Goal: Task Accomplishment & Management: Manage account settings

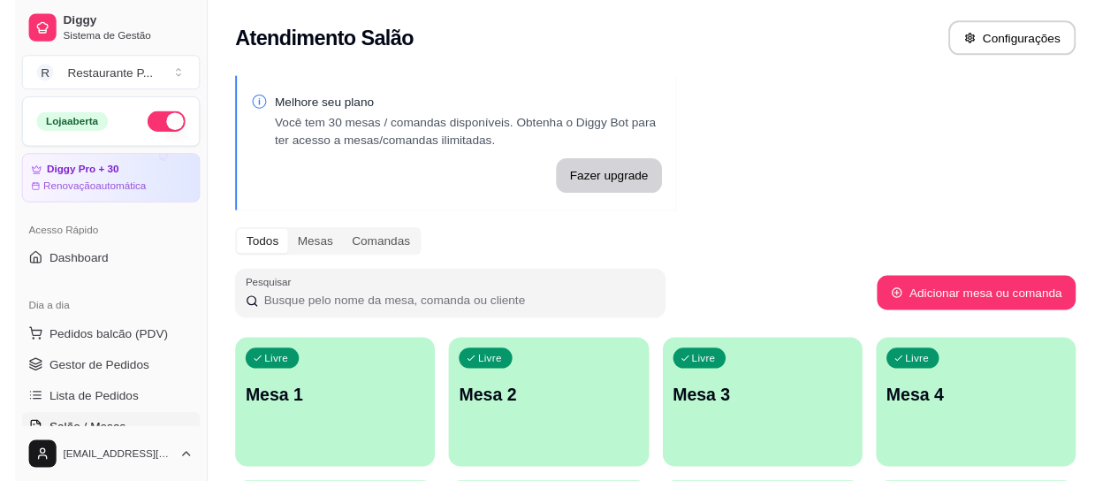
scroll to position [67, 0]
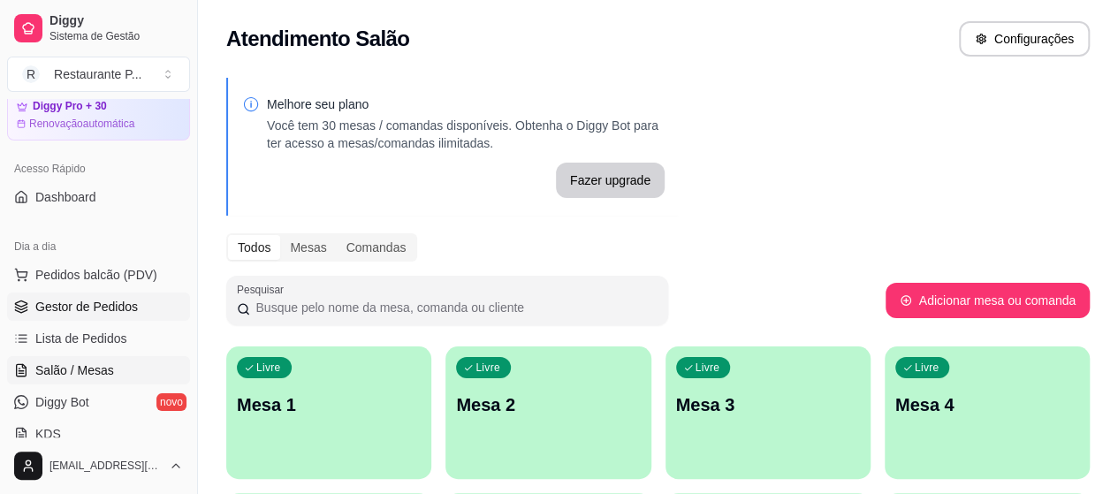
click at [76, 294] on link "Gestor de Pedidos" at bounding box center [98, 307] width 183 height 28
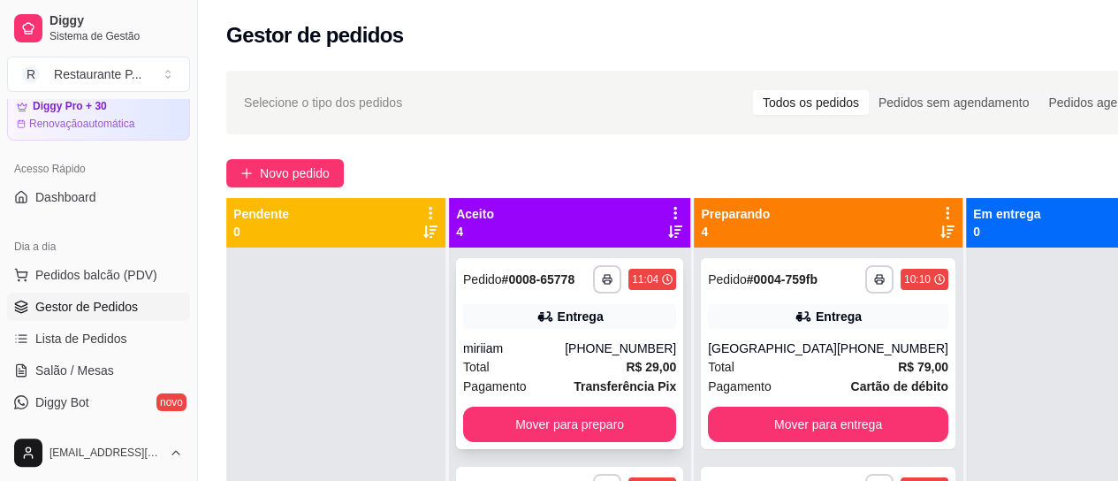
click at [585, 415] on div "**********" at bounding box center [569, 353] width 227 height 191
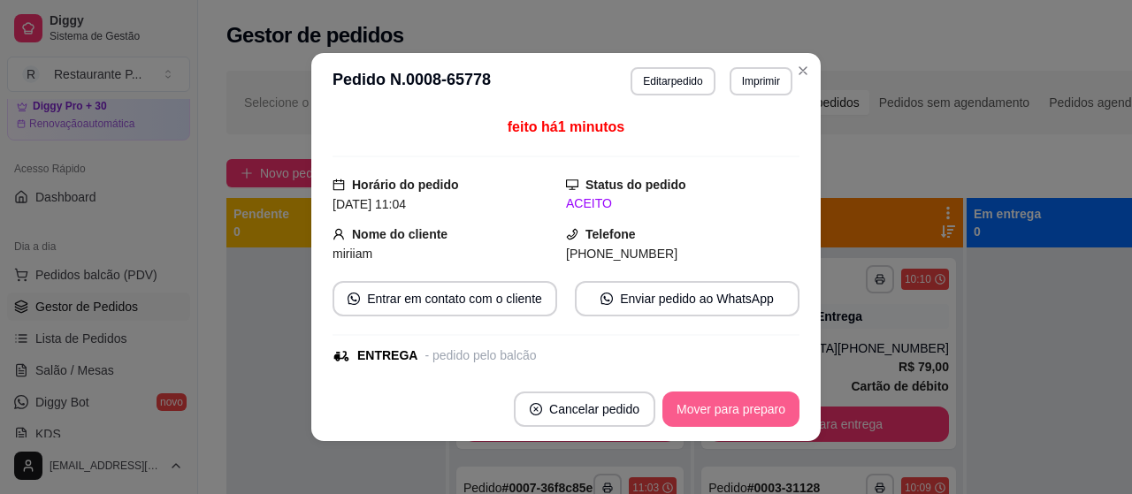
click at [743, 406] on button "Mover para preparo" at bounding box center [730, 409] width 137 height 35
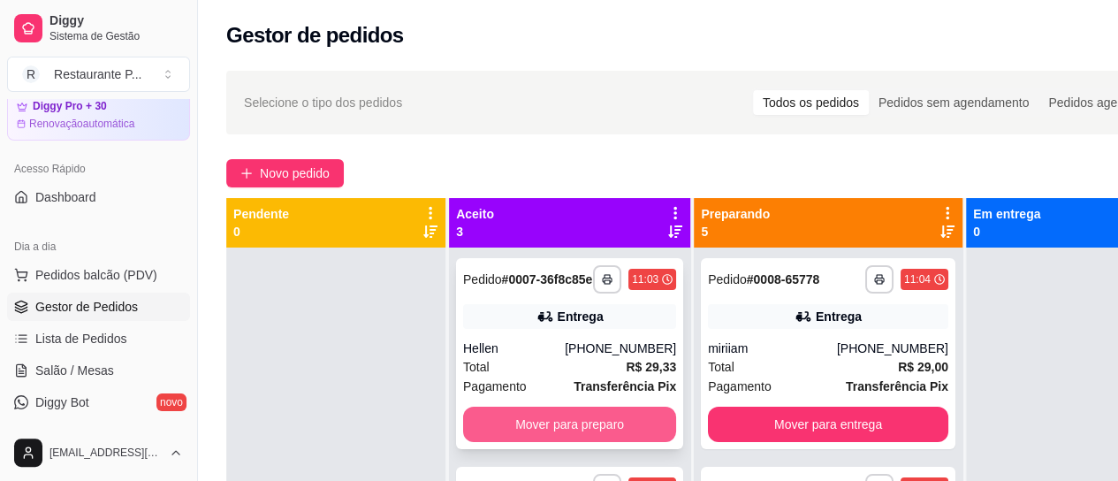
click at [522, 434] on button "Mover para preparo" at bounding box center [569, 424] width 213 height 35
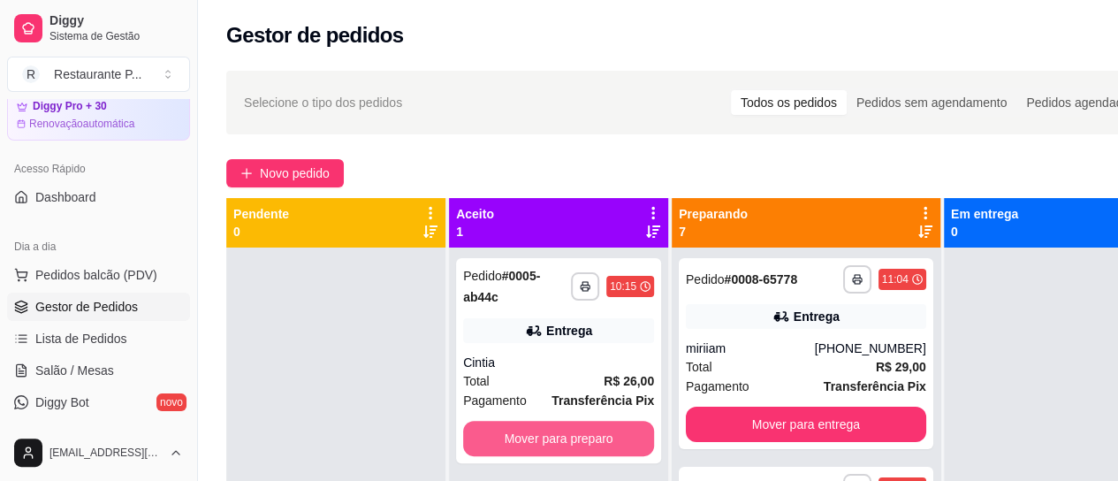
click at [522, 434] on button "Mover para preparo" at bounding box center [558, 438] width 191 height 35
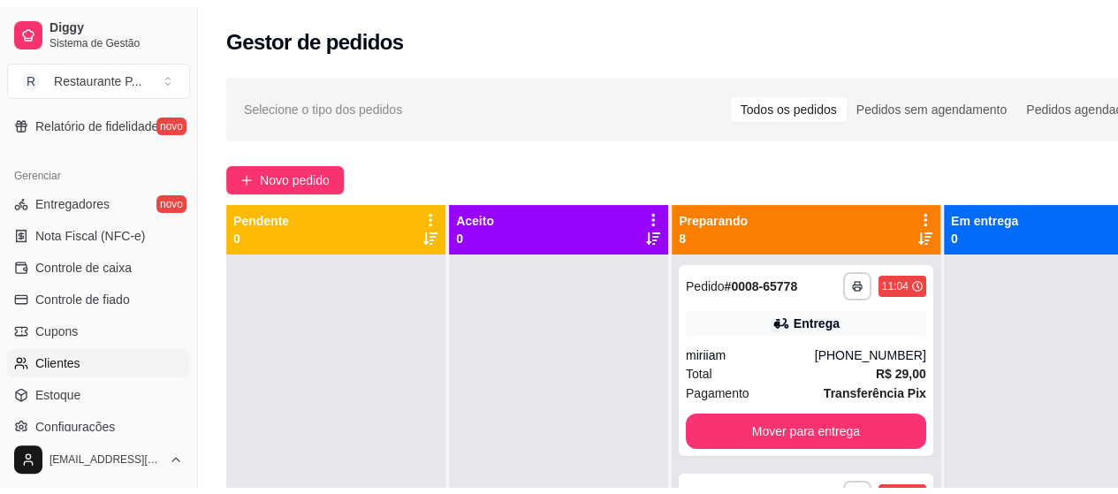
scroll to position [672, 0]
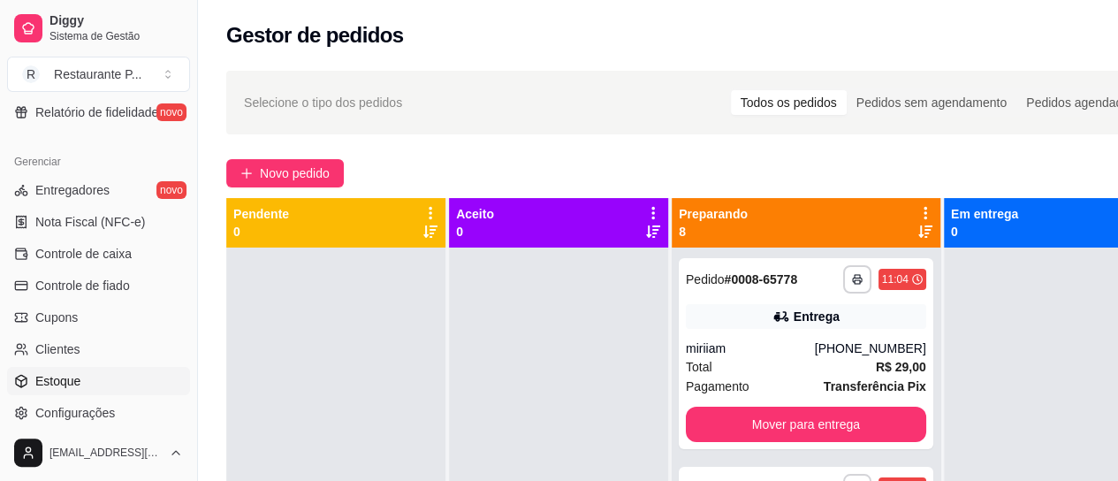
click at [52, 377] on span "Estoque" at bounding box center [57, 381] width 45 height 18
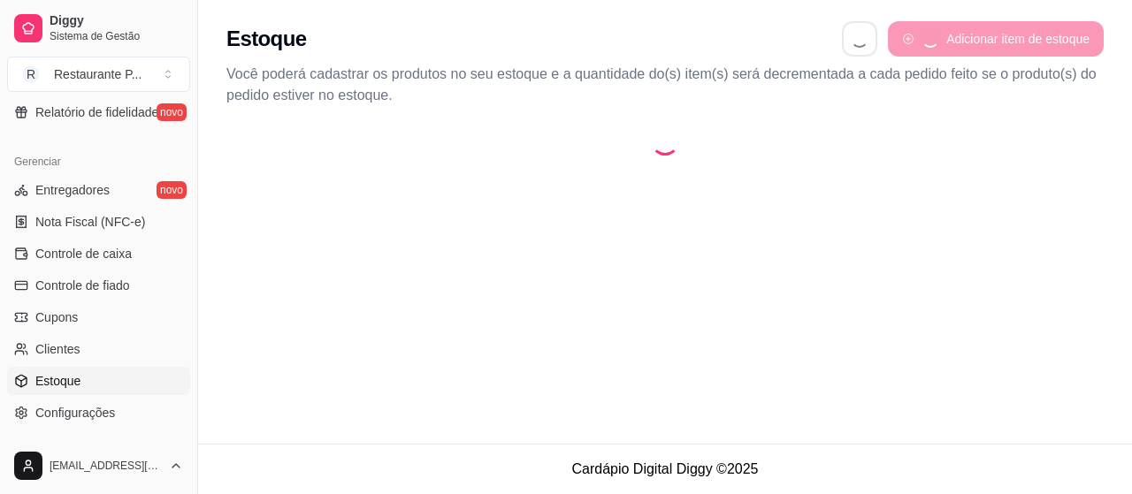
select select "QUANTITY_ORDER"
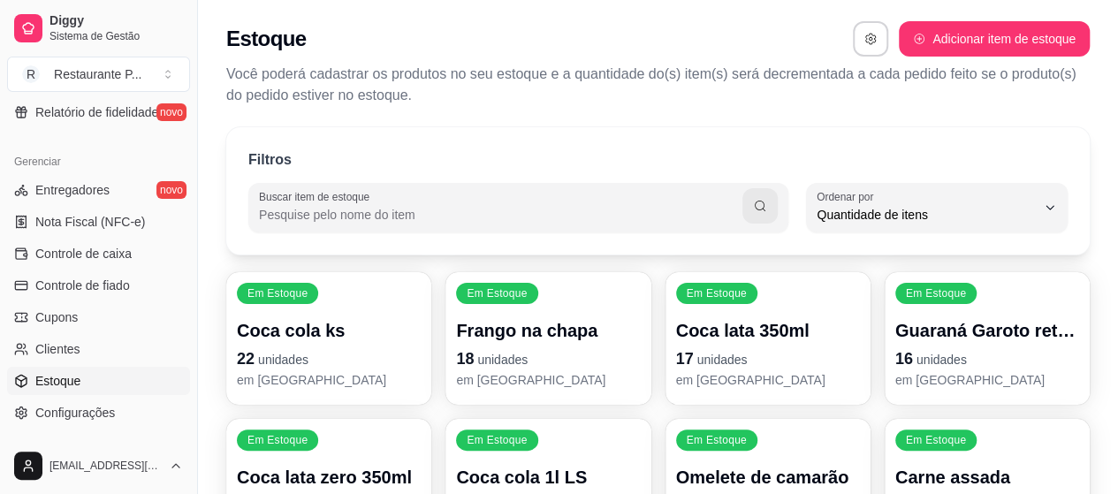
scroll to position [17, 0]
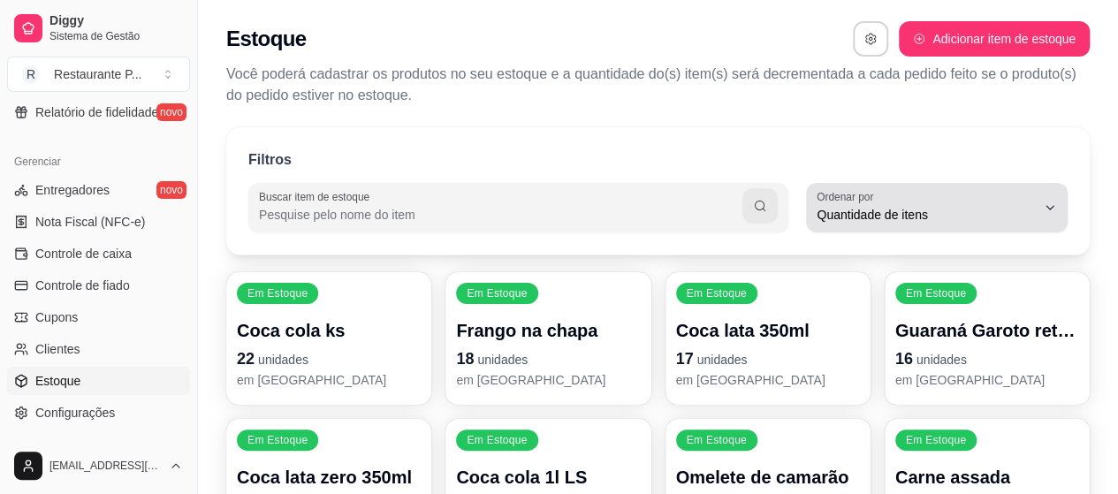
click at [1019, 211] on span "Quantidade de itens" at bounding box center [926, 215] width 219 height 18
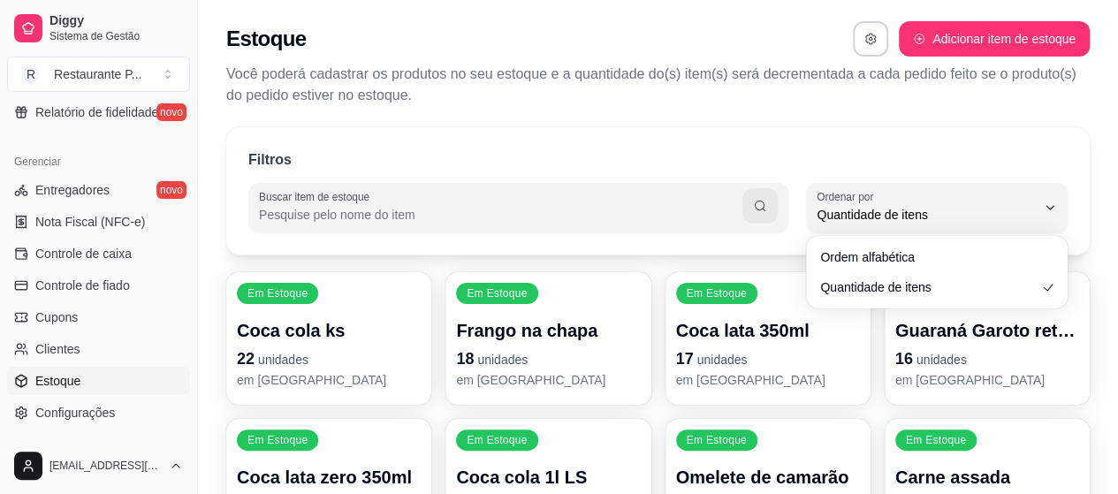
scroll to position [102, 0]
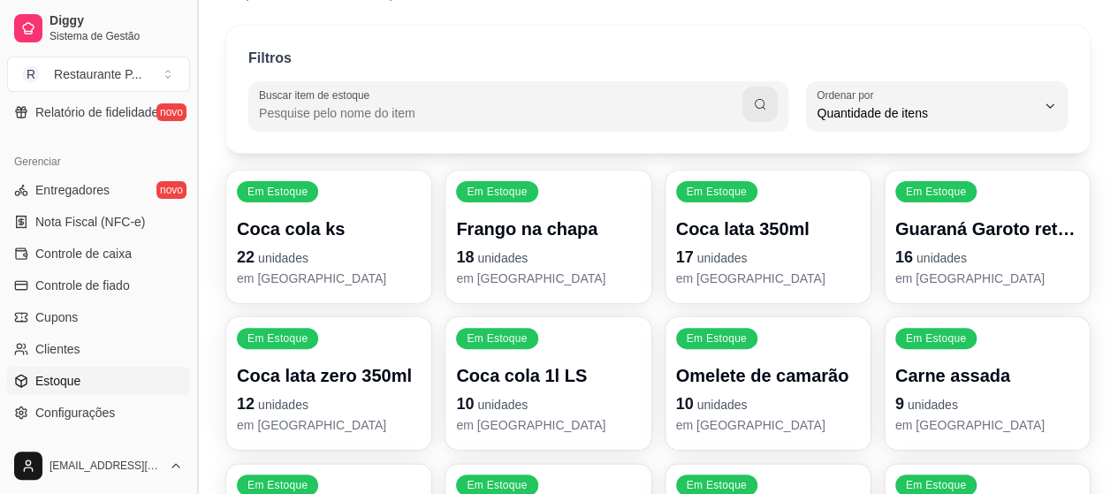
drag, startPoint x: 192, startPoint y: 374, endPoint x: 202, endPoint y: 380, distance: 11.5
click at [202, 380] on button "Toggle Sidebar" at bounding box center [197, 247] width 14 height 494
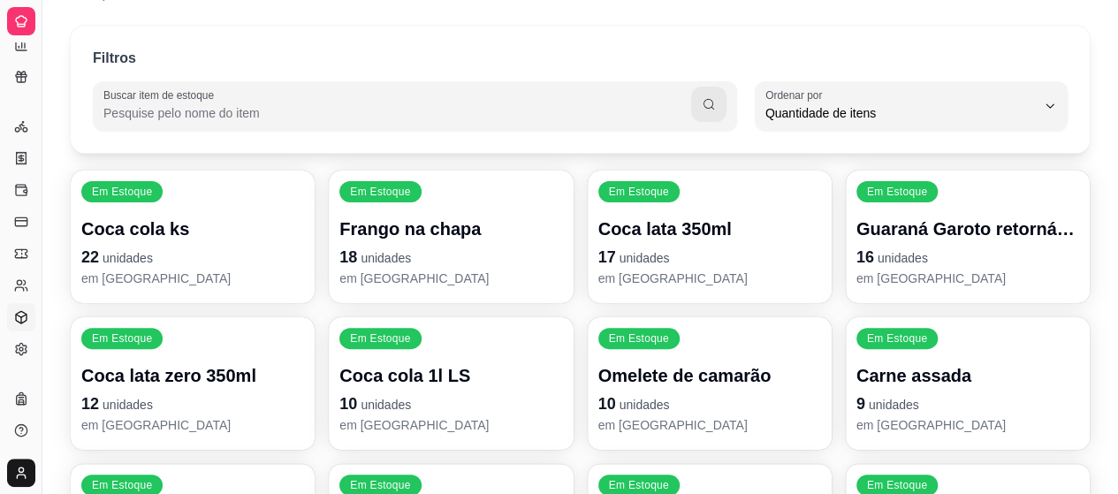
scroll to position [421, 0]
click at [43, 346] on button "Toggle Sidebar" at bounding box center [41, 247] width 14 height 494
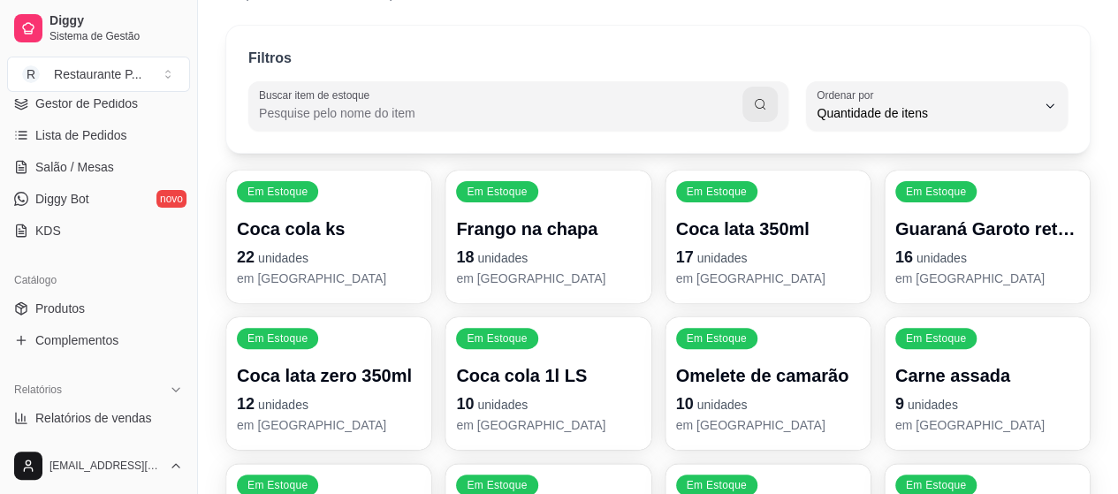
scroll to position [242, 0]
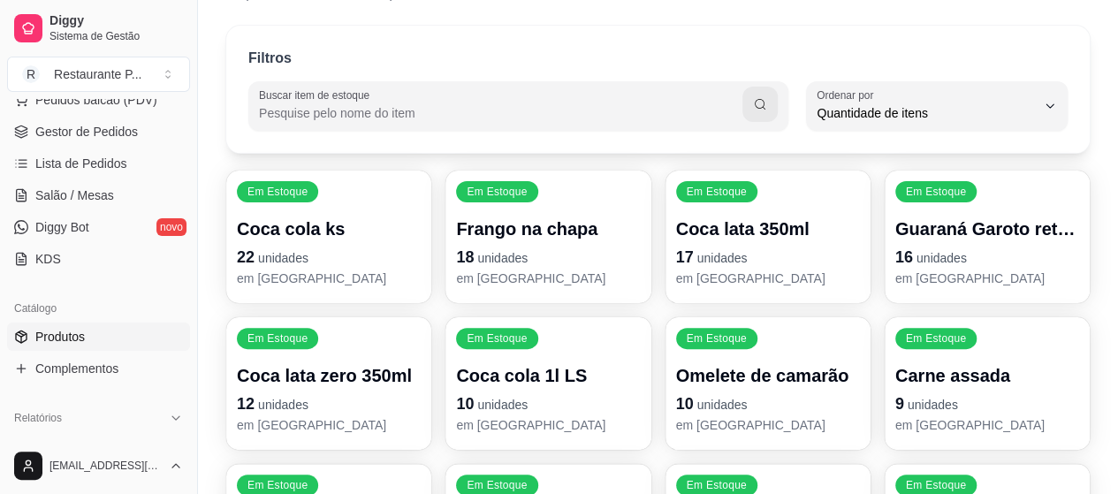
click at [81, 328] on span "Produtos" at bounding box center [60, 337] width 50 height 18
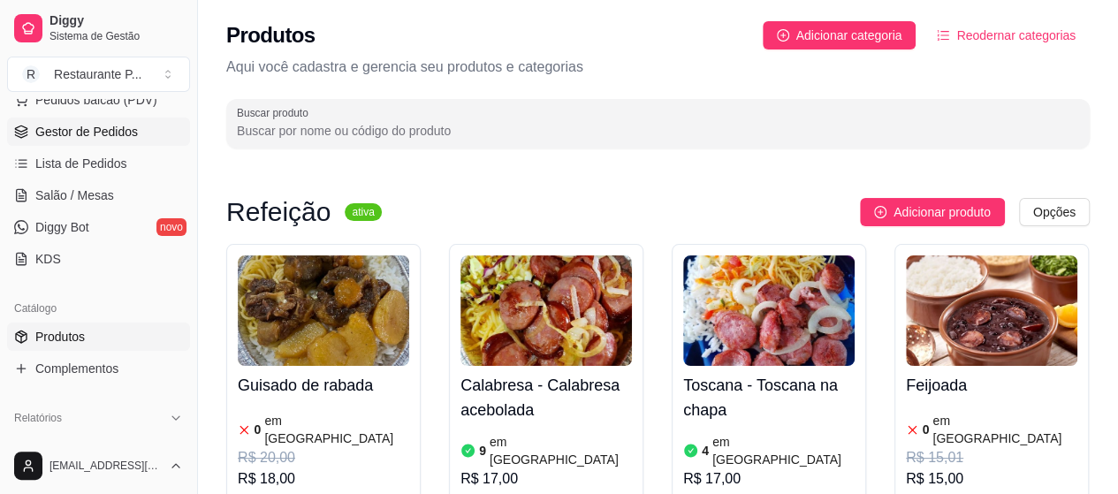
click at [100, 139] on link "Gestor de Pedidos" at bounding box center [98, 132] width 183 height 28
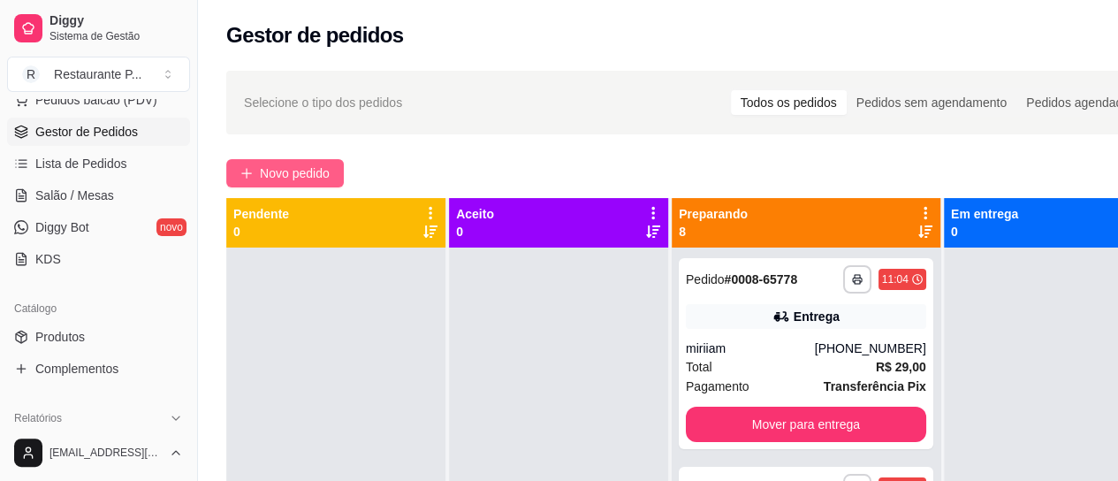
click at [279, 164] on span "Novo pedido" at bounding box center [295, 173] width 70 height 19
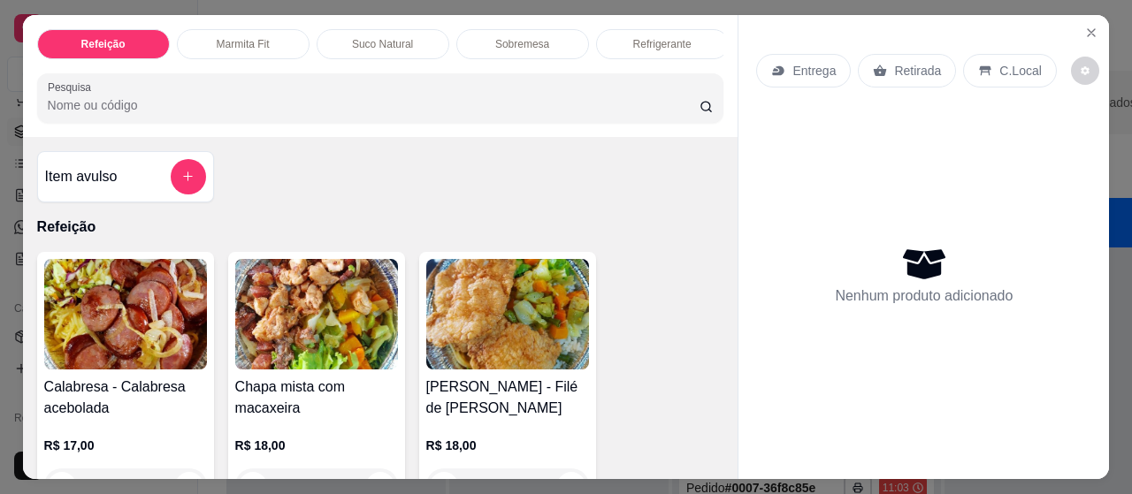
click at [479, 336] on img at bounding box center [507, 314] width 163 height 111
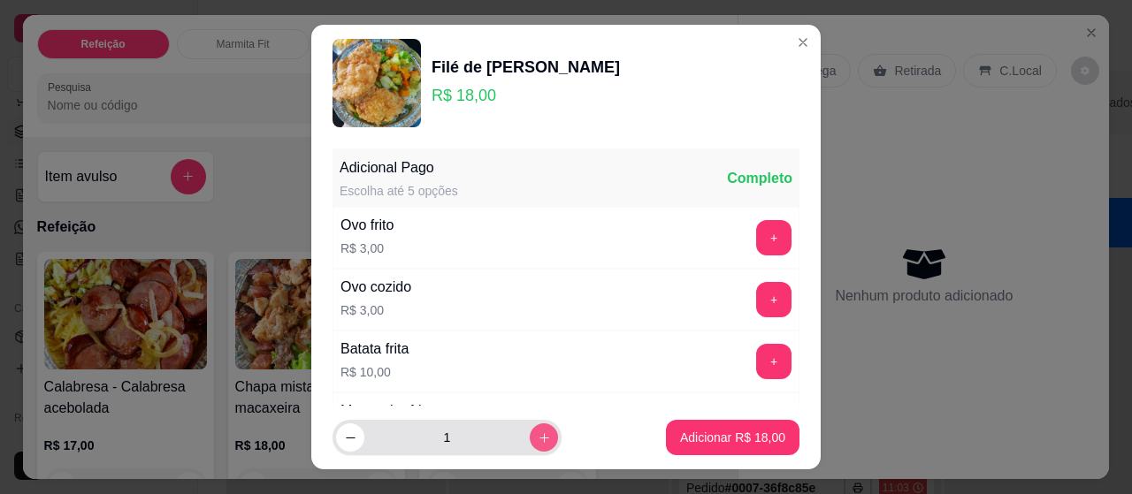
click at [537, 434] on icon "increase-product-quantity" at bounding box center [543, 437] width 13 height 13
type input "2"
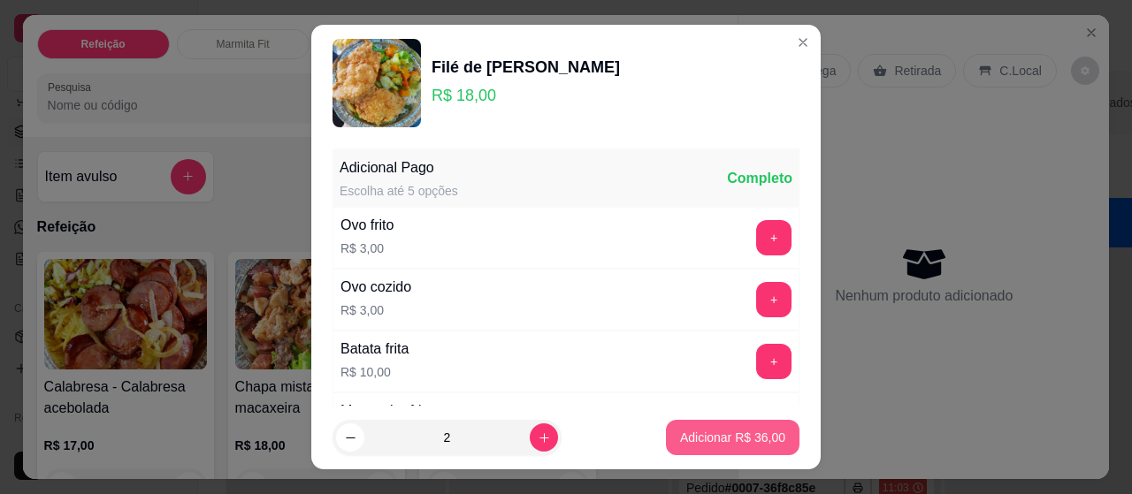
click at [705, 440] on p "Adicionar R$ 36,00" at bounding box center [732, 438] width 105 height 18
type input "2"
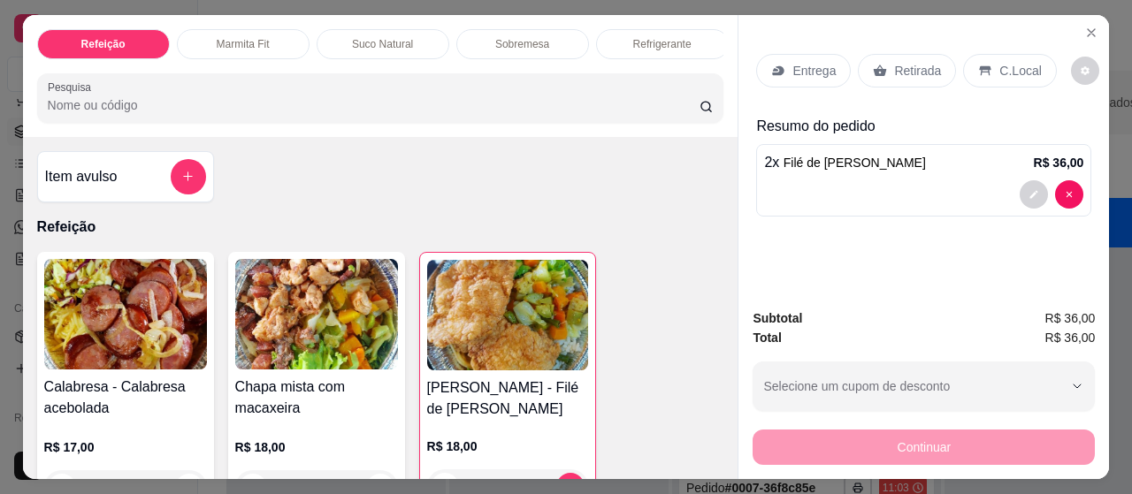
click at [792, 63] on p "Entrega" at bounding box center [813, 71] width 43 height 18
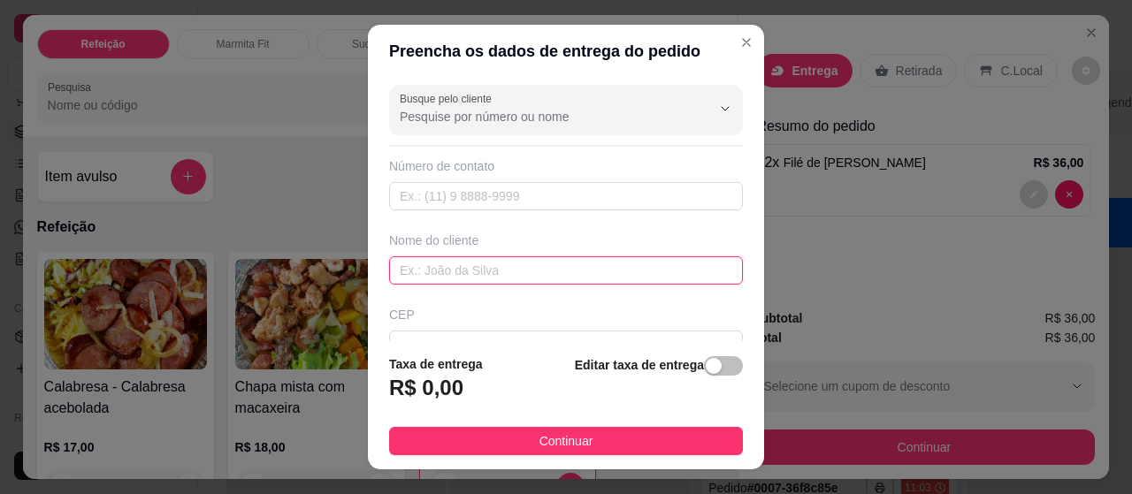
click at [459, 269] on input "text" at bounding box center [566, 270] width 354 height 28
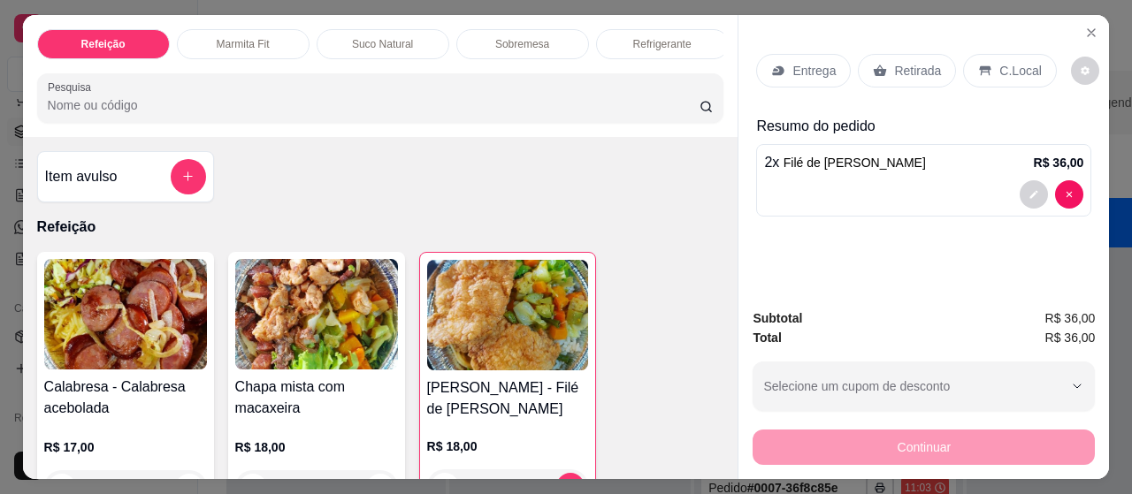
click at [343, 114] on input "Pesquisa" at bounding box center [374, 105] width 652 height 18
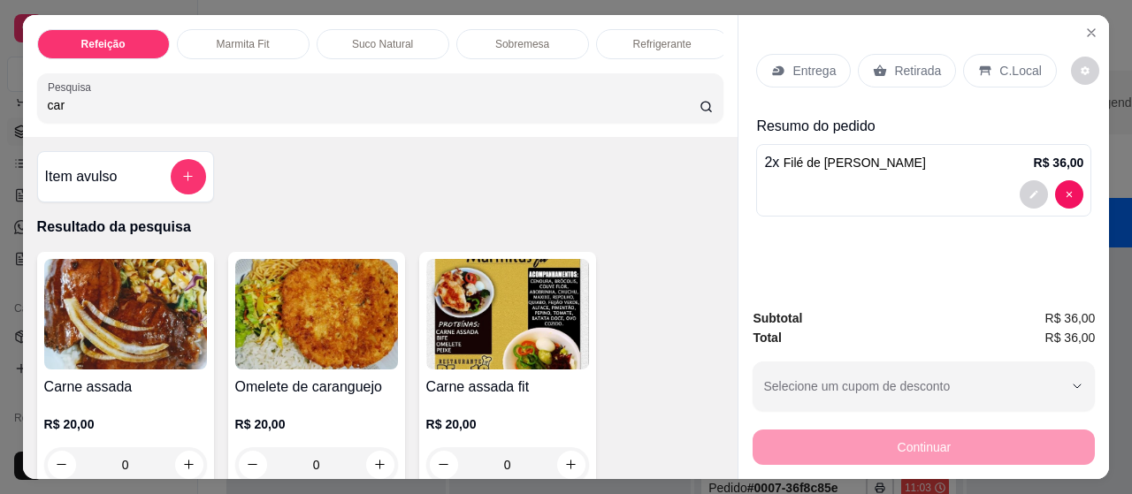
type input "car"
click at [122, 345] on img at bounding box center [125, 314] width 163 height 111
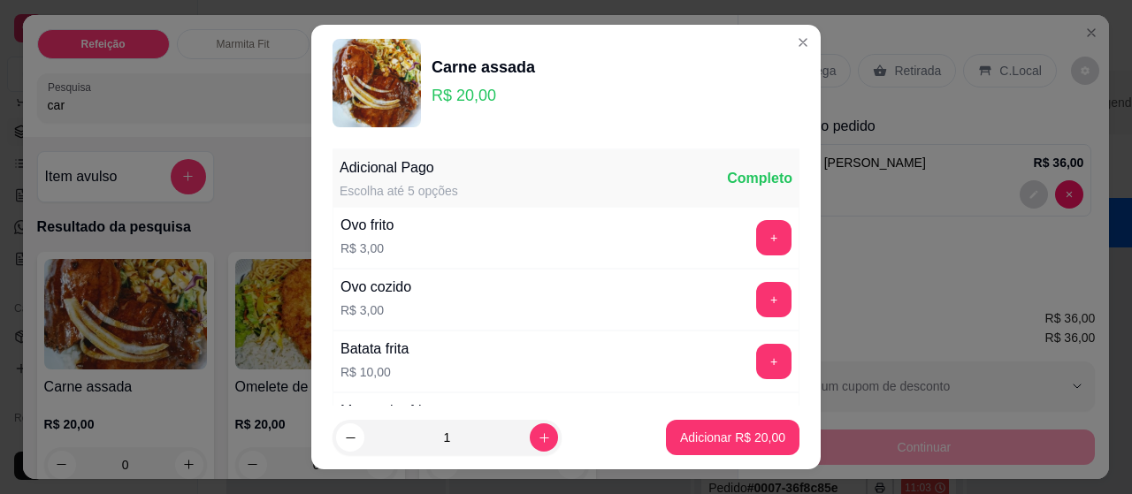
scroll to position [170, 0]
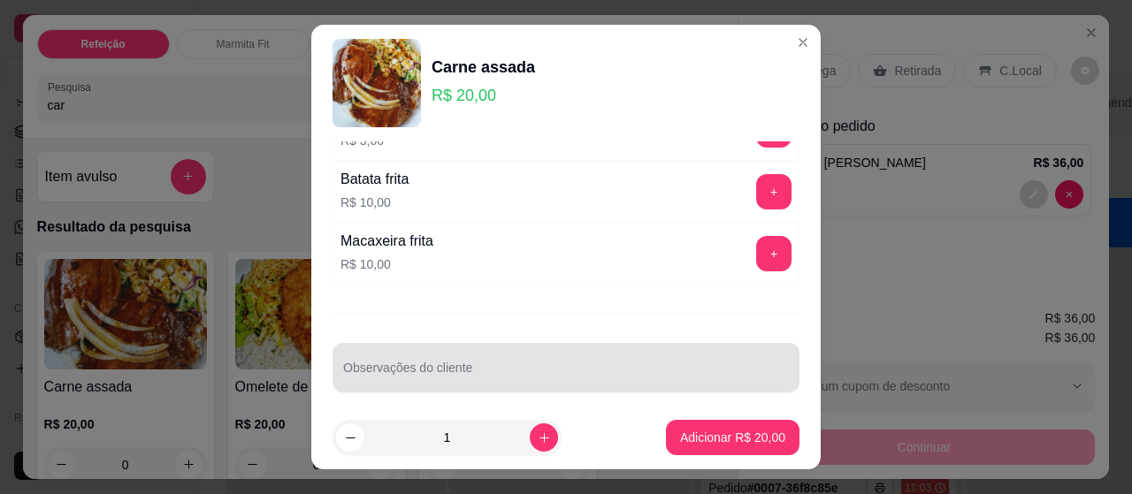
click at [449, 350] on div at bounding box center [566, 367] width 446 height 35
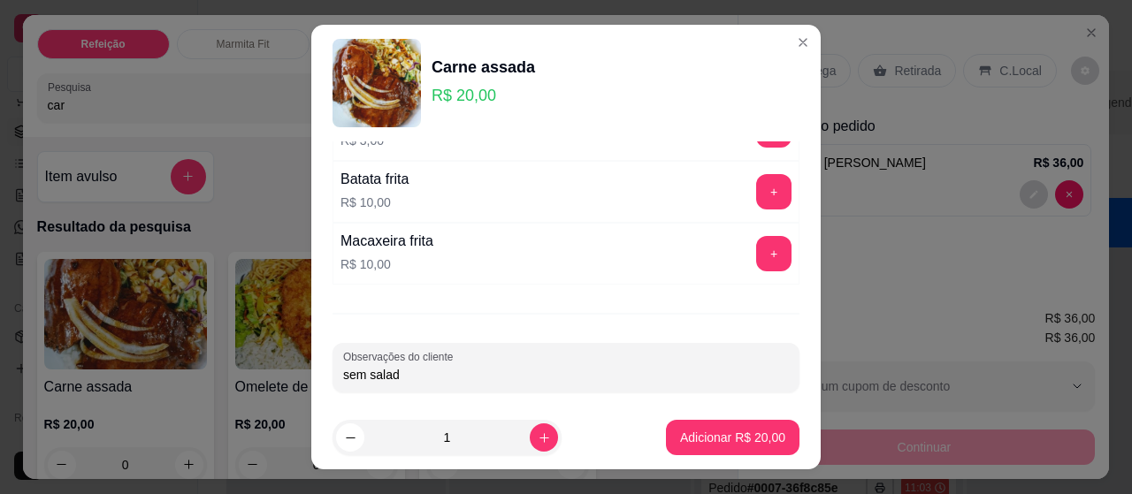
type input "sem salada"
click at [705, 429] on p "Adicionar R$ 20,00" at bounding box center [732, 438] width 105 height 18
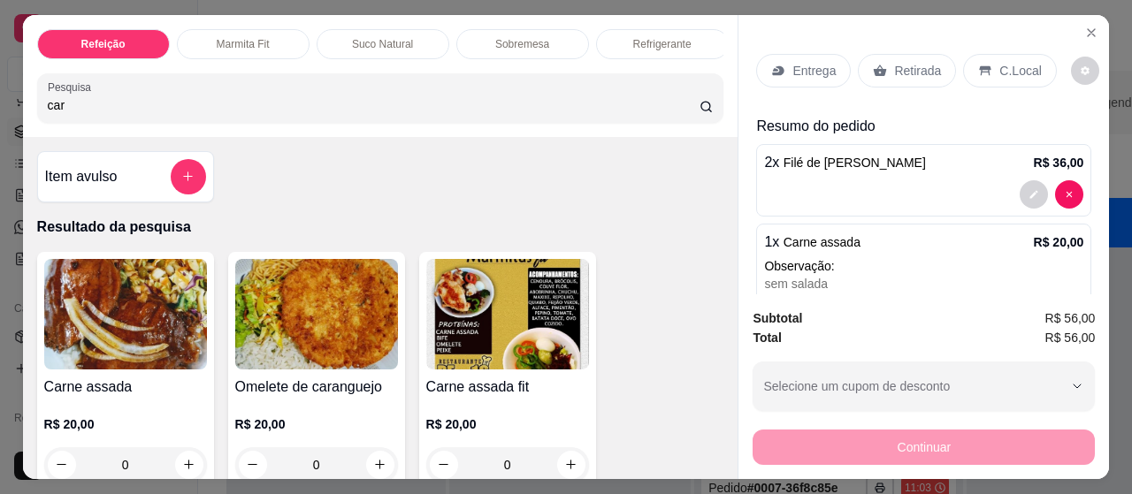
click at [793, 54] on div "Entrega" at bounding box center [803, 71] width 95 height 34
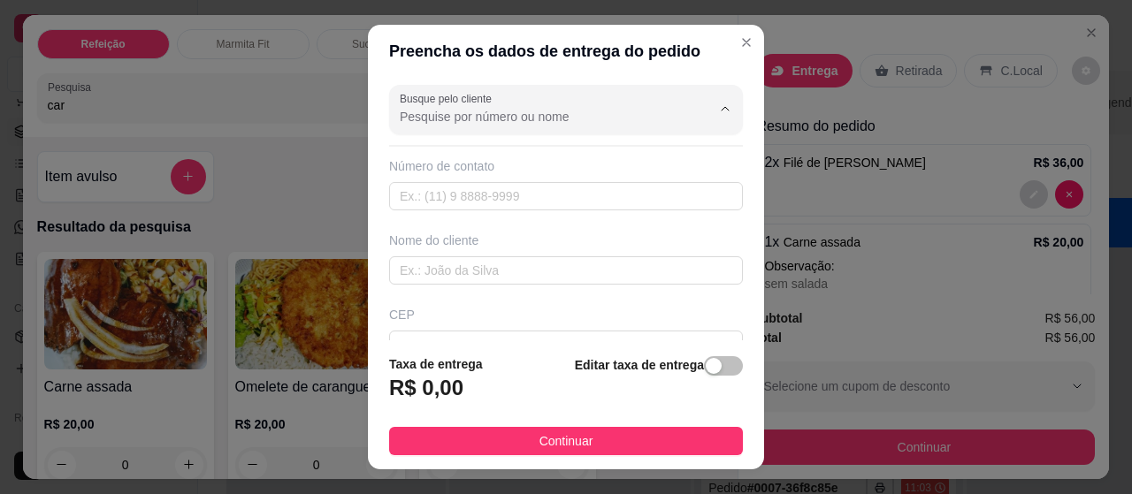
click at [580, 124] on input "Busque pelo cliente" at bounding box center [541, 117] width 283 height 18
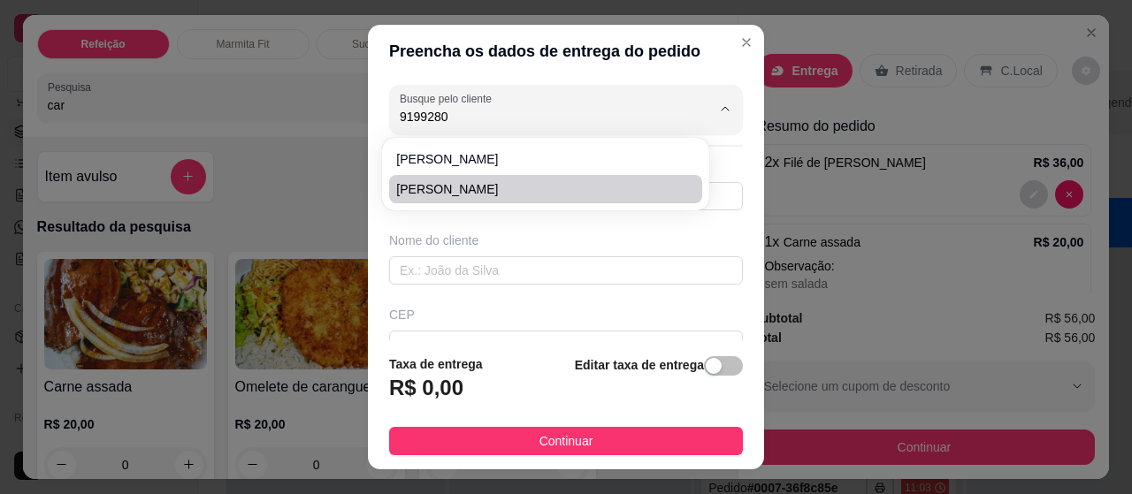
click at [534, 185] on span "[PERSON_NAME]" at bounding box center [536, 189] width 280 height 18
type input "[PERSON_NAME]"
type input "91992801164"
type input "[PERSON_NAME]"
type input "Santa Terezinha com a [PERSON_NAME]"
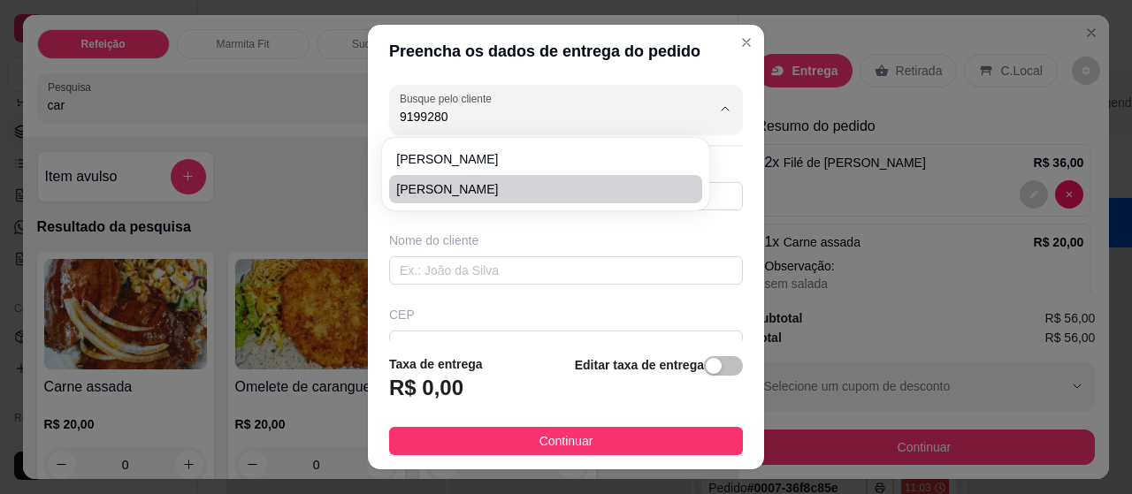
type input "03"
type input "[GEOGRAPHIC_DATA]"
type input "Terceira casa"
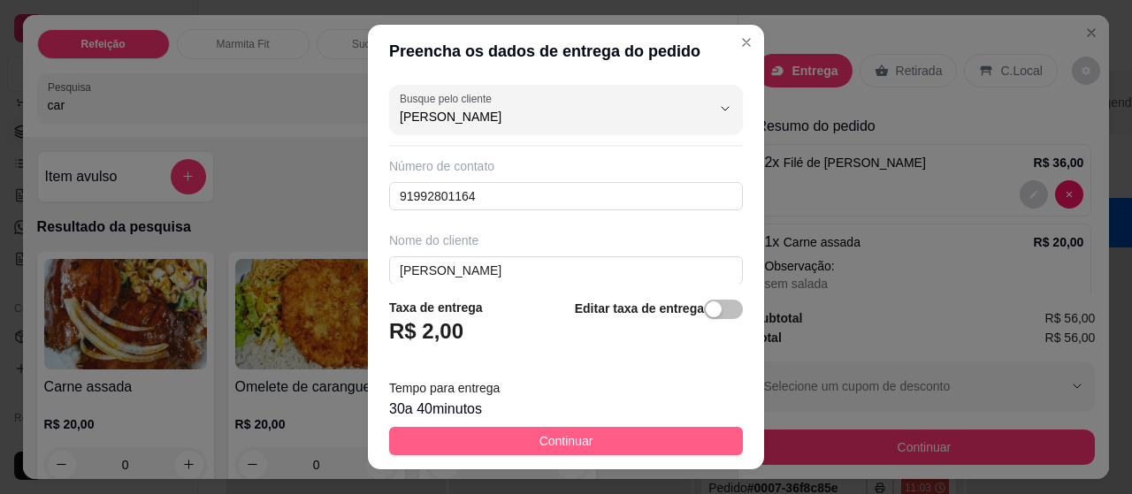
type input "[PERSON_NAME]"
click at [614, 434] on button "Continuar" at bounding box center [566, 441] width 354 height 28
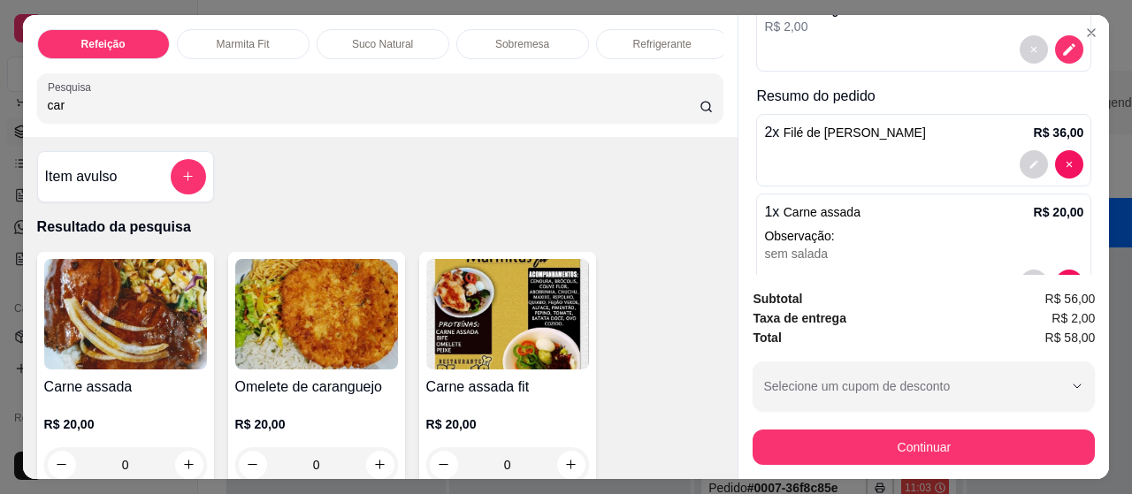
scroll to position [283, 0]
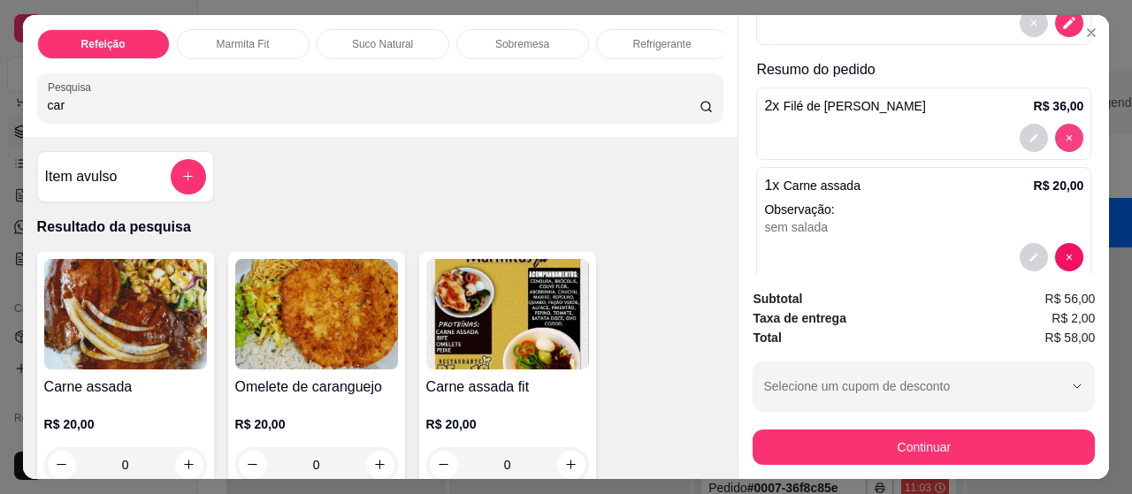
type input "0"
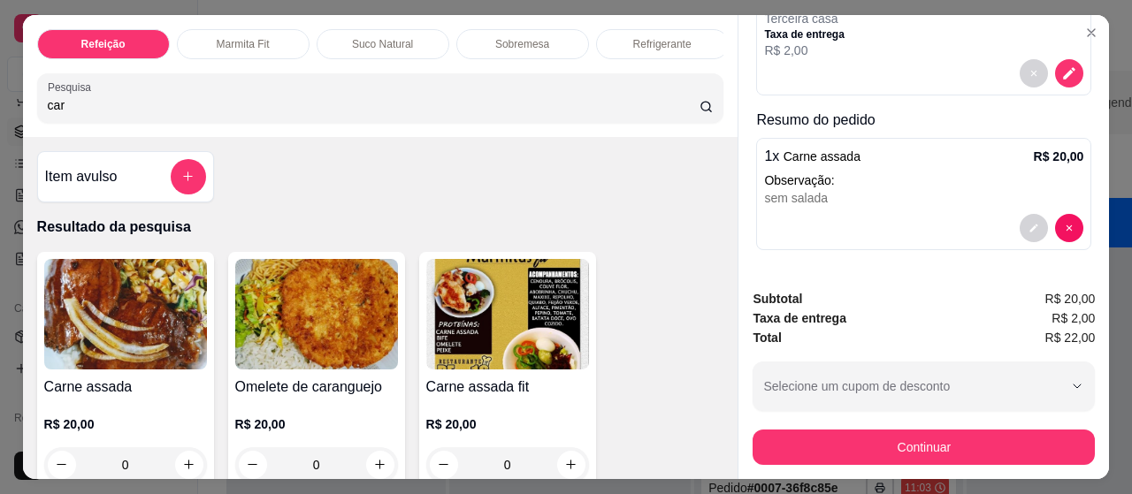
scroll to position [230, 0]
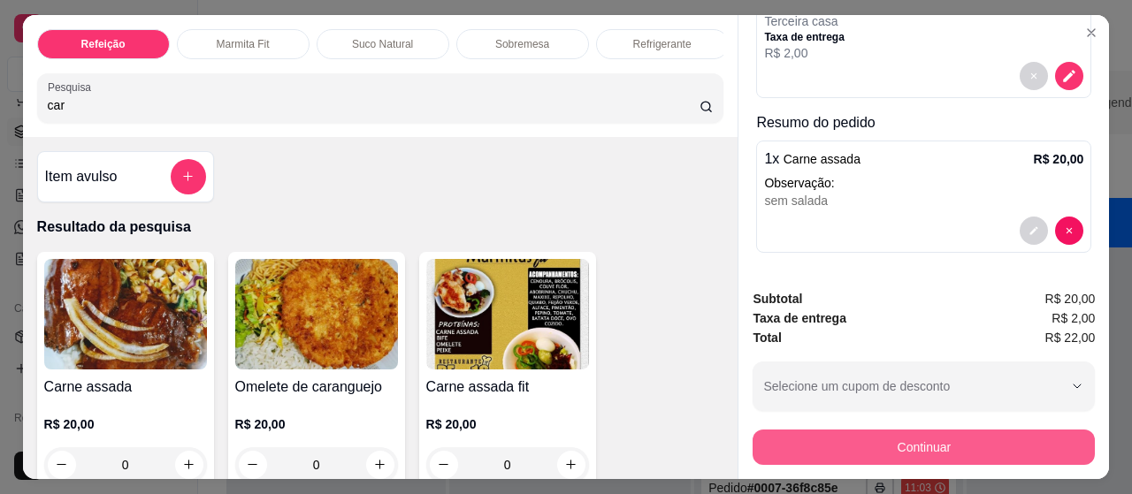
click at [834, 435] on button "Continuar" at bounding box center [923, 447] width 342 height 35
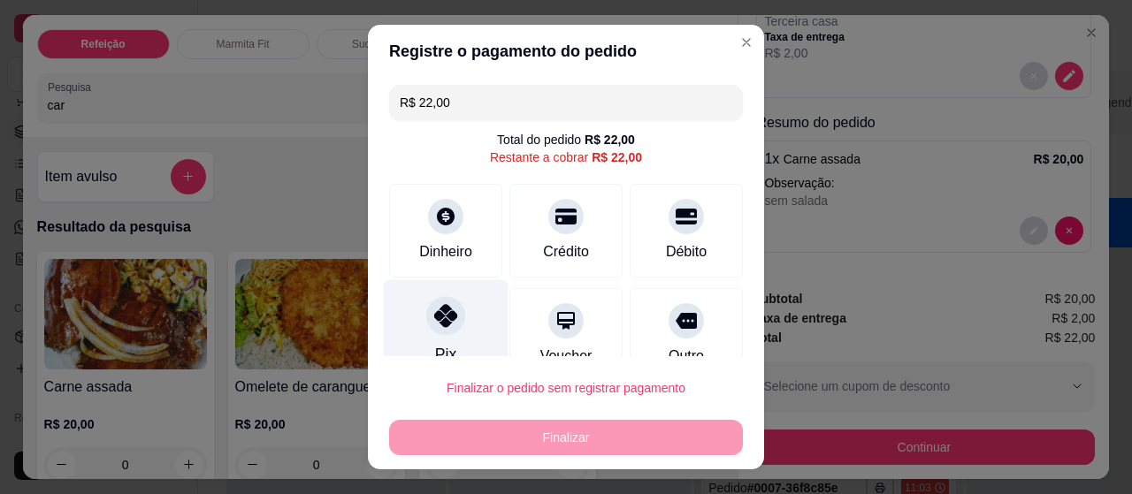
click at [446, 305] on div at bounding box center [445, 315] width 39 height 39
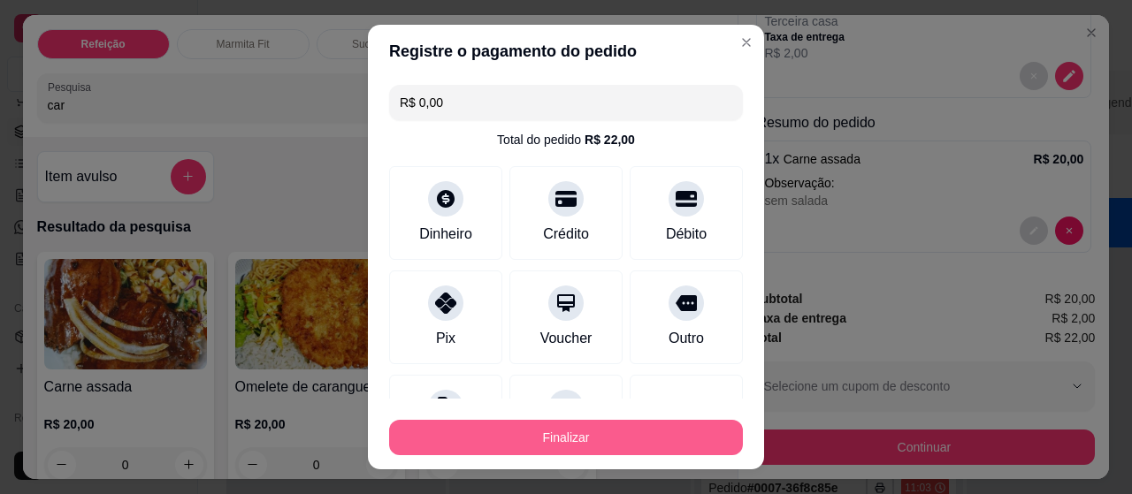
click at [539, 424] on button "Finalizar" at bounding box center [566, 437] width 354 height 35
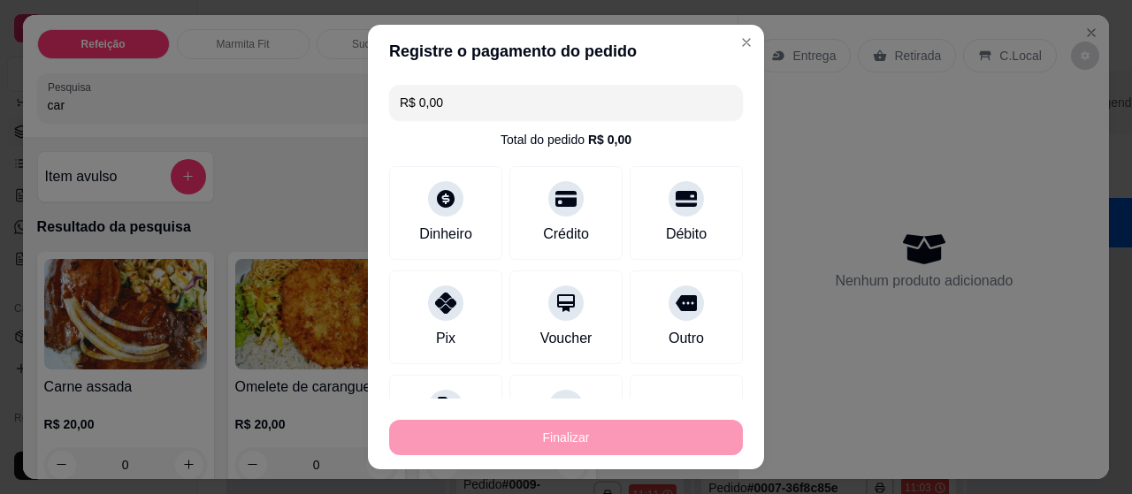
type input "-R$ 22,00"
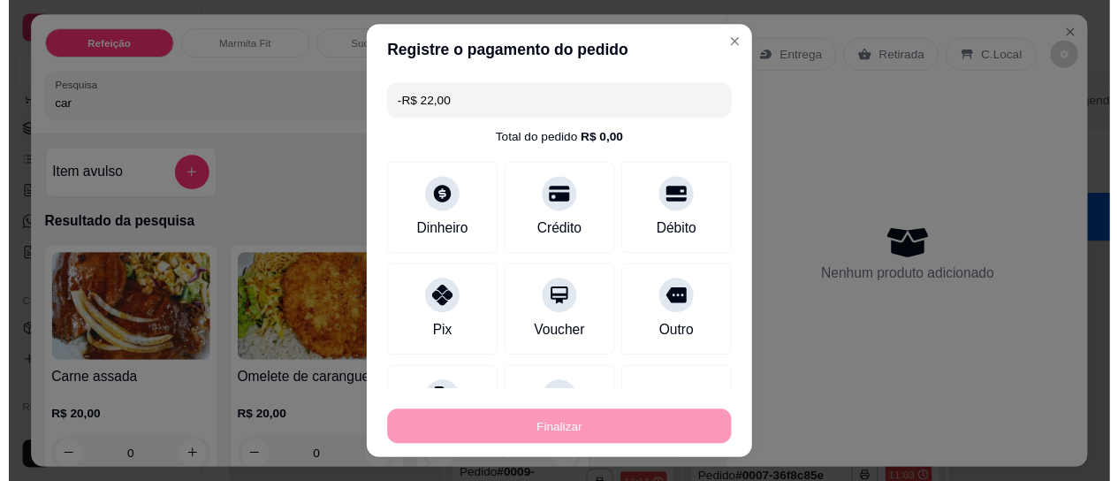
scroll to position [13, 0]
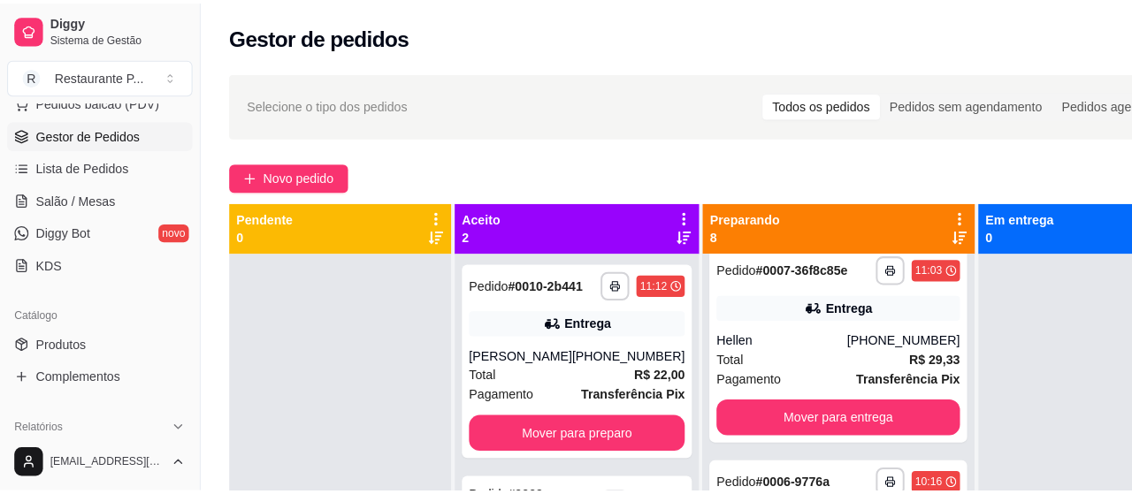
scroll to position [271, 0]
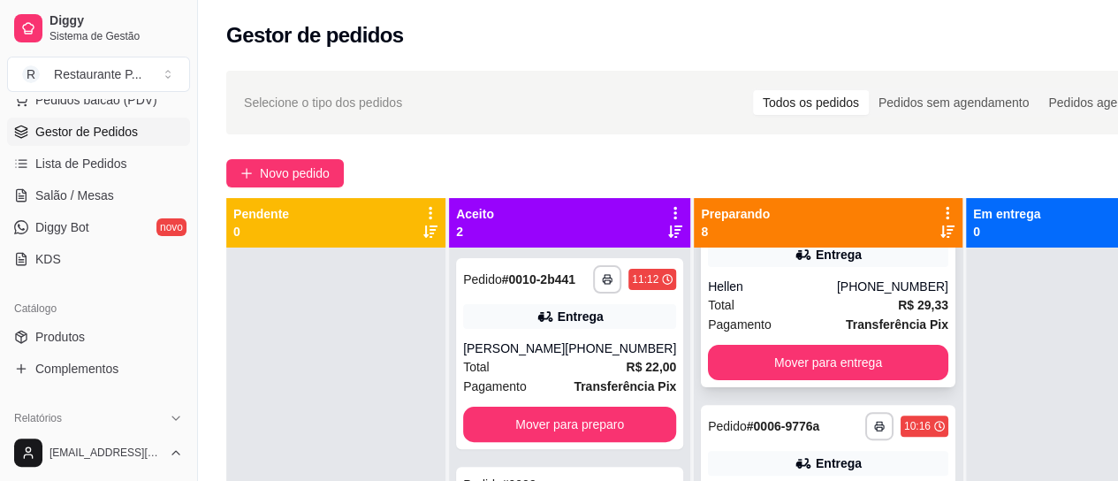
click at [801, 267] on div "Entrega" at bounding box center [828, 254] width 240 height 25
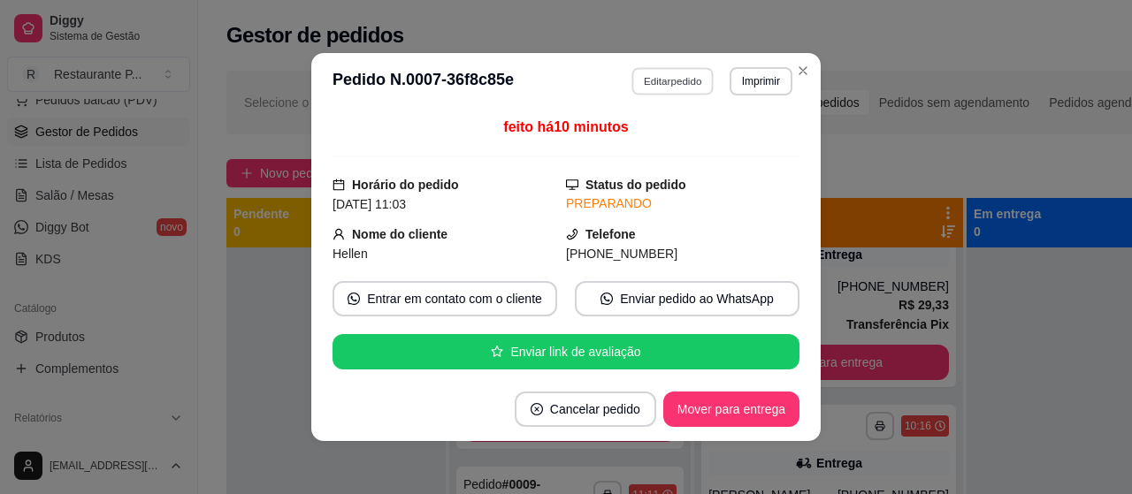
click at [656, 82] on button "Editar pedido" at bounding box center [673, 80] width 82 height 27
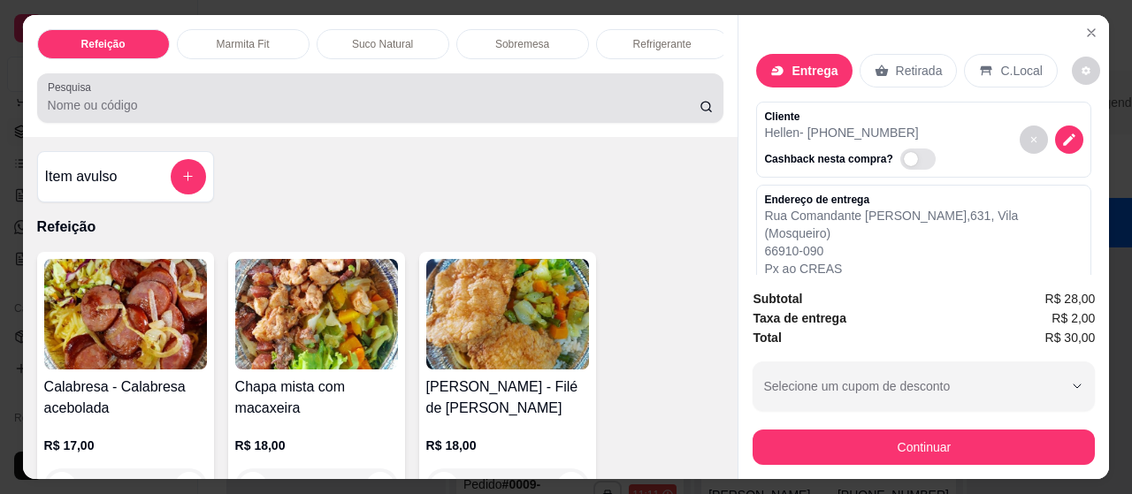
click at [476, 95] on div at bounding box center [381, 97] width 666 height 35
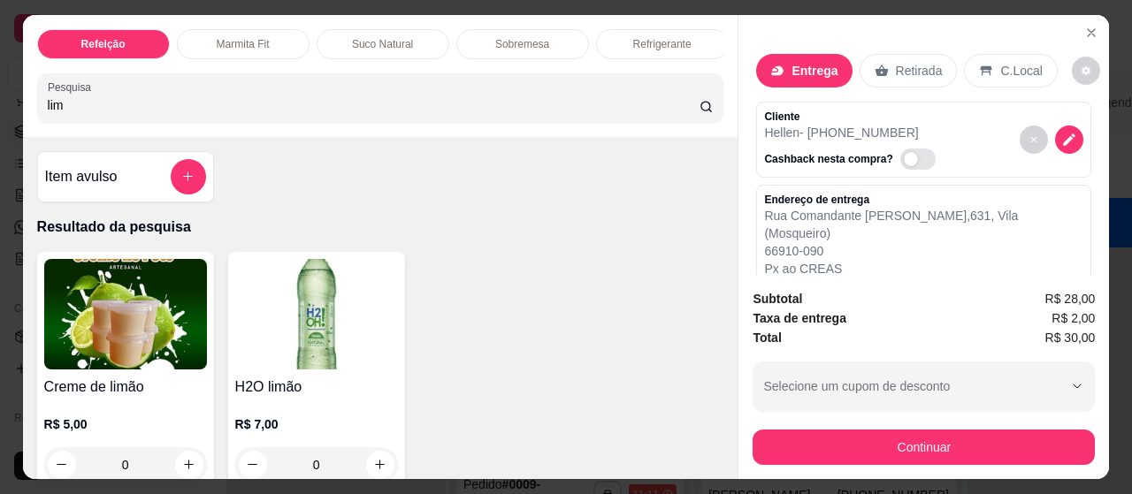
type input "lim"
click at [101, 351] on img at bounding box center [125, 314] width 163 height 111
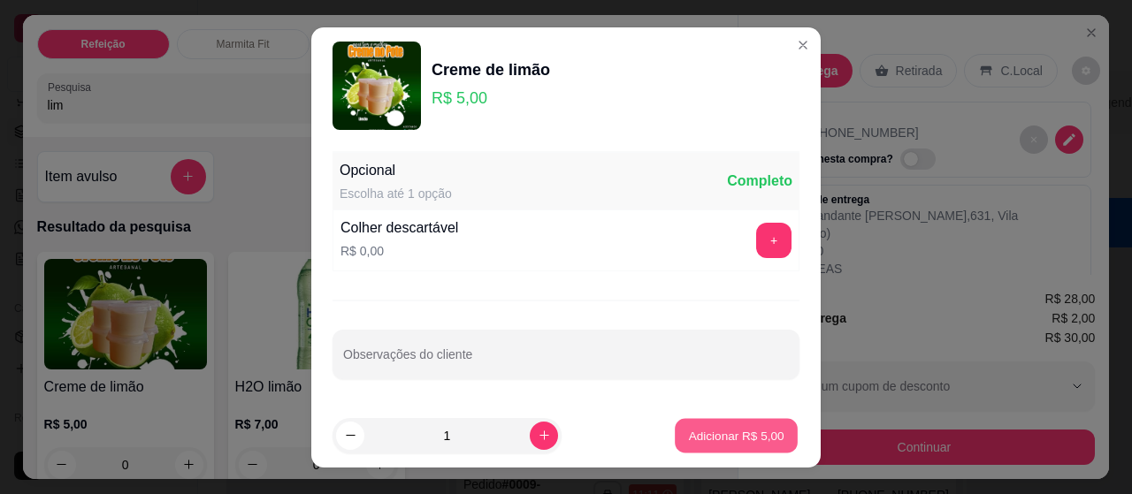
click at [693, 429] on p "Adicionar R$ 5,00" at bounding box center [735, 435] width 95 height 17
type input "1"
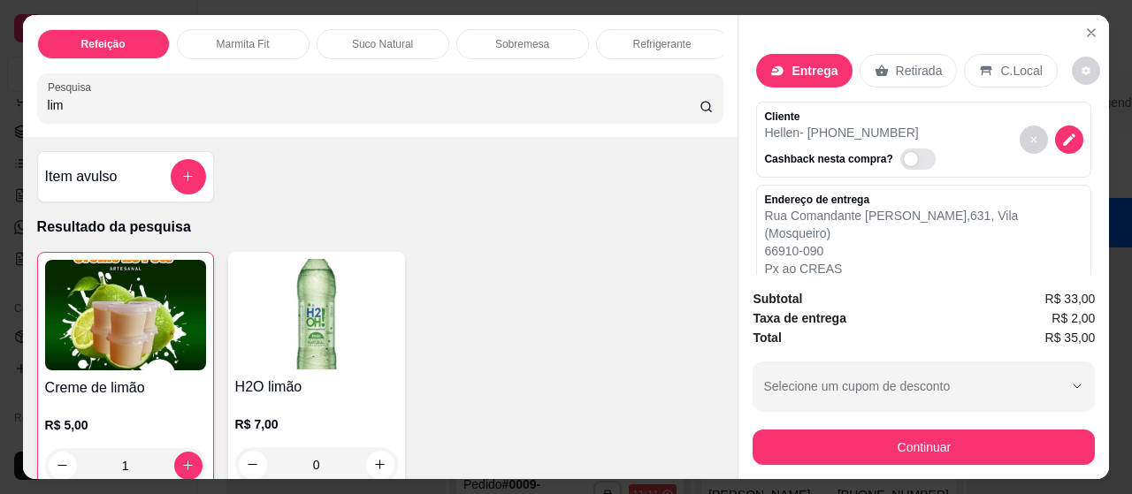
click at [903, 152] on span "Automatic updates" at bounding box center [910, 159] width 14 height 14
click at [899, 162] on input "Automatic updates" at bounding box center [904, 167] width 11 height 11
checkbox input "true"
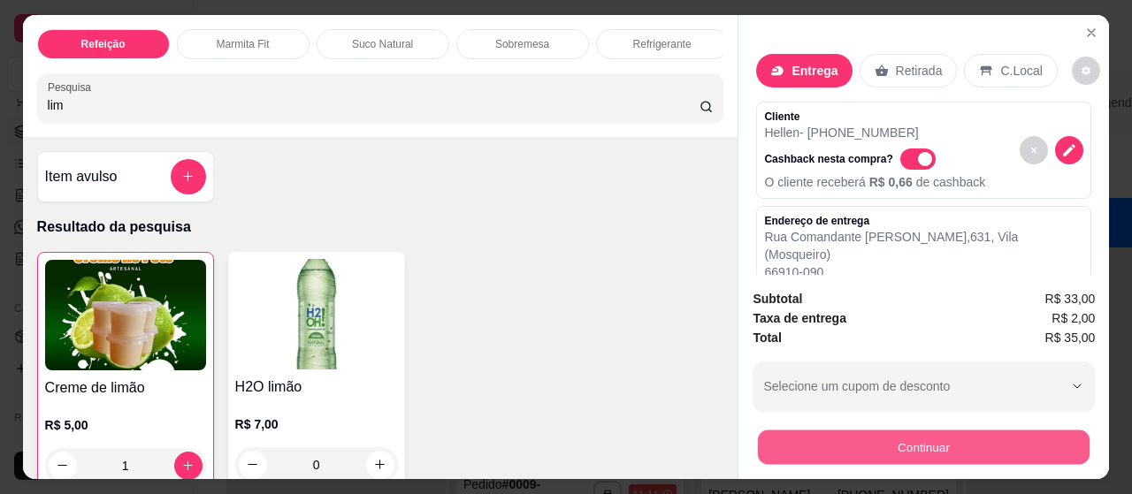
click at [926, 438] on button "Continuar" at bounding box center [924, 448] width 332 height 34
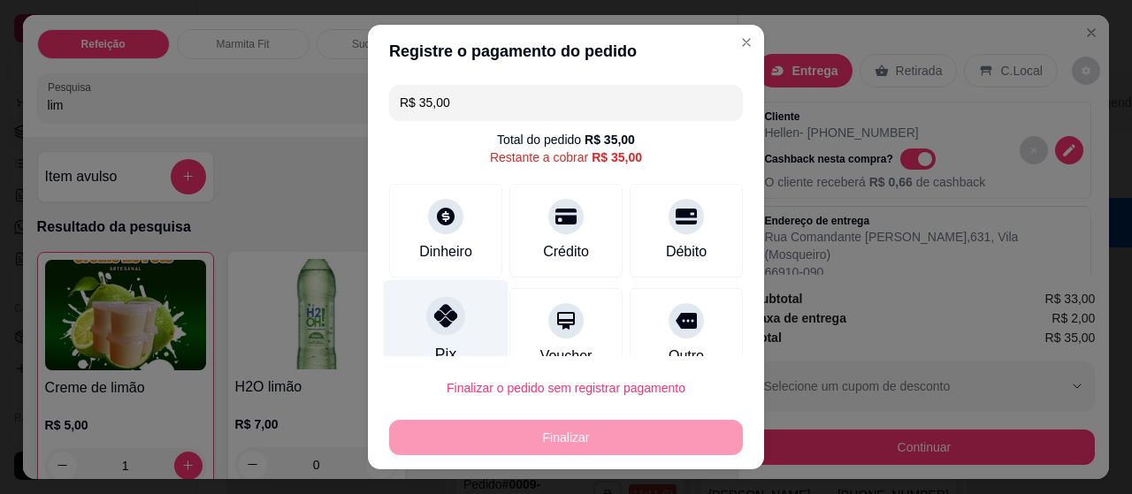
click at [437, 324] on icon at bounding box center [445, 315] width 23 height 23
type input "R$ 0,00"
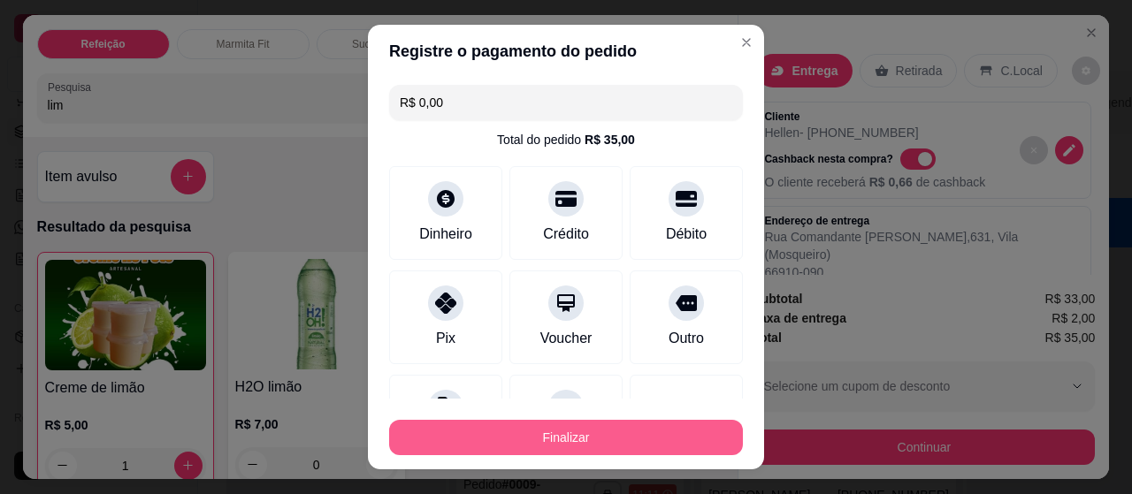
click at [546, 447] on button "Finalizar" at bounding box center [566, 437] width 354 height 35
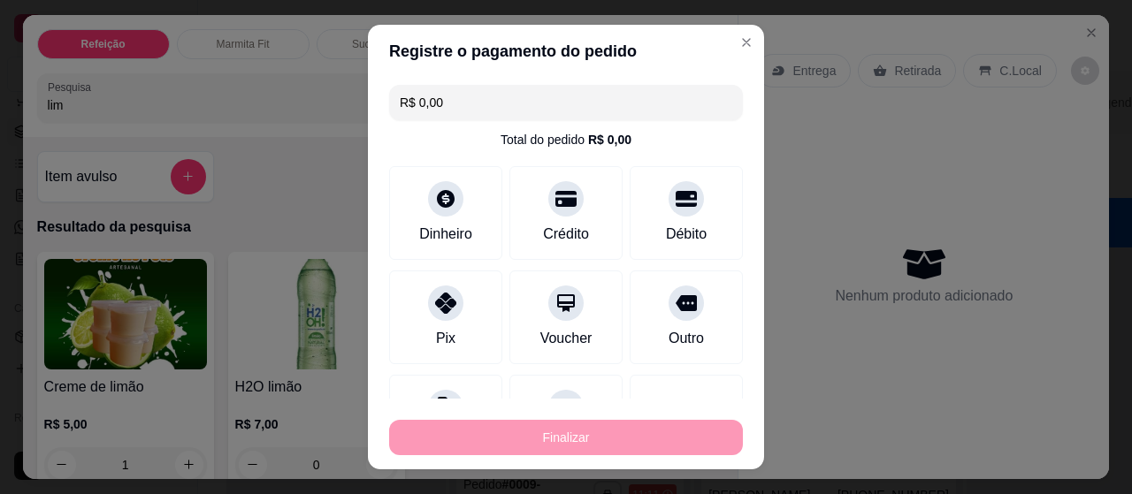
type input "0"
type input "-R$ 35,00"
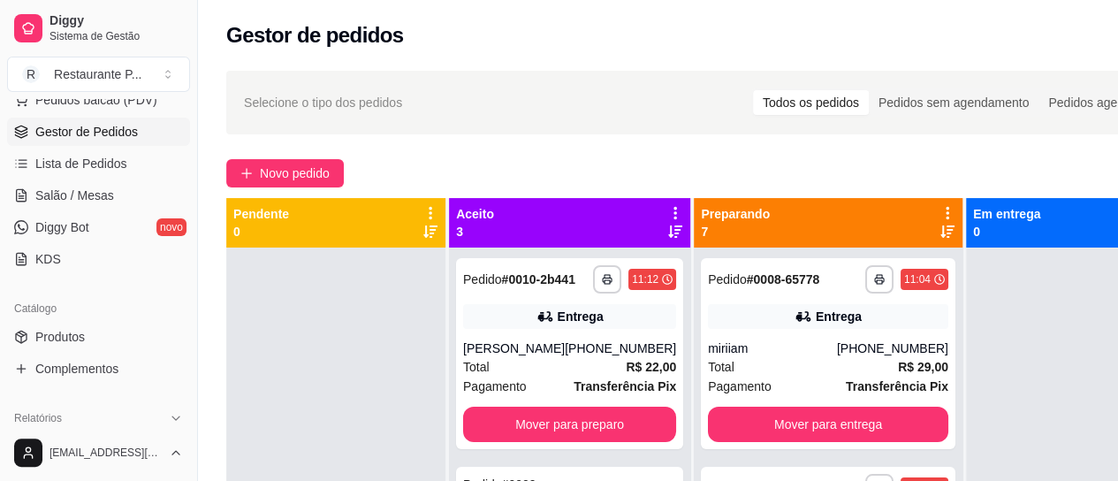
scroll to position [48, 0]
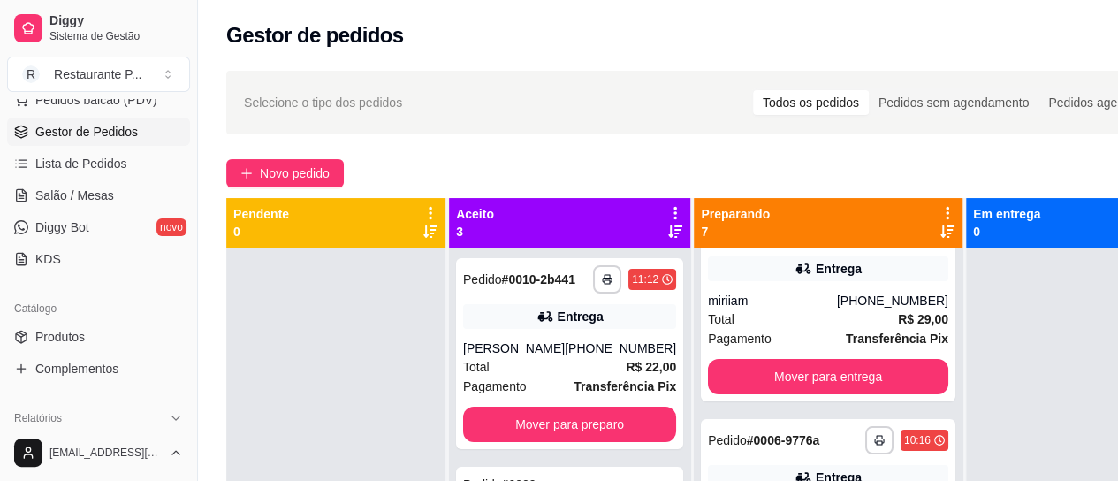
click at [941, 229] on icon at bounding box center [948, 231] width 14 height 12
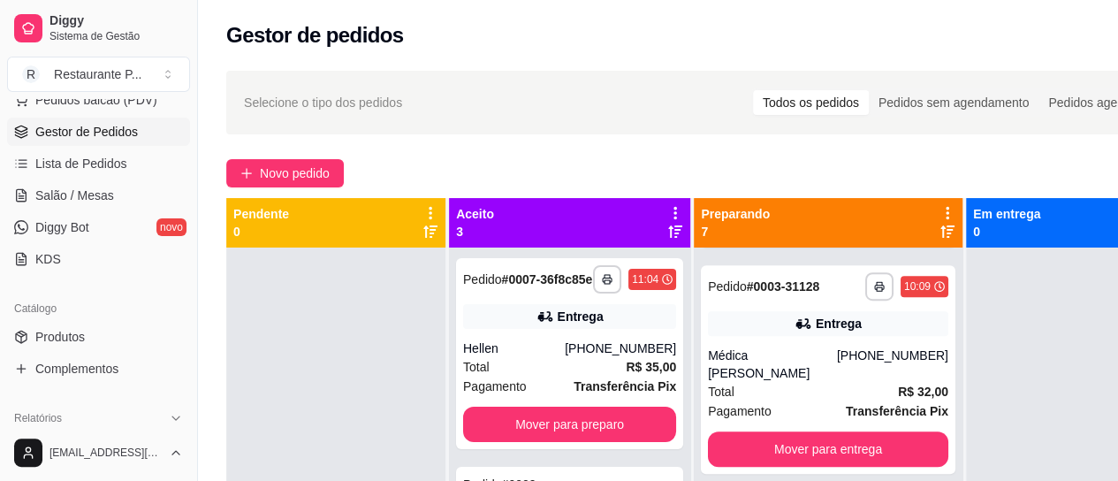
scroll to position [418, 0]
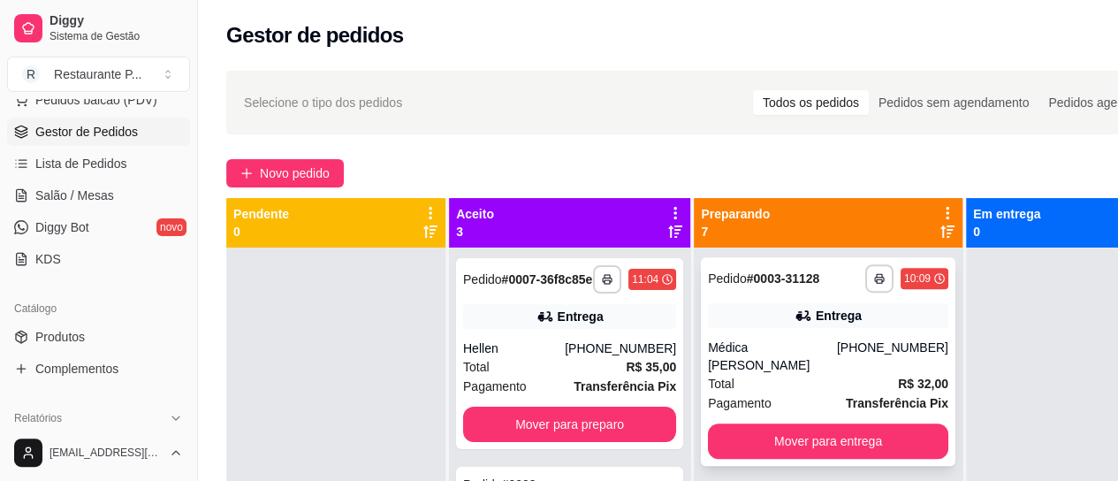
click at [898, 388] on strong "R$ 32,00" at bounding box center [923, 384] width 50 height 14
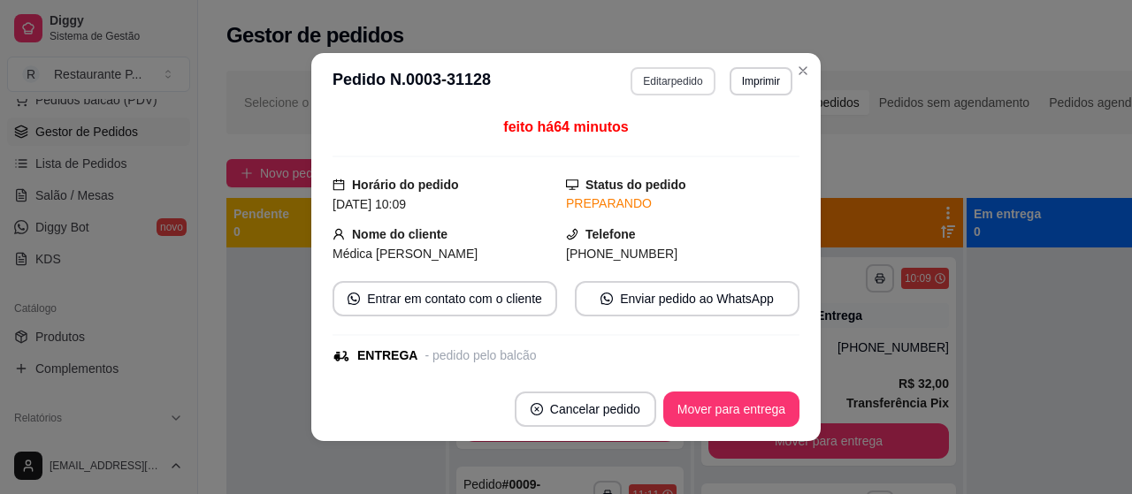
click at [649, 88] on button "Editar pedido" at bounding box center [672, 81] width 84 height 28
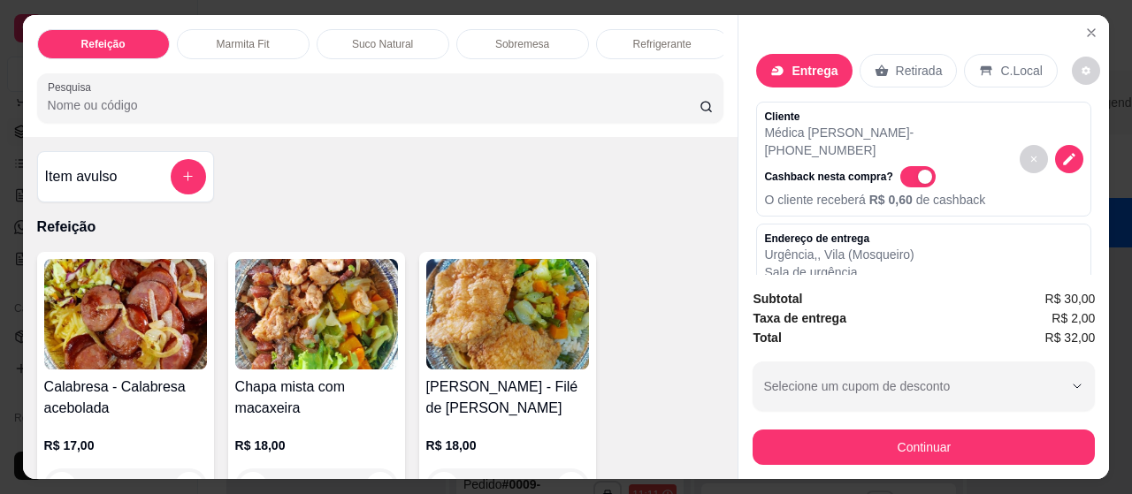
click at [918, 170] on span "Automatic updates" at bounding box center [925, 177] width 14 height 14
click at [905, 179] on input "Automatic updates" at bounding box center [904, 184] width 11 height 11
checkbox input "false"
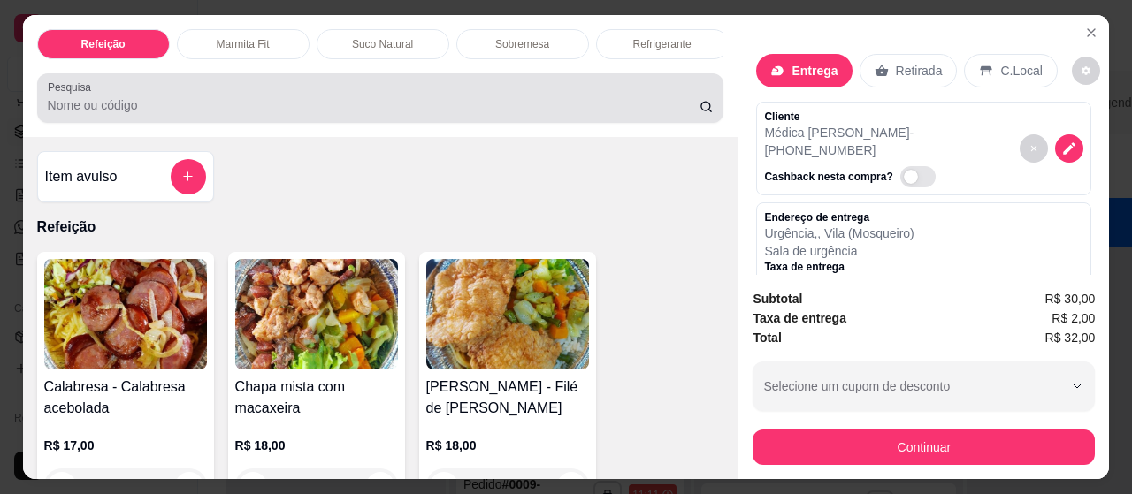
click at [324, 99] on div at bounding box center [381, 97] width 666 height 35
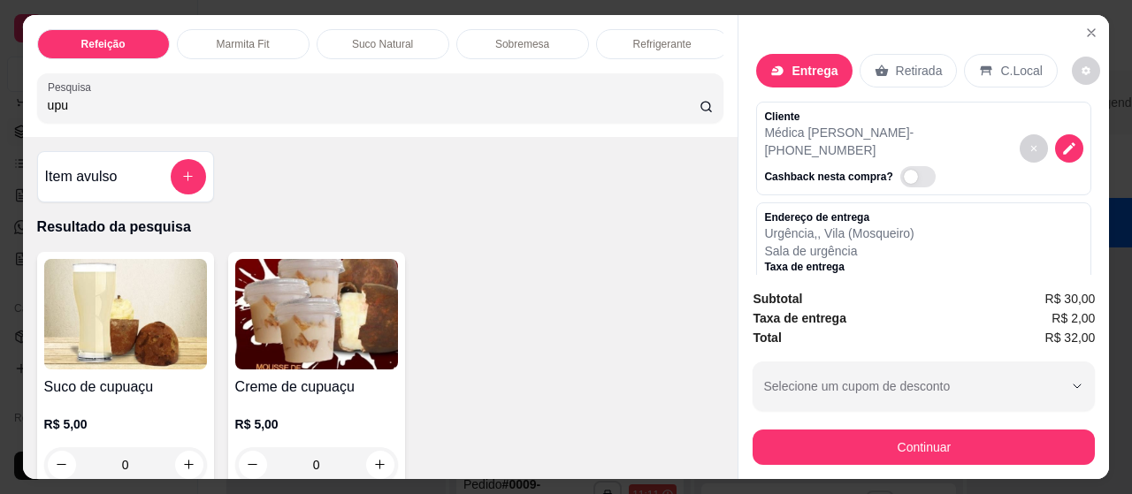
type input "upu"
click at [347, 309] on img at bounding box center [316, 314] width 163 height 111
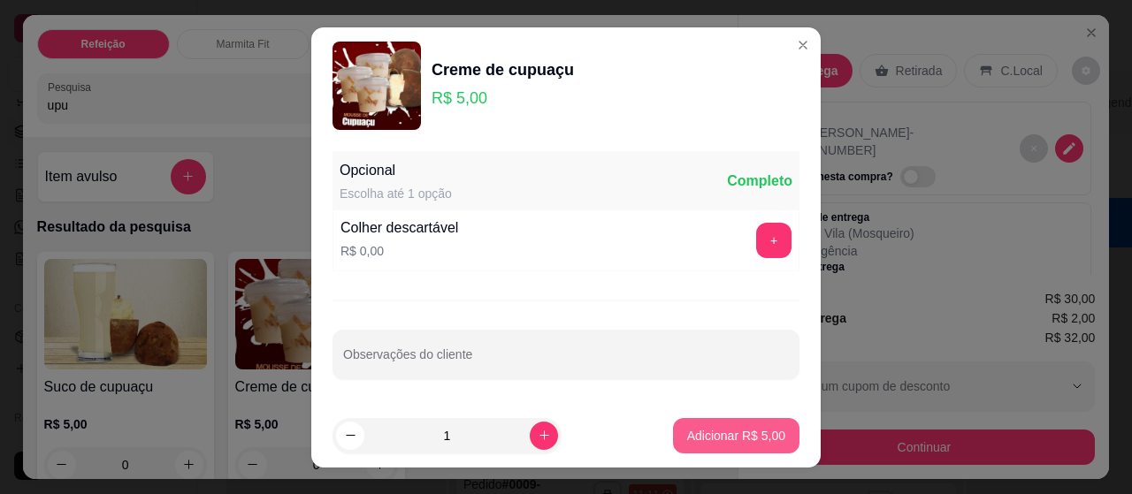
click at [673, 431] on button "Adicionar R$ 5,00" at bounding box center [736, 435] width 126 height 35
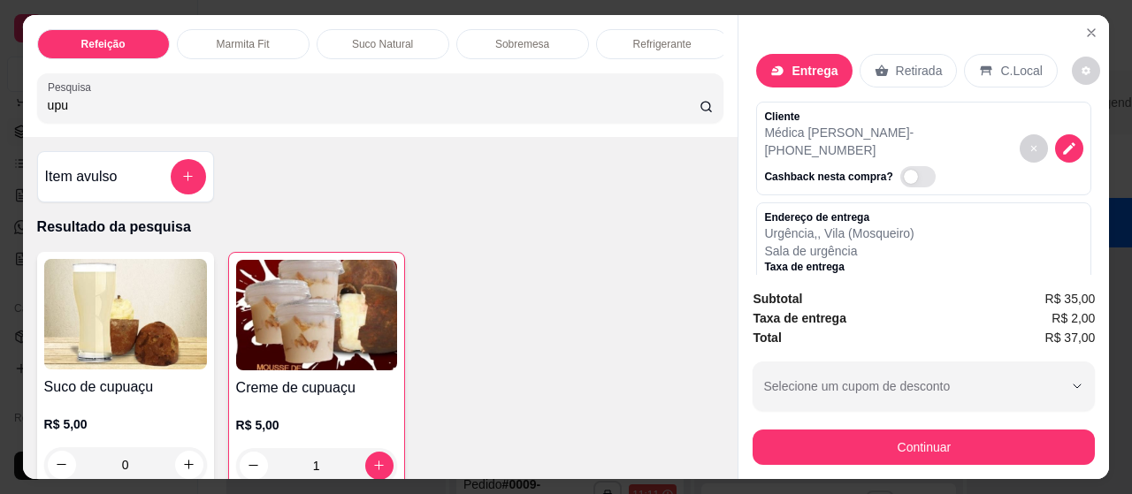
type input "1"
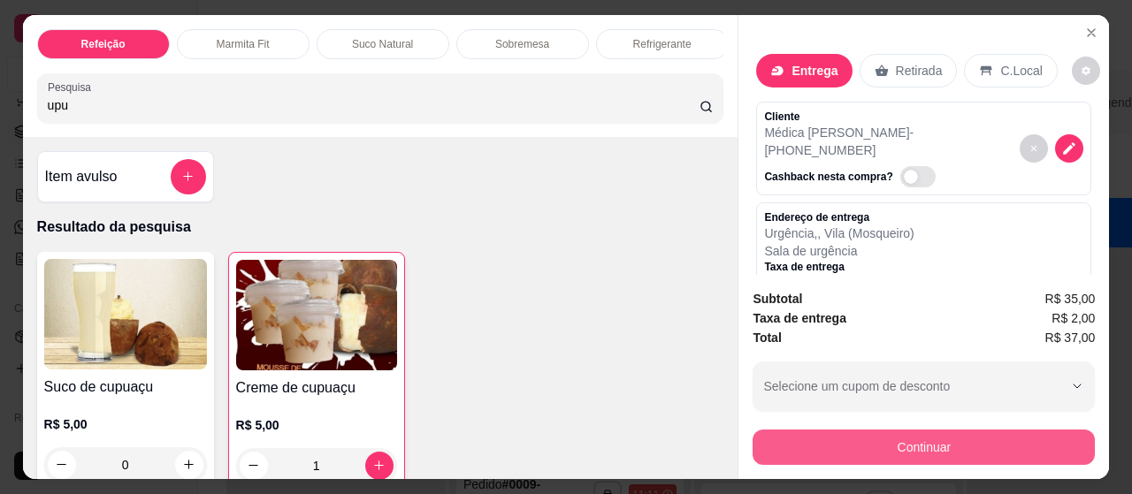
click at [813, 441] on button "Continuar" at bounding box center [923, 447] width 342 height 35
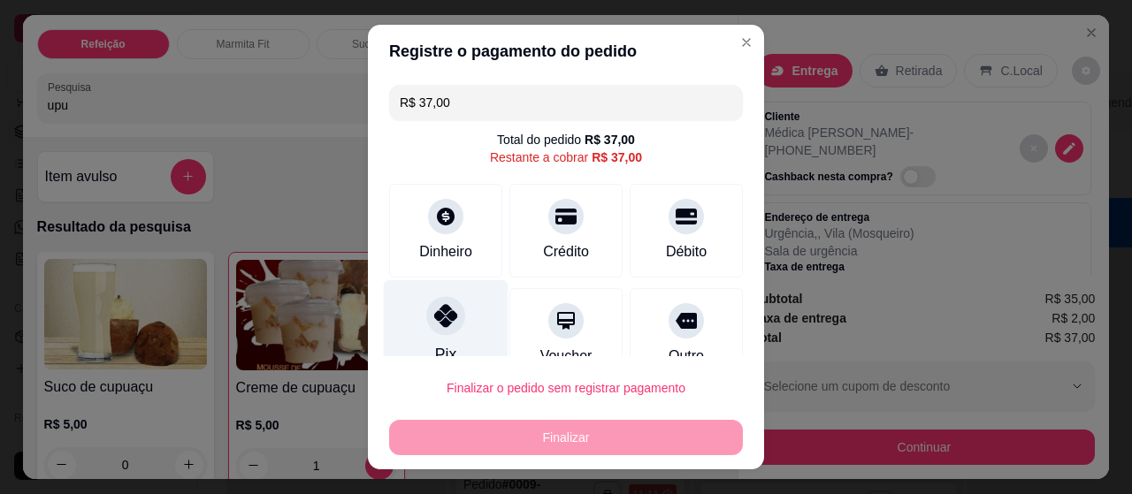
click at [426, 325] on div at bounding box center [445, 315] width 39 height 39
type input "R$ 0,00"
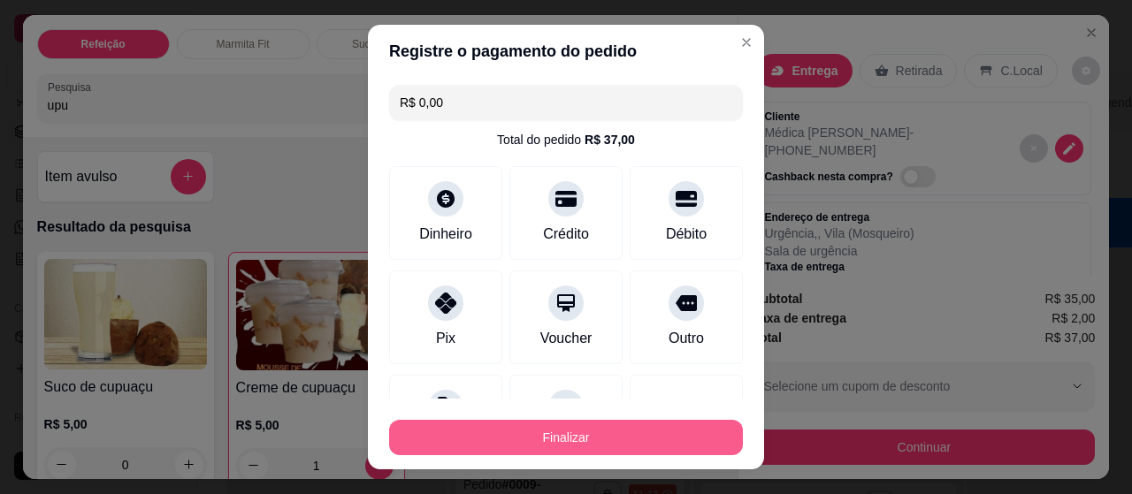
click at [504, 437] on button "Finalizar" at bounding box center [566, 437] width 354 height 35
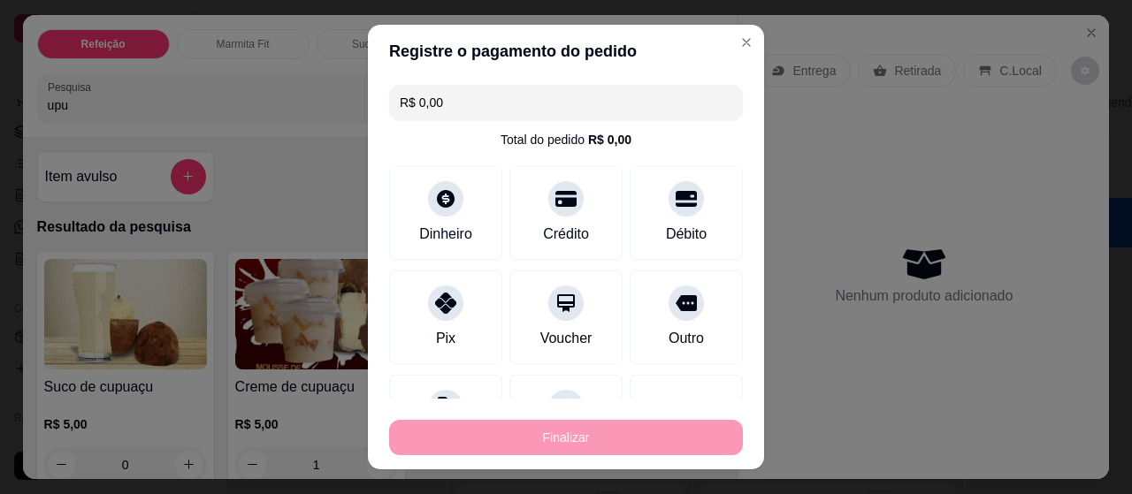
type input "0"
type input "-R$ 37,00"
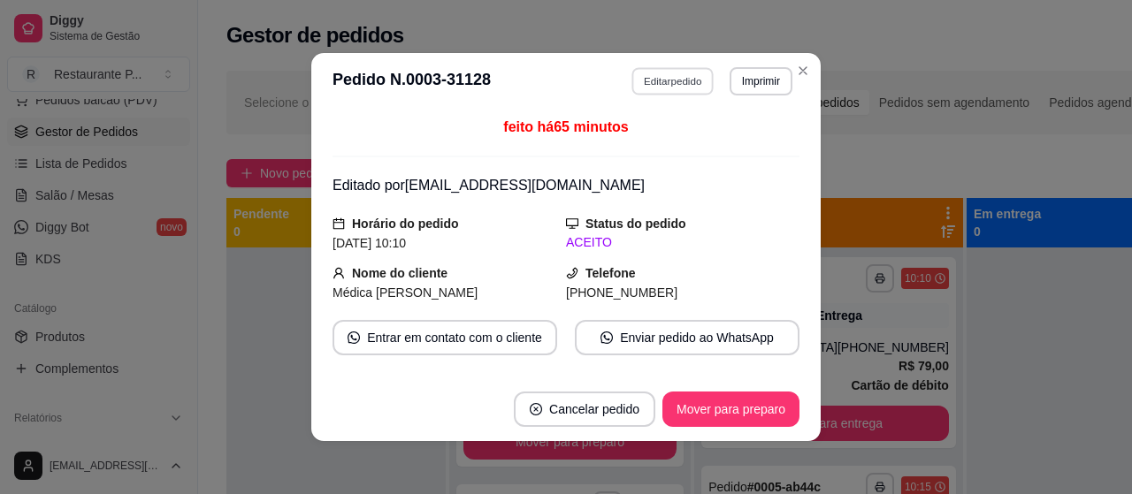
click at [637, 80] on button "Editar pedido" at bounding box center [673, 80] width 82 height 27
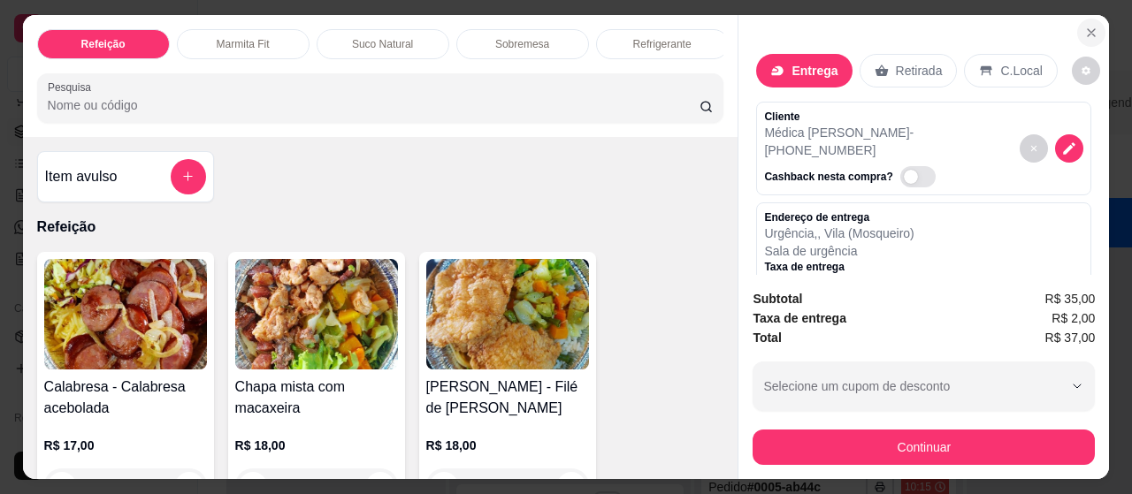
click at [1094, 27] on button "Close" at bounding box center [1091, 33] width 28 height 28
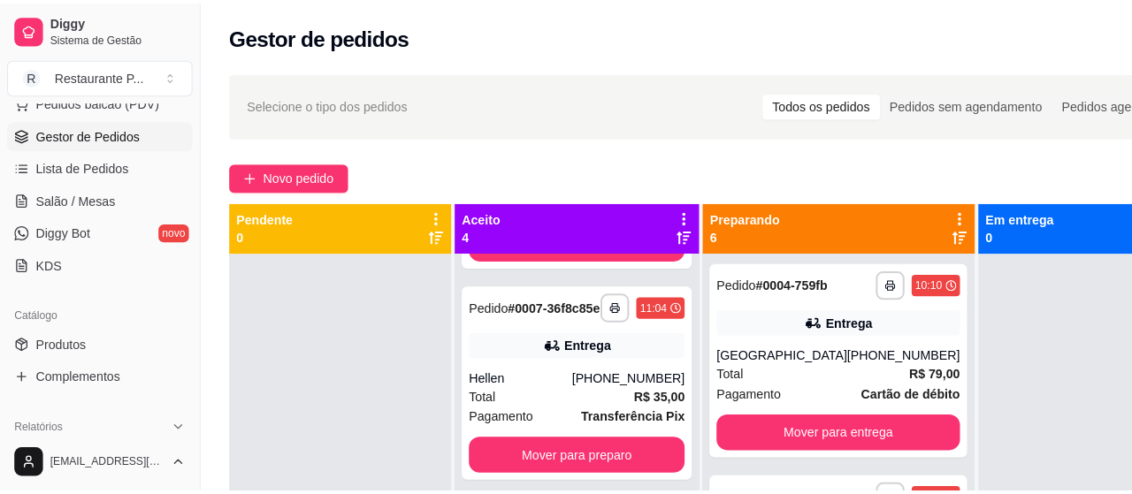
scroll to position [214, 0]
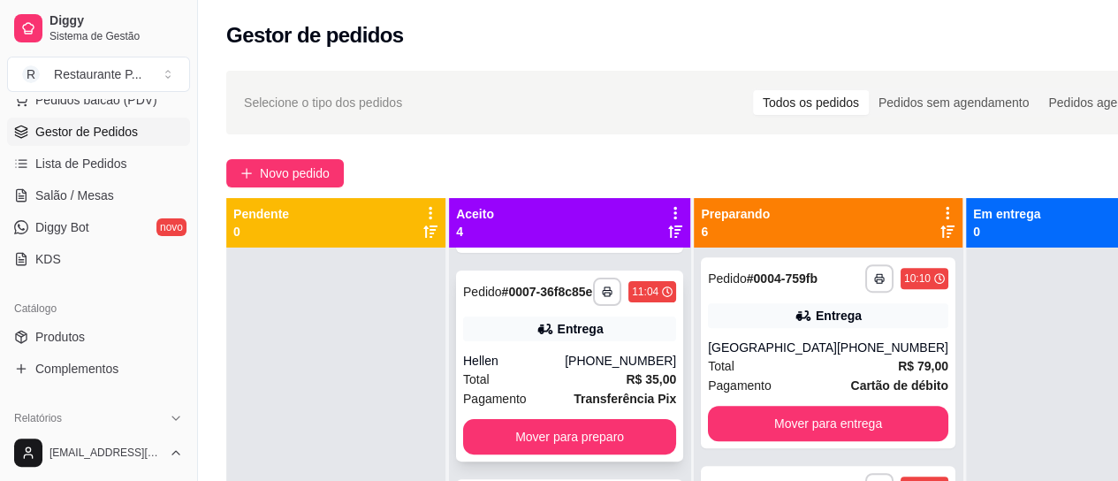
click at [576, 370] on div "[PHONE_NUMBER]" at bounding box center [620, 361] width 111 height 18
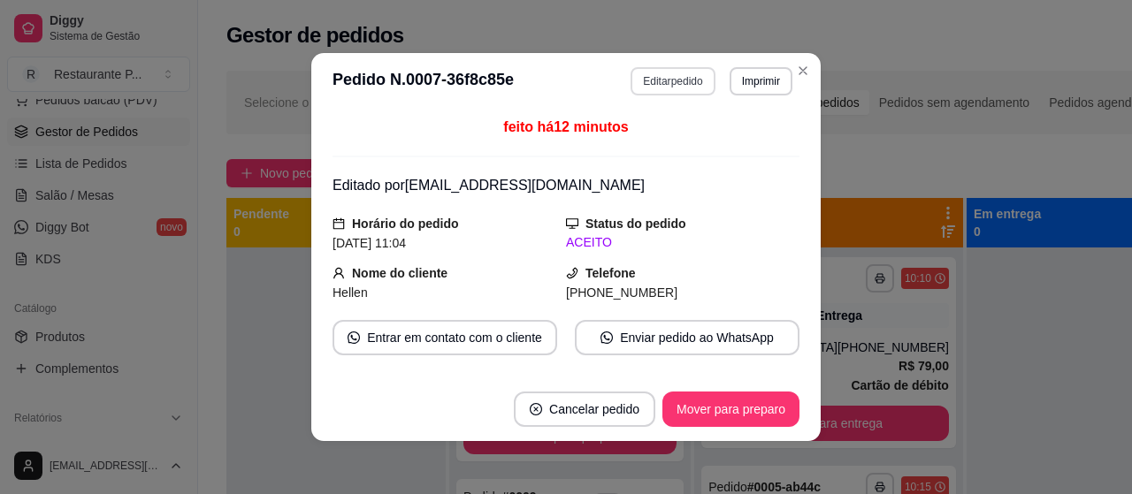
click at [644, 73] on button "Editar pedido" at bounding box center [672, 81] width 84 height 28
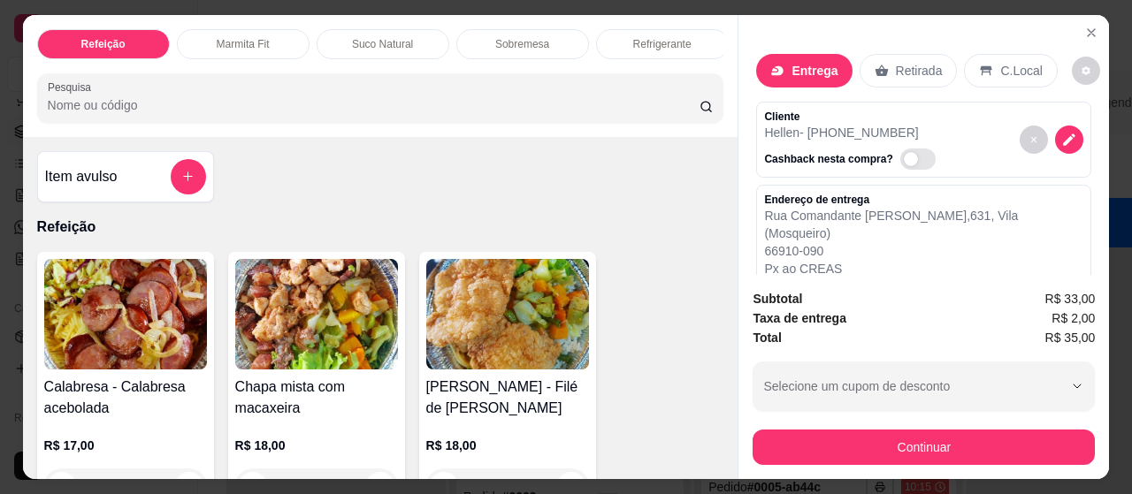
click at [900, 149] on span "Automatic updates" at bounding box center [917, 159] width 35 height 21
click at [899, 162] on input "Automatic updates" at bounding box center [904, 167] width 11 height 11
checkbox input "true"
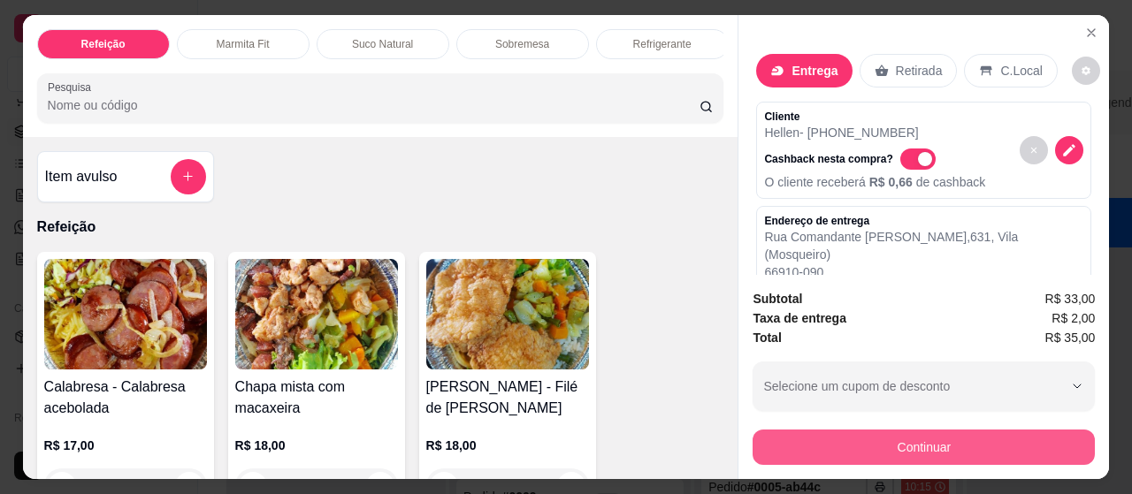
click at [925, 432] on button "Continuar" at bounding box center [923, 447] width 342 height 35
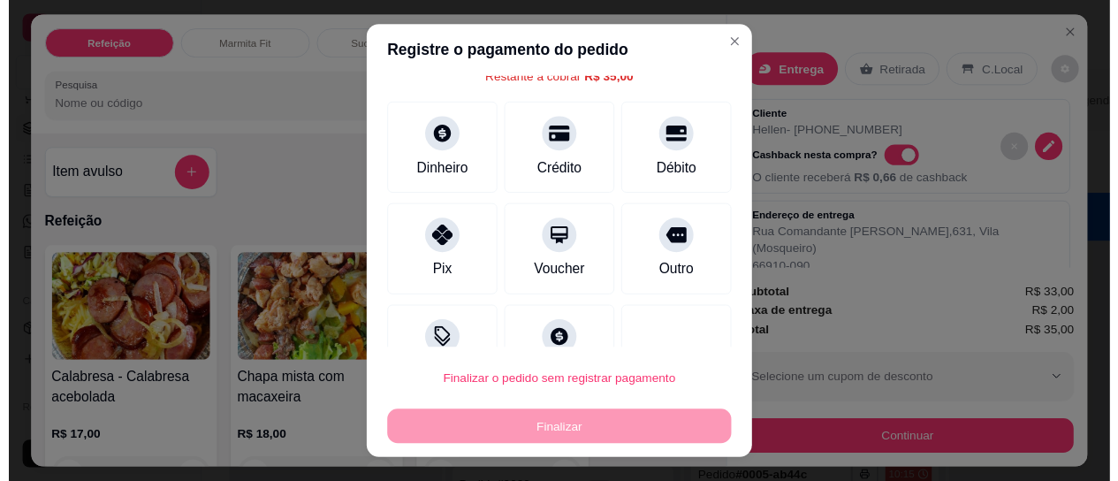
scroll to position [0, 0]
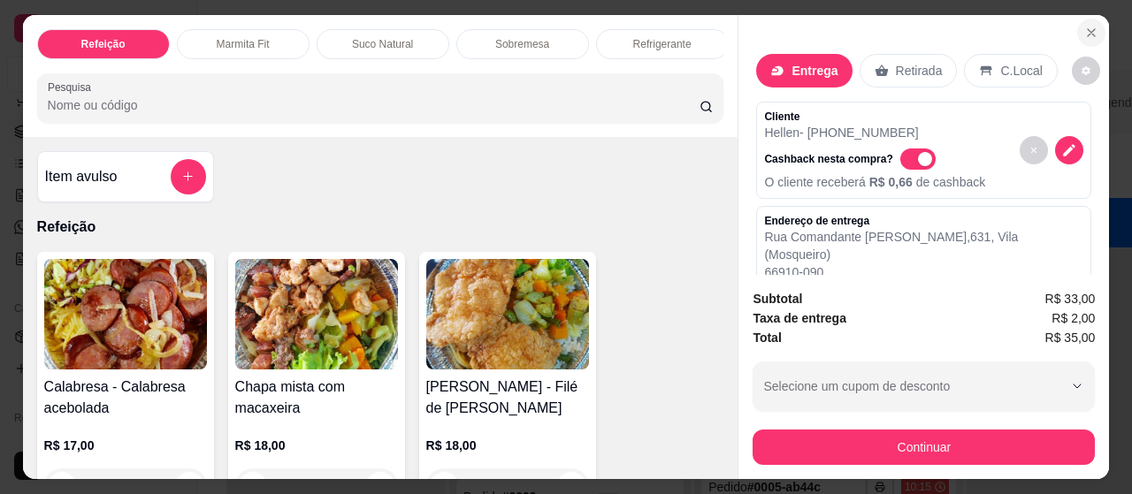
click at [1089, 28] on icon "Close" at bounding box center [1091, 33] width 14 height 14
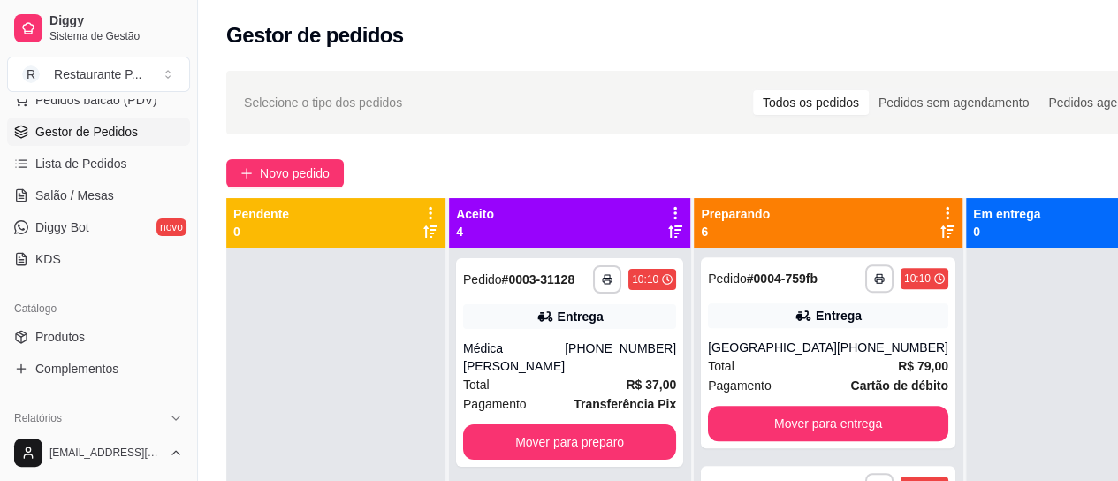
click at [667, 213] on icon at bounding box center [675, 213] width 16 height 16
click at [309, 292] on div at bounding box center [335, 488] width 219 height 481
click at [652, 204] on div "Aceito 4" at bounding box center [569, 223] width 241 height 50
click at [667, 206] on icon at bounding box center [675, 213] width 16 height 16
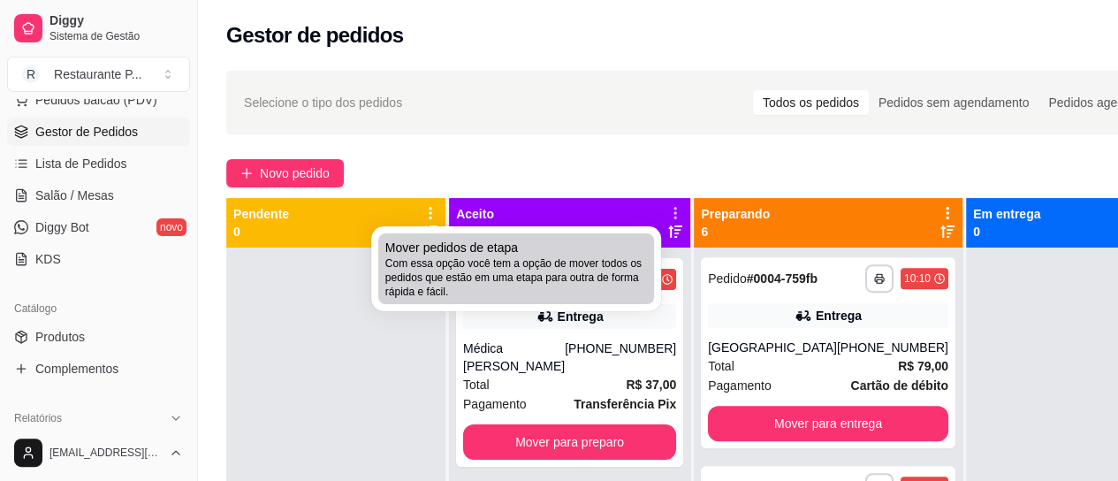
click at [418, 264] on span "Com essa opção você tem a opção de mover todos os pedidos que estão em uma etap…" at bounding box center [516, 277] width 262 height 42
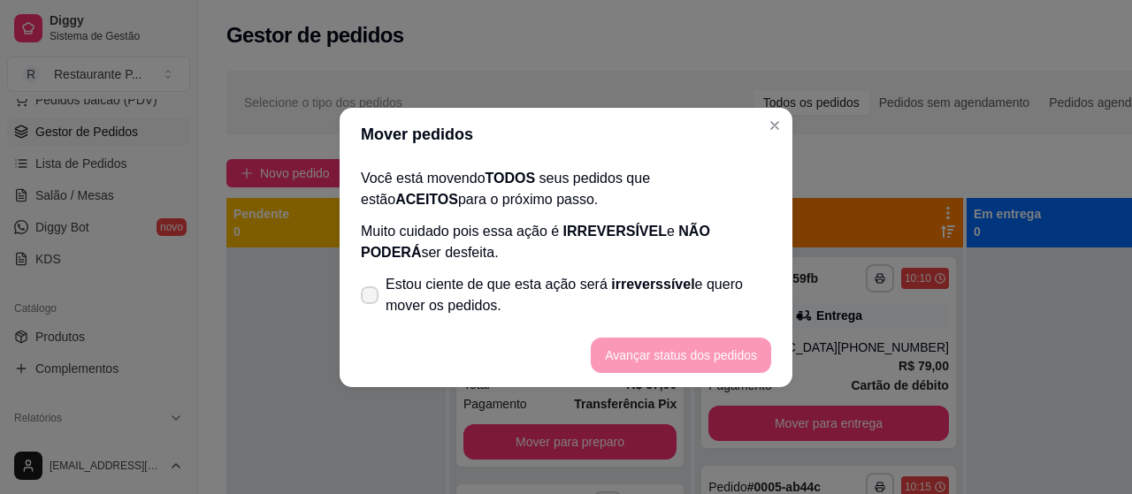
click at [360, 278] on label "Estou ciente de que esta ação será irreverssível e quero mover os pedidos." at bounding box center [566, 295] width 424 height 57
click at [360, 298] on input "Estou ciente de que esta ação será irreverssível e quero mover os pedidos." at bounding box center [365, 303] width 11 height 11
checkbox input "true"
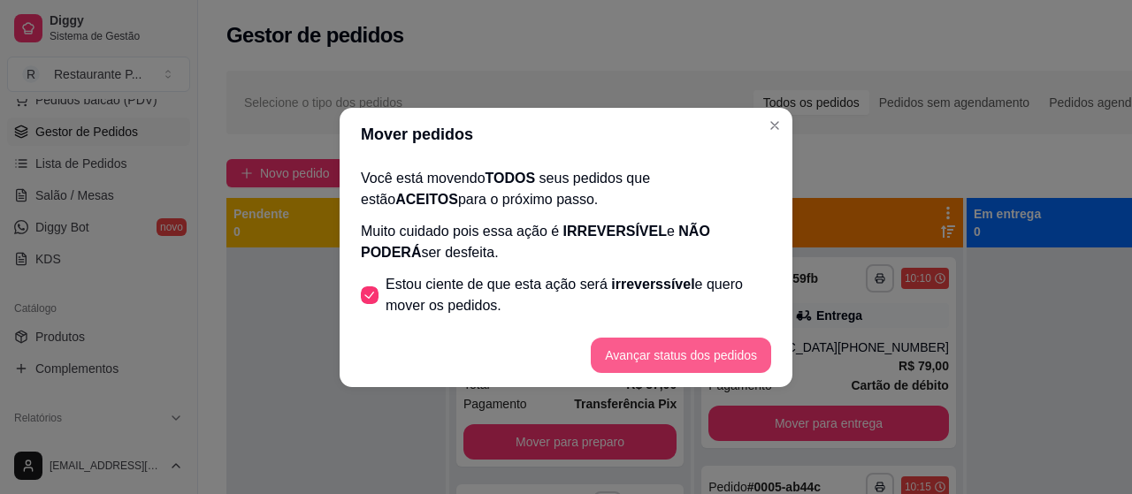
click at [674, 340] on button "Avançar status dos pedidos" at bounding box center [681, 355] width 180 height 35
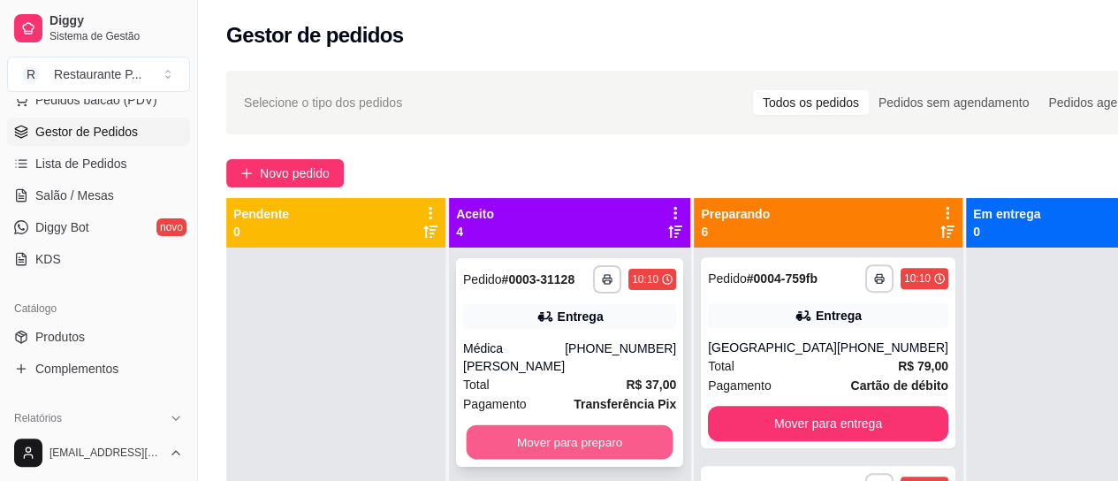
click at [566, 453] on button "Mover para preparo" at bounding box center [570, 442] width 207 height 34
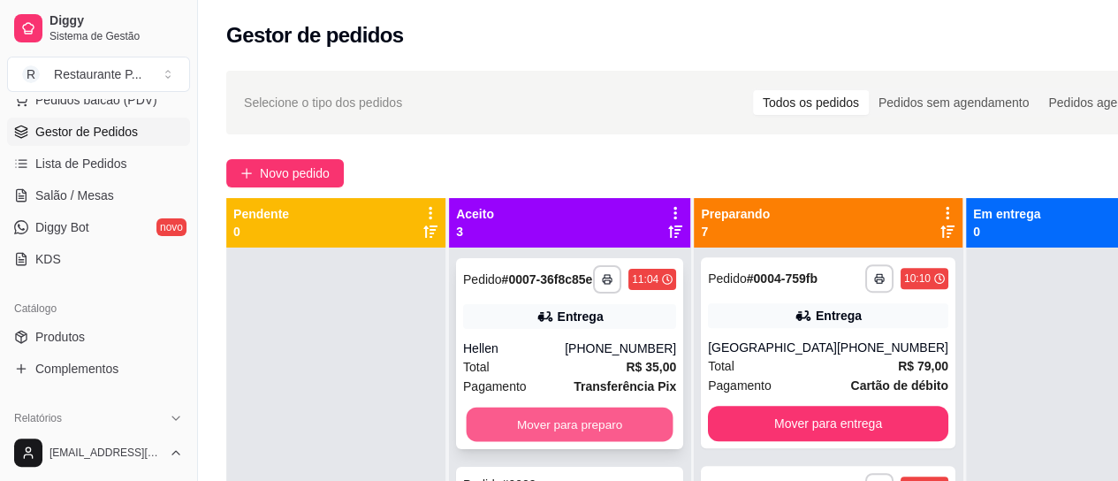
click at [507, 423] on button "Mover para preparo" at bounding box center [570, 425] width 207 height 34
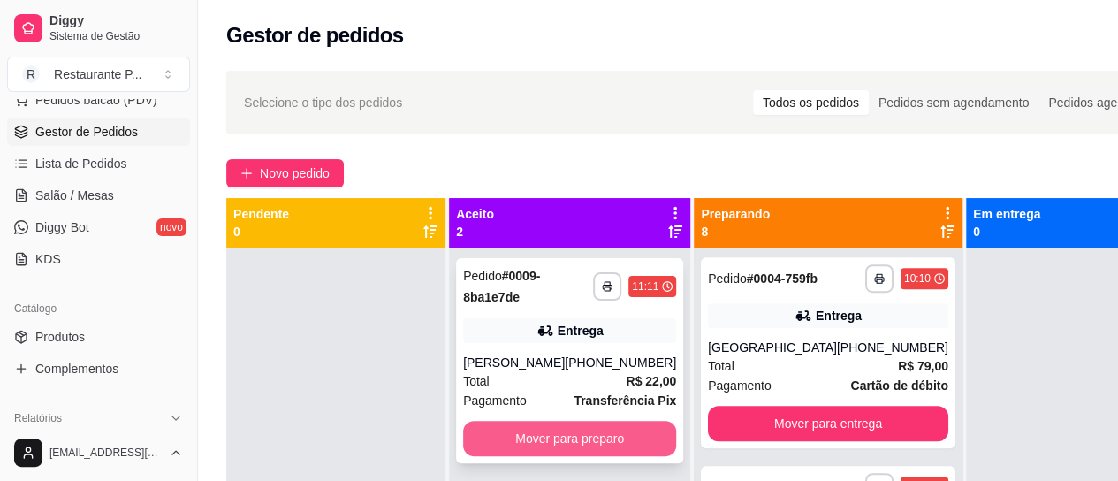
click at [540, 443] on button "Mover para preparo" at bounding box center [569, 438] width 213 height 35
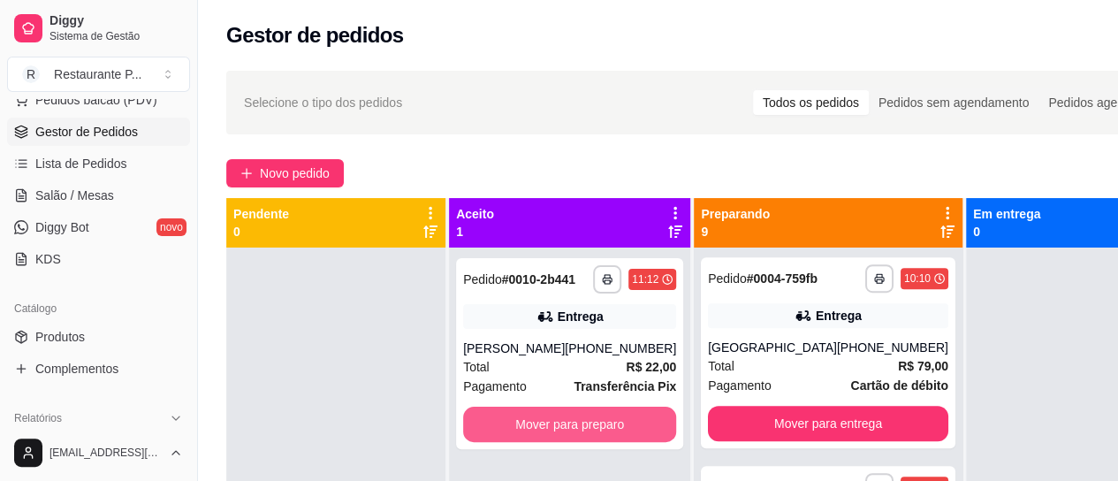
click at [540, 442] on button "Mover para preparo" at bounding box center [569, 424] width 213 height 35
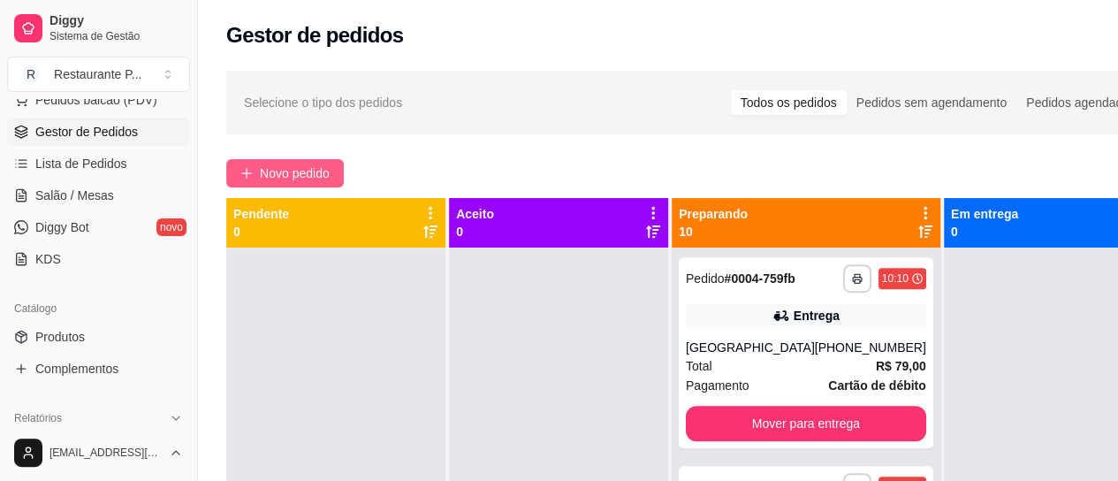
click at [289, 173] on span "Novo pedido" at bounding box center [295, 173] width 70 height 19
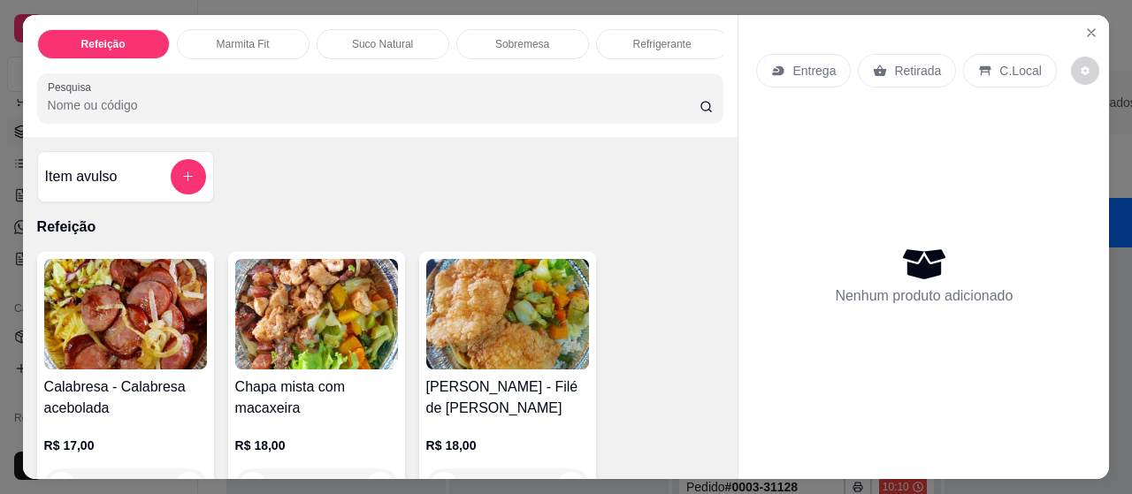
click at [131, 71] on div "Refeição Marmita Fit Suco Natural Sobremesa Refrigerante Pesquisa" at bounding box center [380, 76] width 715 height 122
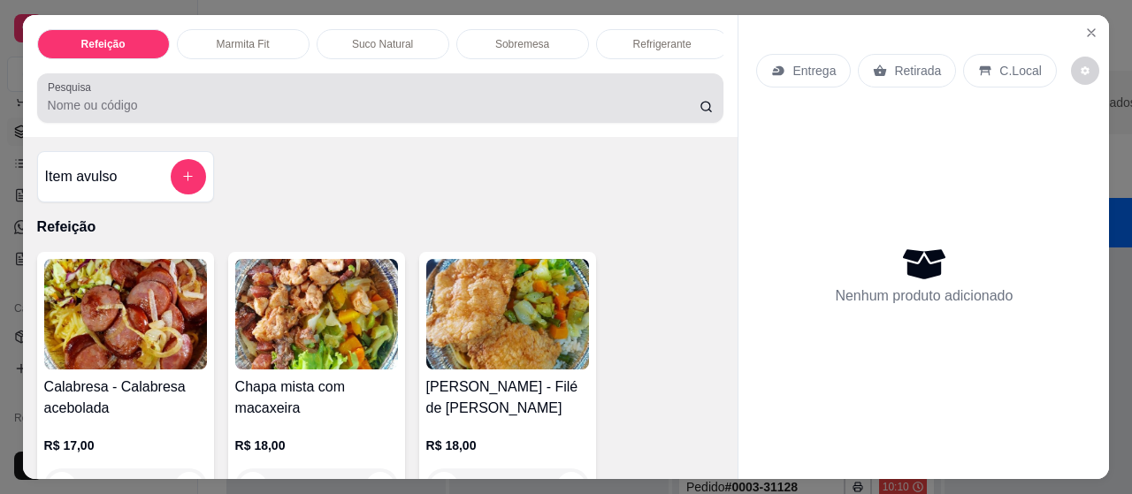
click at [133, 107] on input "Pesquisa" at bounding box center [374, 105] width 652 height 18
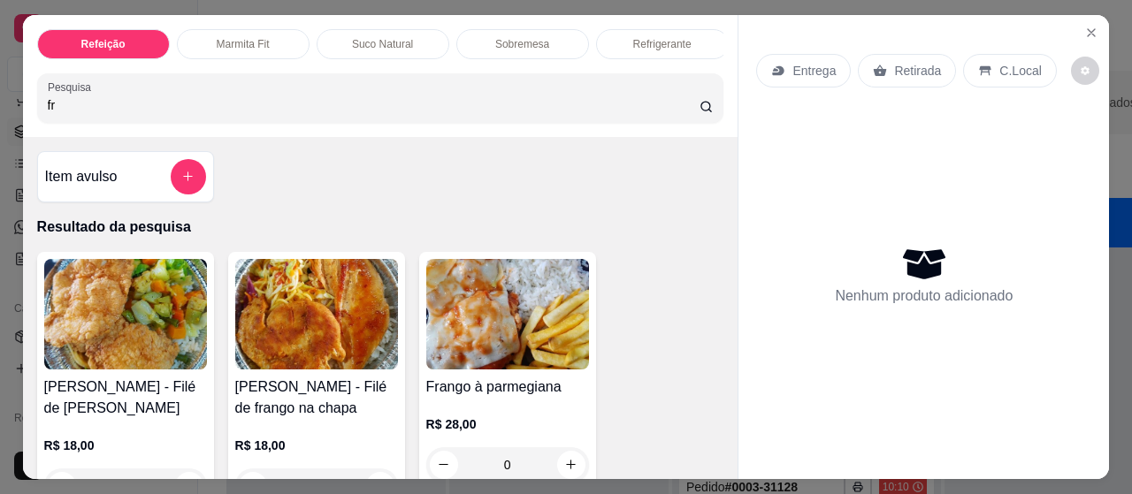
type input "f"
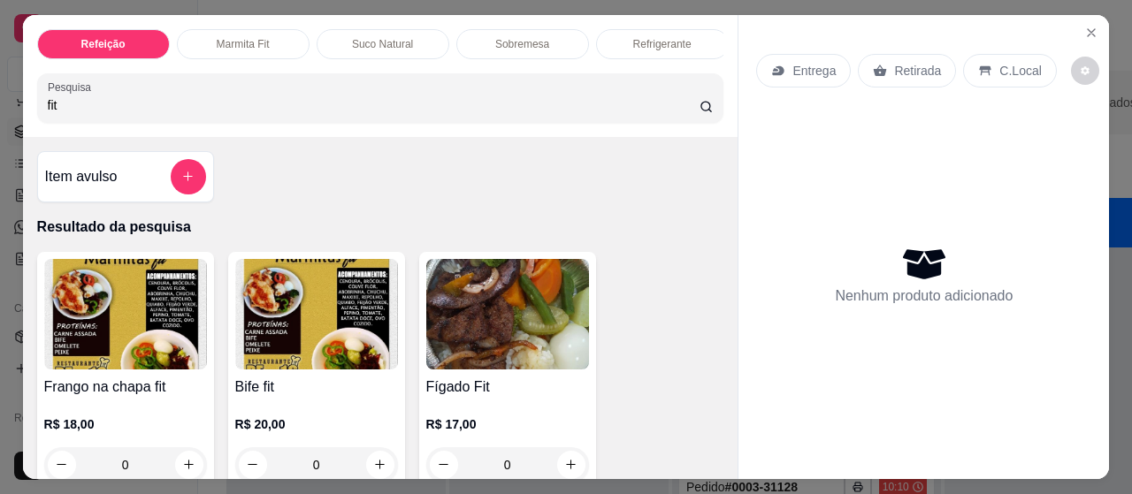
type input "fit"
click at [148, 335] on img at bounding box center [125, 314] width 163 height 111
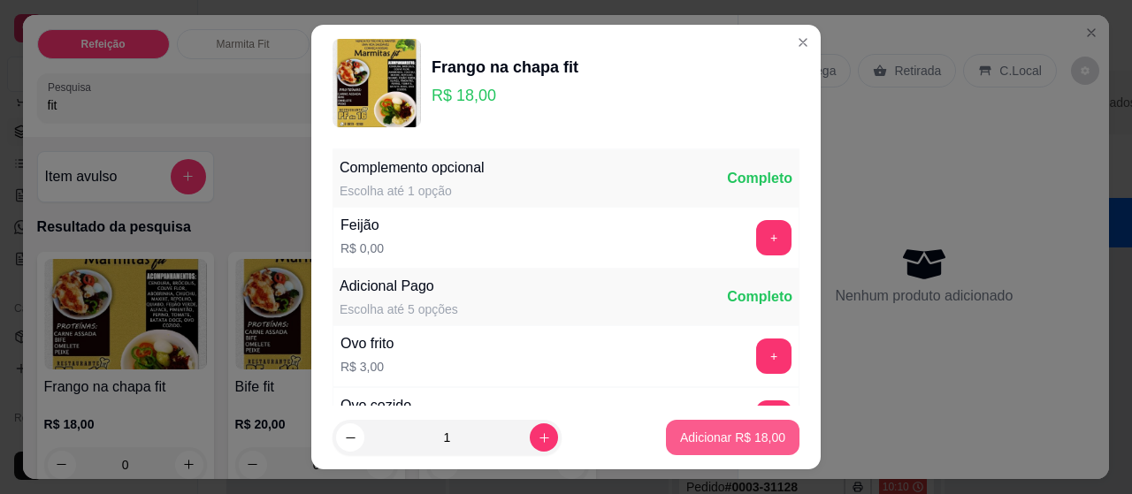
click at [697, 437] on p "Adicionar R$ 18,00" at bounding box center [732, 438] width 105 height 18
type input "1"
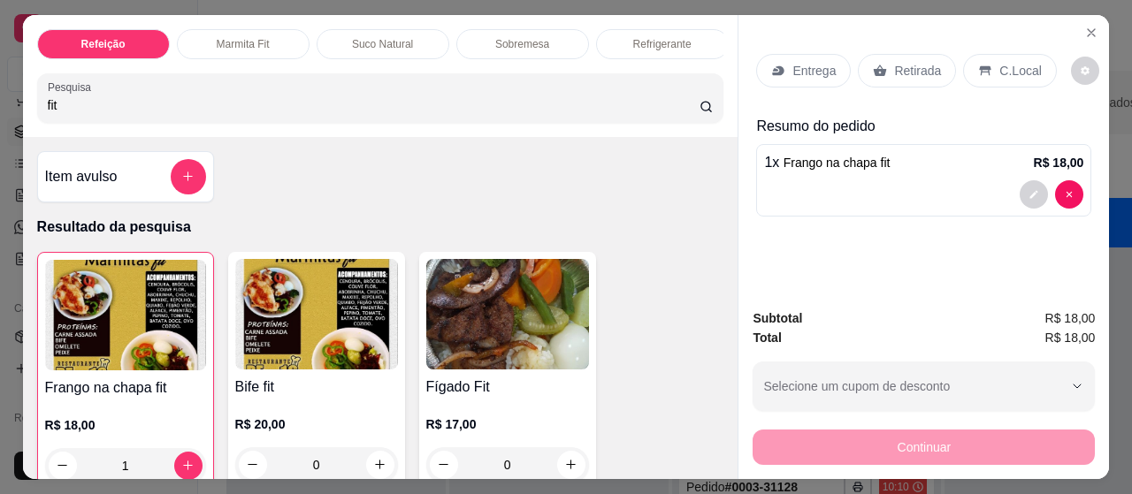
click at [805, 65] on p "Entrega" at bounding box center [813, 71] width 43 height 18
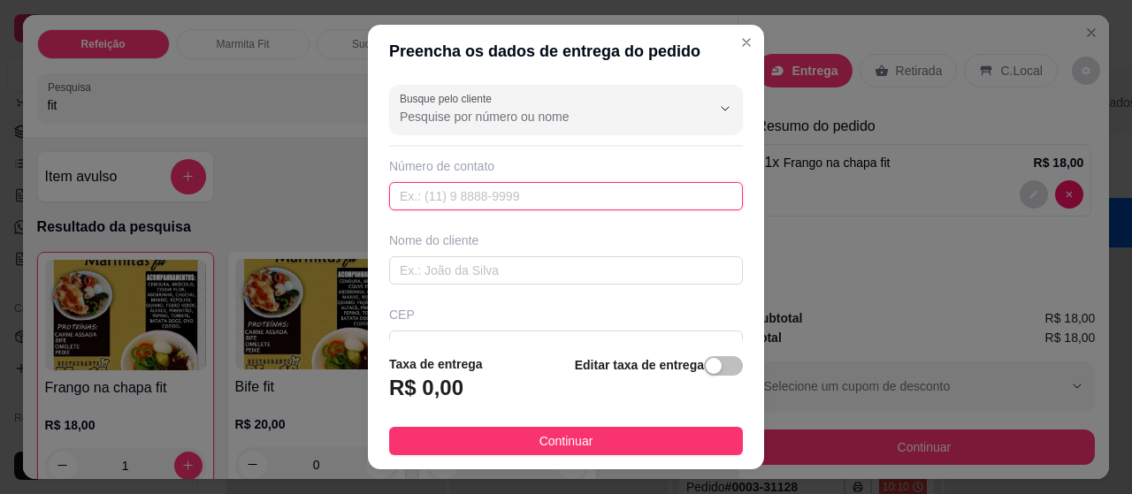
click at [428, 190] on input "text" at bounding box center [566, 196] width 354 height 28
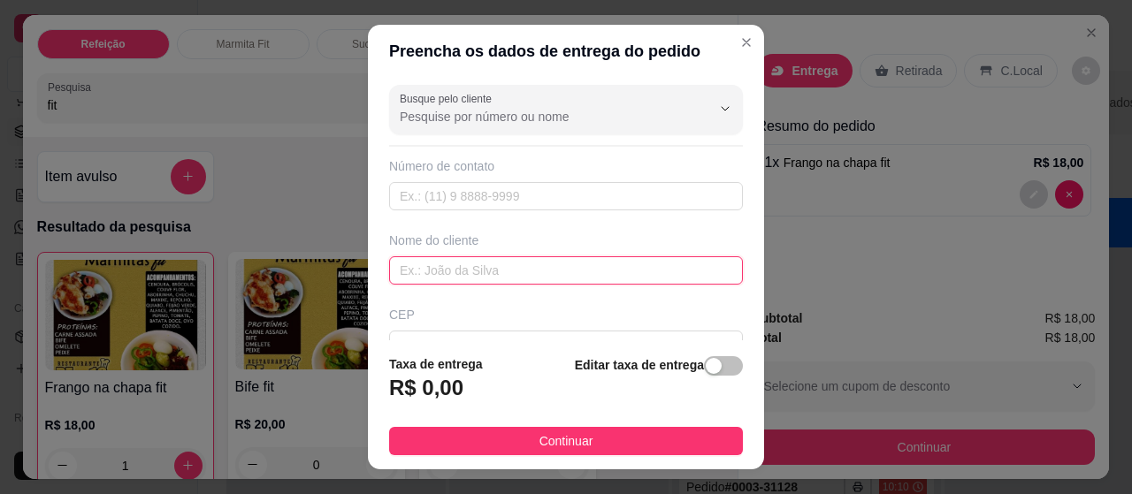
click at [440, 256] on input "text" at bounding box center [566, 270] width 354 height 28
type input "r"
type input "enf rose"
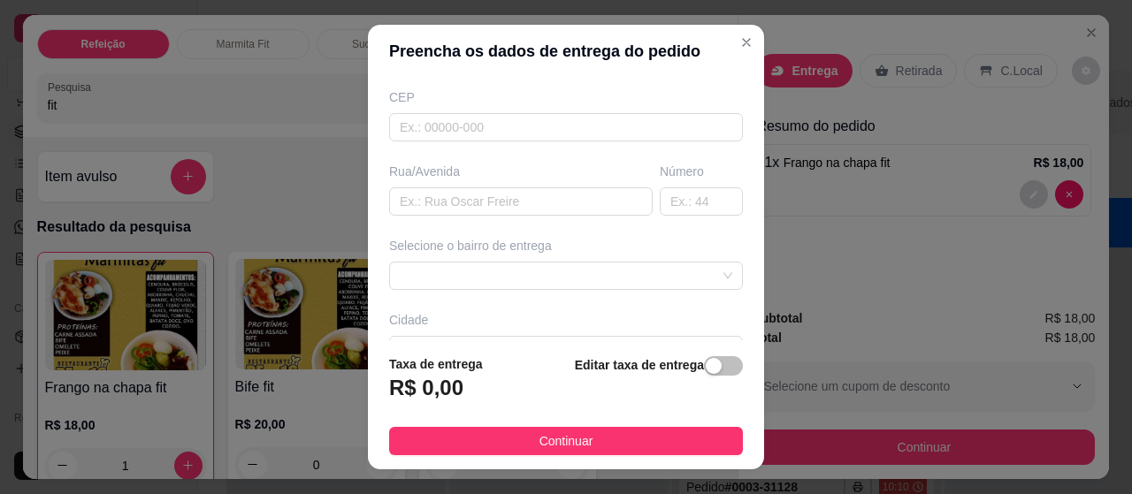
scroll to position [250, 0]
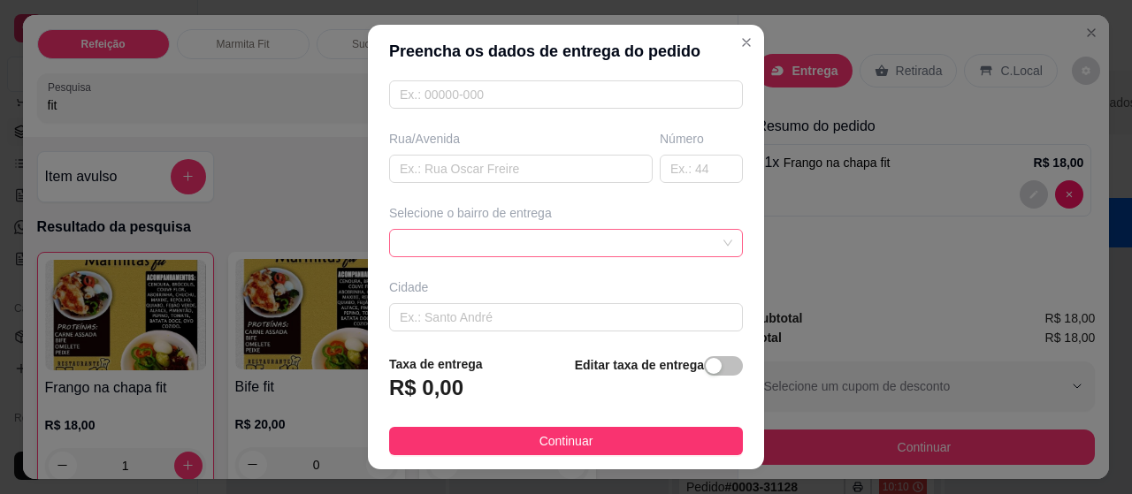
click at [681, 238] on div at bounding box center [566, 243] width 354 height 28
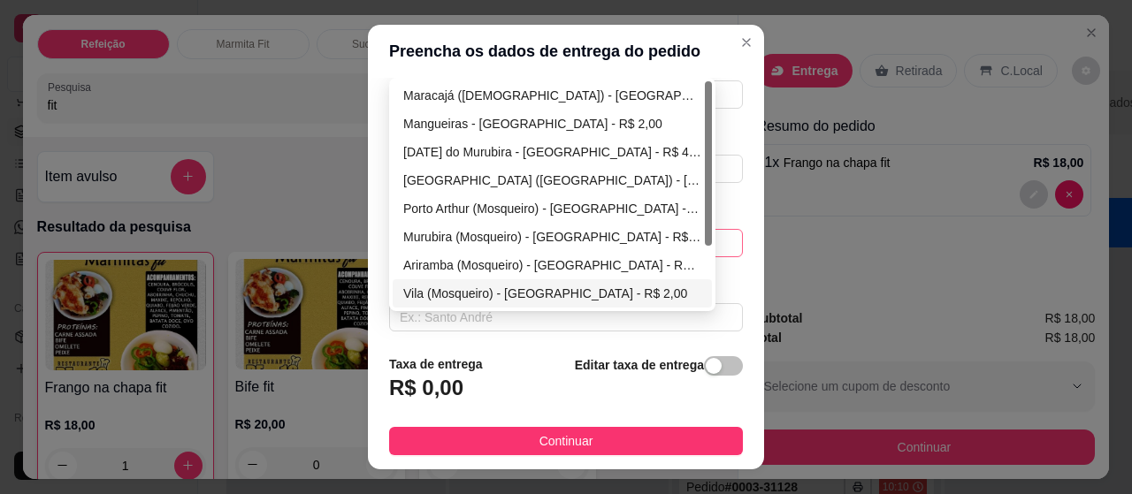
click at [431, 285] on div "Vila (Mosqueiro) - [GEOGRAPHIC_DATA] - R$ 2,00" at bounding box center [552, 293] width 298 height 19
type input "[GEOGRAPHIC_DATA]"
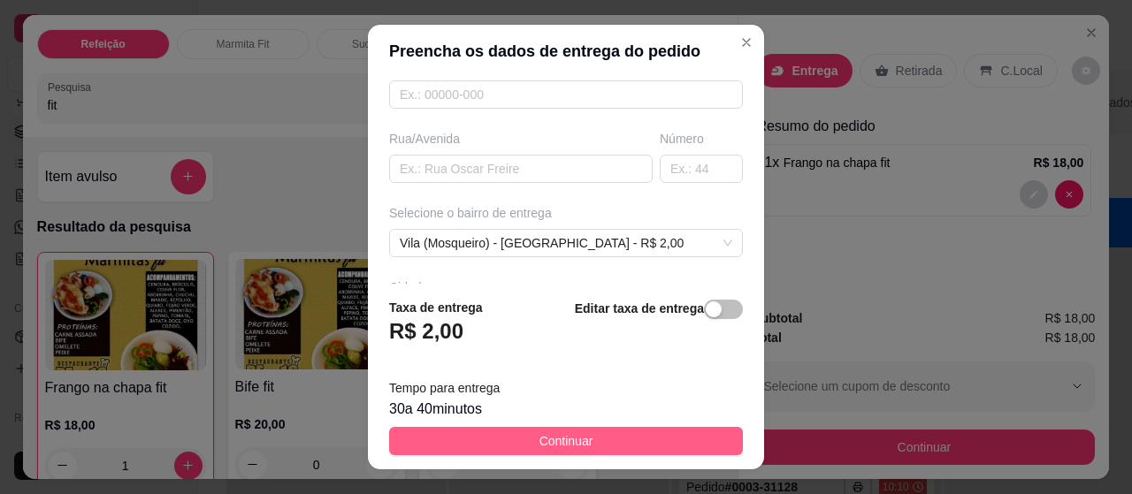
click at [629, 438] on button "Continuar" at bounding box center [566, 441] width 354 height 28
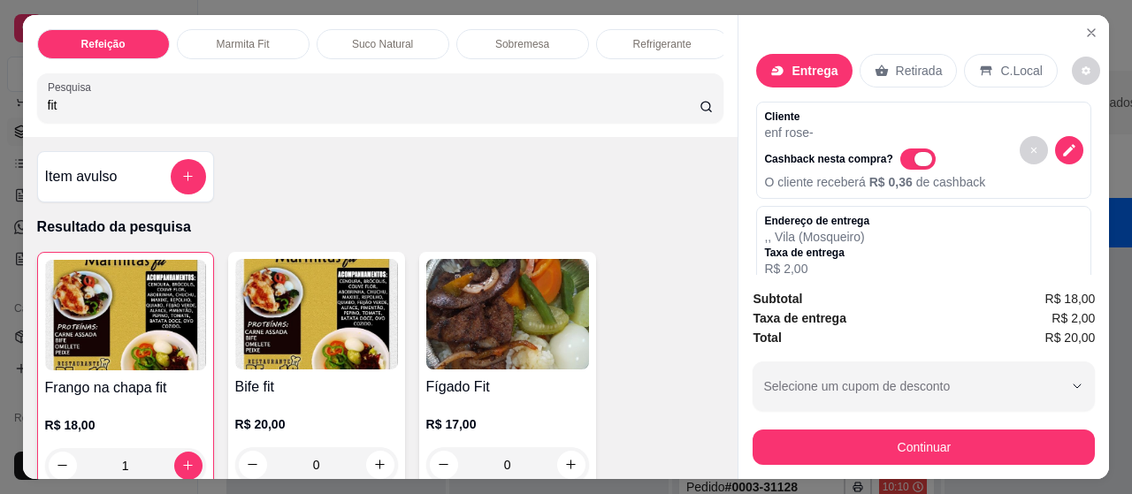
click at [916, 149] on span "Automatic updates" at bounding box center [917, 159] width 35 height 21
click at [911, 162] on input "Automatic updates" at bounding box center [904, 167] width 11 height 11
checkbox input "false"
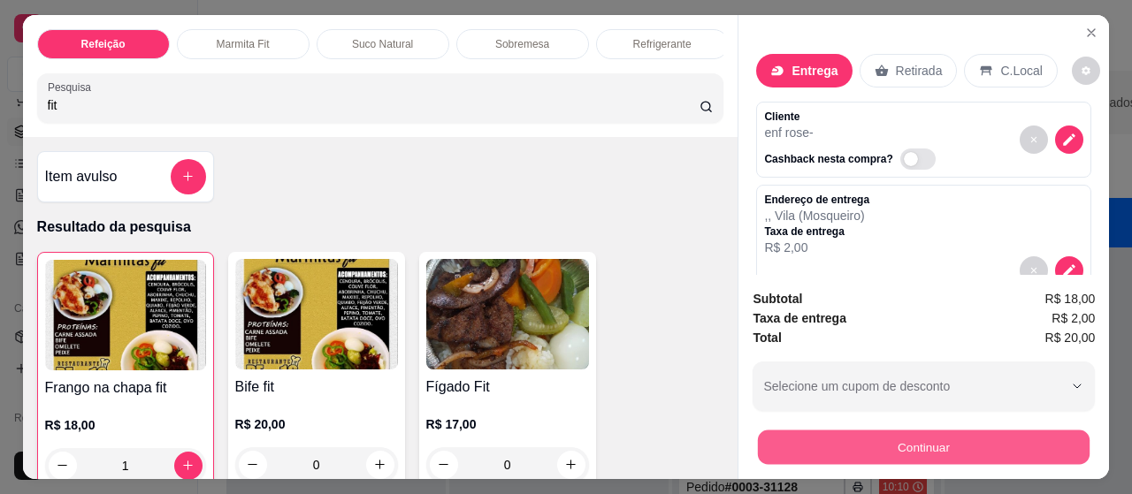
click at [975, 436] on button "Continuar" at bounding box center [924, 448] width 332 height 34
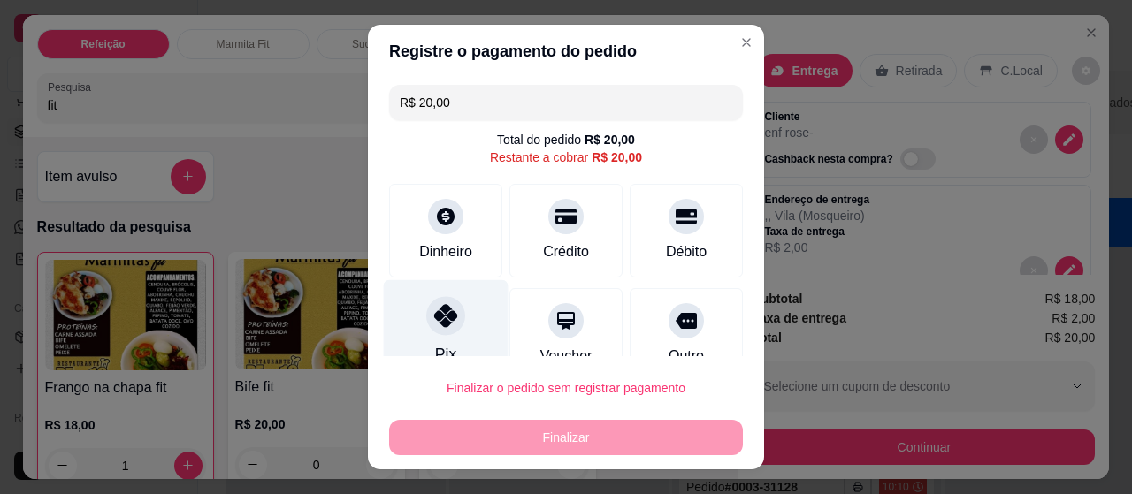
click at [434, 310] on icon at bounding box center [445, 315] width 23 height 23
type input "R$ 0,00"
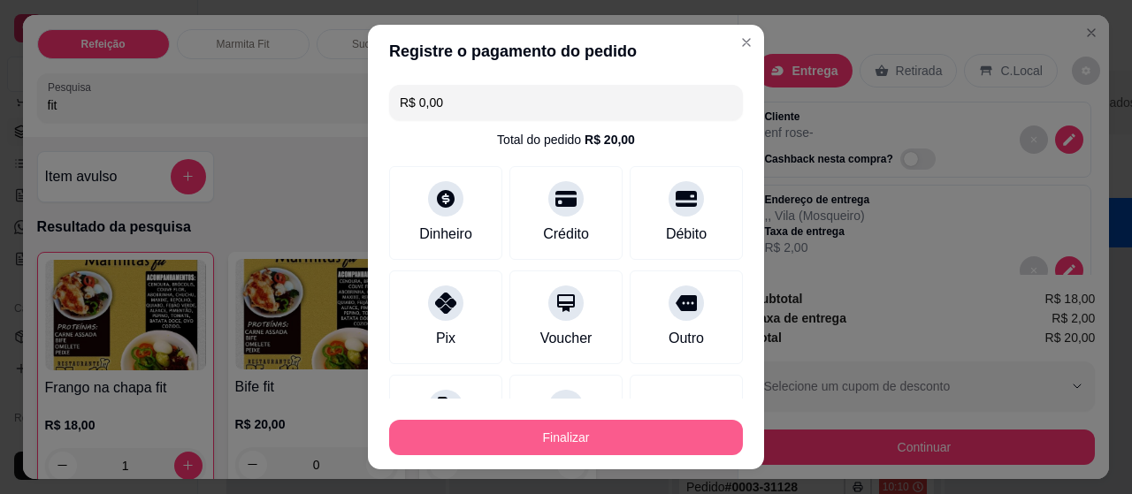
click at [560, 429] on button "Finalizar" at bounding box center [566, 437] width 354 height 35
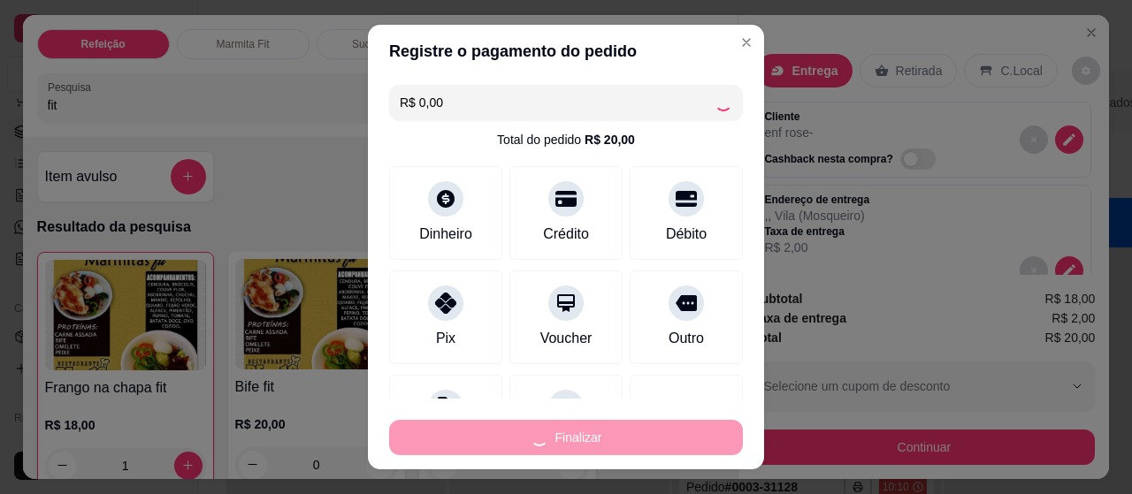
type input "0"
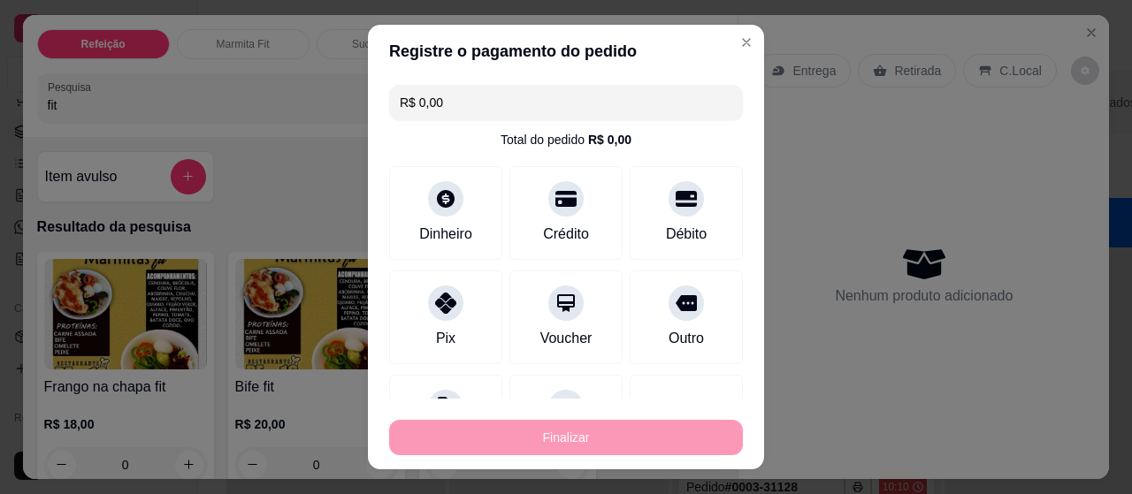
type input "-R$ 20,00"
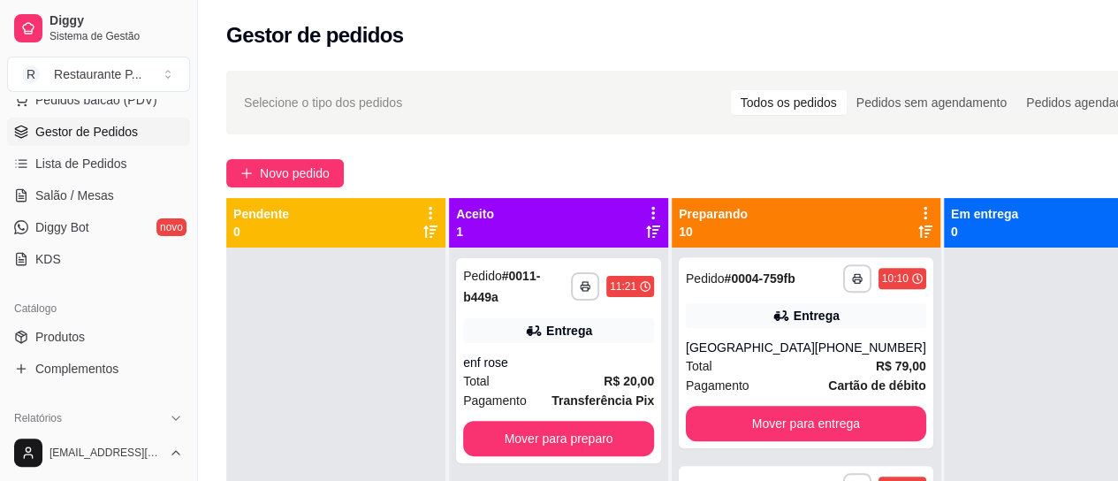
click at [263, 155] on div "**********" at bounding box center [695, 380] width 995 height 640
click at [267, 164] on span "Novo pedido" at bounding box center [295, 173] width 70 height 19
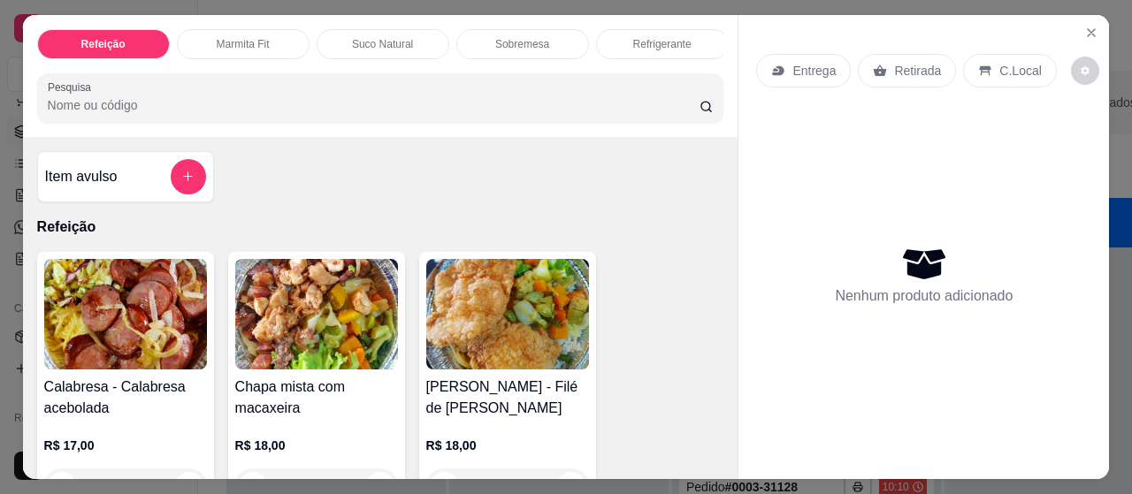
click at [541, 342] on img at bounding box center [507, 314] width 163 height 111
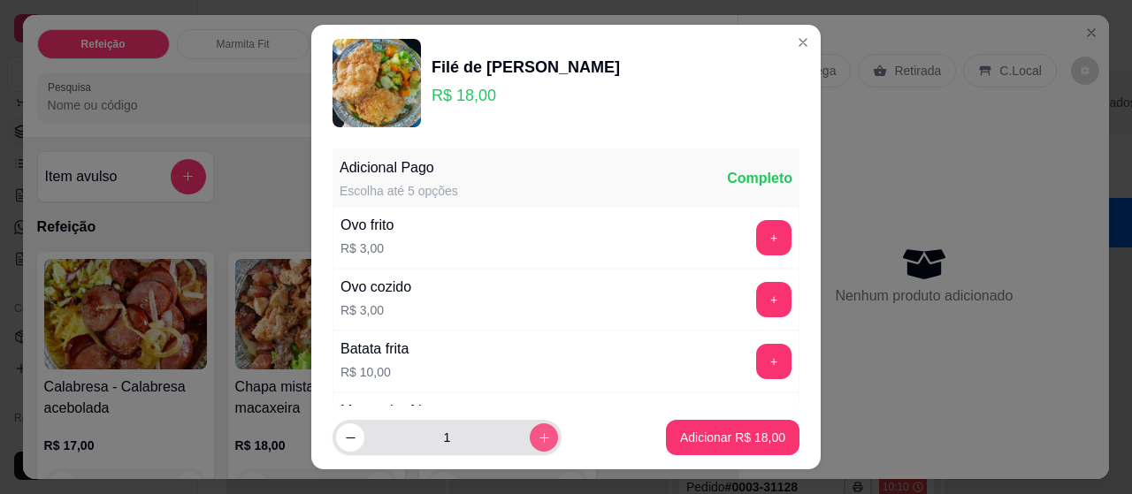
click at [537, 439] on icon "increase-product-quantity" at bounding box center [543, 437] width 13 height 13
type input "2"
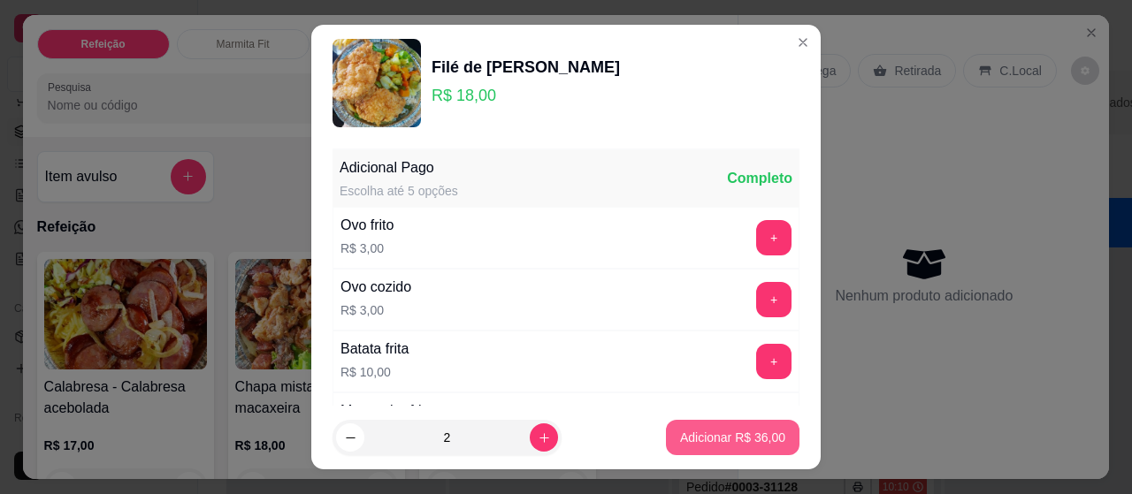
click at [666, 437] on button "Adicionar R$ 36,00" at bounding box center [732, 437] width 133 height 35
type input "2"
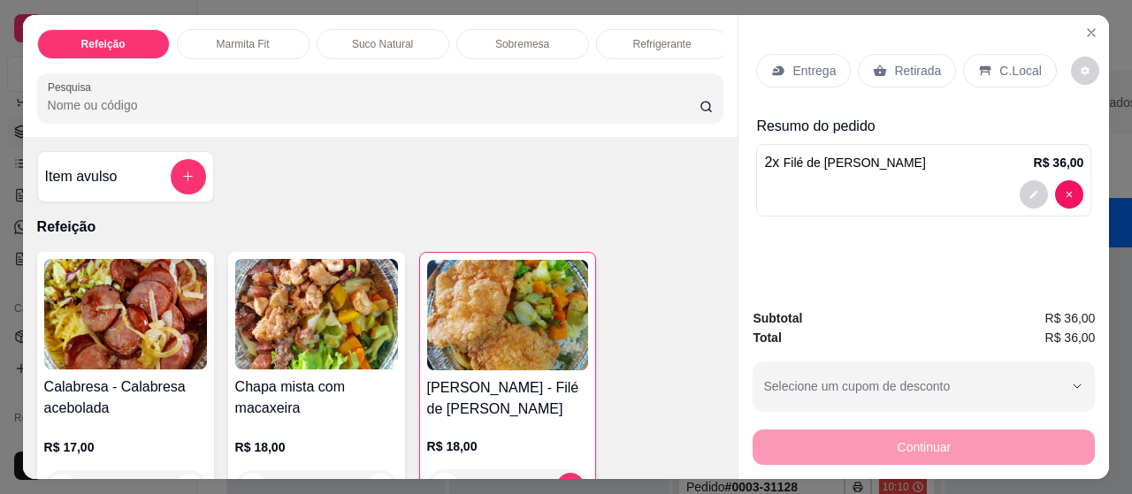
click at [794, 62] on p "Entrega" at bounding box center [813, 71] width 43 height 18
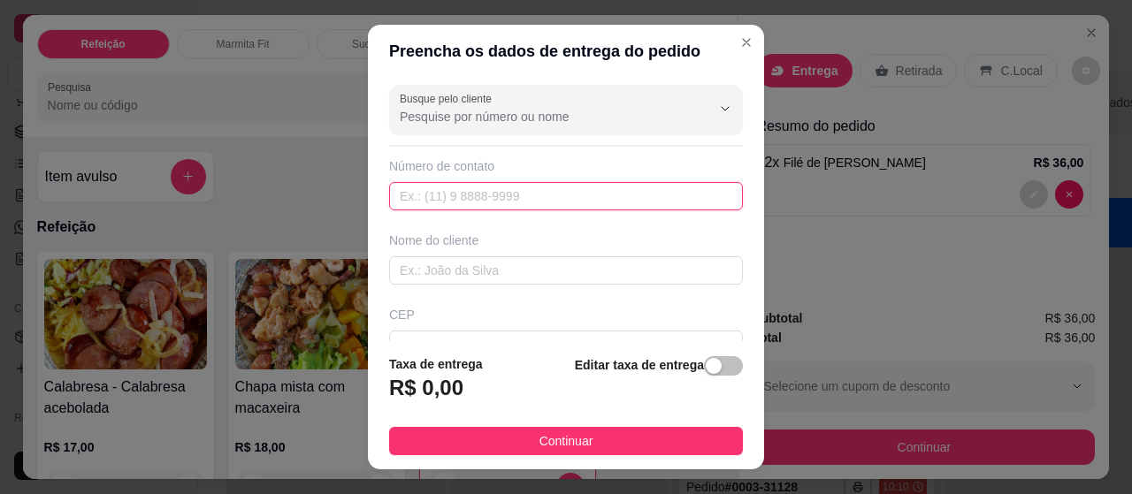
click at [462, 187] on input "text" at bounding box center [566, 196] width 354 height 28
type input "[PHONE_NUMBER]"
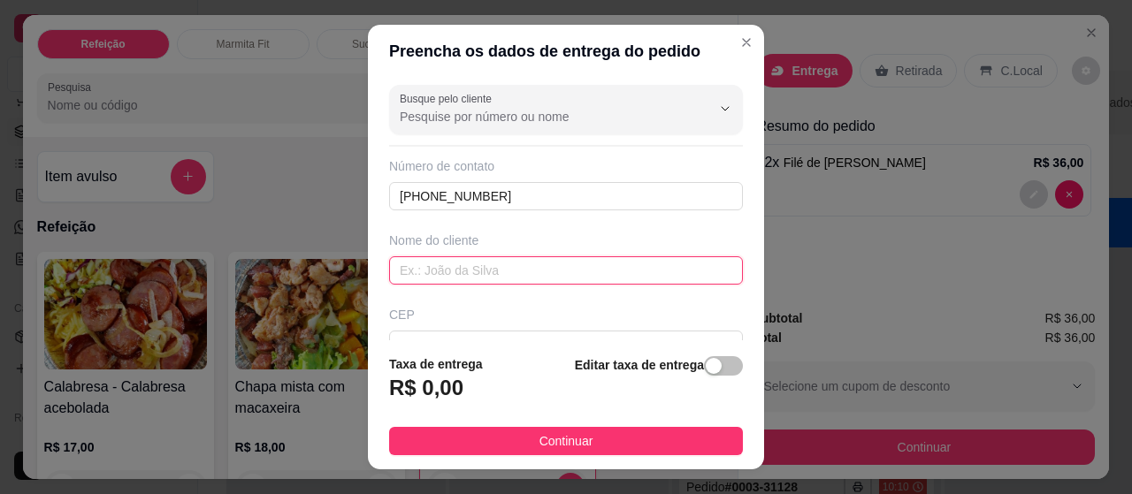
click at [448, 275] on input "text" at bounding box center [566, 270] width 354 height 28
type input "fabricio"
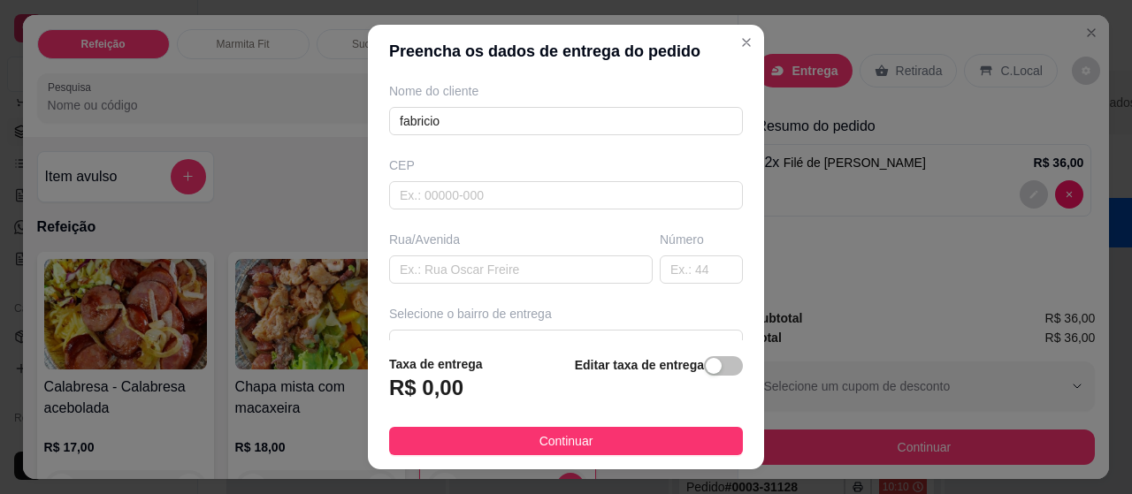
scroll to position [177, 0]
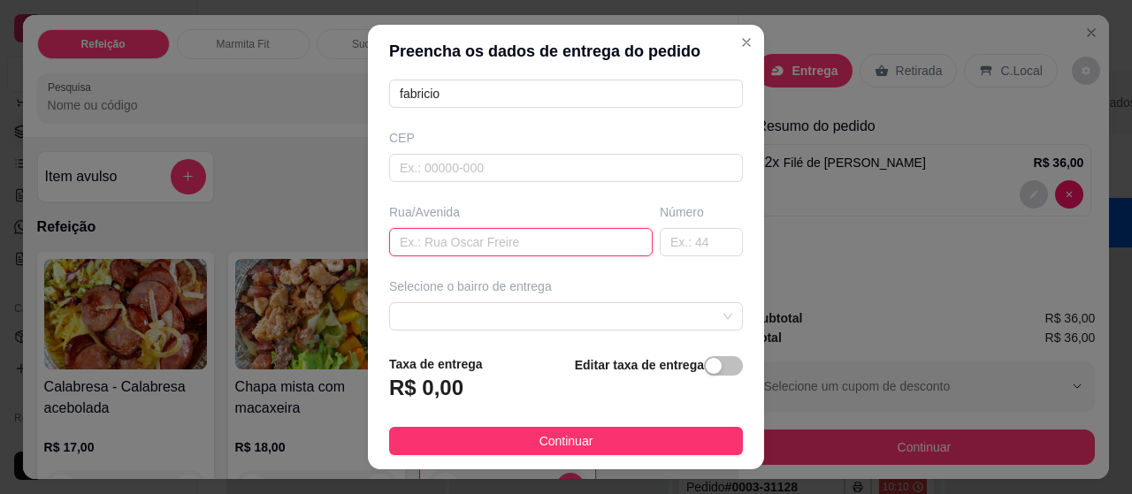
click at [477, 243] on input "text" at bounding box center [520, 242] width 263 height 28
click at [670, 305] on span at bounding box center [566, 316] width 332 height 27
type input "[PERSON_NAME]"
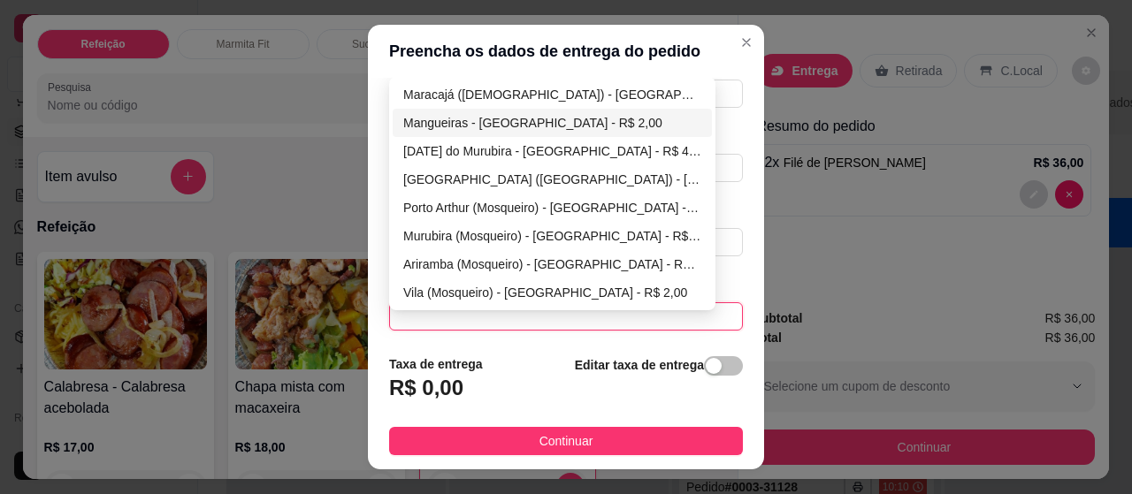
click at [500, 114] on div "Mangueiras - [GEOGRAPHIC_DATA] - R$ 2,00" at bounding box center [552, 122] width 298 height 19
type input "[GEOGRAPHIC_DATA]"
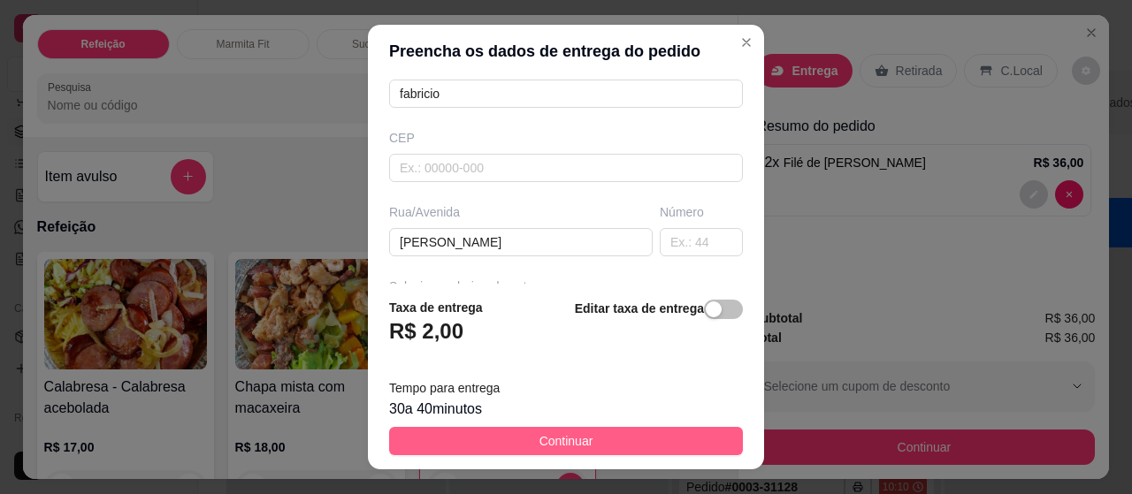
click at [654, 440] on button "Continuar" at bounding box center [566, 441] width 354 height 28
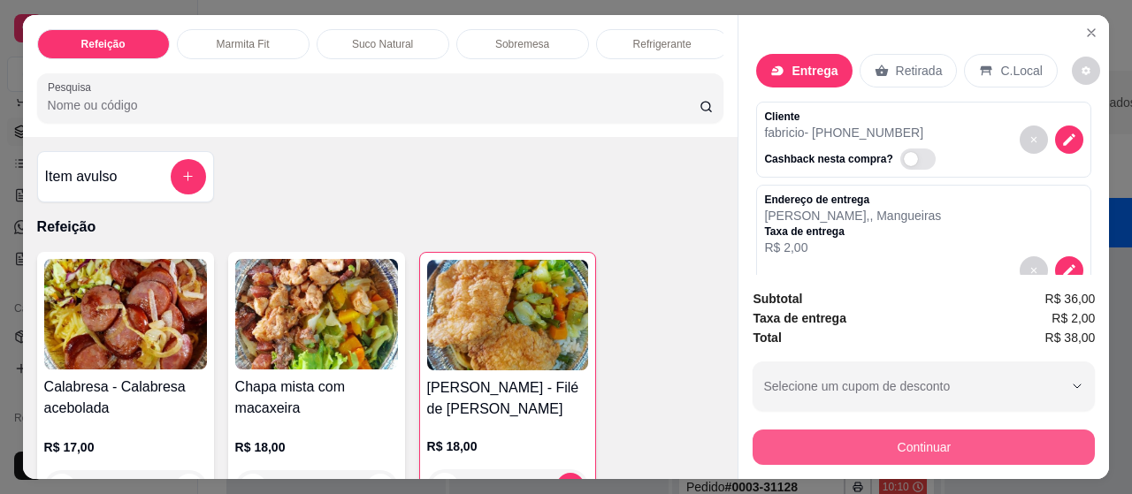
click at [965, 430] on button "Continuar" at bounding box center [923, 447] width 342 height 35
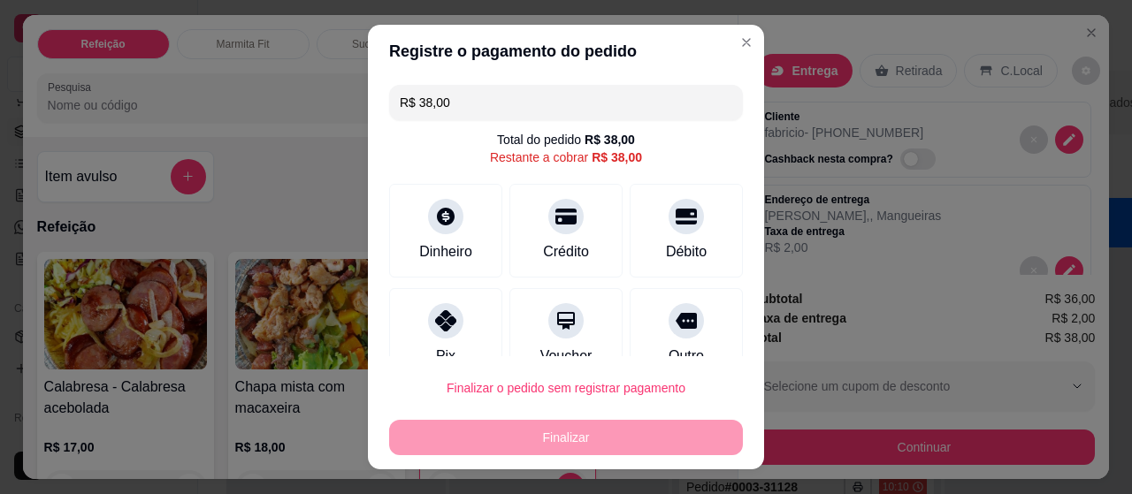
scroll to position [134, 0]
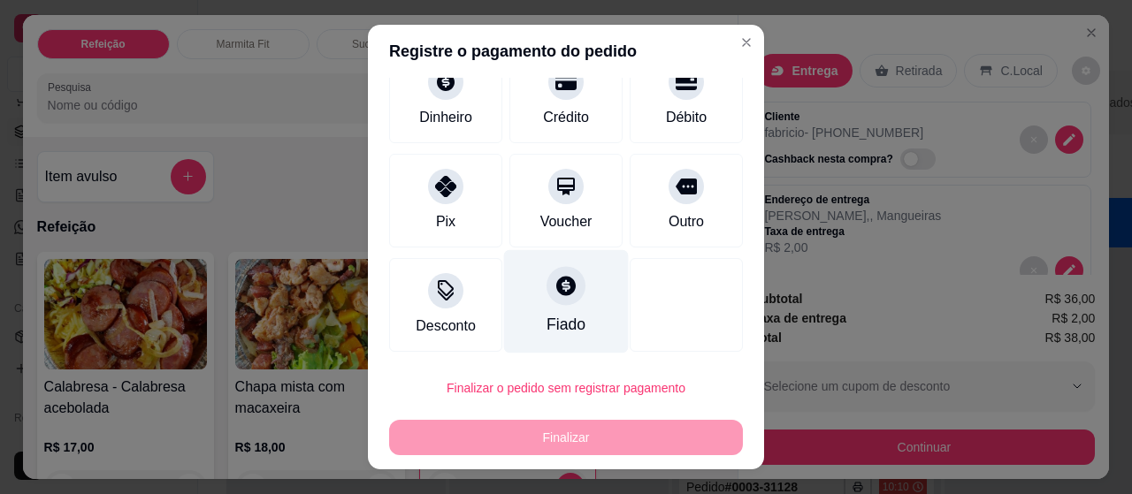
click at [554, 287] on icon at bounding box center [565, 285] width 23 height 23
type input "R$ 0,00"
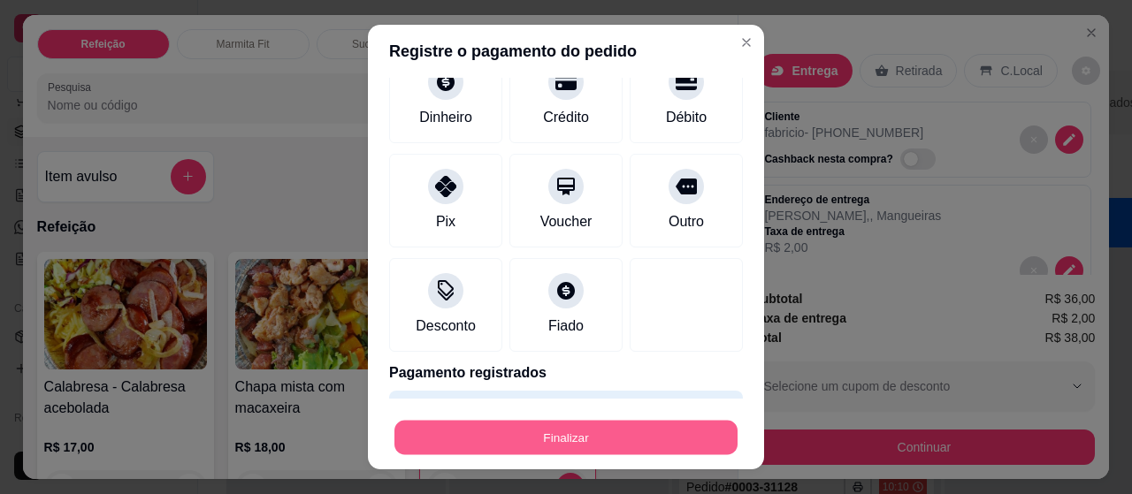
click at [560, 435] on button "Finalizar" at bounding box center [565, 438] width 343 height 34
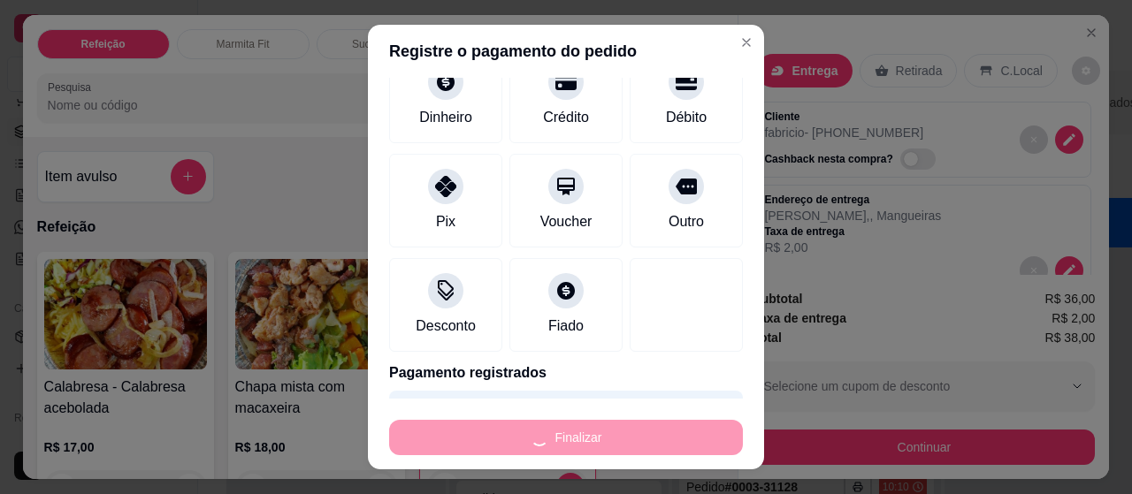
type input "0"
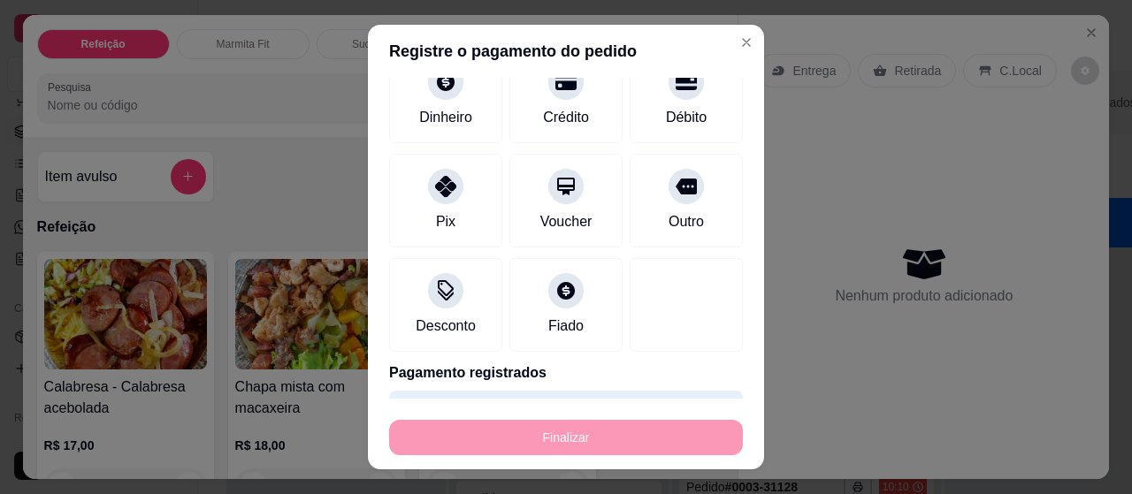
type input "-R$ 38,00"
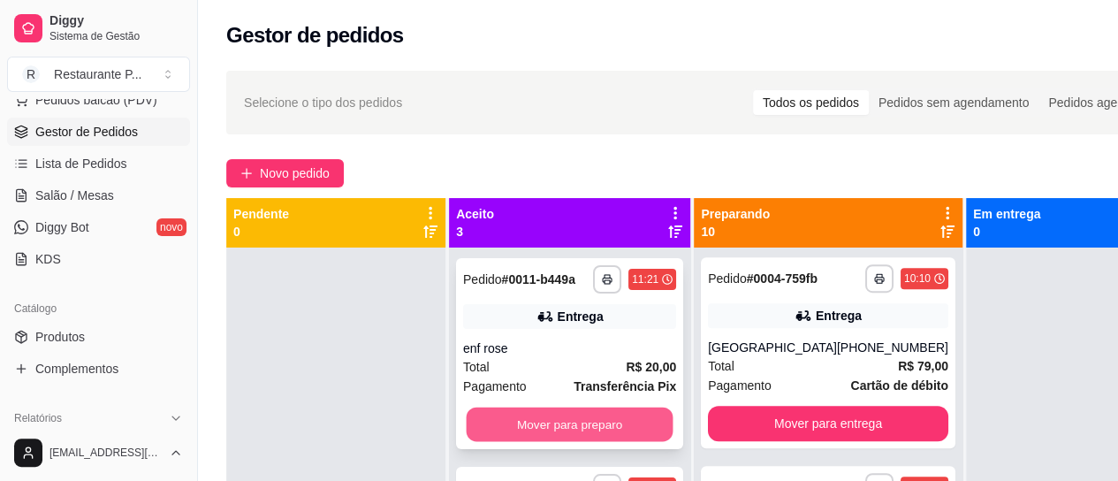
click at [546, 433] on button "Mover para preparo" at bounding box center [570, 425] width 207 height 34
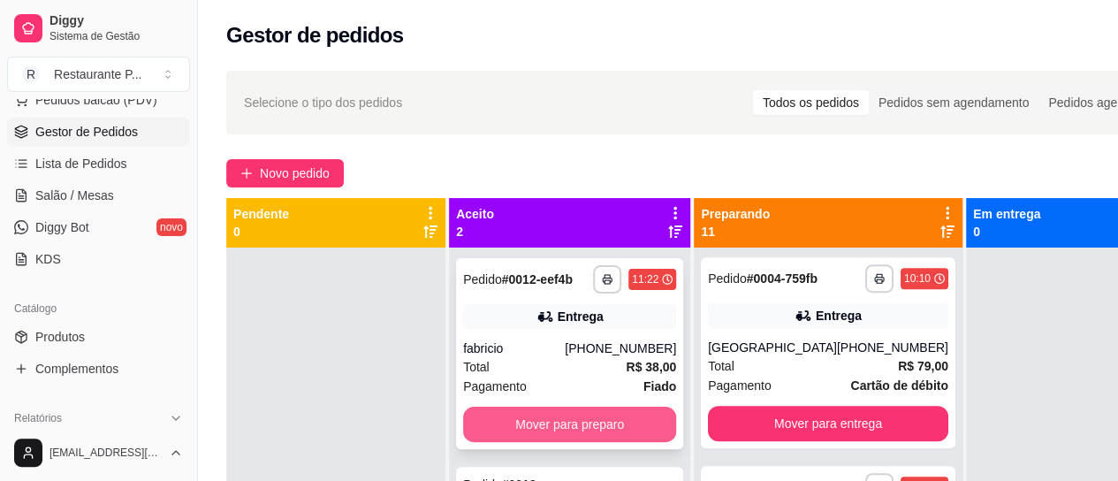
click at [520, 429] on button "Mover para preparo" at bounding box center [569, 424] width 213 height 35
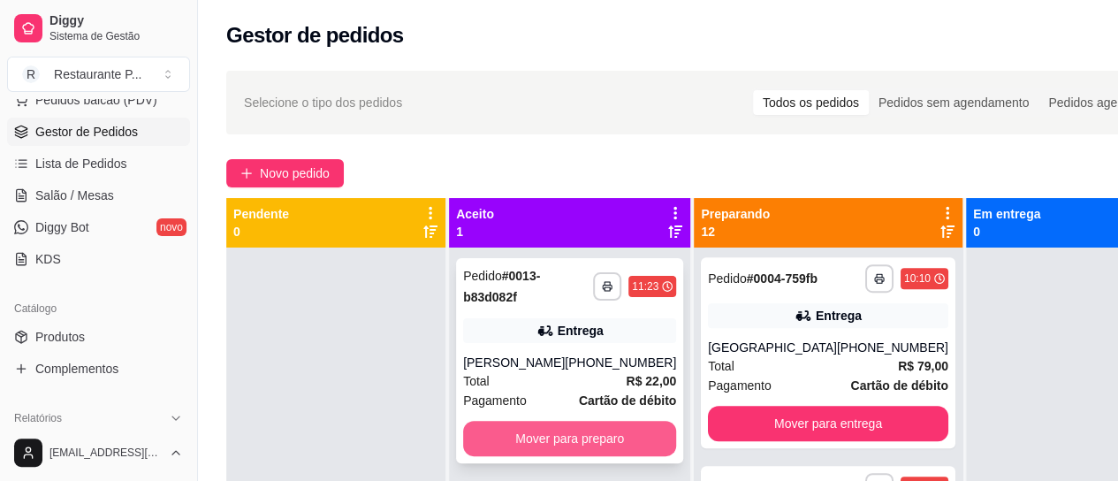
click at [530, 439] on button "Mover para preparo" at bounding box center [569, 438] width 213 height 35
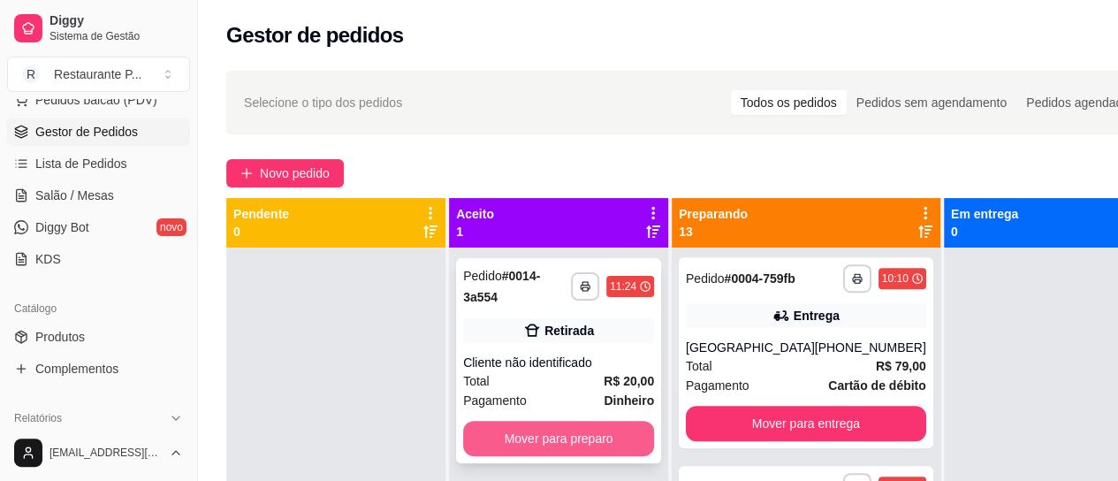
click at [593, 441] on button "Mover para preparo" at bounding box center [558, 438] width 191 height 35
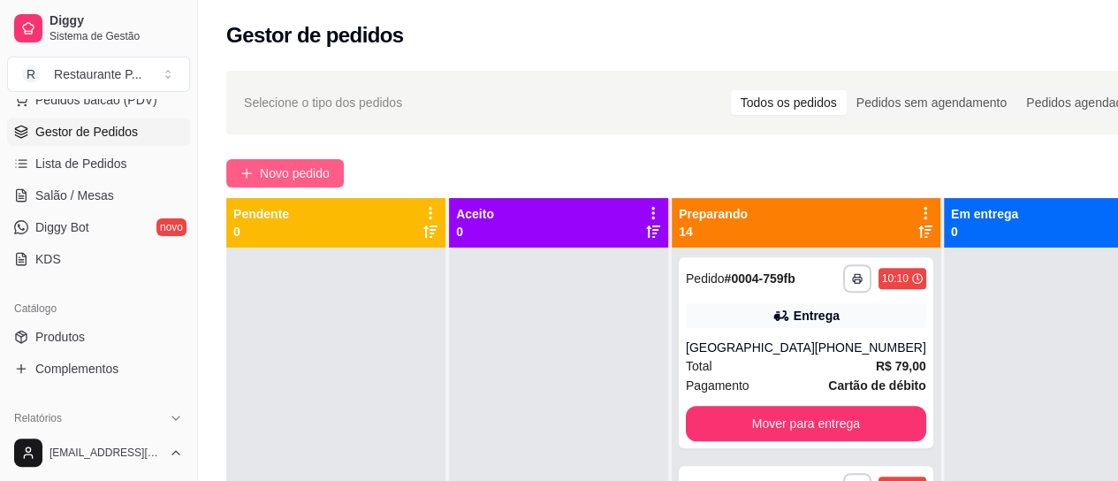
click at [307, 164] on span "Novo pedido" at bounding box center [295, 173] width 70 height 19
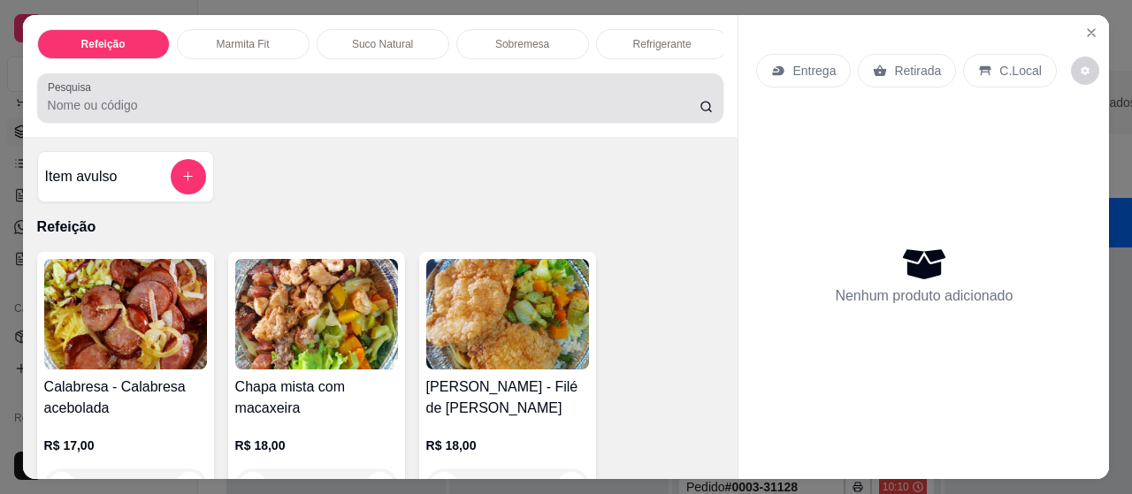
click at [164, 107] on input "Pesquisa" at bounding box center [374, 105] width 652 height 18
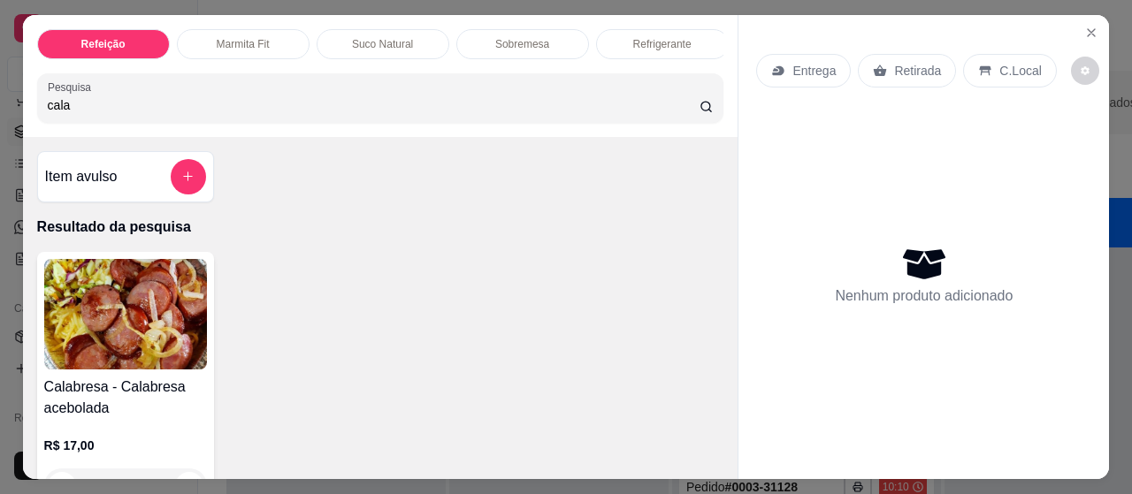
type input "cala"
click at [172, 328] on img at bounding box center [125, 314] width 163 height 111
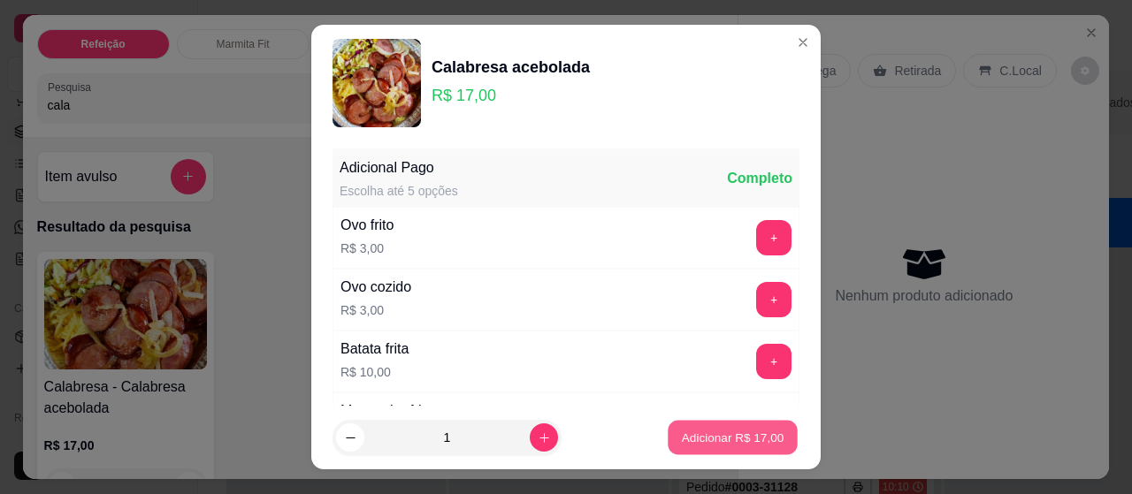
click at [685, 445] on p "Adicionar R$ 17,00" at bounding box center [733, 437] width 103 height 17
type input "1"
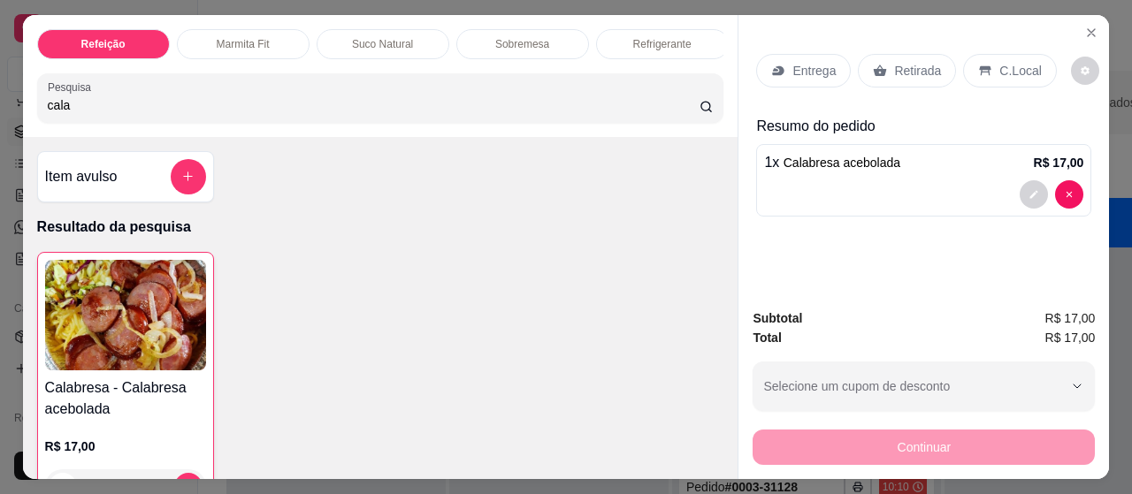
click at [799, 62] on p "Entrega" at bounding box center [813, 71] width 43 height 18
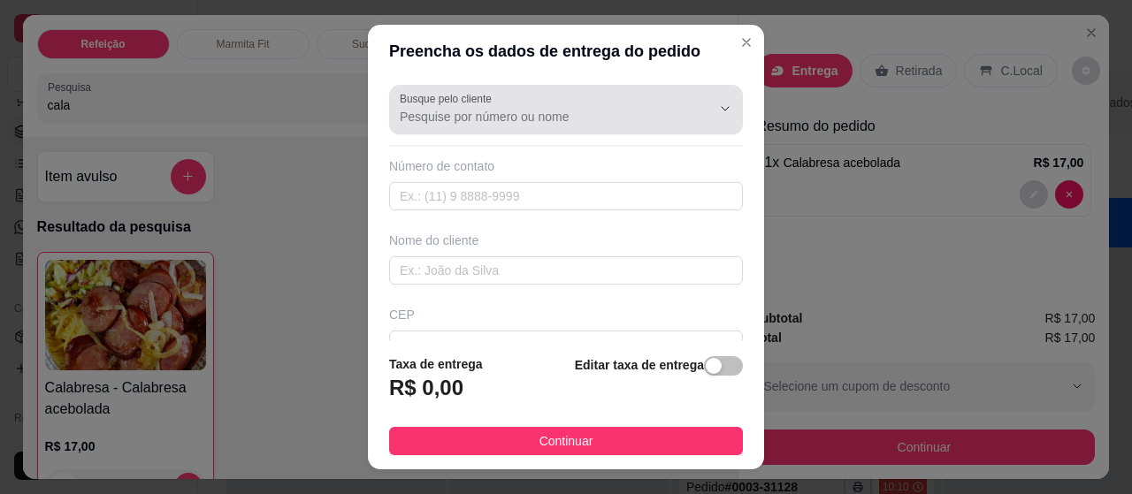
click at [469, 114] on input "Busque pelo cliente" at bounding box center [541, 117] width 283 height 18
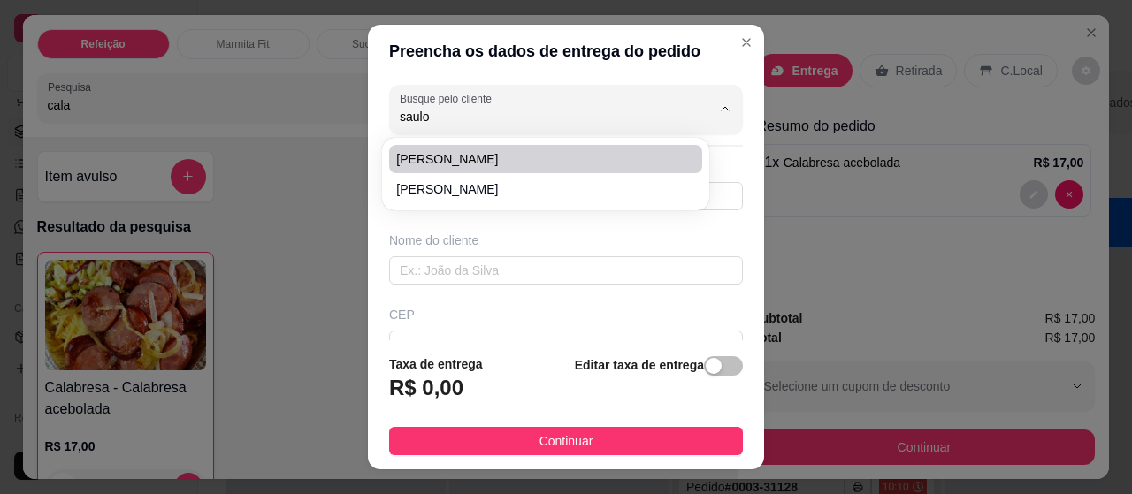
click at [470, 149] on li "[PERSON_NAME]" at bounding box center [545, 159] width 312 height 28
type input "[PERSON_NAME]"
type input "91981253188"
type input "[PERSON_NAME]"
type input "[GEOGRAPHIC_DATA]"
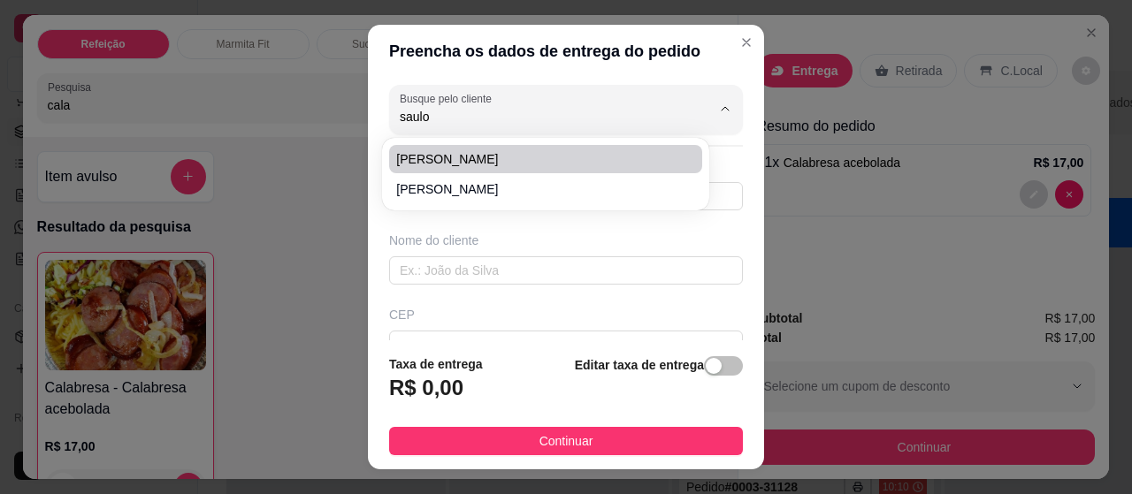
type input "Setor serviço Social"
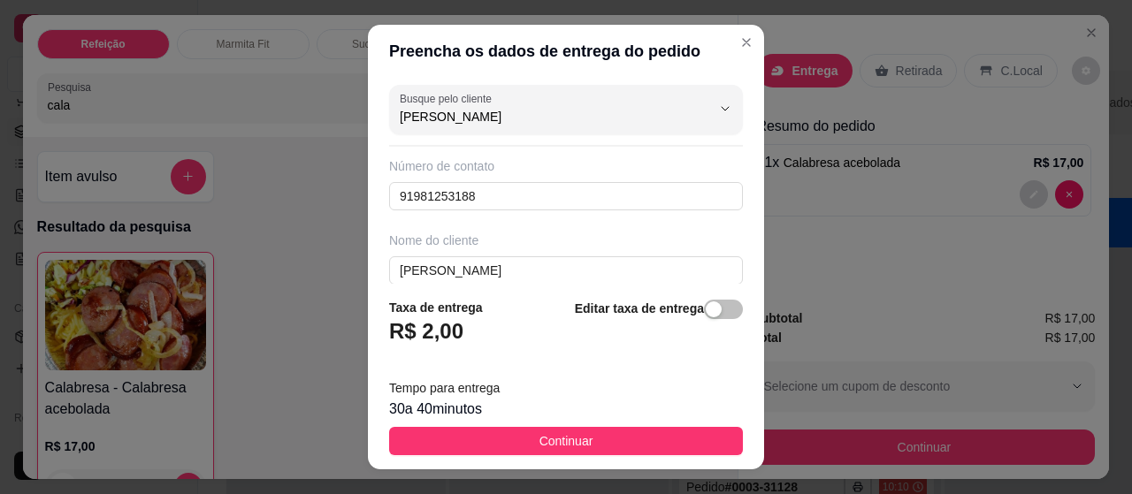
click at [597, 445] on button "Continuar" at bounding box center [566, 441] width 354 height 28
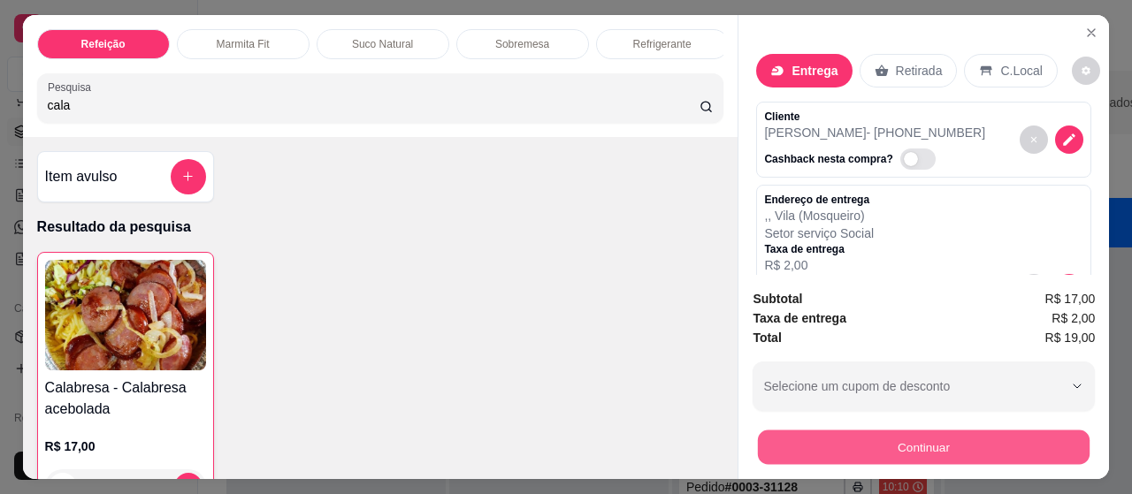
click at [872, 431] on button "Continuar" at bounding box center [924, 448] width 332 height 34
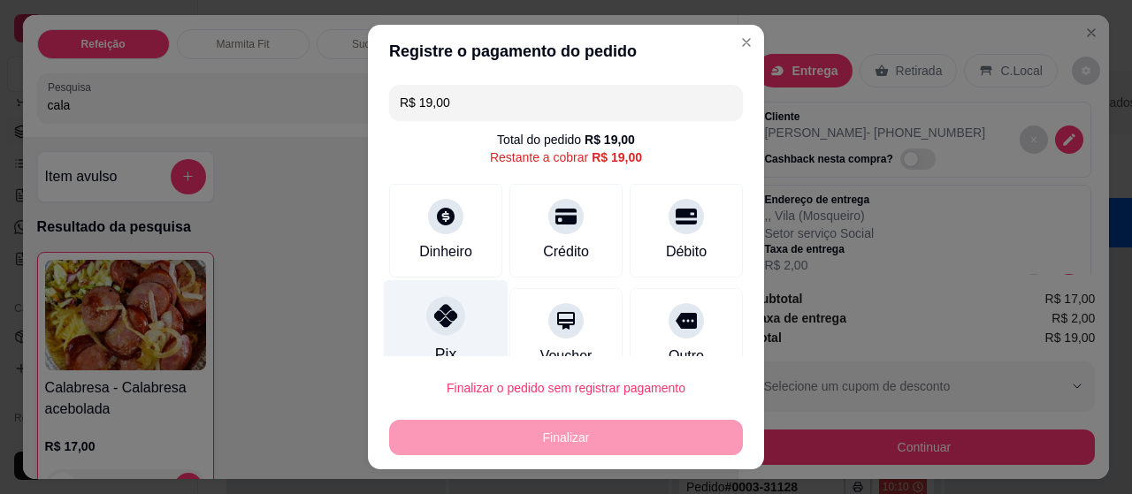
click at [434, 324] on icon at bounding box center [445, 315] width 23 height 23
type input "R$ 0,00"
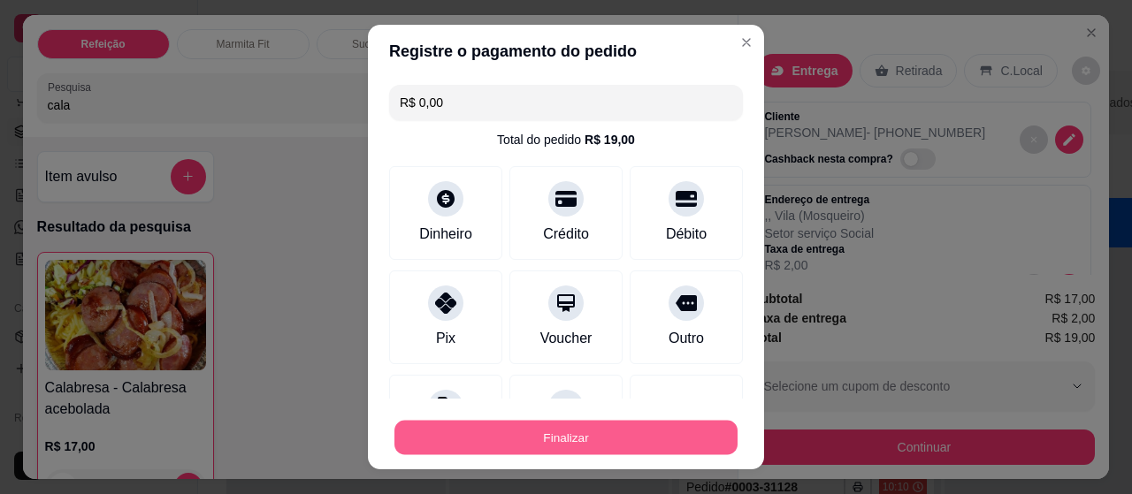
click at [476, 423] on button "Finalizar" at bounding box center [565, 438] width 343 height 34
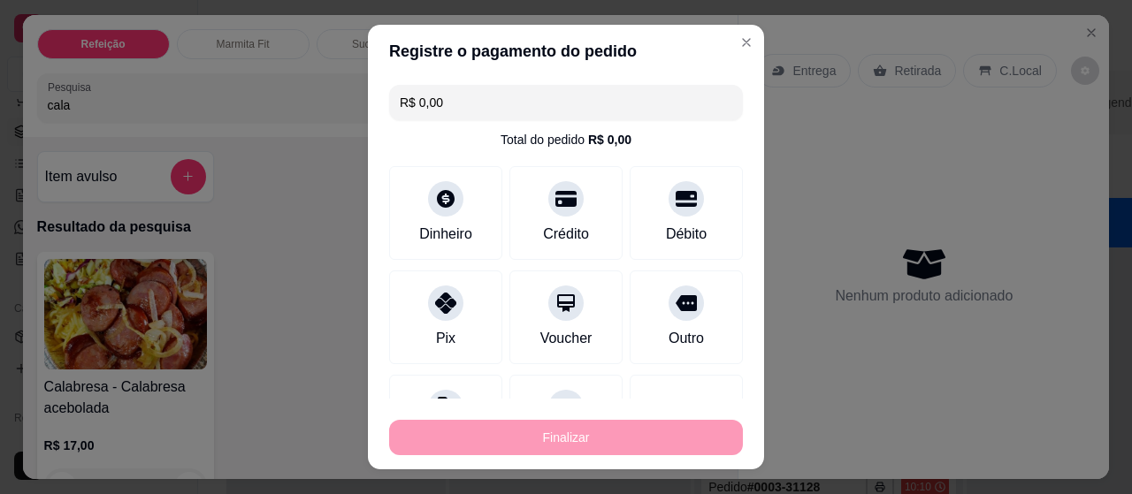
type input "0"
type input "-R$ 19,00"
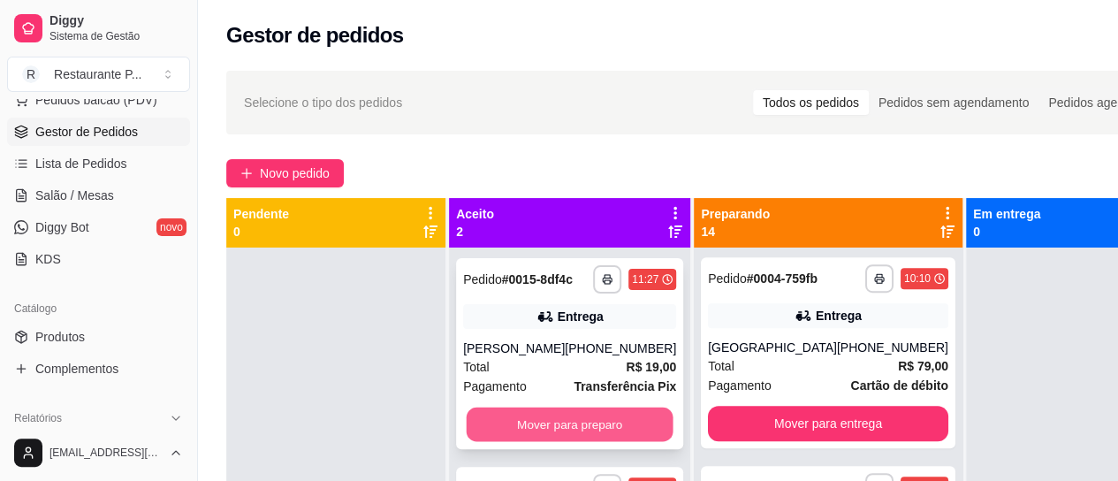
click at [581, 435] on button "Mover para preparo" at bounding box center [570, 425] width 207 height 34
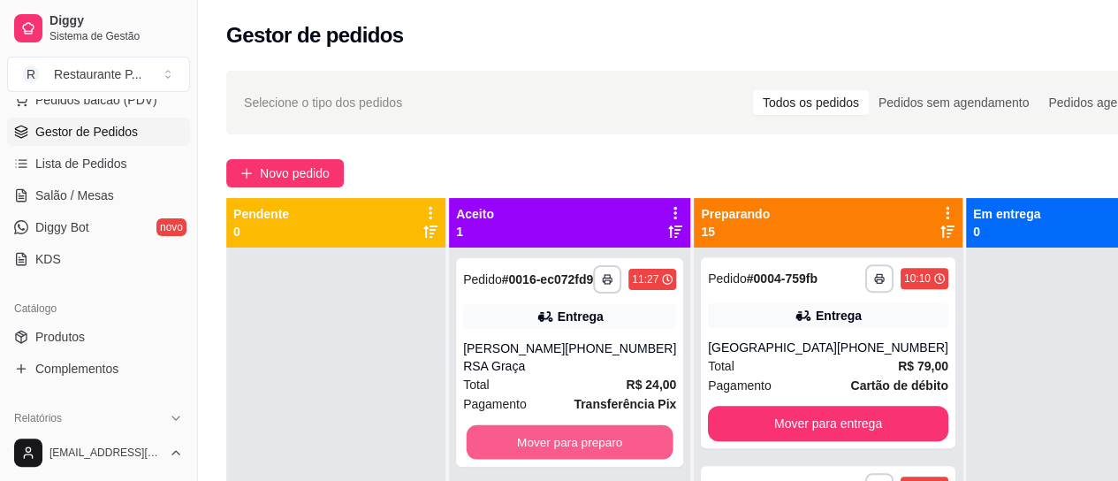
click at [581, 435] on button "Mover para preparo" at bounding box center [570, 442] width 207 height 34
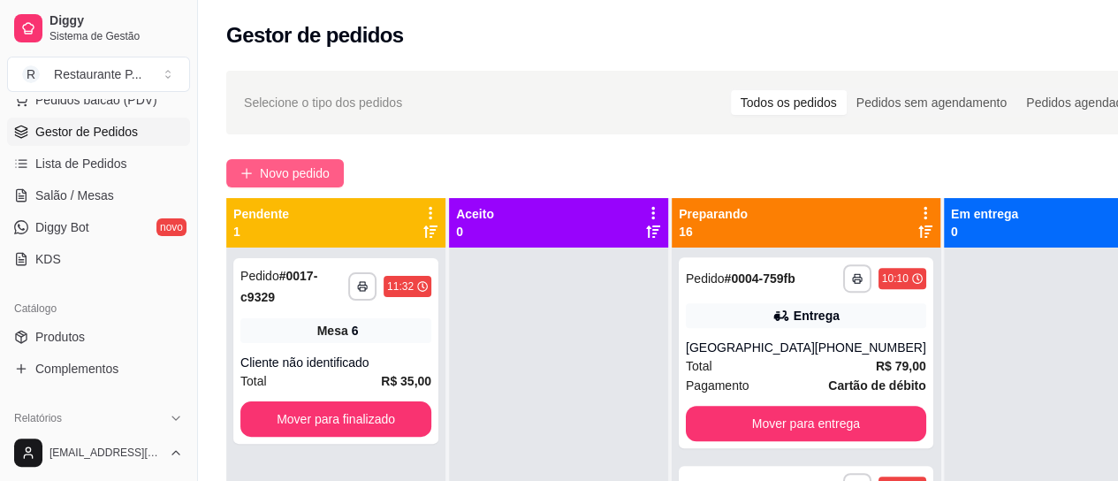
click at [309, 172] on span "Novo pedido" at bounding box center [295, 173] width 70 height 19
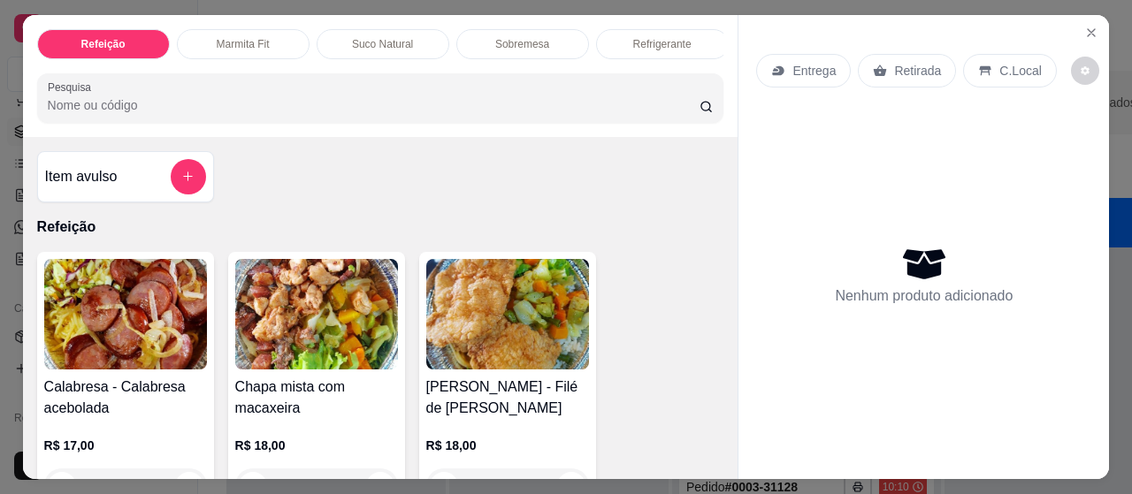
click at [522, 352] on img at bounding box center [507, 314] width 163 height 111
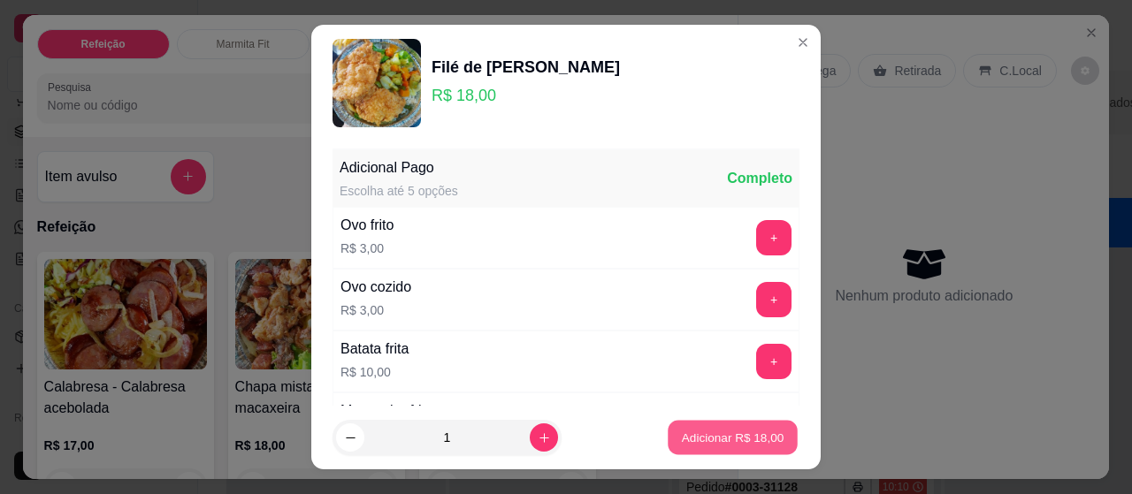
click at [710, 427] on button "Adicionar R$ 18,00" at bounding box center [732, 438] width 130 height 34
type input "1"
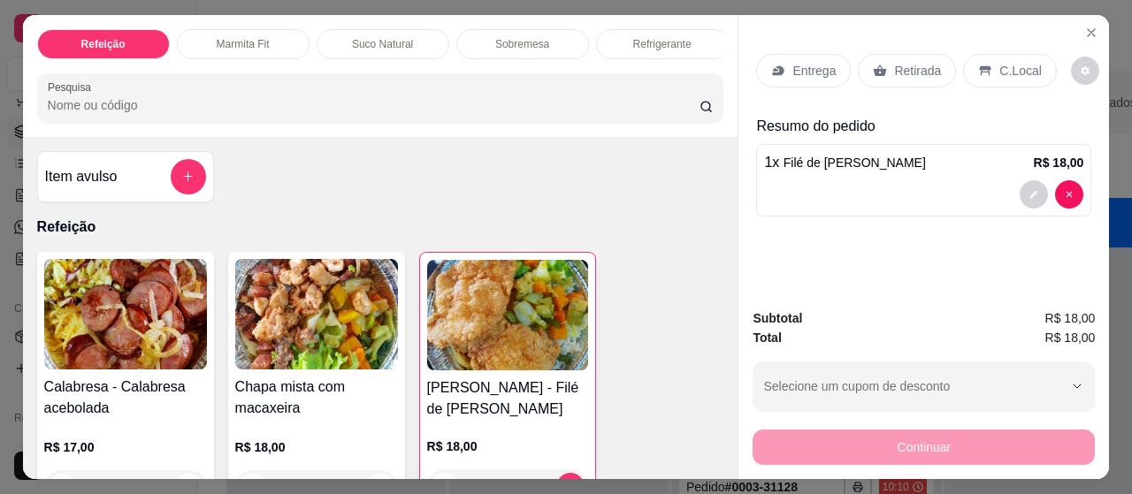
click at [809, 62] on p "Entrega" at bounding box center [813, 71] width 43 height 18
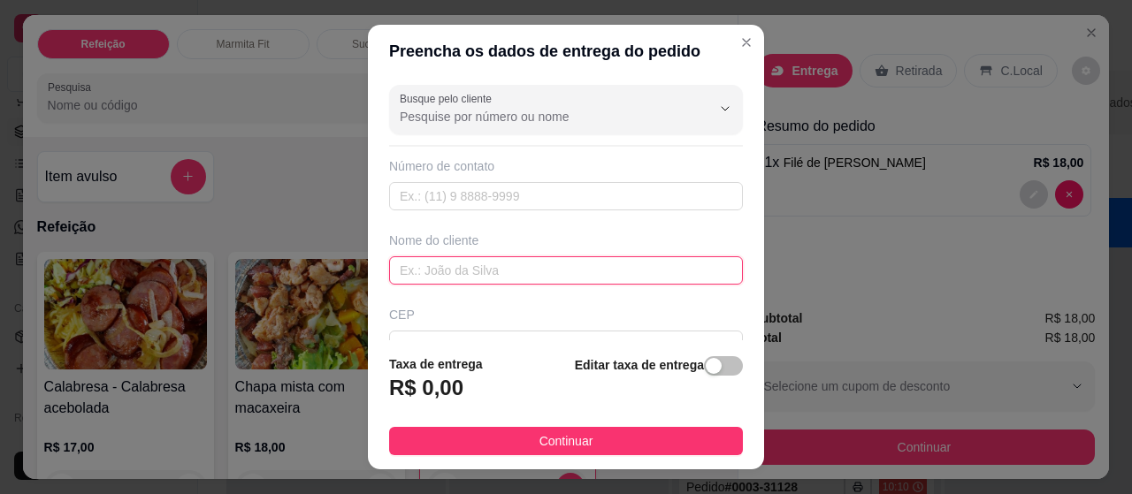
click at [438, 262] on input "text" at bounding box center [566, 270] width 354 height 28
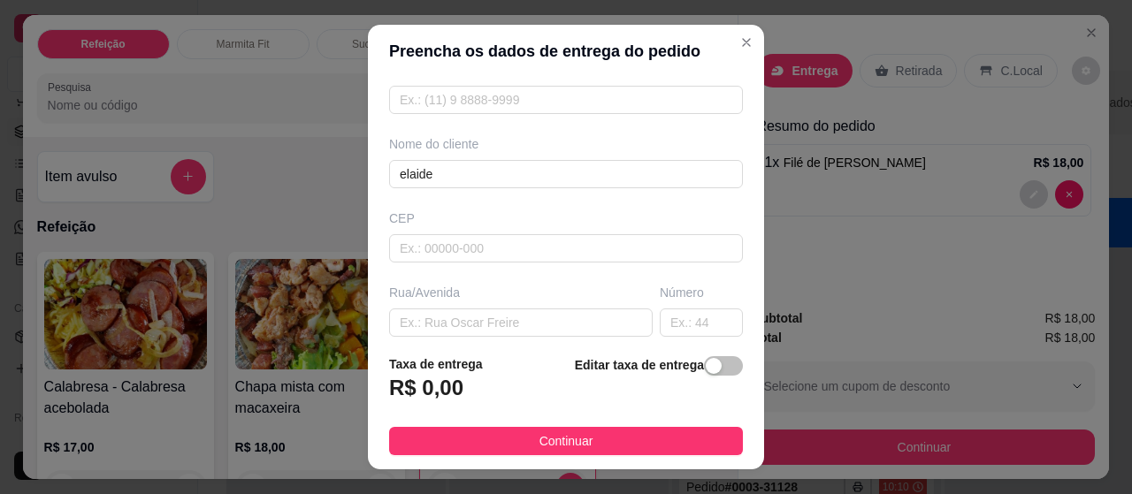
scroll to position [101, 0]
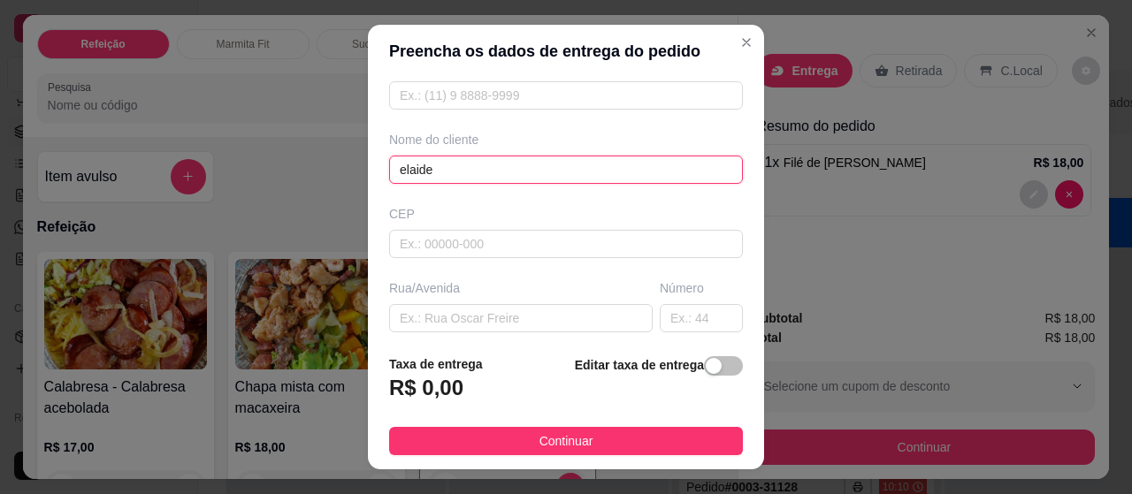
click at [461, 156] on input "elaide" at bounding box center [566, 170] width 354 height 28
type input "elaide donatila"
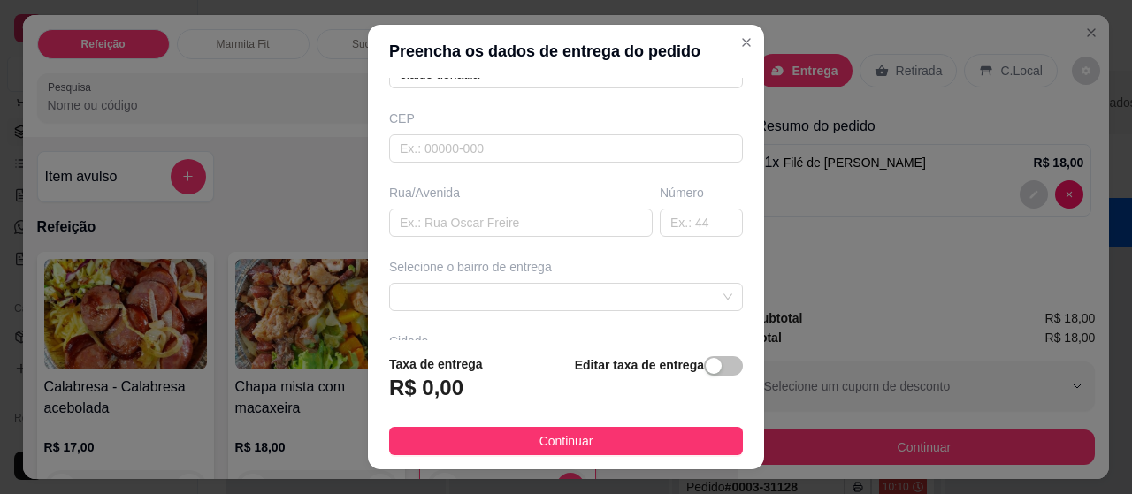
scroll to position [207, 0]
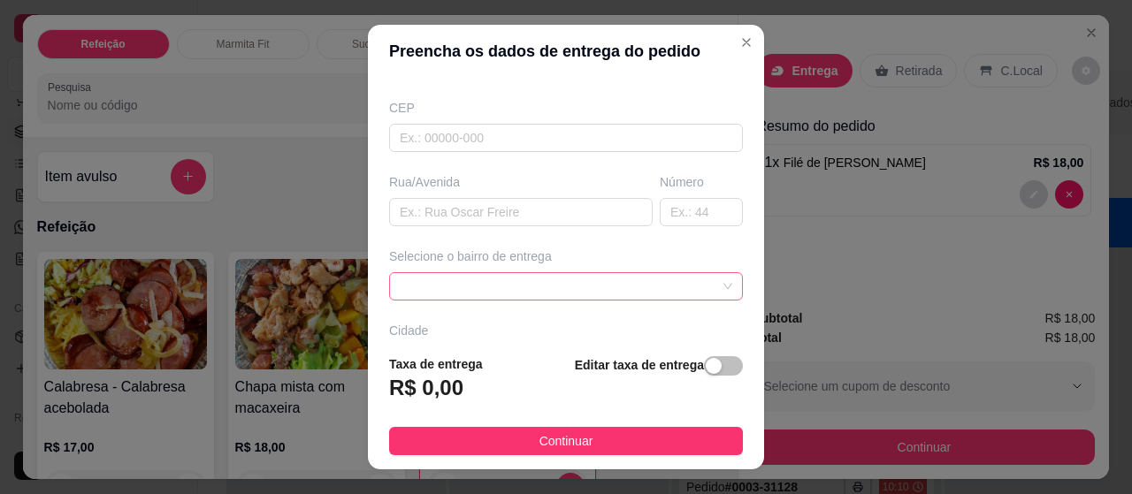
click at [682, 288] on div at bounding box center [566, 286] width 354 height 28
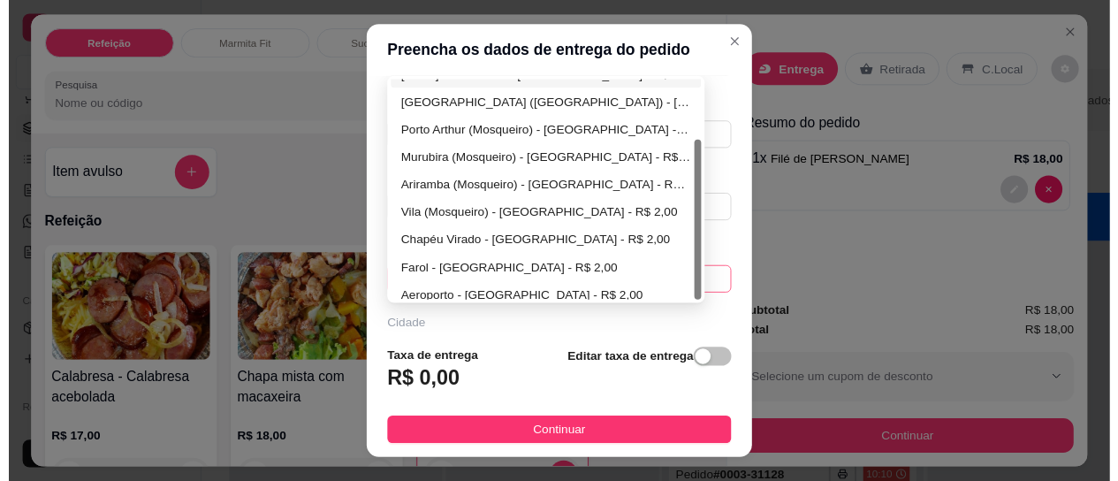
scroll to position [85, 0]
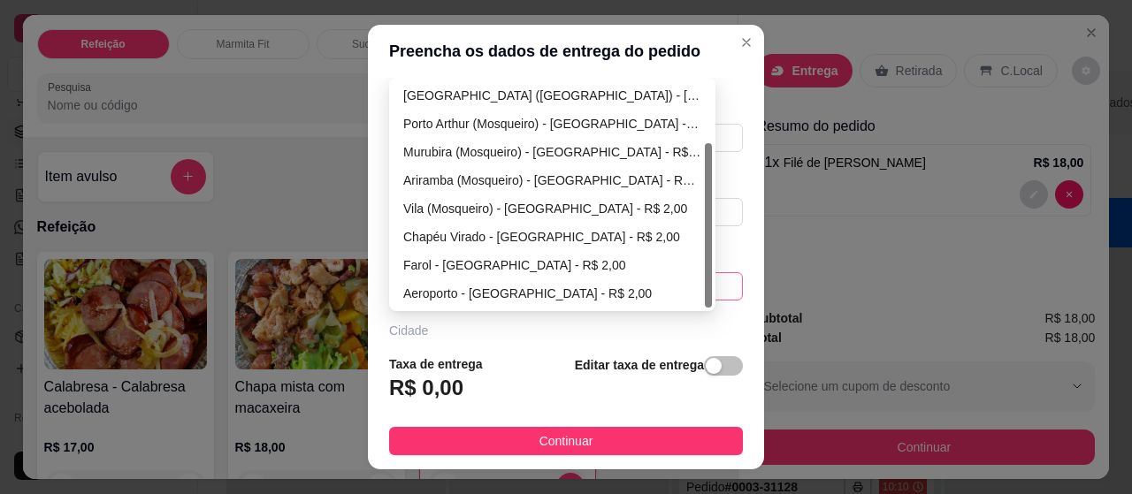
drag, startPoint x: 699, startPoint y: 160, endPoint x: 692, endPoint y: 240, distance: 79.9
click at [692, 240] on div "[DATE][GEOGRAPHIC_DATA] - [GEOGRAPHIC_DATA] - R$ 4,00 [GEOGRAPHIC_DATA] ([GEOGR…" at bounding box center [552, 194] width 319 height 226
click at [509, 255] on div "Farol - [GEOGRAPHIC_DATA] - R$ 2,00" at bounding box center [552, 264] width 298 height 19
type input "[GEOGRAPHIC_DATA]"
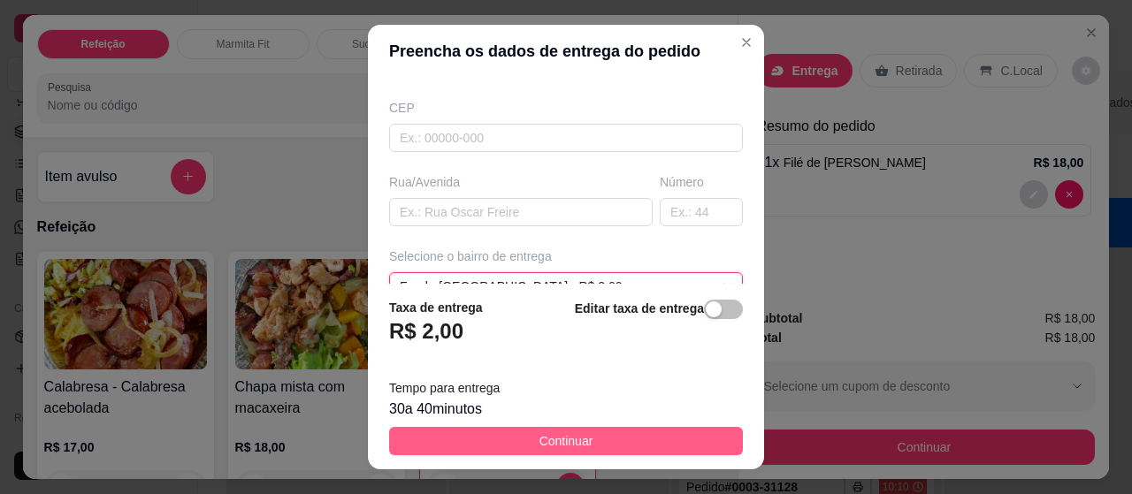
click at [518, 446] on button "Continuar" at bounding box center [566, 441] width 354 height 28
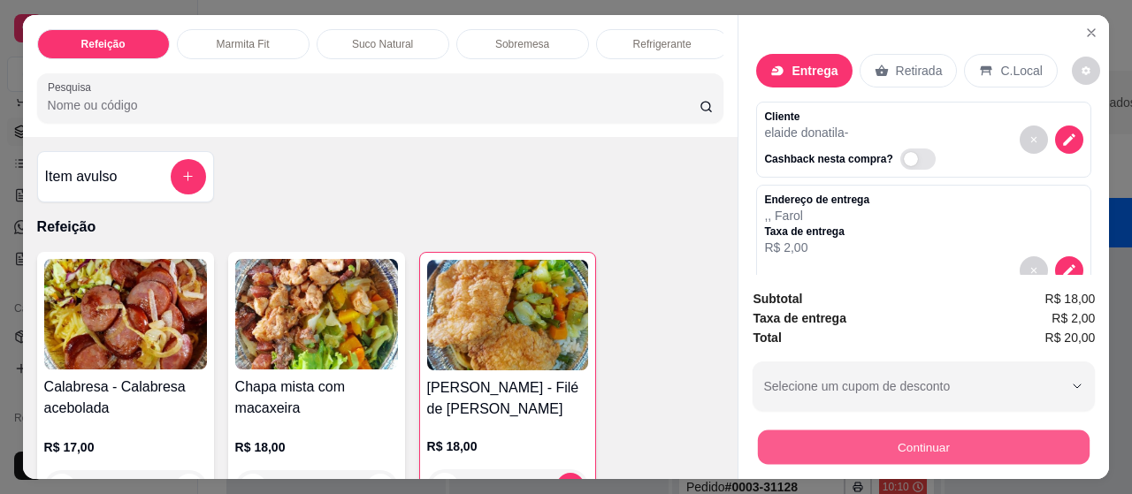
click at [822, 431] on button "Continuar" at bounding box center [924, 448] width 332 height 34
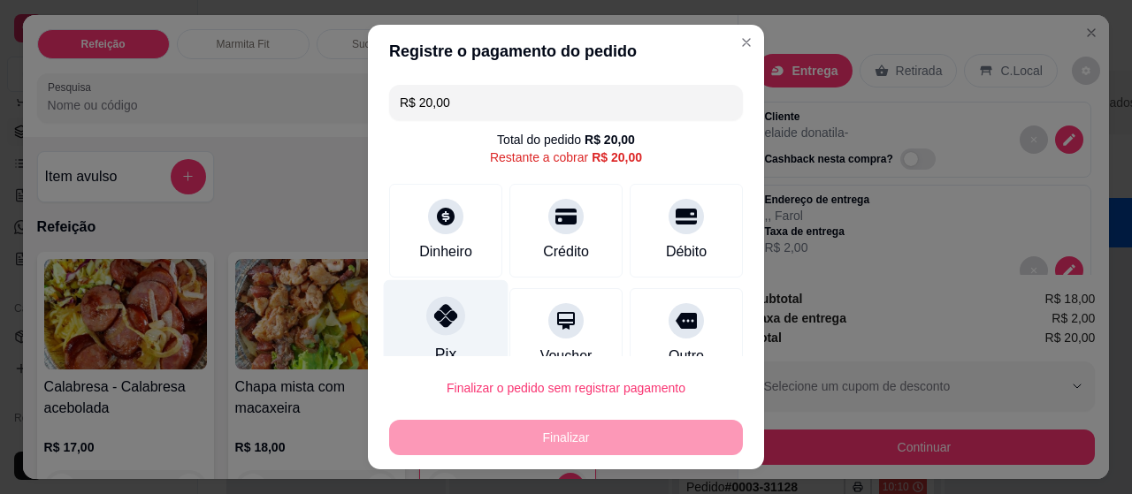
click at [417, 301] on div "Pix" at bounding box center [446, 331] width 125 height 103
type input "R$ 0,00"
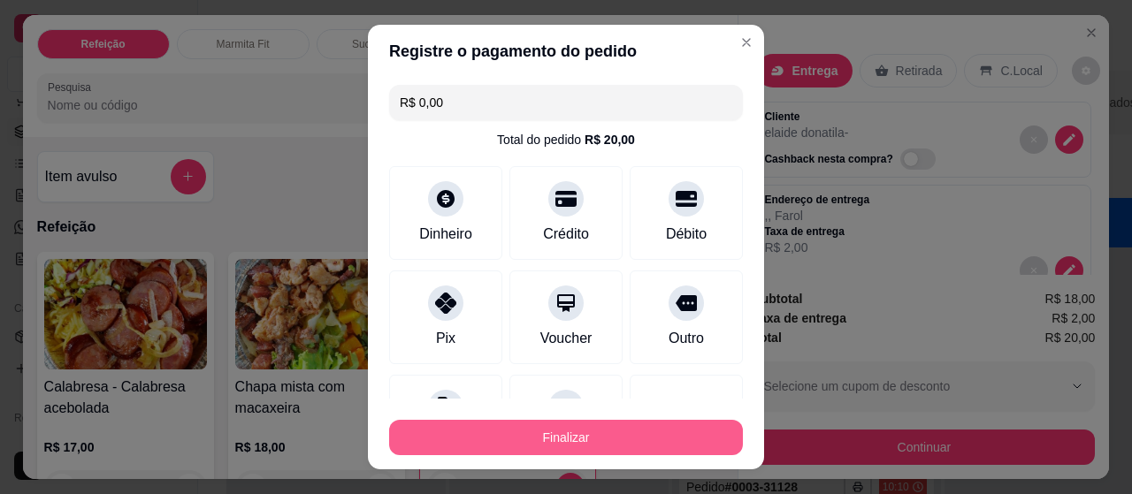
click at [501, 430] on button "Finalizar" at bounding box center [566, 437] width 354 height 35
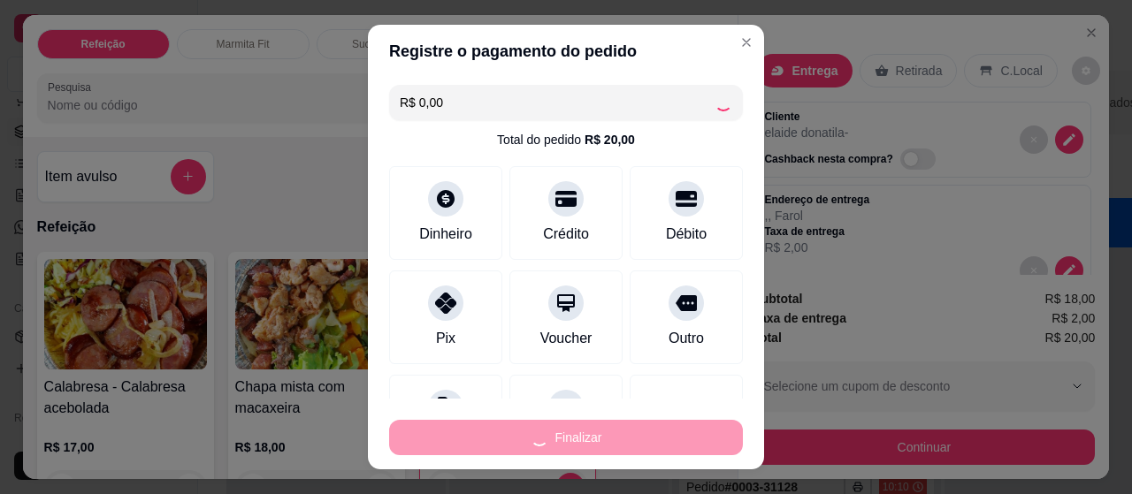
type input "0"
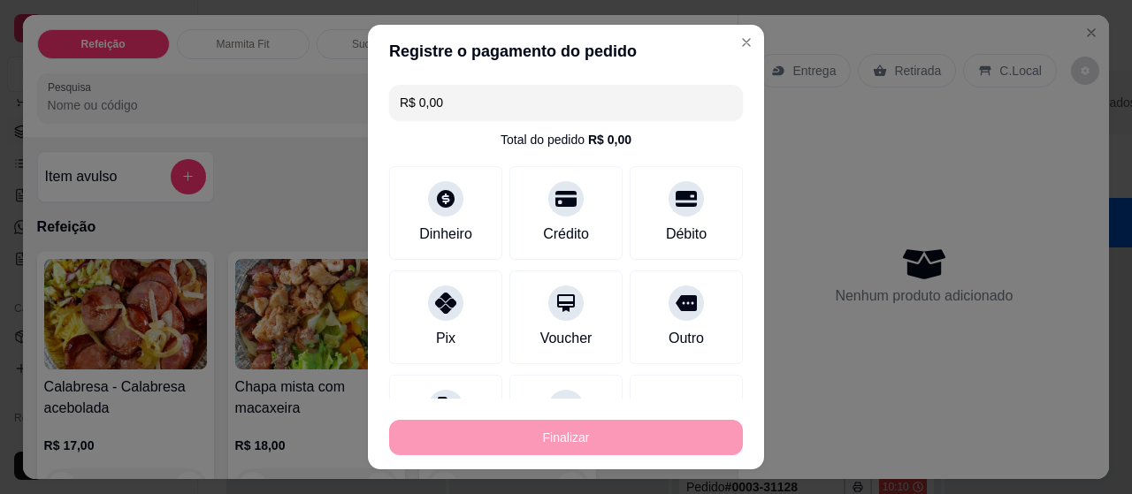
type input "-R$ 20,00"
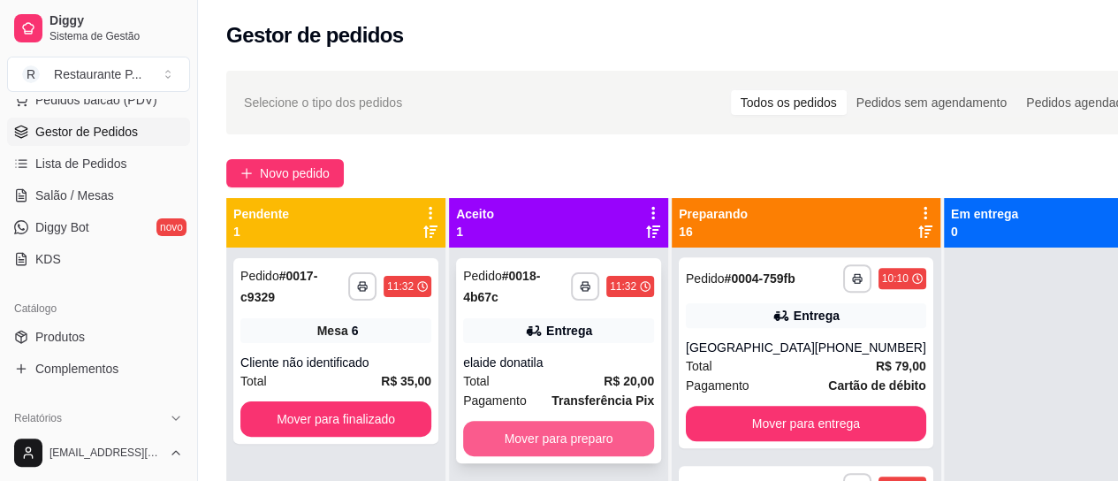
click at [525, 432] on button "Mover para preparo" at bounding box center [558, 438] width 191 height 35
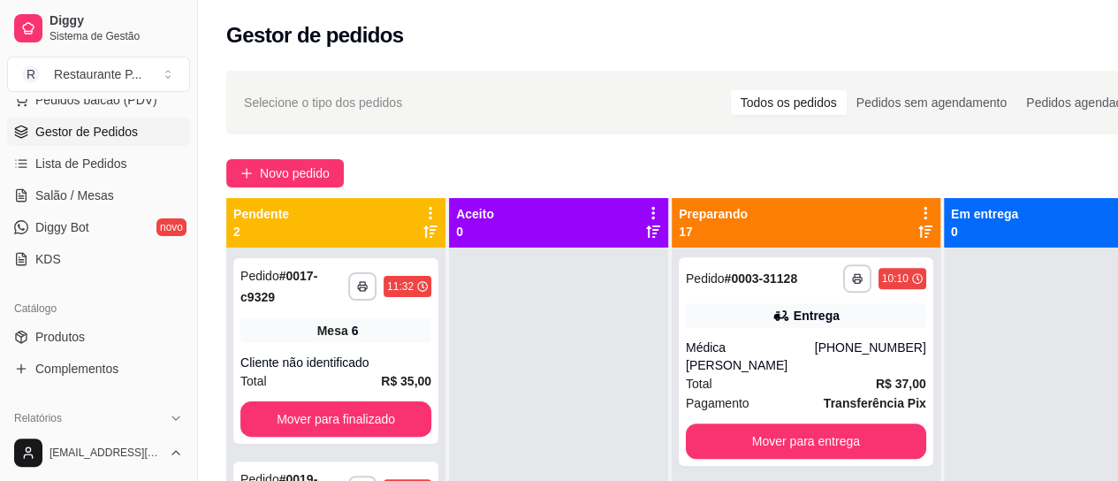
scroll to position [641, 0]
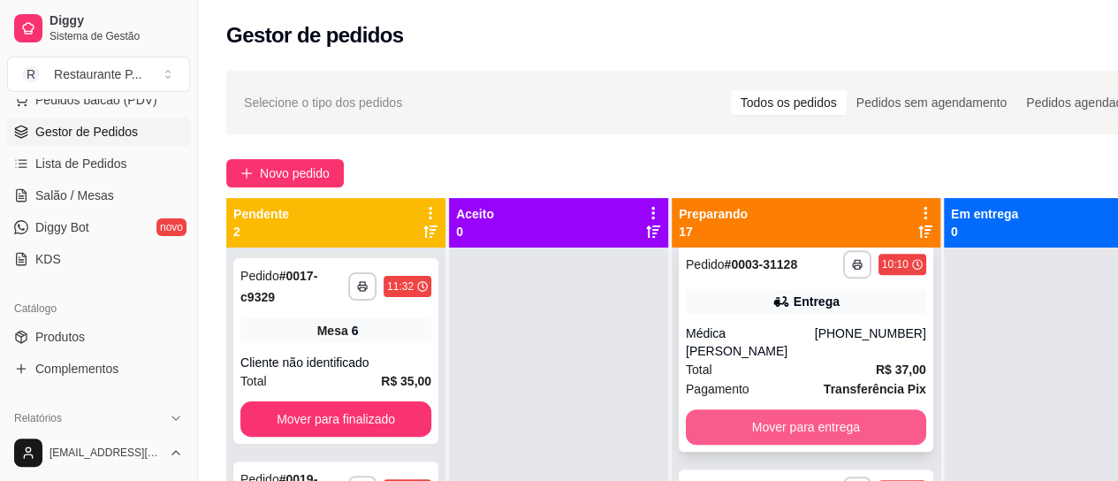
click at [817, 433] on button "Mover para entrega" at bounding box center [806, 426] width 240 height 35
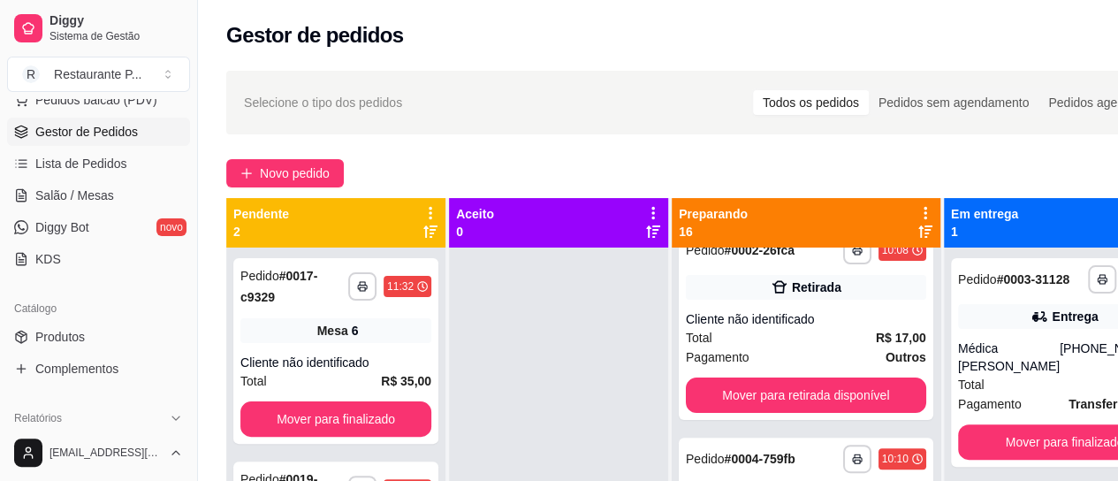
scroll to position [202, 0]
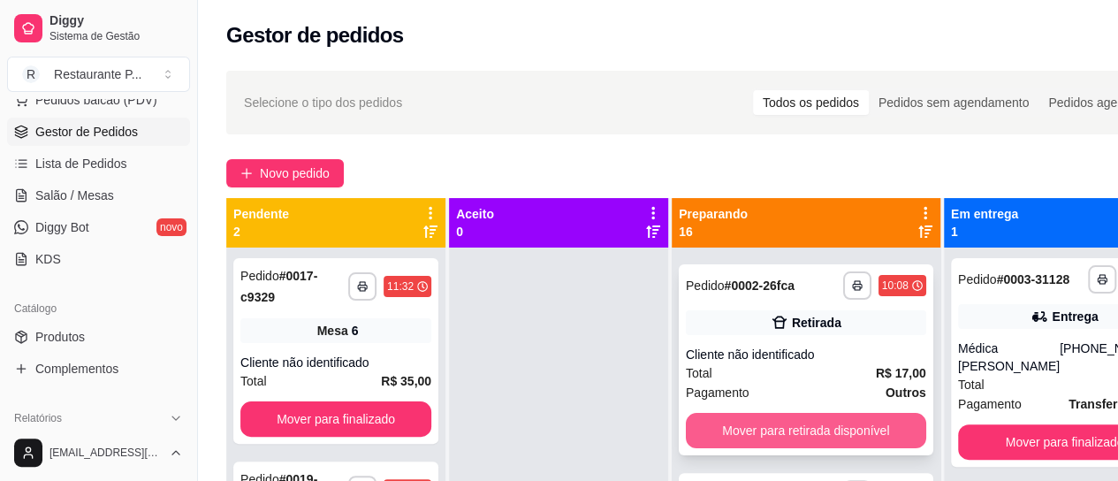
click at [864, 447] on button "Mover para retirada disponível" at bounding box center [806, 430] width 240 height 35
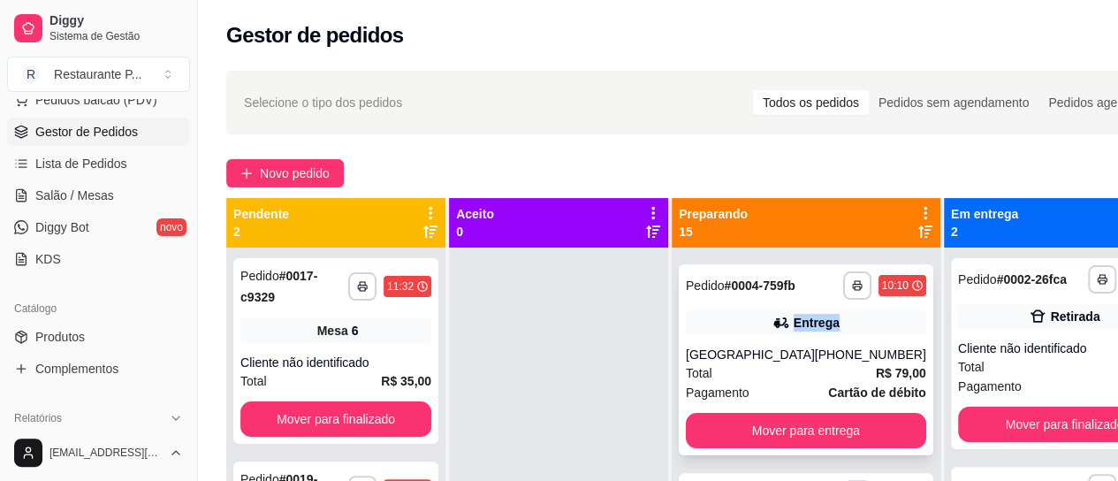
drag, startPoint x: 889, startPoint y: 310, endPoint x: 886, endPoint y: 325, distance: 15.4
click at [886, 325] on div "**********" at bounding box center [806, 488] width 269 height 481
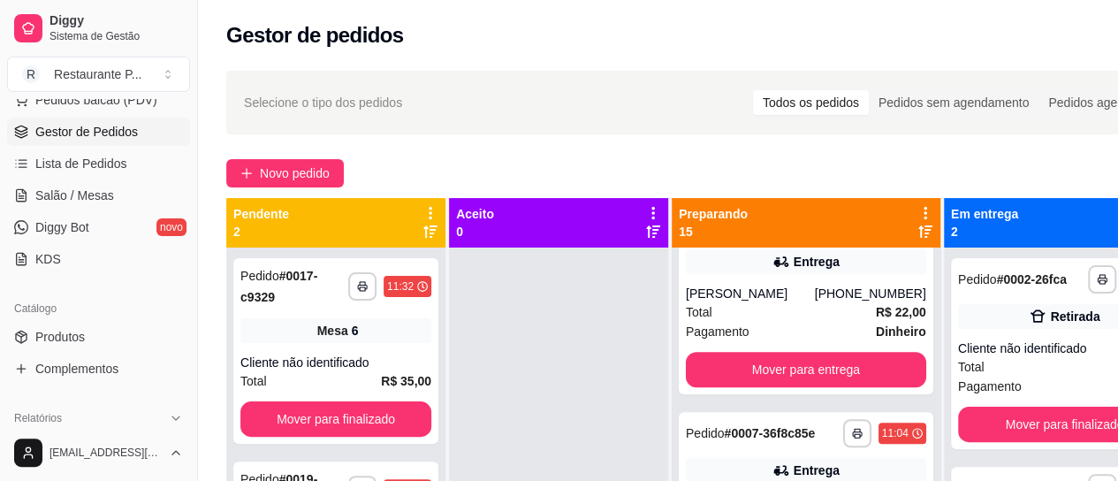
scroll to position [710, 0]
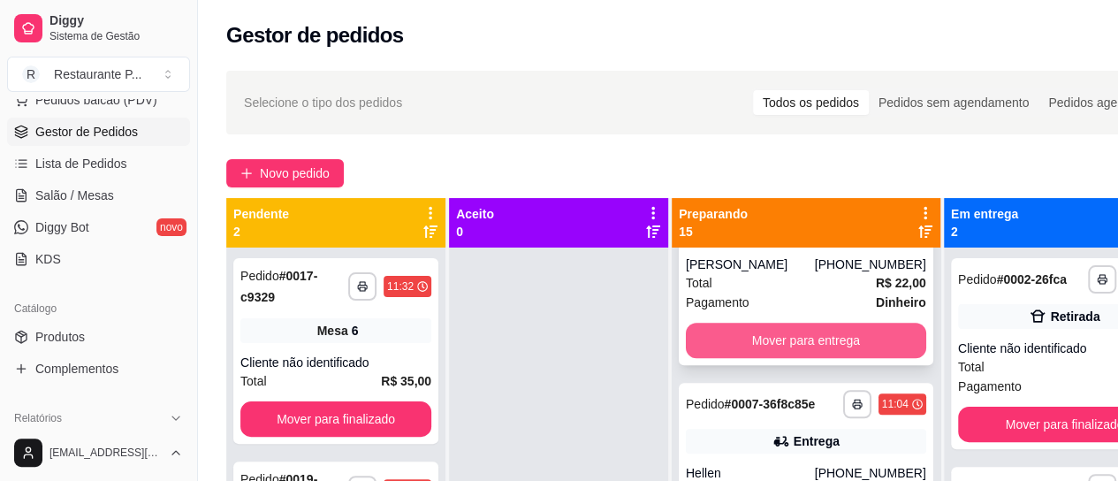
click at [854, 358] on button "Mover para entrega" at bounding box center [806, 340] width 240 height 35
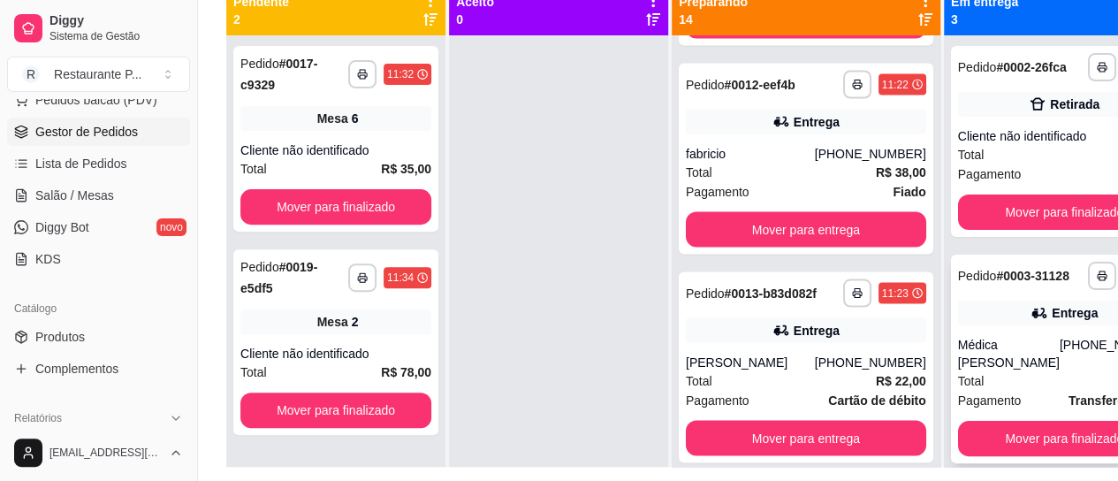
scroll to position [223, 0]
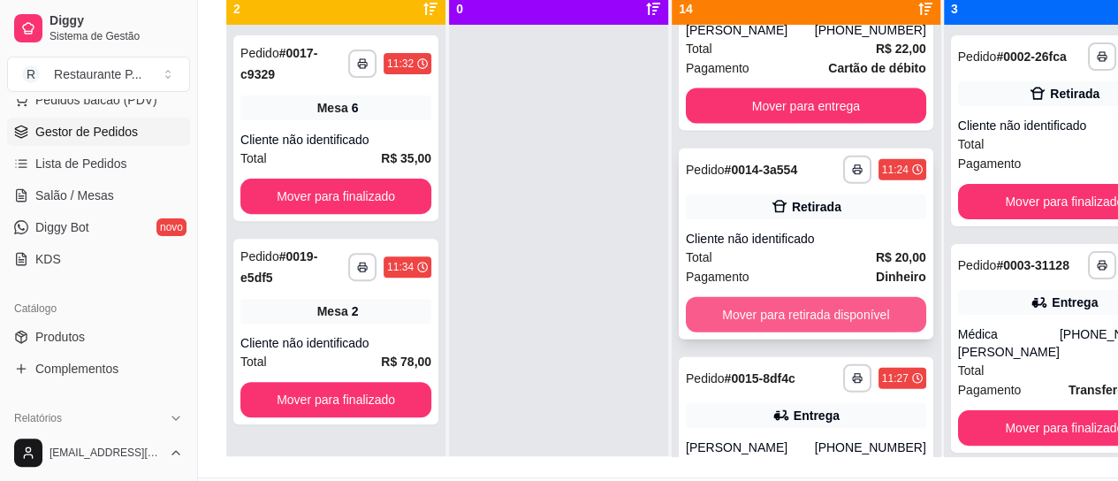
click at [830, 332] on button "Mover para retirada disponível" at bounding box center [806, 314] width 240 height 35
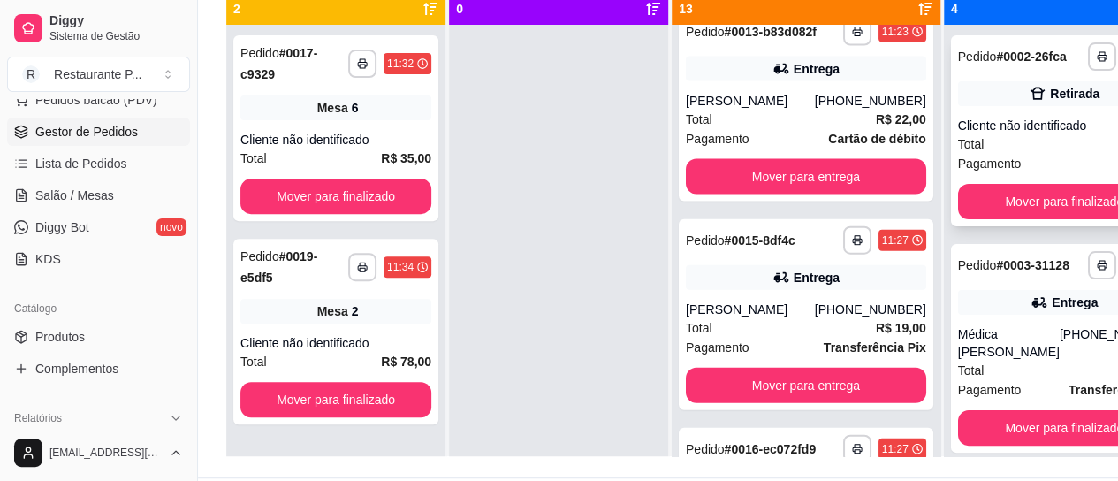
scroll to position [2047, 0]
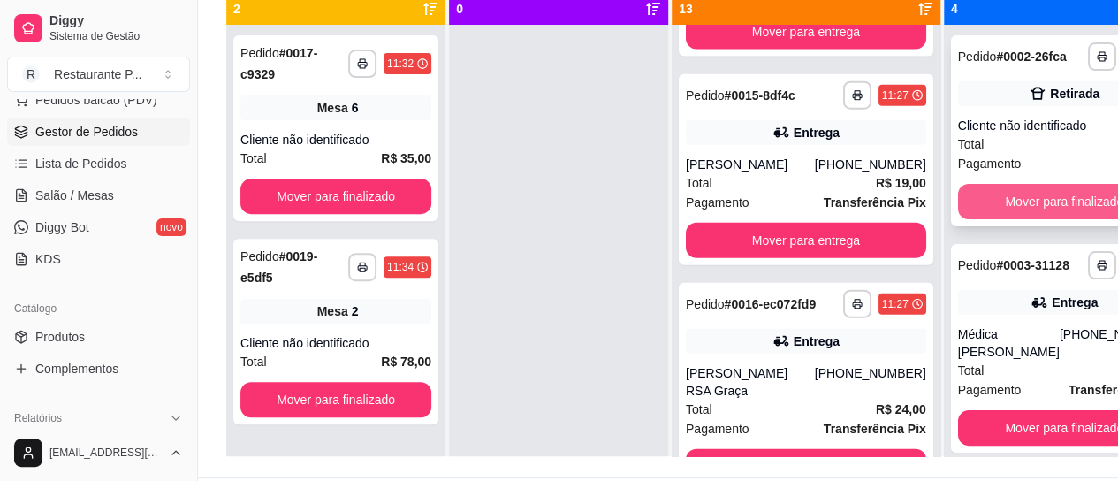
click at [1015, 210] on button "Mover para finalizado" at bounding box center [1064, 201] width 213 height 35
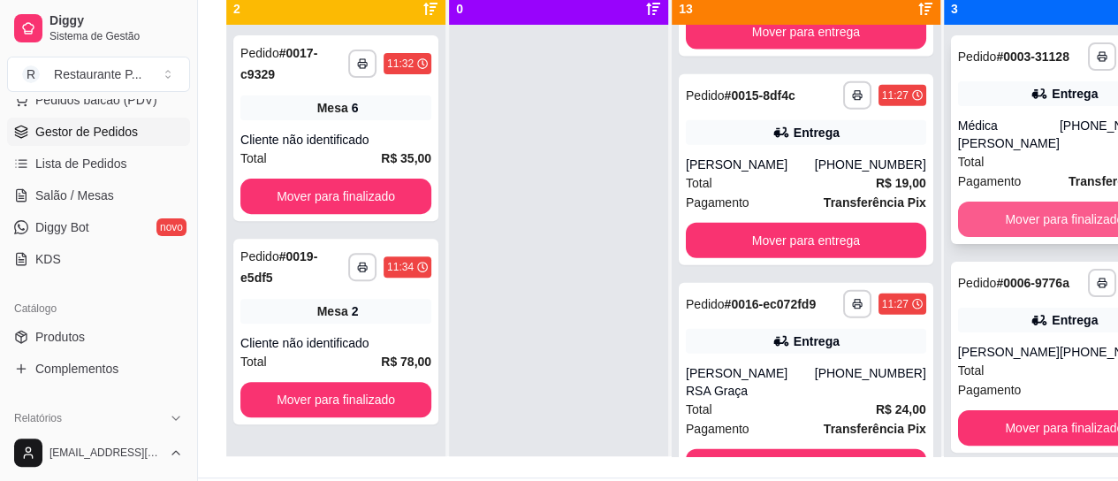
click at [1009, 220] on button "Mover para finalizado" at bounding box center [1064, 219] width 213 height 35
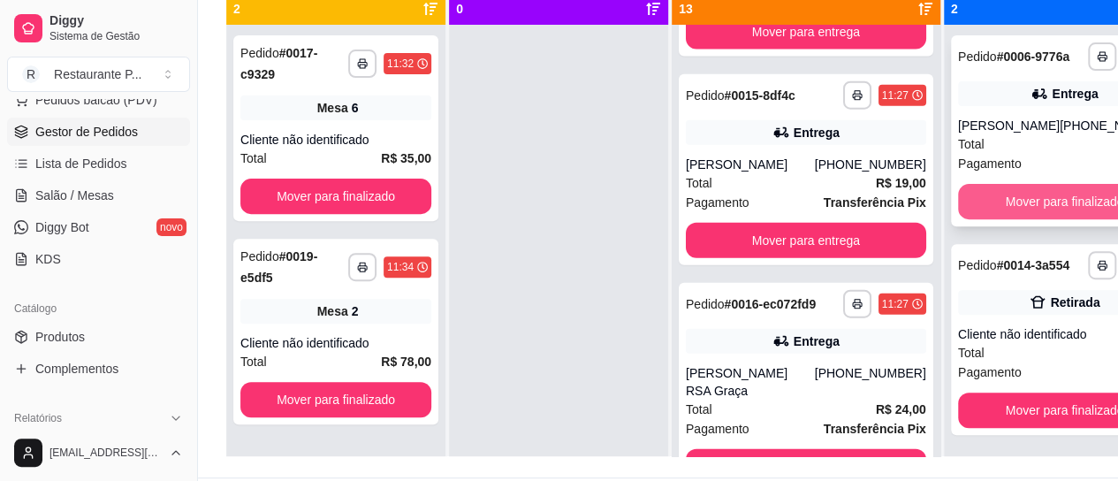
click at [1015, 202] on button "Mover para finalizado" at bounding box center [1064, 201] width 213 height 35
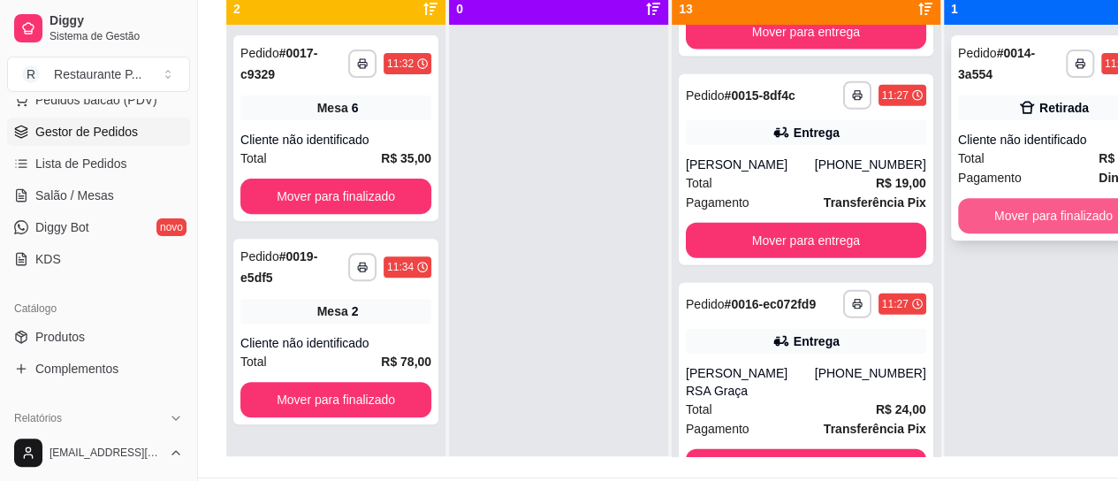
click at [1017, 203] on button "Mover para finalizado" at bounding box center [1053, 215] width 191 height 35
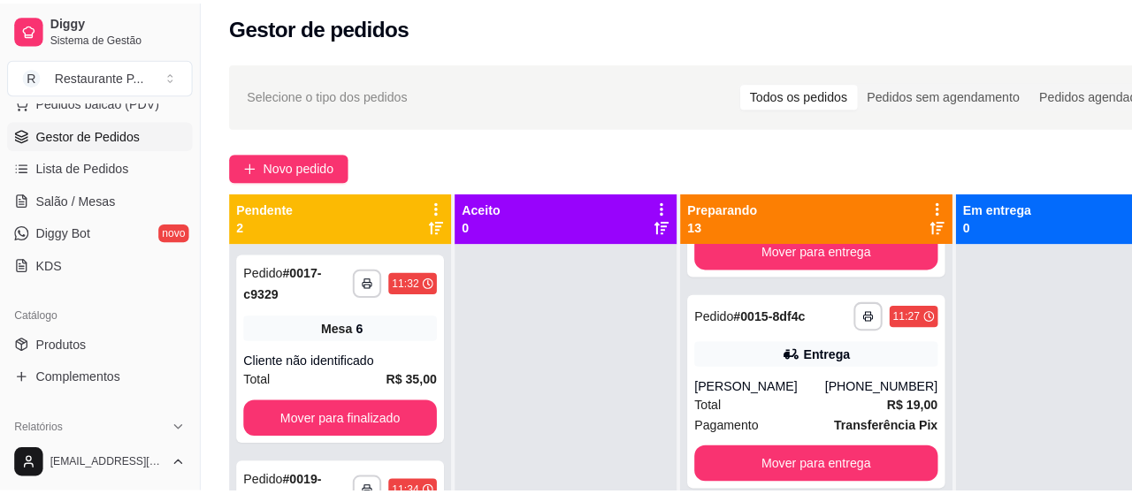
scroll to position [35, 0]
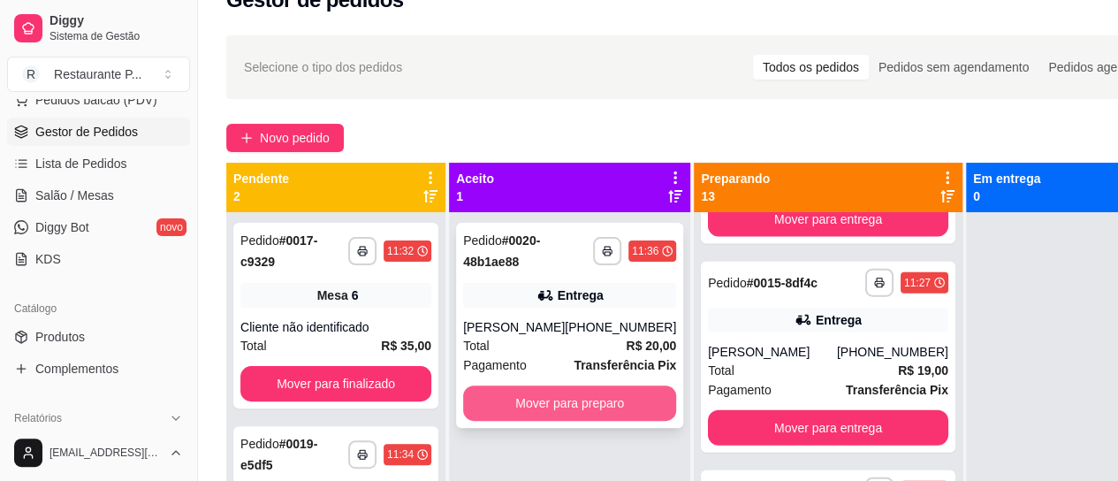
click at [525, 390] on button "Mover para preparo" at bounding box center [569, 402] width 213 height 35
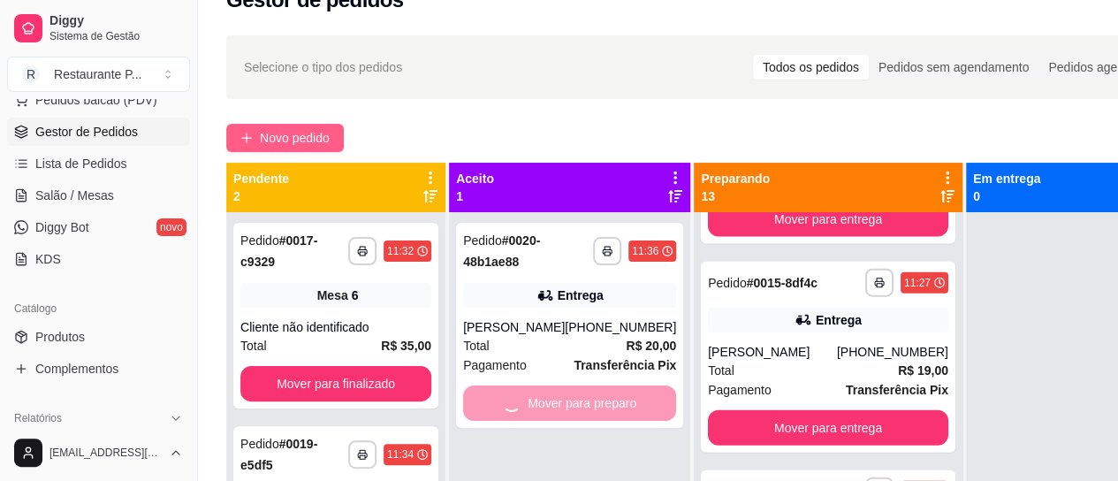
click at [298, 133] on span "Novo pedido" at bounding box center [295, 137] width 70 height 19
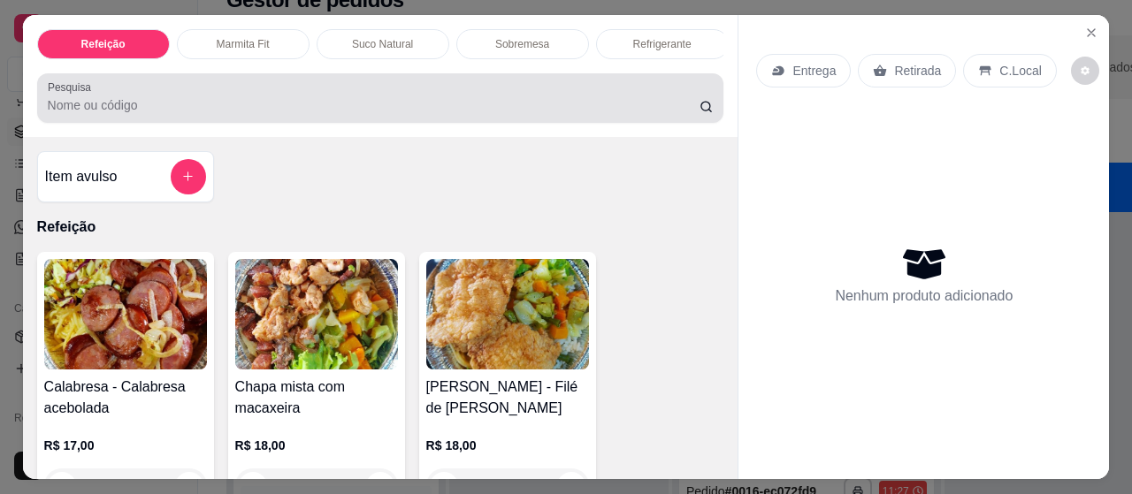
click at [187, 95] on div at bounding box center [381, 97] width 666 height 35
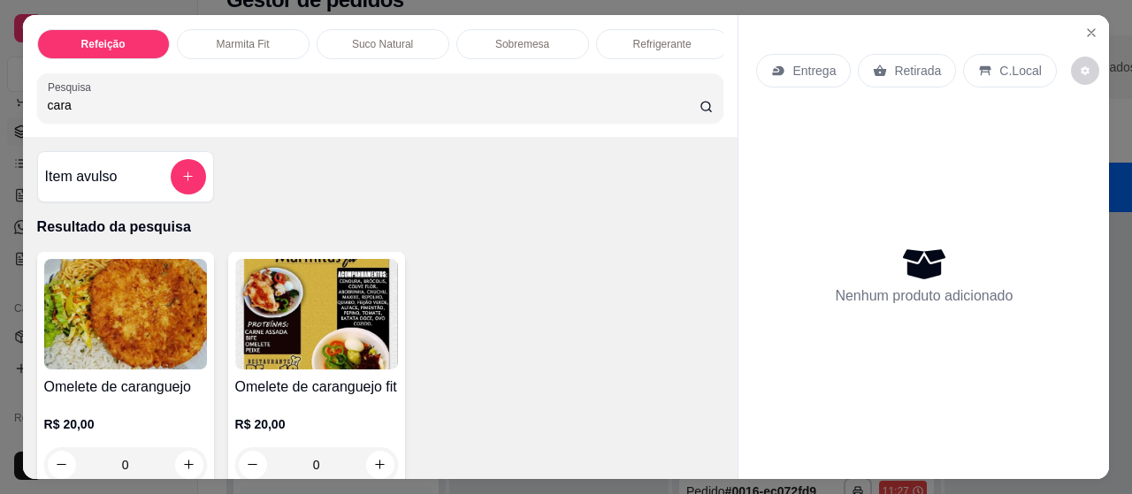
type input "cara"
click at [105, 320] on img at bounding box center [125, 314] width 163 height 111
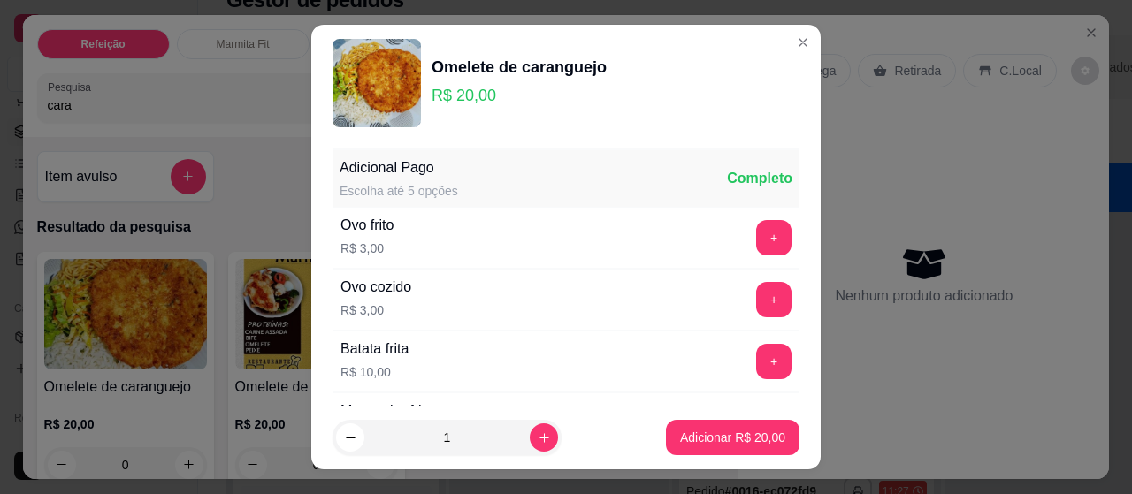
scroll to position [177, 0]
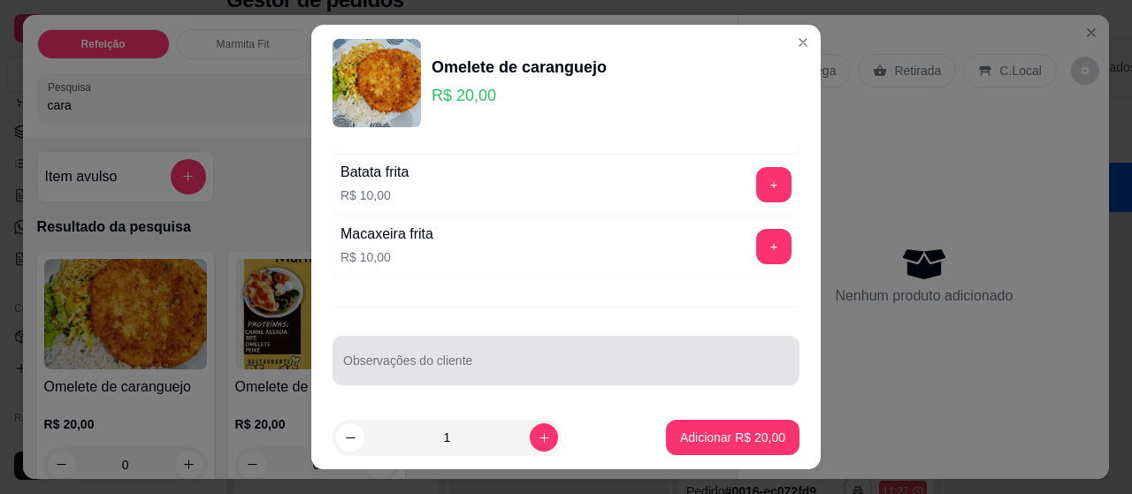
click at [469, 336] on div "Observações do cliente" at bounding box center [565, 361] width 467 height 50
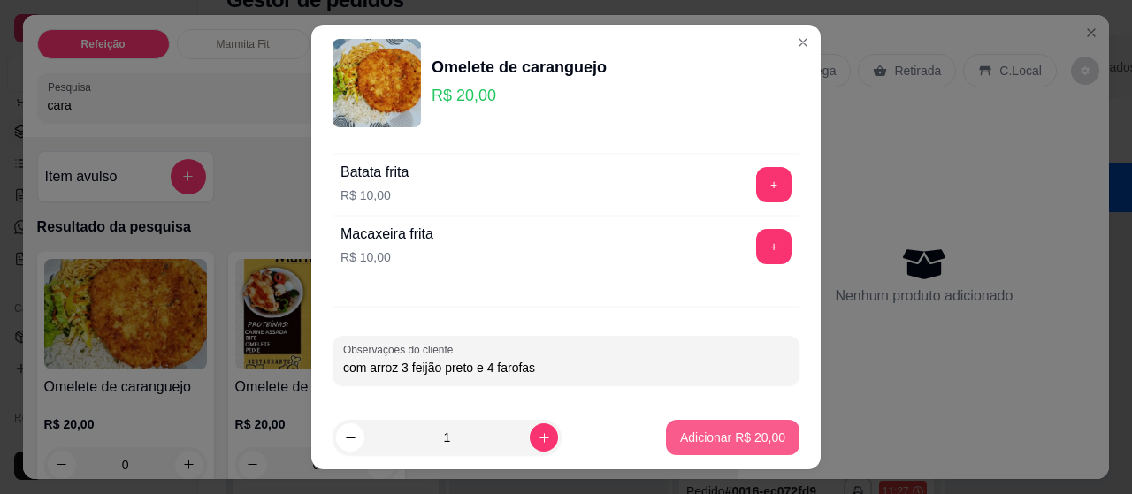
type input "com arroz 3 feijão preto e 4 farofas"
click at [697, 438] on p "Adicionar R$ 20,00" at bounding box center [733, 437] width 103 height 17
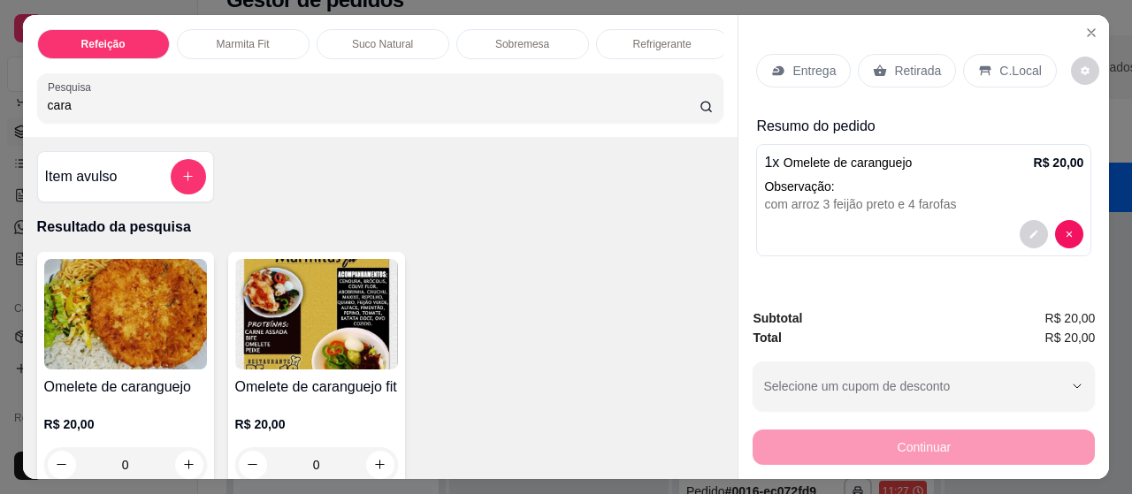
click at [807, 71] on p "Entrega" at bounding box center [813, 71] width 43 height 18
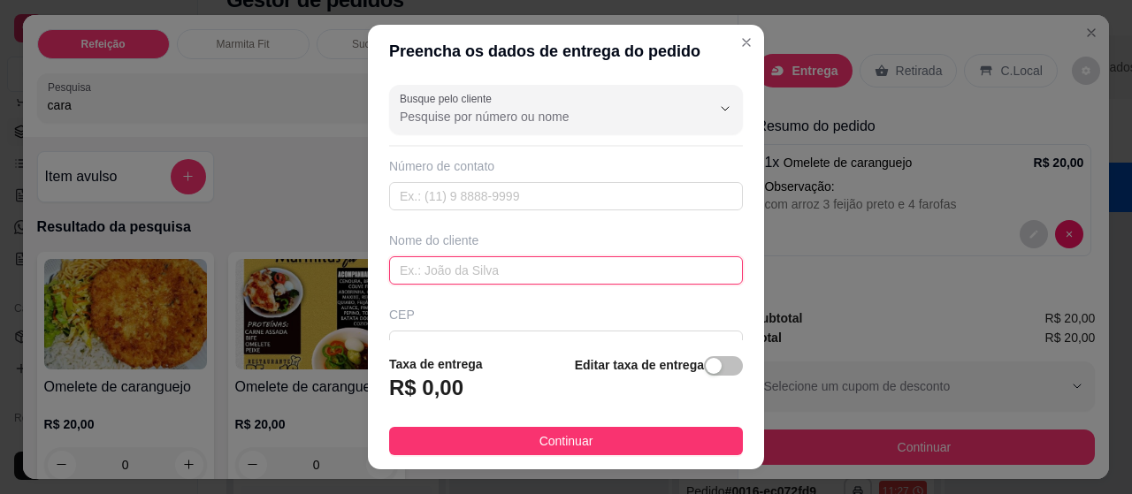
click at [474, 258] on input "text" at bounding box center [566, 270] width 354 height 28
type input "[PERSON_NAME]"
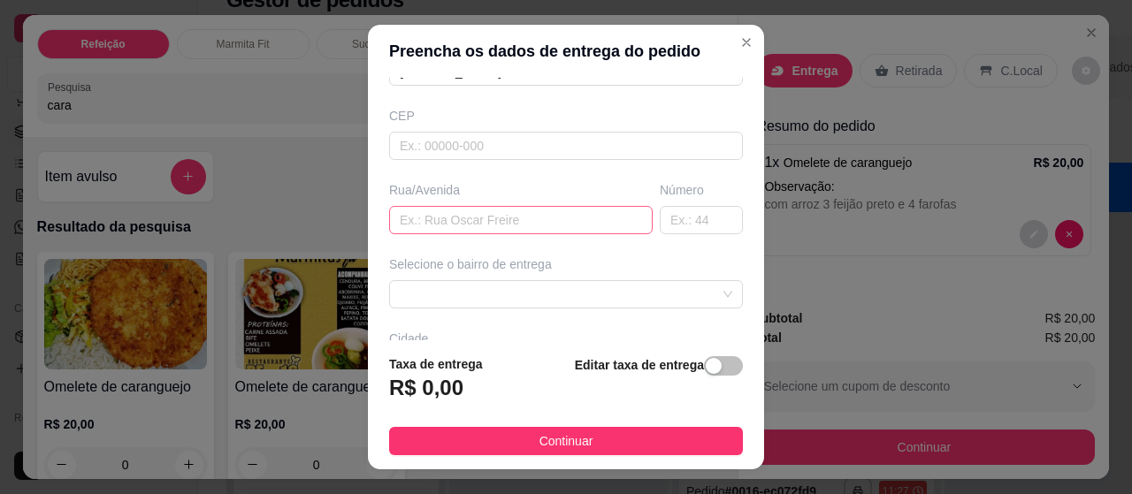
scroll to position [191, 0]
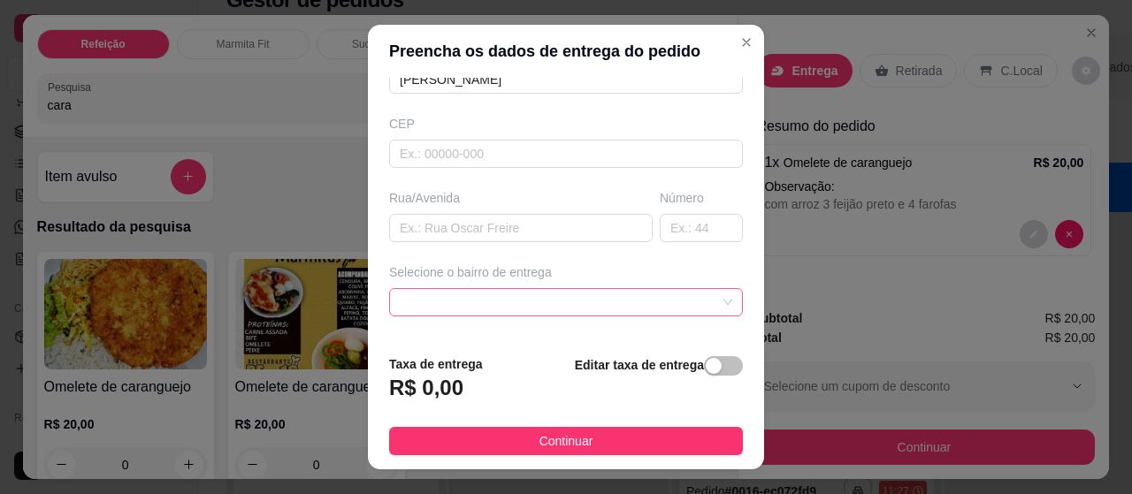
click at [489, 296] on span at bounding box center [566, 302] width 332 height 27
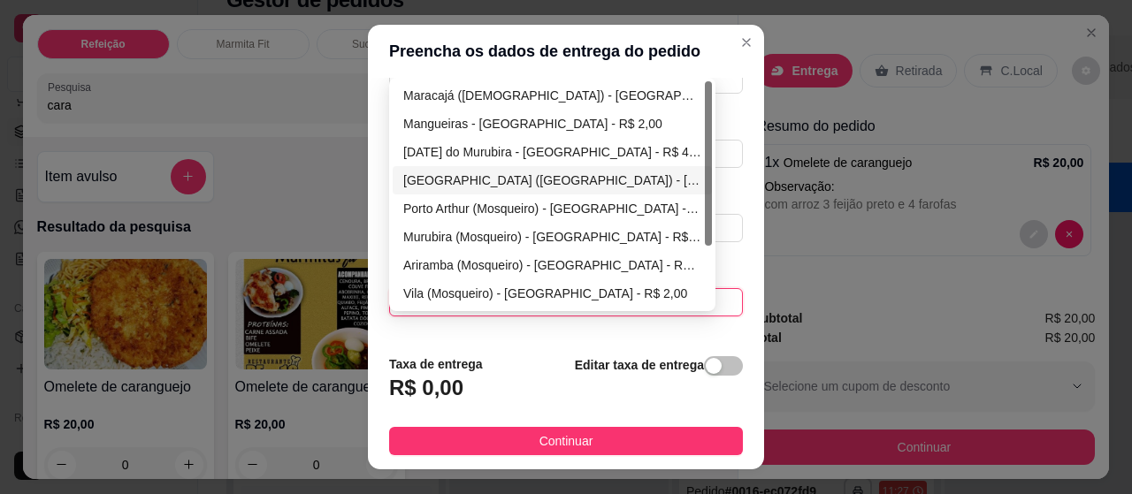
click at [451, 177] on div "[GEOGRAPHIC_DATA] ([GEOGRAPHIC_DATA]) - [GEOGRAPHIC_DATA] - R$ 2,00" at bounding box center [552, 180] width 298 height 19
type input "[GEOGRAPHIC_DATA]"
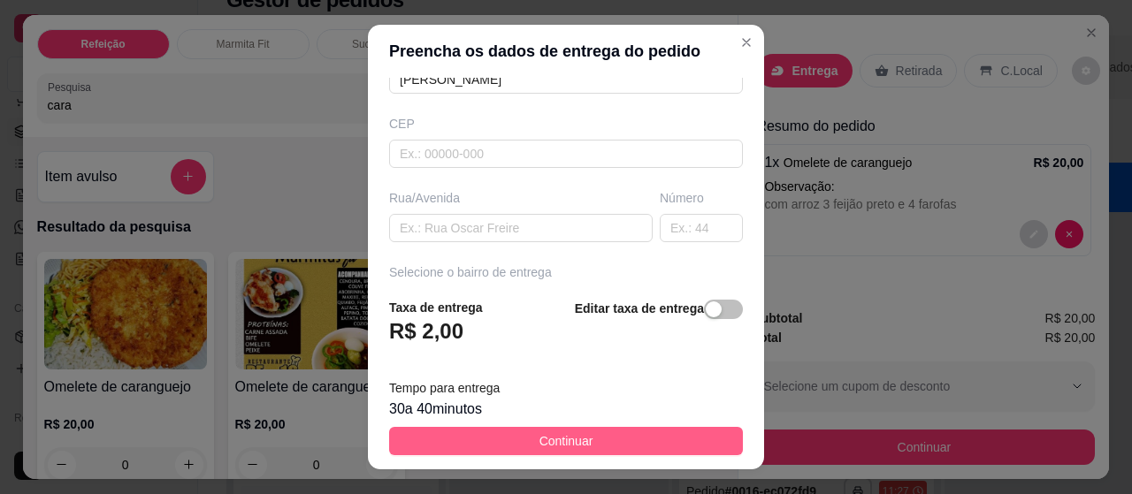
click at [566, 442] on span "Continuar" at bounding box center [566, 440] width 54 height 19
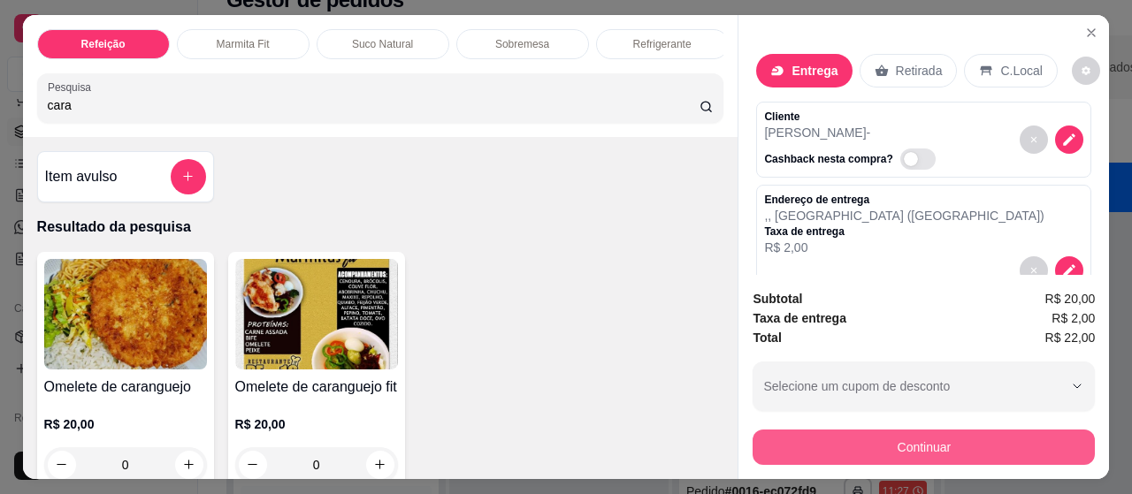
click at [906, 439] on button "Continuar" at bounding box center [923, 447] width 342 height 35
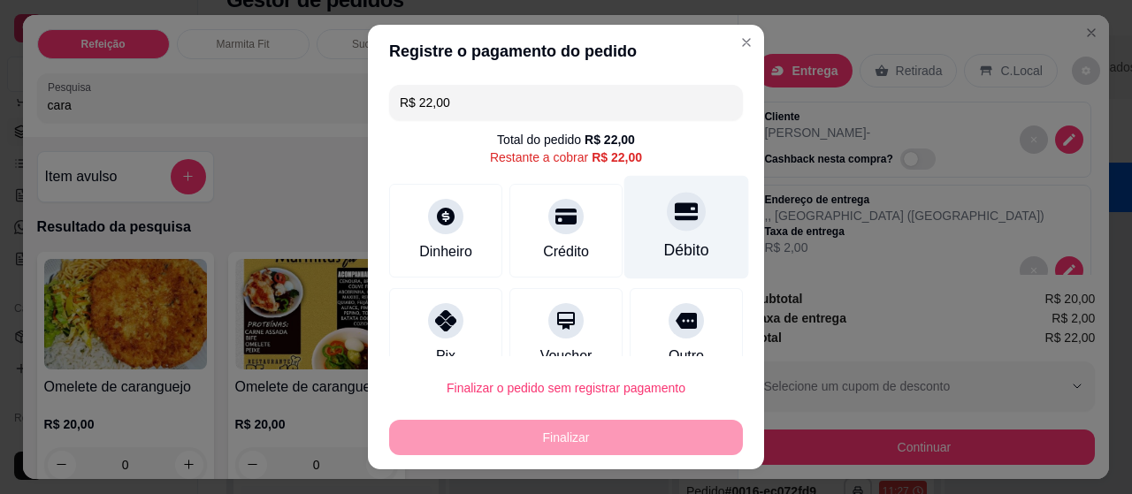
click at [643, 227] on div "Débito" at bounding box center [686, 227] width 125 height 103
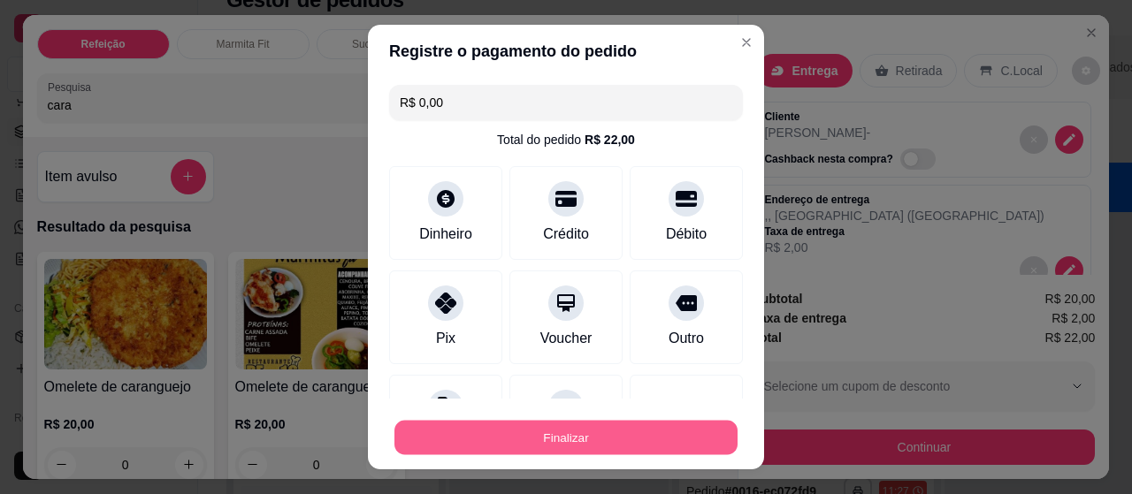
click at [580, 438] on button "Finalizar" at bounding box center [565, 438] width 343 height 34
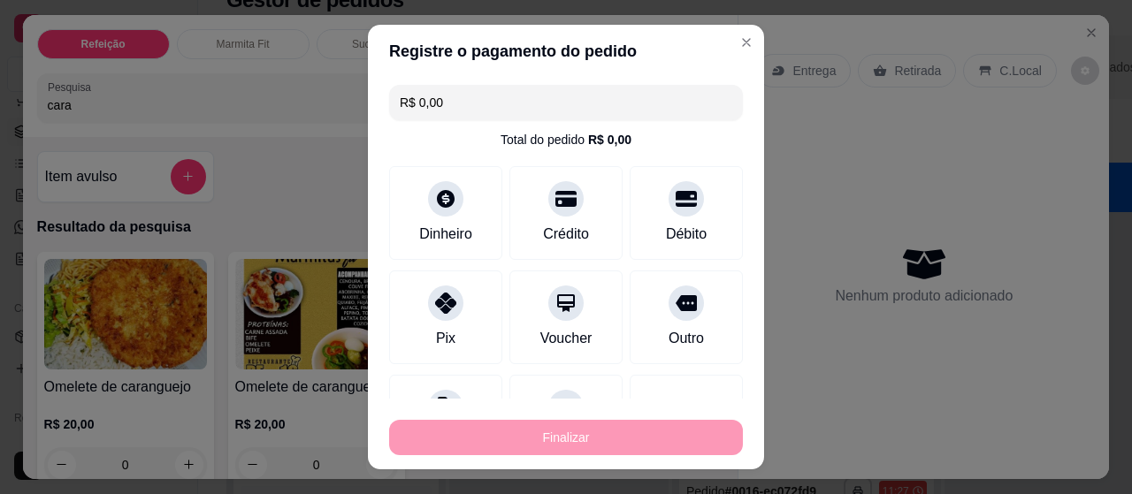
type input "-R$ 22,00"
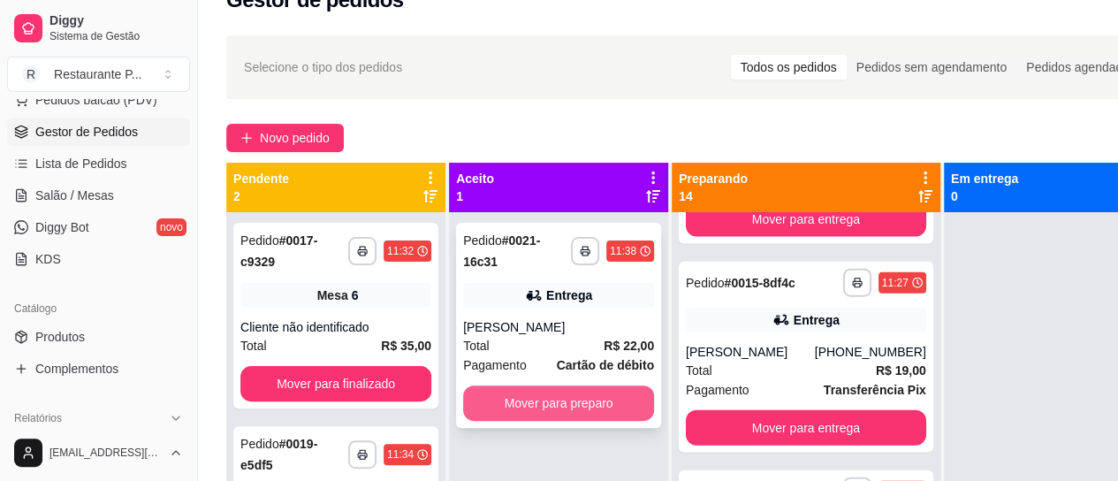
click at [562, 385] on button "Mover para preparo" at bounding box center [558, 402] width 191 height 35
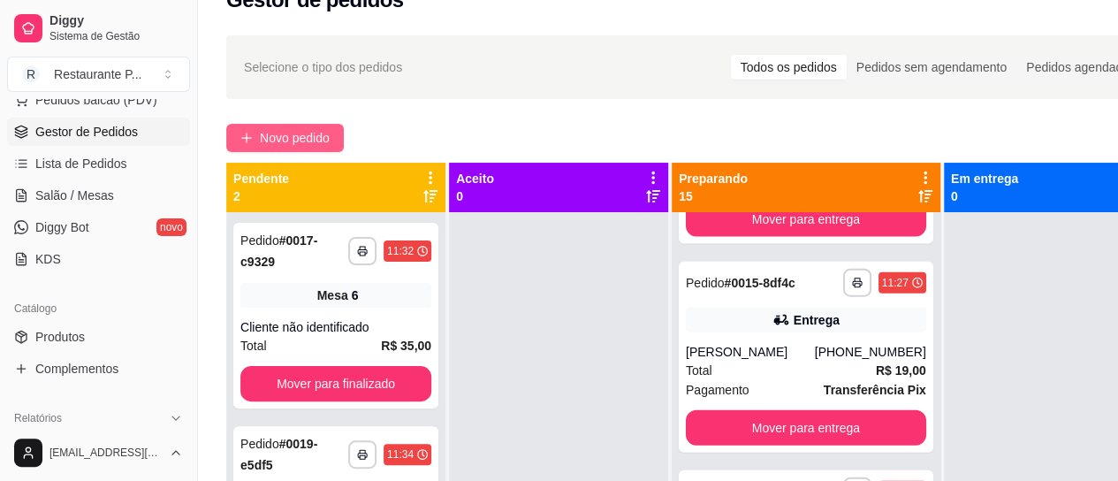
click at [256, 130] on button "Novo pedido" at bounding box center [285, 138] width 118 height 28
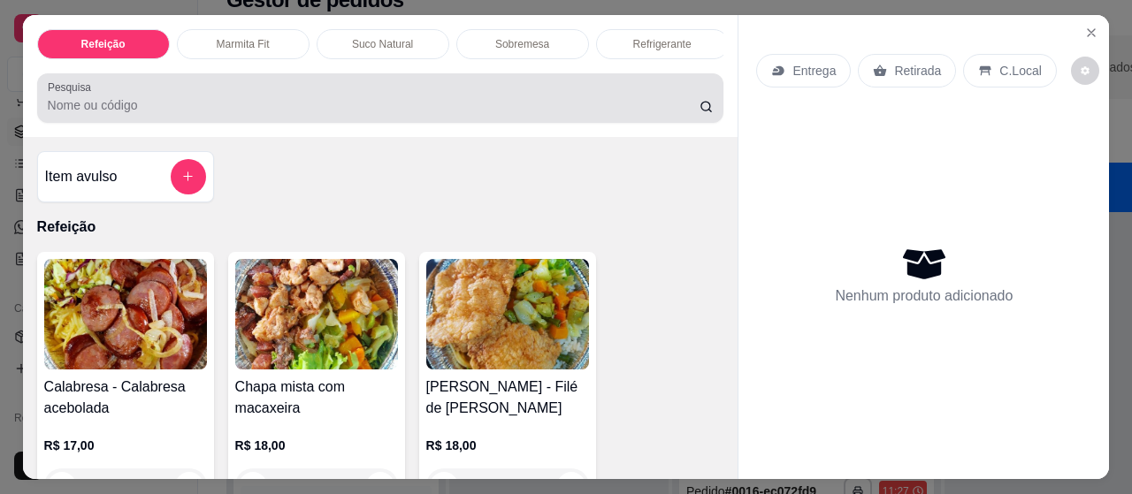
click at [212, 114] on input "Pesquisa" at bounding box center [374, 105] width 652 height 18
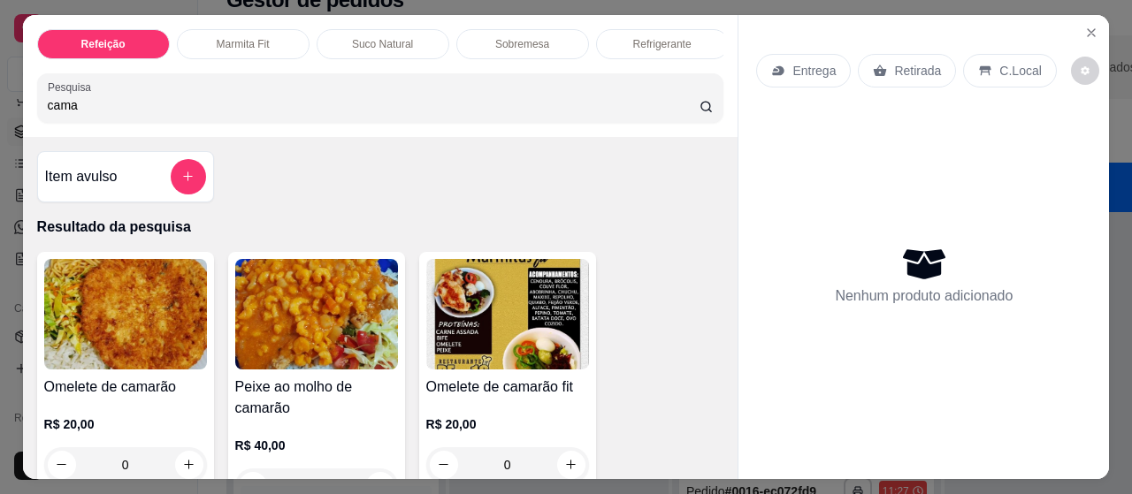
type input "cama"
click at [103, 308] on img at bounding box center [125, 314] width 163 height 111
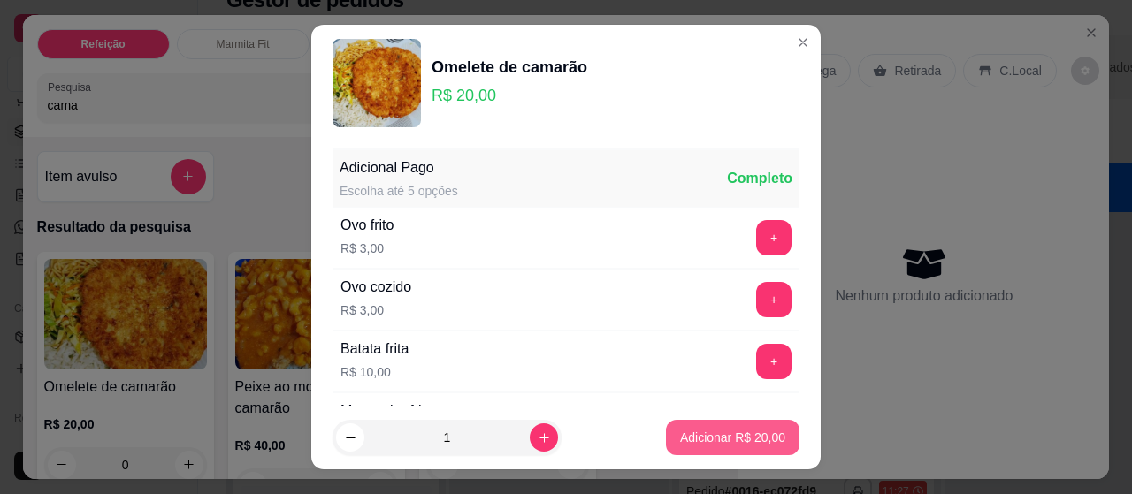
click at [695, 431] on p "Adicionar R$ 20,00" at bounding box center [732, 438] width 105 height 18
type input "1"
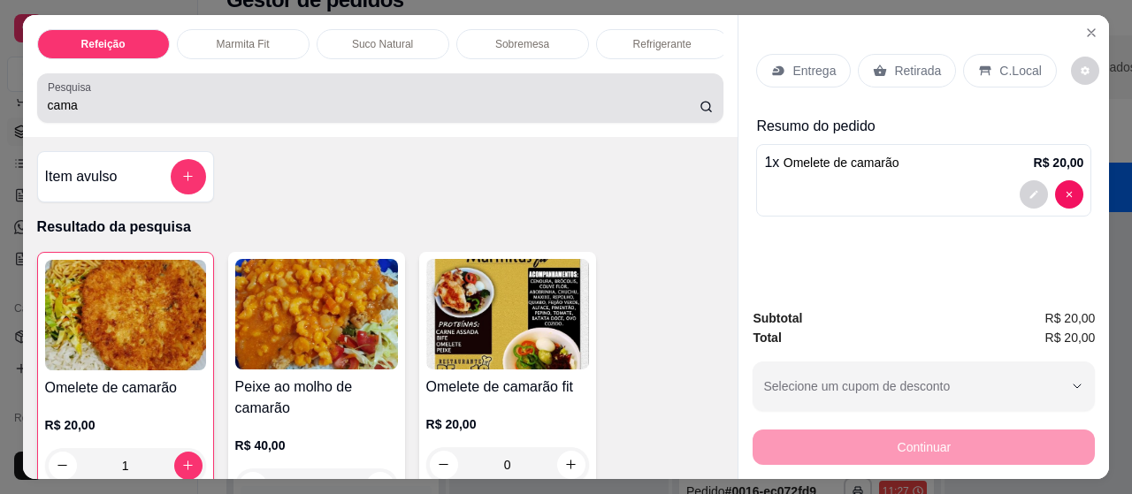
click at [124, 89] on div "cama" at bounding box center [381, 97] width 666 height 35
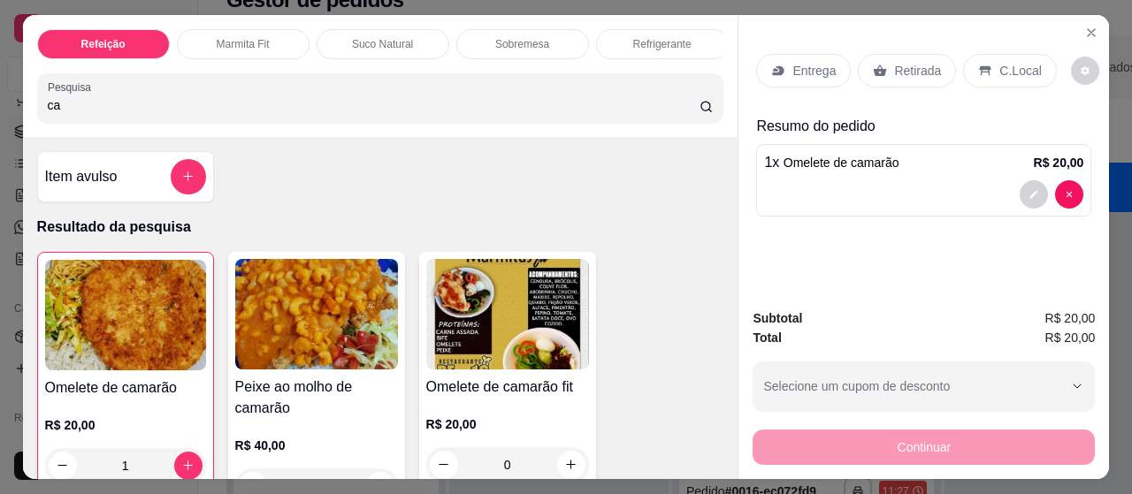
type input "c"
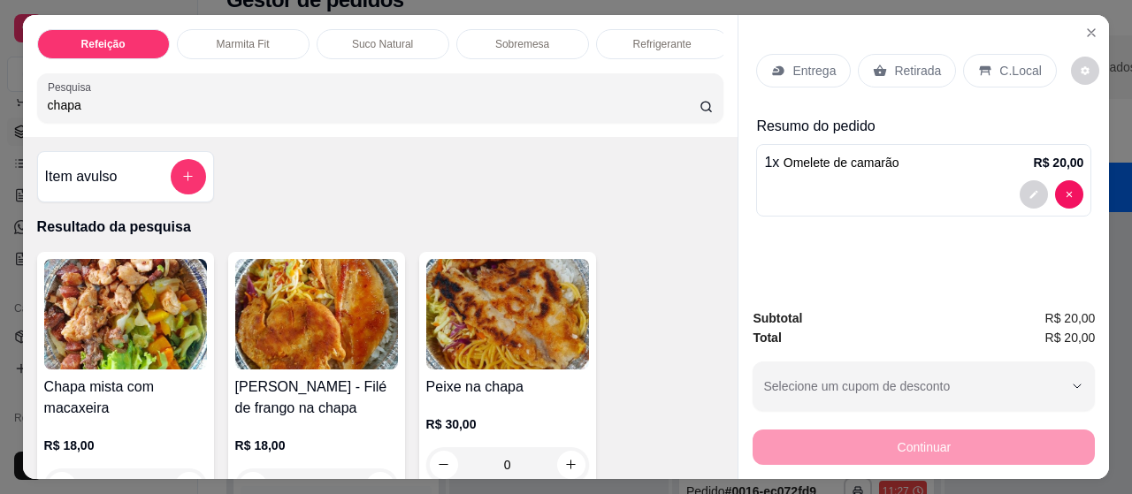
type input "chapa"
click at [80, 308] on img at bounding box center [125, 314] width 163 height 111
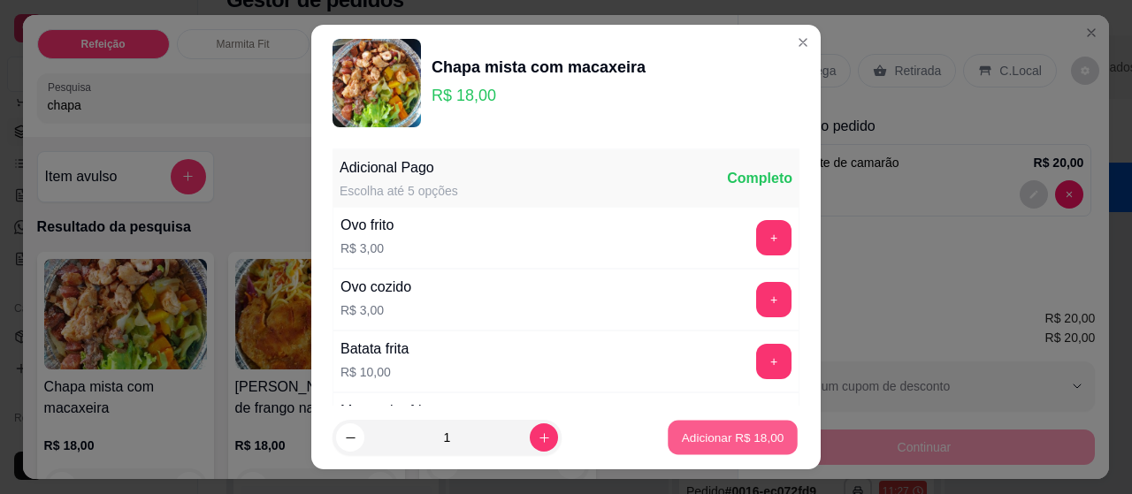
click at [688, 443] on p "Adicionar R$ 18,00" at bounding box center [733, 437] width 103 height 17
type input "1"
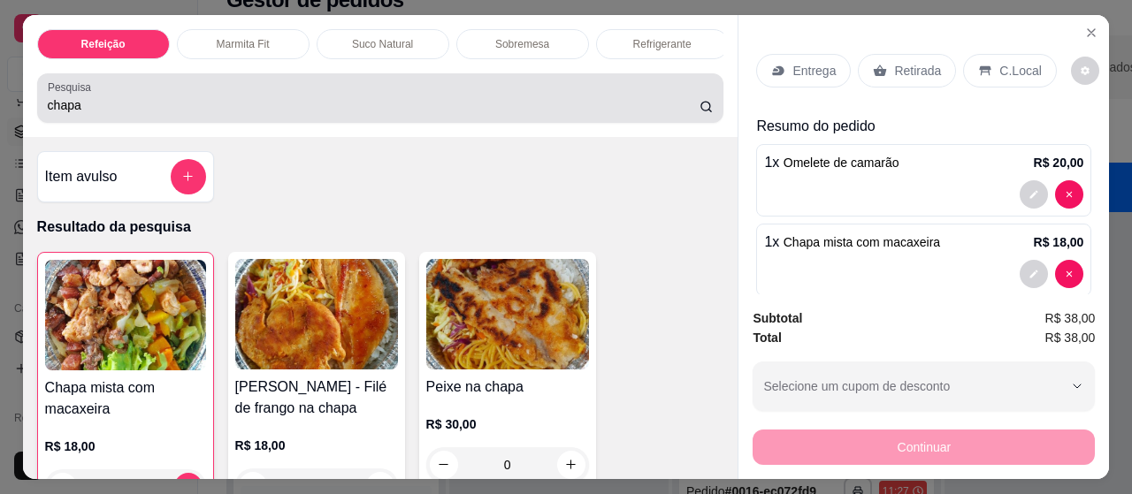
click at [106, 114] on input "chapa" at bounding box center [374, 105] width 652 height 18
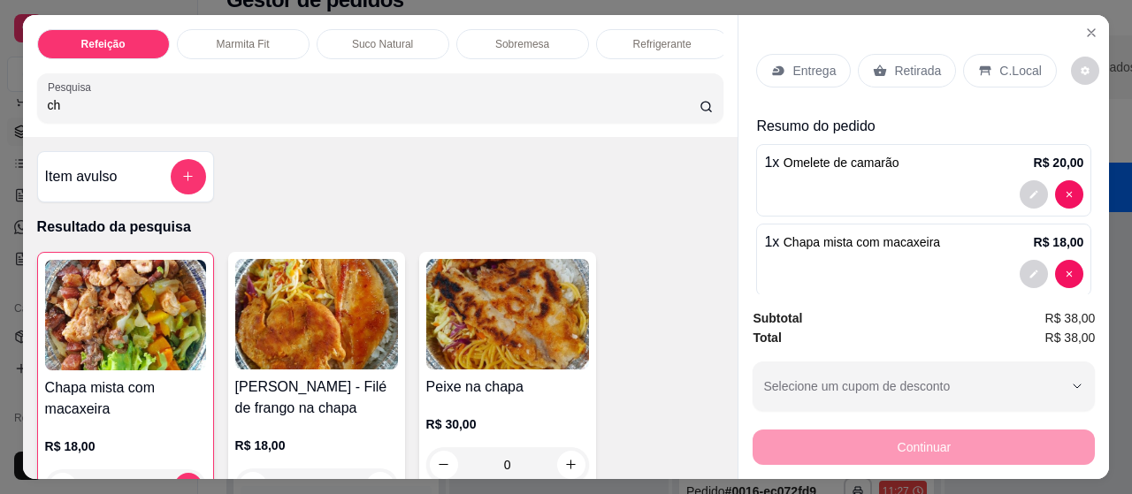
type input "c"
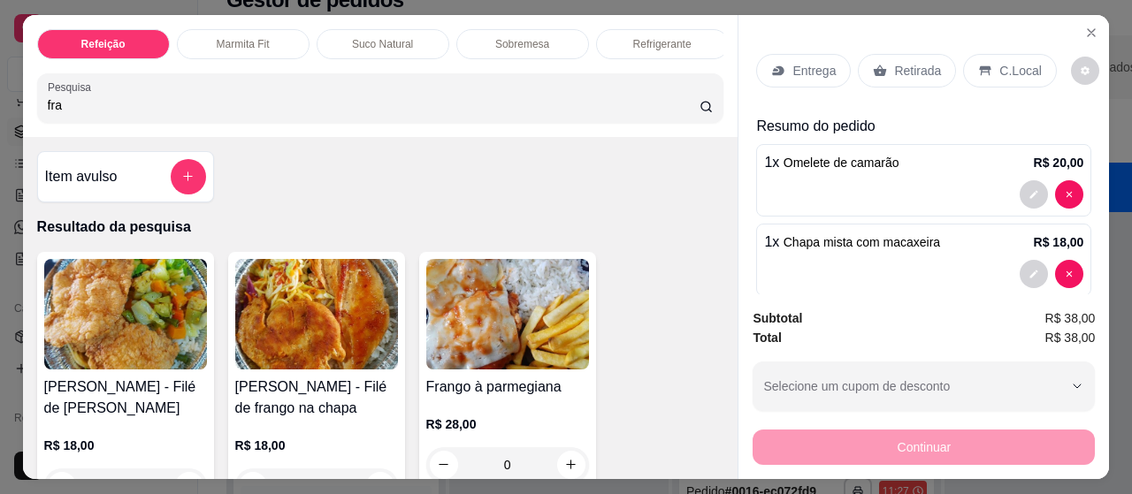
type input "fra"
click at [55, 342] on img at bounding box center [125, 314] width 163 height 111
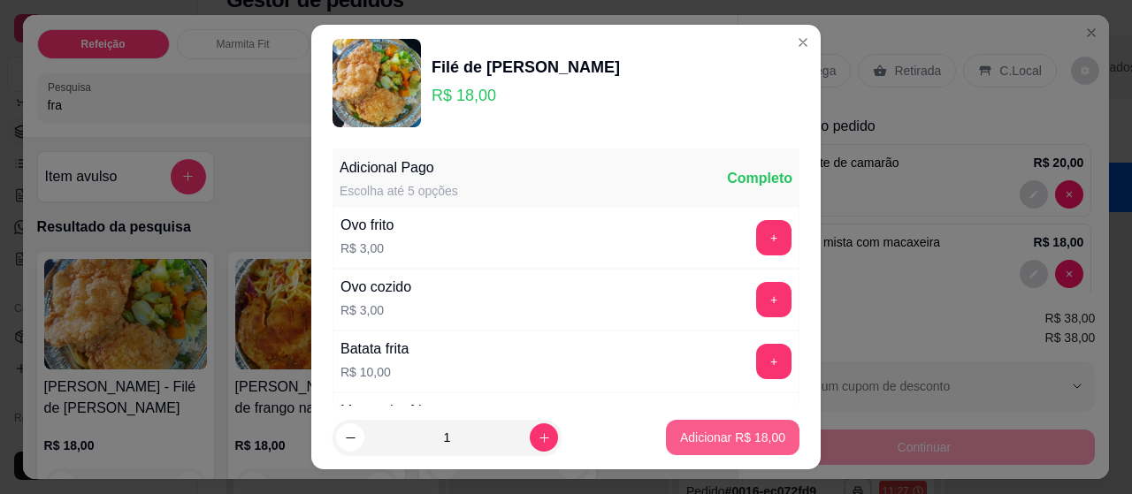
click at [730, 431] on p "Adicionar R$ 18,00" at bounding box center [732, 438] width 105 height 18
type input "1"
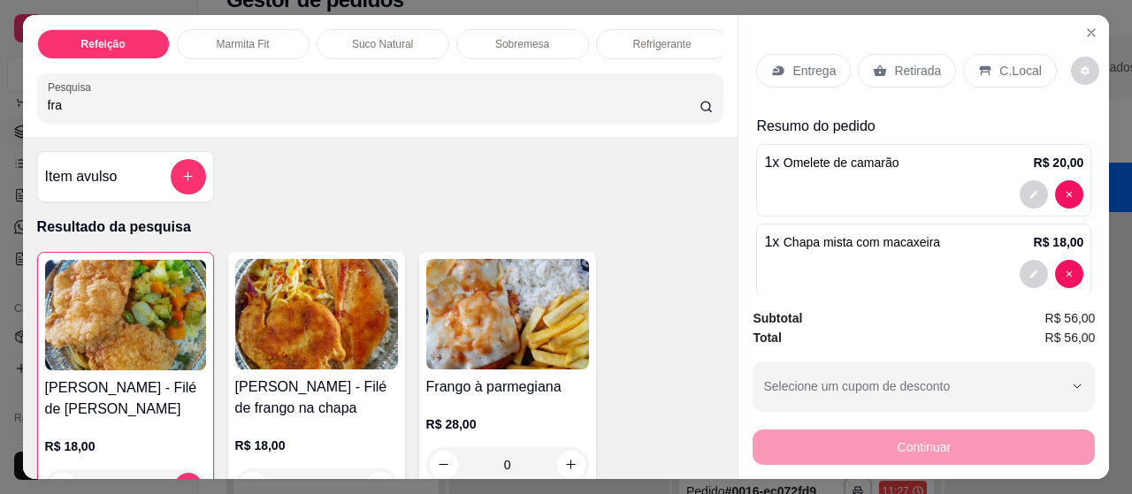
click at [798, 62] on p "Entrega" at bounding box center [813, 71] width 43 height 18
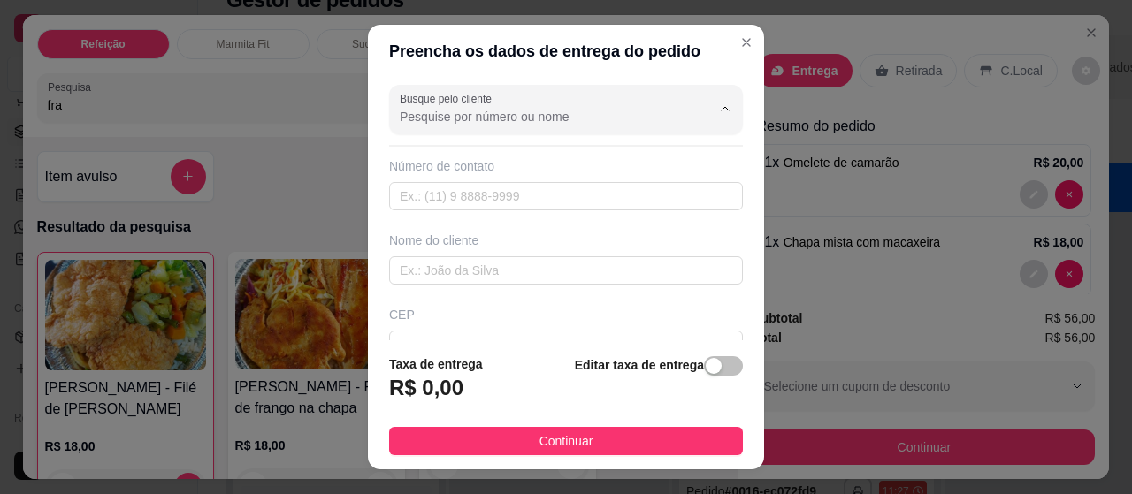
click at [446, 114] on input "Busque pelo cliente" at bounding box center [541, 117] width 283 height 18
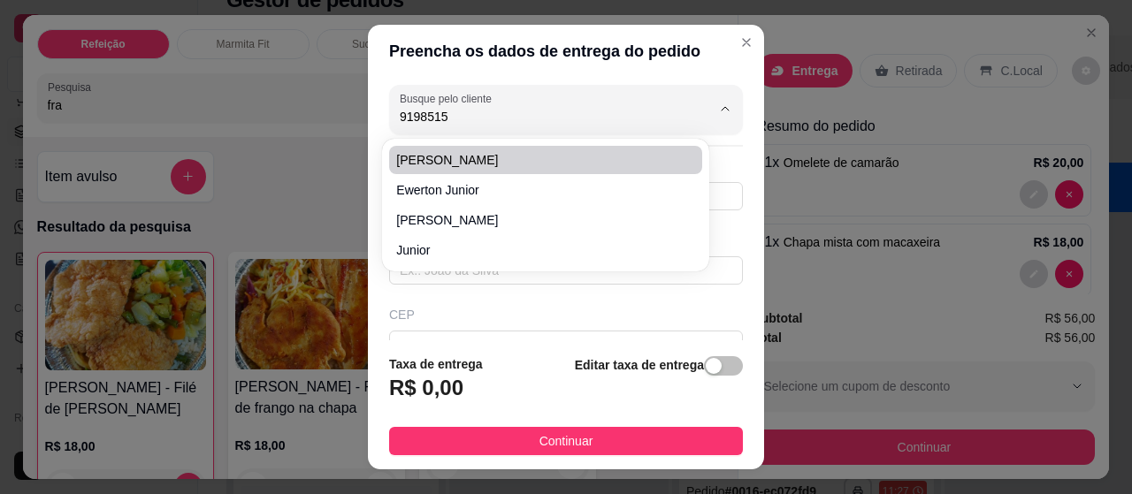
click at [452, 154] on span "[PERSON_NAME]" at bounding box center [536, 160] width 280 height 18
type input "[PERSON_NAME]"
type input "91985153892"
type input "[PERSON_NAME]"
type input "Al Almerindo trindade"
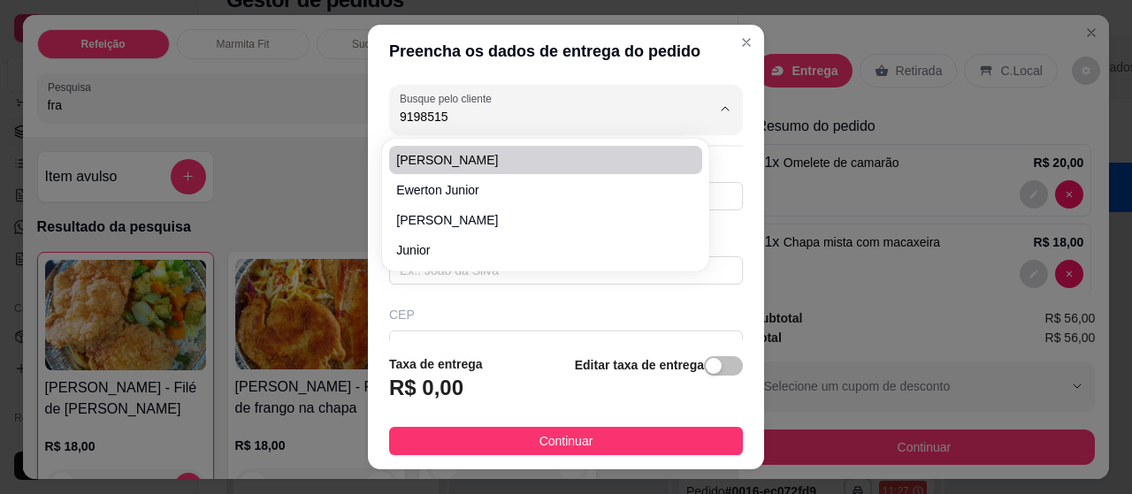
type input "30"
type input "[GEOGRAPHIC_DATA]"
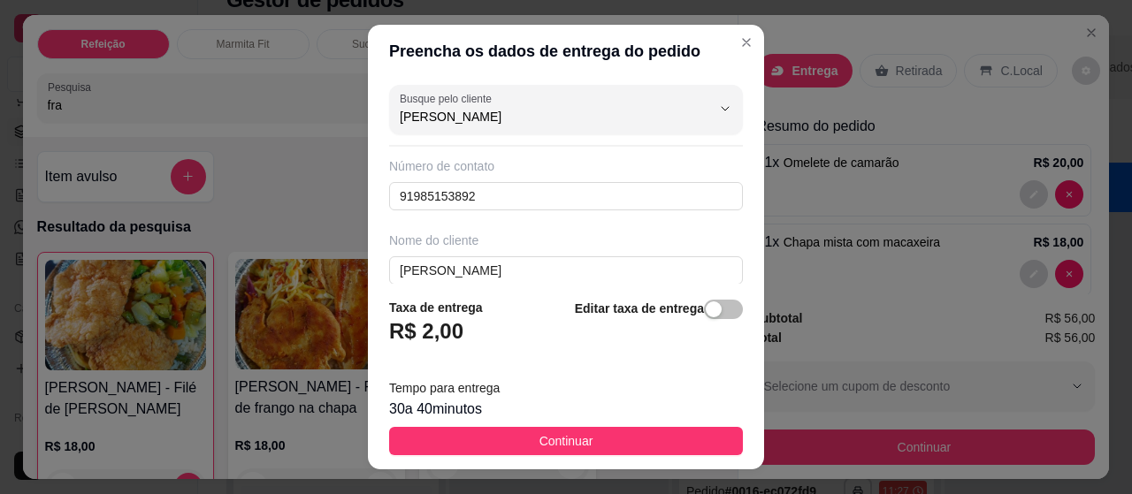
type input "[PERSON_NAME]"
click at [614, 426] on footer "Taxa de entrega R$ 2,00 Editar taxa de entrega Tempo para entrega 30 a 40 minut…" at bounding box center [566, 377] width 396 height 186
click at [552, 431] on button "Continuar" at bounding box center [566, 441] width 354 height 28
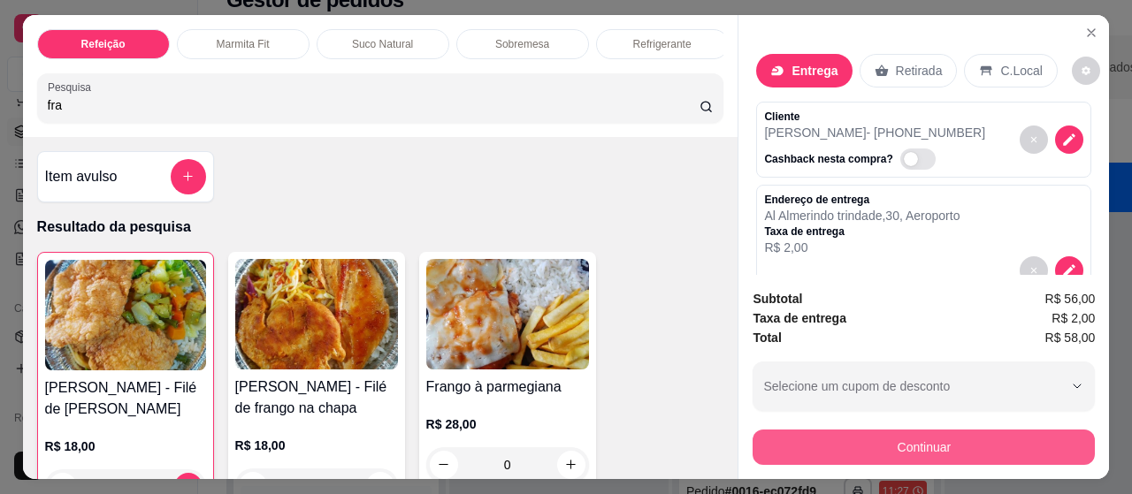
click at [925, 439] on button "Continuar" at bounding box center [923, 447] width 342 height 35
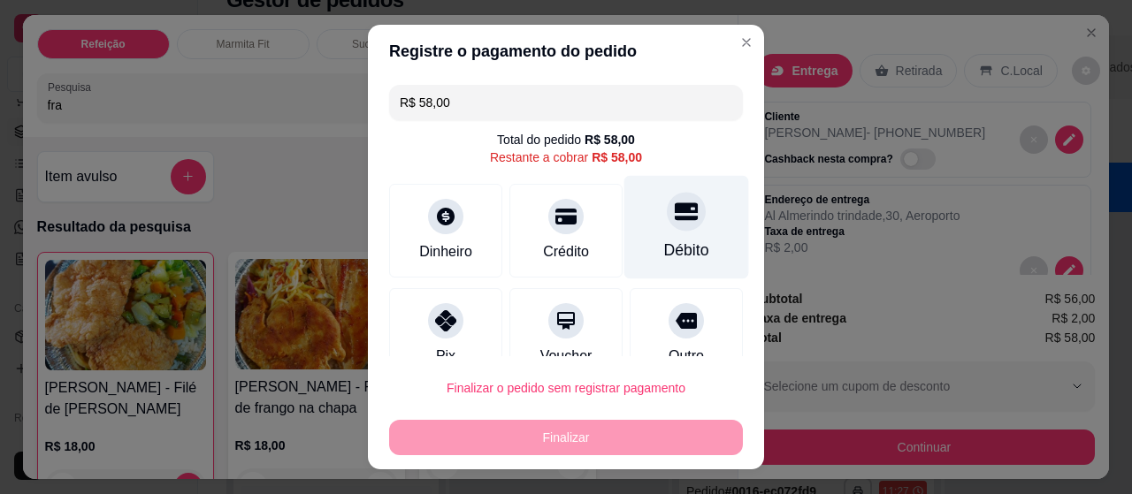
click at [675, 213] on icon at bounding box center [686, 211] width 23 height 23
type input "R$ 0,00"
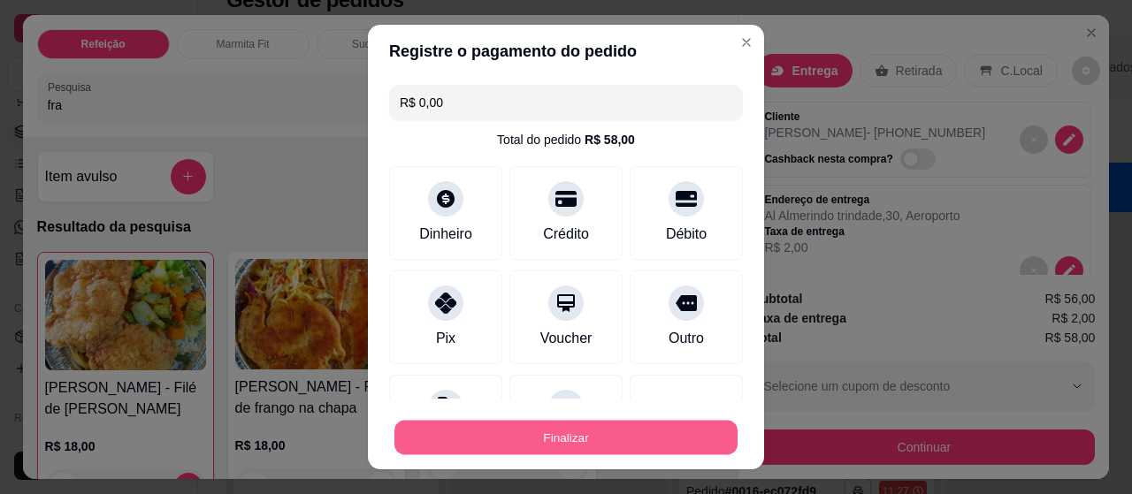
click at [570, 431] on button "Finalizar" at bounding box center [565, 438] width 343 height 34
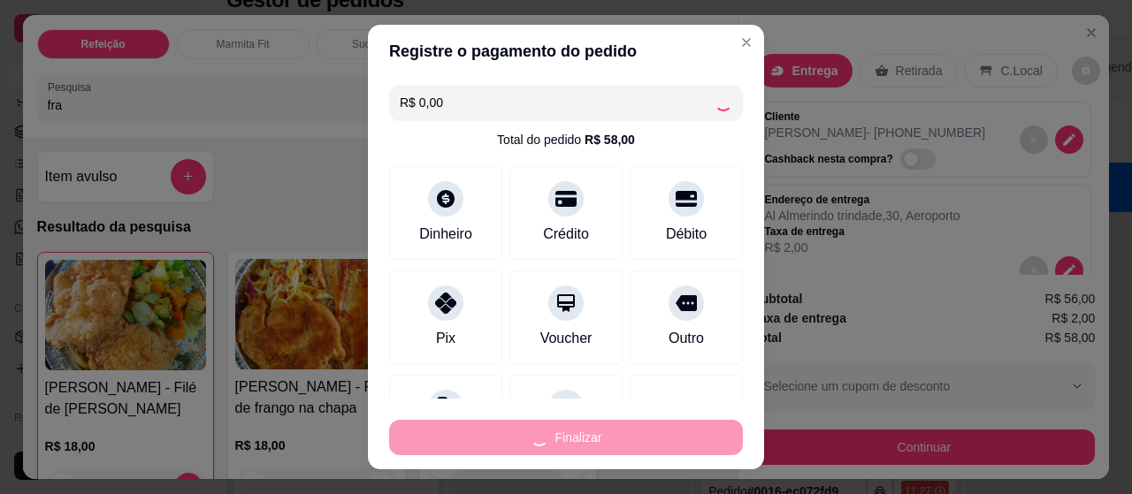
type input "0"
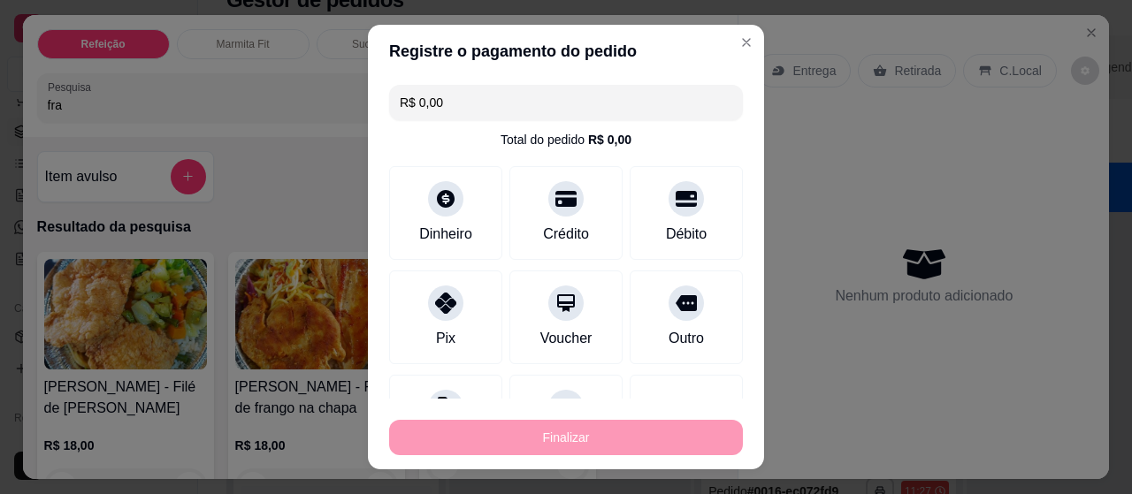
type input "-R$ 58,00"
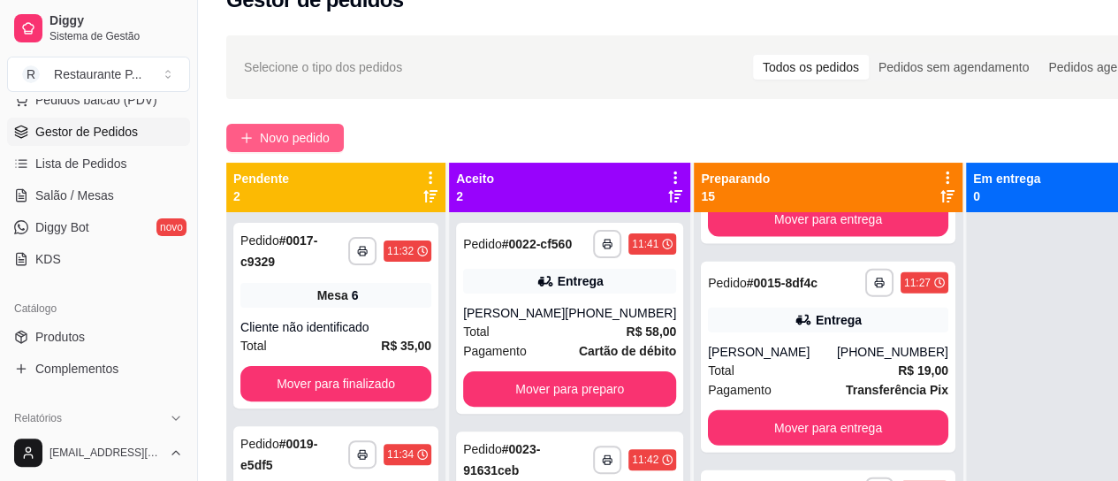
click at [269, 132] on span "Novo pedido" at bounding box center [295, 137] width 70 height 19
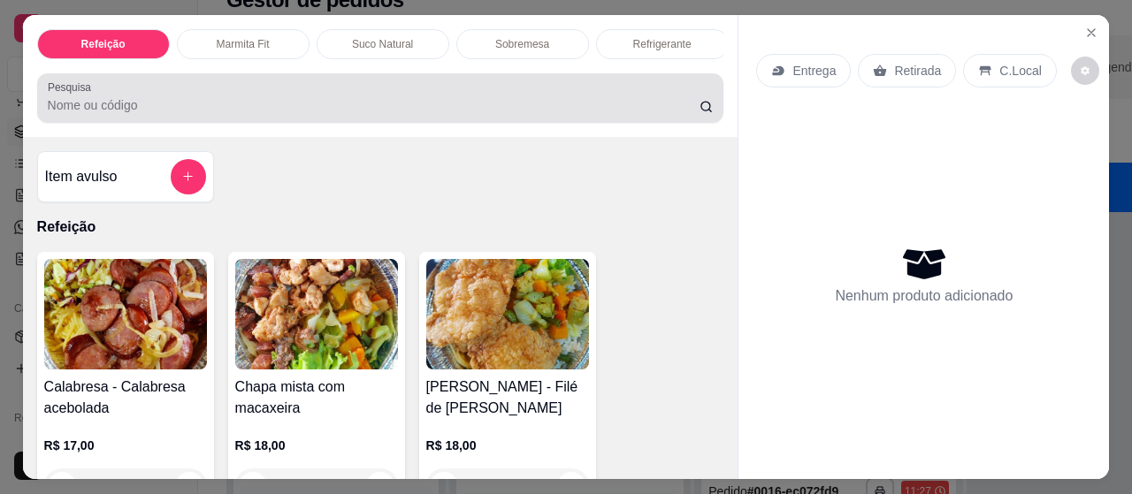
click at [138, 114] on input "Pesquisa" at bounding box center [374, 105] width 652 height 18
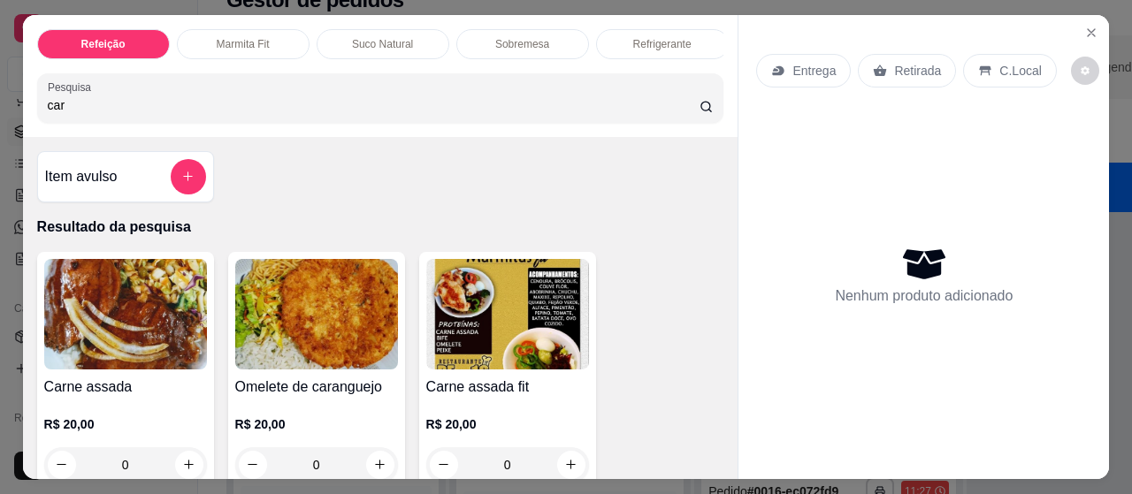
type input "car"
click at [126, 335] on img at bounding box center [125, 314] width 163 height 111
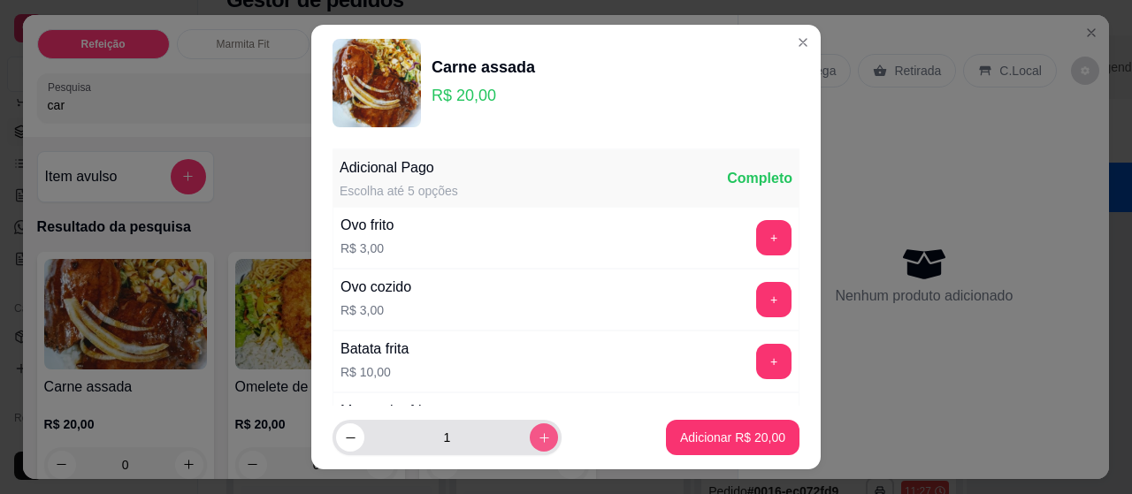
click at [530, 431] on button "increase-product-quantity" at bounding box center [544, 437] width 28 height 28
type input "2"
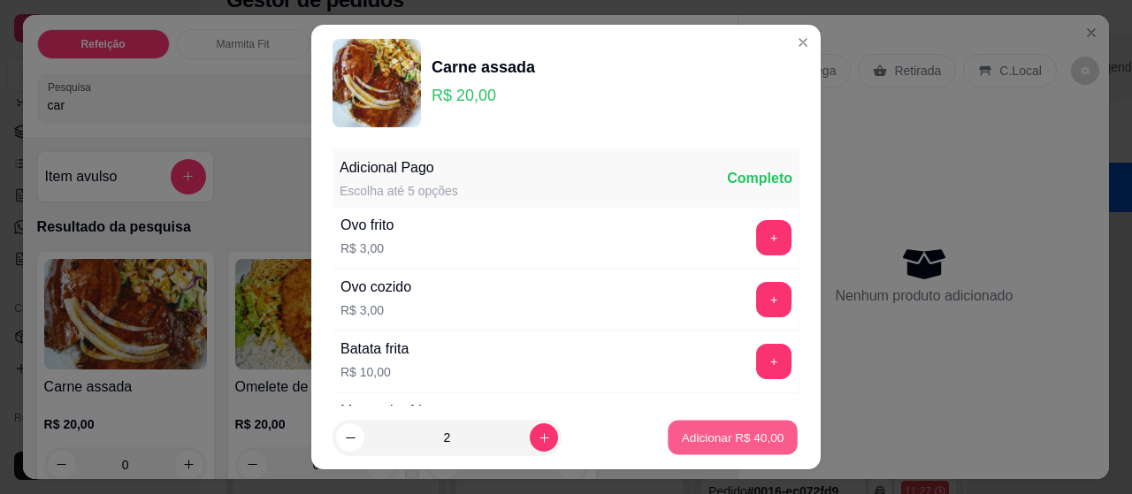
click at [690, 441] on p "Adicionar R$ 40,00" at bounding box center [733, 437] width 103 height 17
type input "2"
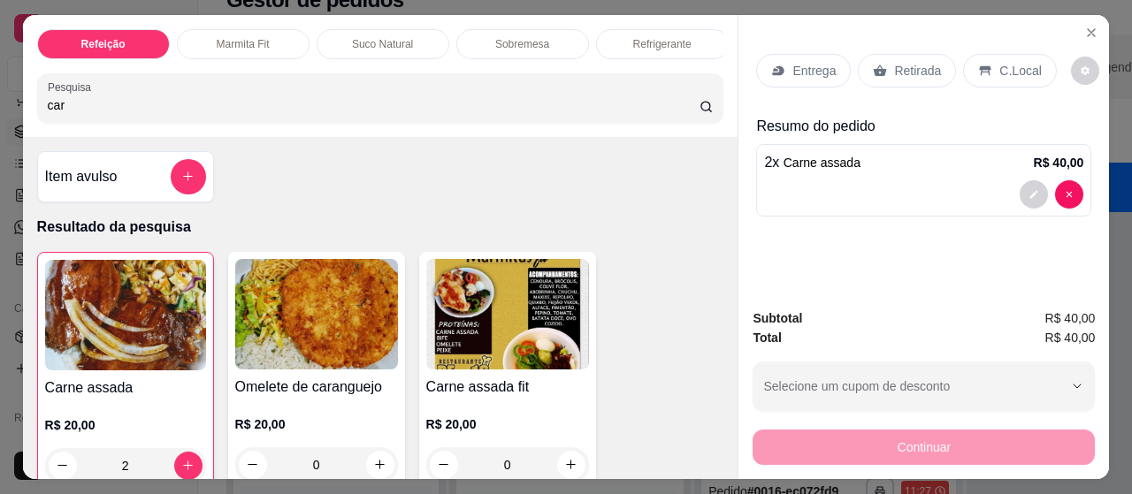
click at [806, 62] on p "Entrega" at bounding box center [813, 71] width 43 height 18
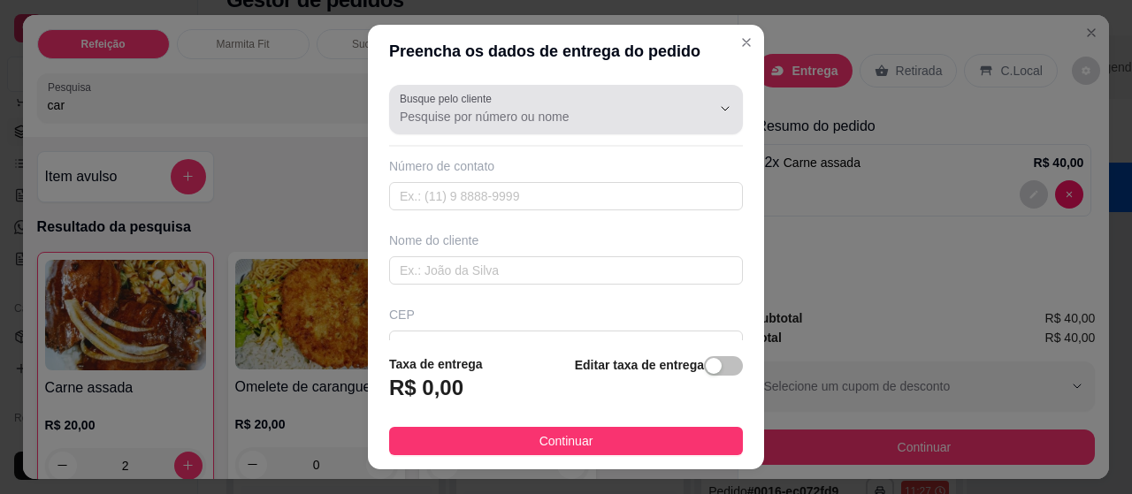
click at [389, 105] on div "Busque pelo cliente" at bounding box center [566, 110] width 354 height 50
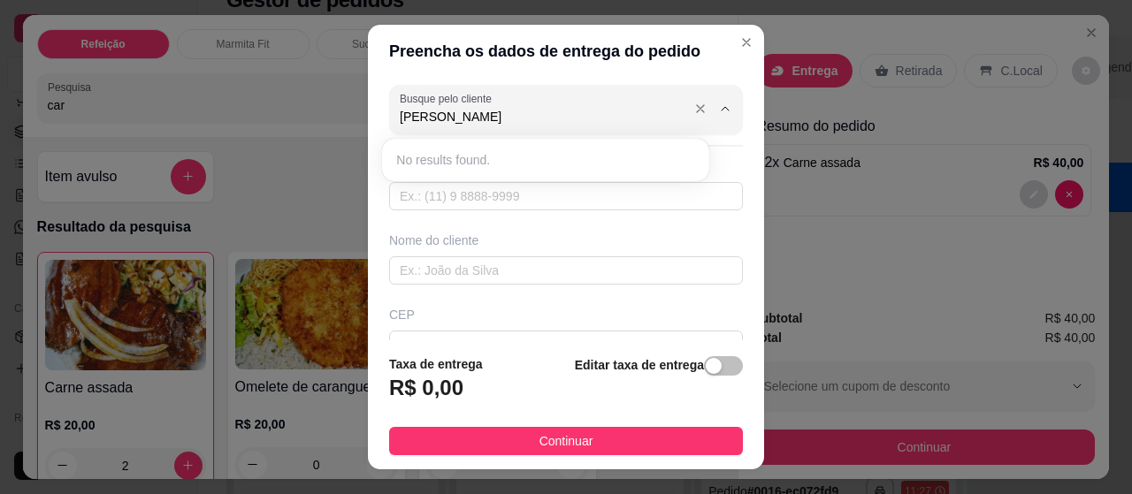
type input "[PERSON_NAME]"
click at [612, 105] on div "[PERSON_NAME]" at bounding box center [566, 109] width 332 height 35
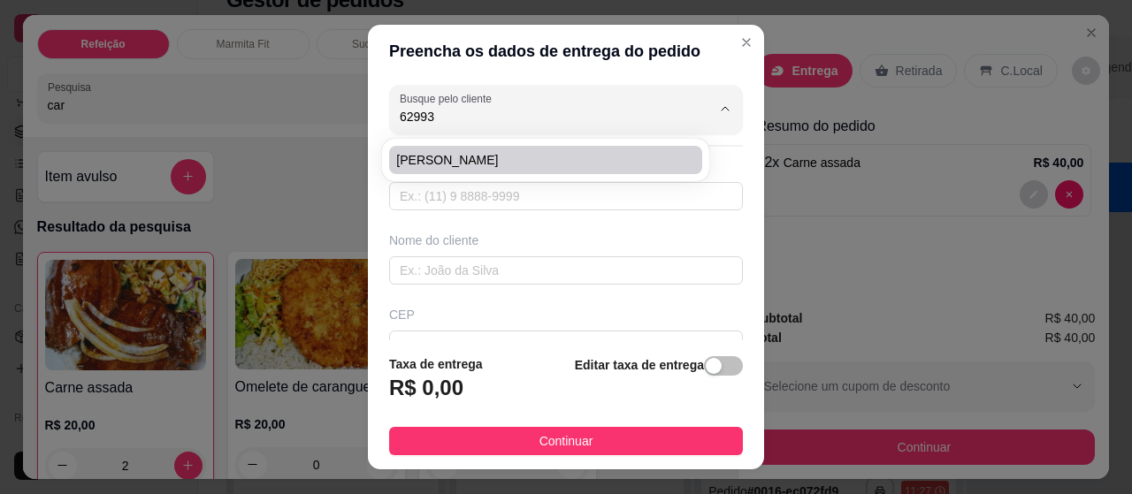
click at [493, 167] on span "[PERSON_NAME]" at bounding box center [536, 160] width 280 height 18
type input "[PERSON_NAME]"
type input "62993945508"
type input "[PERSON_NAME]"
type input "Av [DATE]"
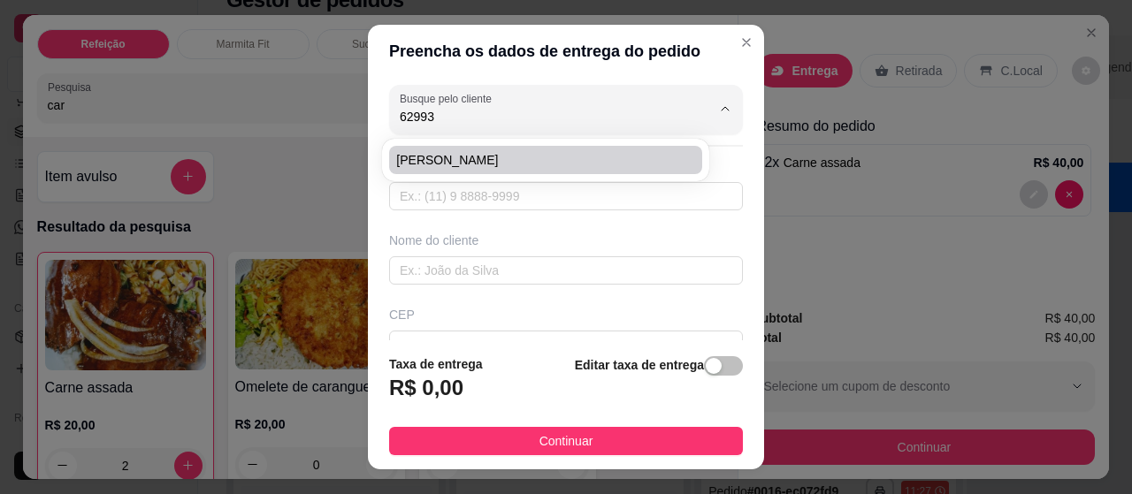
type input "250"
type input "[GEOGRAPHIC_DATA]"
type input "Construção ao lado do banco banpara"
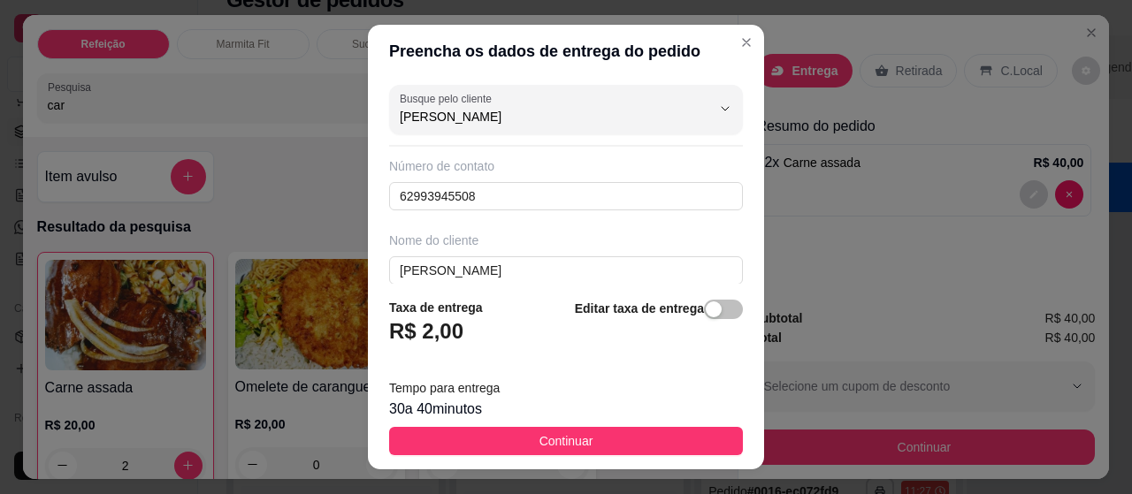
type input "[PERSON_NAME]"
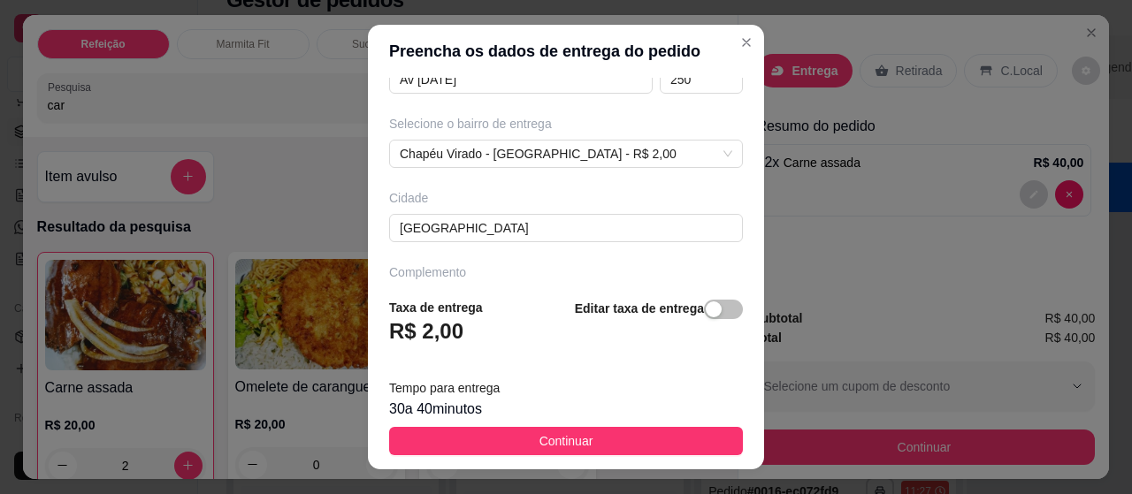
scroll to position [385, 0]
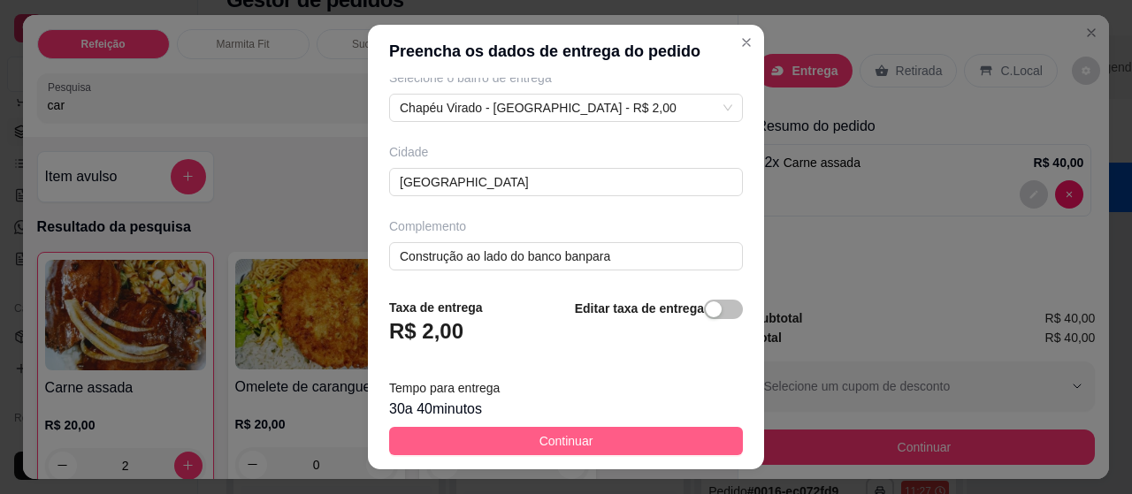
click at [566, 433] on span "Continuar" at bounding box center [566, 440] width 54 height 19
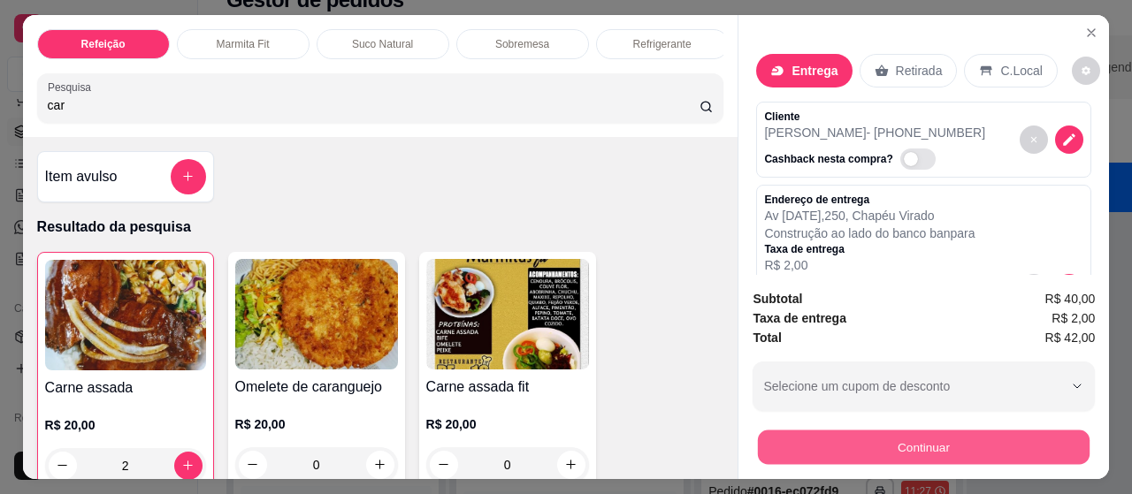
click at [879, 436] on button "Continuar" at bounding box center [924, 448] width 332 height 34
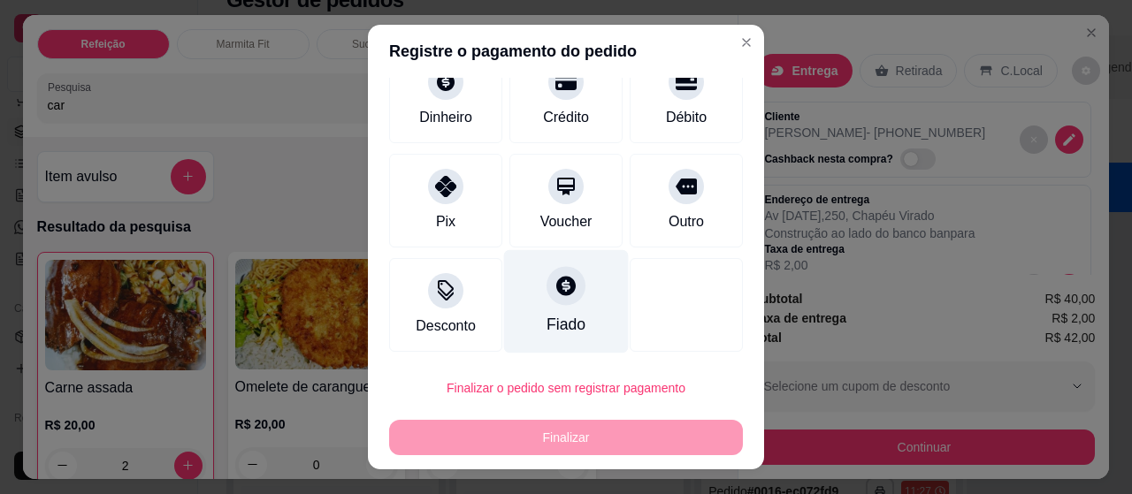
click at [568, 308] on div "Fiado" at bounding box center [566, 301] width 125 height 103
type input "R$ 0,00"
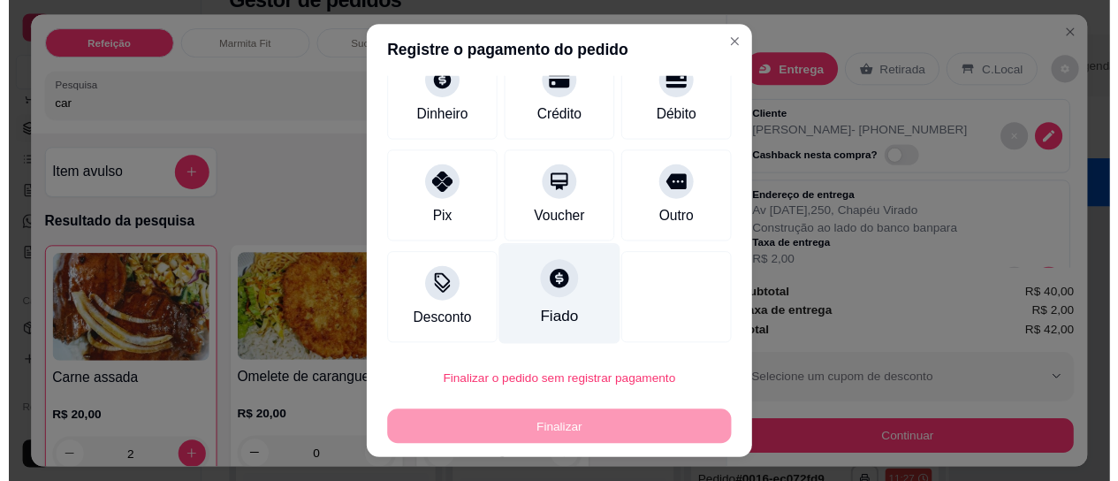
scroll to position [117, 0]
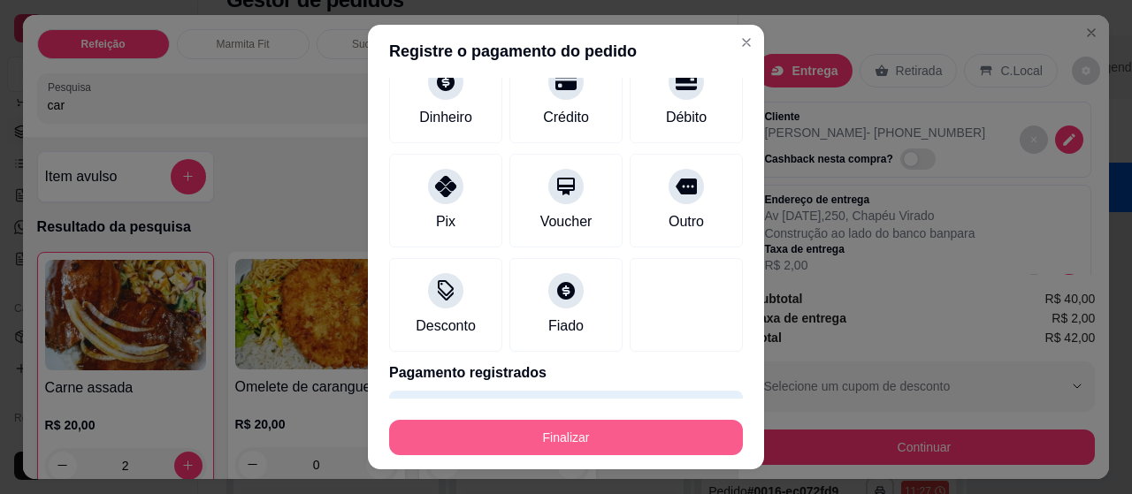
click at [581, 431] on button "Finalizar" at bounding box center [566, 437] width 354 height 35
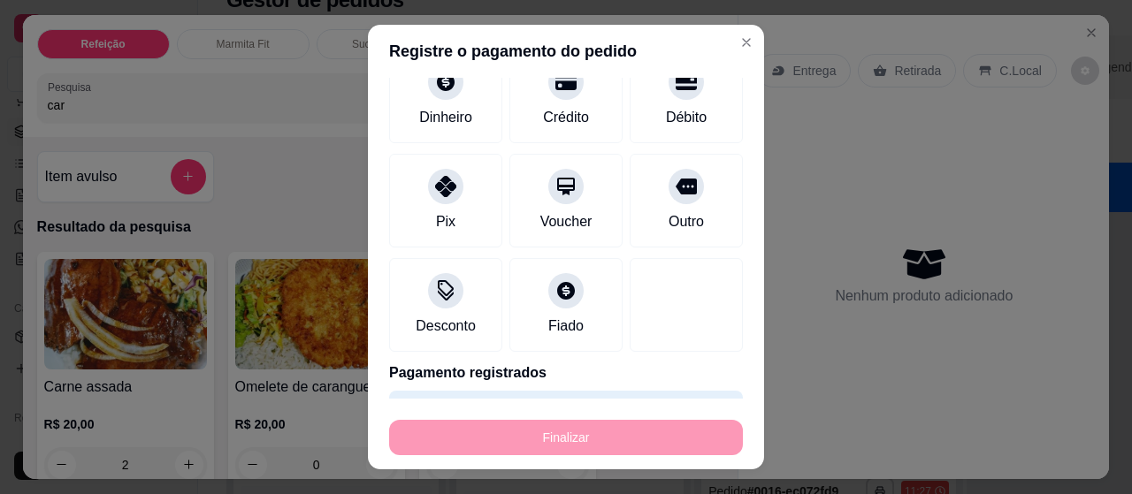
type input "0"
type input "-R$ 42,00"
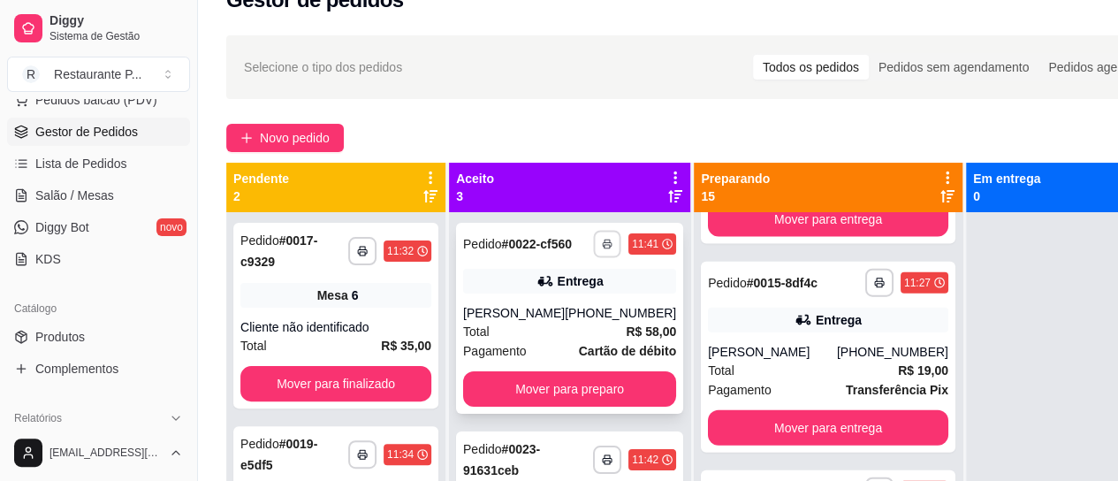
click at [602, 249] on icon "button" at bounding box center [607, 244] width 11 height 11
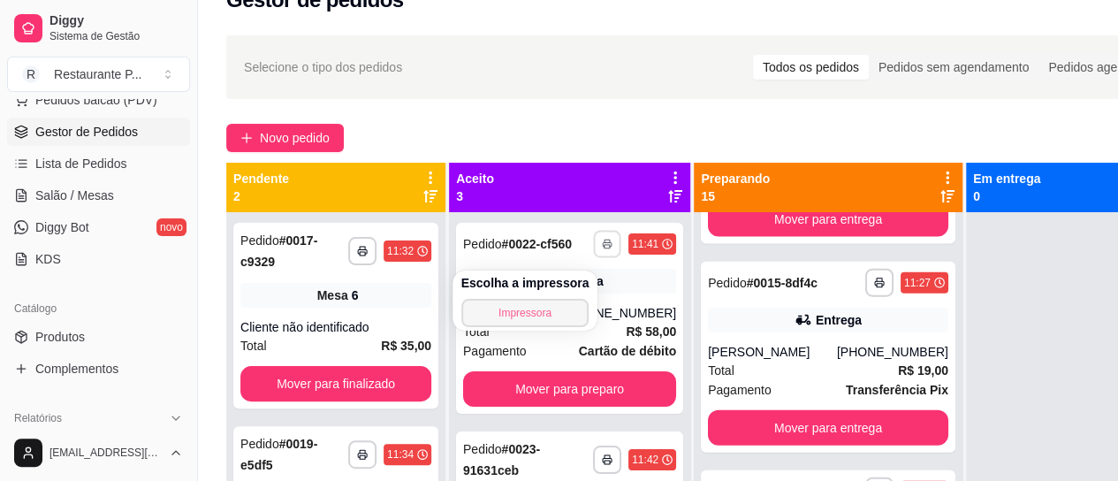
click at [515, 307] on button "Impressora" at bounding box center [525, 313] width 128 height 28
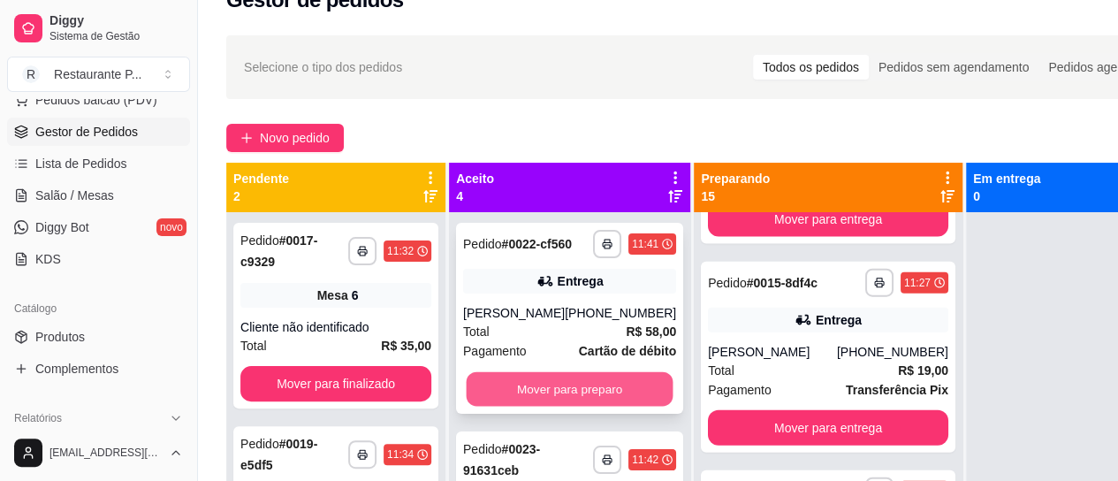
click at [512, 393] on button "Mover para preparo" at bounding box center [570, 389] width 207 height 34
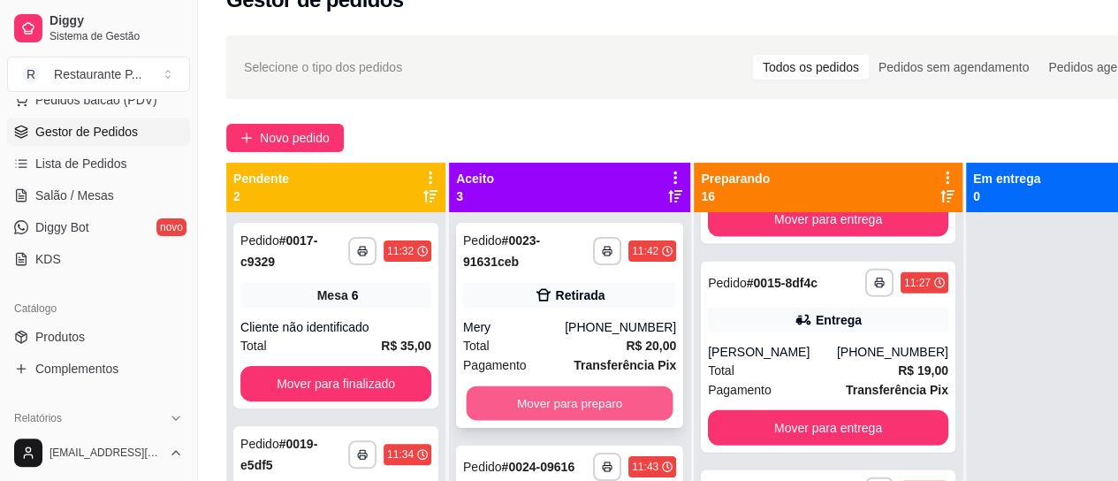
click at [591, 406] on button "Mover para preparo" at bounding box center [570, 403] width 207 height 34
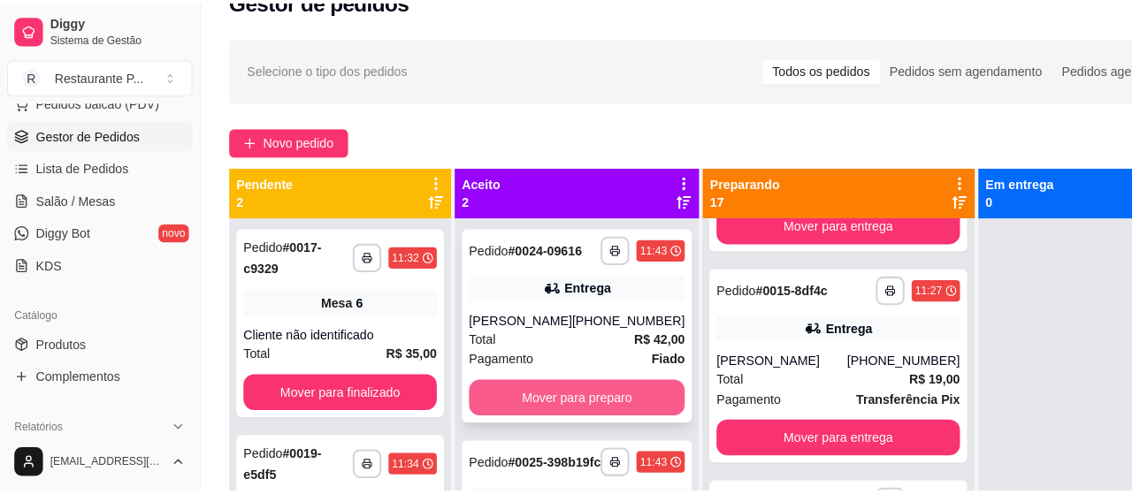
scroll to position [1973, 0]
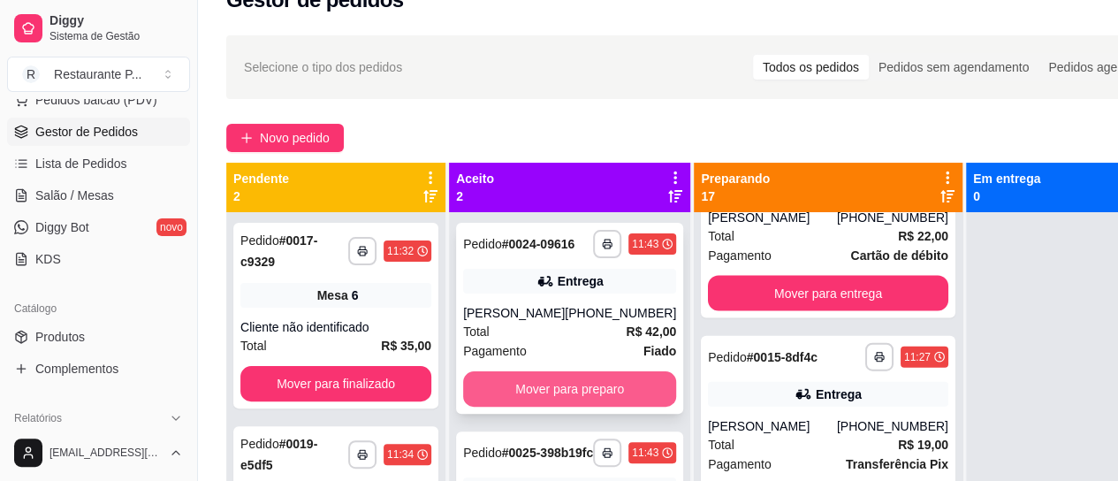
click at [522, 392] on button "Mover para preparo" at bounding box center [569, 388] width 213 height 35
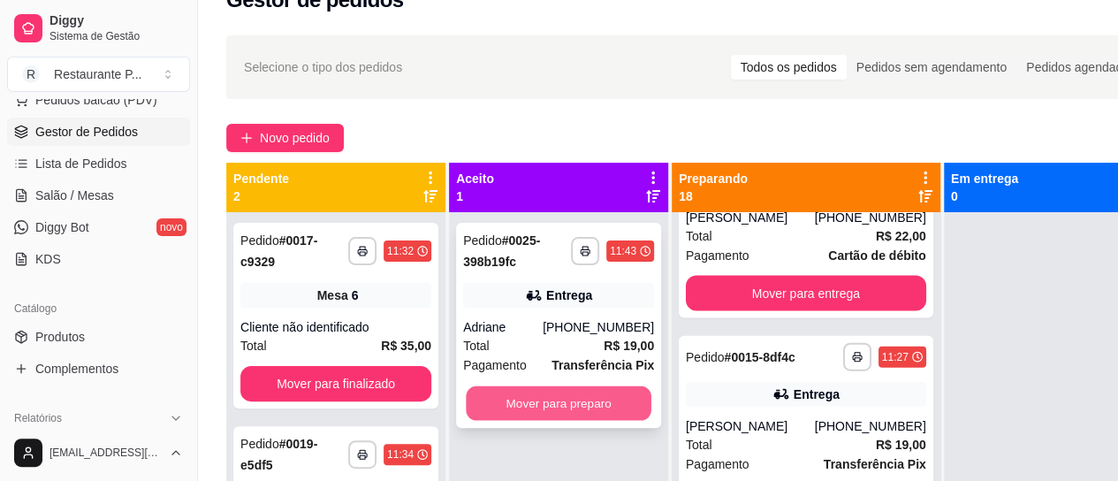
click at [583, 400] on button "Mover para preparo" at bounding box center [559, 403] width 186 height 34
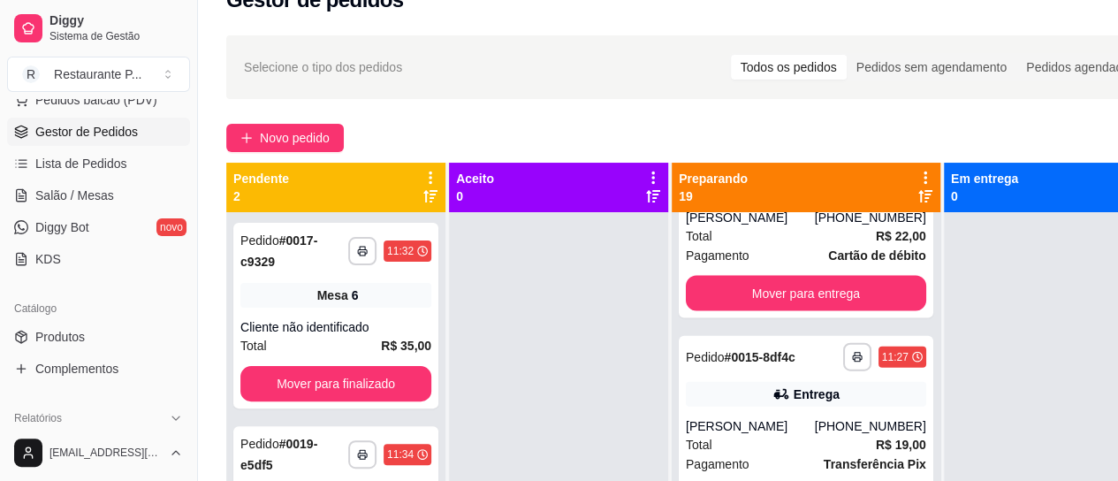
click at [276, 107] on div "**********" at bounding box center [695, 345] width 995 height 640
click at [270, 124] on button "Novo pedido" at bounding box center [285, 138] width 118 height 28
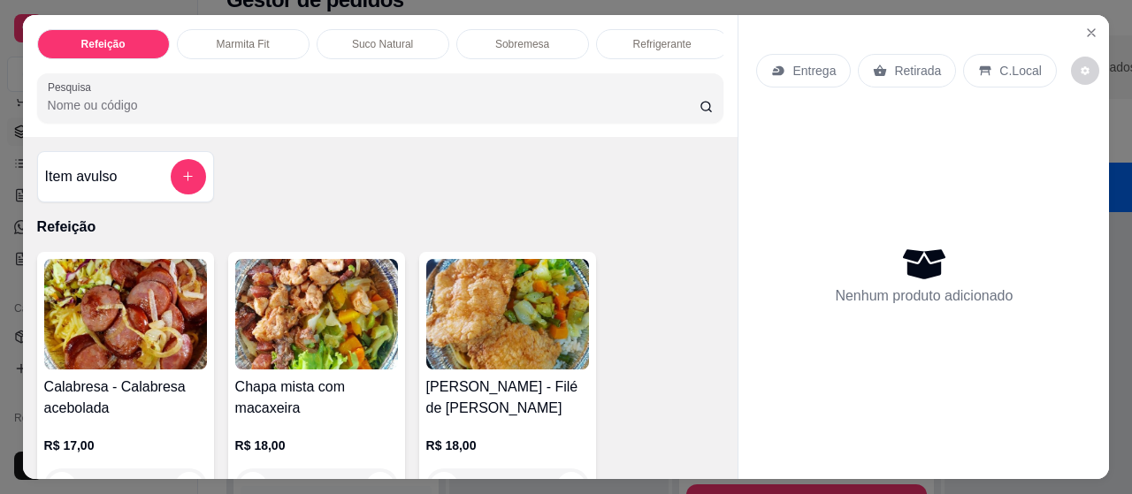
click at [338, 309] on img at bounding box center [316, 314] width 163 height 111
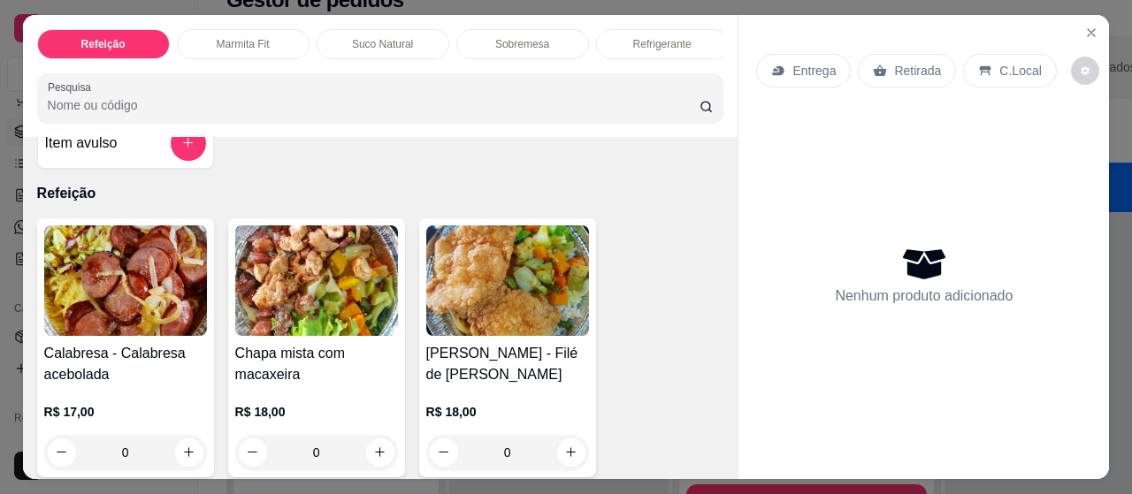
scroll to position [134, 0]
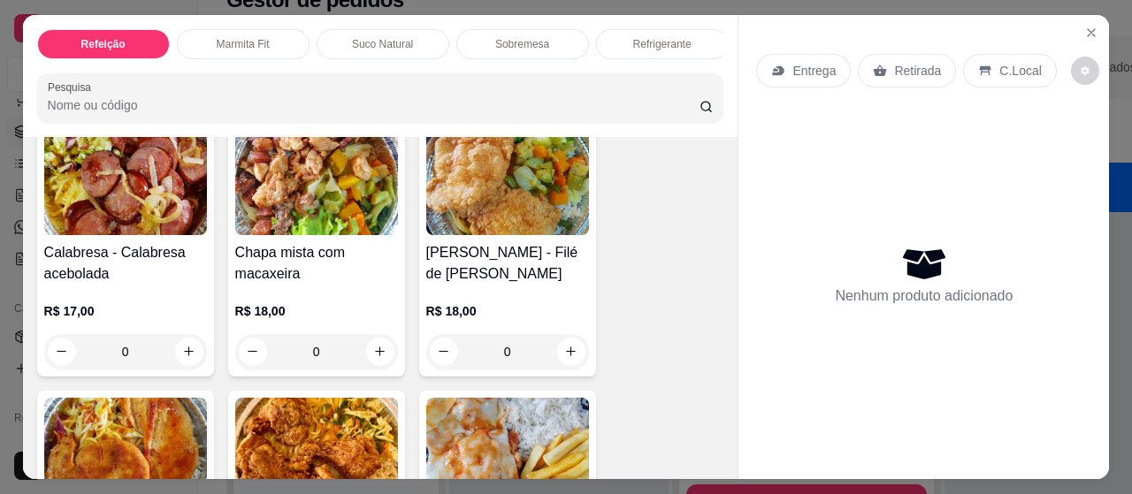
click at [147, 418] on img at bounding box center [125, 453] width 163 height 111
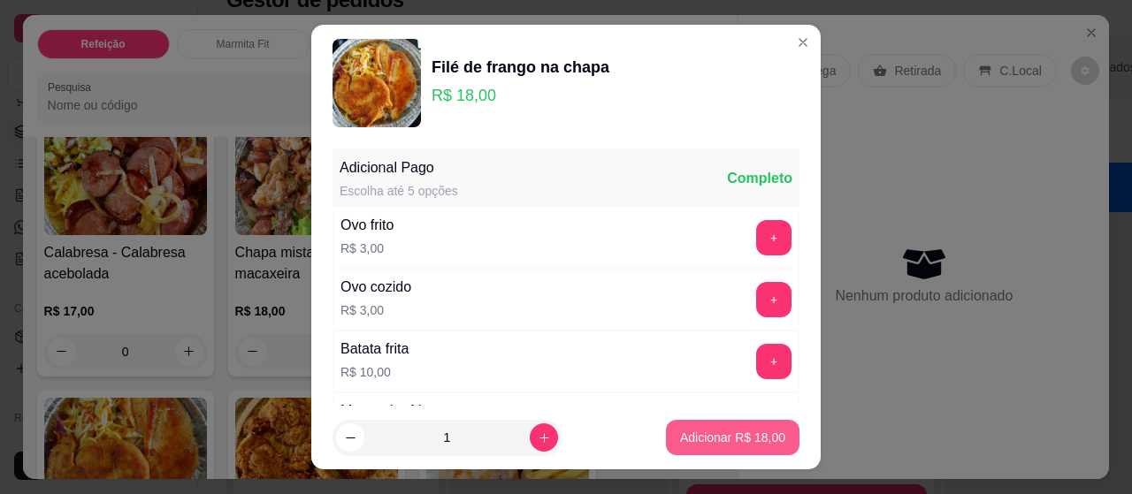
click at [730, 435] on p "Adicionar R$ 18,00" at bounding box center [732, 438] width 105 height 18
type input "1"
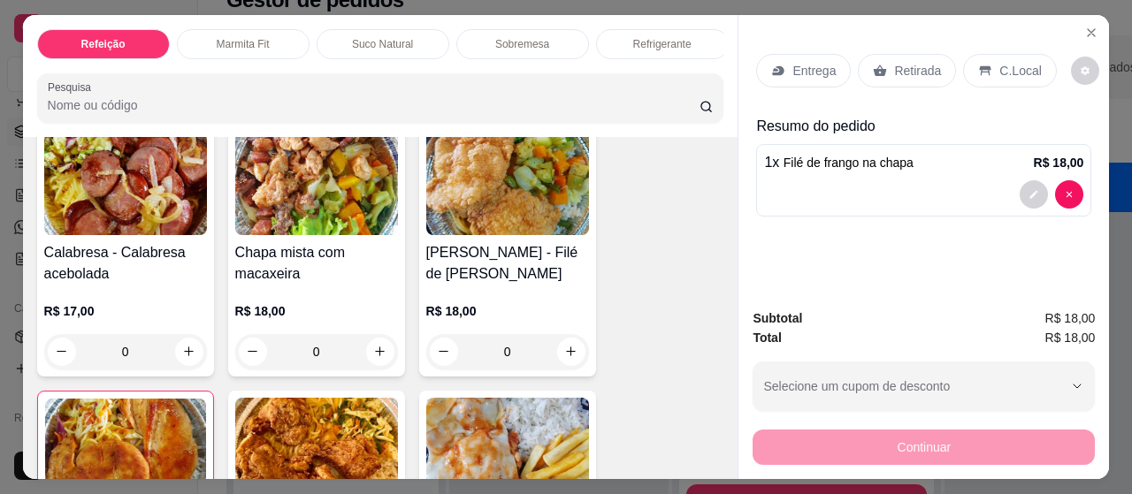
click at [774, 54] on div "Entrega" at bounding box center [803, 71] width 95 height 34
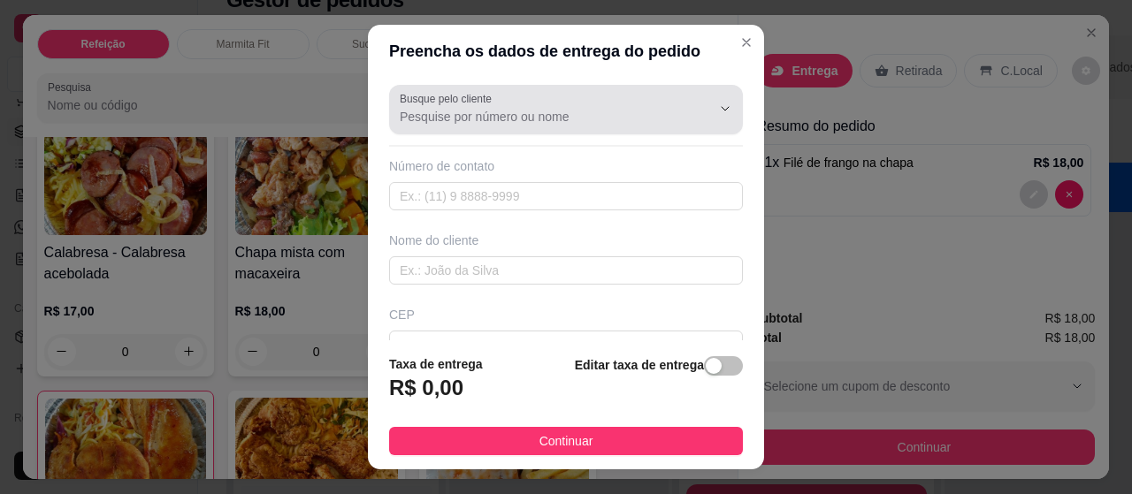
click at [424, 113] on input "Busque pelo cliente" at bounding box center [541, 117] width 283 height 18
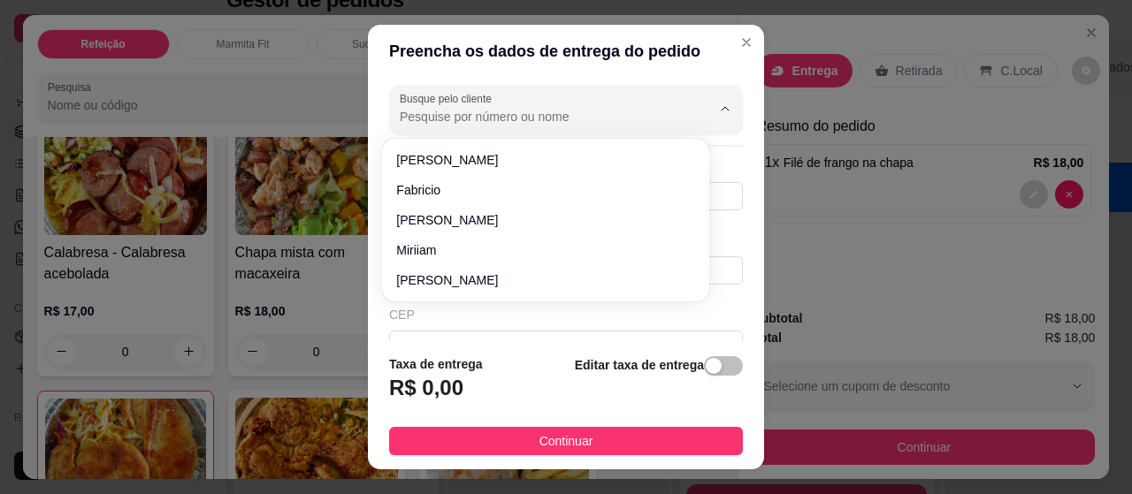
click at [435, 127] on div "Busque pelo cliente" at bounding box center [566, 110] width 354 height 50
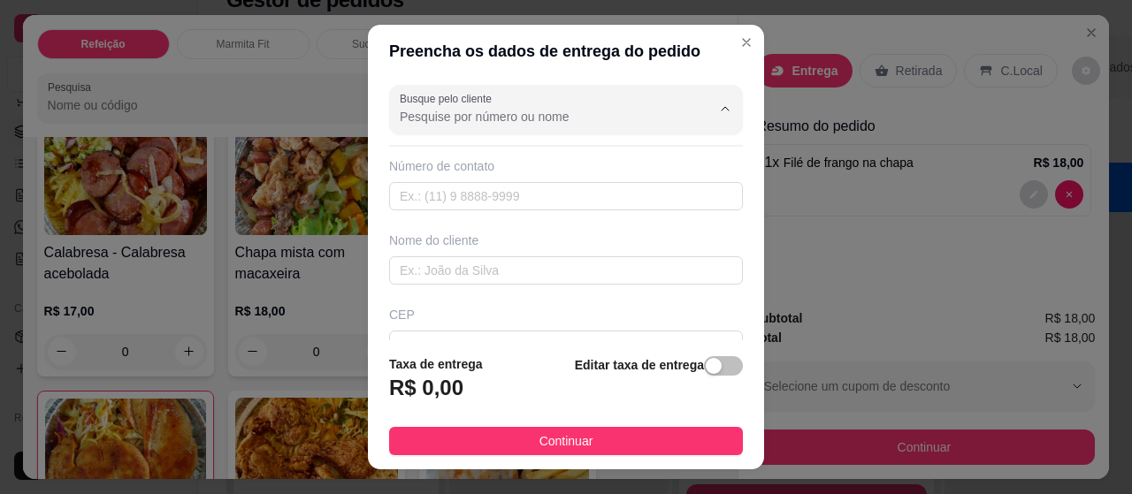
click at [434, 121] on input "Busque pelo cliente" at bounding box center [541, 117] width 283 height 18
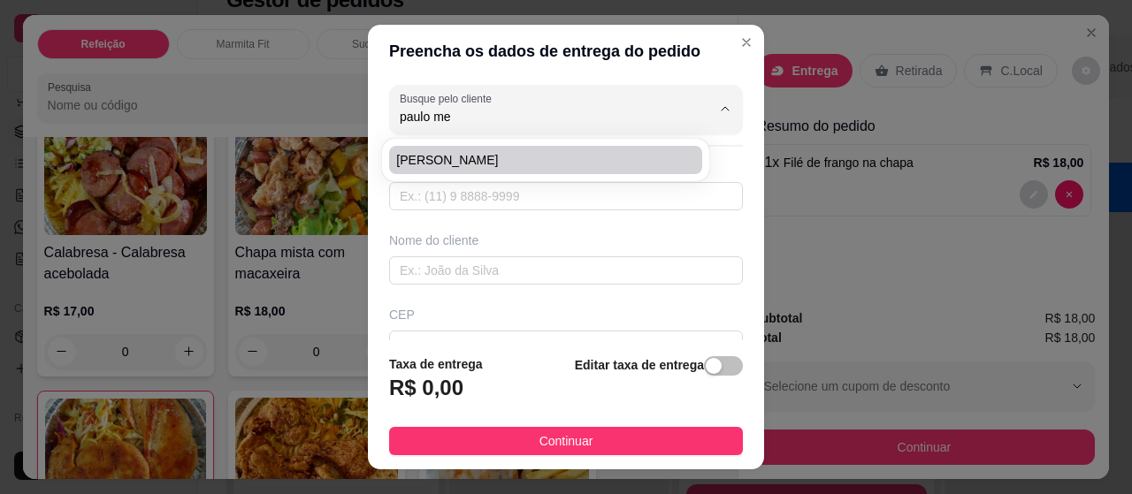
click at [447, 152] on span "[PERSON_NAME]" at bounding box center [536, 160] width 280 height 18
type input "[PERSON_NAME]"
type input "989420449"
type input "[PERSON_NAME]"
type input "[PERSON_NAME], ao lado do pedreira"
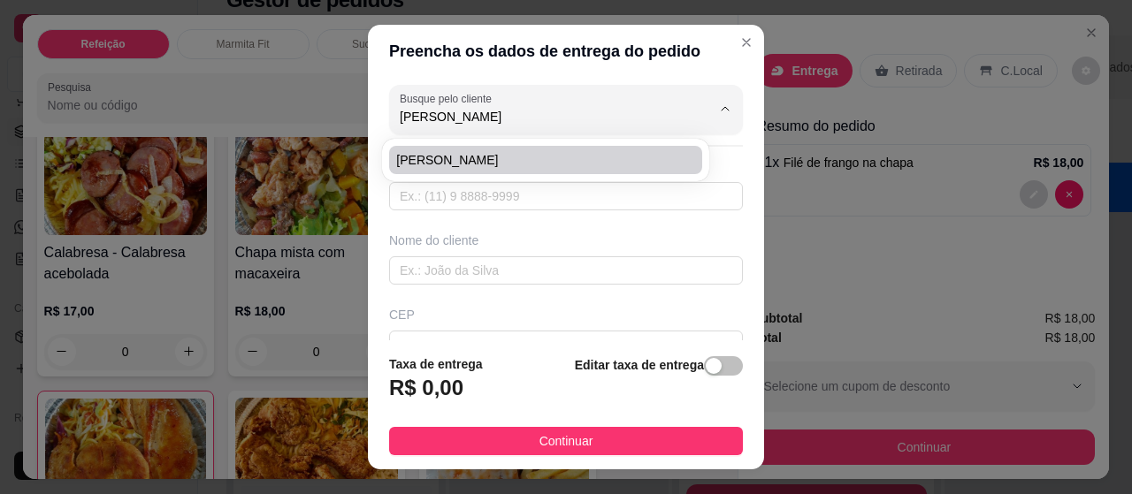
type input "515"
type input "[GEOGRAPHIC_DATA]"
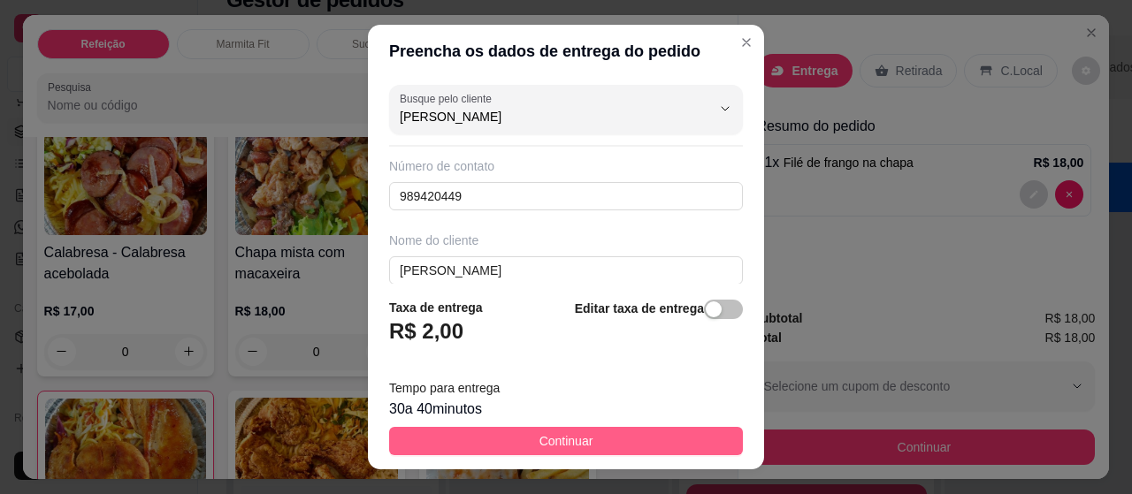
type input "[PERSON_NAME]"
click at [547, 431] on span "Continuar" at bounding box center [566, 440] width 54 height 19
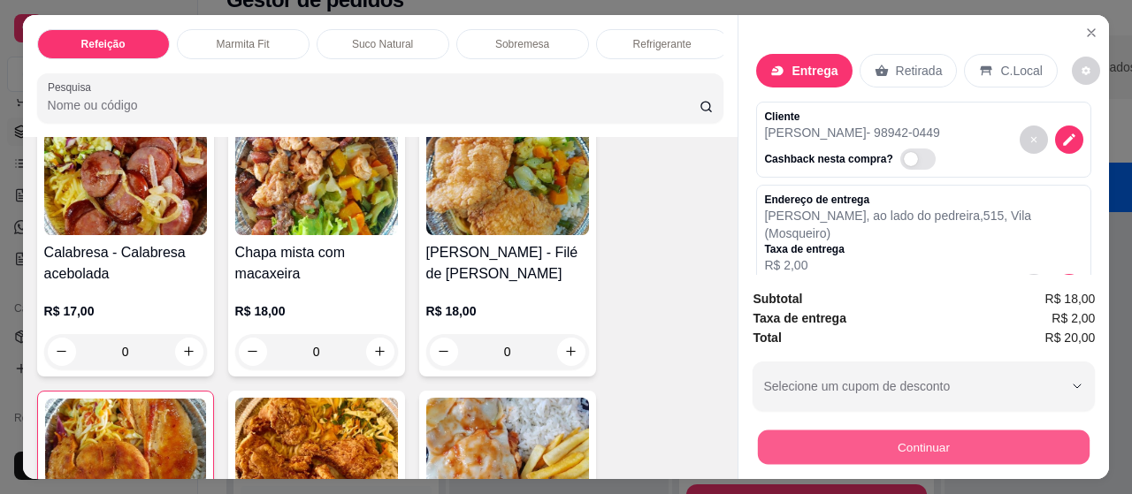
click at [958, 431] on button "Continuar" at bounding box center [924, 448] width 332 height 34
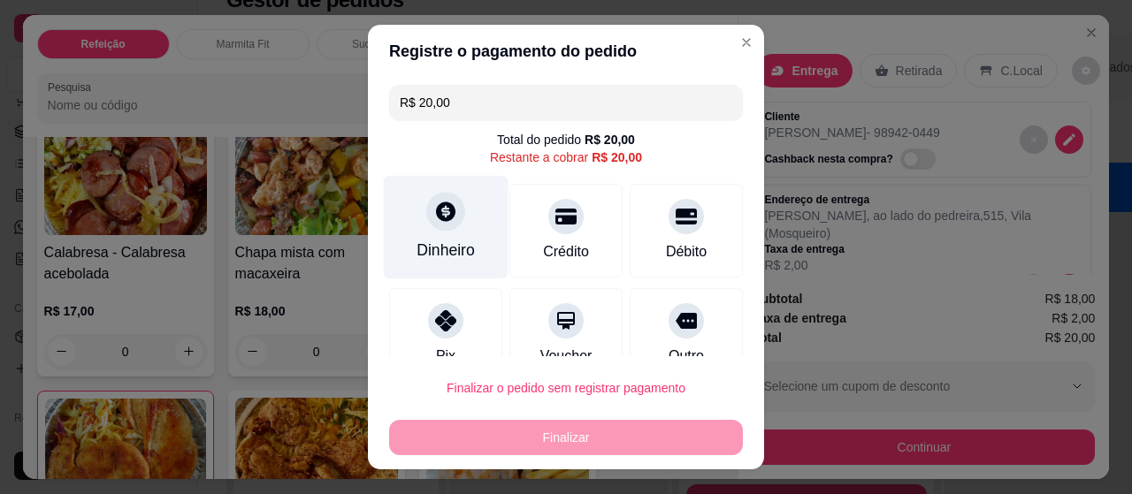
click at [456, 234] on div "Dinheiro" at bounding box center [446, 227] width 125 height 103
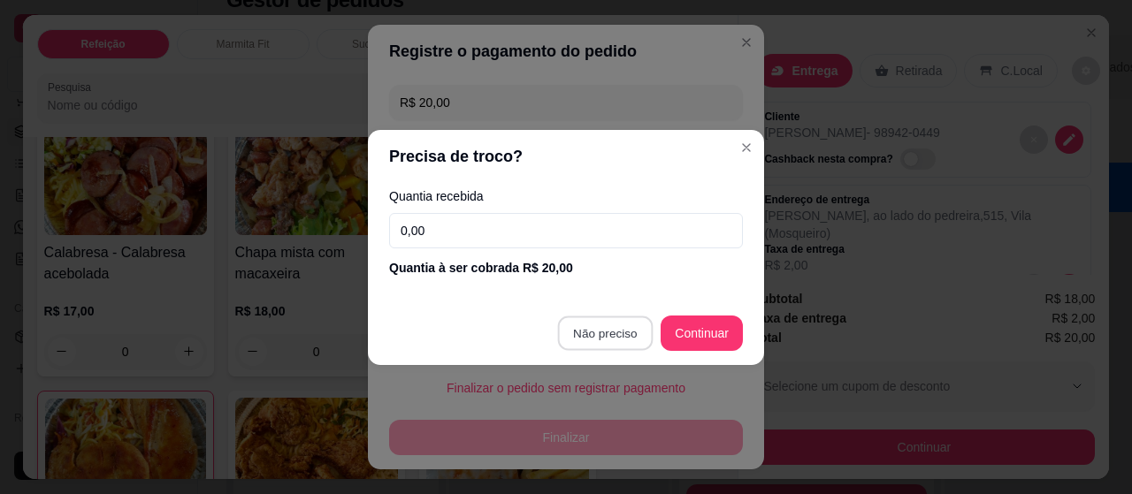
type input "R$ 0,00"
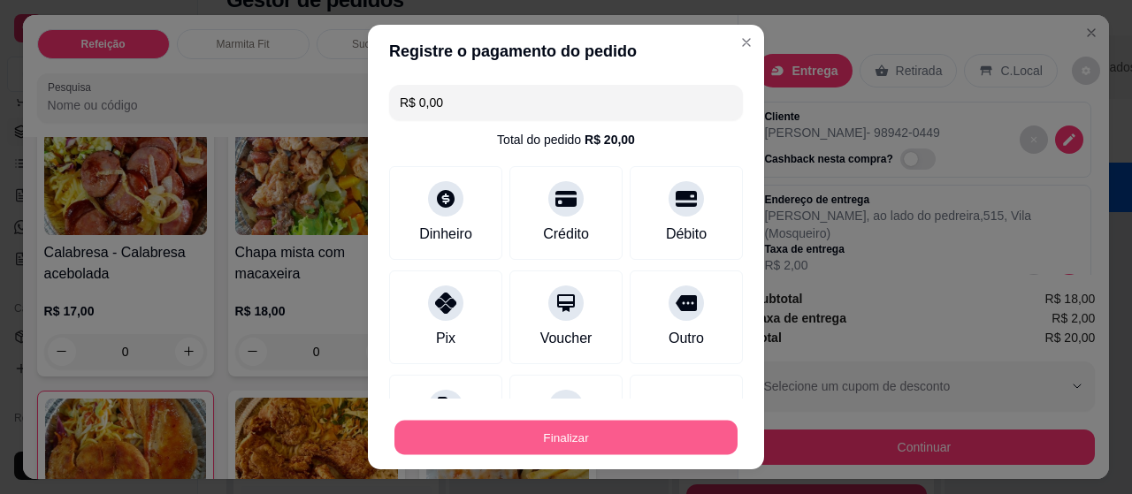
click at [596, 448] on button "Finalizar" at bounding box center [565, 438] width 343 height 34
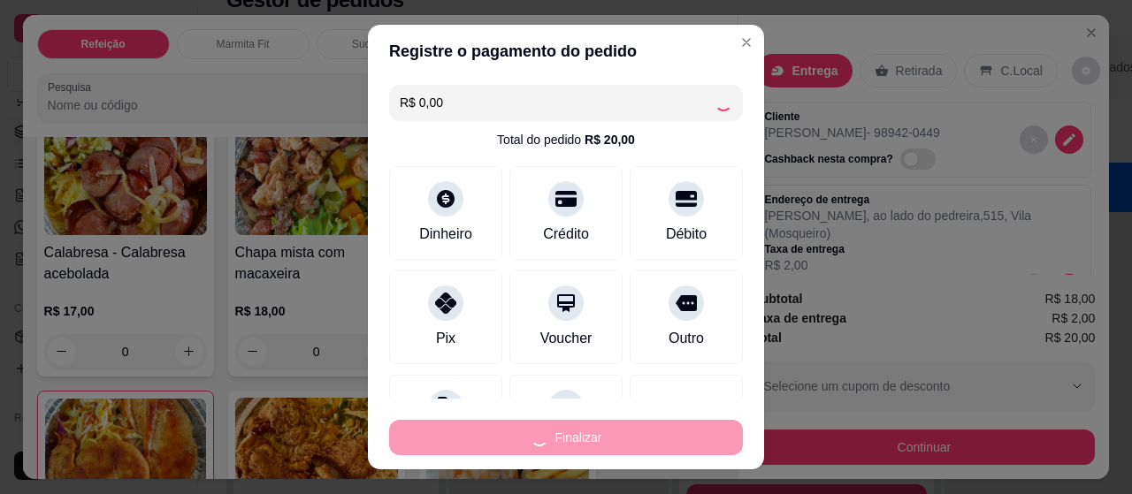
type input "0"
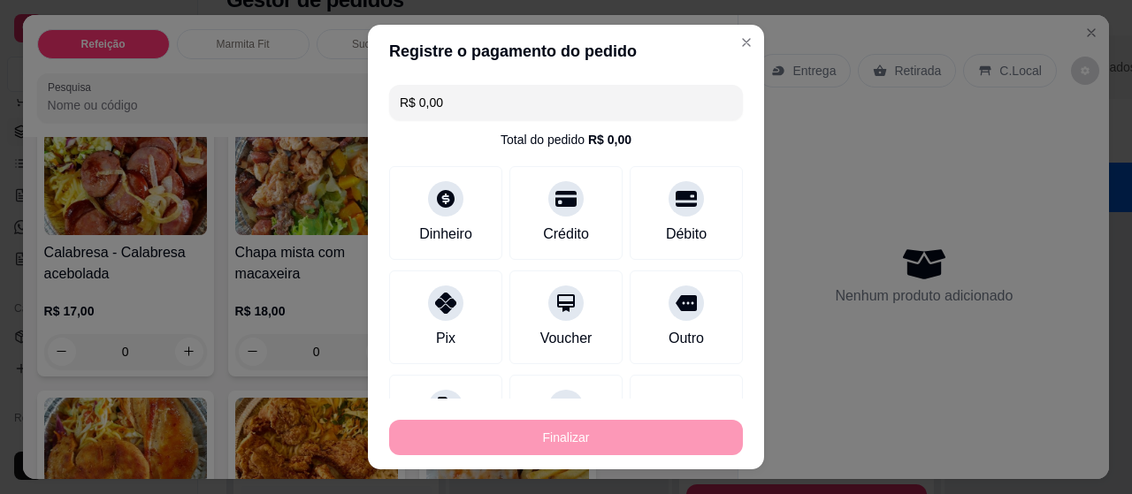
type input "-R$ 20,00"
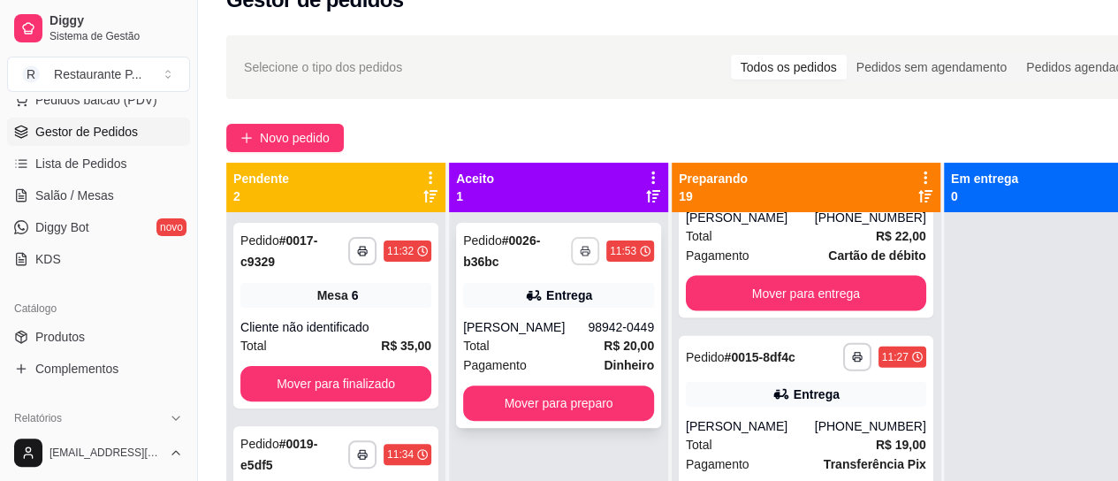
click at [583, 240] on button "button" at bounding box center [585, 251] width 28 height 28
click at [537, 311] on button "Impressora" at bounding box center [538, 312] width 124 height 27
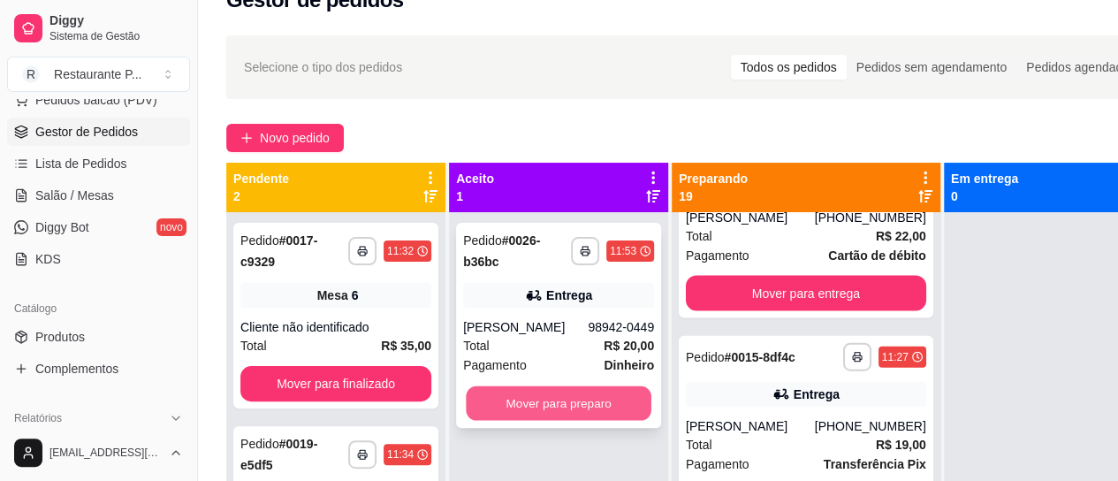
click at [506, 394] on button "Mover para preparo" at bounding box center [559, 403] width 186 height 34
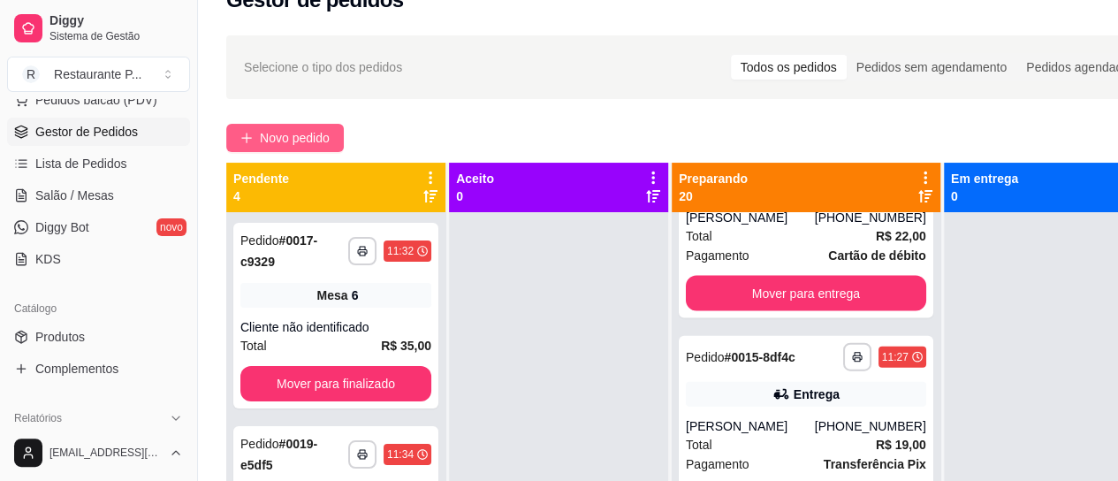
click at [309, 137] on span "Novo pedido" at bounding box center [295, 137] width 70 height 19
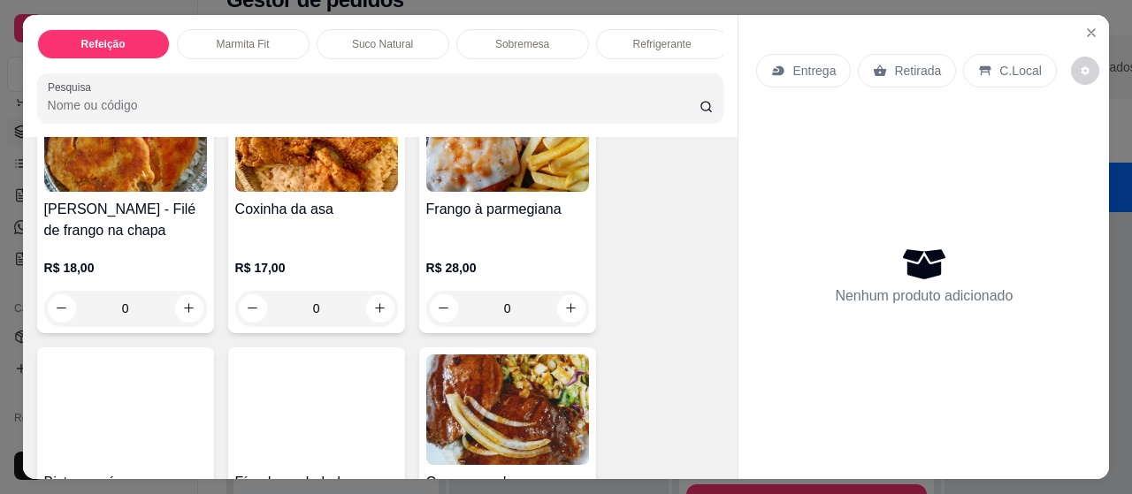
scroll to position [375, 0]
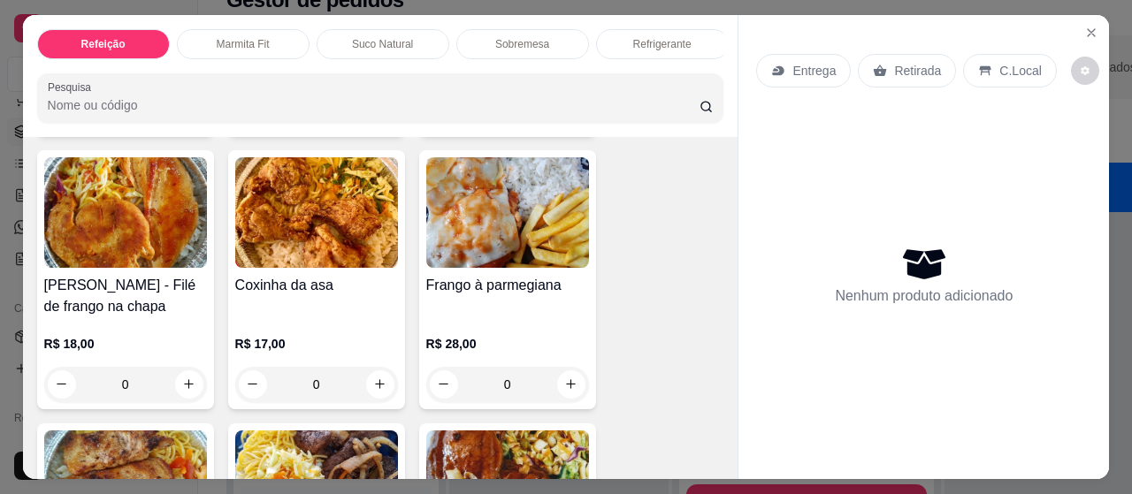
click at [317, 243] on img at bounding box center [316, 212] width 163 height 111
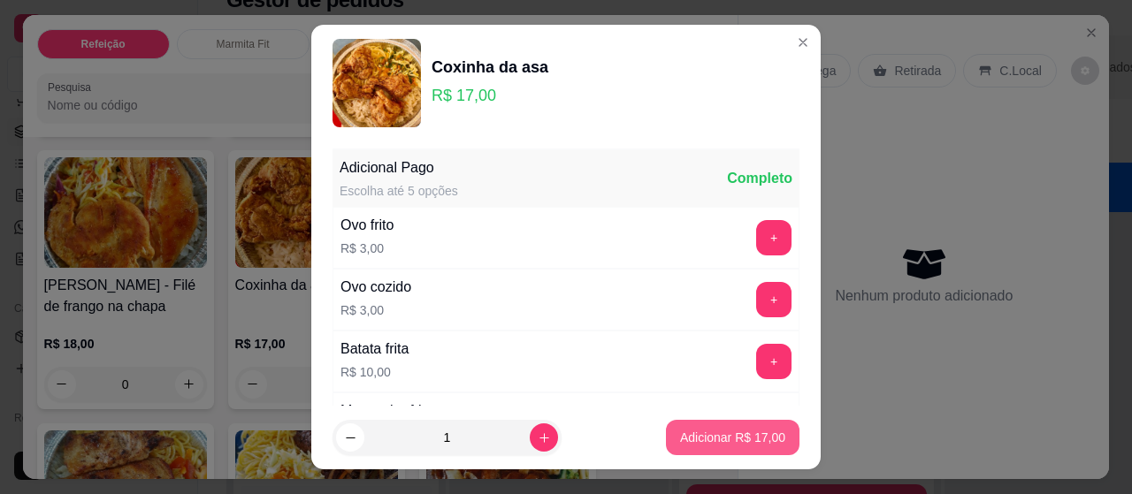
click at [706, 441] on p "Adicionar R$ 17,00" at bounding box center [732, 438] width 105 height 18
type input "1"
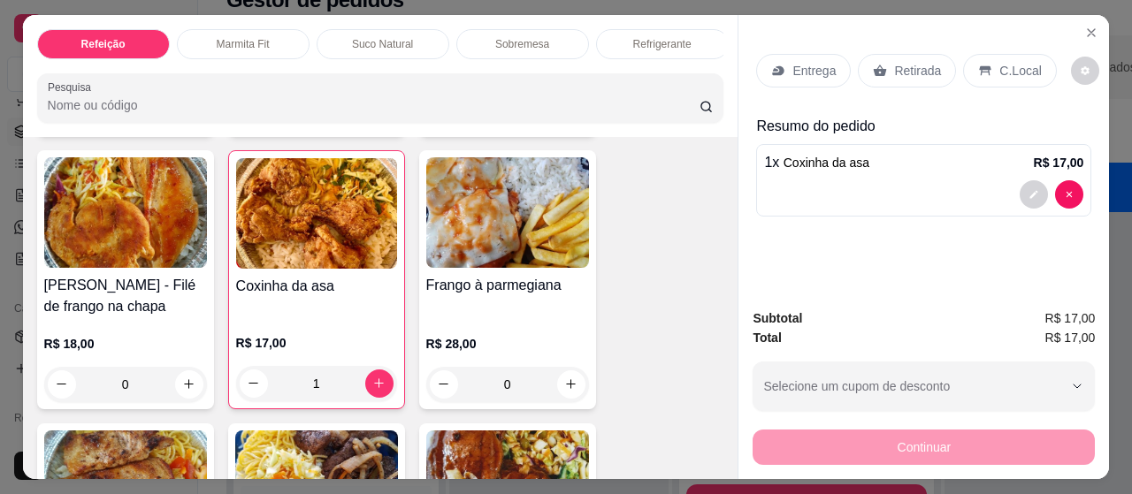
click at [794, 62] on p "Entrega" at bounding box center [813, 71] width 43 height 18
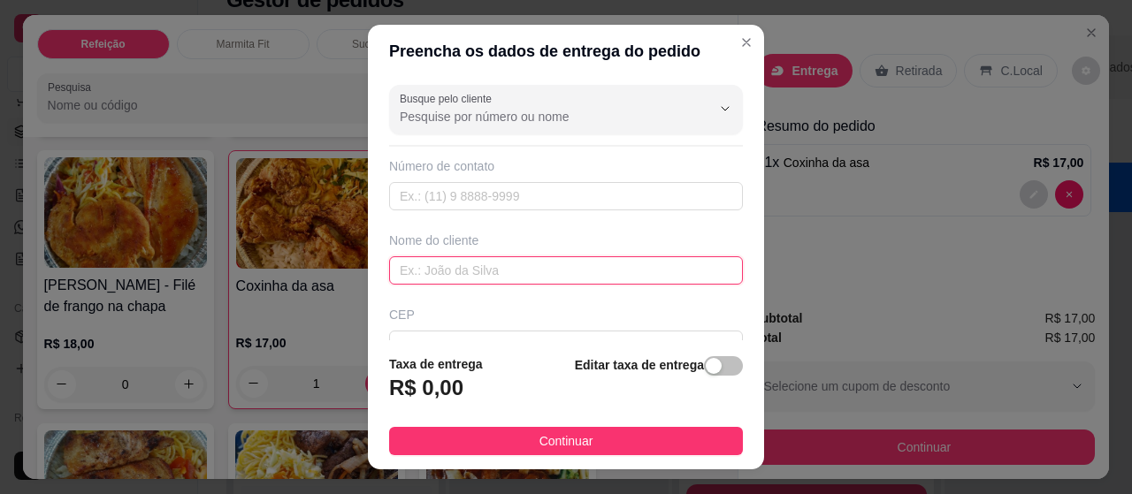
click at [477, 270] on input "text" at bounding box center [566, 270] width 354 height 28
type input "rubinho oficina"
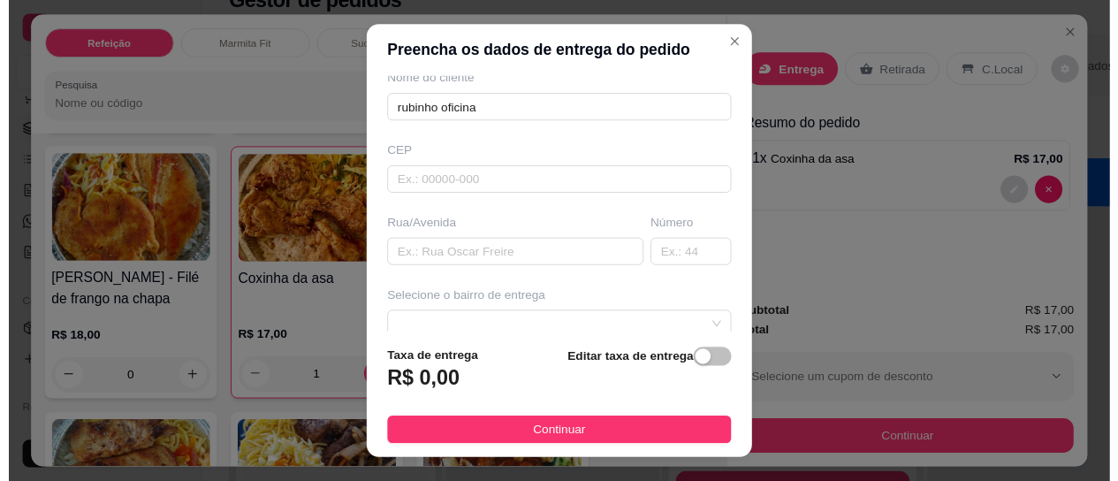
scroll to position [177, 0]
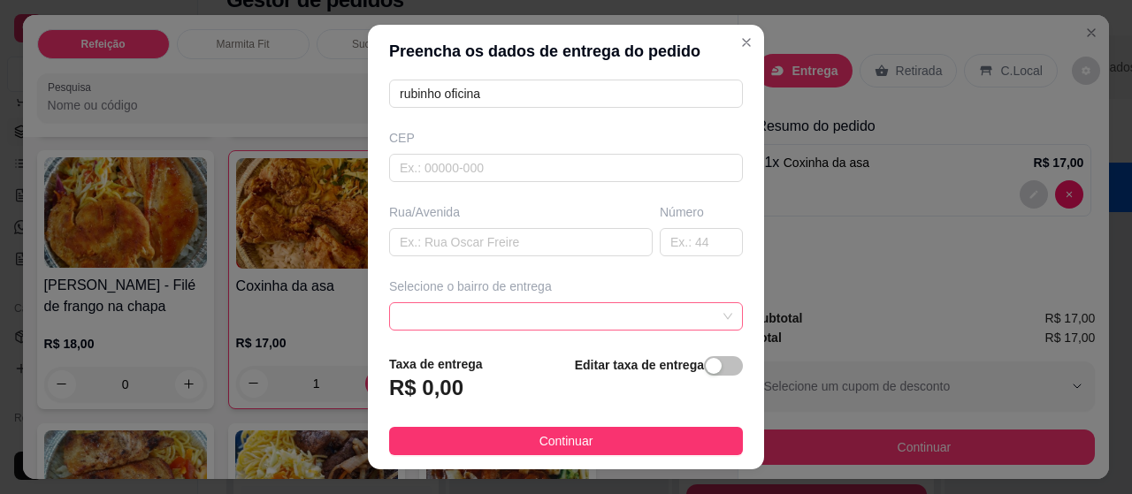
click at [543, 315] on span at bounding box center [566, 316] width 332 height 27
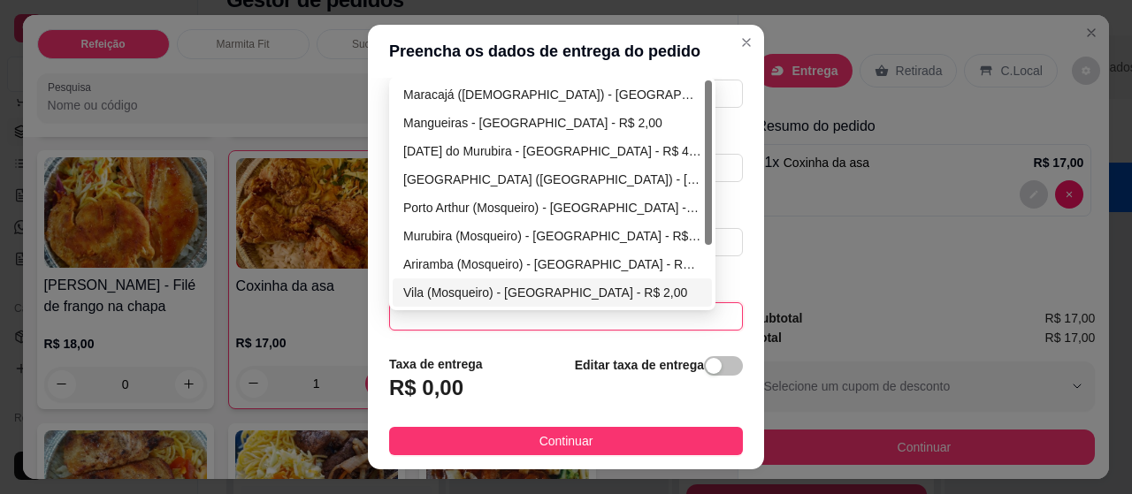
click at [544, 291] on div "Vila (Mosqueiro) - [GEOGRAPHIC_DATA] - R$ 2,00" at bounding box center [552, 292] width 298 height 19
type input "[GEOGRAPHIC_DATA]"
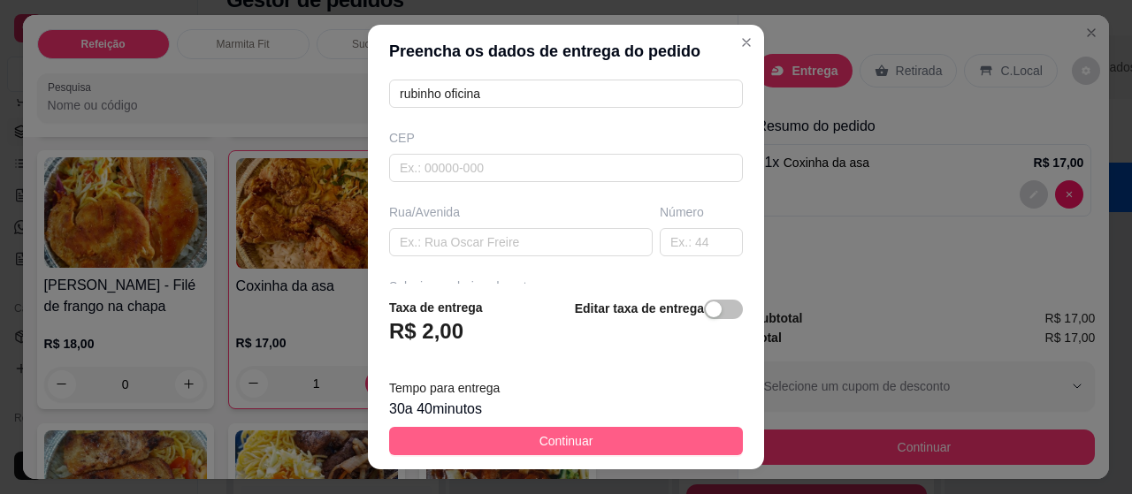
click at [589, 436] on button "Continuar" at bounding box center [566, 441] width 354 height 28
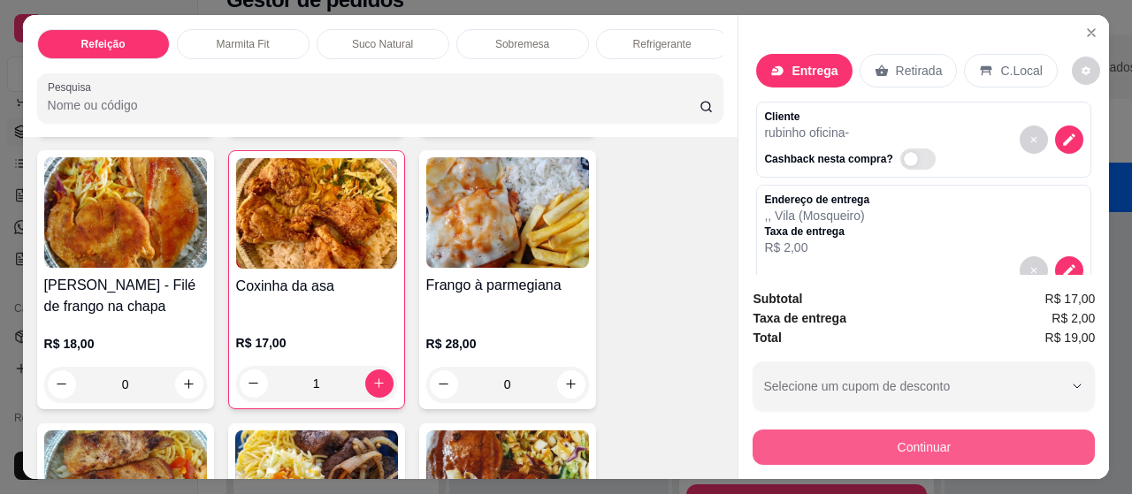
click at [990, 434] on button "Continuar" at bounding box center [923, 447] width 342 height 35
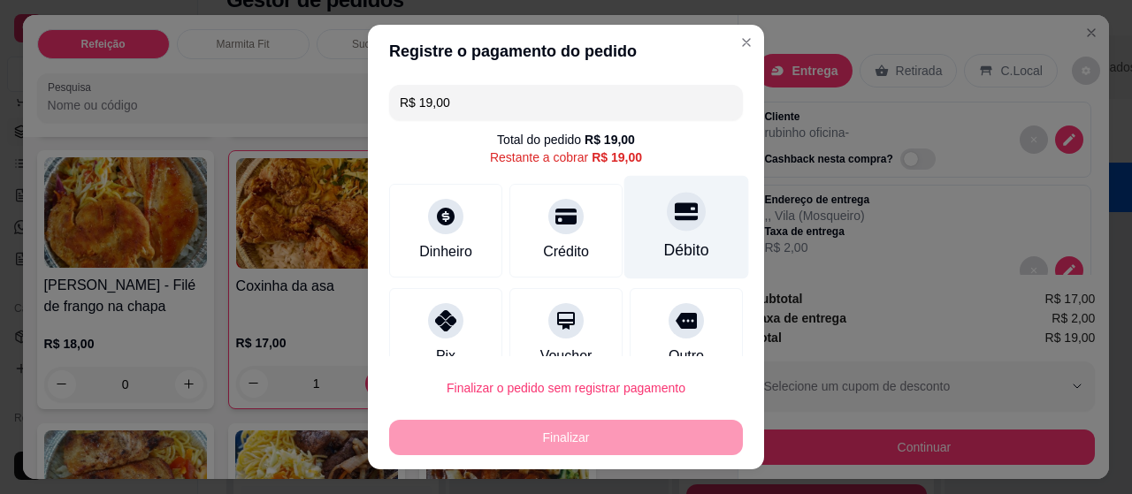
click at [674, 229] on div "Débito" at bounding box center [686, 227] width 125 height 103
type input "R$ 0,00"
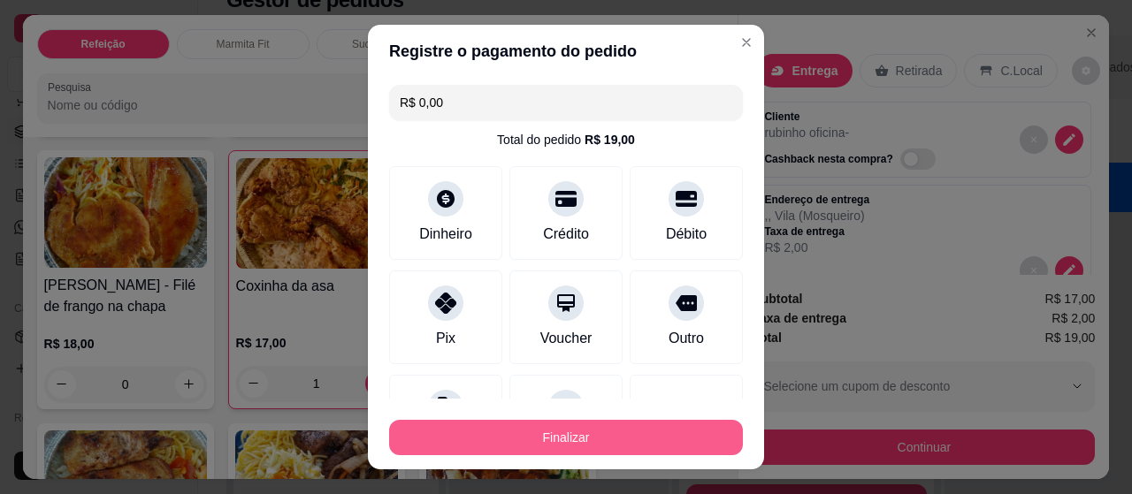
click at [616, 436] on button "Finalizar" at bounding box center [566, 437] width 354 height 35
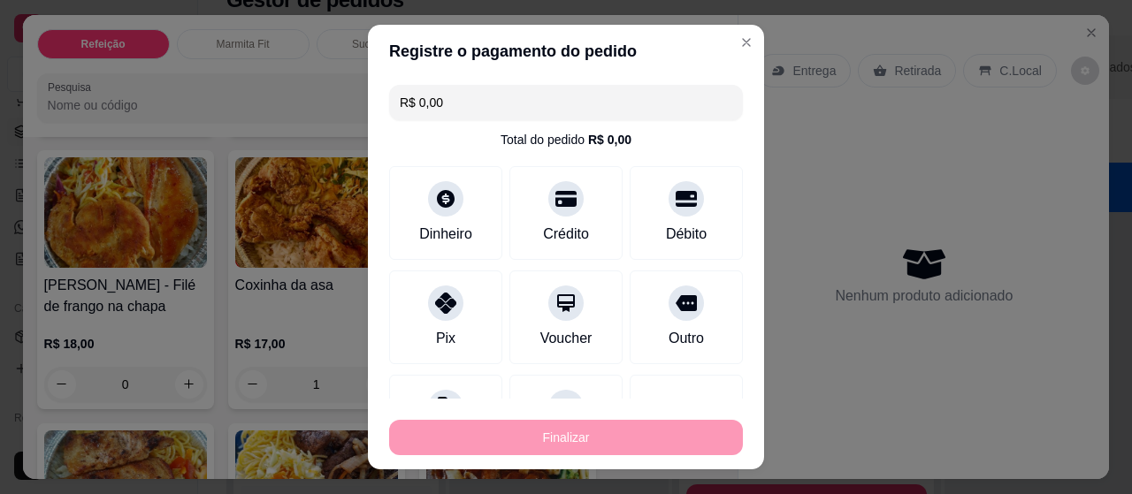
type input "0"
type input "-R$ 19,00"
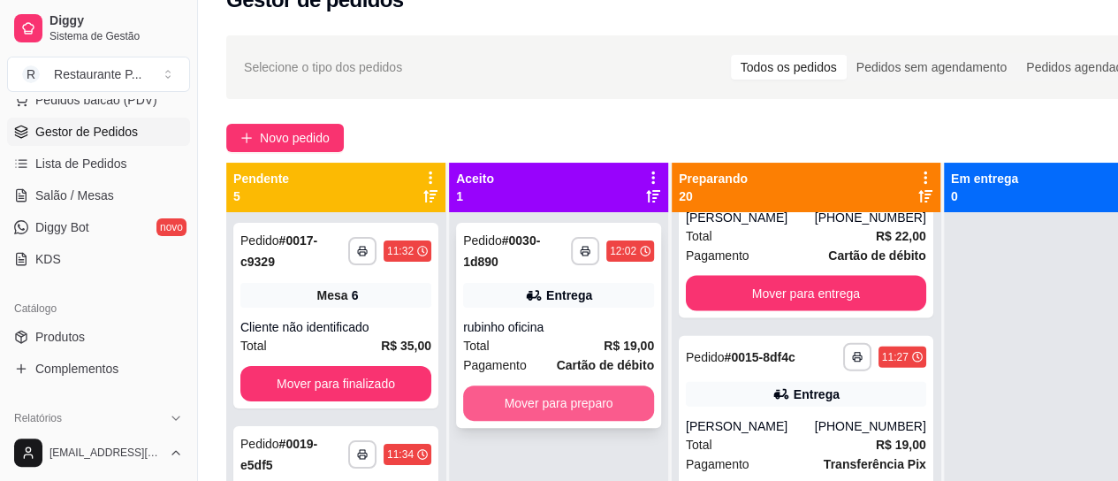
click at [537, 390] on button "Mover para preparo" at bounding box center [558, 402] width 191 height 35
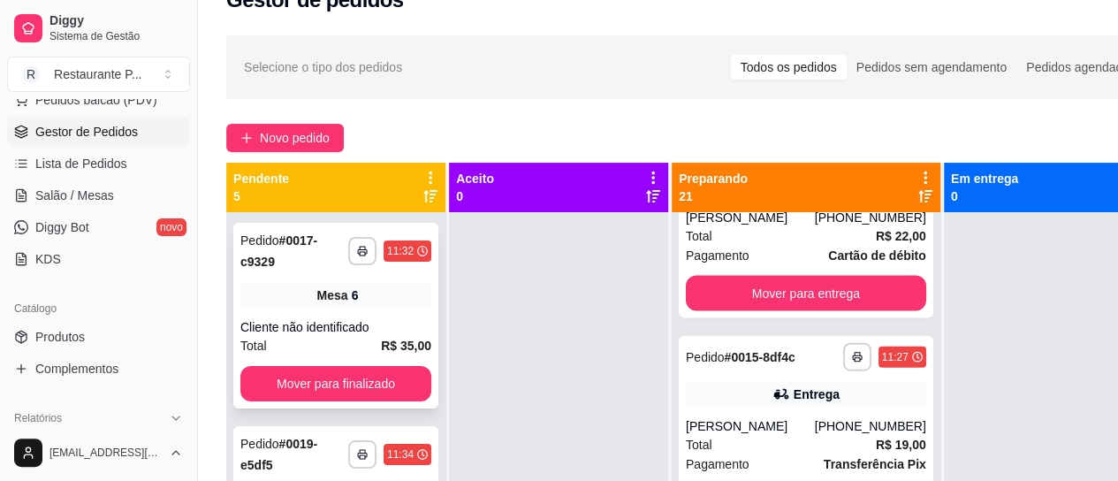
click at [377, 318] on div "Cliente não identificado" at bounding box center [335, 327] width 191 height 18
click at [331, 316] on div "**********" at bounding box center [335, 316] width 205 height 186
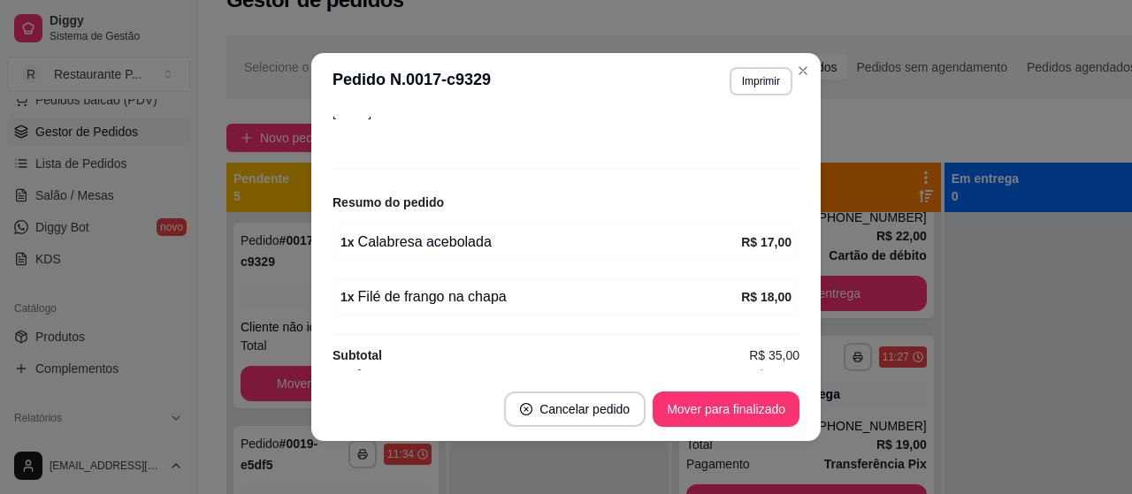
scroll to position [160, 0]
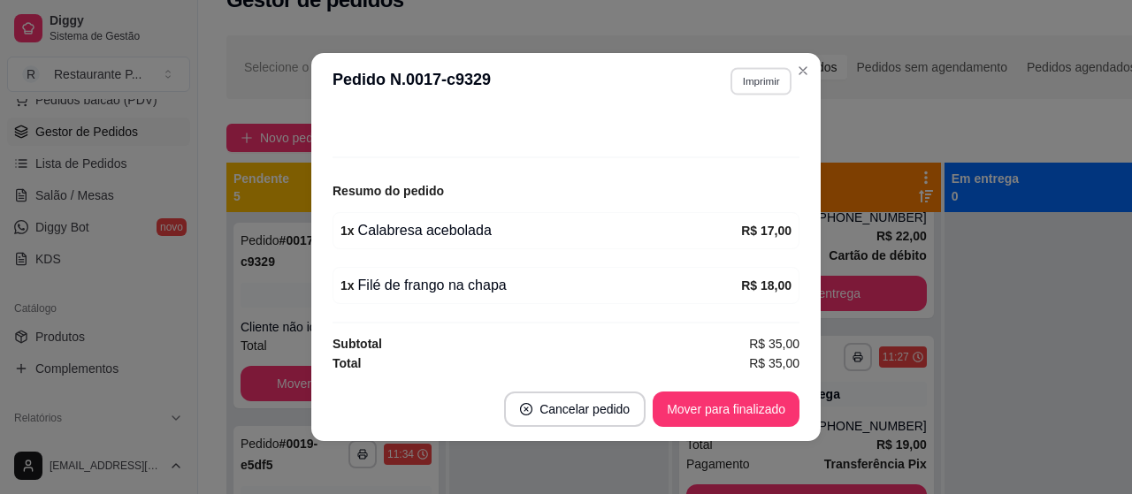
click at [746, 72] on button "Imprimir" at bounding box center [760, 80] width 61 height 27
click at [714, 144] on button "Impressora" at bounding box center [723, 144] width 128 height 28
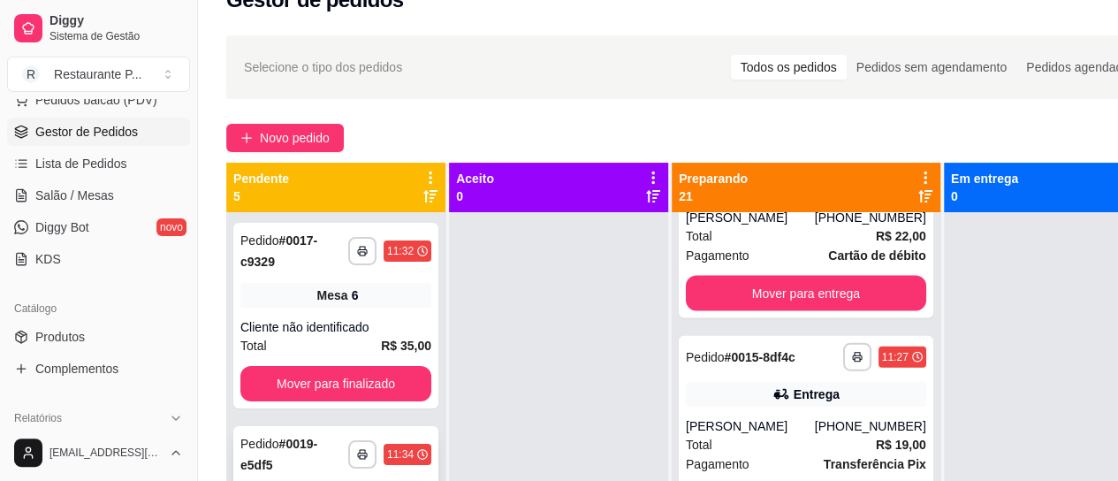
click at [283, 139] on span "Novo pedido" at bounding box center [295, 137] width 70 height 19
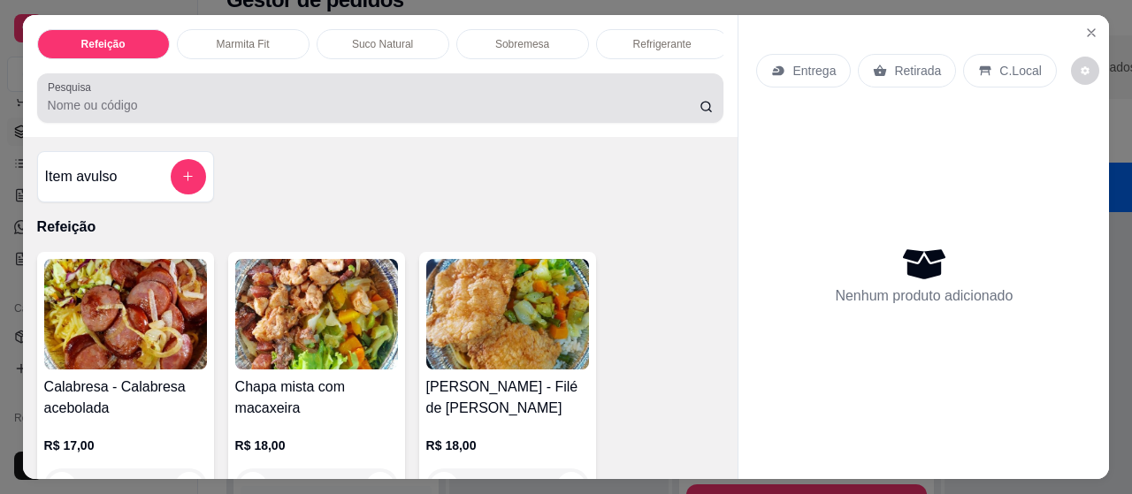
click at [77, 114] on input "Pesquisa" at bounding box center [374, 105] width 652 height 18
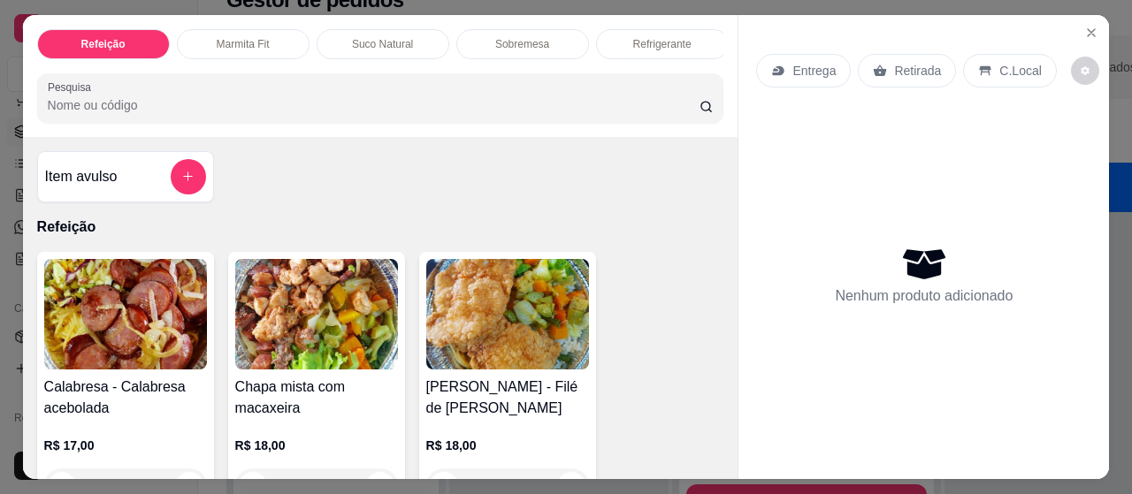
type input "f"
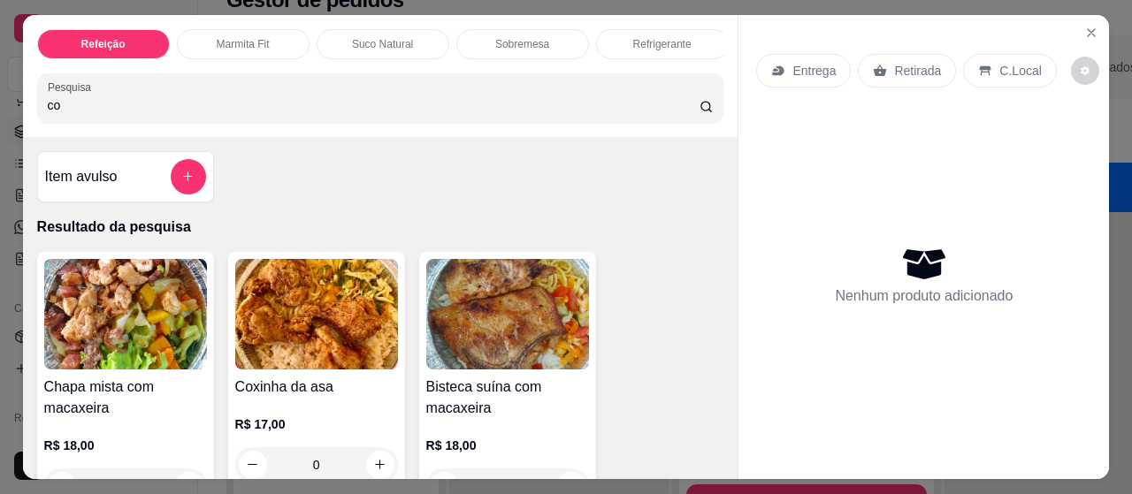
type input "co"
click at [338, 360] on img at bounding box center [316, 314] width 163 height 111
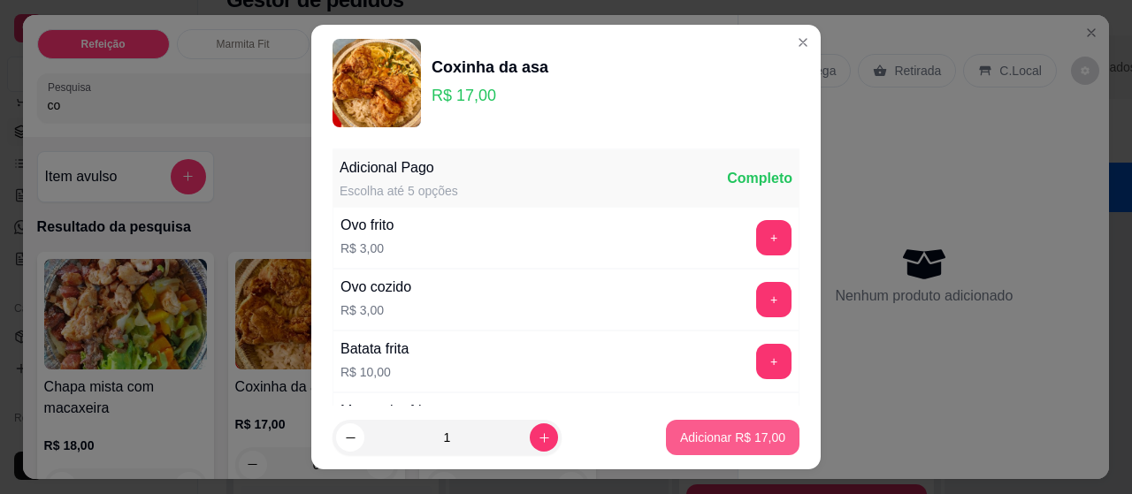
click at [704, 446] on p "Adicionar R$ 17,00" at bounding box center [732, 438] width 105 height 18
type input "1"
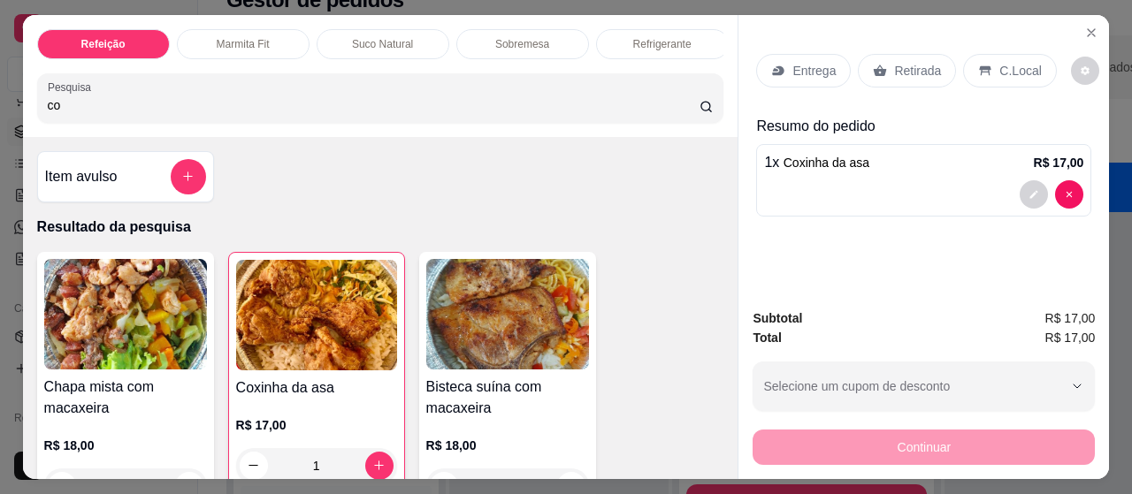
click at [807, 62] on p "Entrega" at bounding box center [813, 71] width 43 height 18
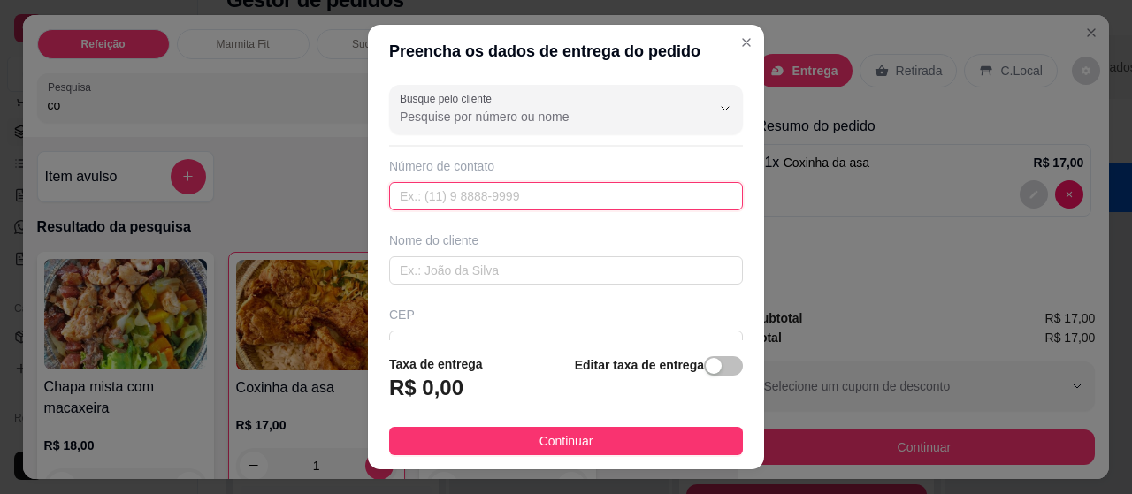
click at [405, 187] on input "text" at bounding box center [566, 196] width 354 height 28
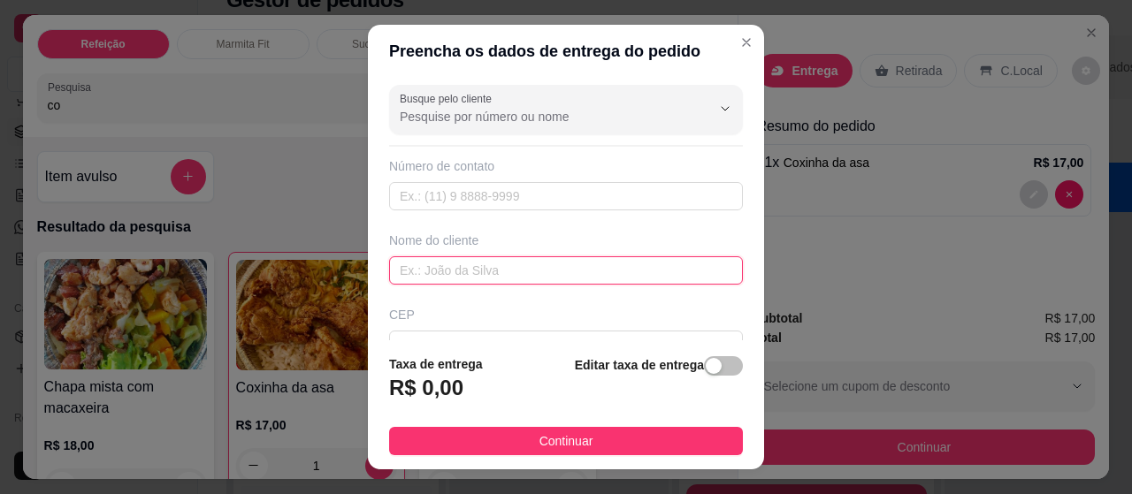
click at [440, 256] on input "text" at bounding box center [566, 270] width 354 height 28
type input "[PERSON_NAME]"
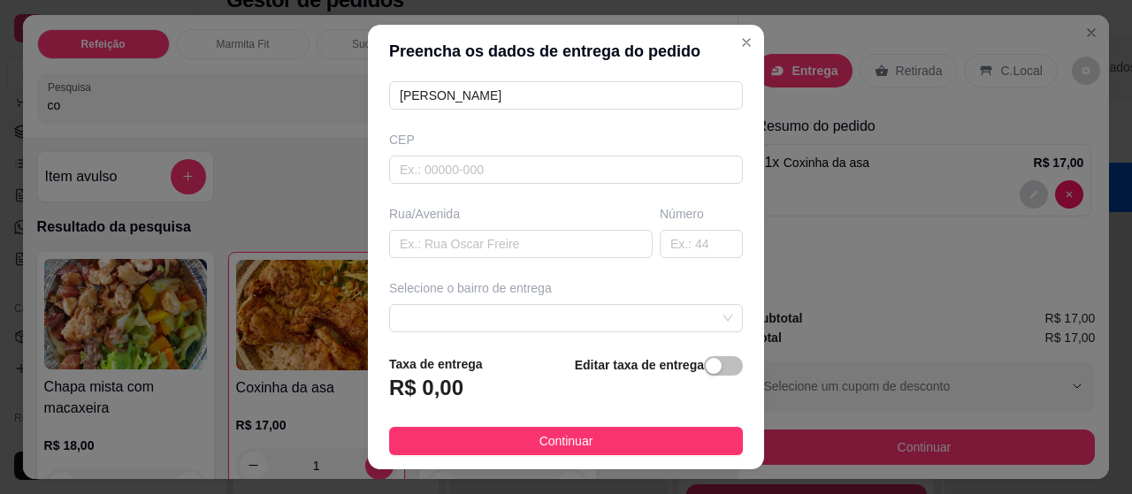
scroll to position [177, 0]
click at [578, 317] on span at bounding box center [566, 316] width 332 height 27
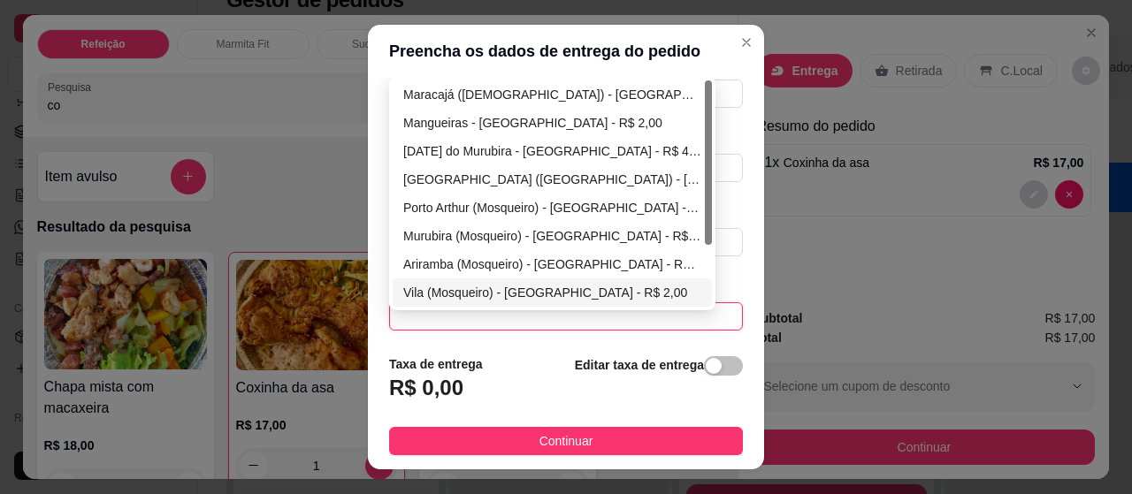
click at [478, 284] on div "Vila (Mosqueiro) - [GEOGRAPHIC_DATA] - R$ 2,00" at bounding box center [552, 292] width 298 height 19
type input "[GEOGRAPHIC_DATA]"
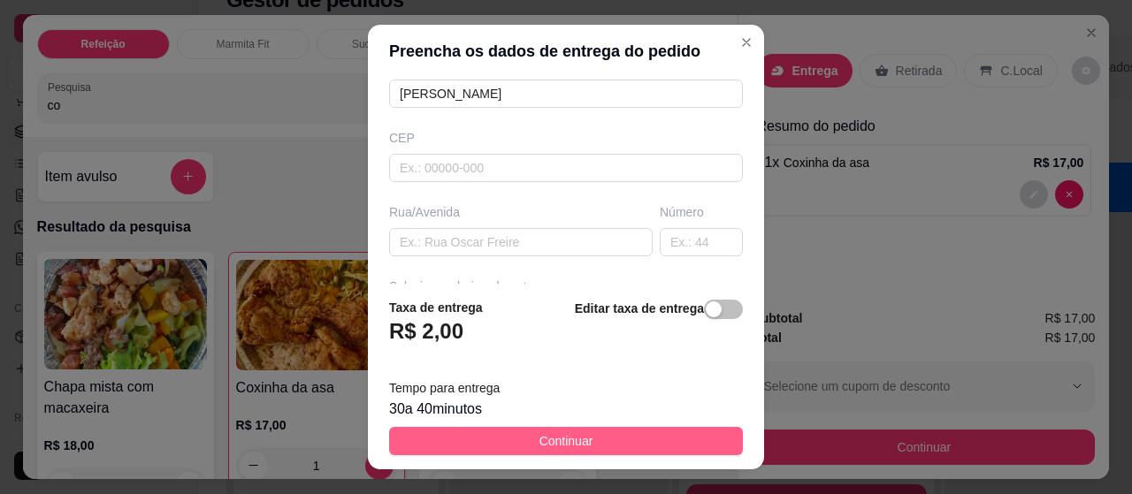
click at [545, 445] on span "Continuar" at bounding box center [566, 440] width 54 height 19
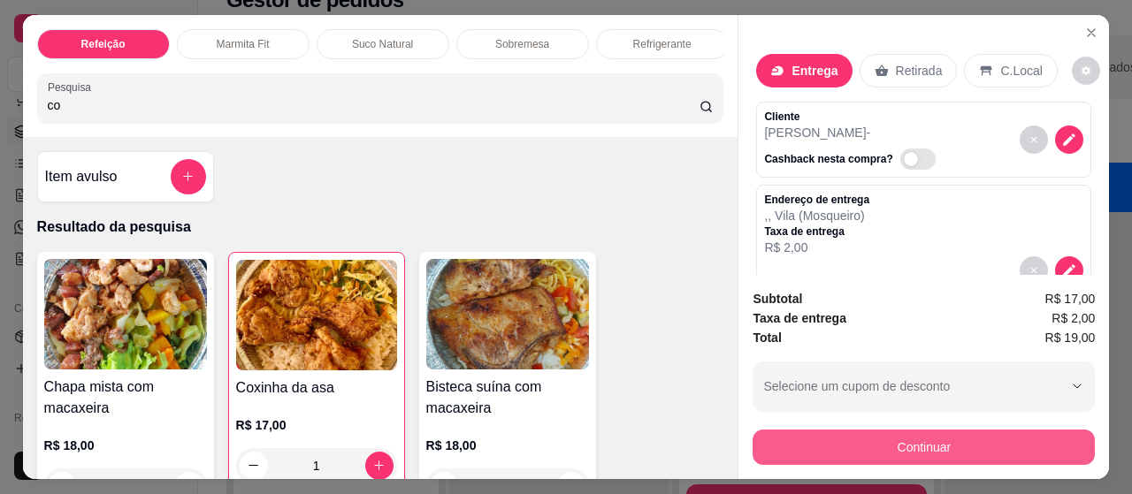
click at [919, 432] on button "Continuar" at bounding box center [923, 447] width 342 height 35
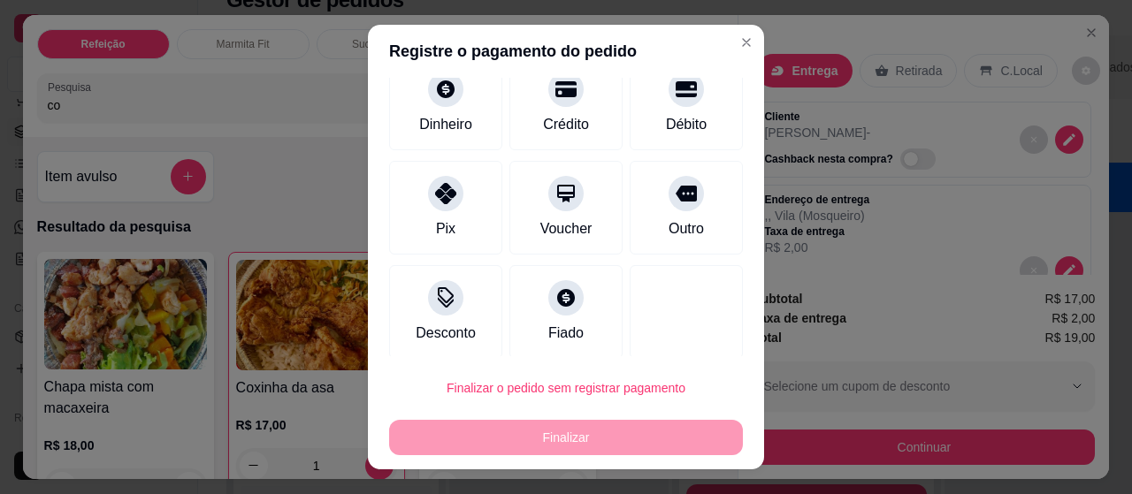
scroll to position [134, 0]
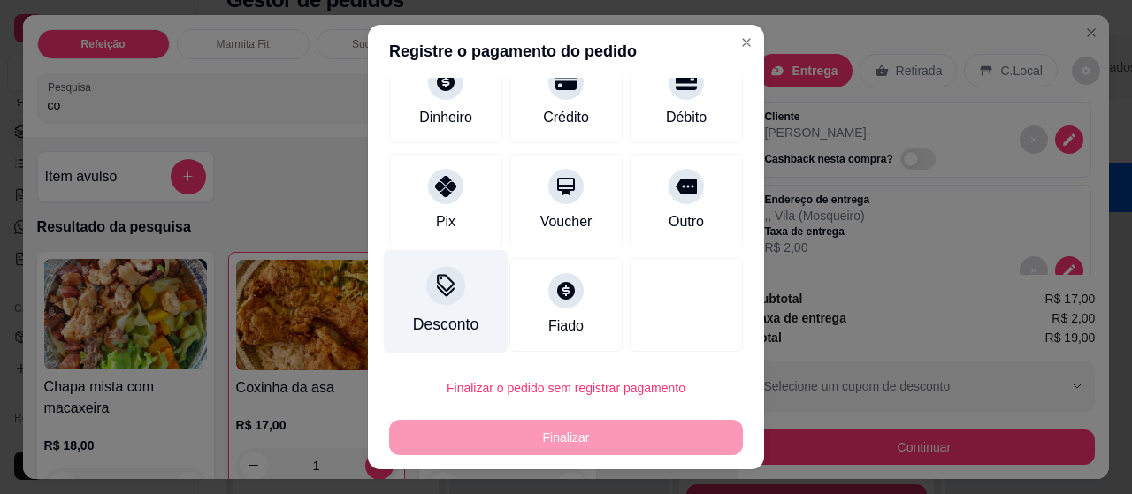
click at [434, 284] on icon at bounding box center [445, 285] width 23 height 23
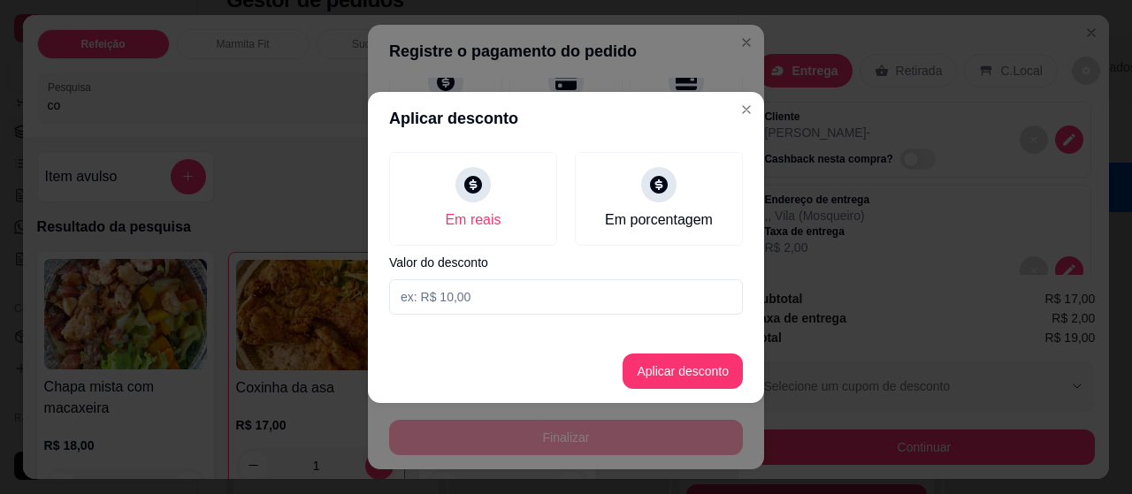
click at [458, 305] on input at bounding box center [566, 296] width 354 height 35
type input "19,00"
click at [695, 376] on button "Aplicar desconto" at bounding box center [682, 371] width 120 height 35
type input "R$ 0,00"
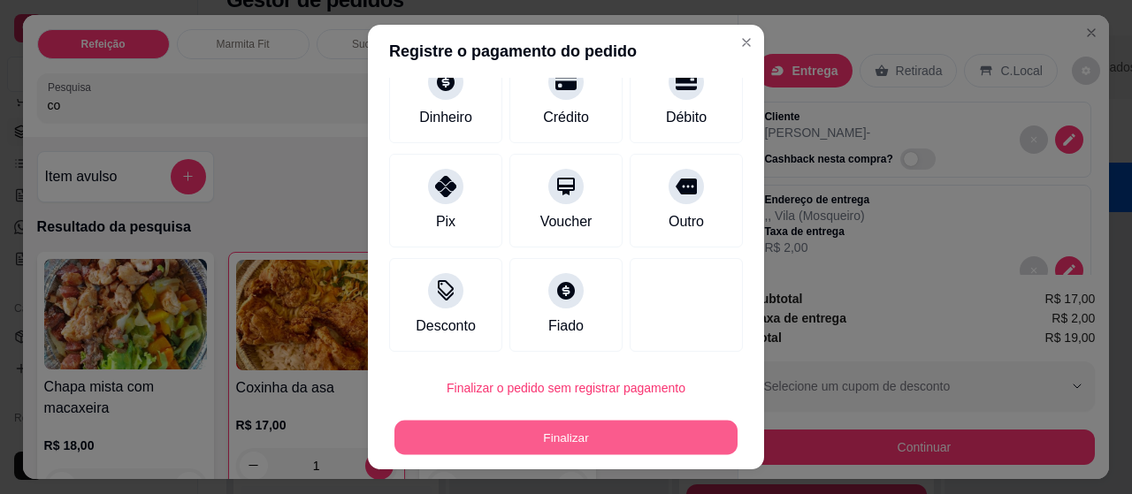
click at [534, 425] on button "Finalizar" at bounding box center [565, 438] width 343 height 34
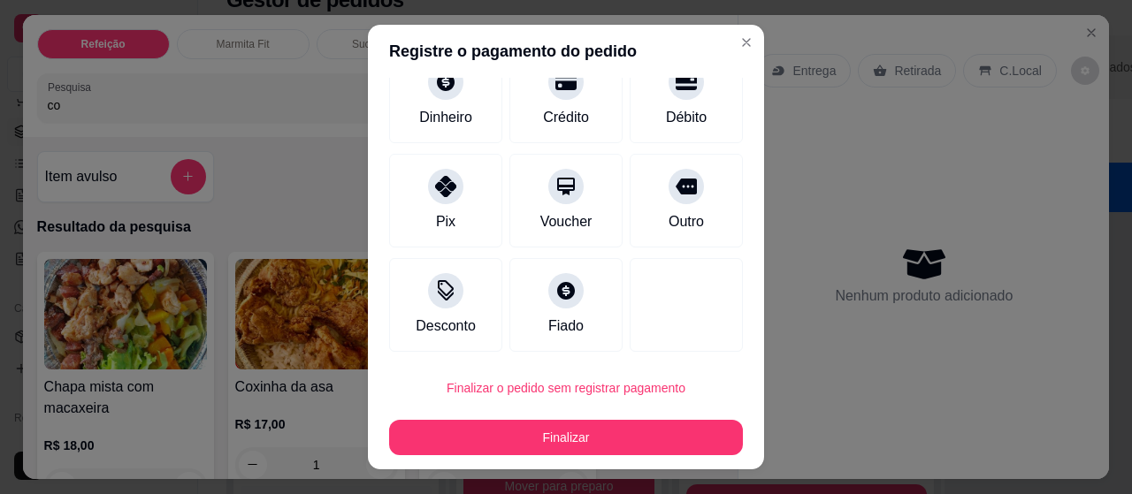
type input "0"
type input "-R$ 19,00"
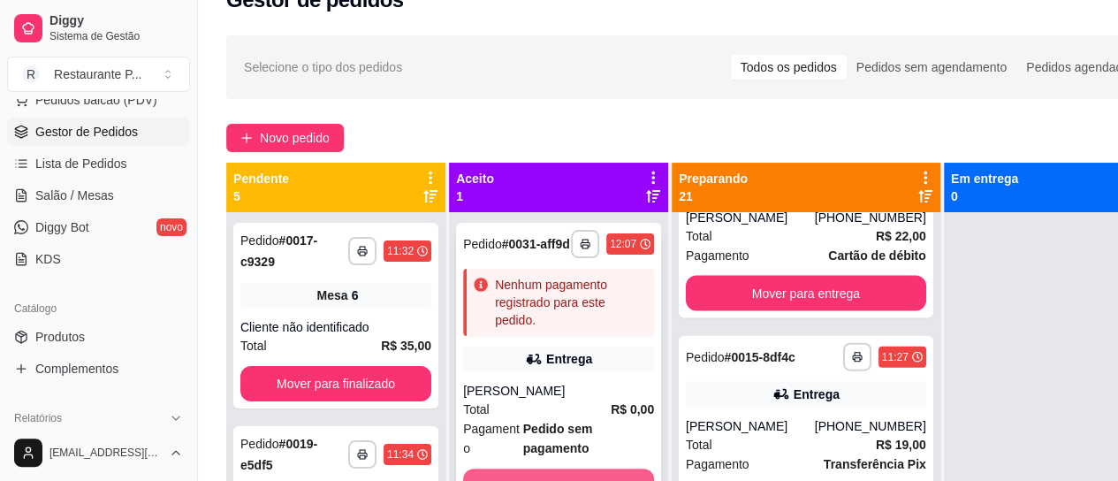
click at [552, 469] on button "Mover para preparo" at bounding box center [558, 486] width 191 height 35
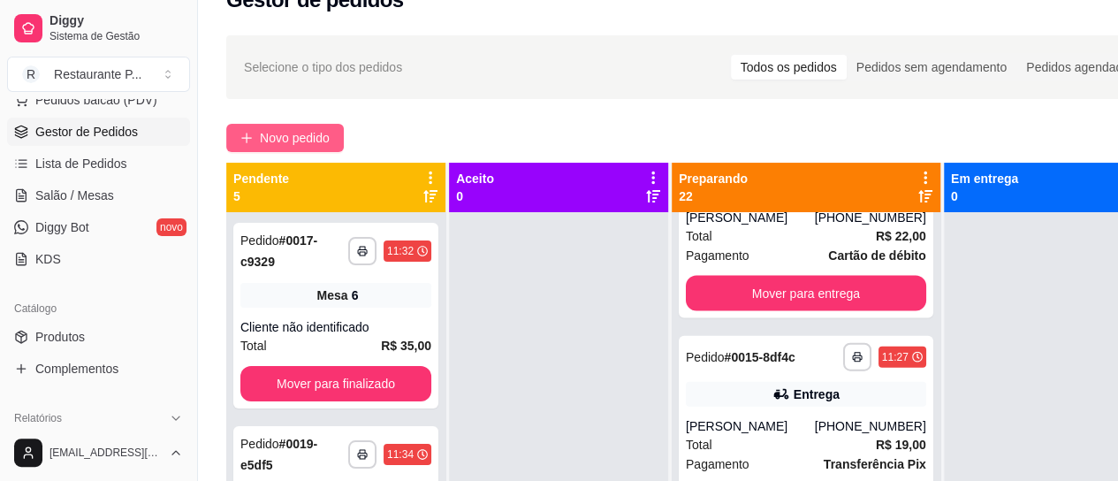
click at [290, 141] on span "Novo pedido" at bounding box center [295, 137] width 70 height 19
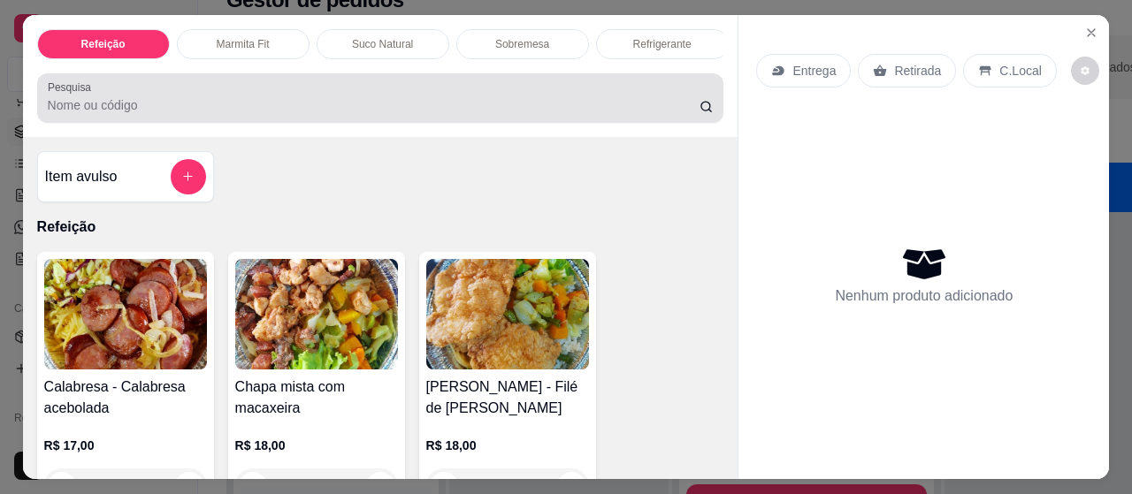
click at [281, 106] on input "Pesquisa" at bounding box center [374, 105] width 652 height 18
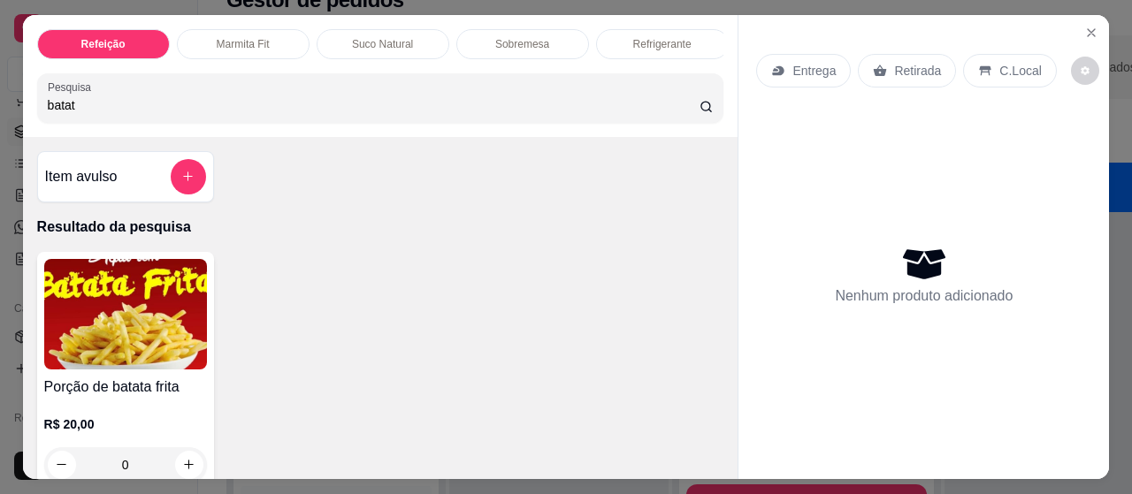
type input "batat"
click at [70, 296] on img at bounding box center [125, 314] width 163 height 111
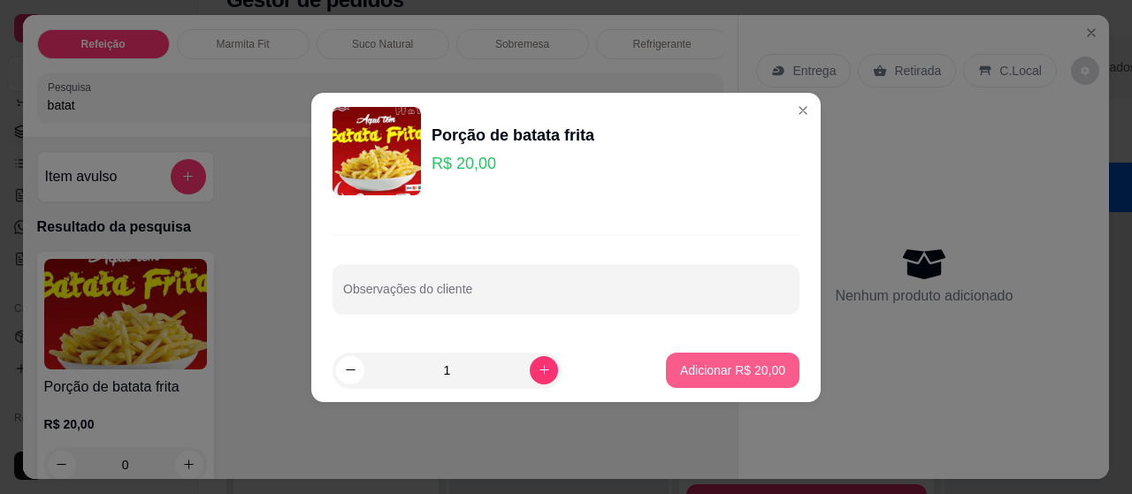
click at [720, 372] on p "Adicionar R$ 20,00" at bounding box center [732, 371] width 105 height 18
type input "1"
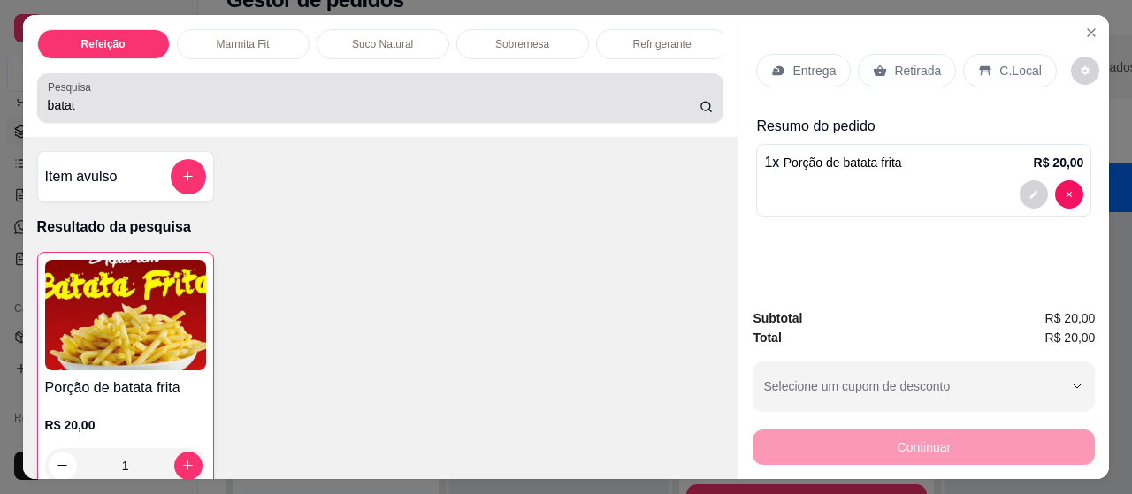
click at [154, 101] on div "batat" at bounding box center [381, 97] width 666 height 35
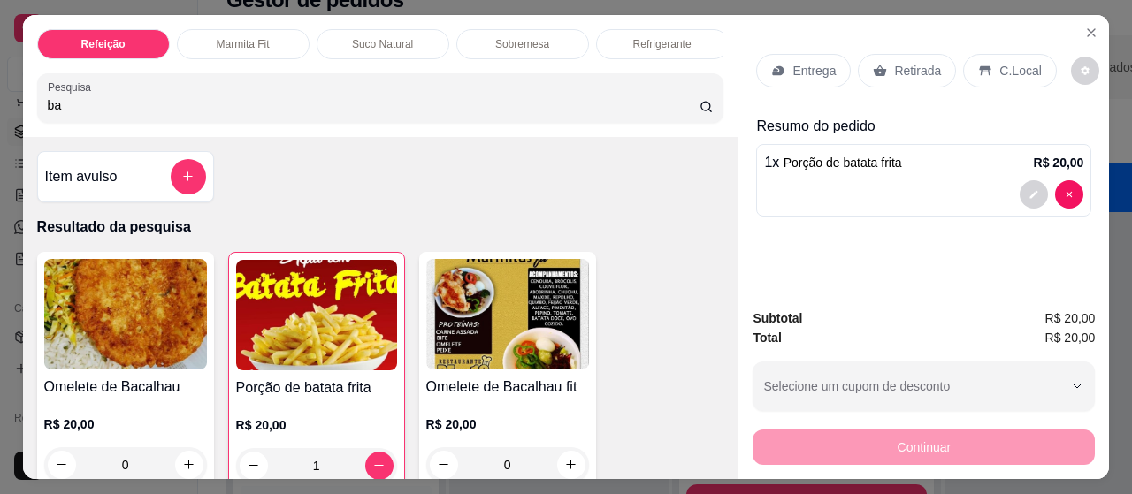
type input "b"
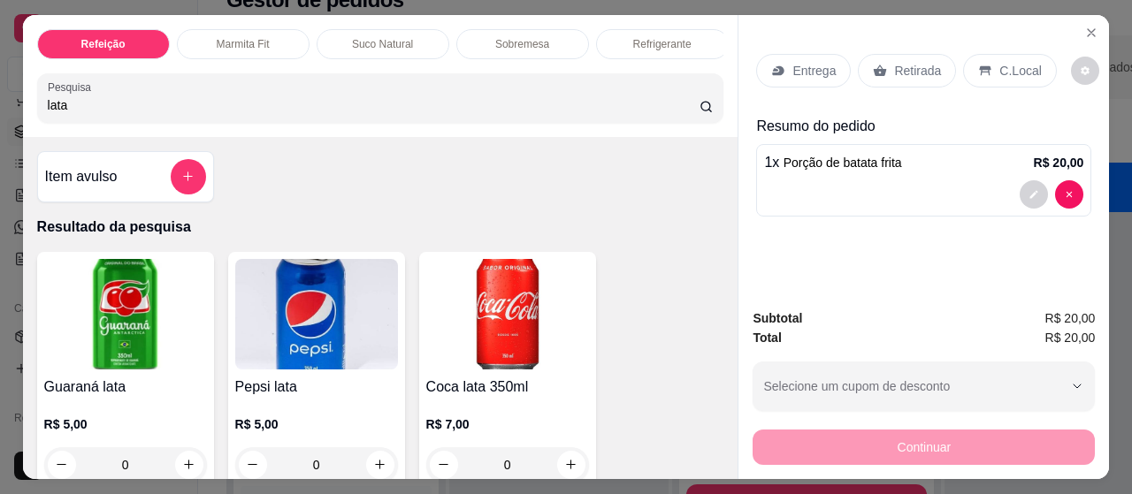
type input "lata"
click at [84, 283] on img at bounding box center [125, 314] width 163 height 111
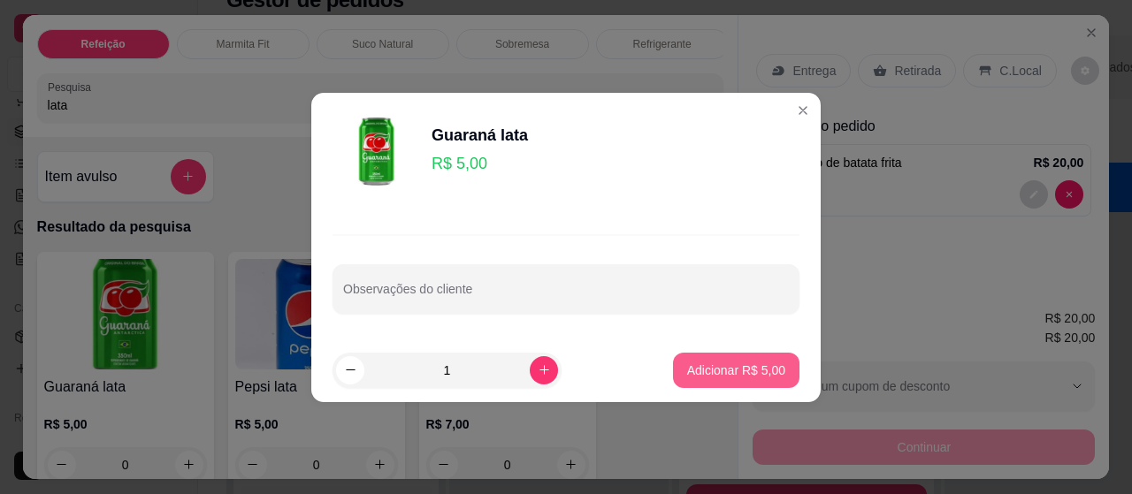
click at [739, 358] on button "Adicionar R$ 5,00" at bounding box center [736, 370] width 126 height 35
type input "1"
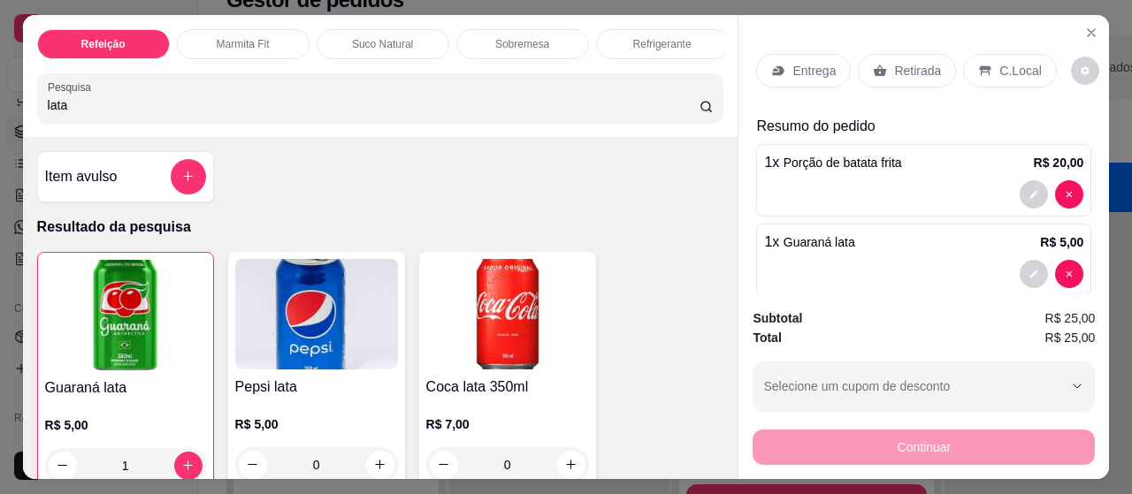
click at [783, 58] on div "Entrega" at bounding box center [803, 71] width 95 height 34
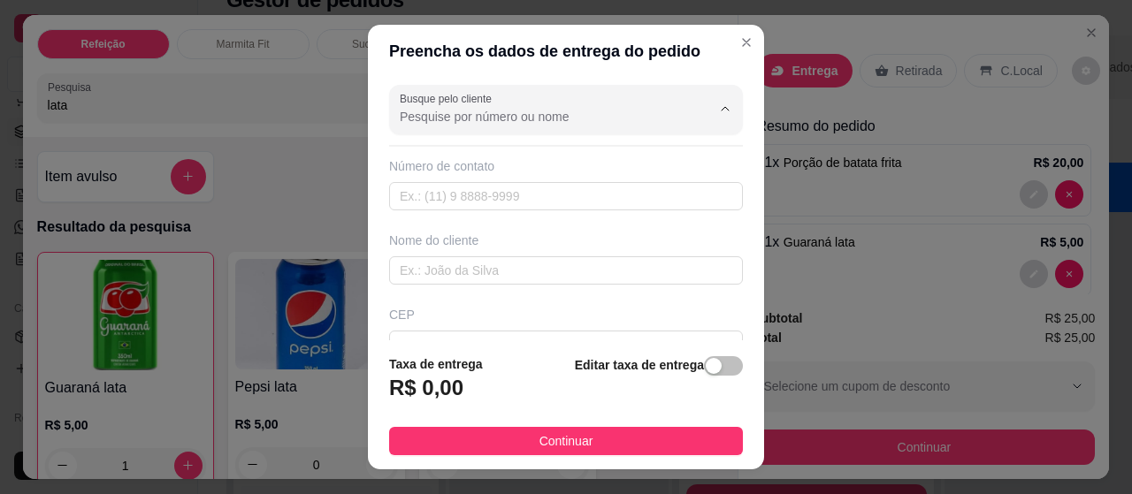
click at [560, 116] on input "Busque pelo cliente" at bounding box center [541, 117] width 283 height 18
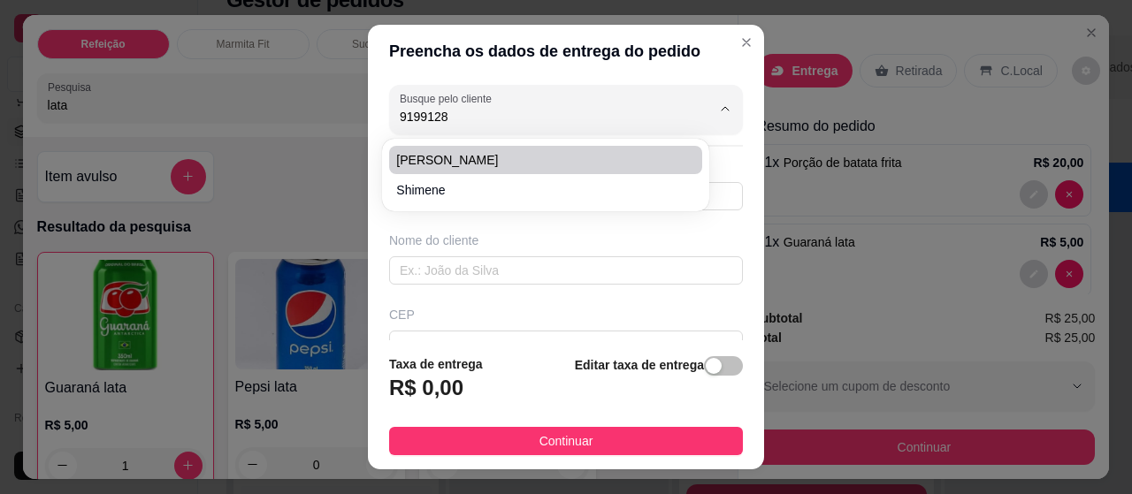
click at [412, 158] on span "[PERSON_NAME]" at bounding box center [536, 160] width 280 height 18
type input "[PERSON_NAME]"
type input "91991288896"
type input "[PERSON_NAME]"
type input "ALL GUIMARAES"
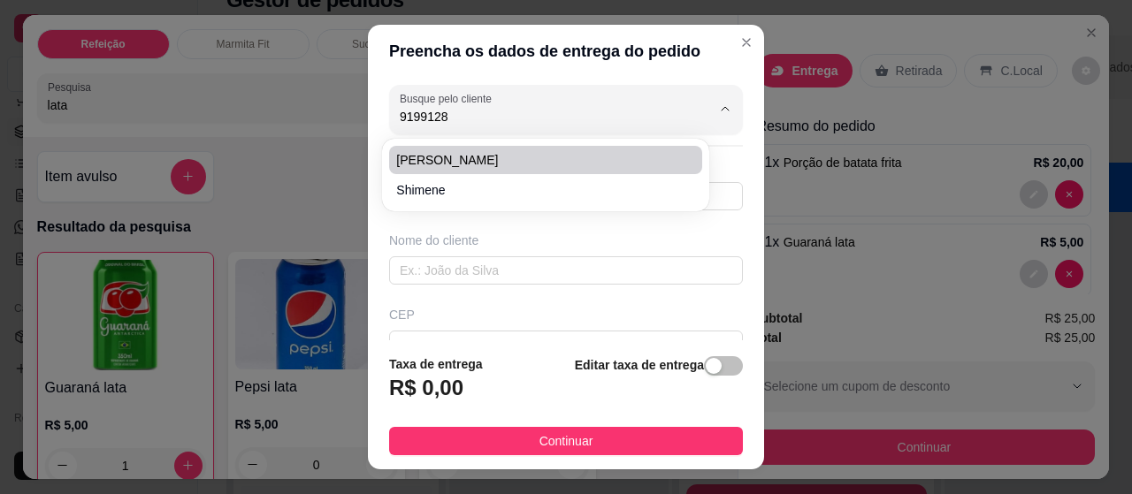
type input "[GEOGRAPHIC_DATA]"
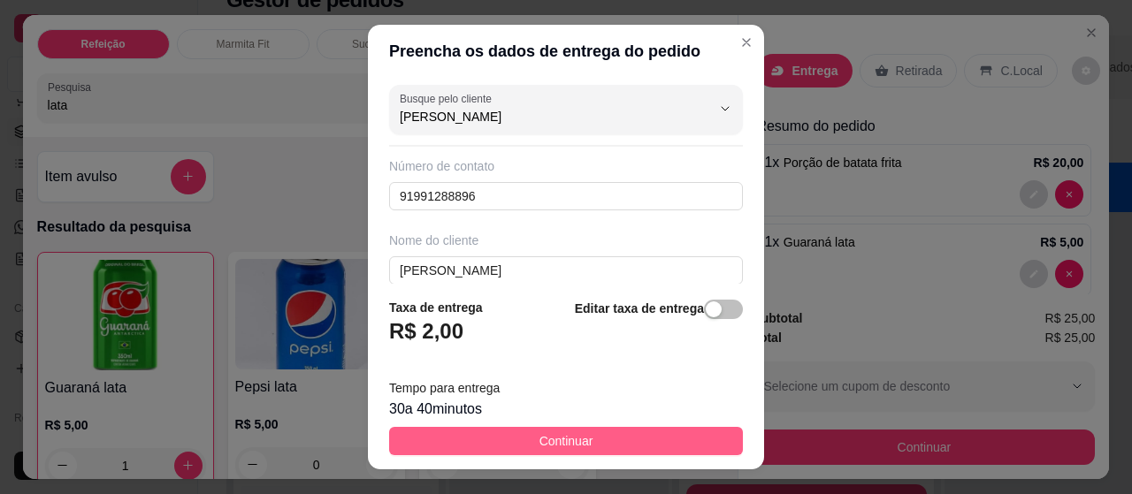
click at [510, 438] on button "Continuar" at bounding box center [566, 441] width 354 height 28
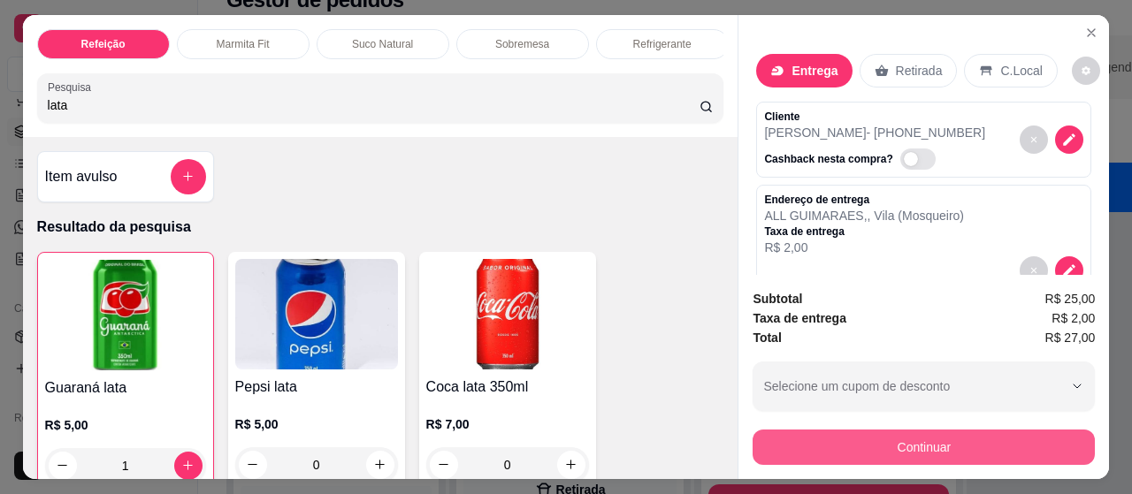
click at [941, 434] on button "Continuar" at bounding box center [923, 447] width 342 height 35
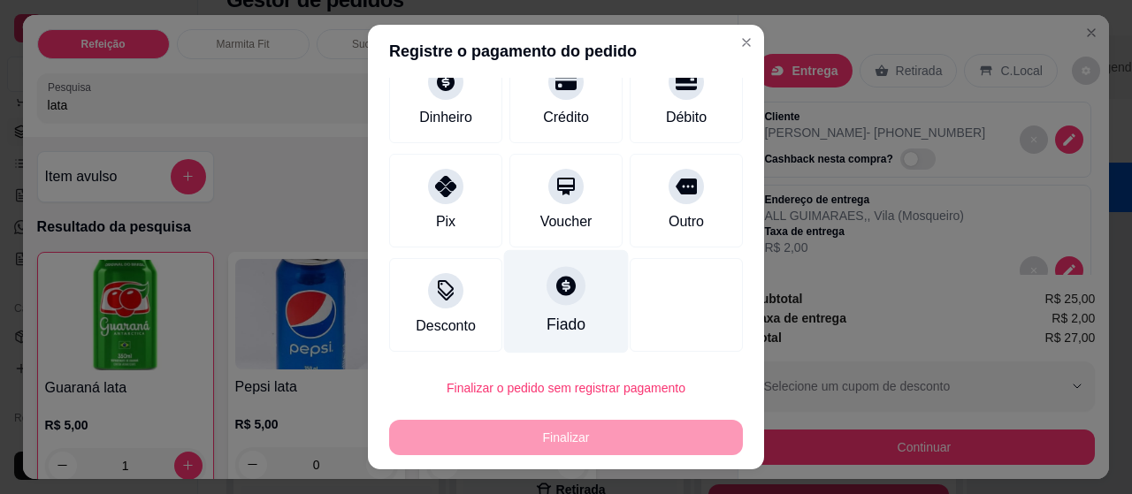
click at [546, 313] on div "Fiado" at bounding box center [565, 324] width 39 height 23
type input "R$ 0,00"
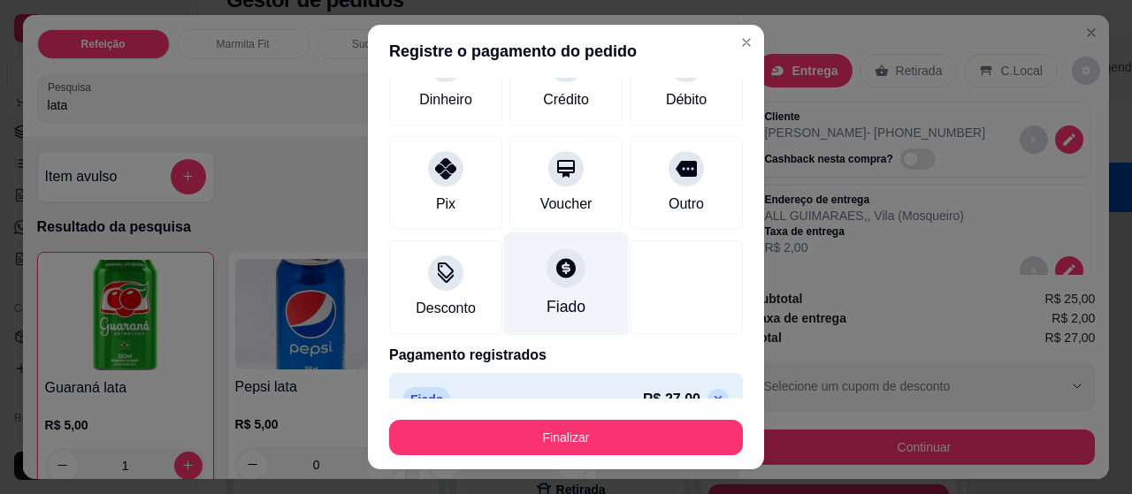
scroll to position [117, 0]
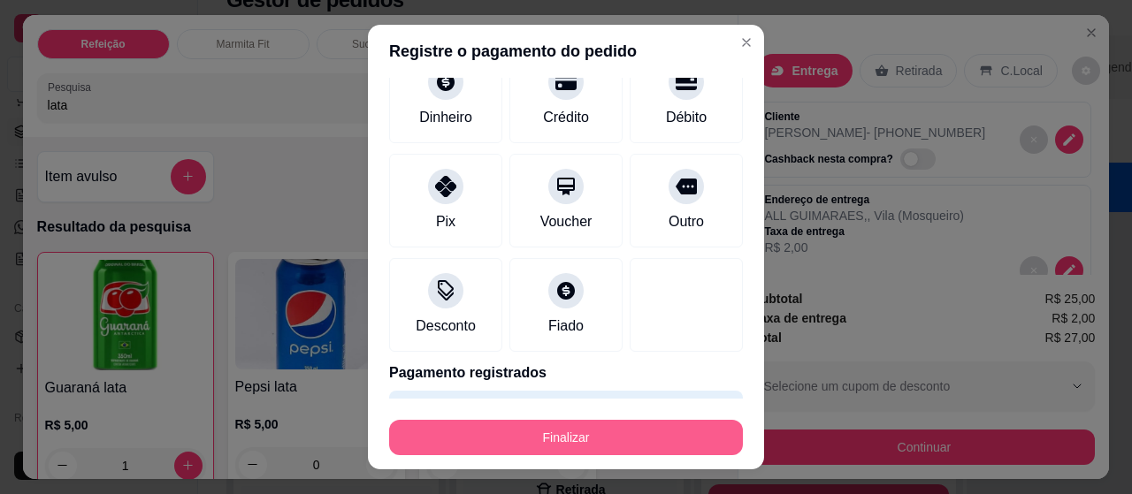
click at [537, 443] on button "Finalizar" at bounding box center [566, 437] width 354 height 35
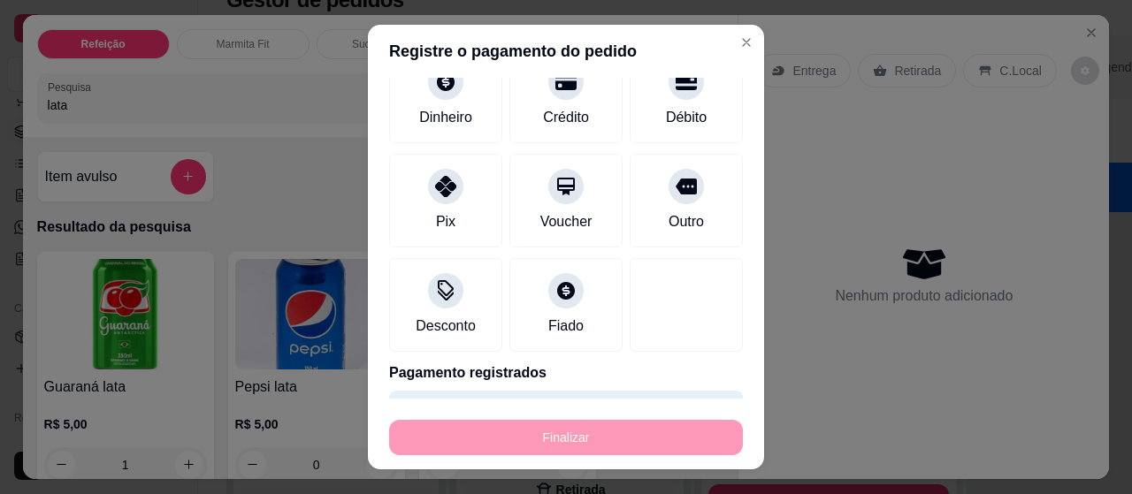
type input "0"
type input "-R$ 27,00"
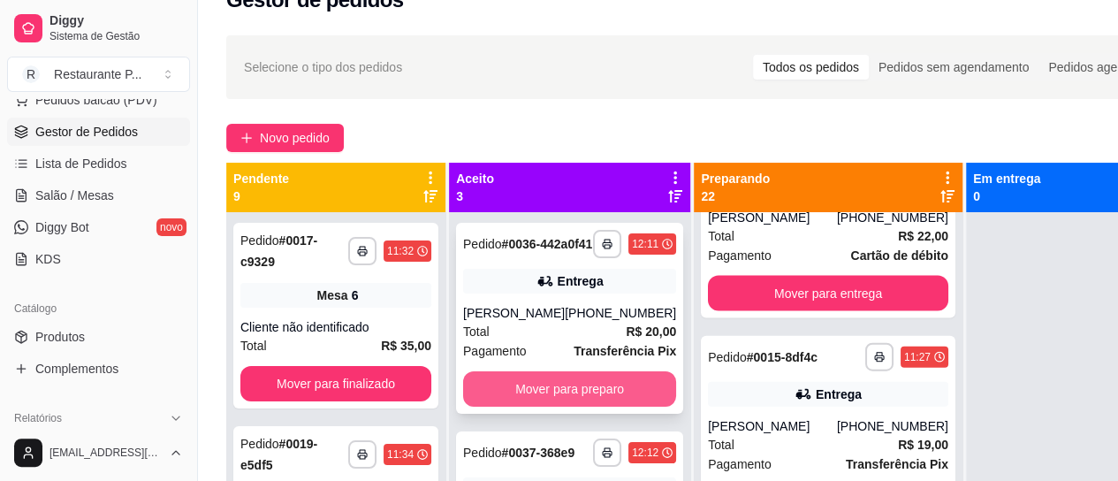
click at [509, 407] on button "Mover para preparo" at bounding box center [569, 388] width 213 height 35
click at [546, 406] on button "Mover para preparo" at bounding box center [569, 388] width 213 height 35
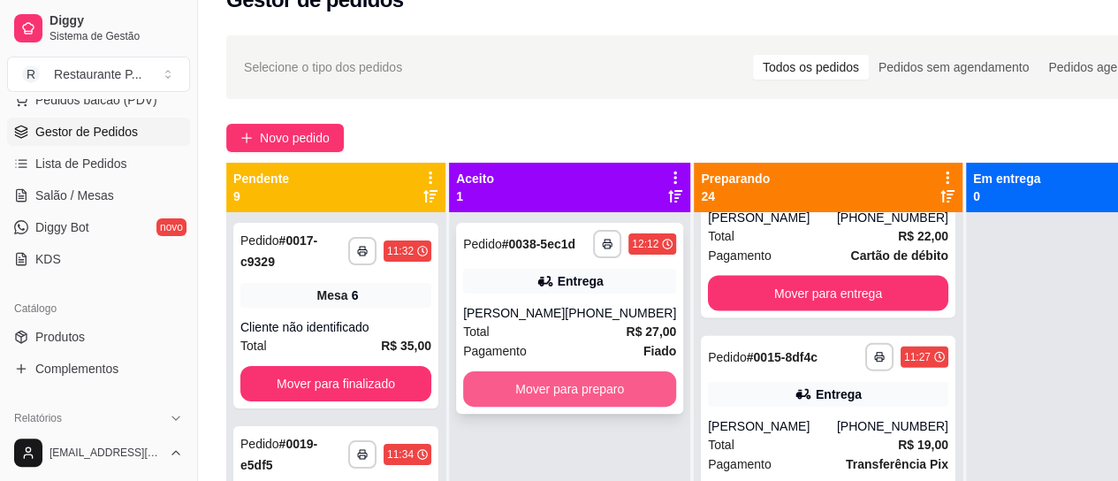
click at [553, 403] on button "Mover para preparo" at bounding box center [569, 388] width 213 height 35
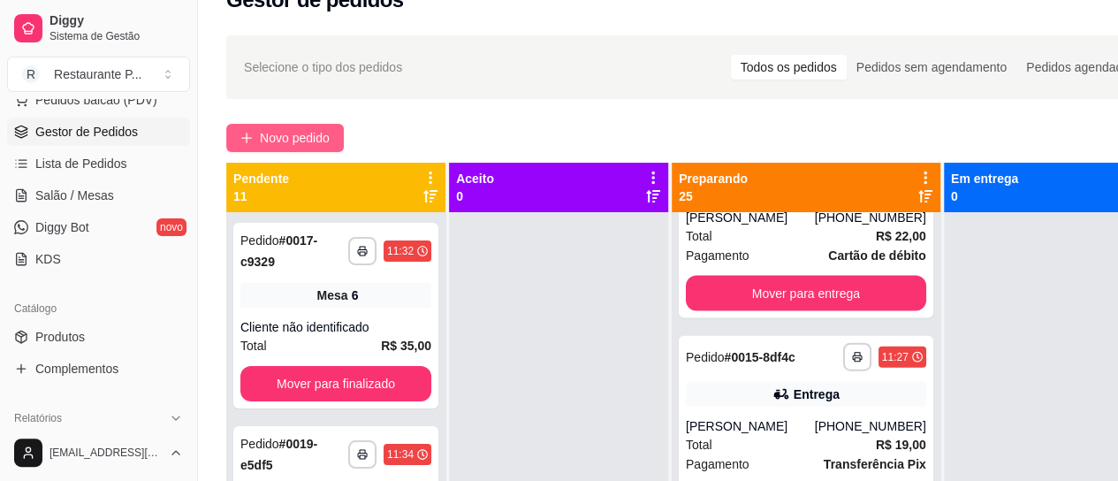
click at [265, 142] on span "Novo pedido" at bounding box center [295, 137] width 70 height 19
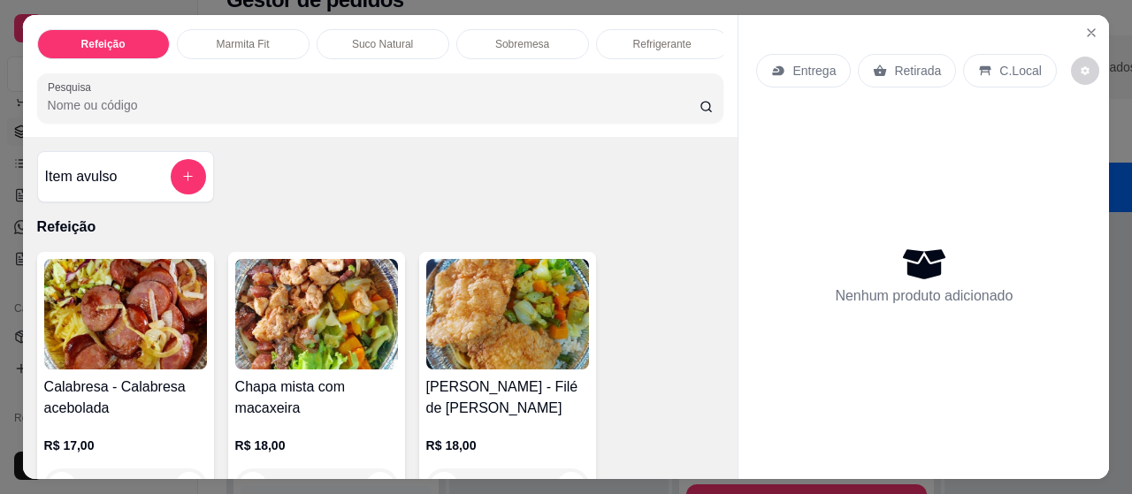
click at [104, 286] on img at bounding box center [125, 314] width 163 height 111
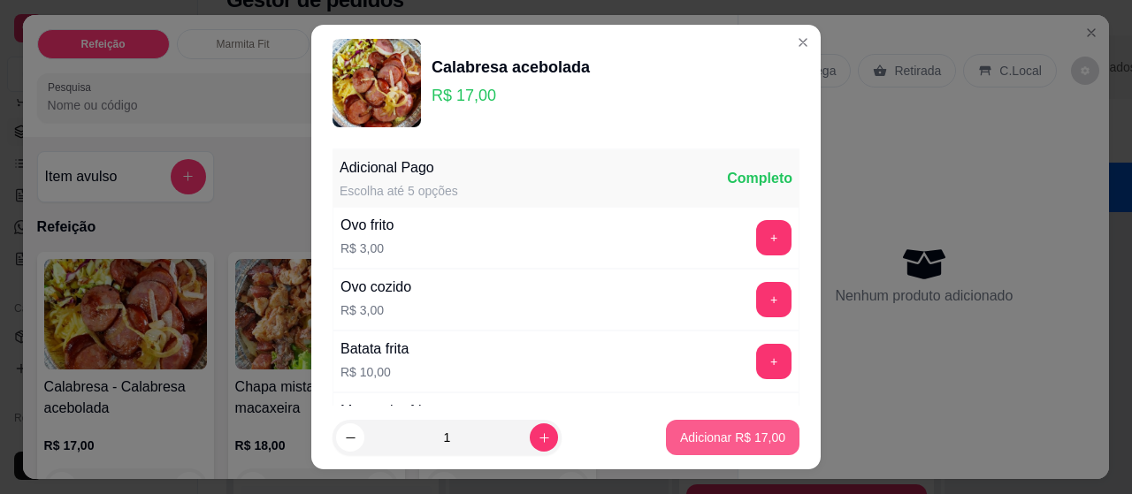
click at [704, 441] on p "Adicionar R$ 17,00" at bounding box center [732, 438] width 105 height 18
type input "1"
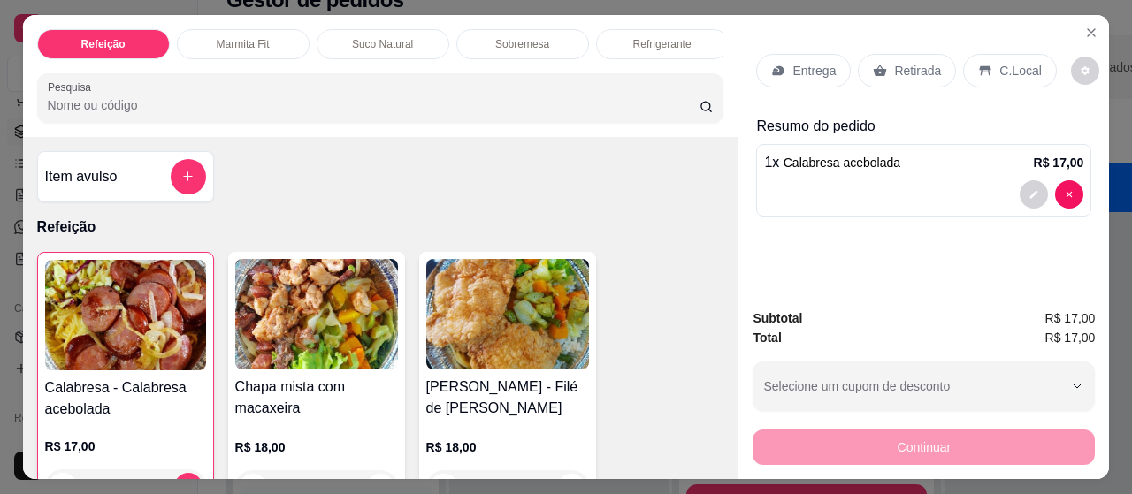
click at [792, 62] on p "Entrega" at bounding box center [813, 71] width 43 height 18
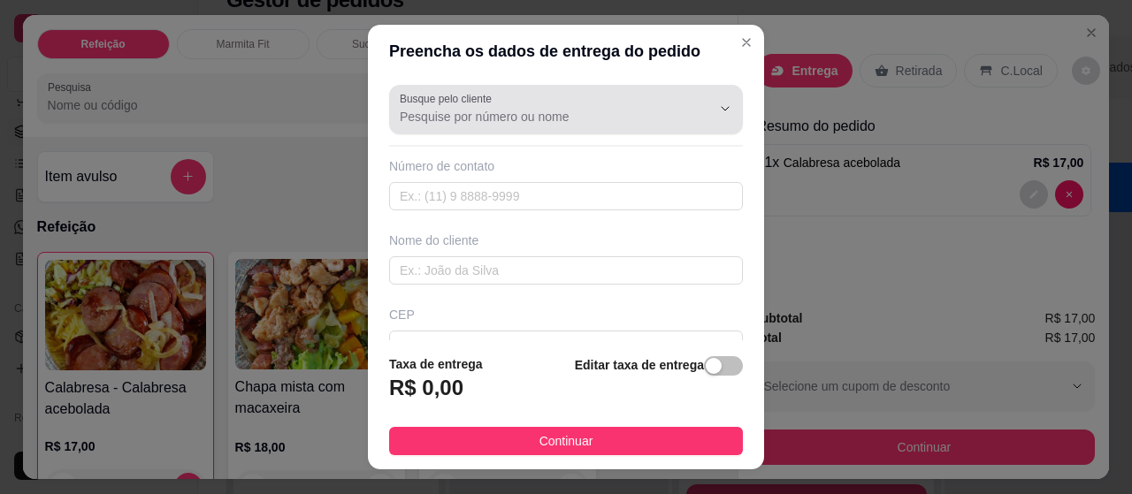
click at [457, 123] on input "Busque pelo cliente" at bounding box center [541, 117] width 283 height 18
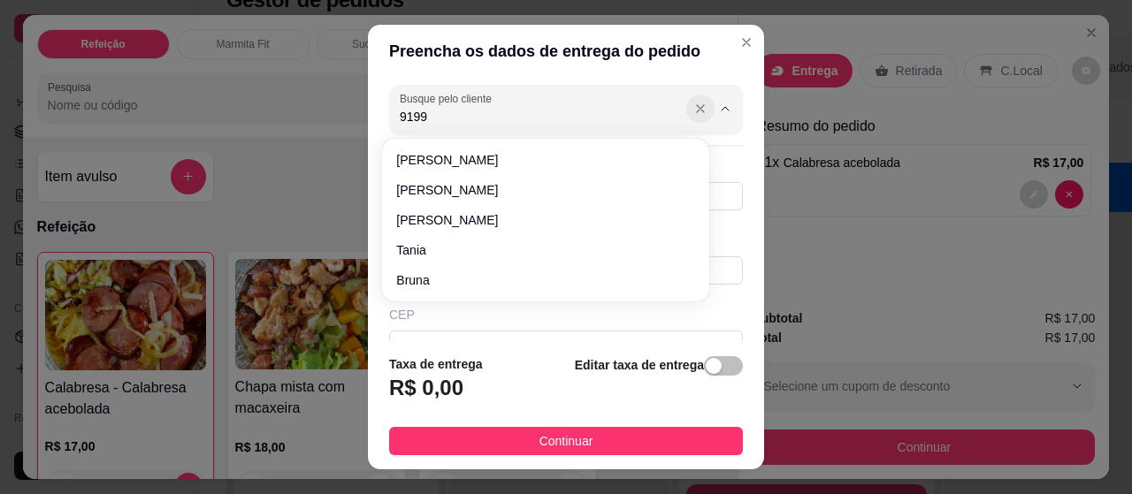
type input "9199"
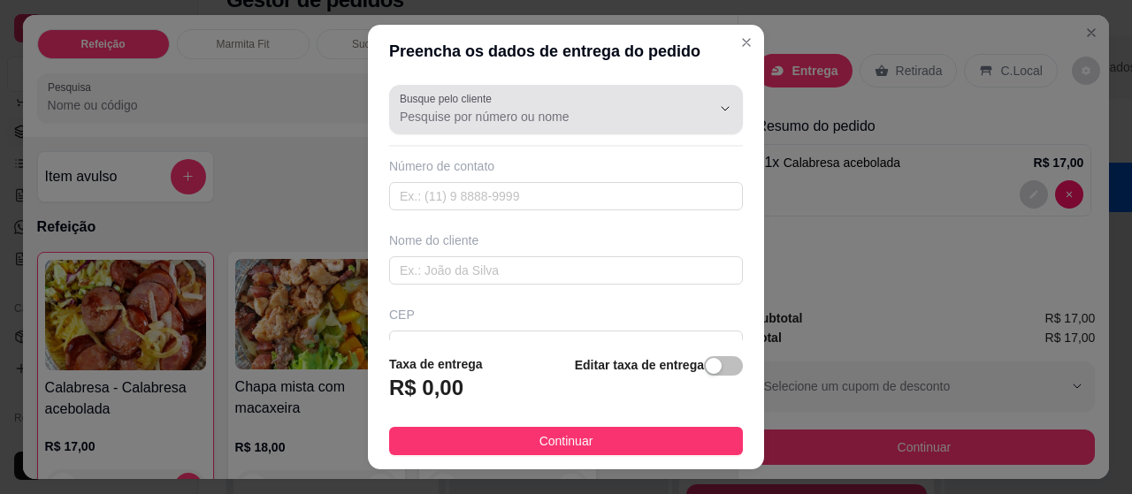
click at [697, 111] on icon "Show suggestions" at bounding box center [700, 108] width 7 height 7
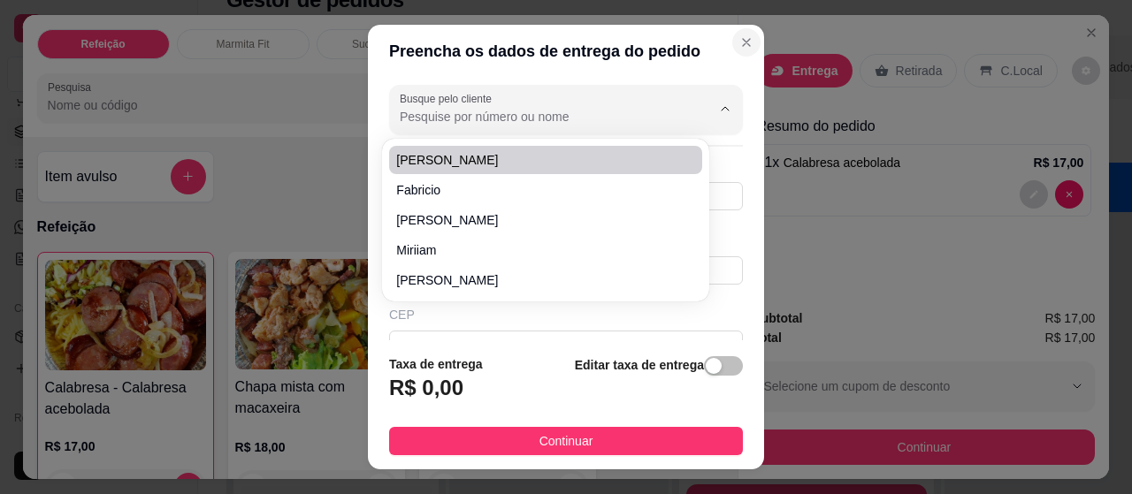
click at [739, 45] on icon "Close" at bounding box center [746, 42] width 14 height 14
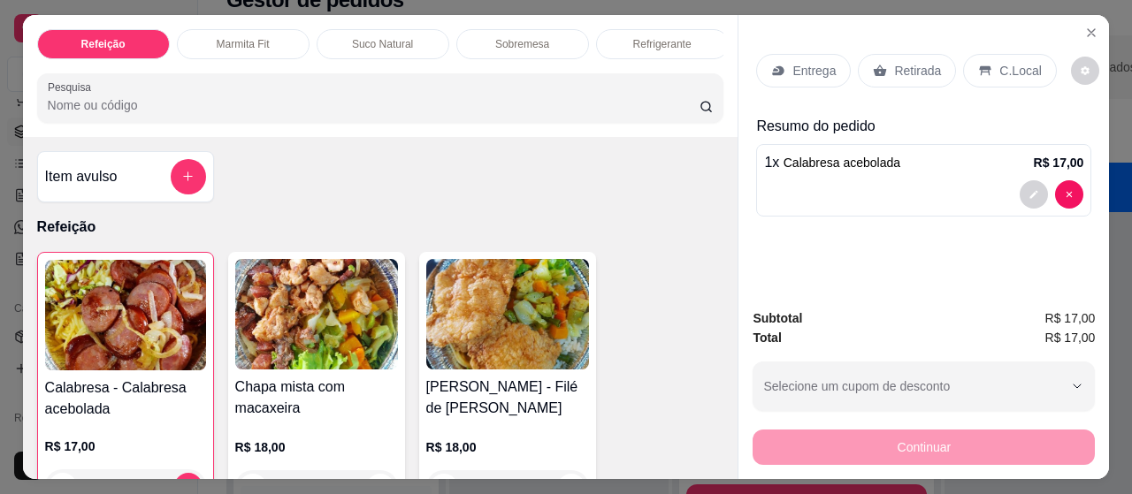
click at [803, 70] on p "Entrega" at bounding box center [813, 71] width 43 height 18
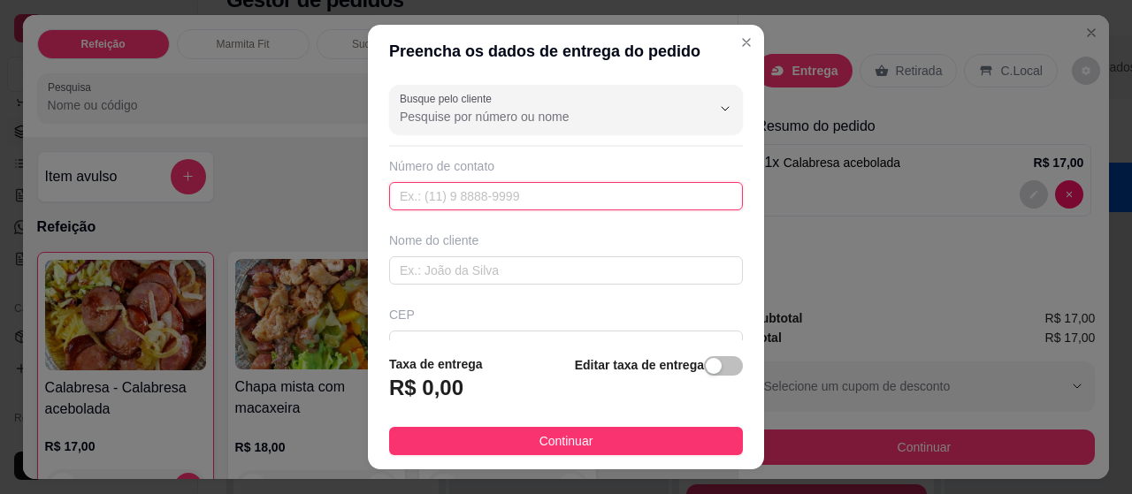
click at [454, 192] on input "text" at bounding box center [566, 196] width 354 height 28
type input "[PHONE_NUMBER]"
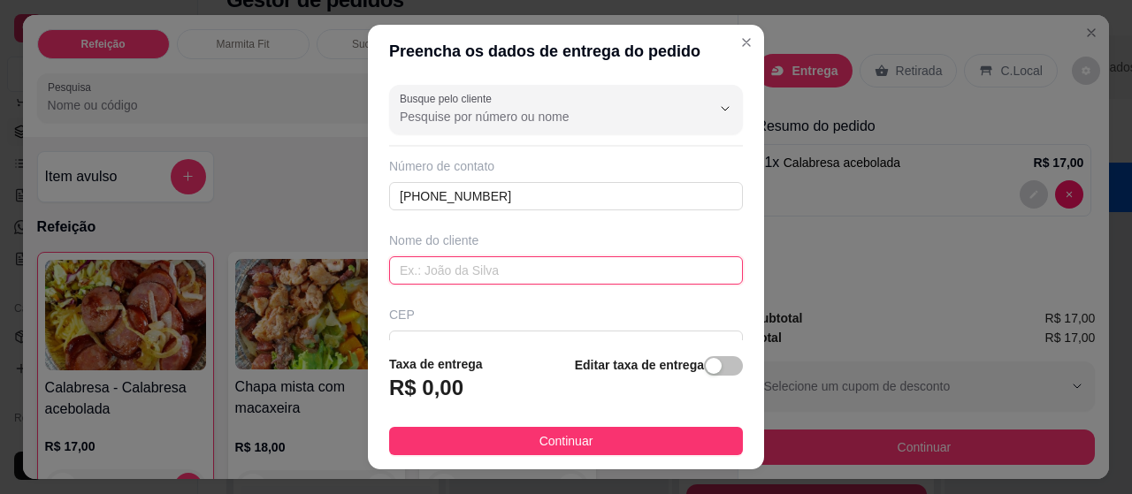
click at [412, 257] on input "text" at bounding box center [566, 270] width 354 height 28
type input "[PERSON_NAME]"
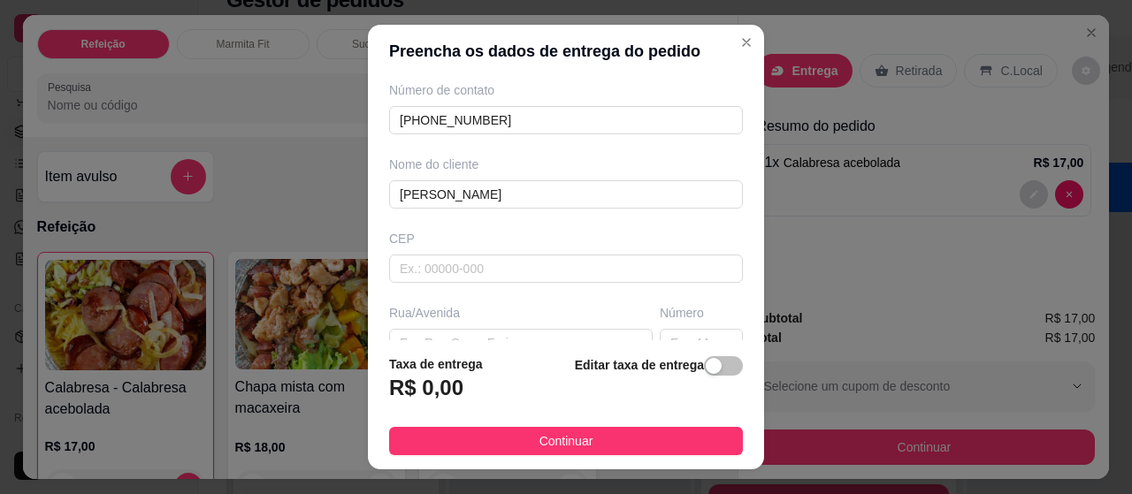
scroll to position [99, 0]
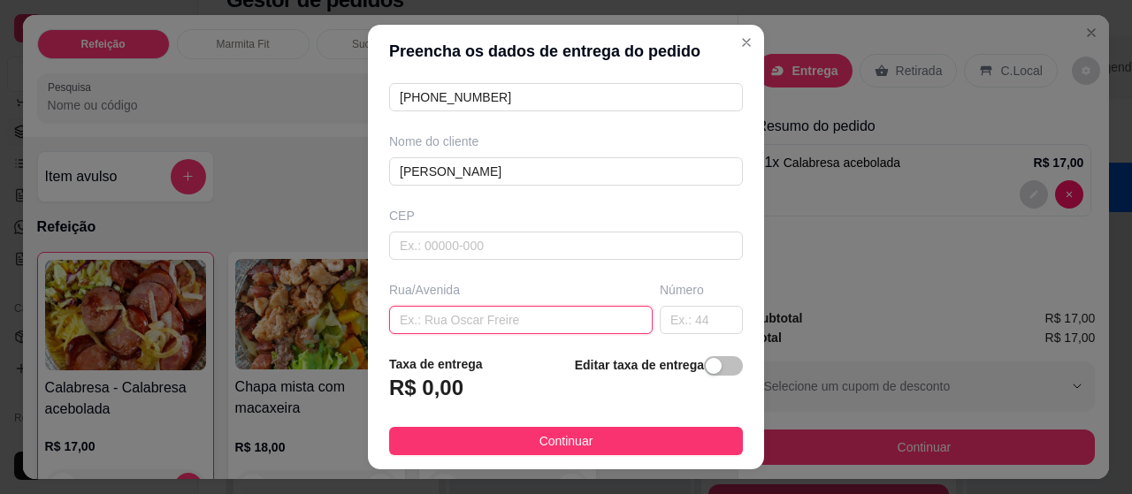
click at [405, 309] on input "text" at bounding box center [520, 320] width 263 height 28
type input "escola padre [PERSON_NAME]"
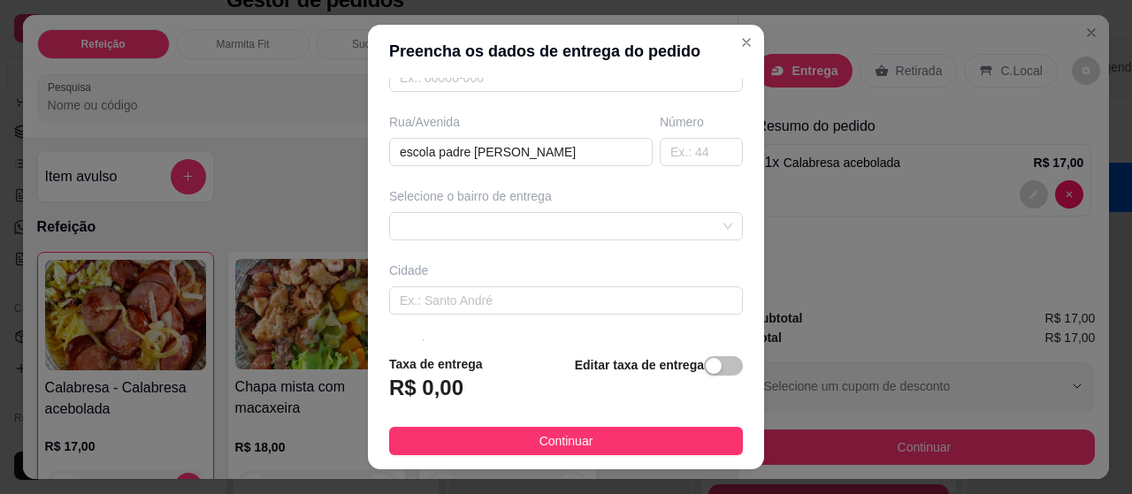
scroll to position [248, 0]
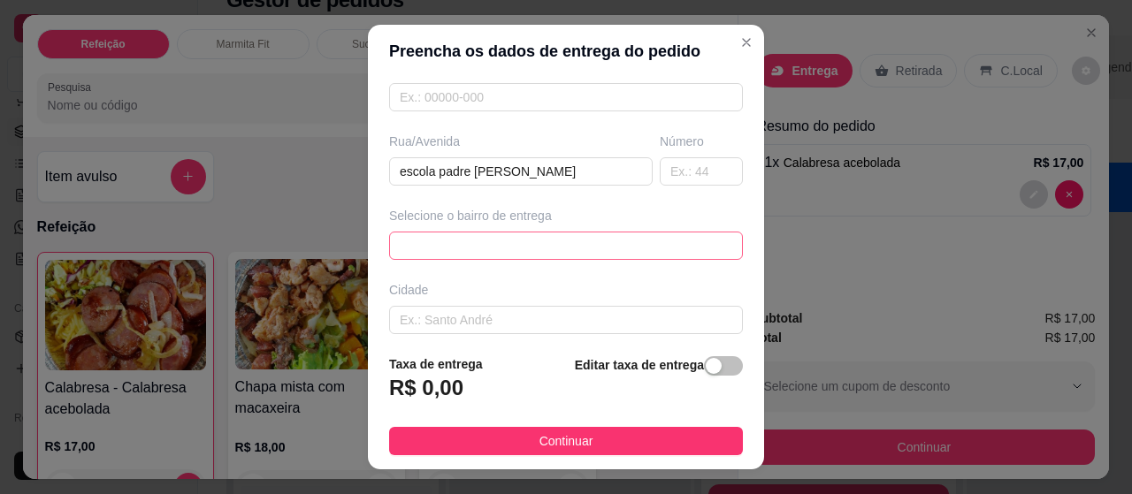
click at [659, 241] on div "64519fce79685a28109be96c 6452b94cccd6e324125c1341 [GEOGRAPHIC_DATA] (Mosqueiro)…" at bounding box center [566, 246] width 354 height 28
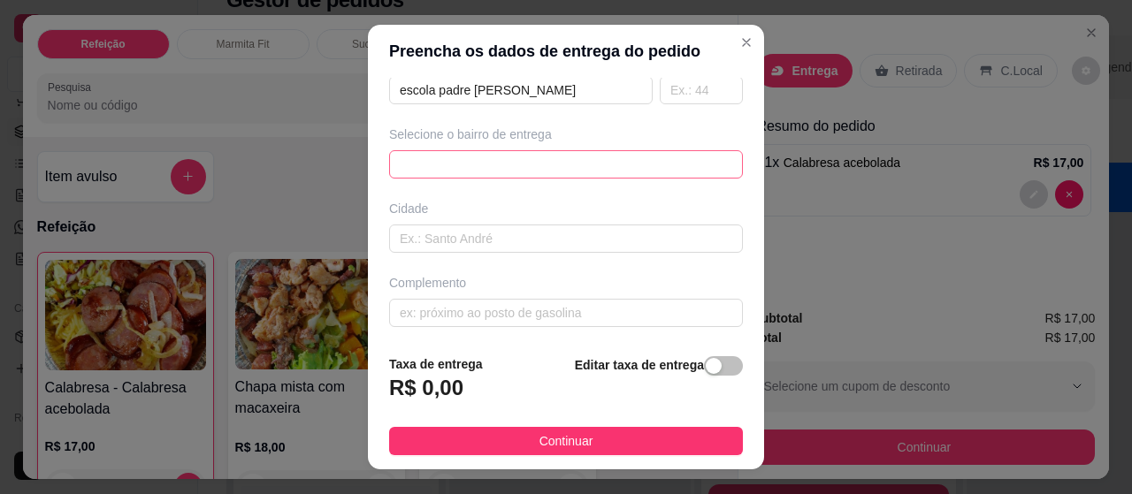
click at [675, 164] on div "64519fce79685a28109be96c 6452b94cccd6e324125c1341 6452ba36ccd6e324125c1359 Mara…" at bounding box center [566, 164] width 354 height 28
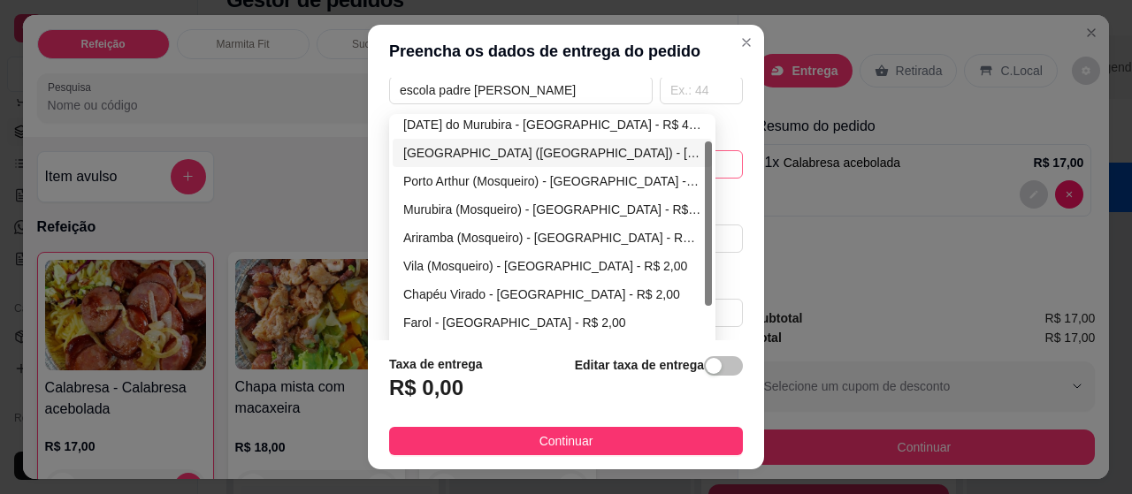
scroll to position [85, 0]
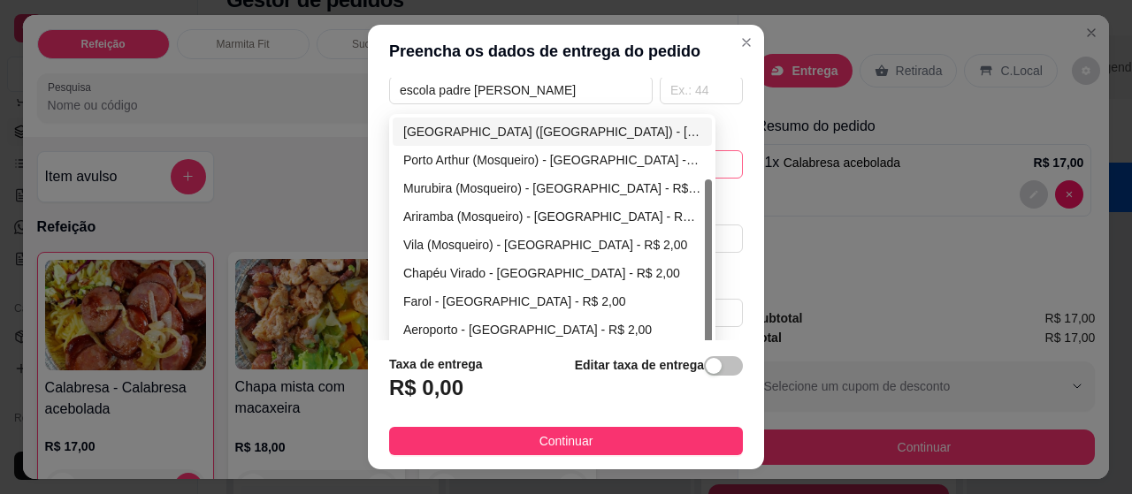
drag, startPoint x: 697, startPoint y: 204, endPoint x: 689, endPoint y: 298, distance: 94.1
click at [689, 298] on div "[DATE][GEOGRAPHIC_DATA] - [GEOGRAPHIC_DATA] - R$ 4,00 [GEOGRAPHIC_DATA] ([GEOGR…" at bounding box center [552, 231] width 319 height 226
click at [484, 334] on div "Aeroporto - [GEOGRAPHIC_DATA] - R$ 2,00" at bounding box center [552, 329] width 298 height 19
type input "[GEOGRAPHIC_DATA]"
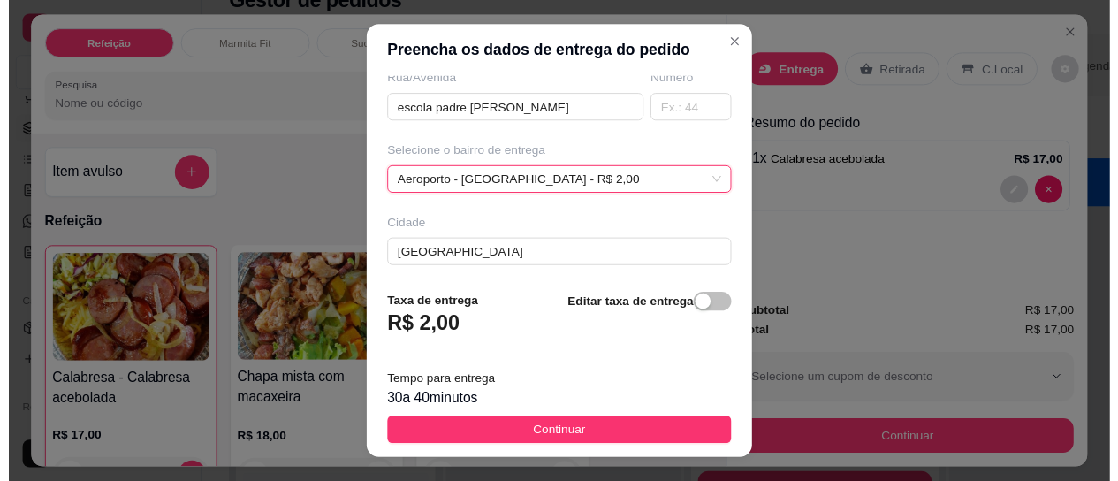
scroll to position [329, 0]
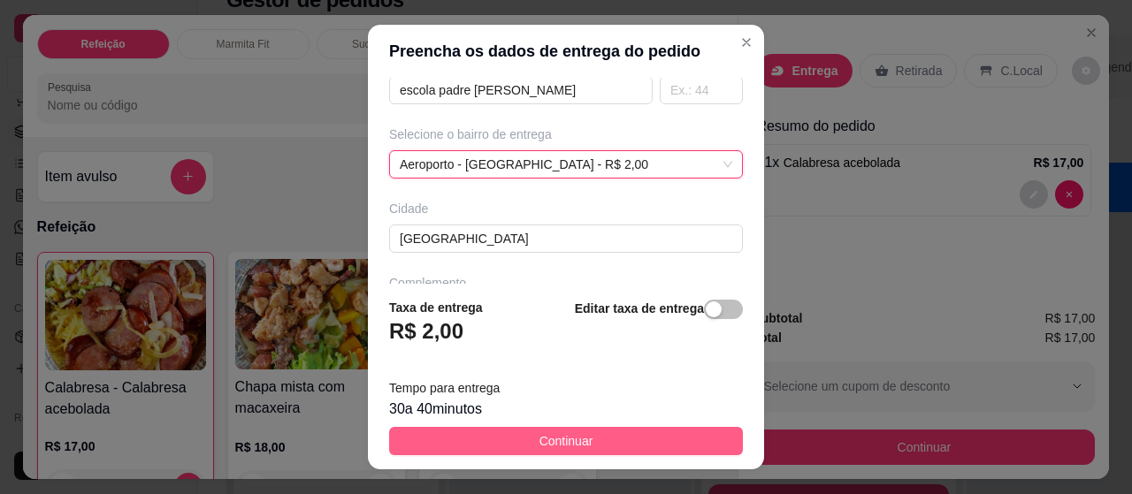
click at [555, 441] on span "Continuar" at bounding box center [566, 440] width 54 height 19
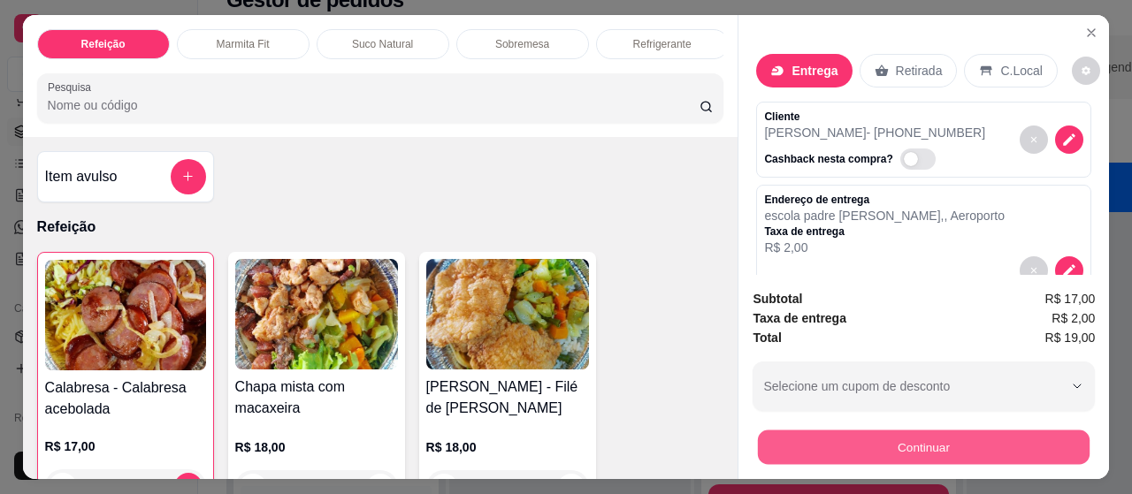
click at [951, 445] on button "Continuar" at bounding box center [924, 448] width 332 height 34
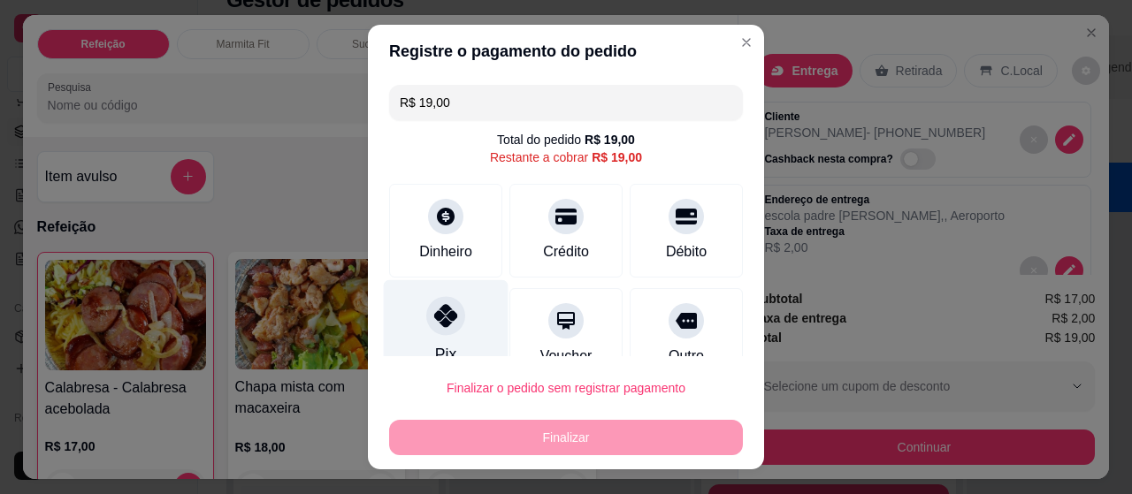
click at [449, 324] on div at bounding box center [445, 315] width 39 height 39
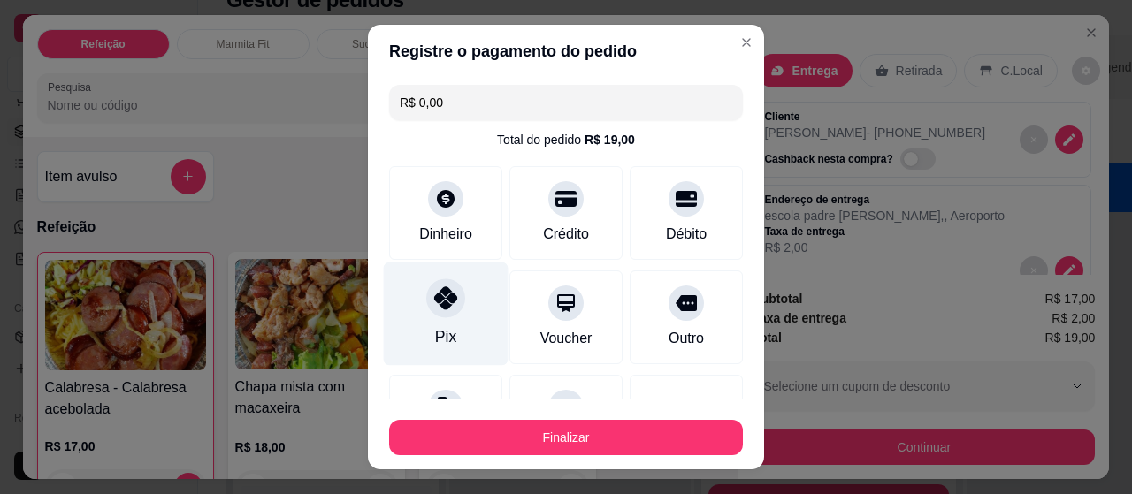
type input "R$ 0,00"
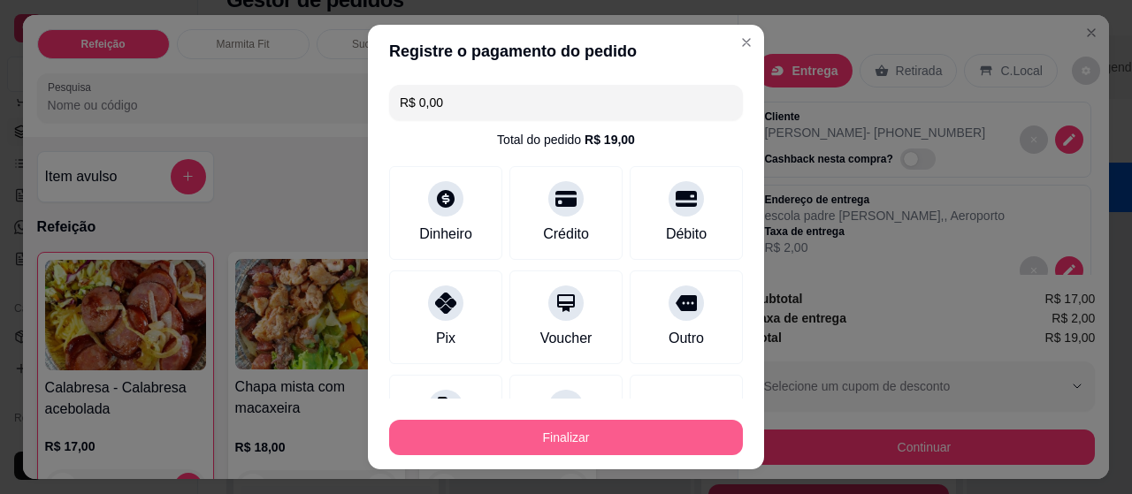
click at [535, 437] on button "Finalizar" at bounding box center [566, 437] width 354 height 35
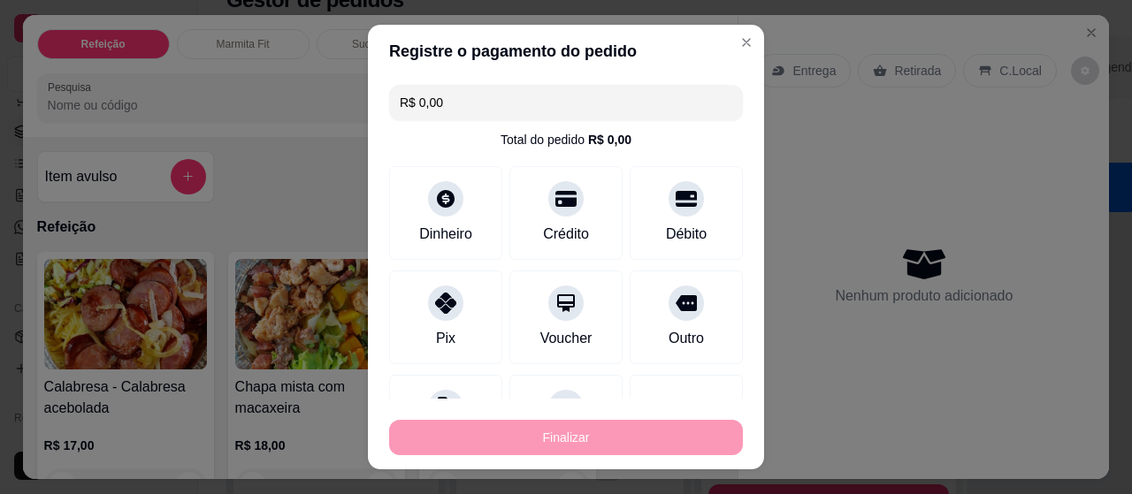
type input "0"
type input "-R$ 19,00"
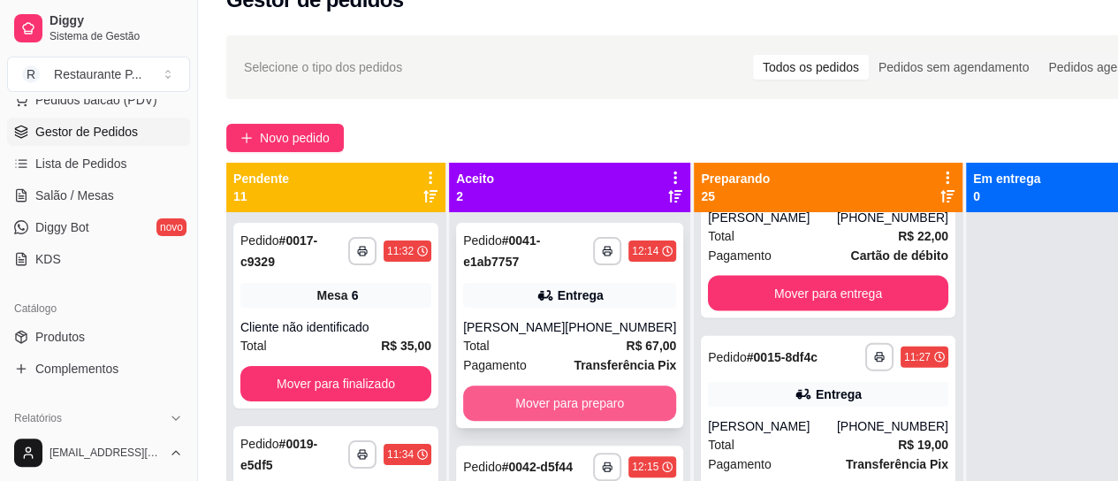
click at [583, 416] on button "Mover para preparo" at bounding box center [569, 402] width 213 height 35
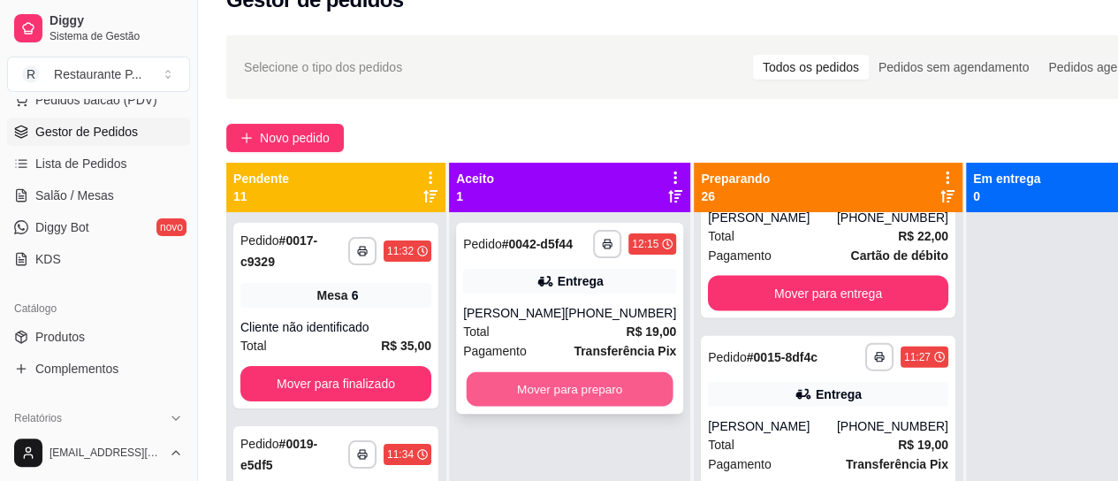
click at [587, 407] on button "Mover para preparo" at bounding box center [570, 389] width 207 height 34
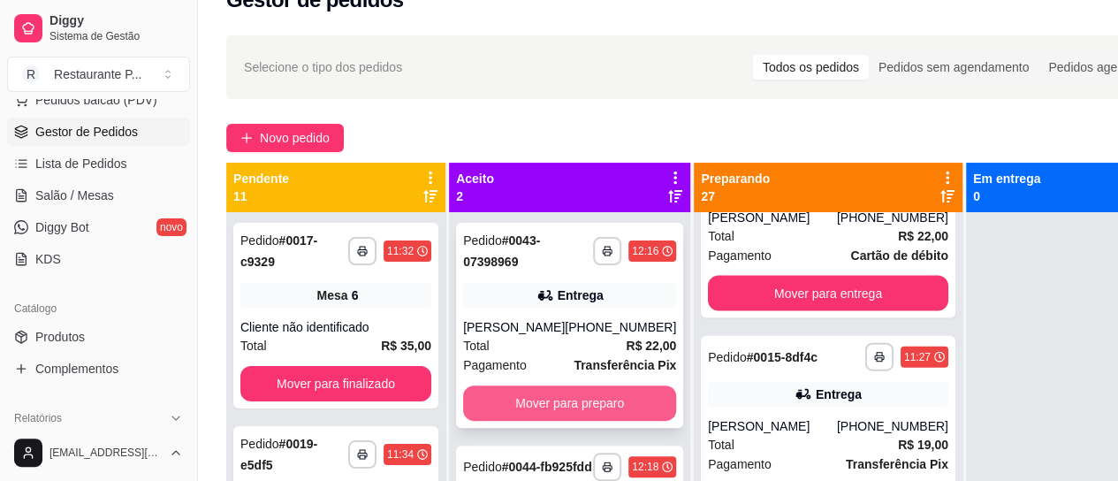
click at [571, 394] on button "Mover para preparo" at bounding box center [569, 402] width 213 height 35
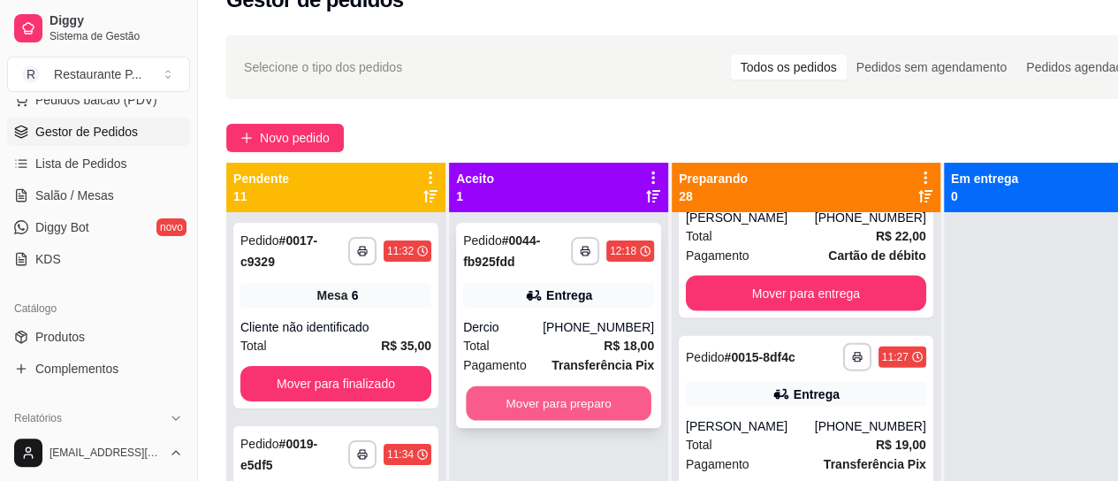
click at [558, 402] on button "Mover para preparo" at bounding box center [559, 403] width 186 height 34
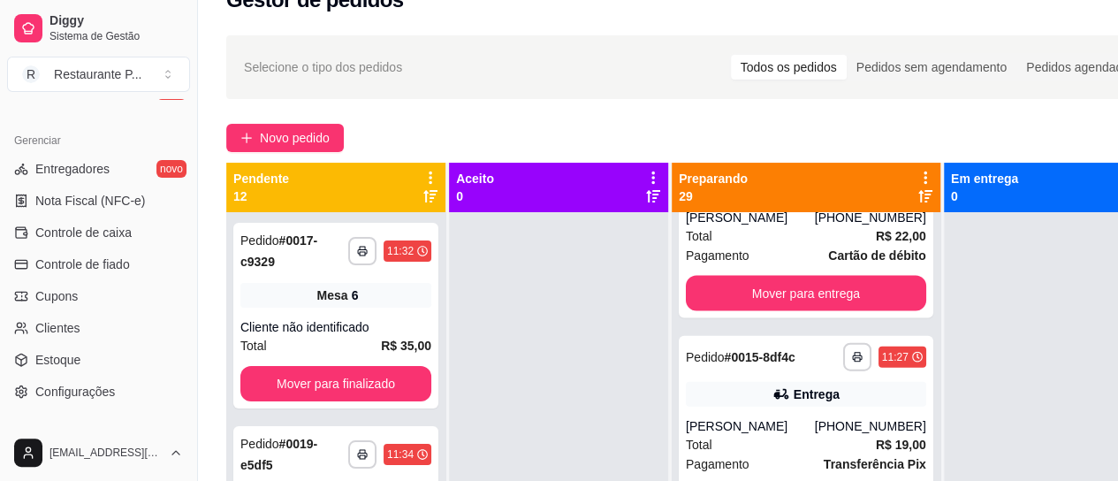
scroll to position [716, 0]
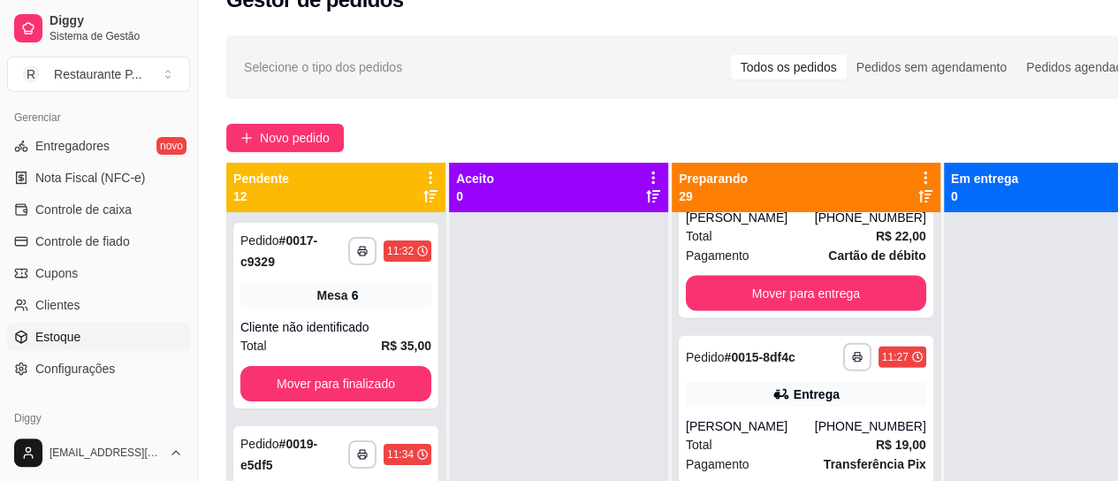
click at [103, 341] on link "Estoque" at bounding box center [98, 337] width 183 height 28
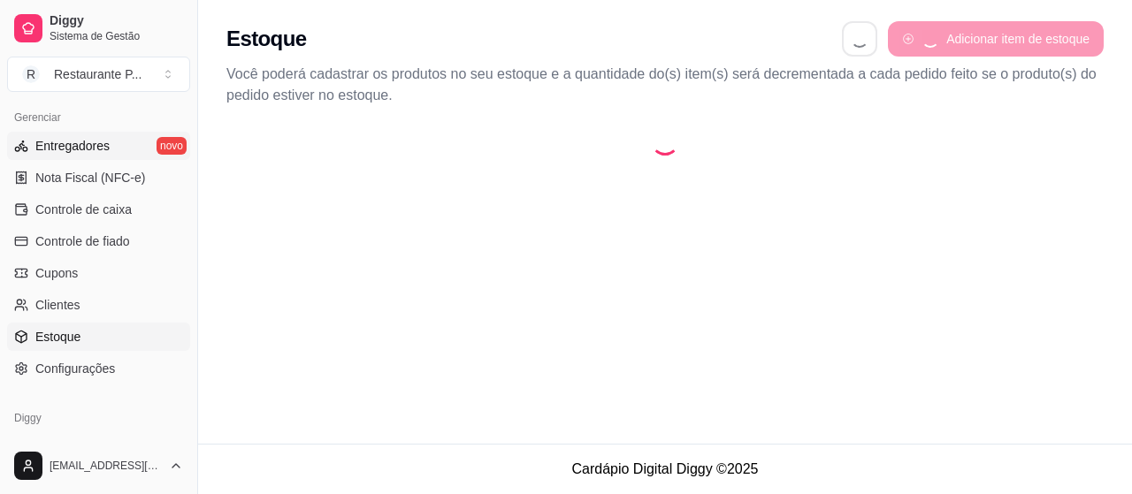
select select "QUANTITY_ORDER"
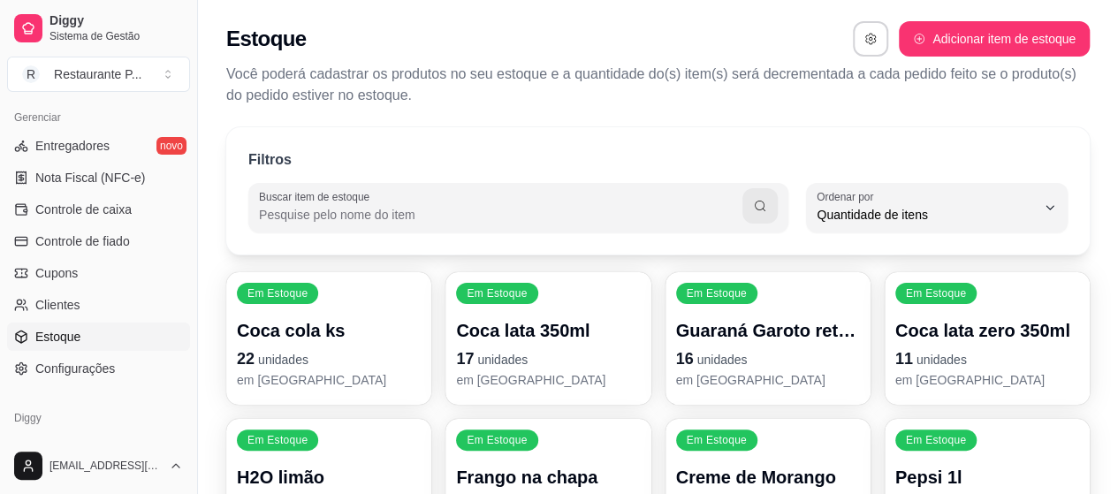
scroll to position [17, 0]
click at [104, 228] on link "Controle de fiado" at bounding box center [98, 241] width 183 height 28
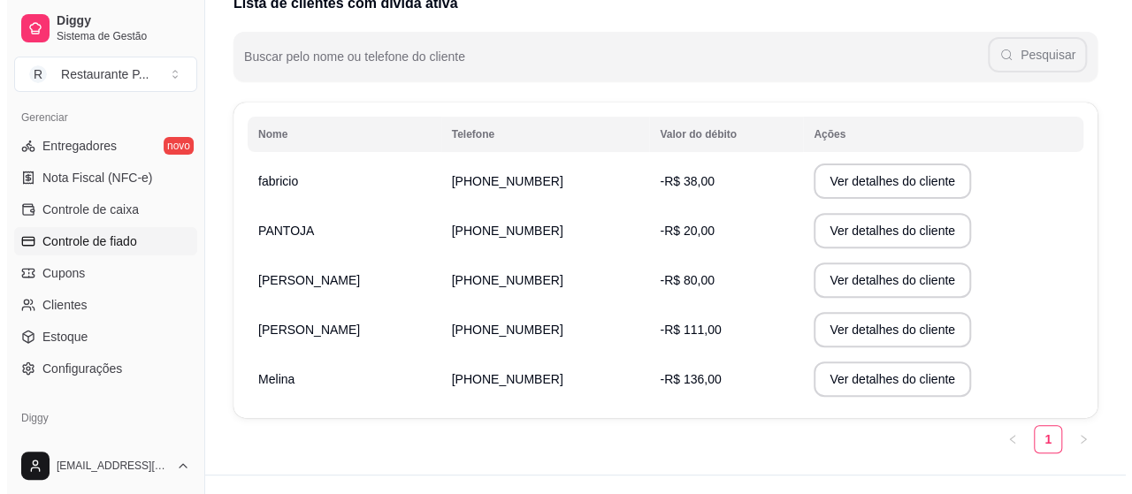
scroll to position [217, 0]
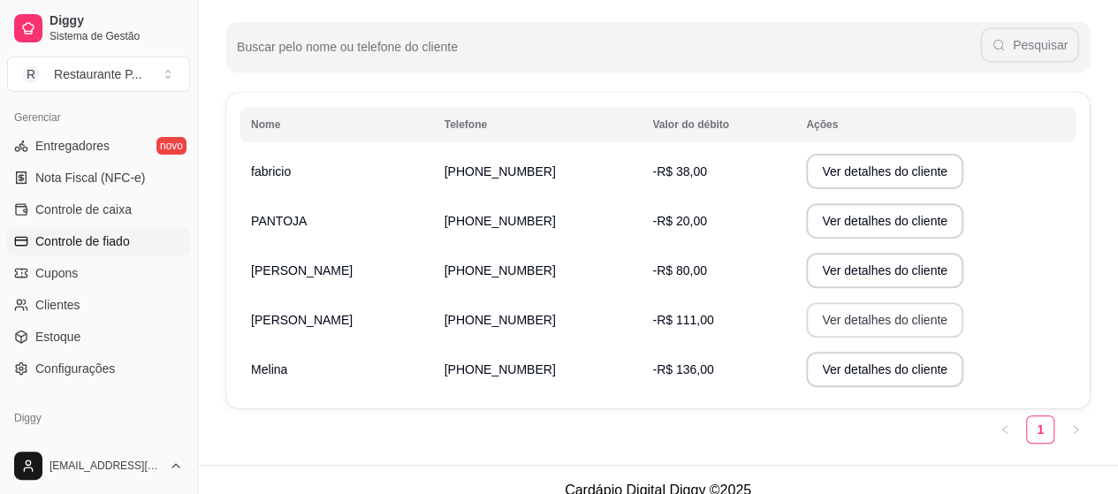
click at [822, 309] on button "Ver detalhes do cliente" at bounding box center [884, 319] width 157 height 35
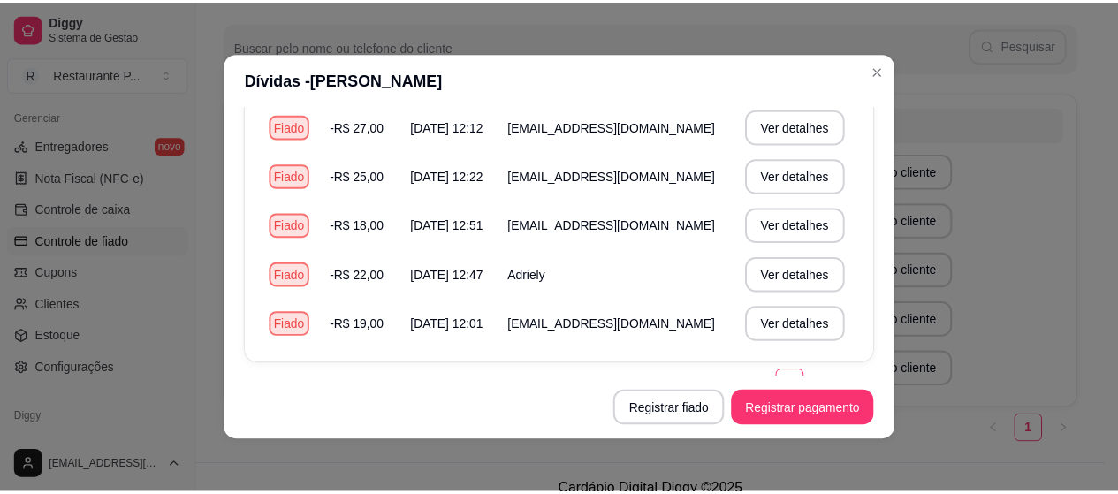
scroll to position [159, 0]
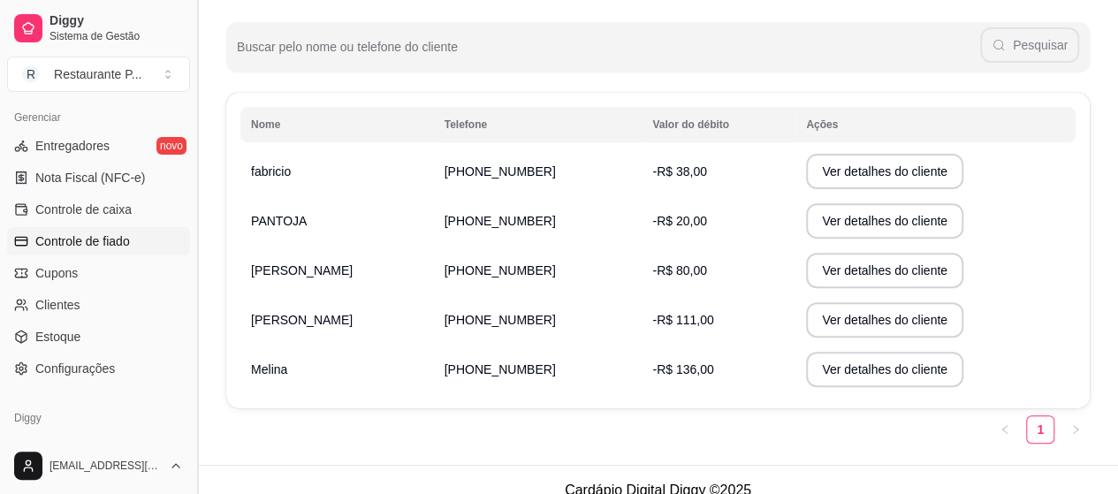
click at [191, 360] on button "Toggle Sidebar" at bounding box center [197, 247] width 14 height 494
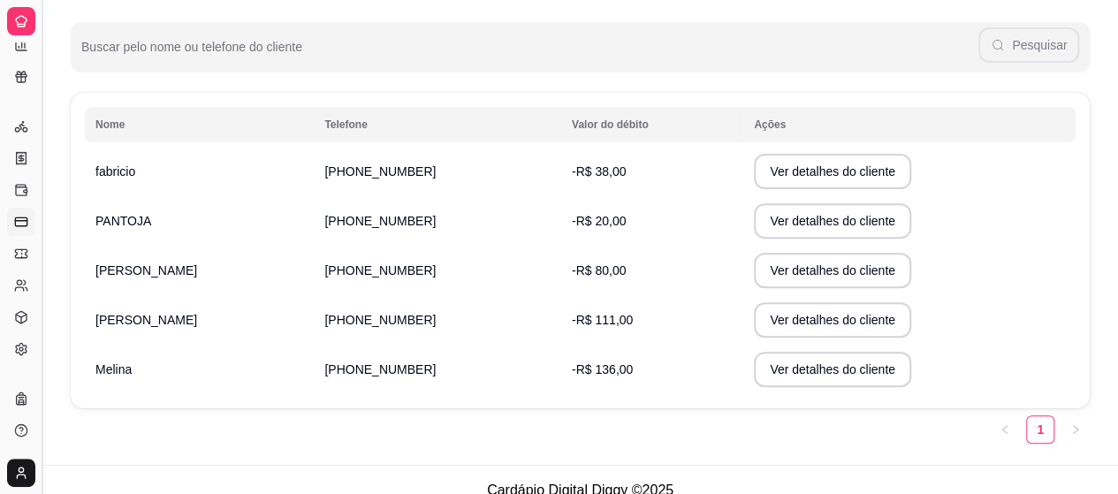
scroll to position [421, 0]
click at [39, 362] on button "Toggle Sidebar" at bounding box center [41, 247] width 14 height 494
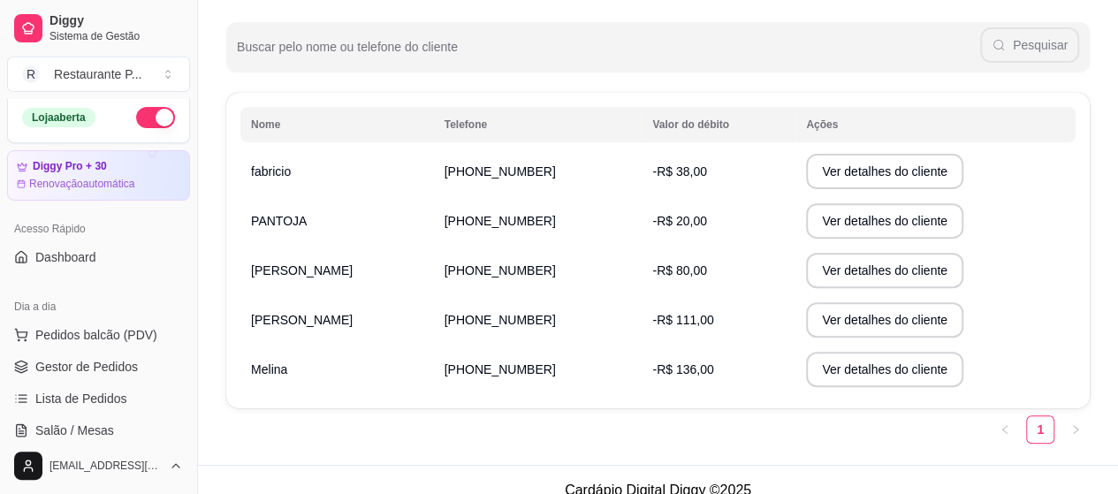
scroll to position [0, 0]
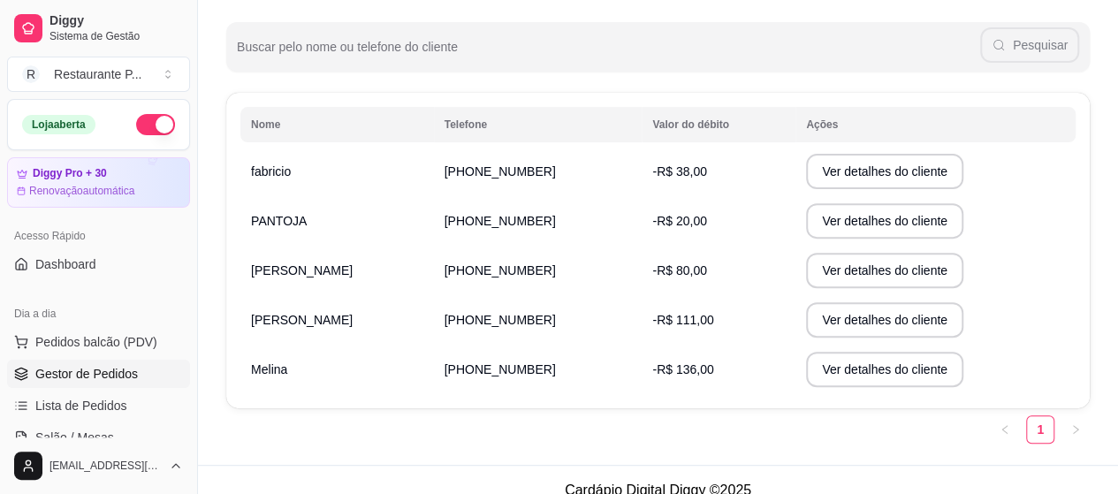
click at [90, 375] on span "Gestor de Pedidos" at bounding box center [86, 374] width 103 height 18
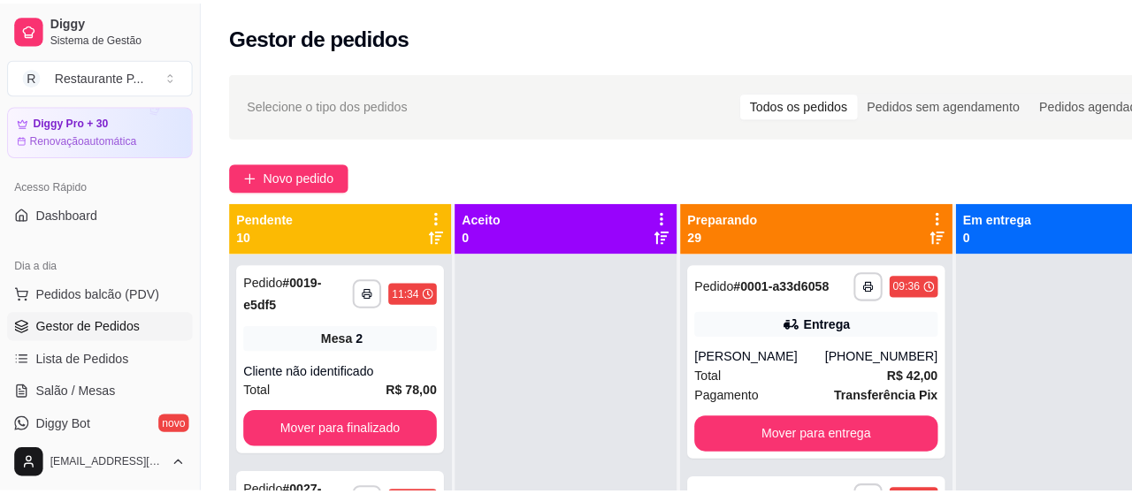
scroll to position [110, 0]
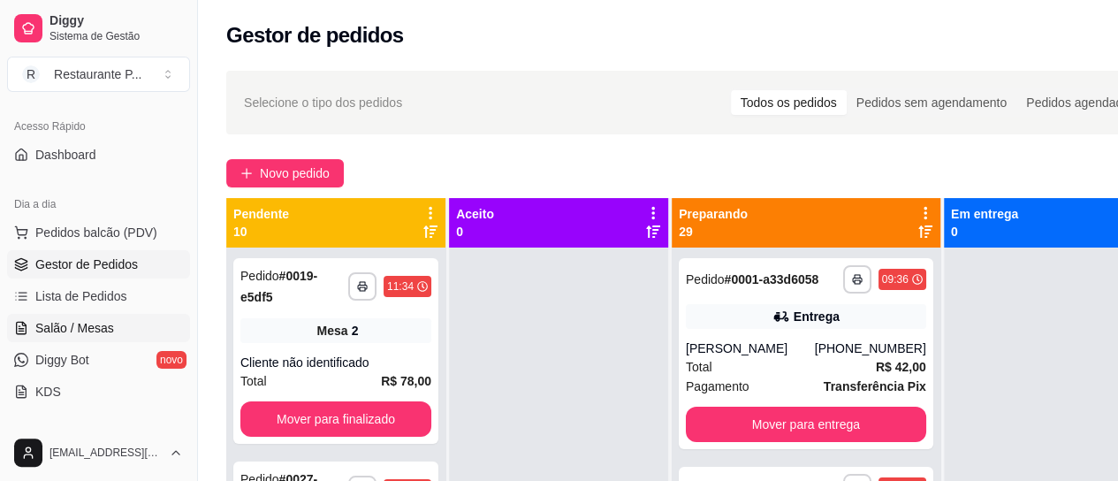
click at [53, 316] on link "Salão / Mesas" at bounding box center [98, 328] width 183 height 28
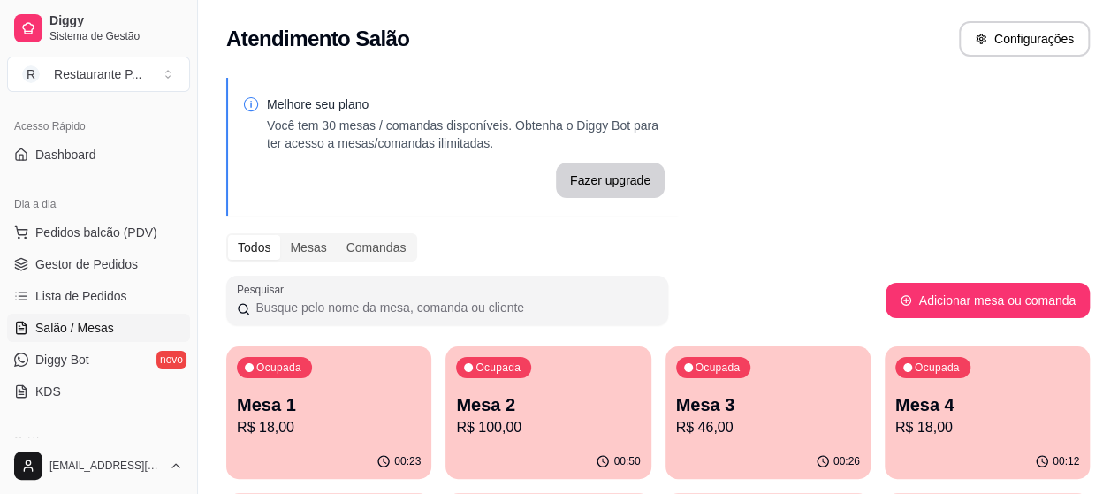
click at [676, 420] on p "R$ 46,00" at bounding box center [768, 427] width 184 height 21
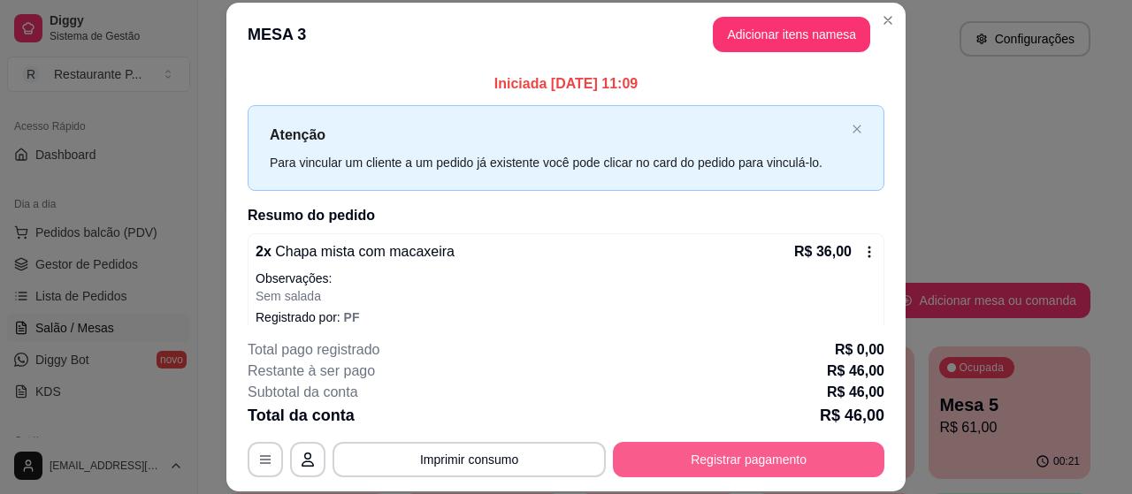
click at [762, 452] on button "Registrar pagamento" at bounding box center [748, 459] width 271 height 35
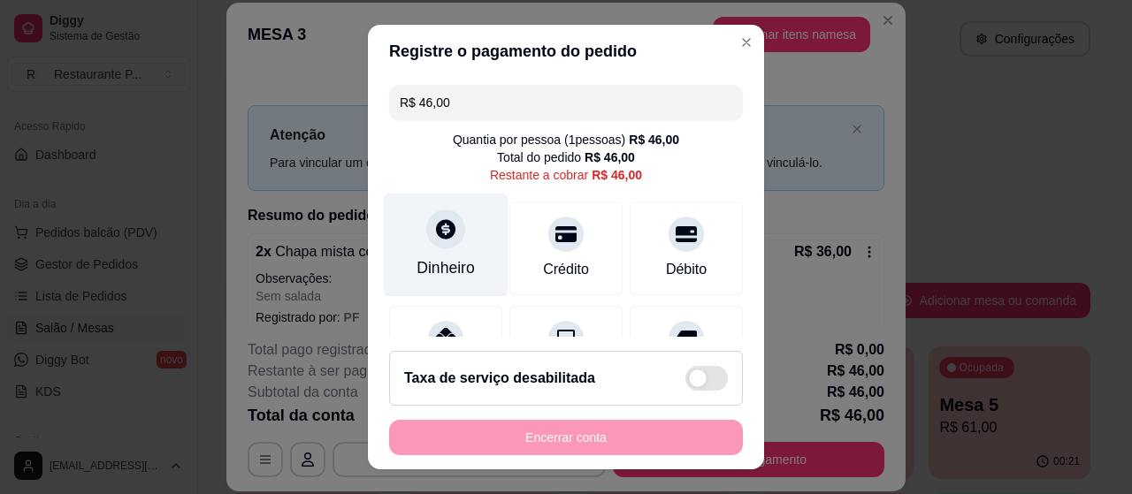
click at [436, 231] on icon at bounding box center [445, 228] width 19 height 19
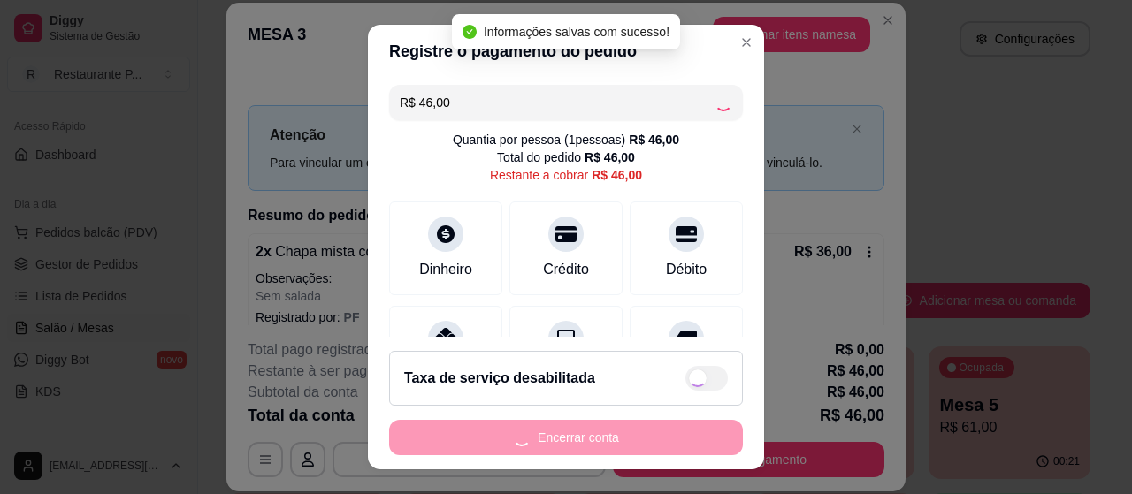
type input "R$ 0,00"
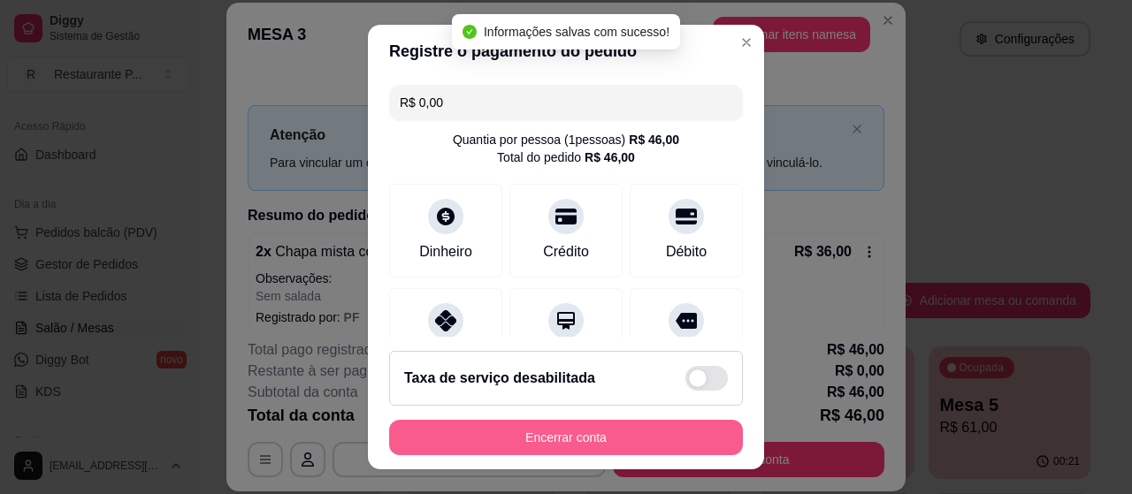
click at [553, 434] on button "Encerrar conta" at bounding box center [566, 437] width 354 height 35
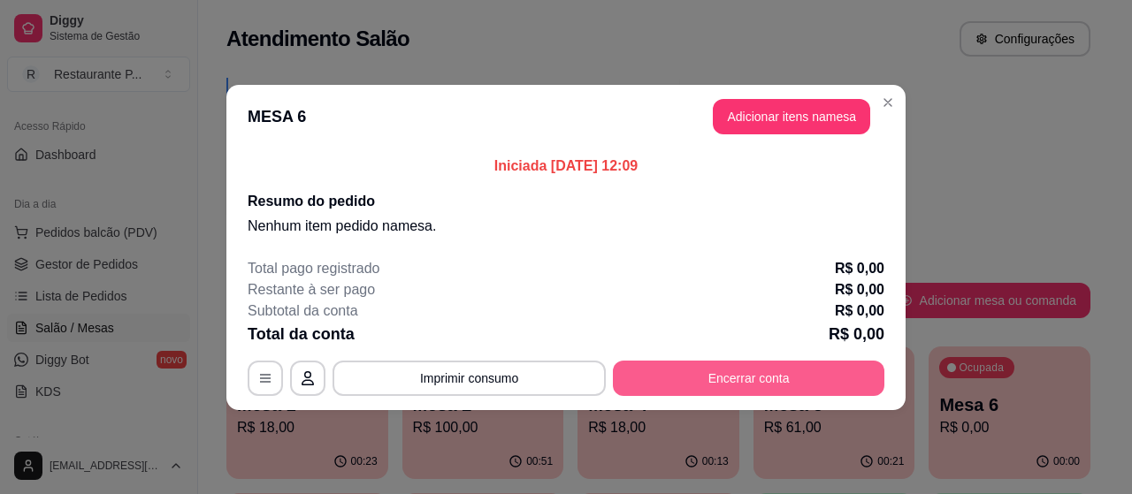
click at [720, 378] on button "Encerrar conta" at bounding box center [748, 378] width 271 height 35
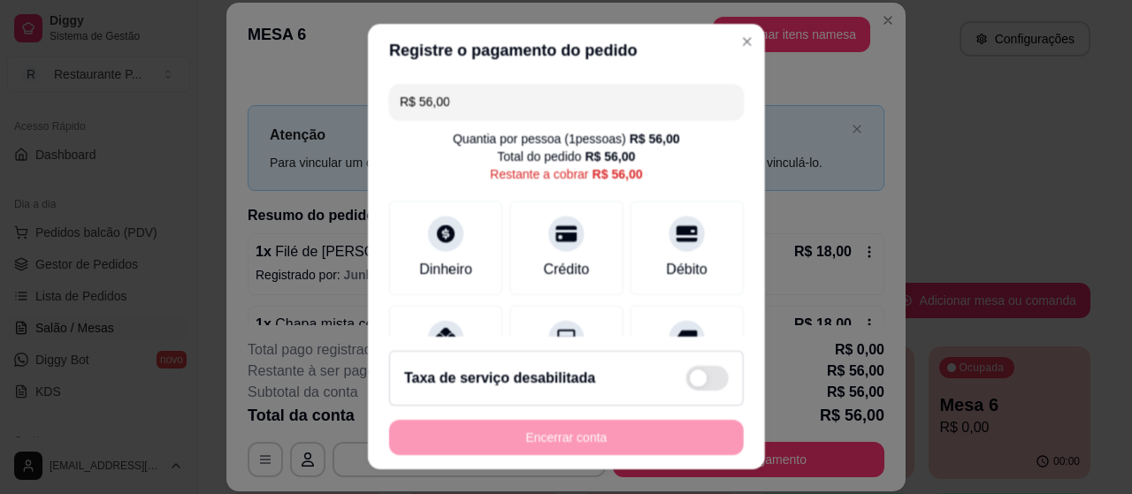
type input "R$ 56,00"
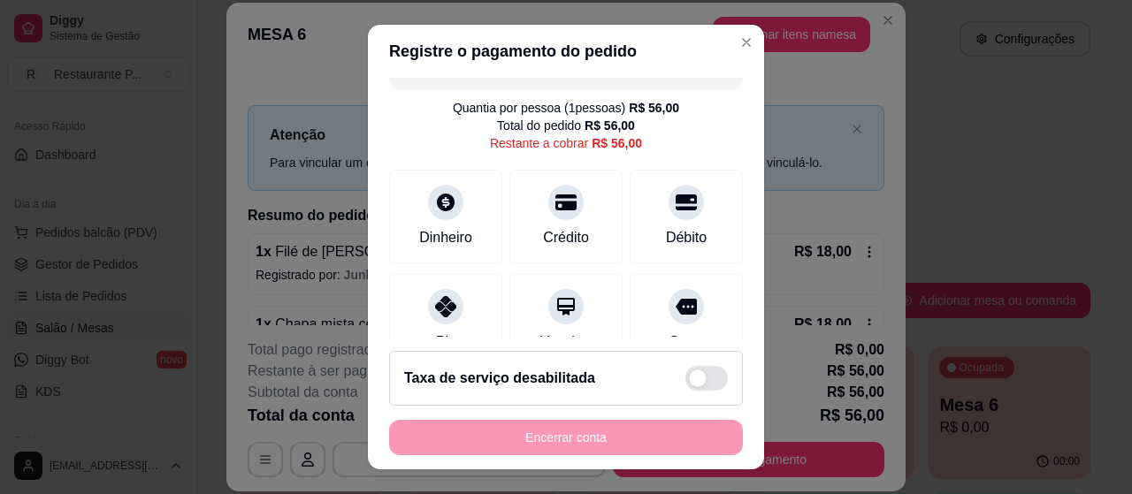
scroll to position [8, 0]
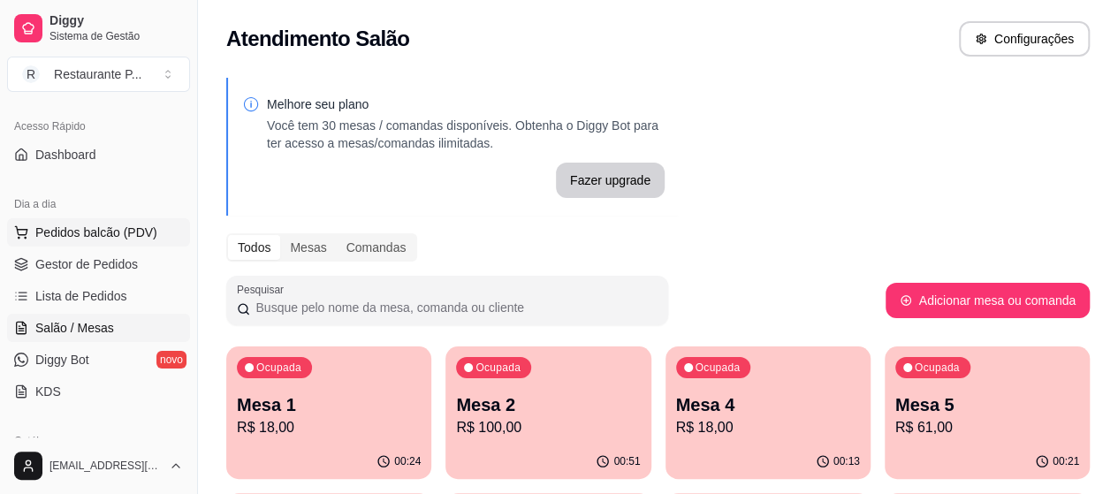
click at [119, 238] on span "Pedidos balcão (PDV)" at bounding box center [96, 233] width 122 height 18
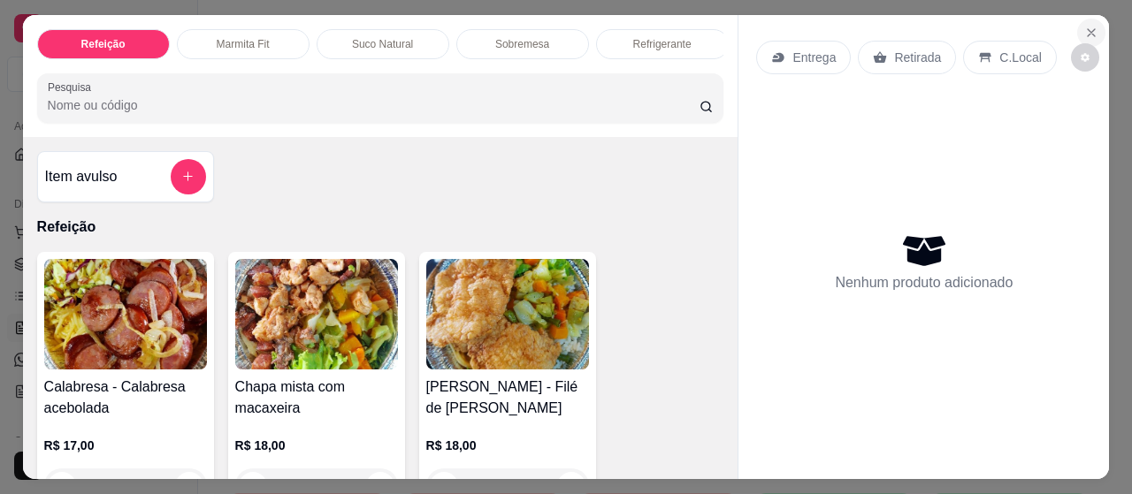
click at [1084, 26] on icon "Close" at bounding box center [1091, 33] width 14 height 14
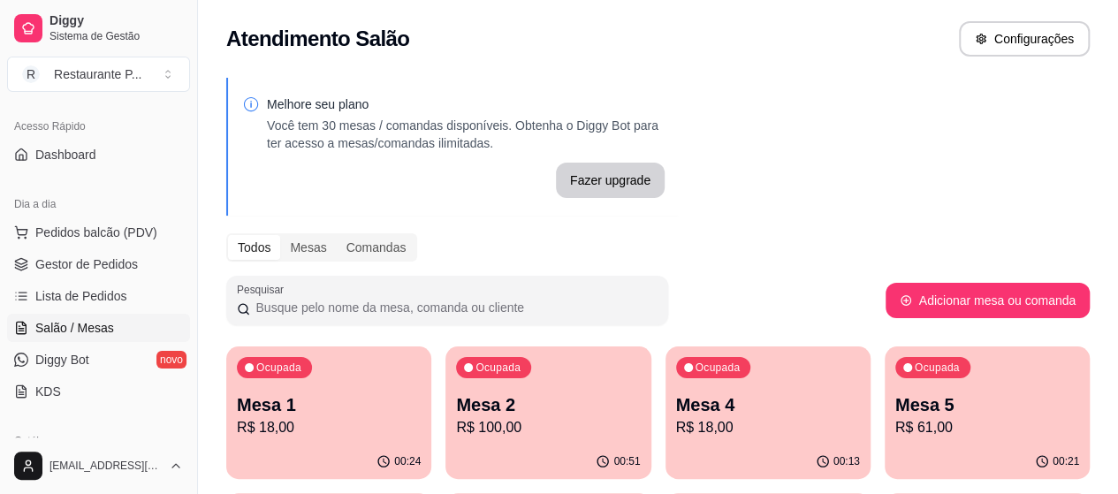
click at [495, 418] on p "R$ 100,00" at bounding box center [548, 427] width 184 height 21
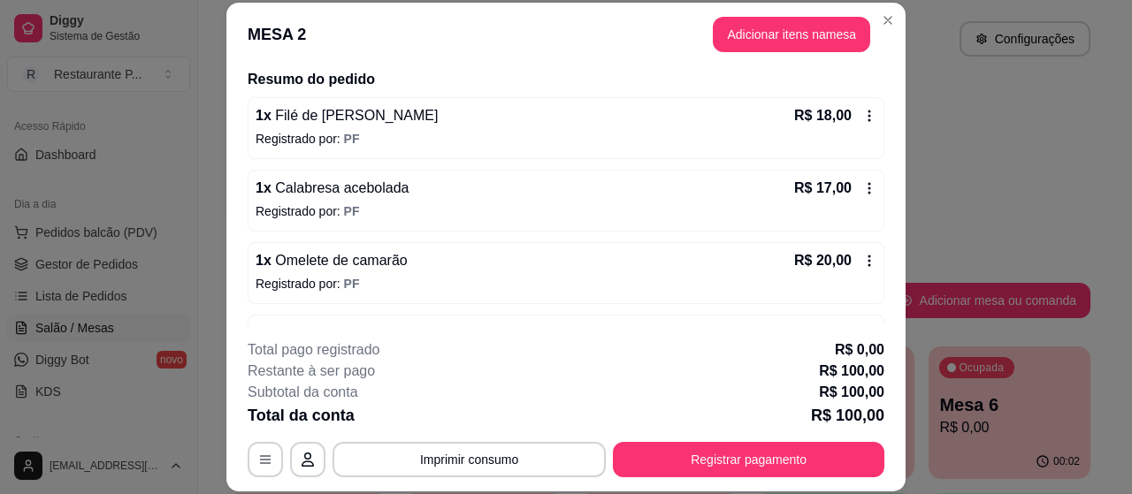
scroll to position [156, 0]
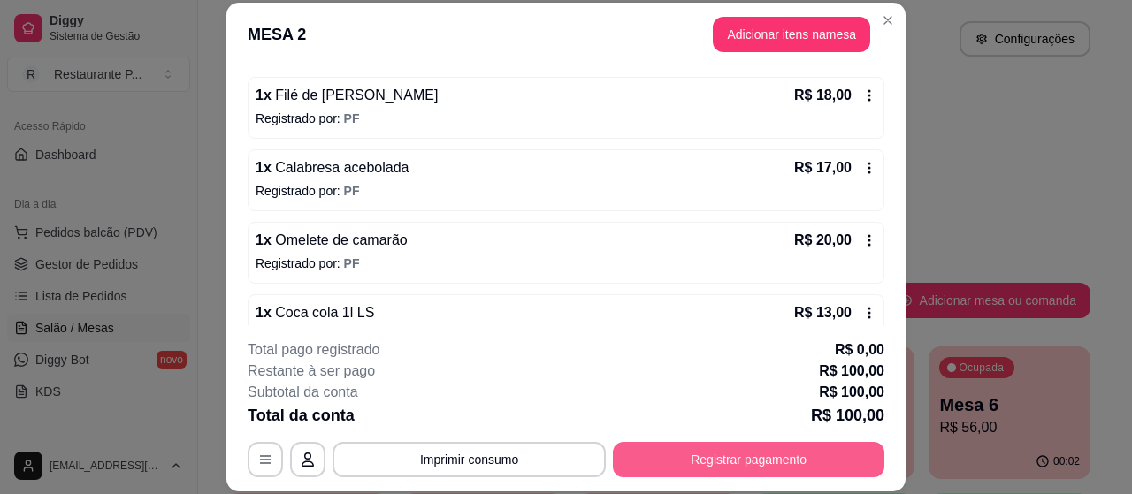
click at [713, 462] on button "Registrar pagamento" at bounding box center [748, 459] width 271 height 35
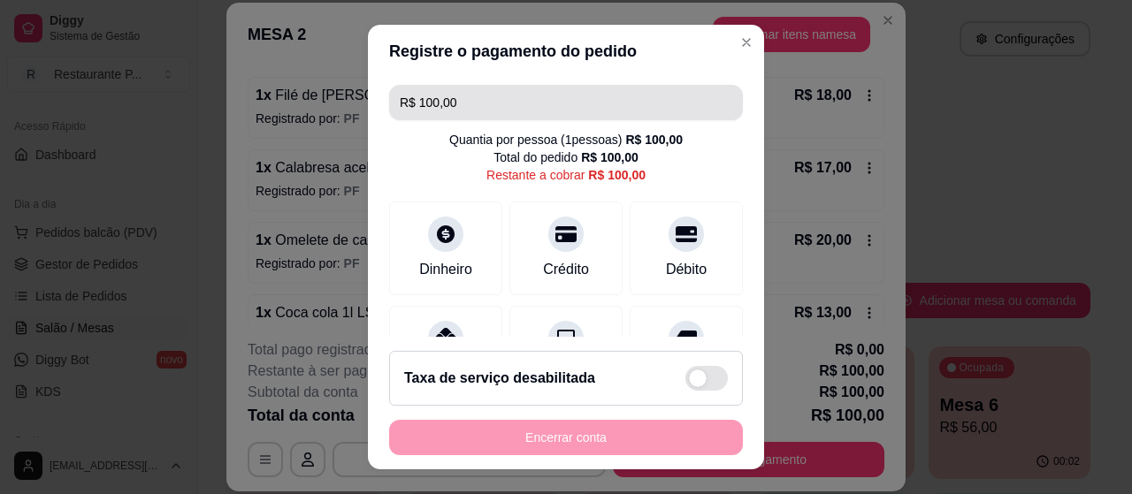
click at [465, 89] on input "R$ 100,00" at bounding box center [566, 102] width 332 height 35
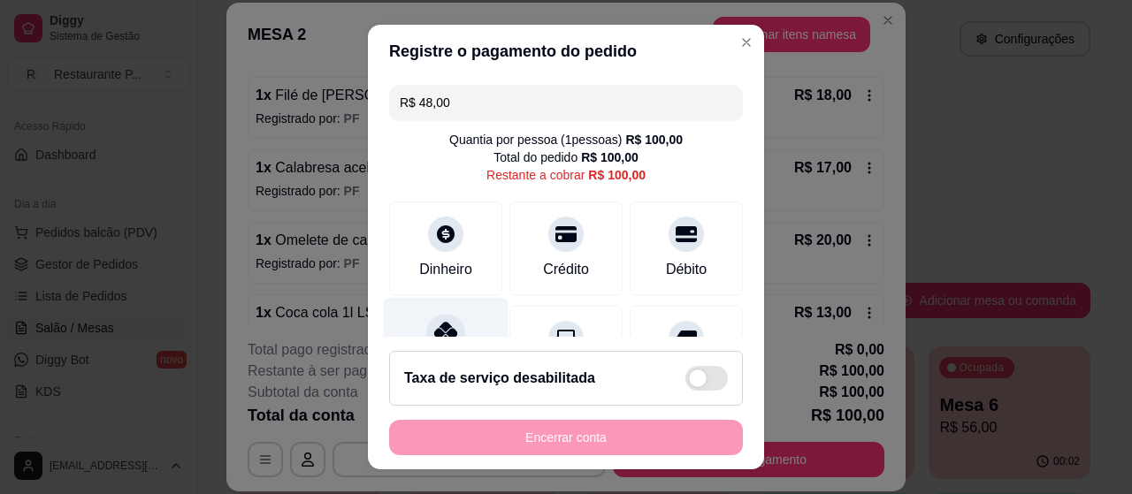
click at [426, 316] on div at bounding box center [445, 333] width 39 height 39
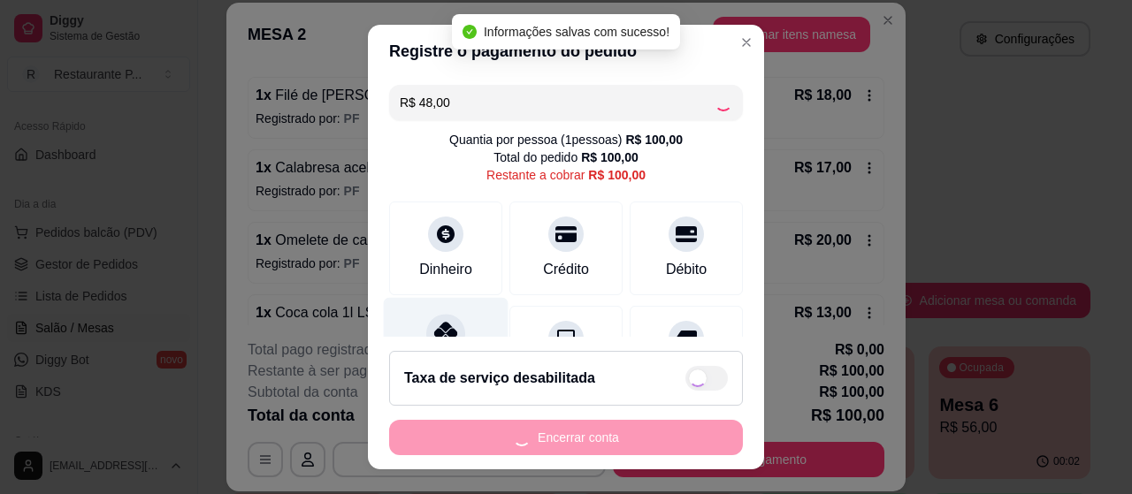
type input "R$ 52,00"
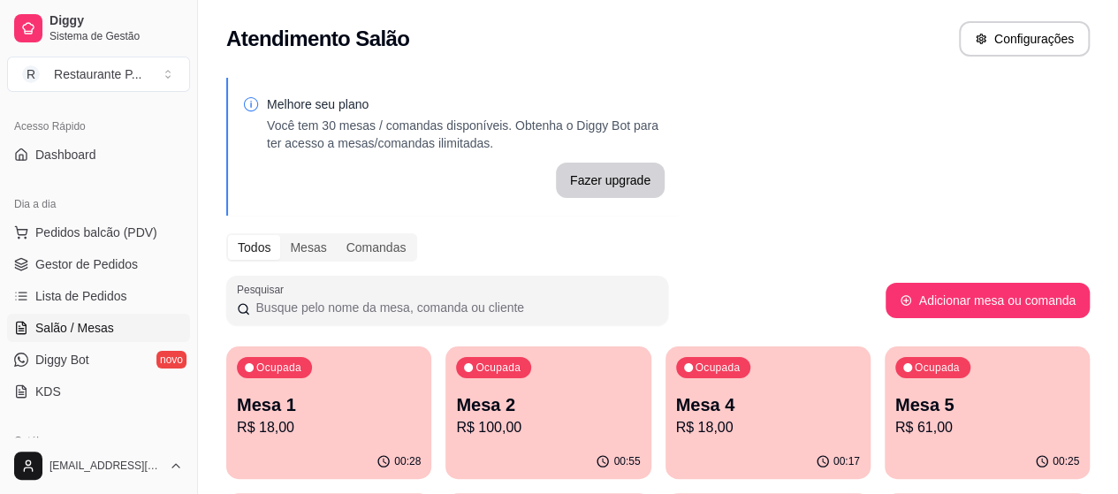
click at [484, 427] on p "R$ 100,00" at bounding box center [548, 427] width 184 height 21
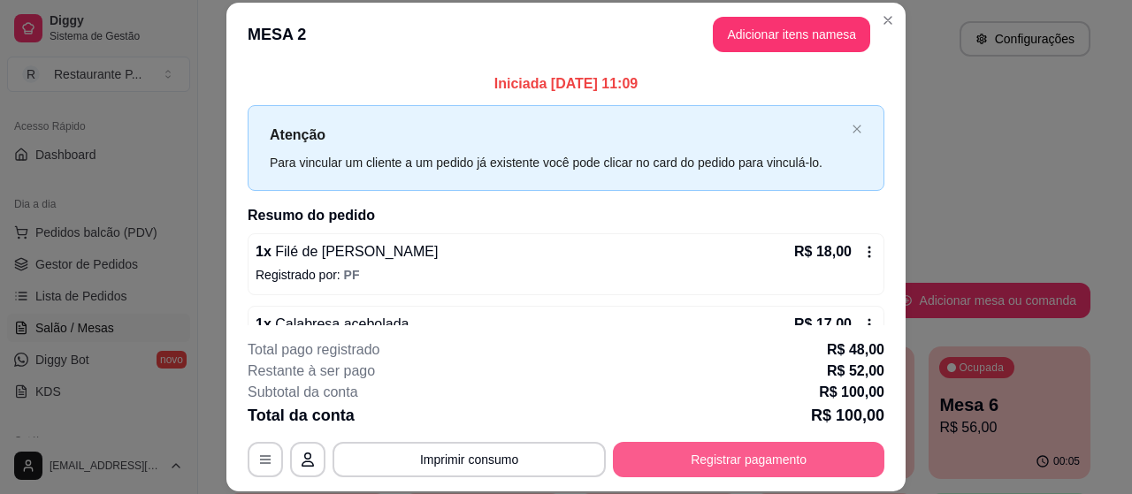
click at [751, 456] on button "Registrar pagamento" at bounding box center [748, 459] width 271 height 35
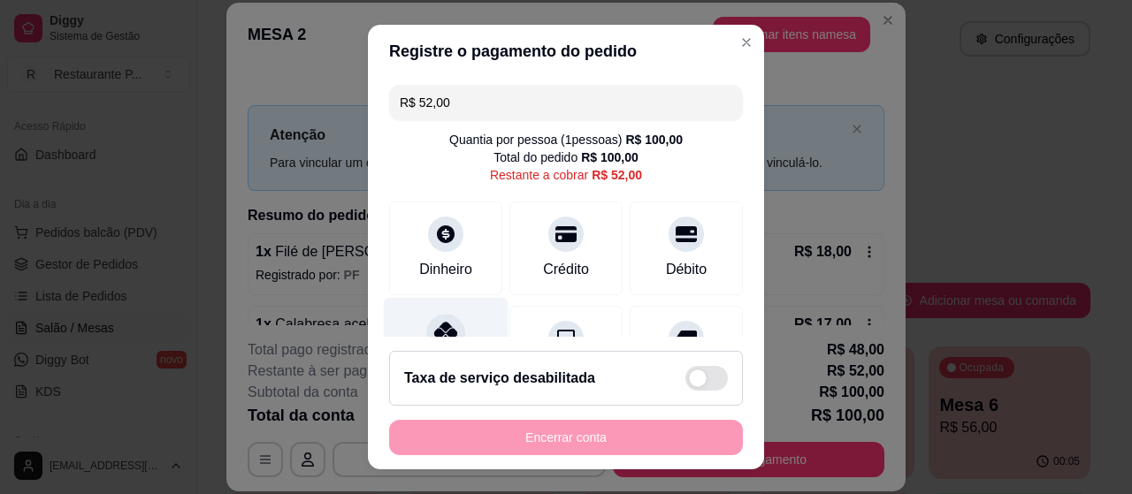
drag, startPoint x: 435, startPoint y: 320, endPoint x: 438, endPoint y: 310, distance: 10.1
click at [438, 319] on div at bounding box center [445, 333] width 39 height 39
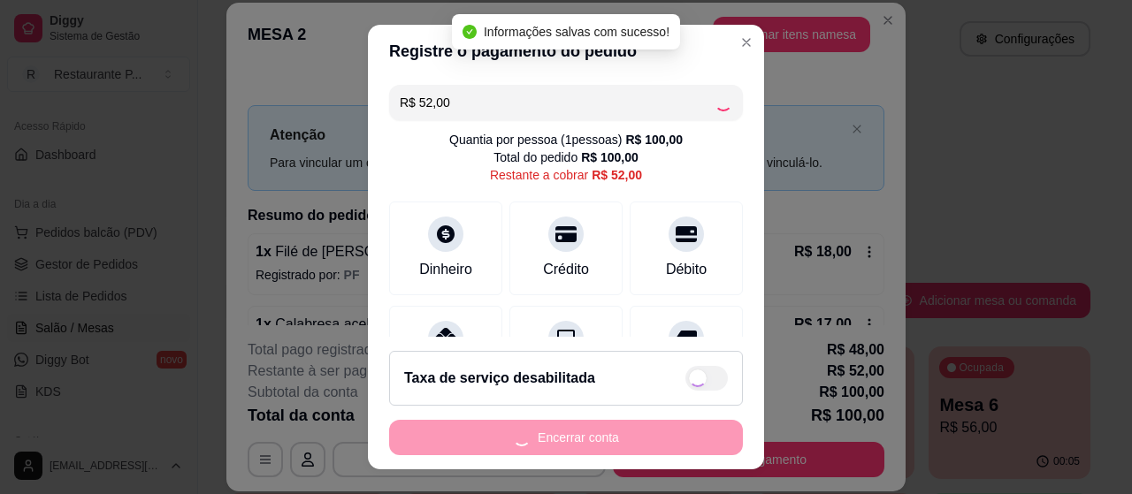
type input "R$ 0,00"
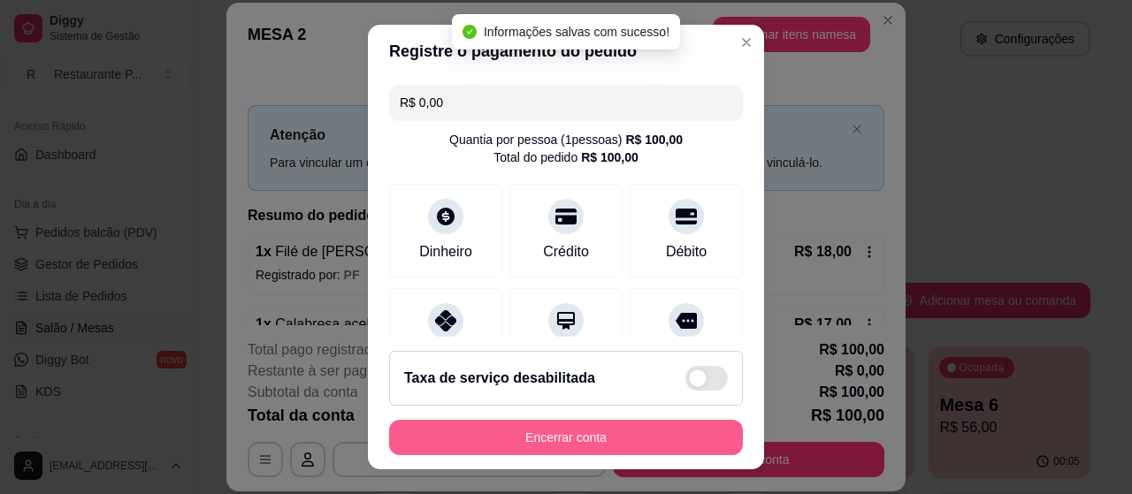
click at [586, 438] on button "Encerrar conta" at bounding box center [566, 437] width 354 height 35
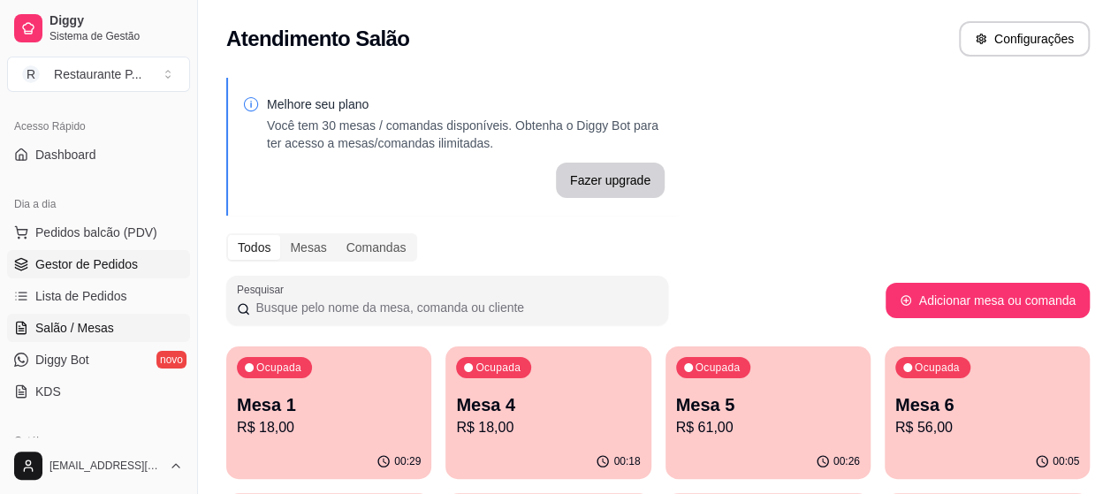
click at [118, 257] on span "Gestor de Pedidos" at bounding box center [86, 264] width 103 height 18
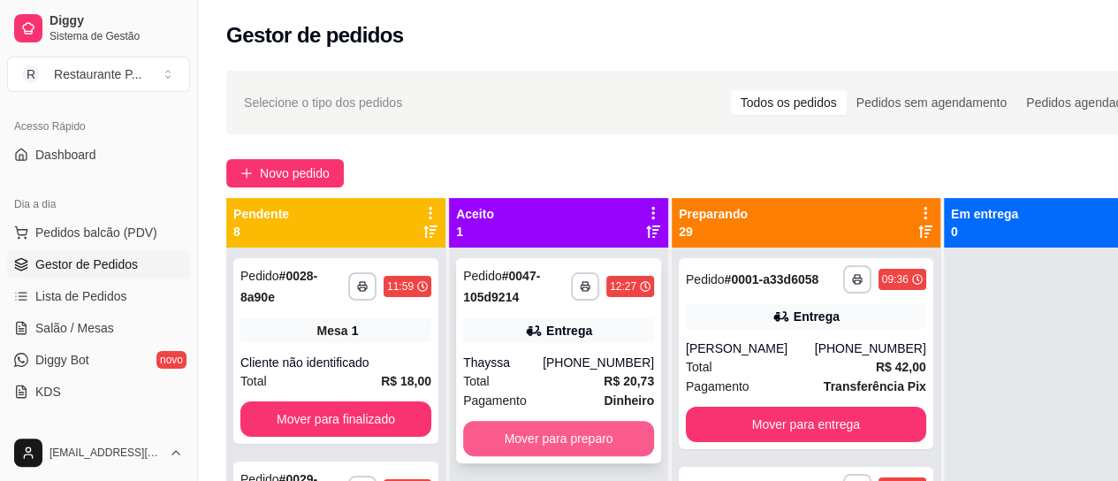
click at [541, 437] on button "Mover para preparo" at bounding box center [558, 438] width 191 height 35
click at [492, 432] on button "Mover para preparo" at bounding box center [559, 439] width 186 height 34
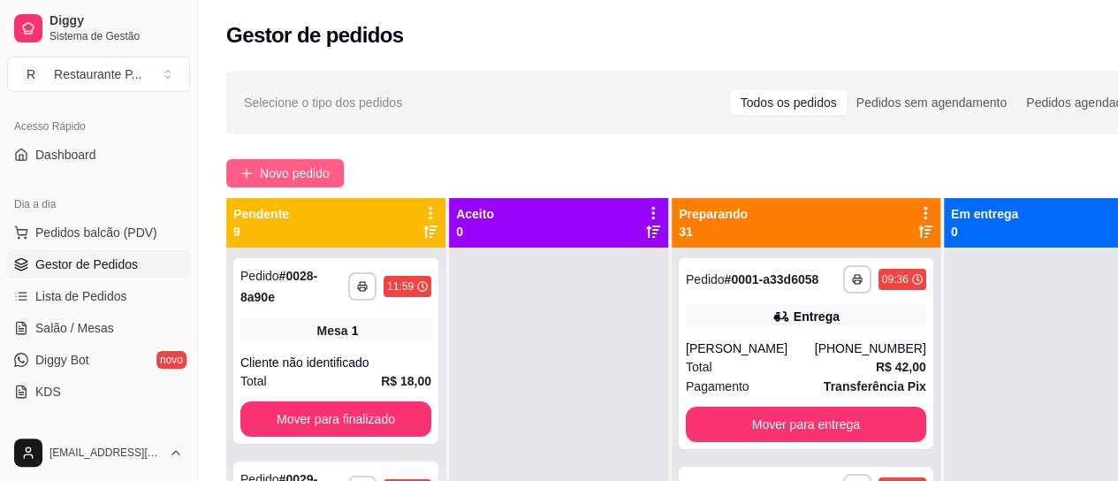
click at [266, 164] on span "Novo pedido" at bounding box center [295, 173] width 70 height 19
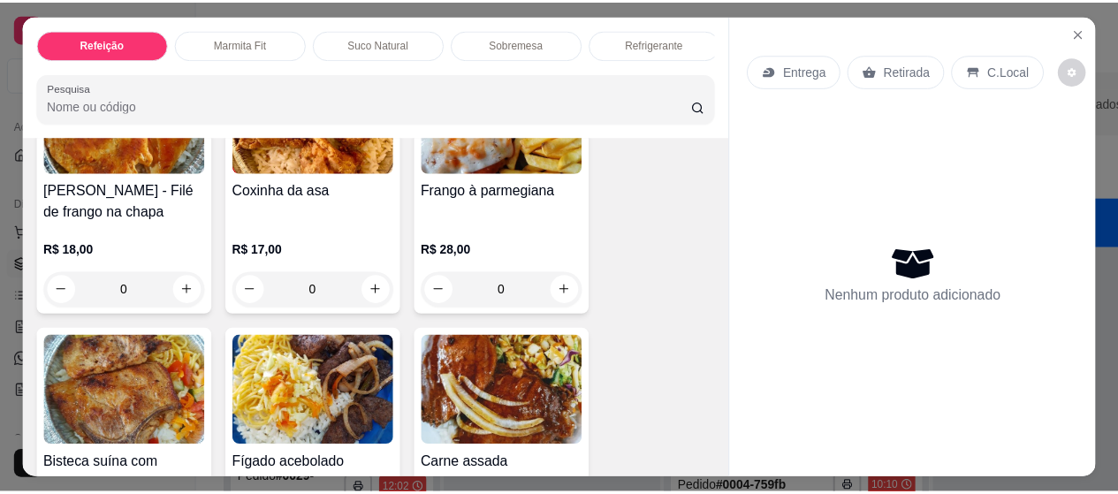
scroll to position [511, 0]
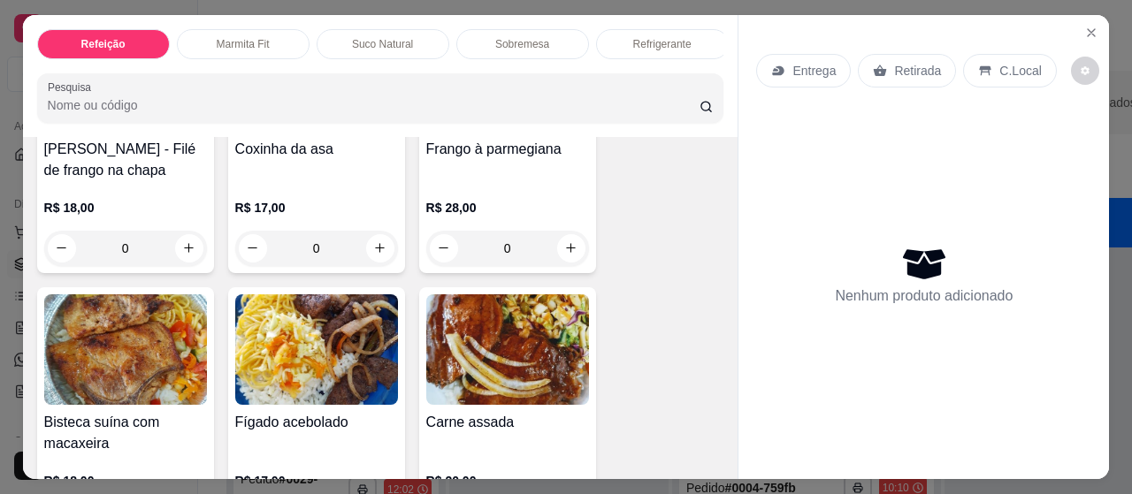
click at [315, 363] on img at bounding box center [316, 349] width 163 height 111
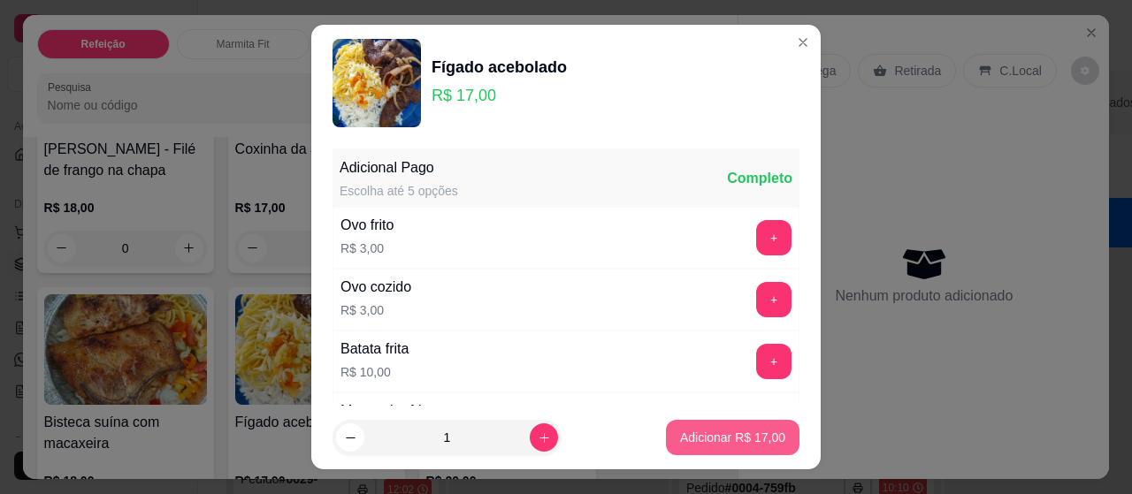
click at [717, 429] on p "Adicionar R$ 17,00" at bounding box center [732, 438] width 105 height 18
type input "1"
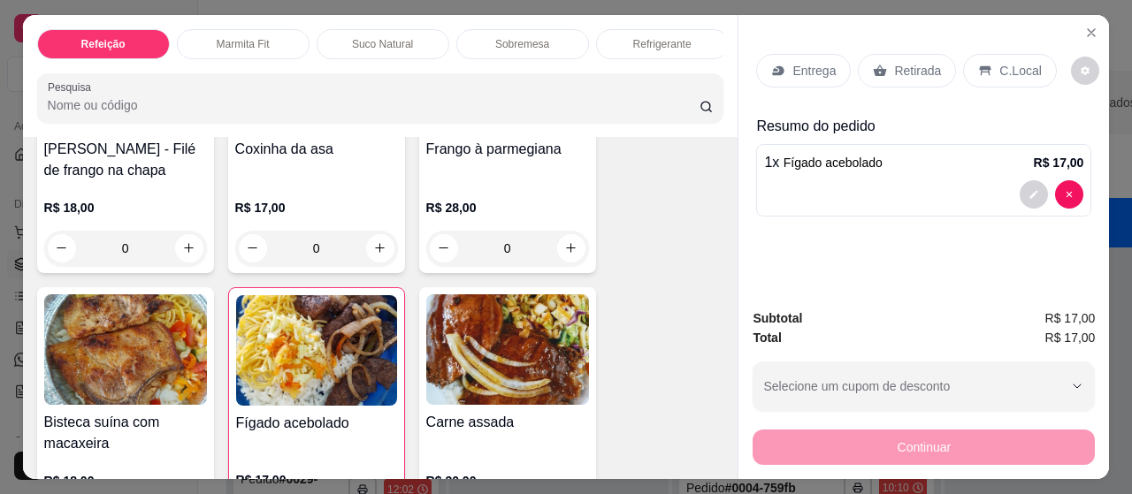
click at [999, 69] on p "C.Local" at bounding box center [1020, 71] width 42 height 18
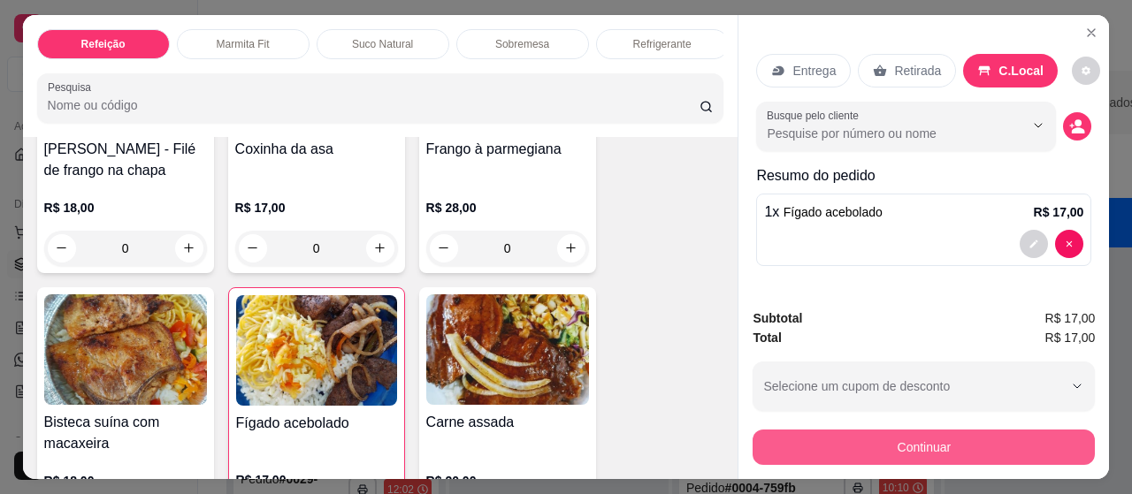
click at [890, 431] on button "Continuar" at bounding box center [923, 447] width 342 height 35
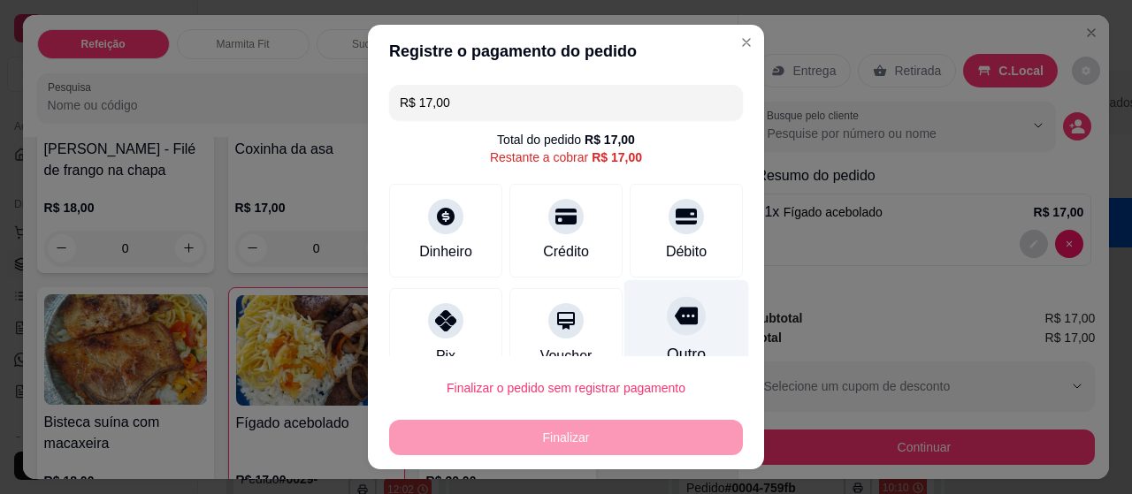
click at [642, 335] on div "Outro" at bounding box center [686, 331] width 125 height 103
type input "R$ 0,00"
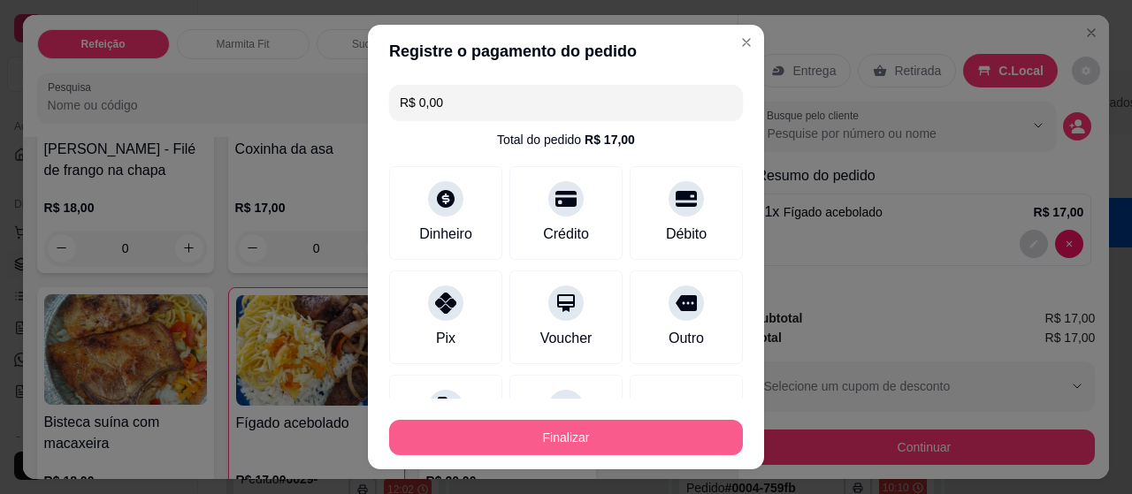
click at [602, 420] on button "Finalizar" at bounding box center [566, 437] width 354 height 35
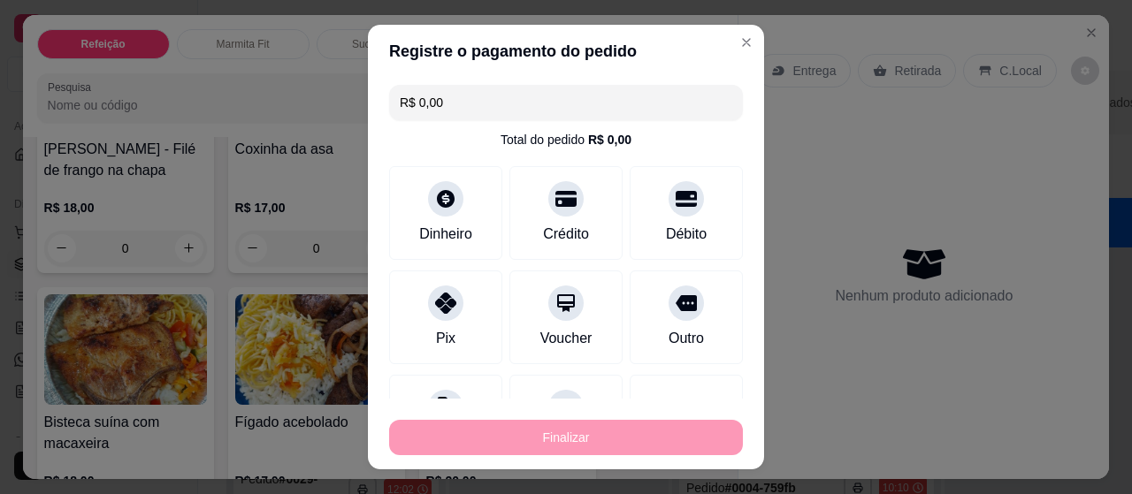
type input "0"
type input "-R$ 17,00"
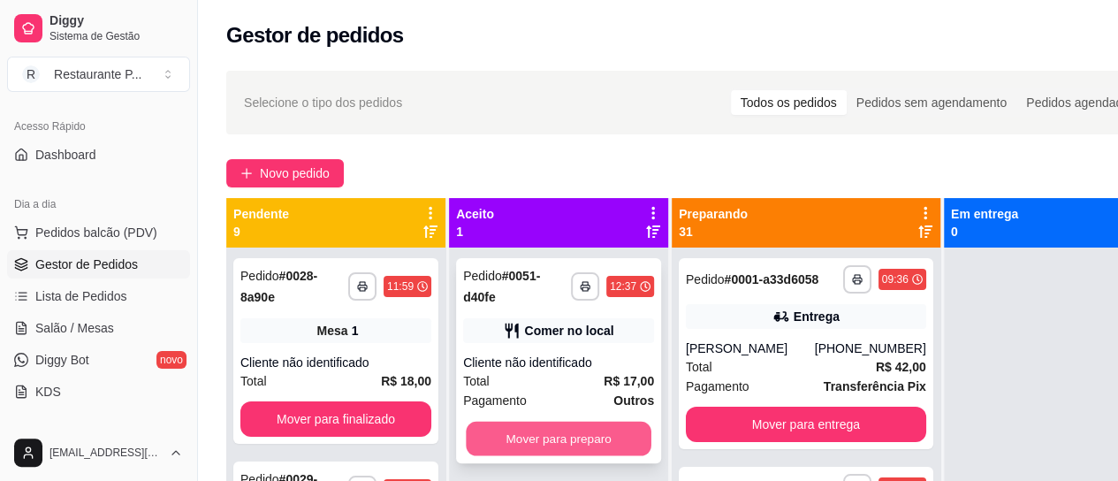
click at [560, 427] on button "Mover para preparo" at bounding box center [559, 439] width 186 height 34
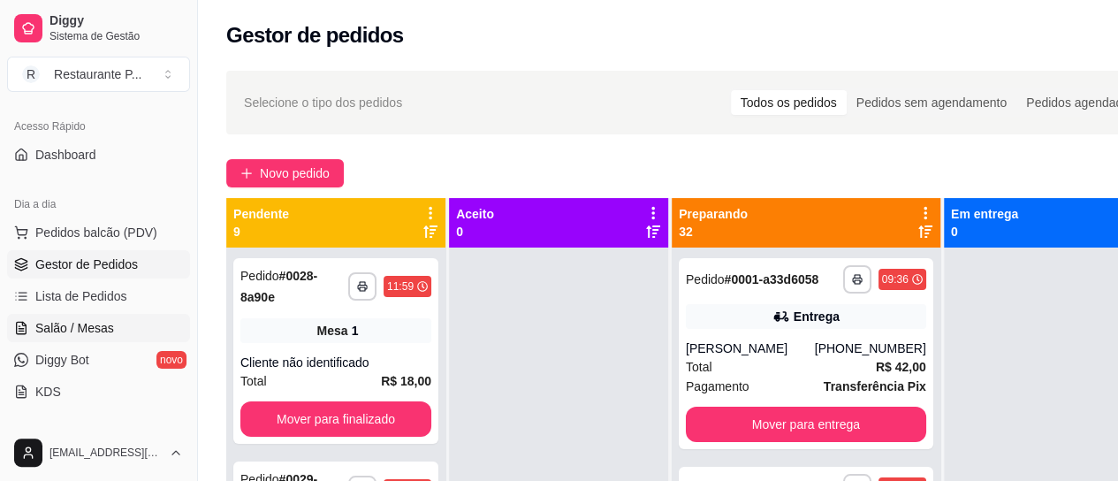
click at [83, 339] on link "Salão / Mesas" at bounding box center [98, 328] width 183 height 28
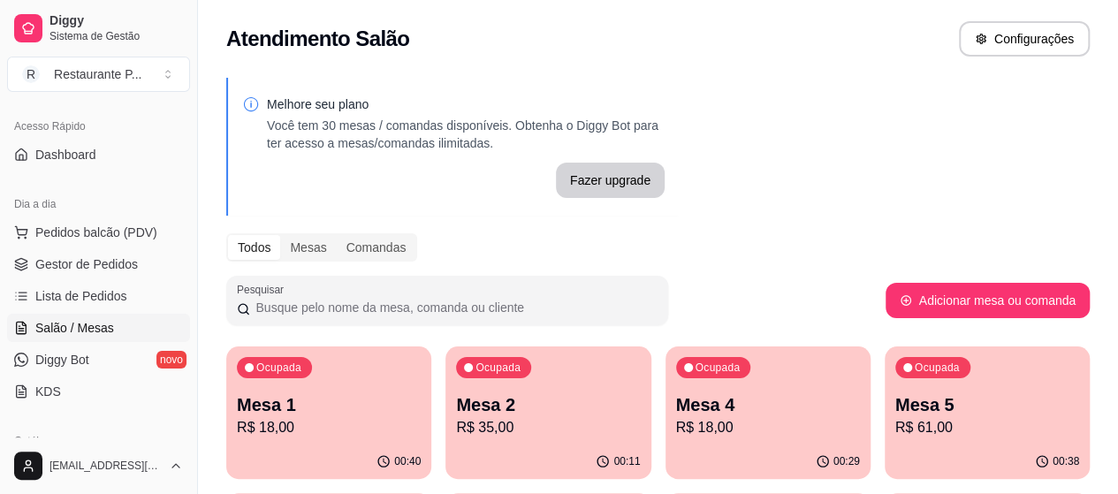
click at [896, 406] on p "Mesa 5" at bounding box center [988, 405] width 184 height 25
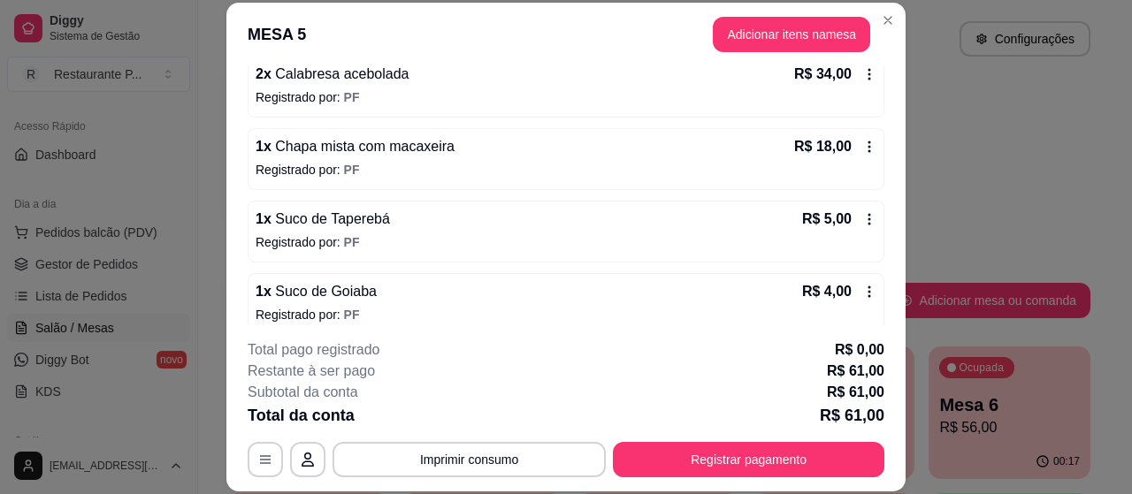
scroll to position [191, 0]
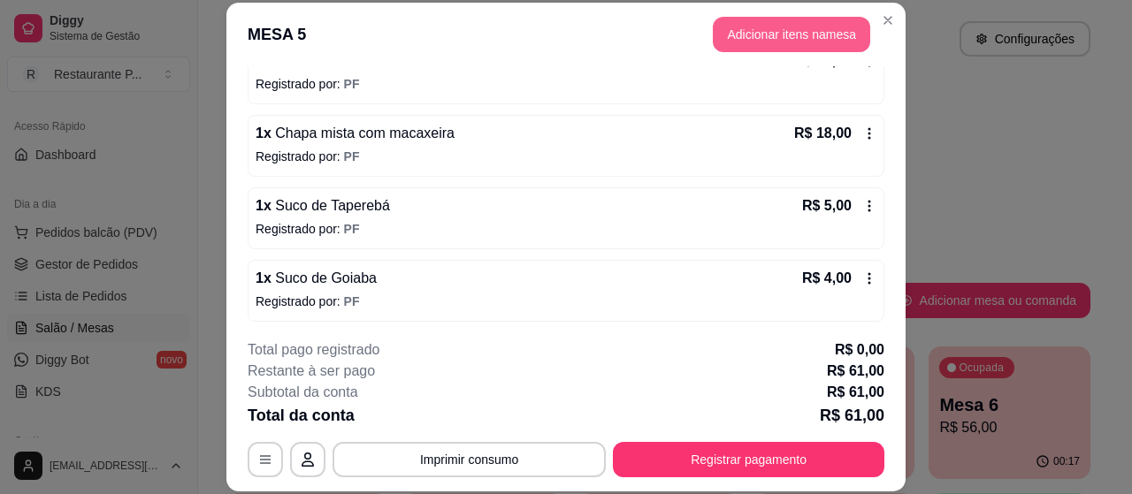
click at [796, 23] on button "Adicionar itens na mesa" at bounding box center [791, 34] width 157 height 35
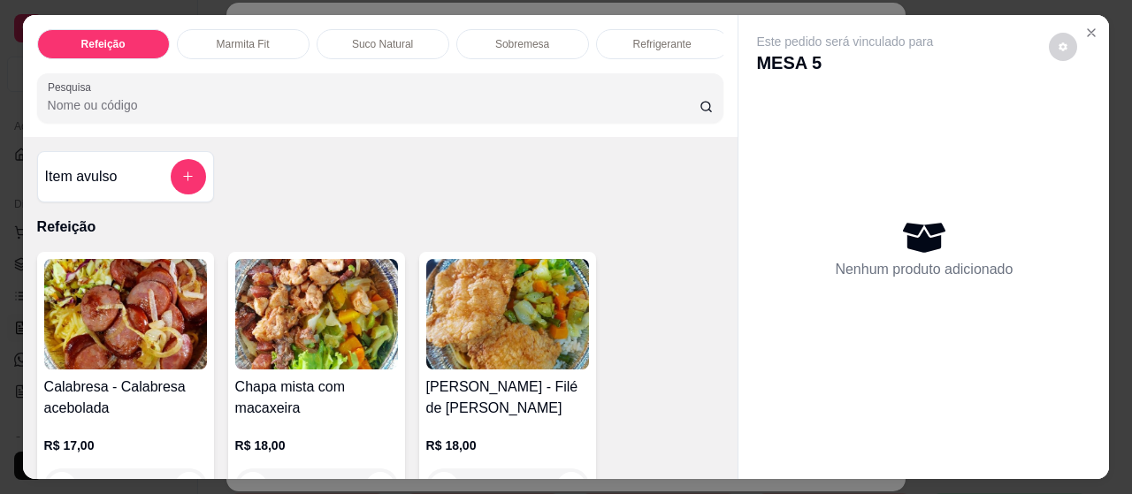
click at [519, 37] on p "Sobremesa" at bounding box center [522, 44] width 54 height 14
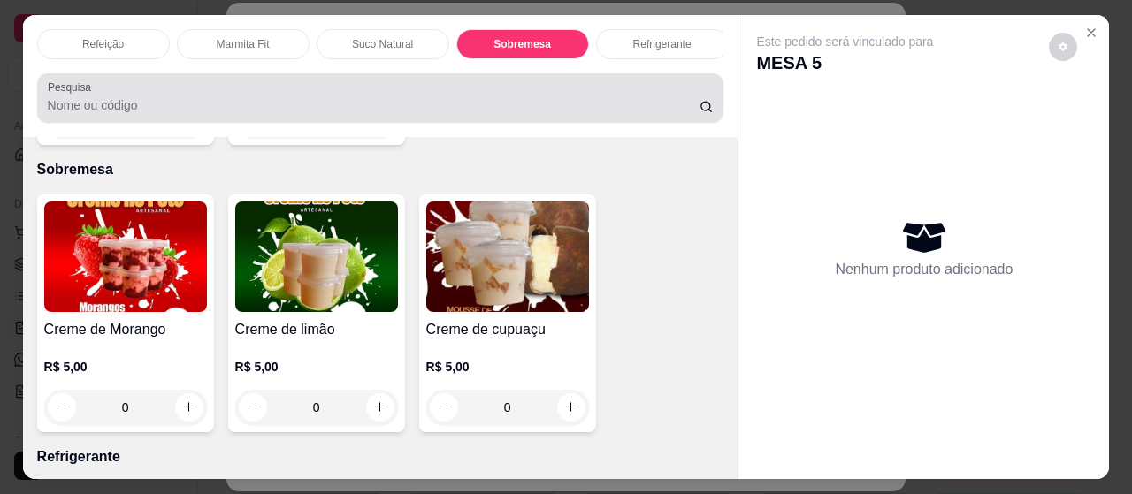
scroll to position [48, 0]
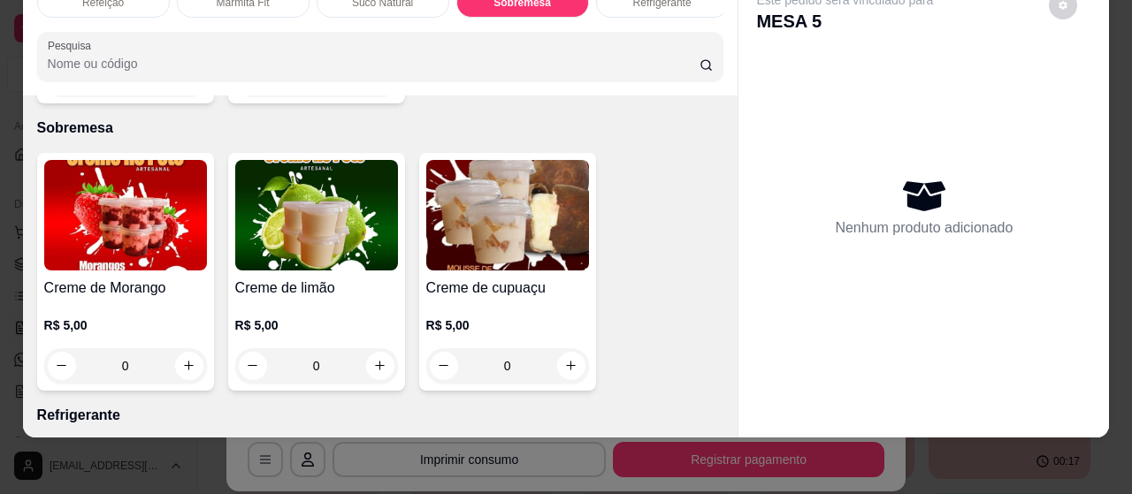
click at [368, 348] on div "0" at bounding box center [316, 365] width 163 height 35
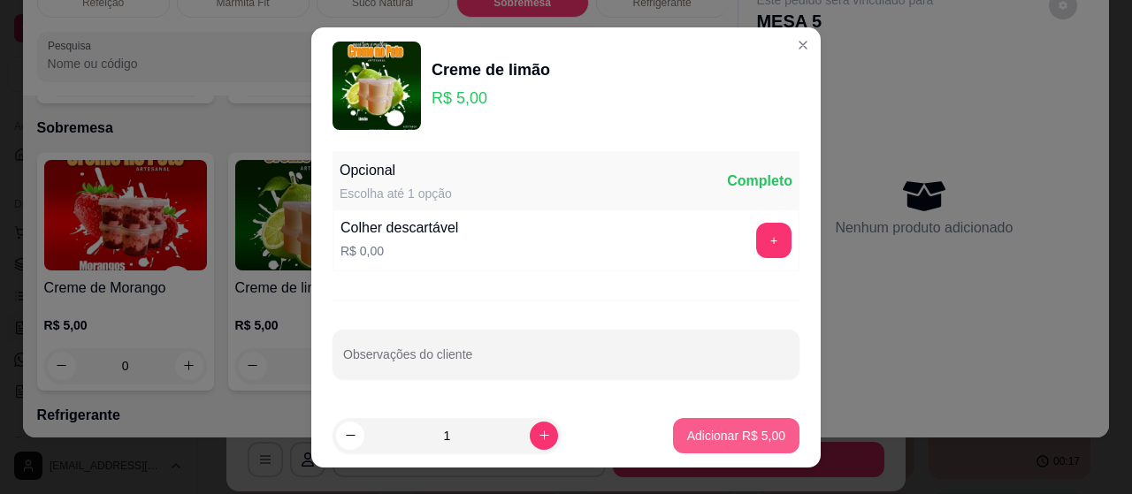
click at [704, 436] on p "Adicionar R$ 5,00" at bounding box center [736, 436] width 98 height 18
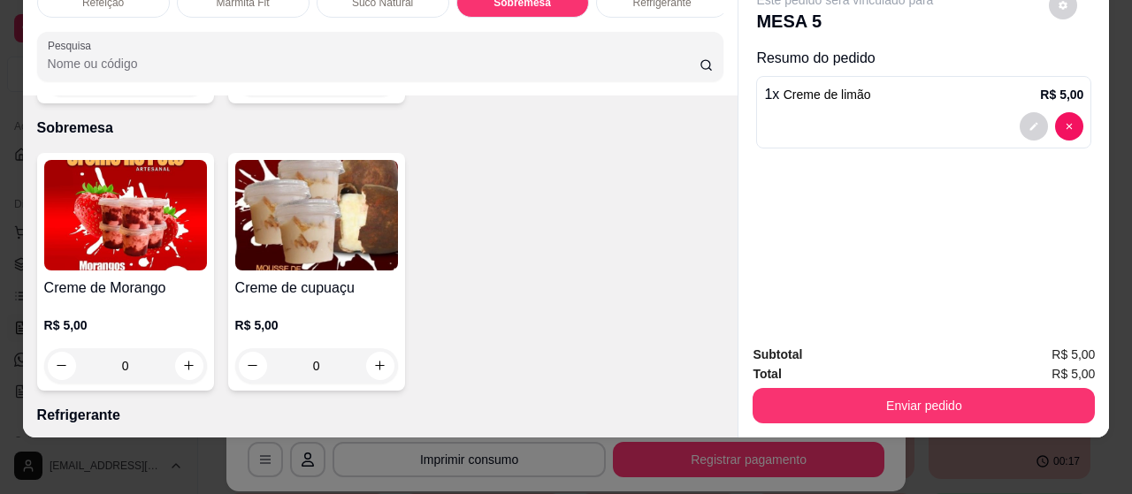
click at [180, 348] on div "0" at bounding box center [125, 365] width 163 height 35
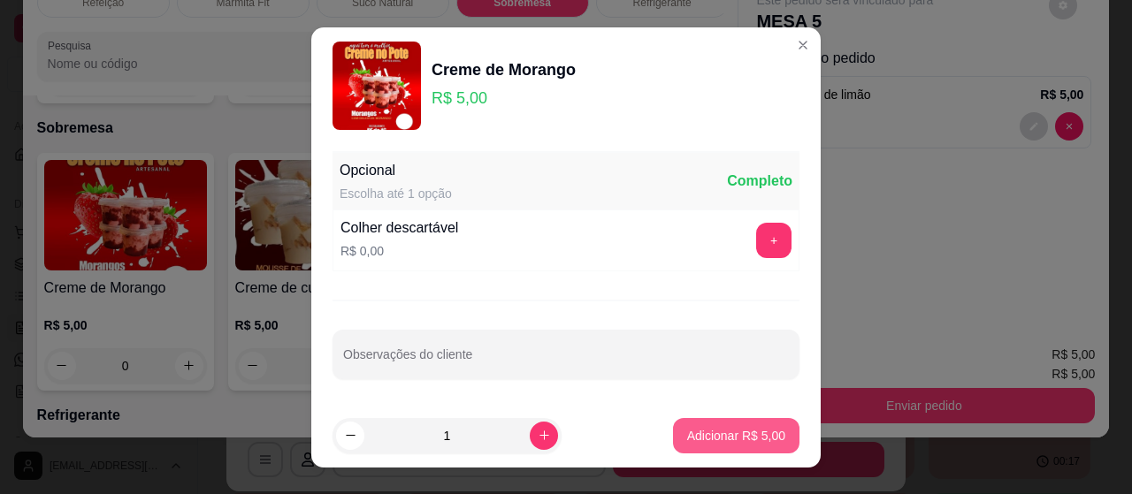
click at [722, 438] on p "Adicionar R$ 5,00" at bounding box center [736, 436] width 98 height 18
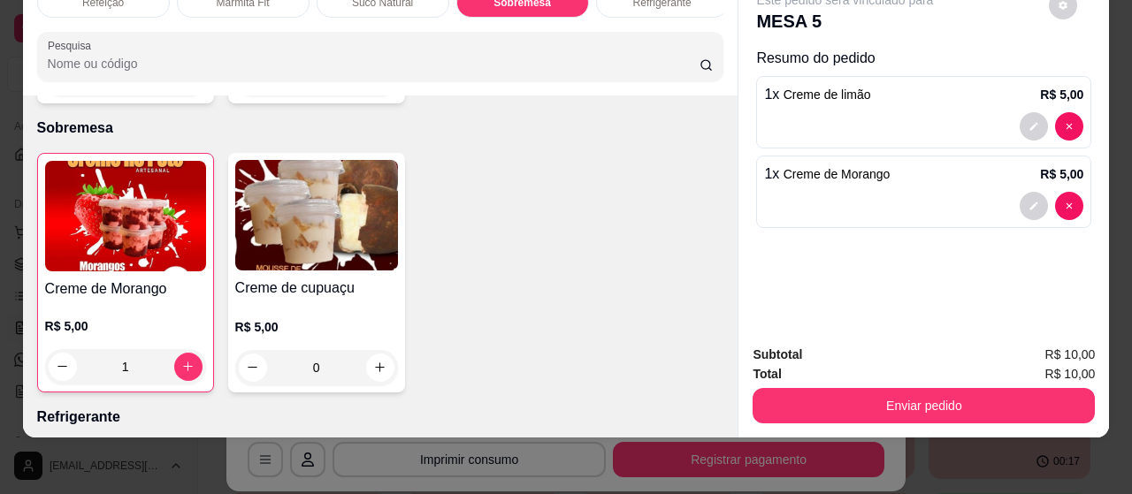
type input "1"
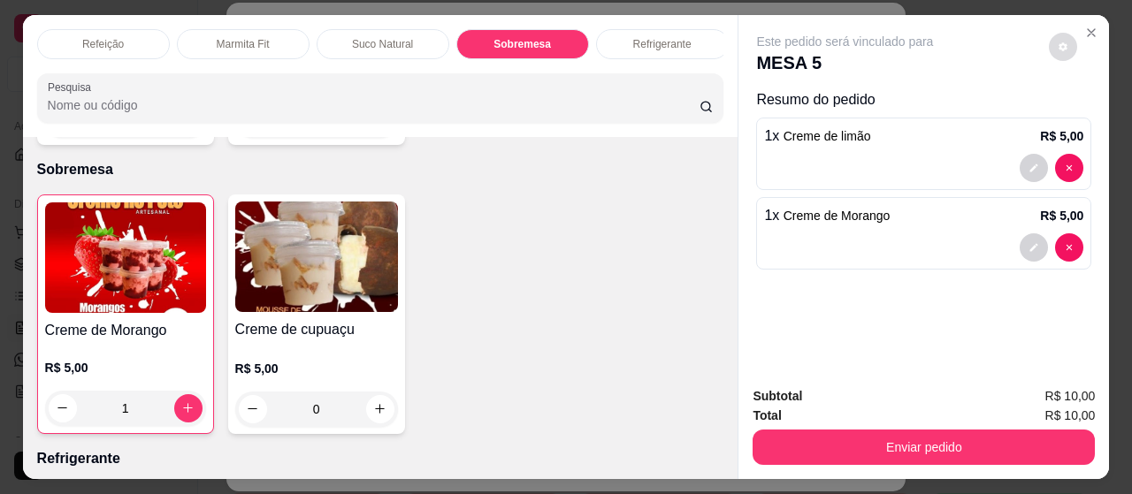
click at [1063, 45] on button "decrease-product-quantity" at bounding box center [1062, 47] width 28 height 28
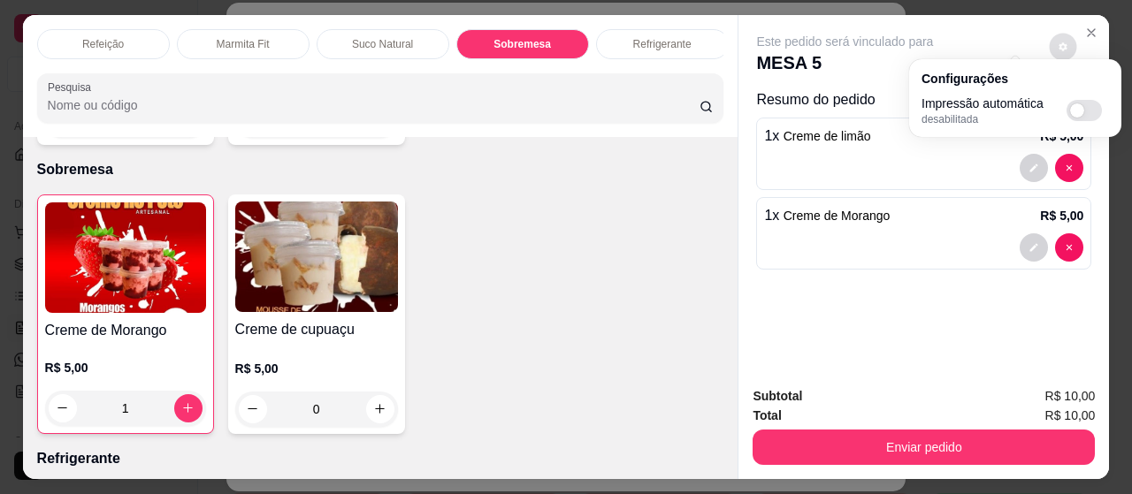
click at [1078, 111] on span "Automatic updates" at bounding box center [1077, 110] width 14 height 14
click at [1077, 111] on input "Automatic updates" at bounding box center [1070, 116] width 11 height 11
click at [1081, 102] on span "Automatic updates" at bounding box center [1083, 110] width 35 height 21
click at [1077, 111] on input "Automatic updates" at bounding box center [1070, 116] width 11 height 11
checkbox input "false"
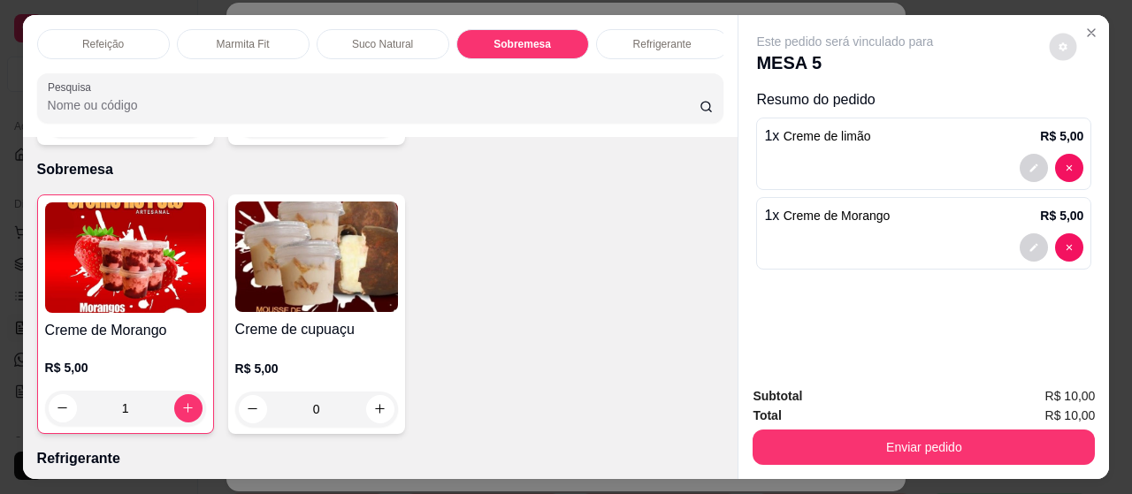
click at [876, 292] on div "Este pedido será vinculado para MESA 5 Resumo do pedido 1 x Creme de limão R$ 5…" at bounding box center [923, 193] width 370 height 357
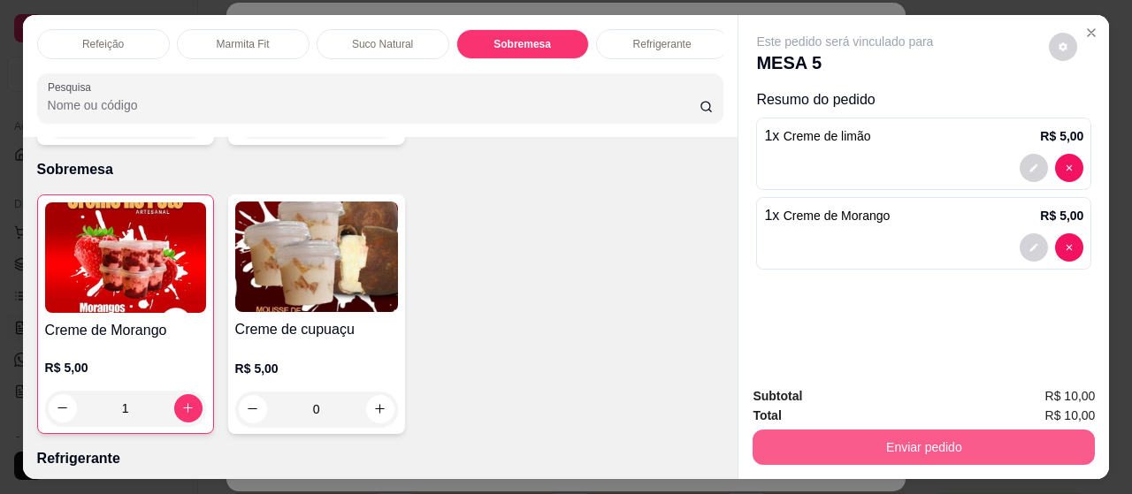
click at [935, 433] on button "Enviar pedido" at bounding box center [923, 447] width 342 height 35
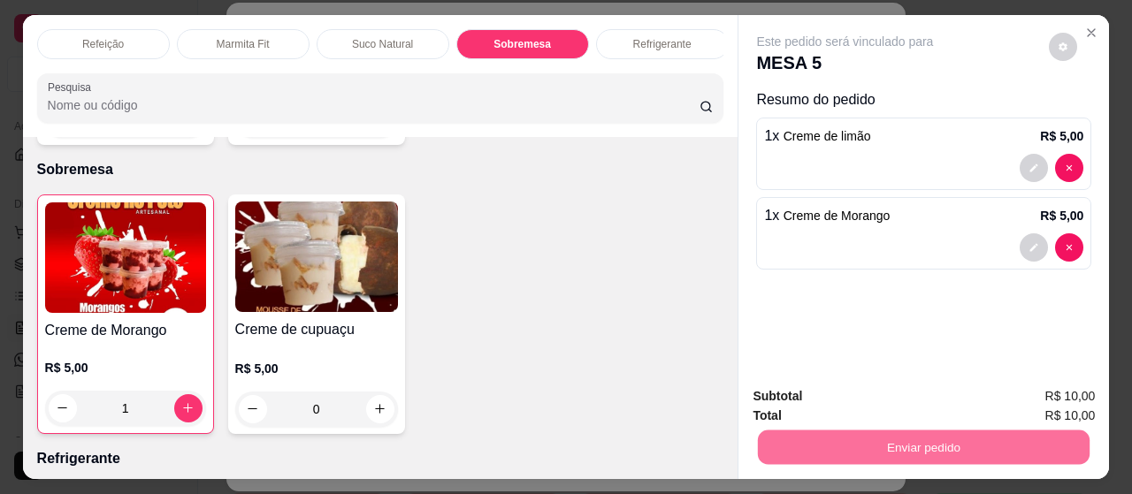
click at [1033, 390] on button "Enviar pedido" at bounding box center [1048, 397] width 97 height 33
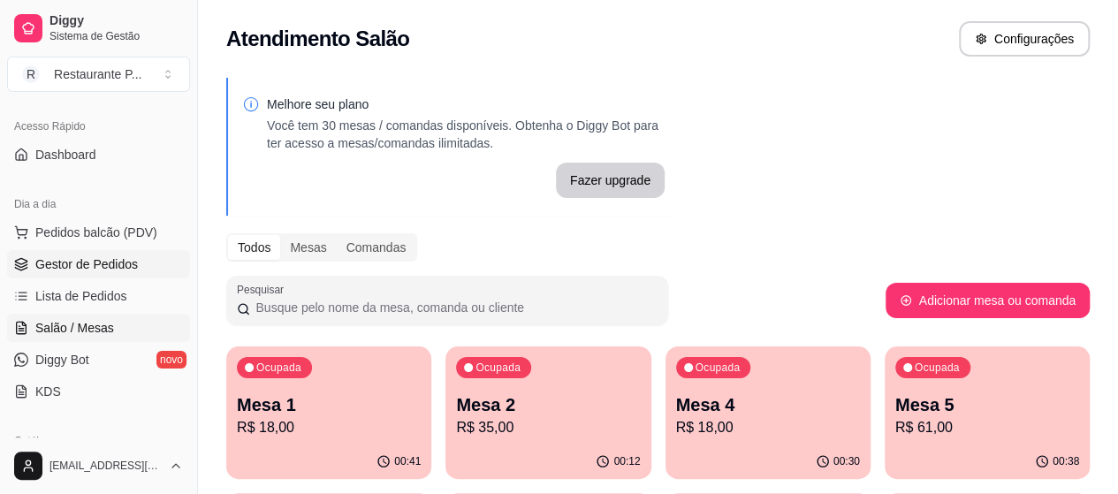
click at [120, 255] on span "Gestor de Pedidos" at bounding box center [86, 264] width 103 height 18
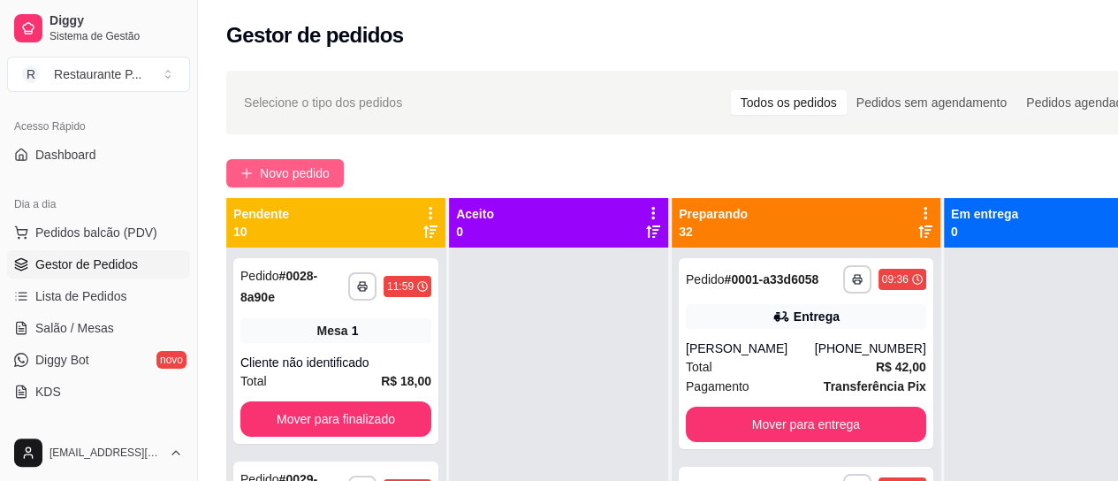
click at [339, 162] on button "Novo pedido" at bounding box center [285, 173] width 118 height 28
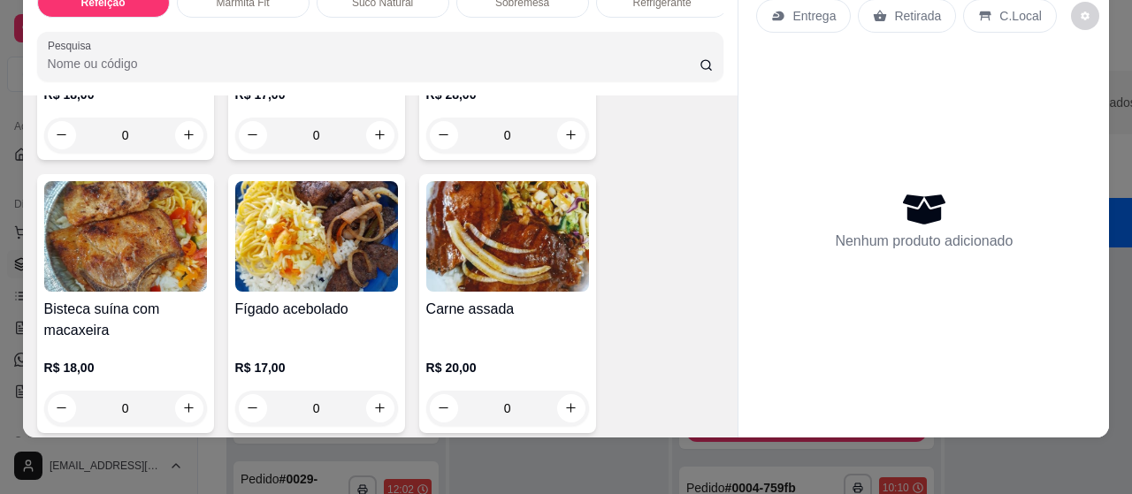
scroll to position [603, 0]
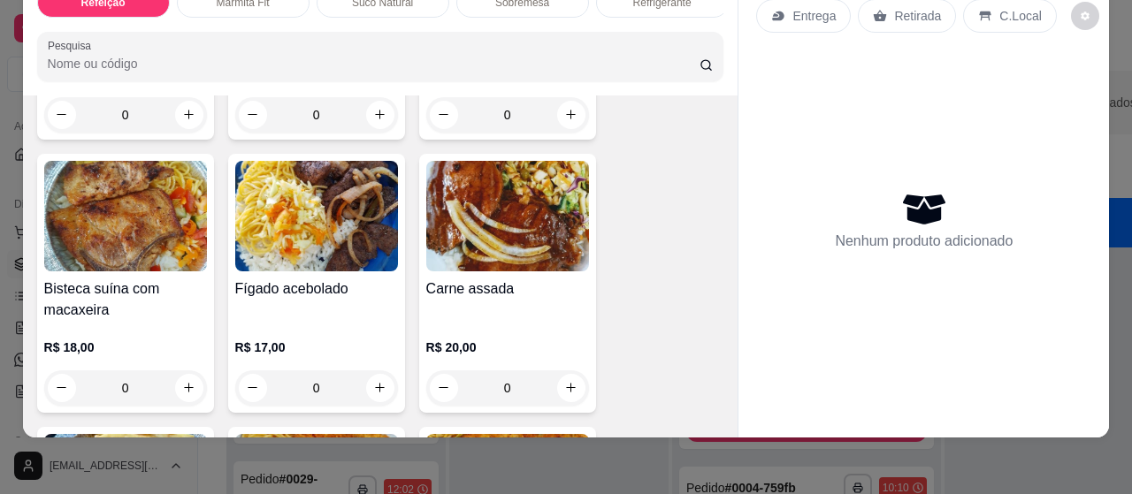
click at [476, 248] on img at bounding box center [507, 216] width 163 height 111
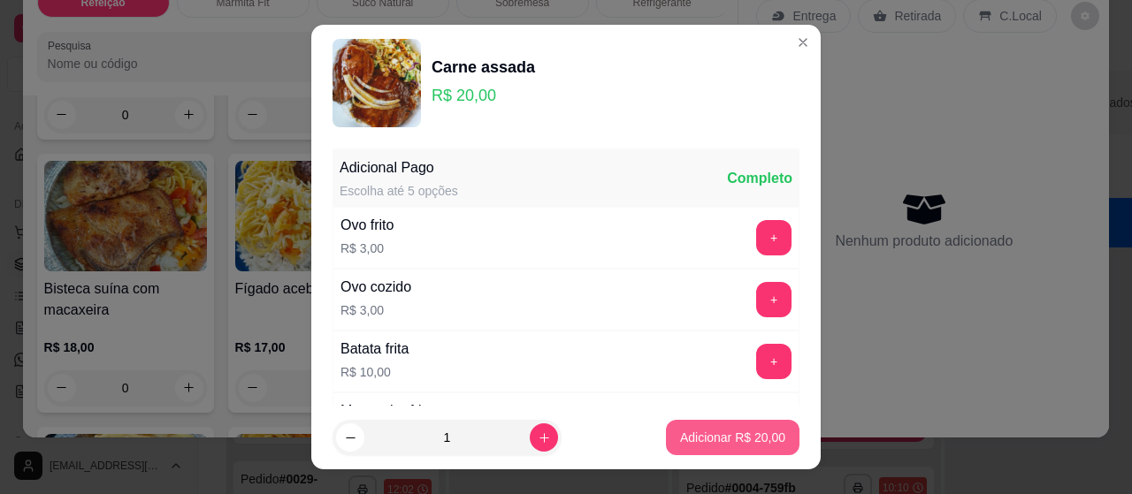
click at [705, 445] on p "Adicionar R$ 20,00" at bounding box center [732, 438] width 105 height 18
type input "1"
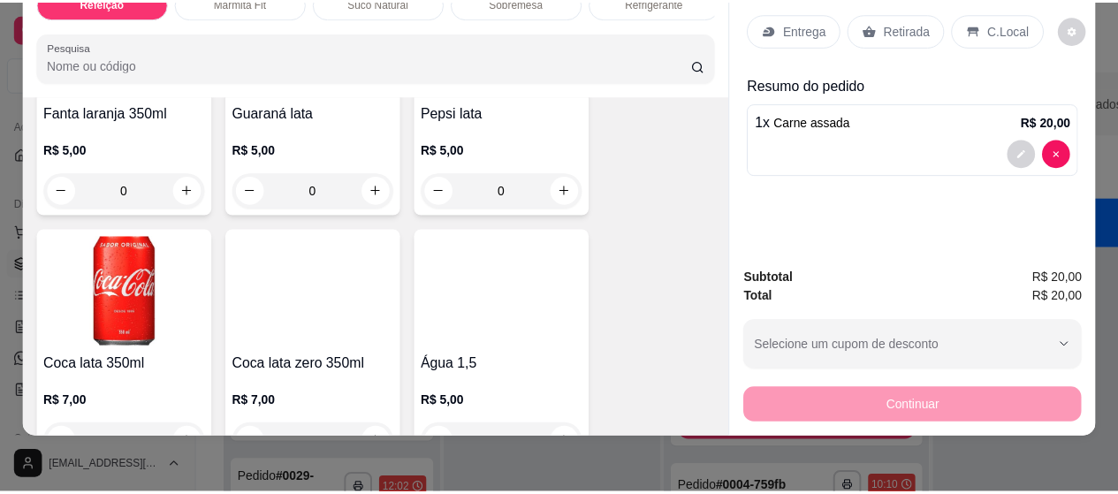
scroll to position [4598, 0]
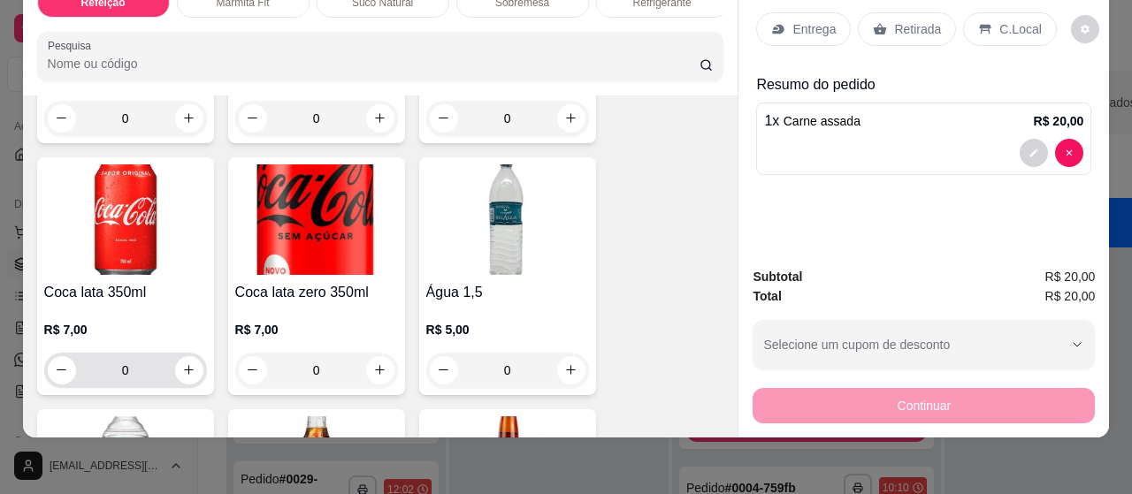
click at [145, 353] on input "0" at bounding box center [125, 370] width 99 height 35
click at [175, 356] on button "increase-product-quantity" at bounding box center [188, 369] width 27 height 27
type input "1"
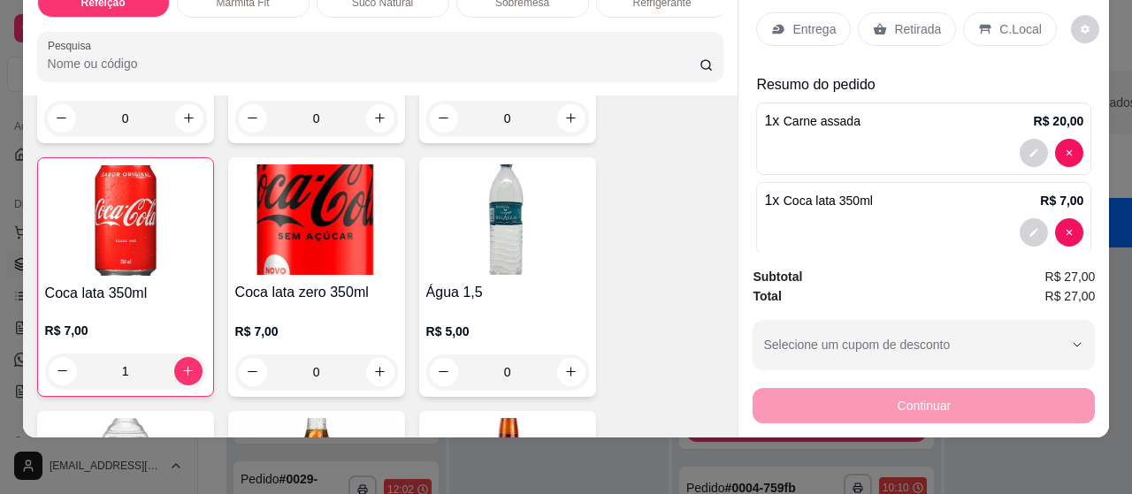
click at [806, 20] on p "Entrega" at bounding box center [813, 29] width 43 height 18
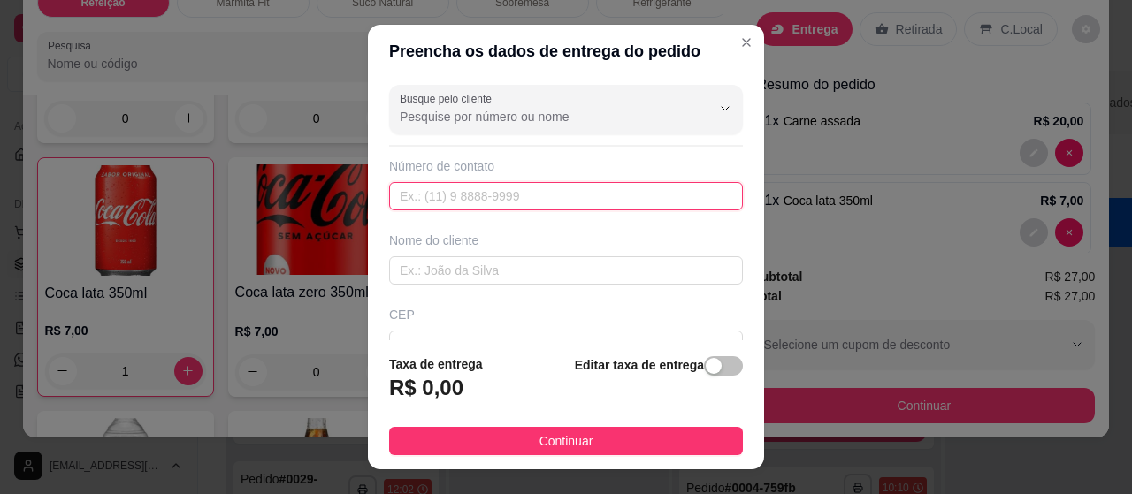
click at [419, 187] on input "text" at bounding box center [566, 196] width 354 height 28
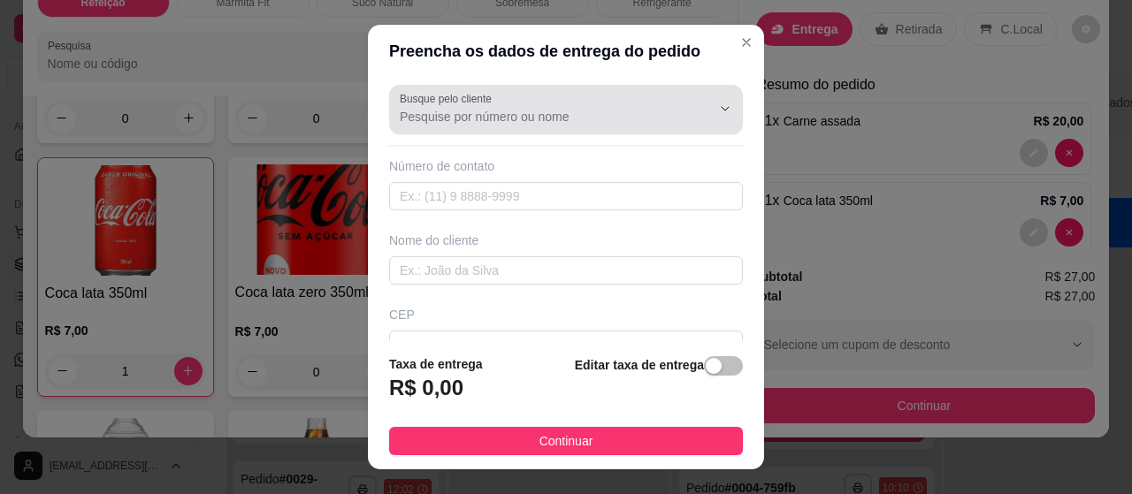
click at [445, 116] on input "Busque pelo cliente" at bounding box center [541, 117] width 283 height 18
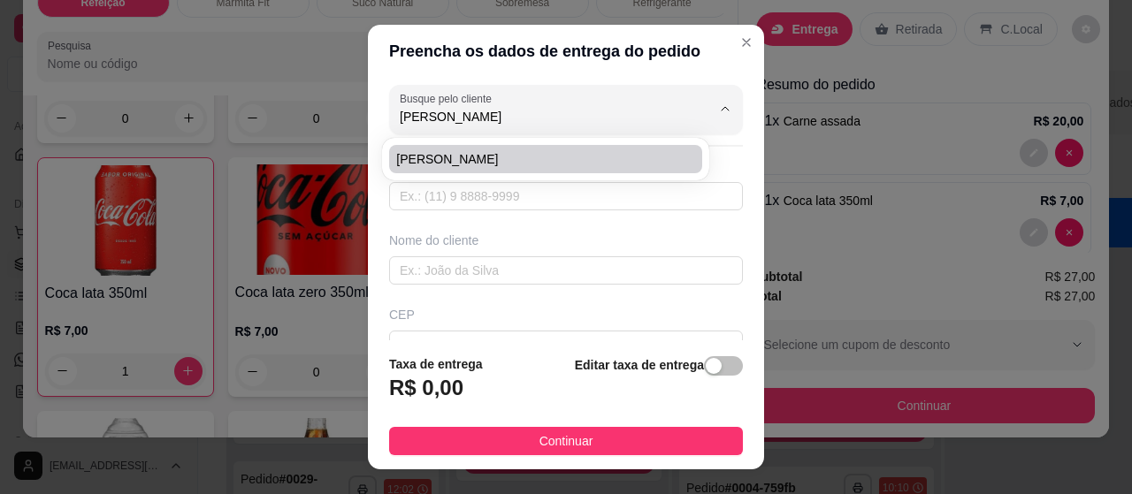
click at [463, 150] on span "[PERSON_NAME]" at bounding box center [536, 159] width 280 height 18
type input "[PERSON_NAME]"
type input "91991109697"
type input "[PERSON_NAME]"
type input "Al frança"
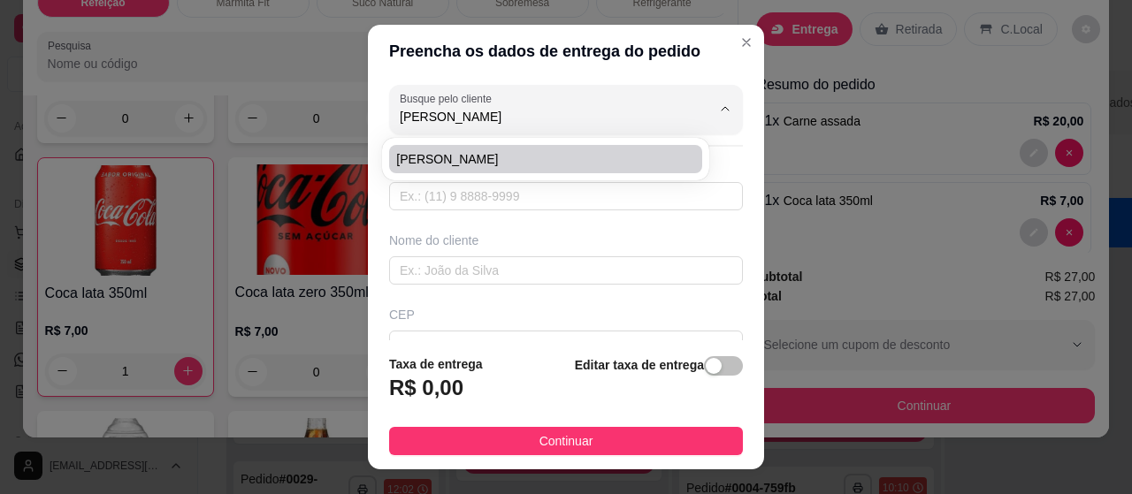
type input "[GEOGRAPHIC_DATA]"
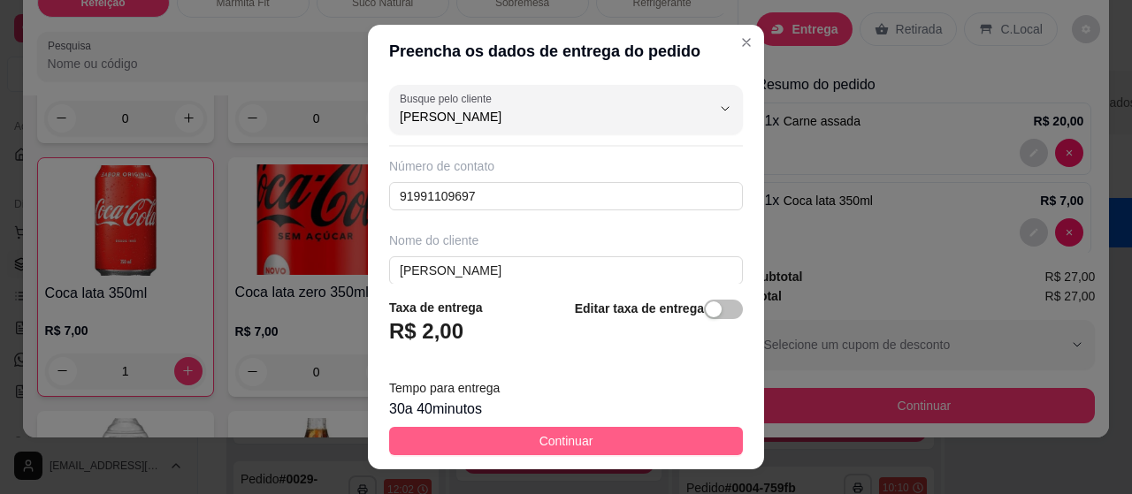
click at [552, 431] on button "Continuar" at bounding box center [566, 441] width 354 height 28
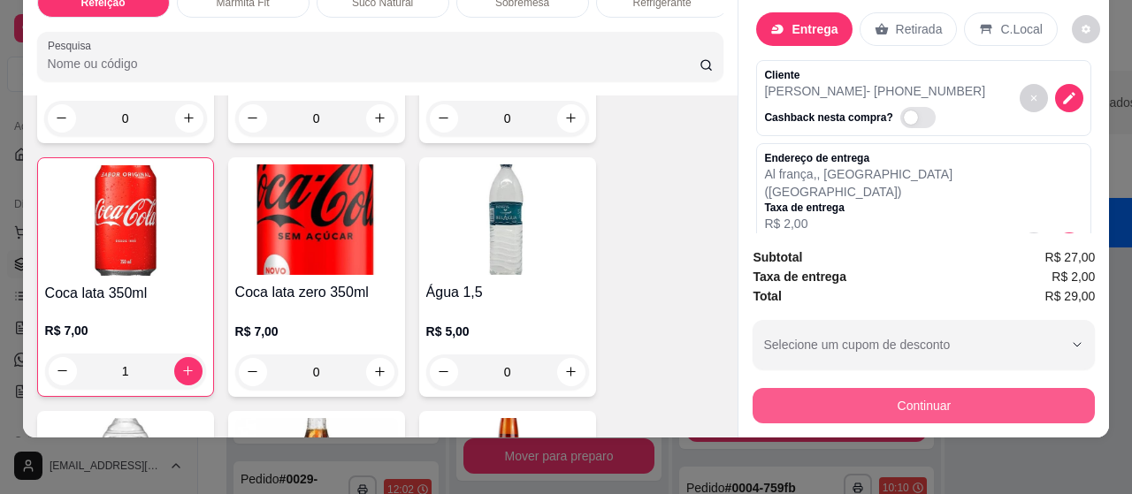
click at [967, 390] on button "Continuar" at bounding box center [923, 405] width 342 height 35
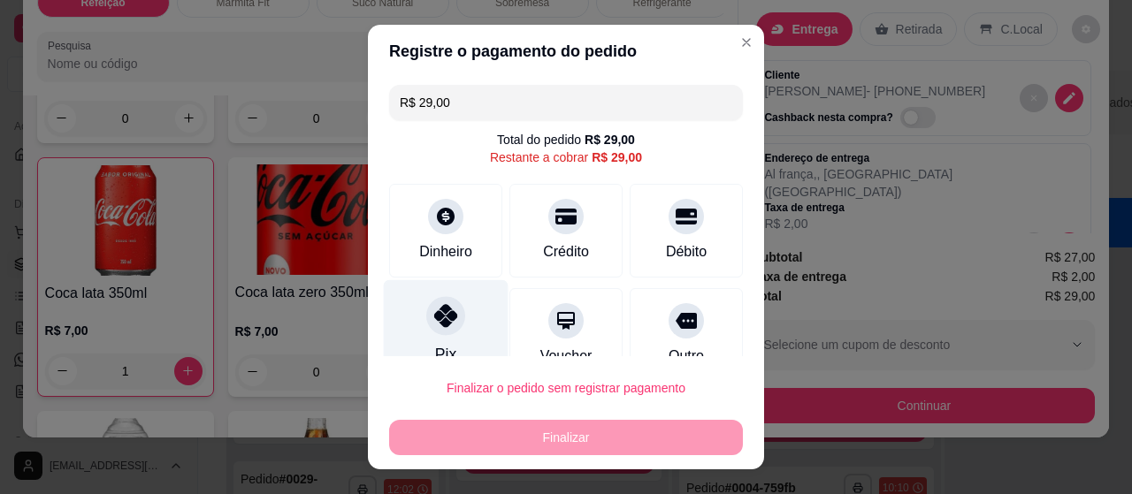
click at [434, 307] on icon at bounding box center [445, 315] width 23 height 23
type input "R$ 0,00"
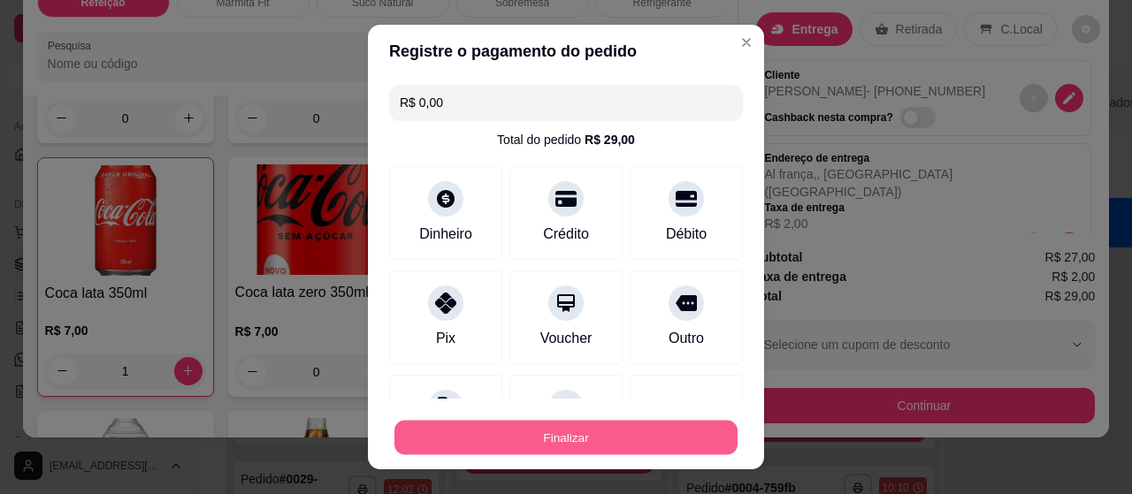
click at [514, 420] on div "Finalizar" at bounding box center [566, 437] width 354 height 35
click at [530, 426] on button "Finalizar" at bounding box center [566, 437] width 354 height 35
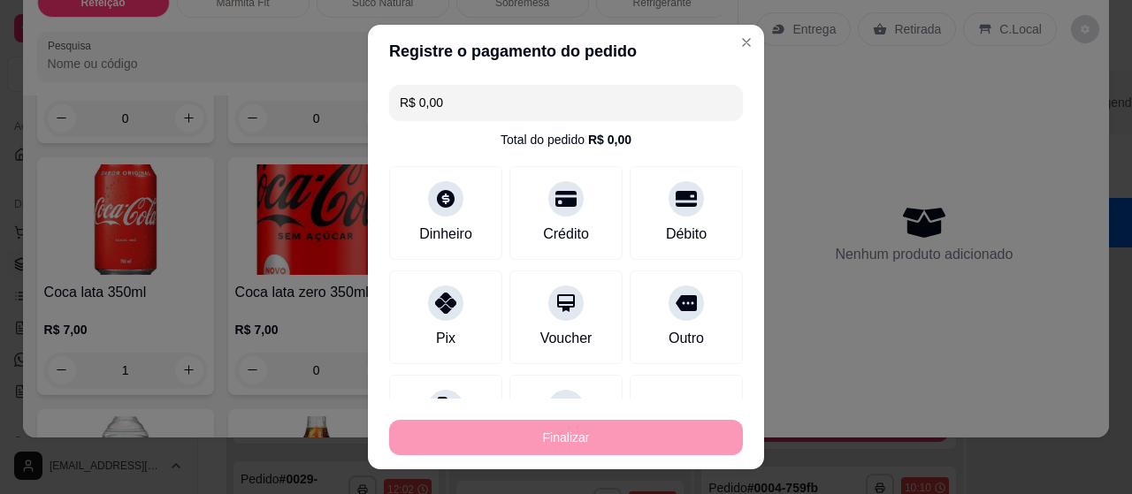
type input "0"
type input "-R$ 29,00"
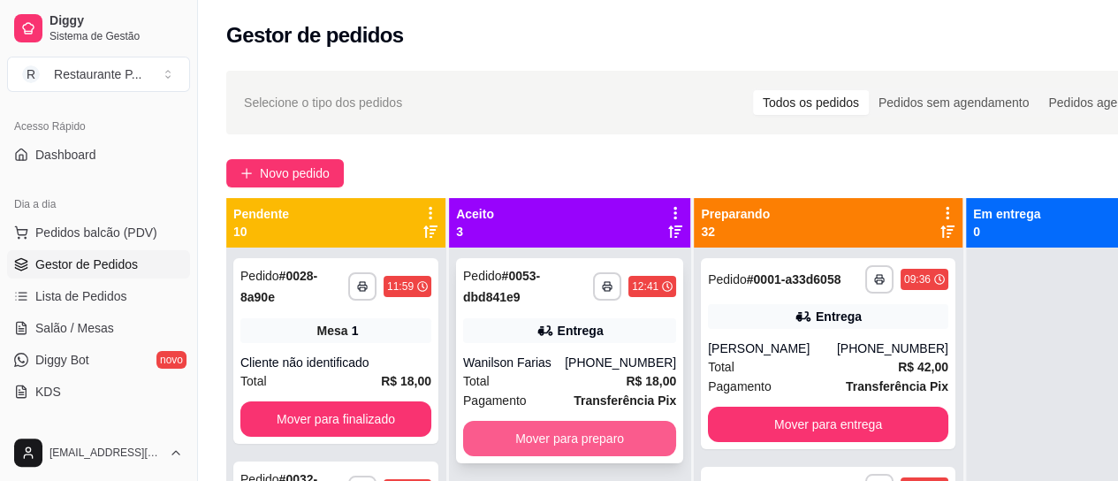
click at [565, 431] on button "Mover para preparo" at bounding box center [569, 438] width 213 height 35
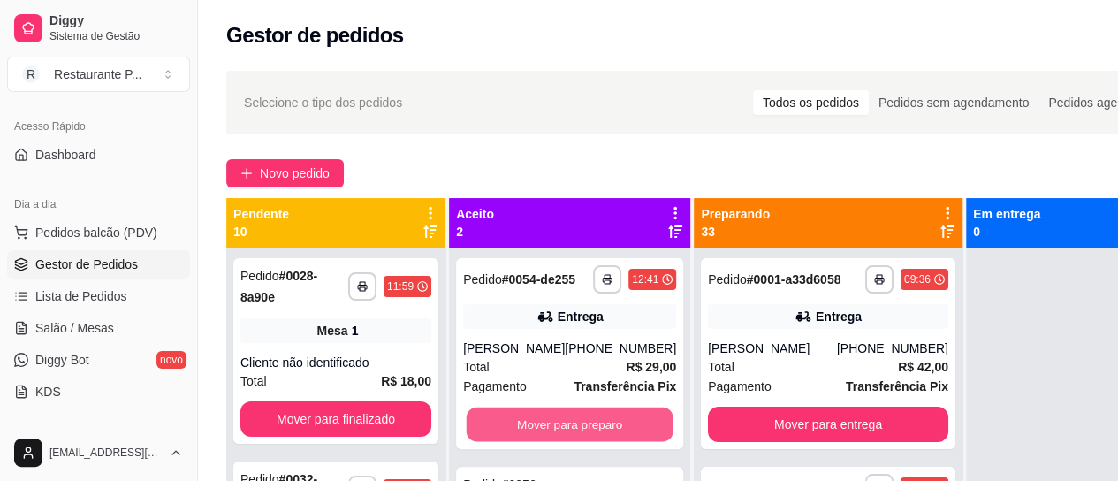
click at [565, 431] on button "Mover para preparo" at bounding box center [570, 425] width 207 height 34
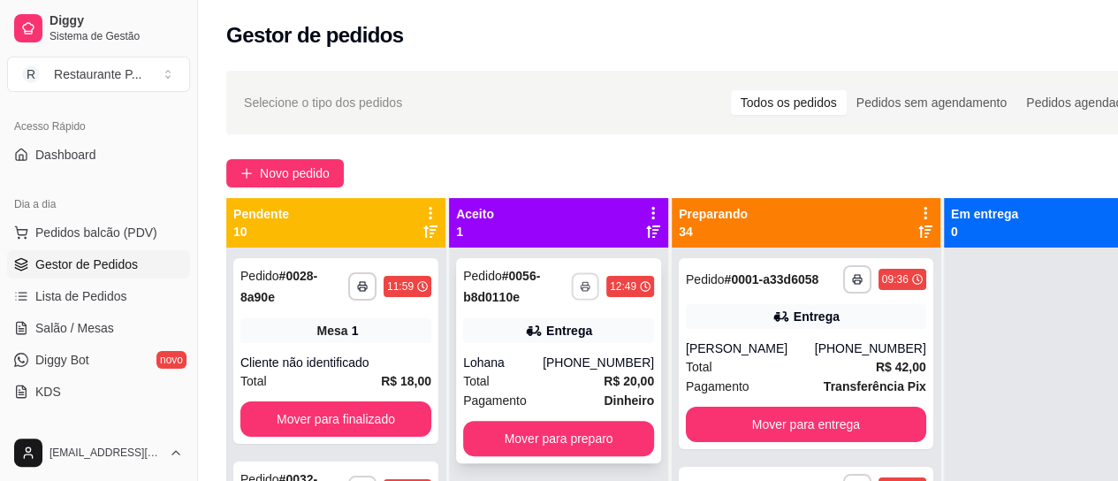
click at [582, 288] on icon "button" at bounding box center [585, 286] width 11 height 11
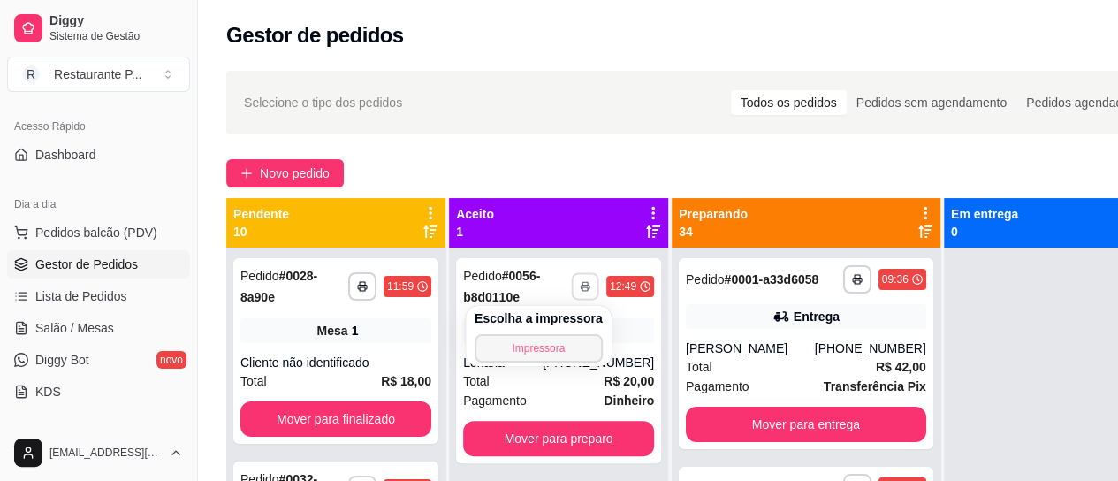
click at [508, 346] on button "Impressora" at bounding box center [539, 348] width 128 height 28
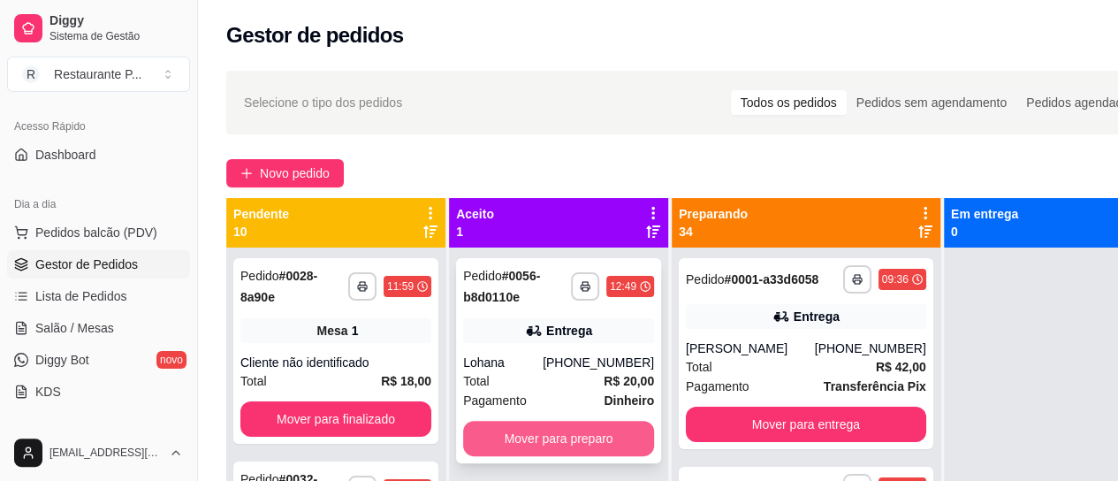
click at [583, 446] on button "Mover para preparo" at bounding box center [558, 438] width 191 height 35
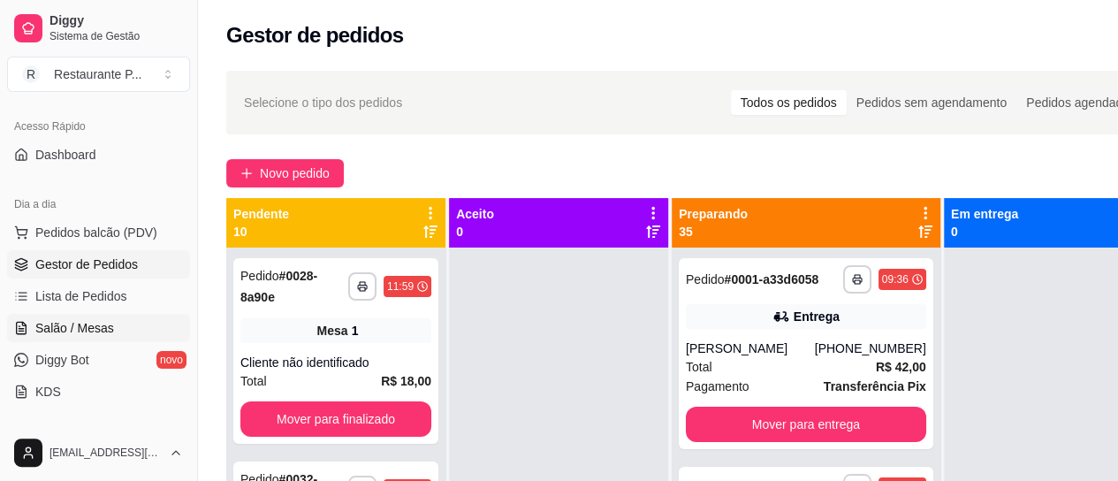
click at [66, 328] on span "Salão / Mesas" at bounding box center [74, 328] width 79 height 18
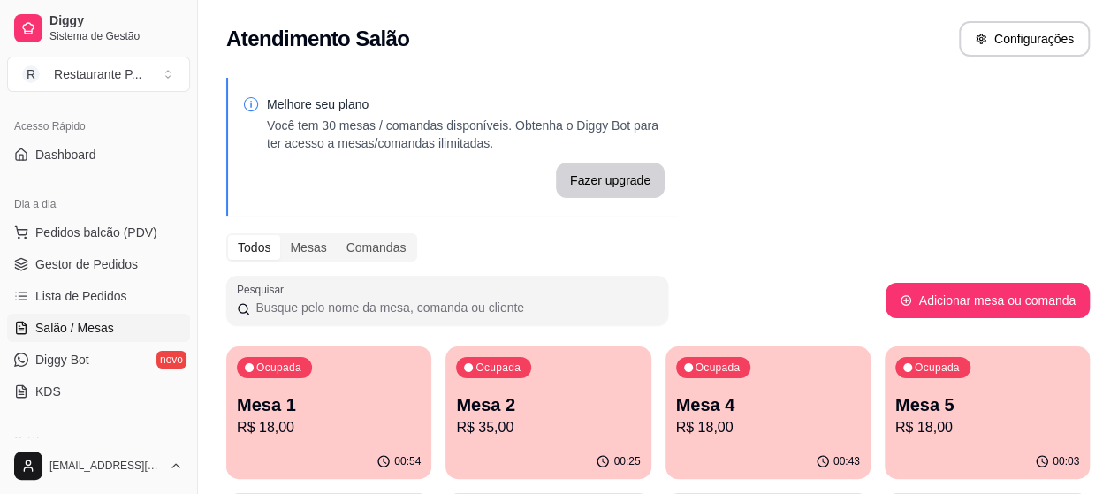
click at [885, 441] on div "Ocupada Mesa 5 R$ 18,00" at bounding box center [987, 396] width 205 height 98
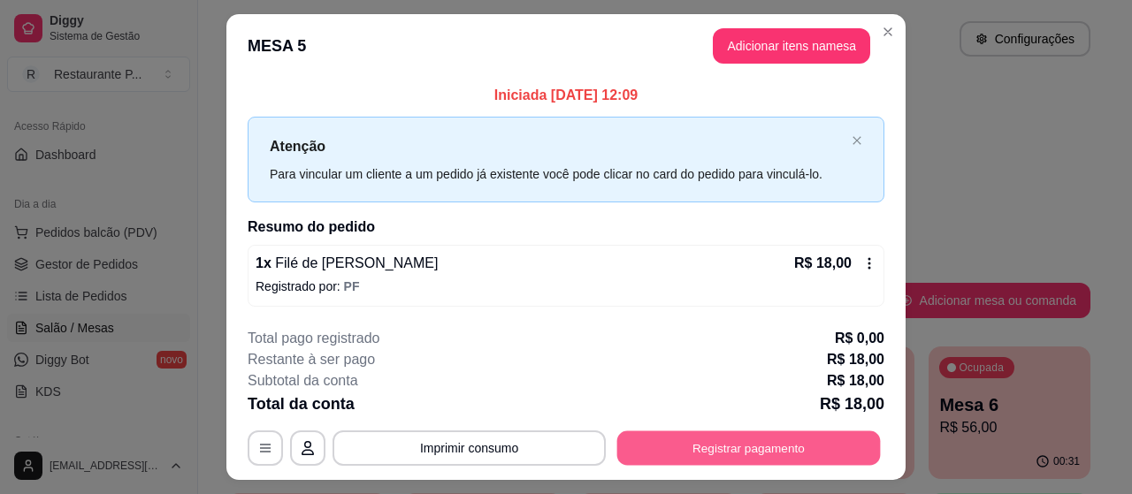
click at [728, 447] on button "Registrar pagamento" at bounding box center [748, 448] width 263 height 34
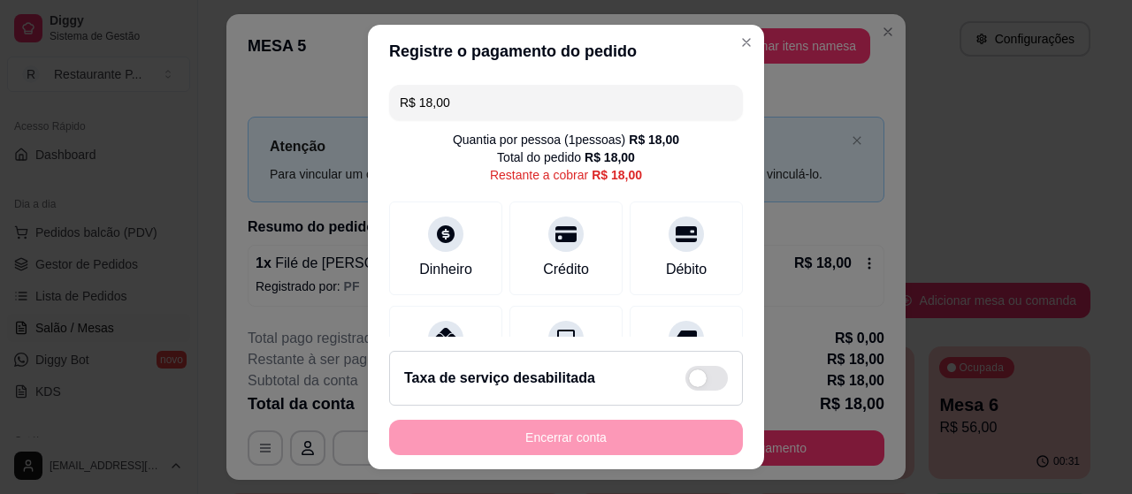
click at [735, 27] on header "Registre o pagamento do pedido" at bounding box center [566, 51] width 396 height 53
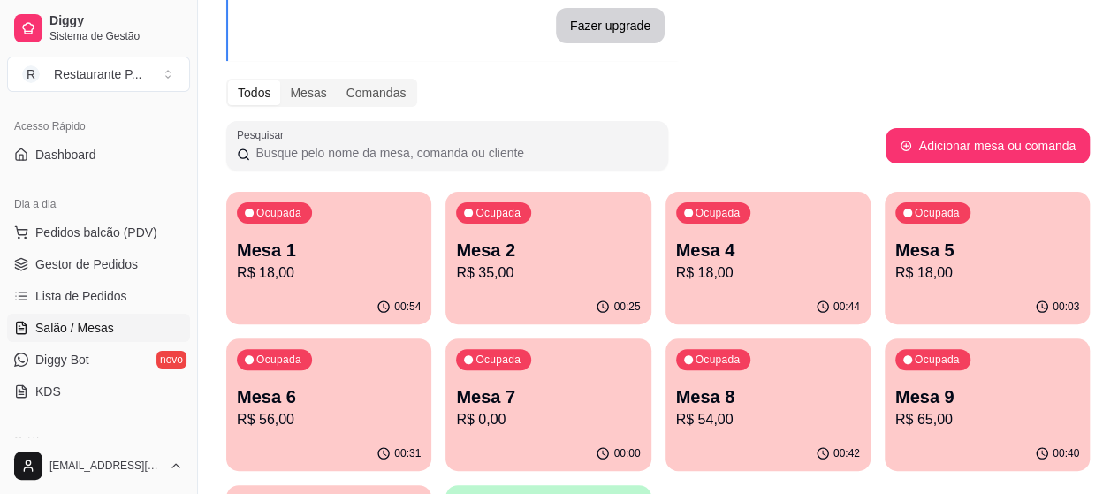
scroll to position [161, 0]
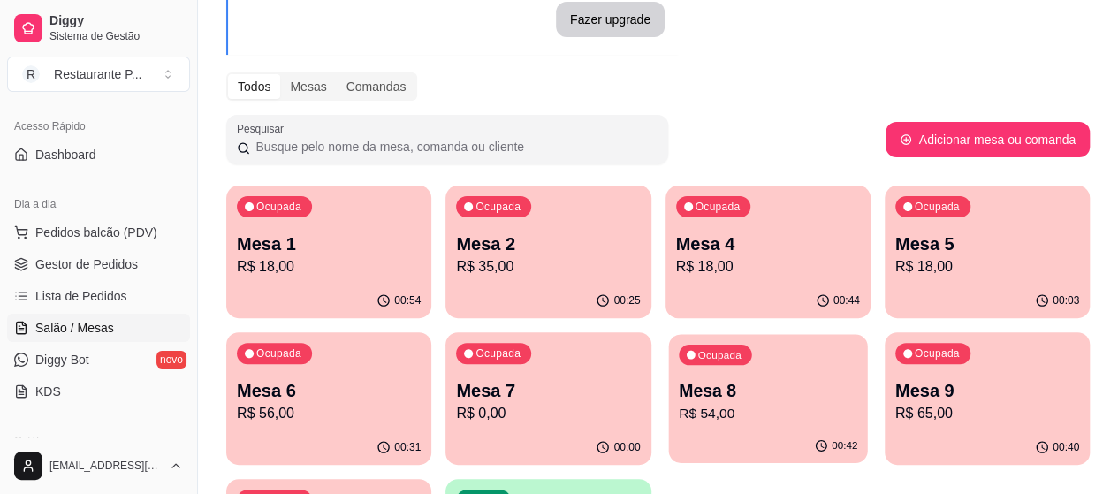
click at [679, 399] on p "Mesa 8" at bounding box center [768, 391] width 179 height 24
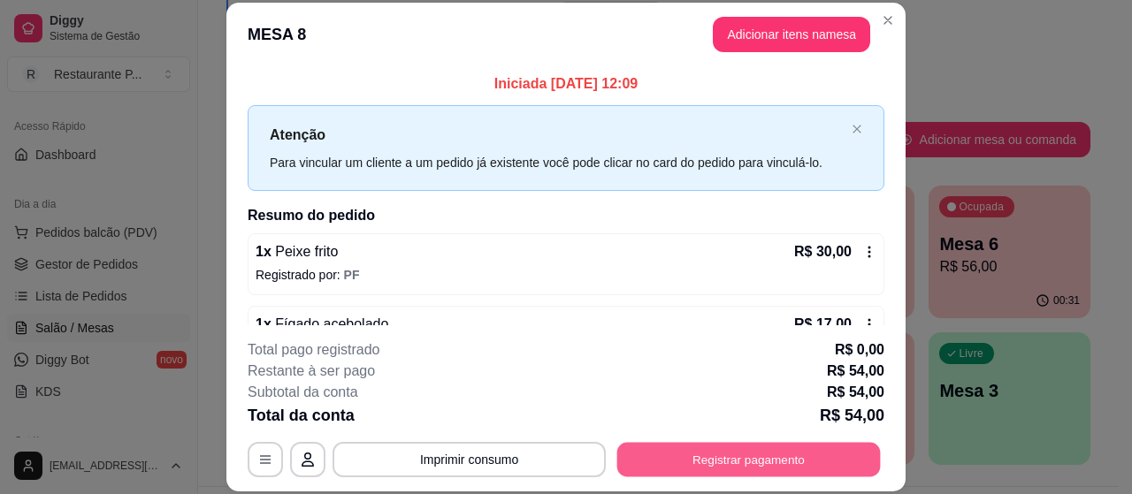
click at [690, 467] on button "Registrar pagamento" at bounding box center [748, 460] width 263 height 34
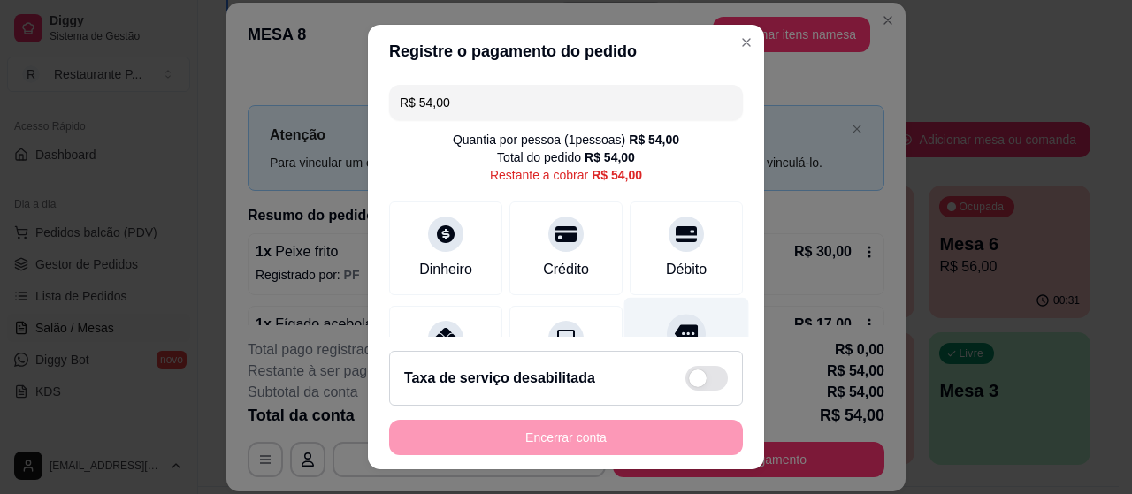
click at [675, 323] on icon at bounding box center [686, 333] width 23 height 23
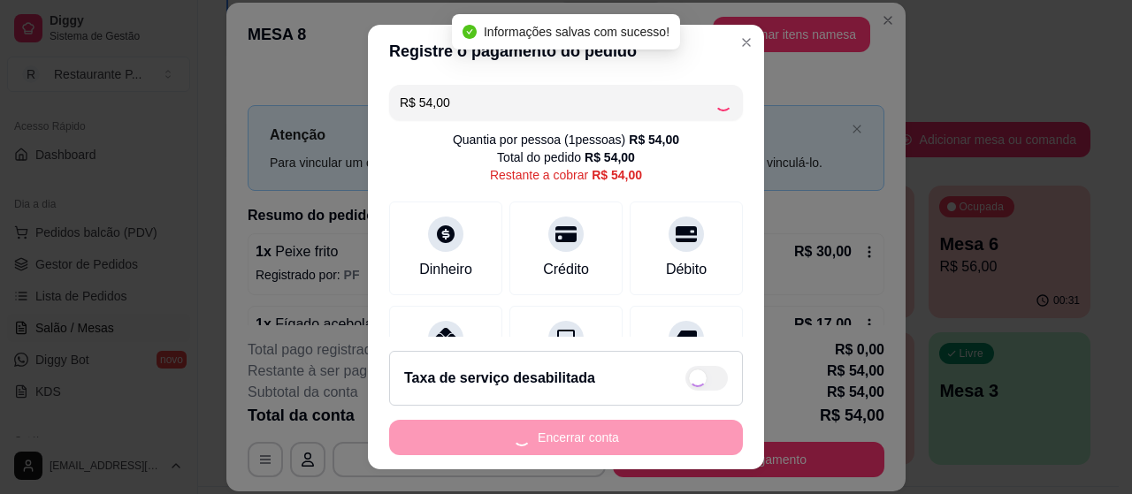
type input "R$ 0,00"
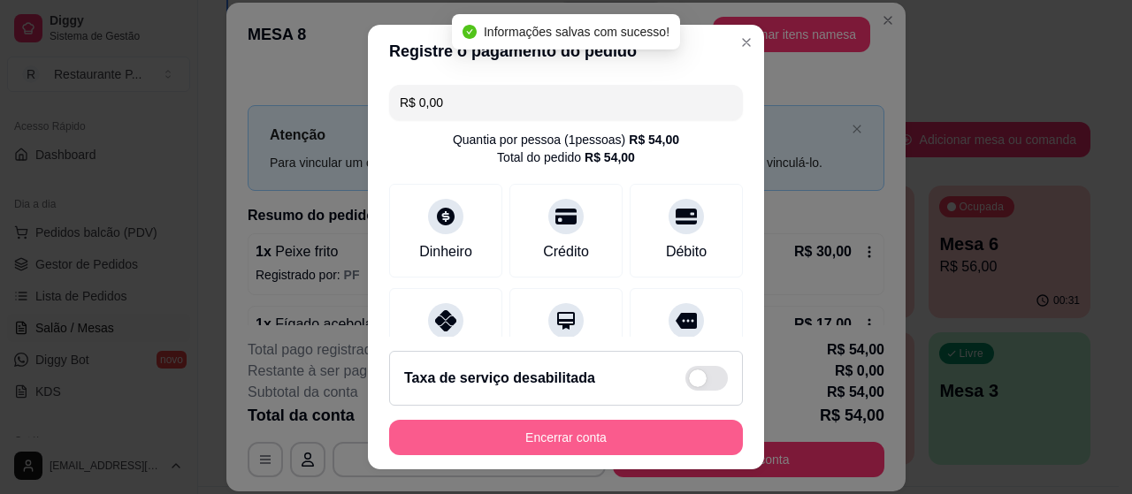
click at [569, 438] on button "Encerrar conta" at bounding box center [566, 437] width 354 height 35
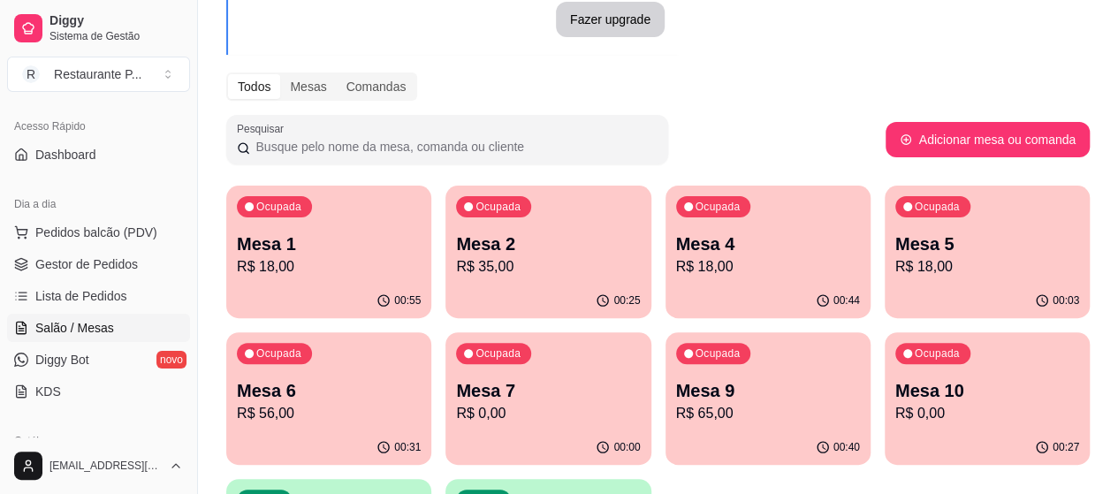
click at [446, 368] on div "Ocupada Mesa 7 R$ 0,00" at bounding box center [548, 381] width 205 height 98
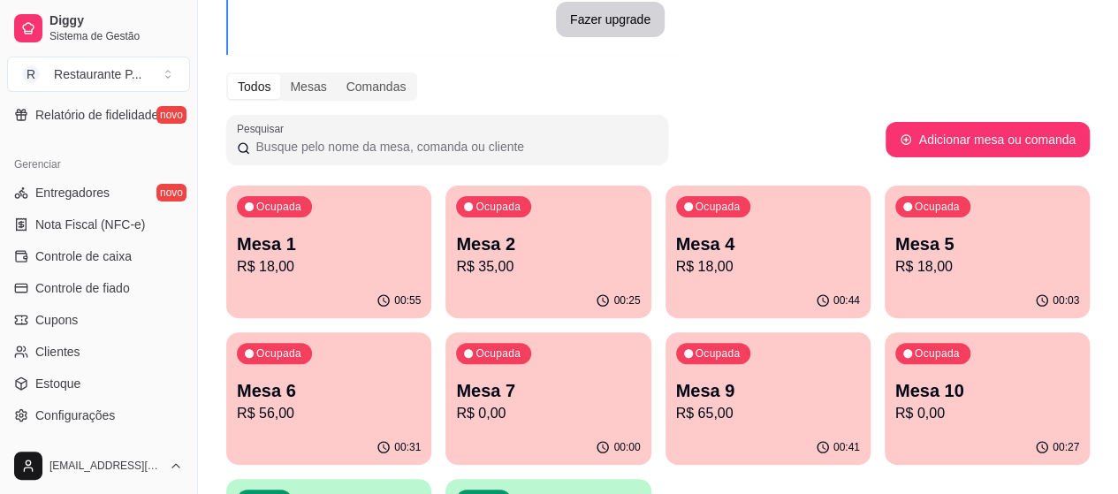
scroll to position [684, 0]
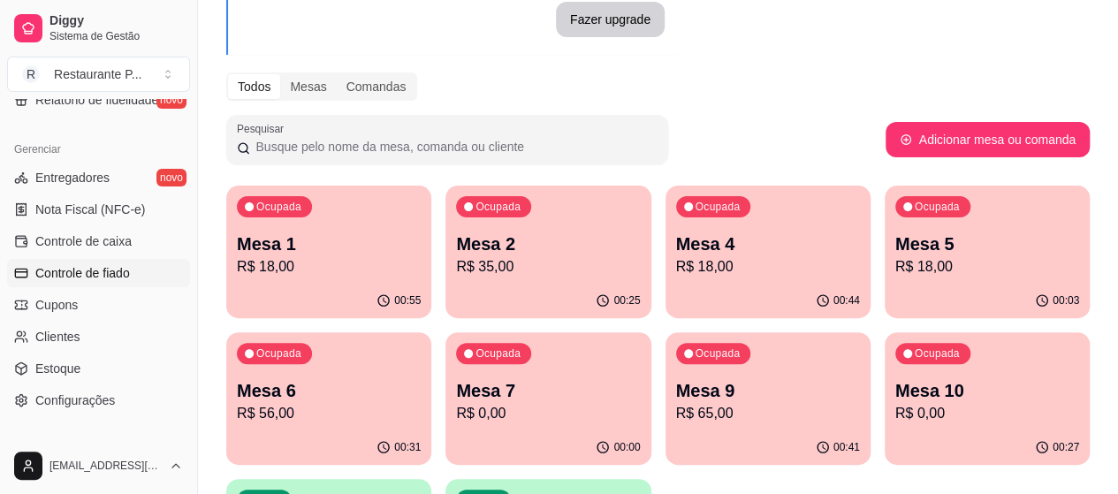
click at [124, 270] on span "Controle de fiado" at bounding box center [82, 273] width 95 height 18
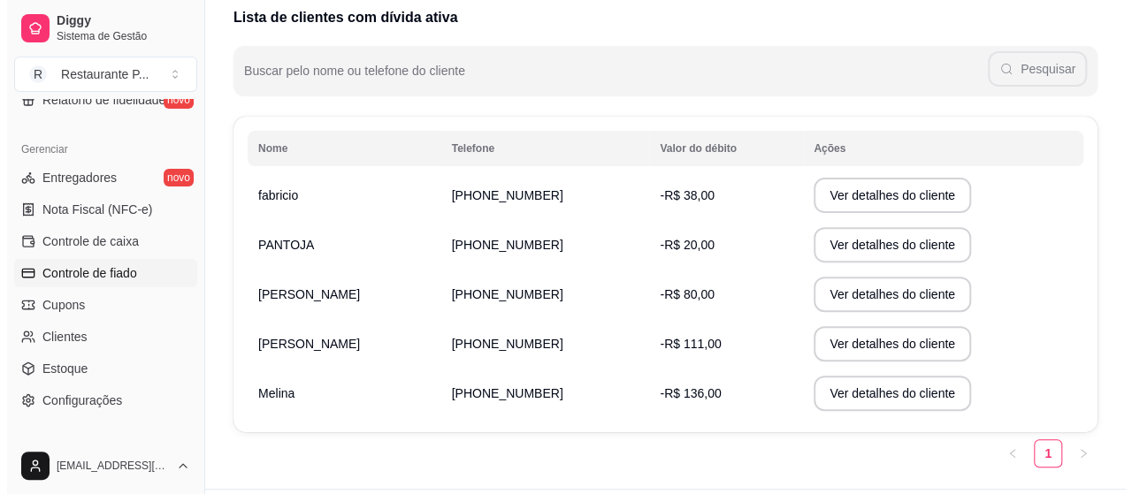
scroll to position [200, 0]
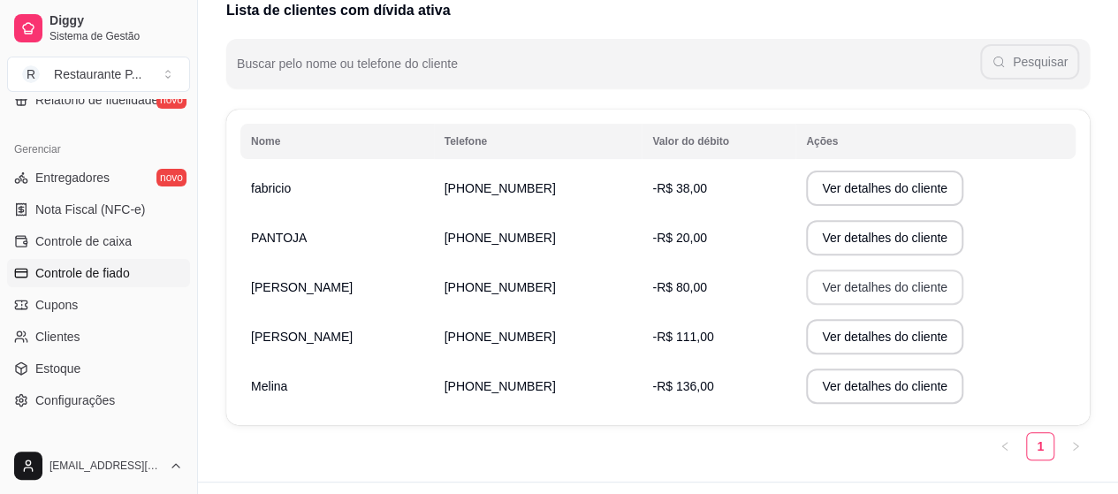
click at [819, 294] on button "Ver detalhes do cliente" at bounding box center [884, 287] width 157 height 35
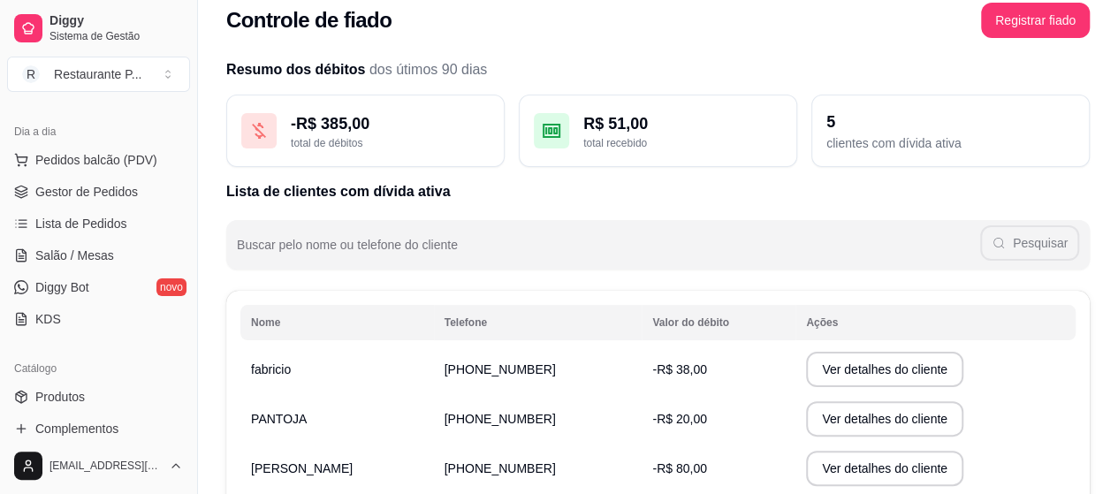
scroll to position [170, 0]
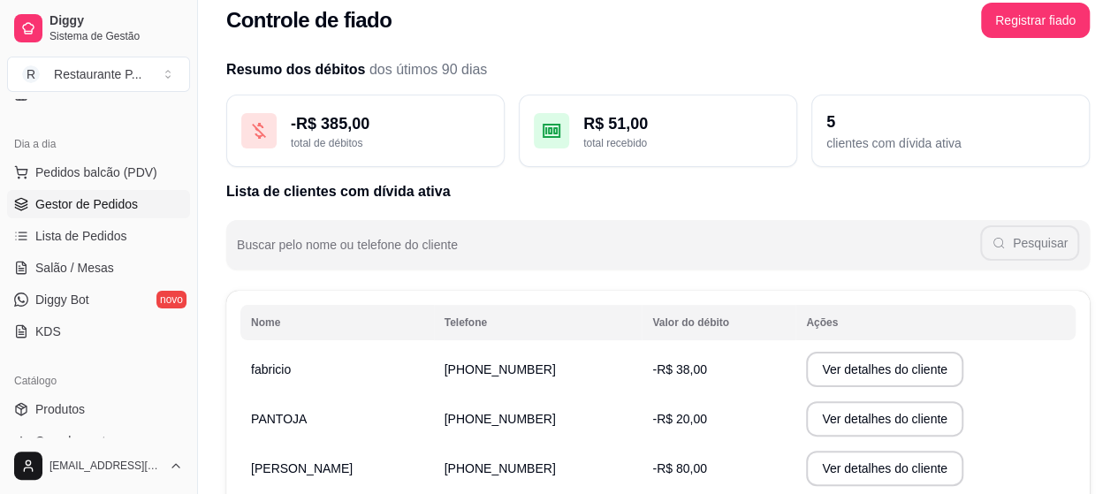
click at [124, 215] on link "Gestor de Pedidos" at bounding box center [98, 204] width 183 height 28
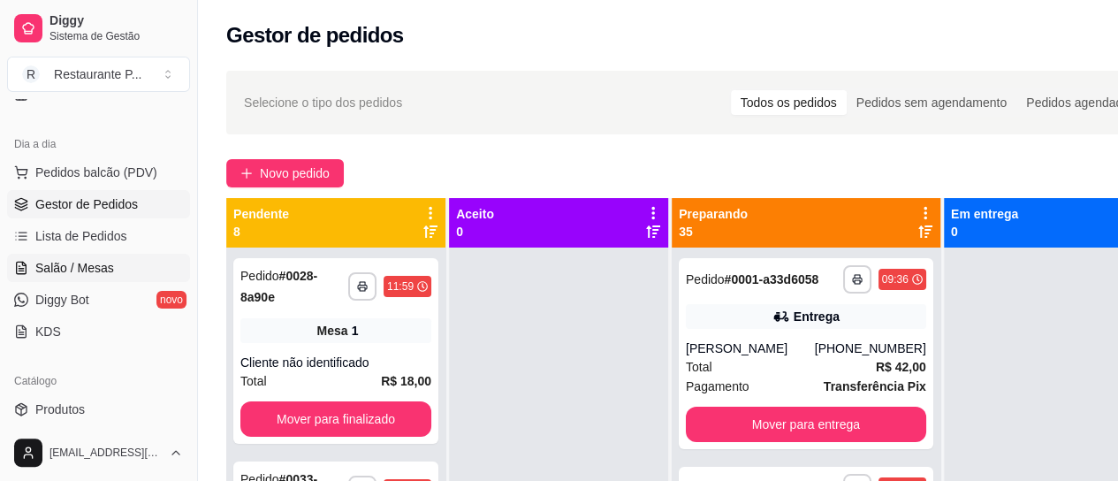
click at [90, 270] on span "Salão / Mesas" at bounding box center [74, 268] width 79 height 18
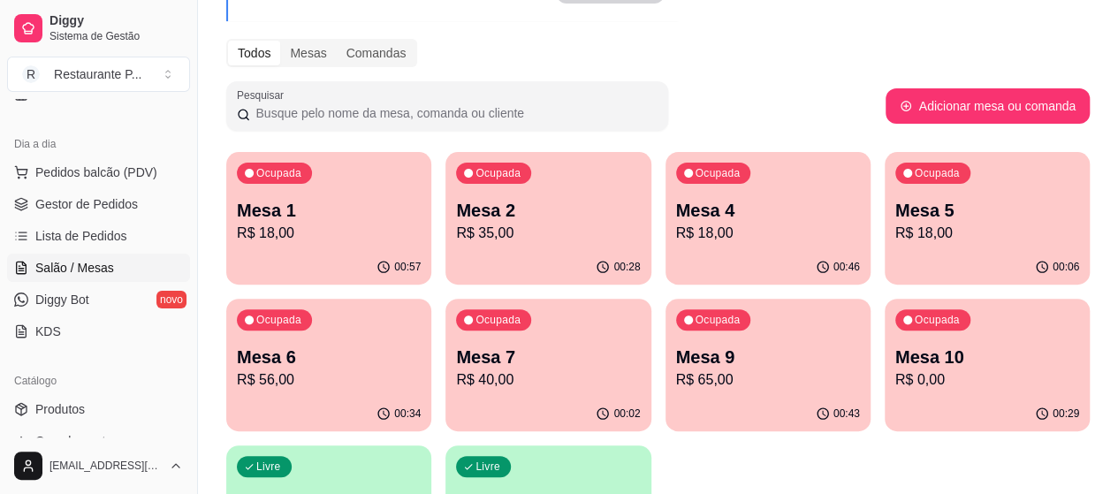
scroll to position [198, 0]
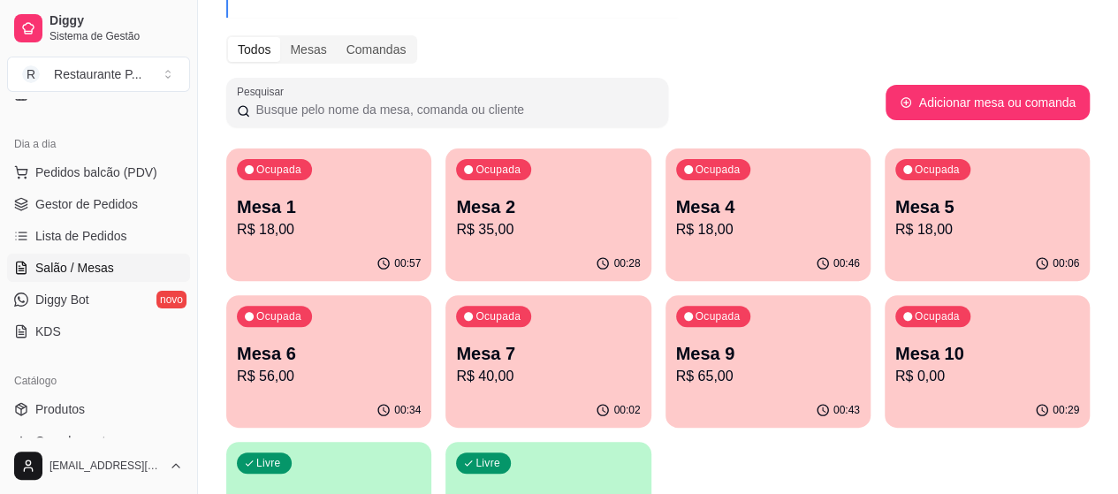
click at [676, 381] on p "R$ 65,00" at bounding box center [768, 376] width 184 height 21
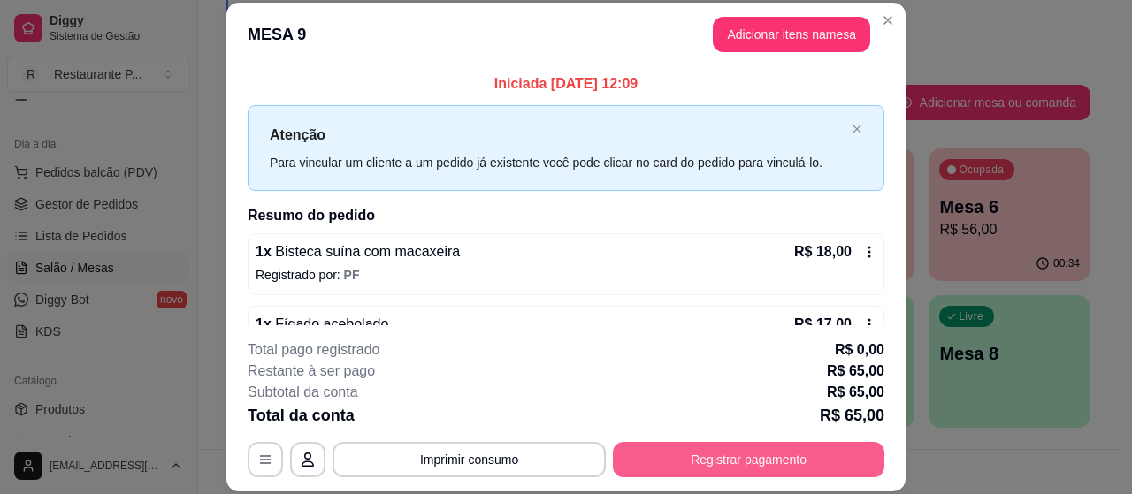
click at [746, 446] on button "Registrar pagamento" at bounding box center [748, 459] width 271 height 35
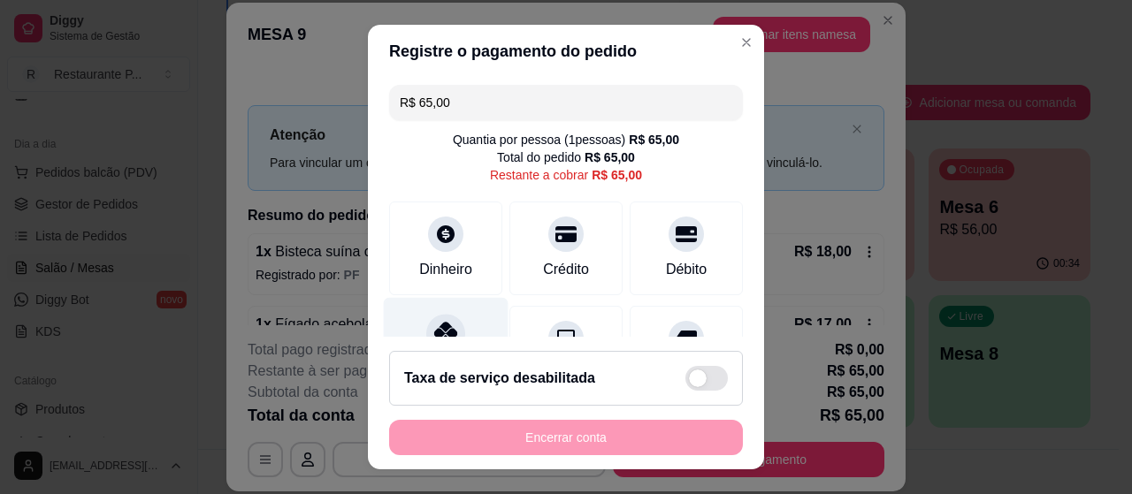
click at [438, 325] on icon at bounding box center [445, 333] width 23 height 23
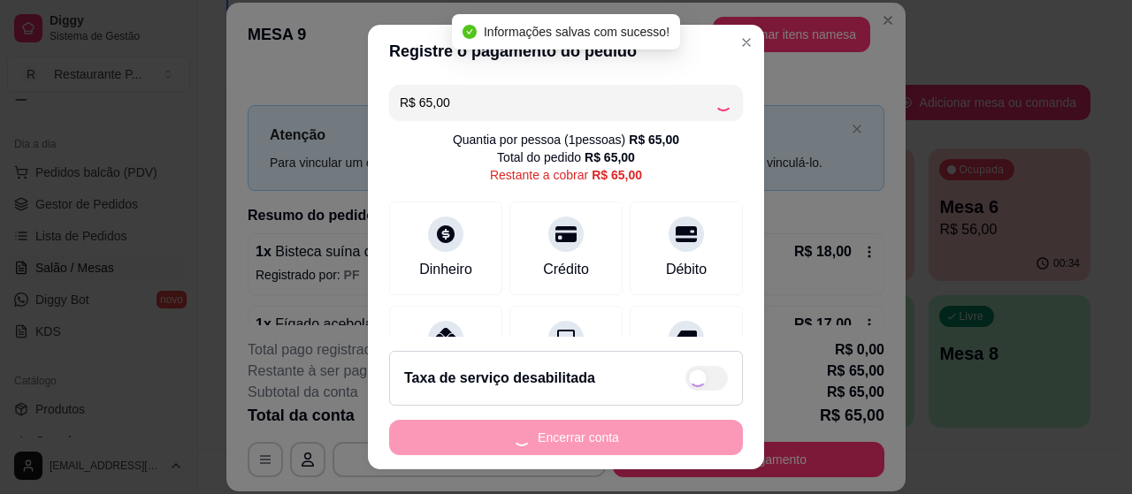
type input "R$ 0,00"
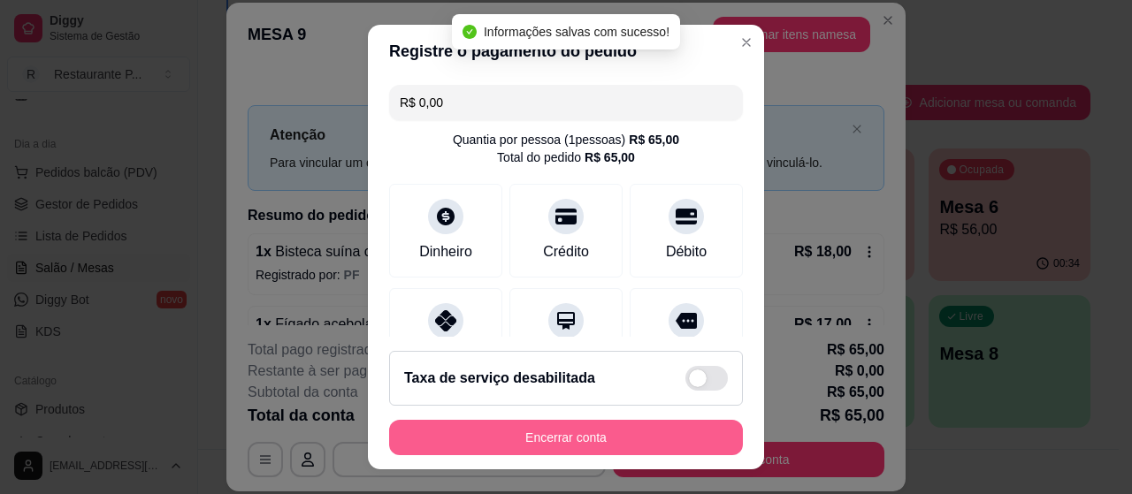
click at [553, 437] on button "Encerrar conta" at bounding box center [566, 437] width 354 height 35
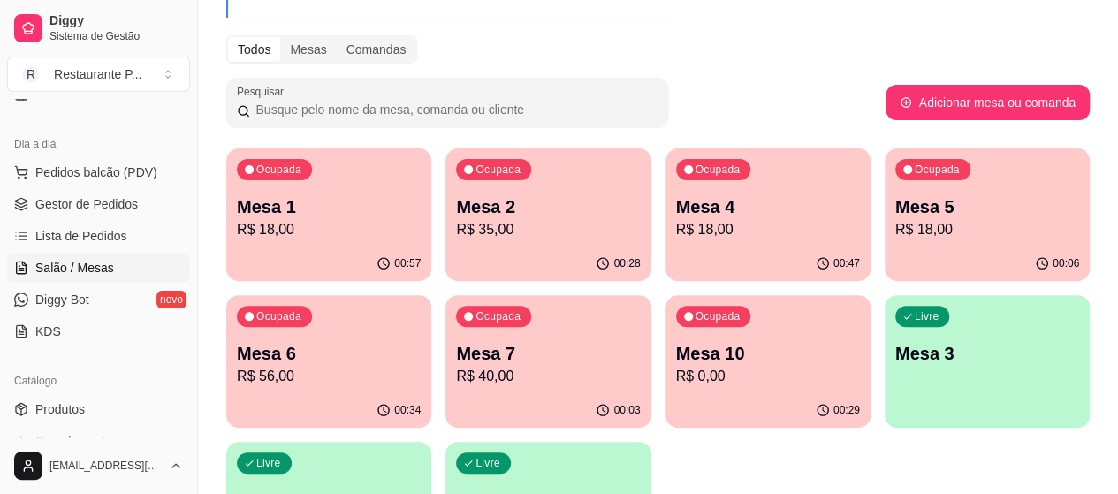
click at [66, 187] on ul "Pedidos balcão (PDV) Gestor de Pedidos Lista de Pedidos Salão / Mesas Diggy Bot…" at bounding box center [98, 251] width 183 height 187
click at [94, 207] on span "Gestor de Pedidos" at bounding box center [86, 204] width 103 height 18
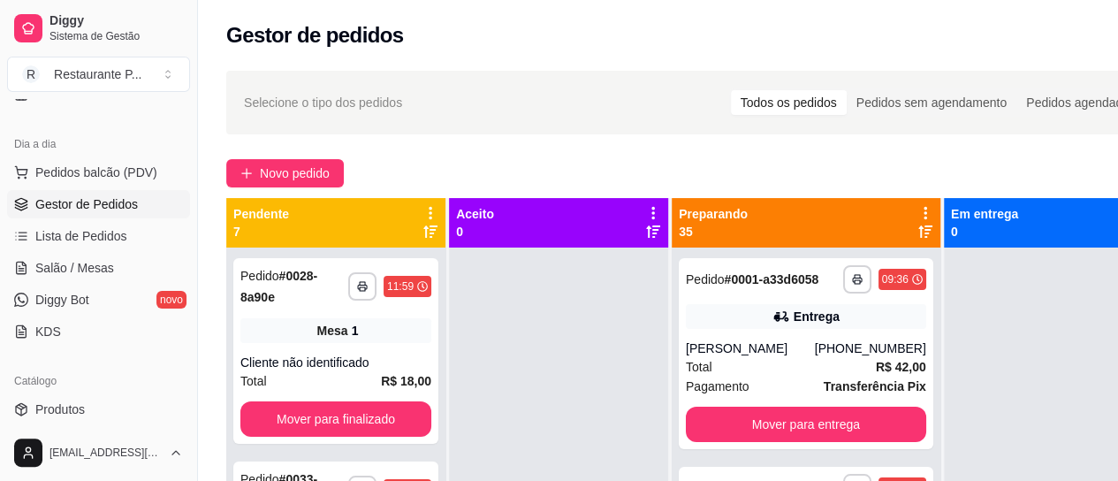
click at [258, 155] on div "**********" at bounding box center [695, 380] width 995 height 640
click at [254, 163] on button "Novo pedido" at bounding box center [285, 173] width 118 height 28
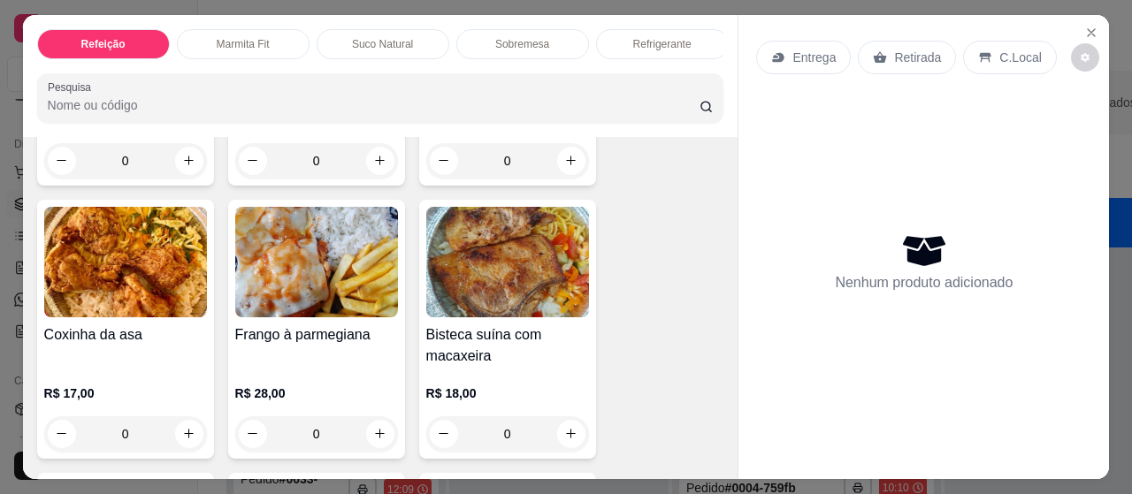
scroll to position [437, 0]
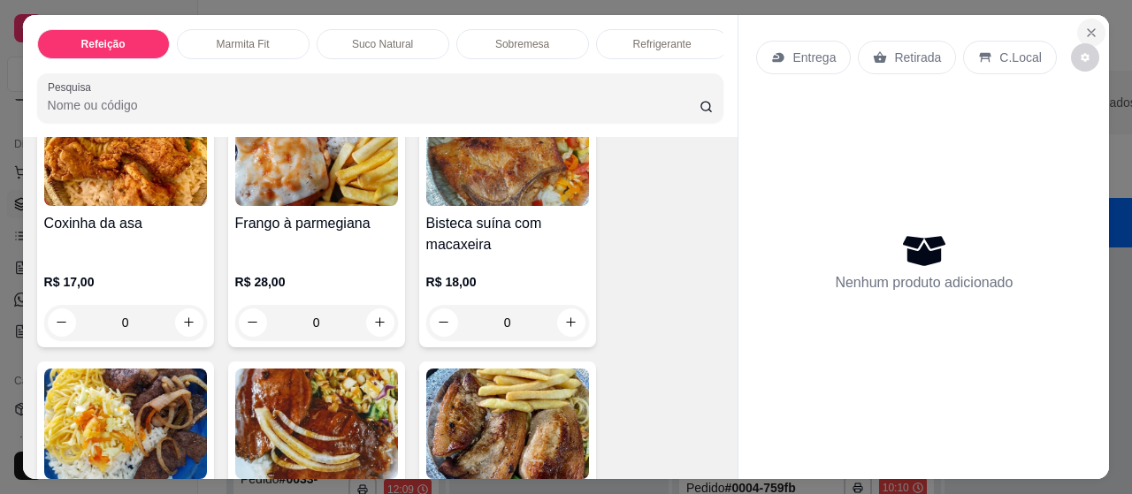
click at [1087, 29] on icon "Close" at bounding box center [1090, 32] width 7 height 7
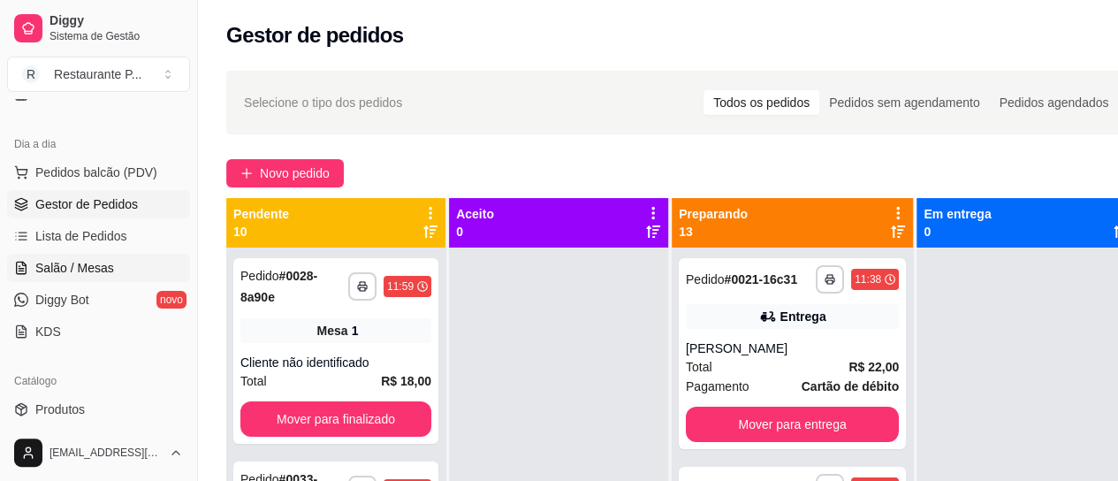
click at [105, 261] on span "Salão / Mesas" at bounding box center [74, 268] width 79 height 18
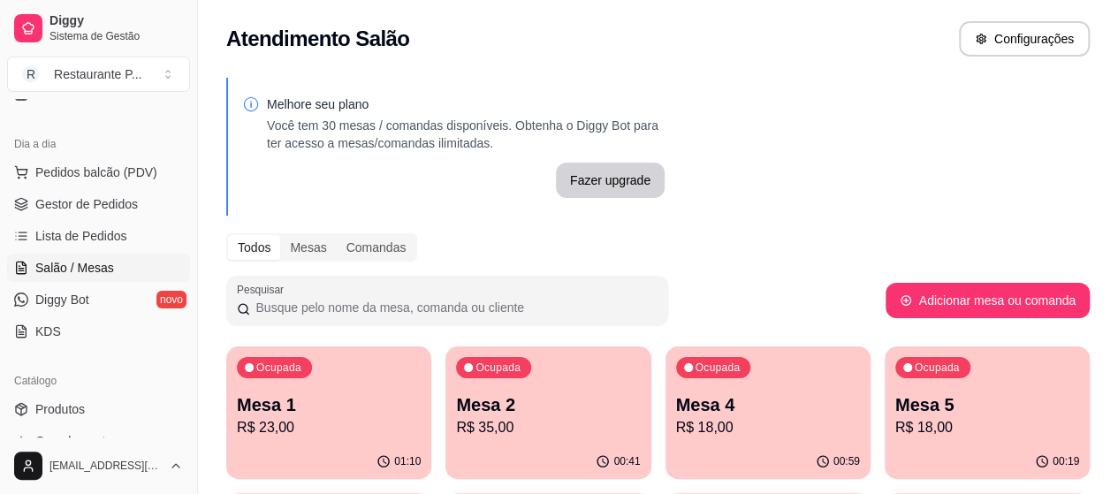
click at [279, 415] on p "Mesa 1" at bounding box center [329, 405] width 184 height 25
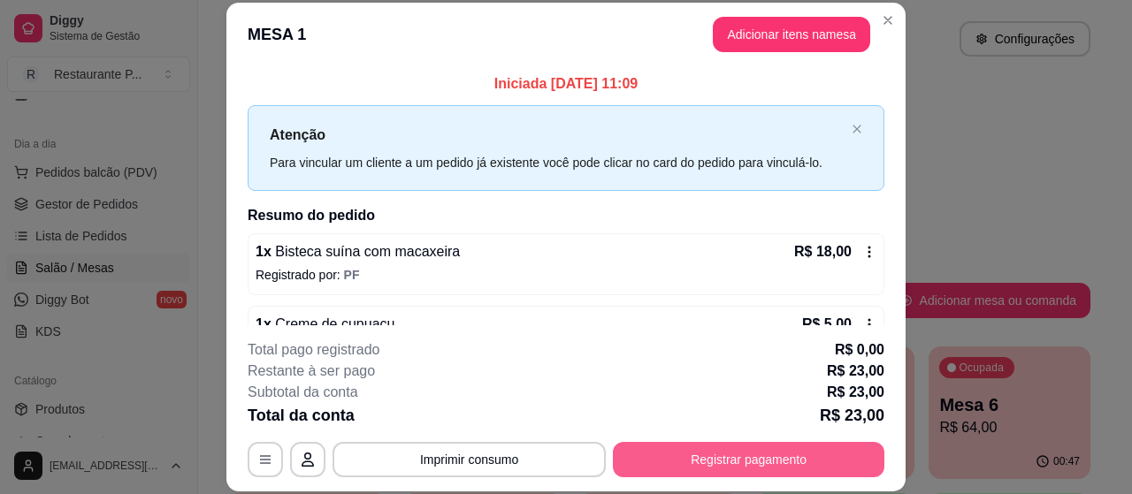
click at [701, 464] on button "Registrar pagamento" at bounding box center [748, 459] width 271 height 35
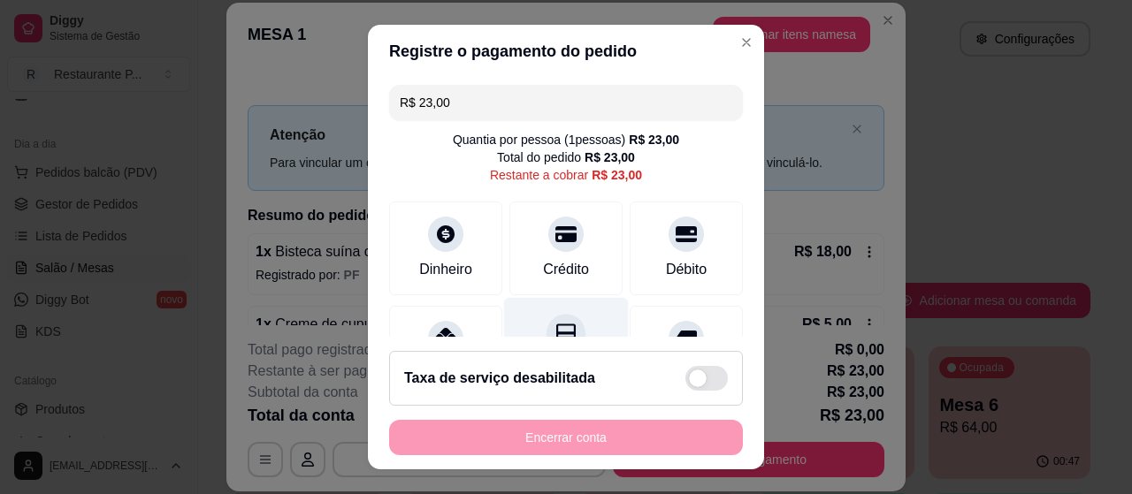
click at [554, 325] on icon at bounding box center [565, 333] width 23 height 23
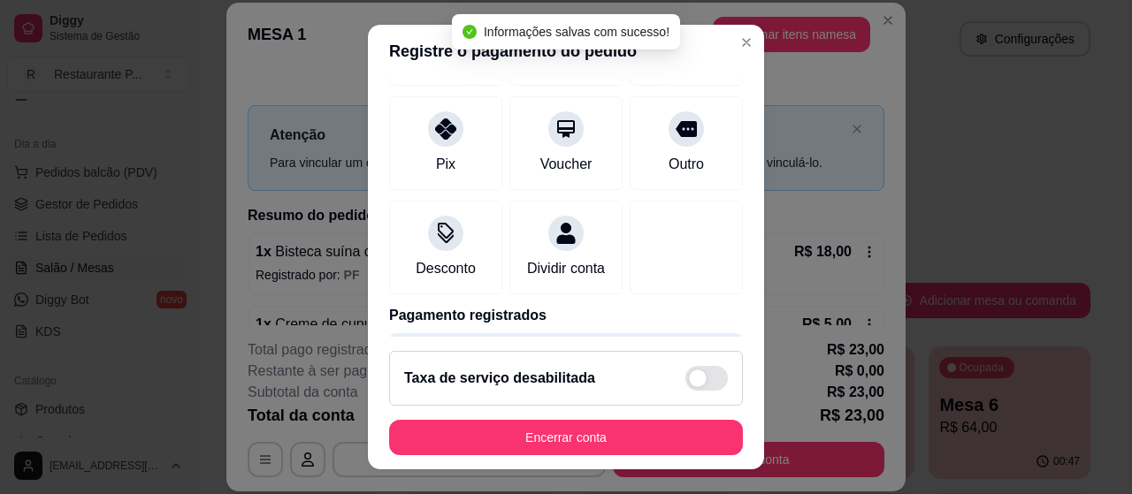
scroll to position [267, 0]
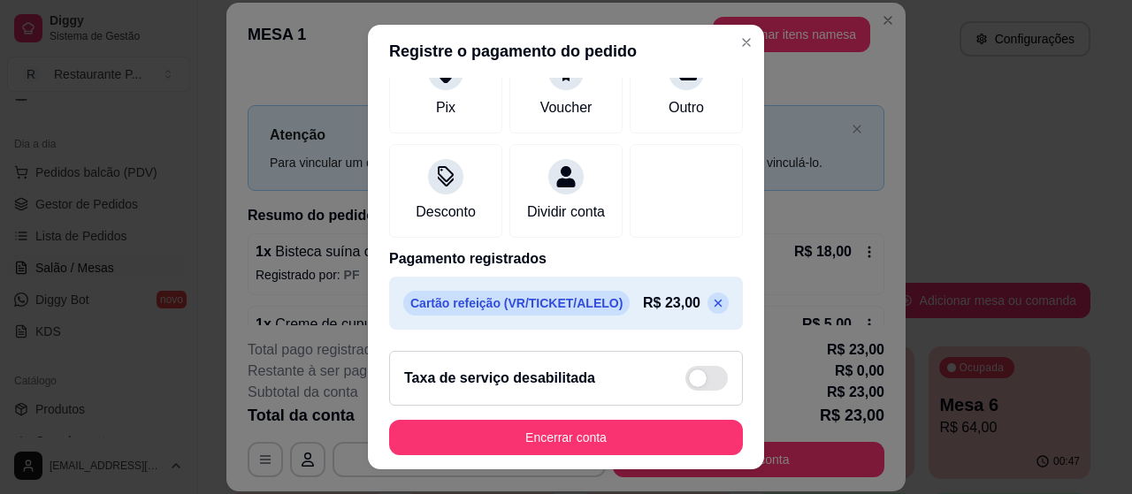
click at [711, 300] on icon at bounding box center [718, 303] width 14 height 14
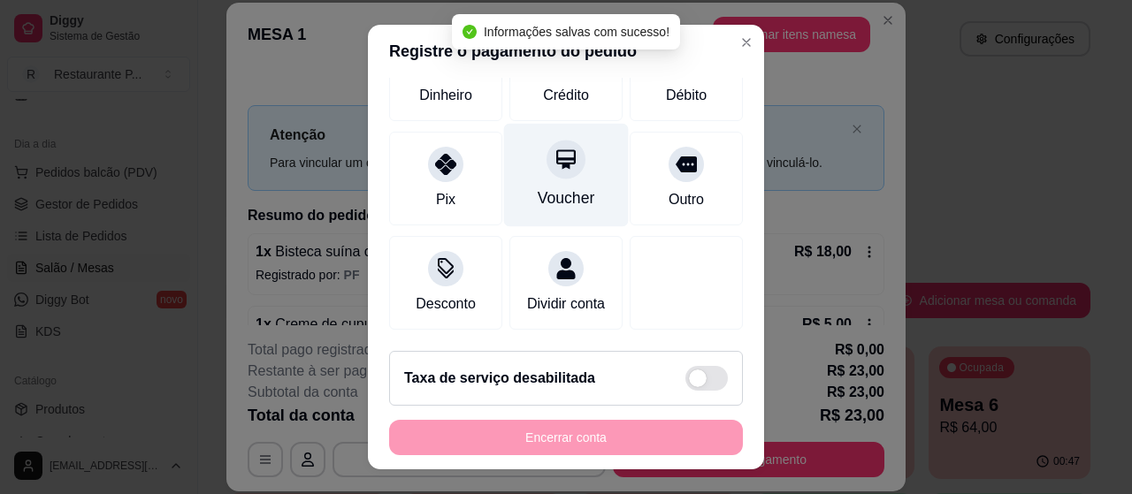
scroll to position [193, 0]
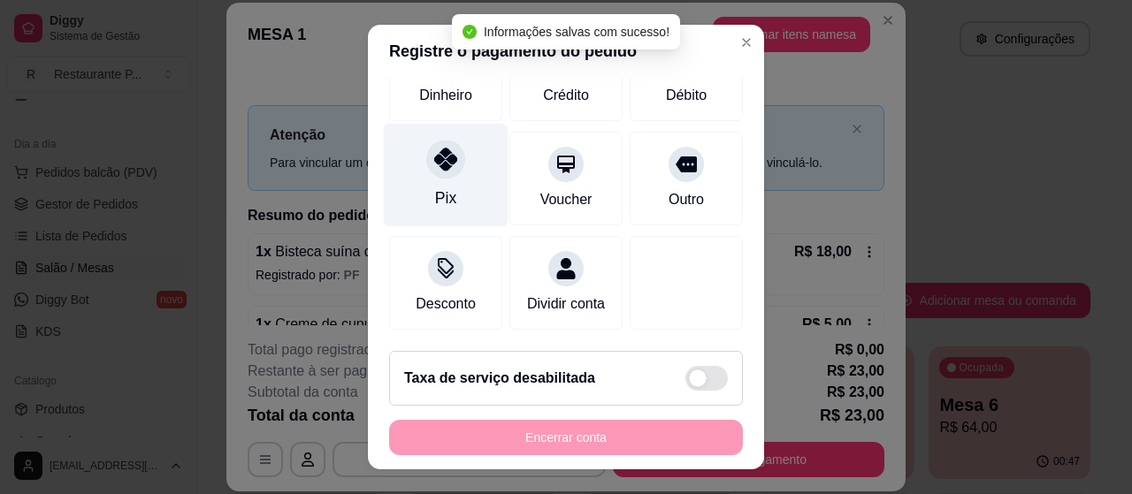
click at [434, 149] on icon at bounding box center [445, 159] width 23 height 23
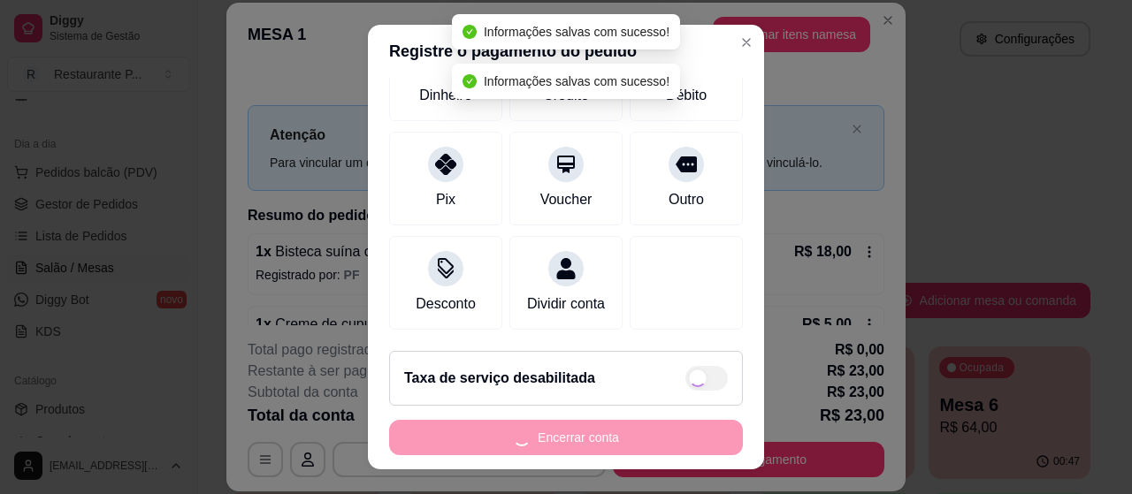
type input "R$ 0,00"
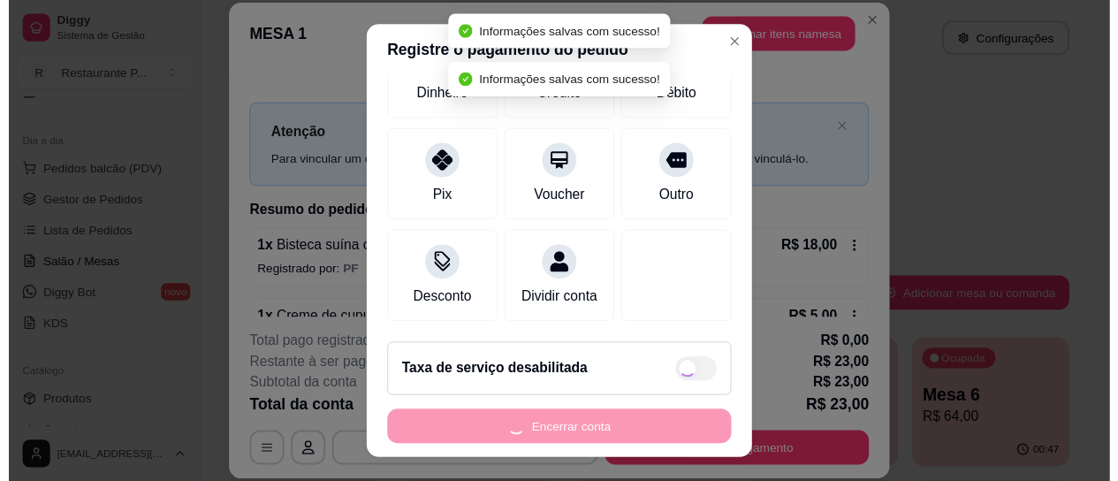
scroll to position [175, 0]
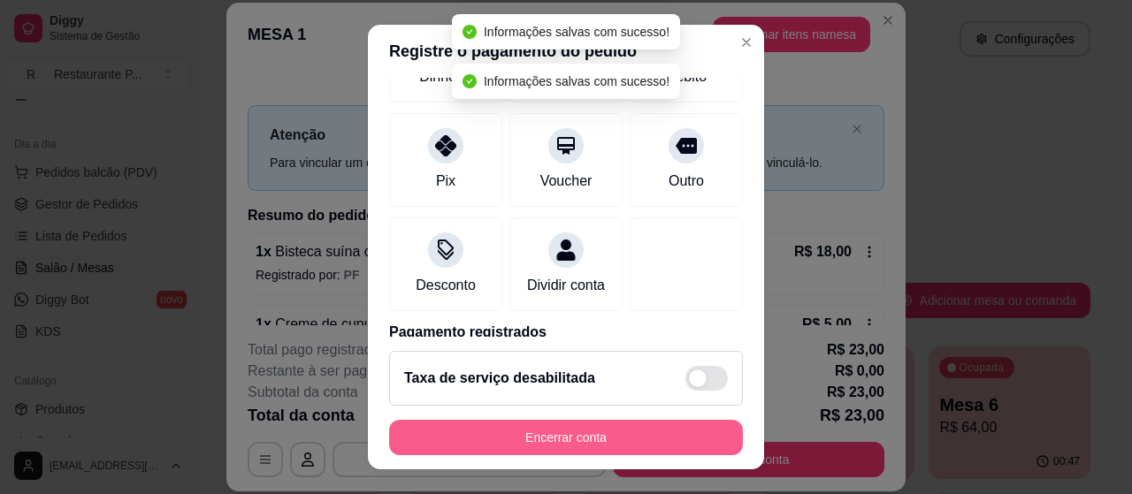
click at [561, 438] on button "Encerrar conta" at bounding box center [566, 437] width 354 height 35
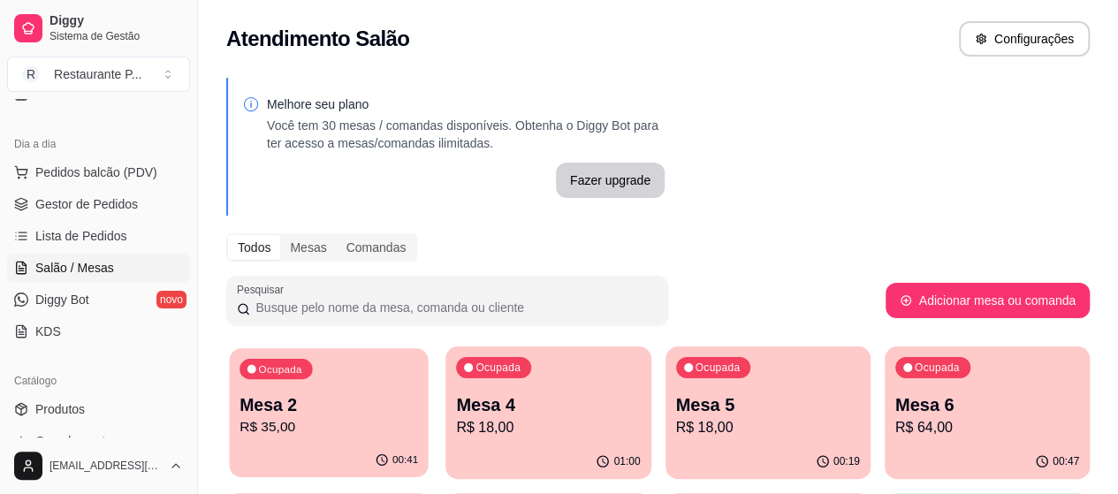
click at [271, 409] on p "Mesa 2" at bounding box center [329, 405] width 179 height 24
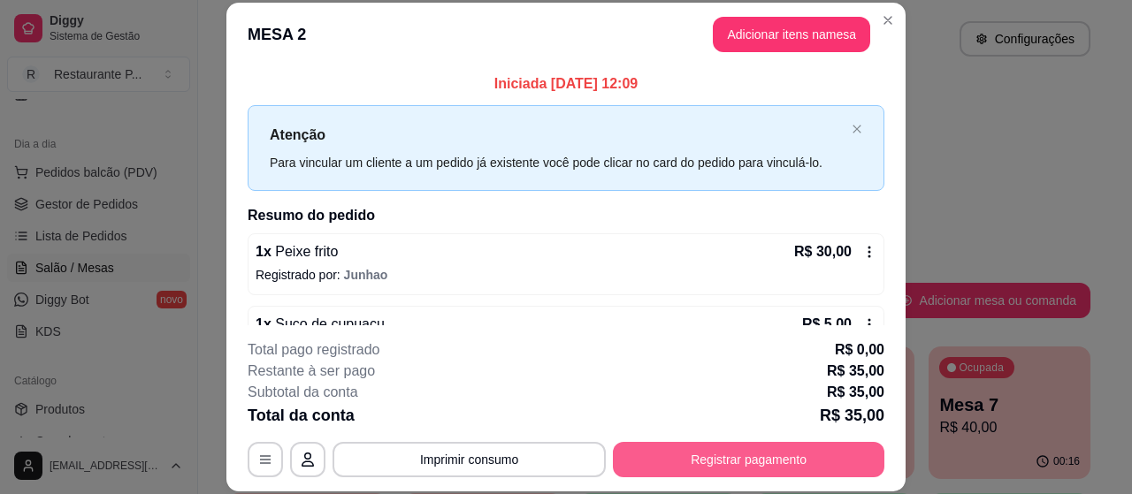
click at [686, 454] on button "Registrar pagamento" at bounding box center [748, 459] width 271 height 35
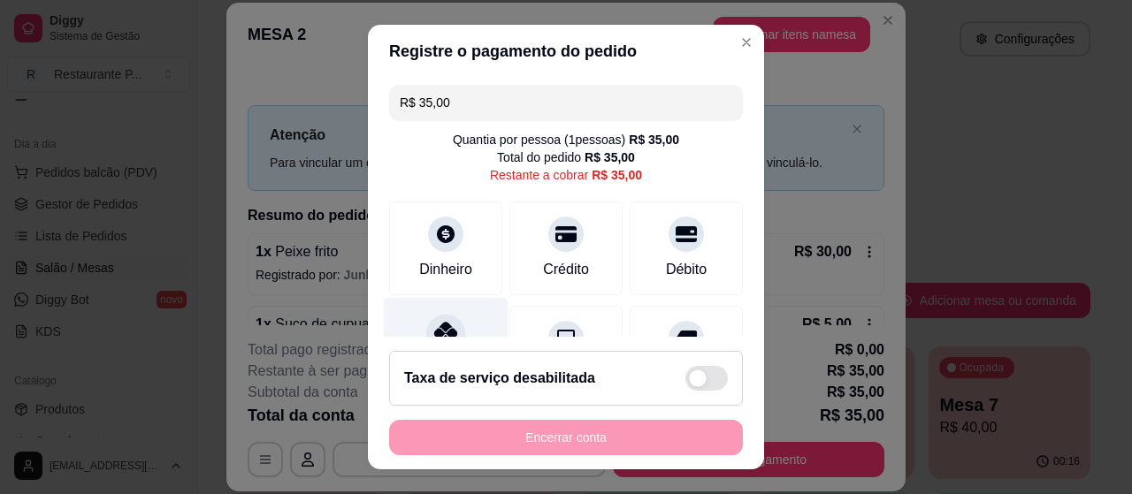
click at [434, 331] on icon at bounding box center [445, 333] width 23 height 23
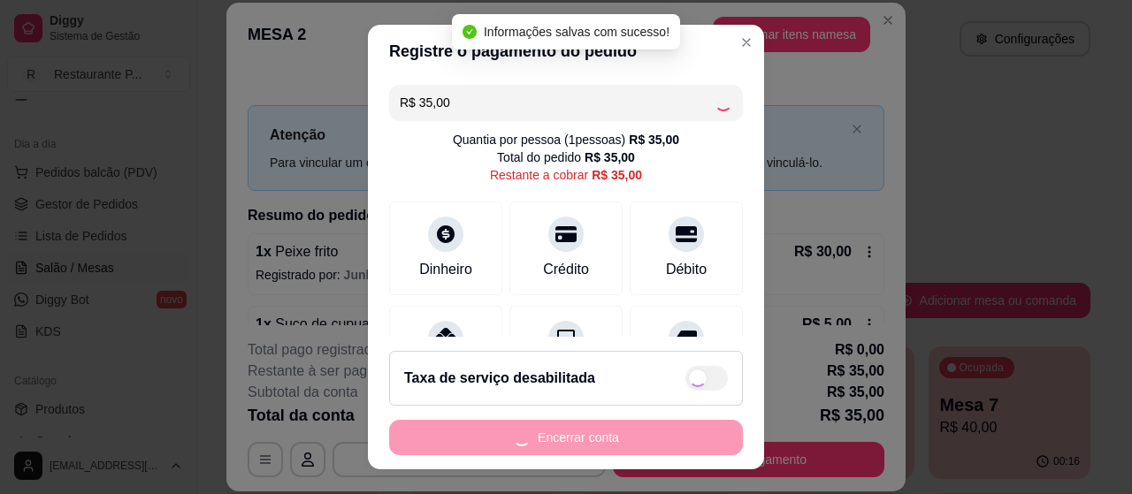
type input "R$ 0,00"
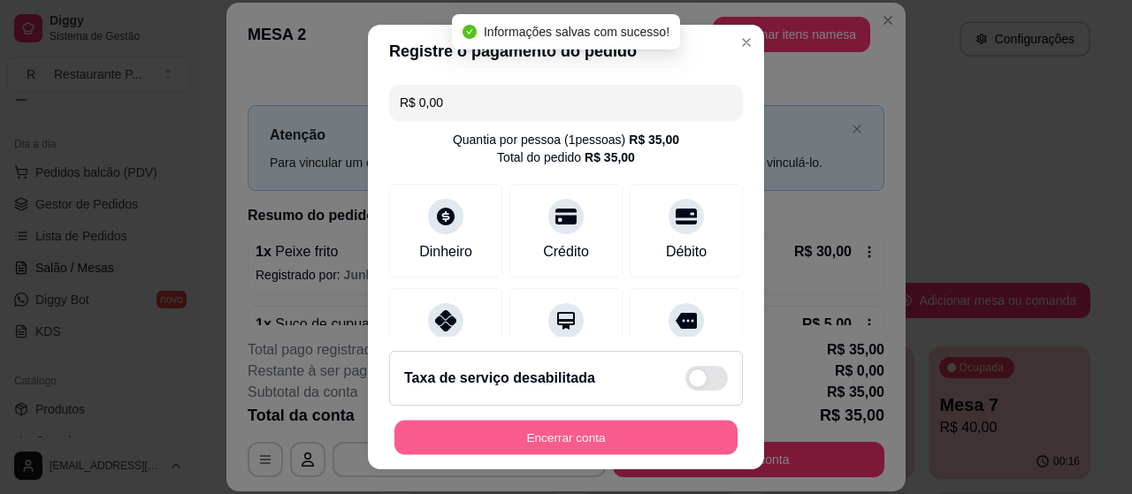
click at [544, 441] on button "Encerrar conta" at bounding box center [565, 438] width 343 height 34
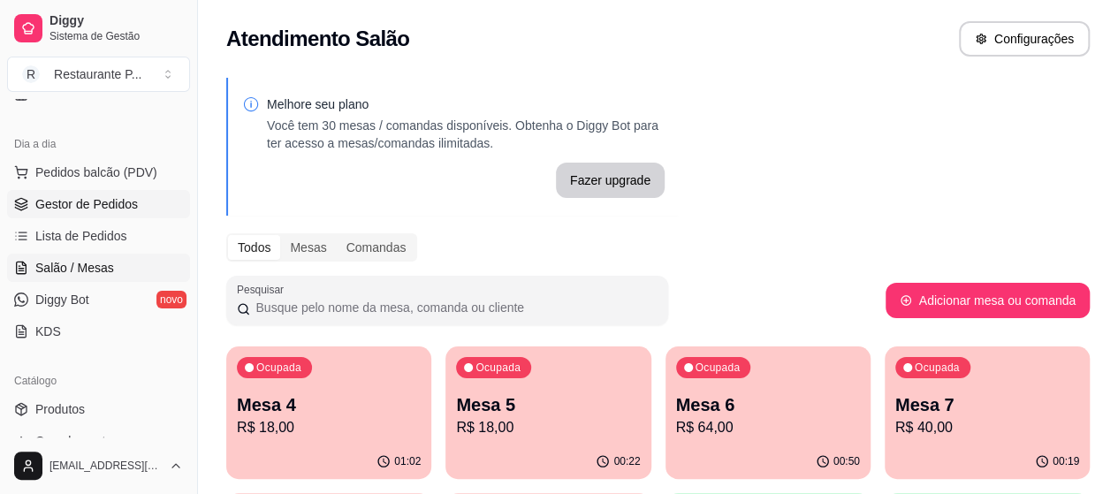
click at [92, 204] on span "Gestor de Pedidos" at bounding box center [86, 204] width 103 height 18
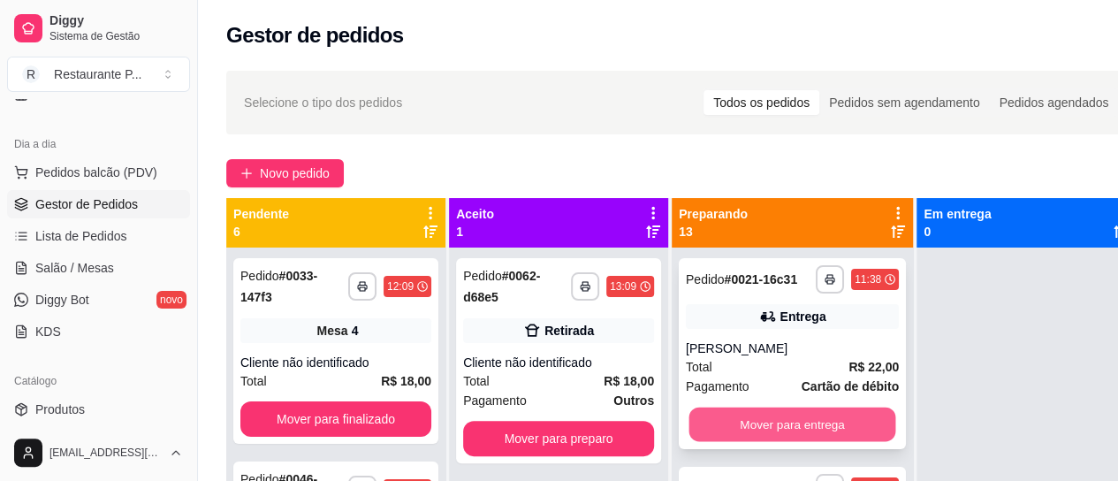
click at [796, 408] on button "Mover para entrega" at bounding box center [793, 425] width 207 height 34
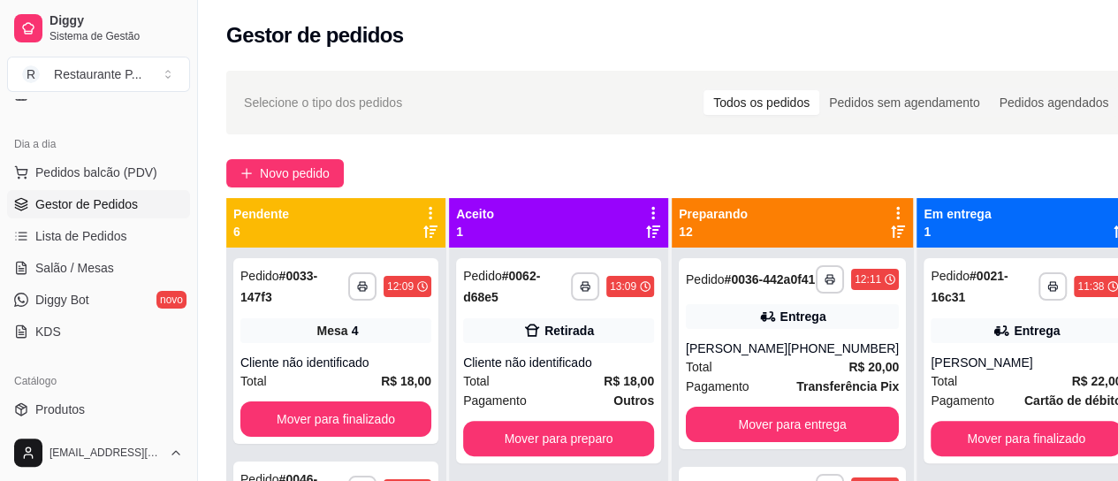
scroll to position [111, 0]
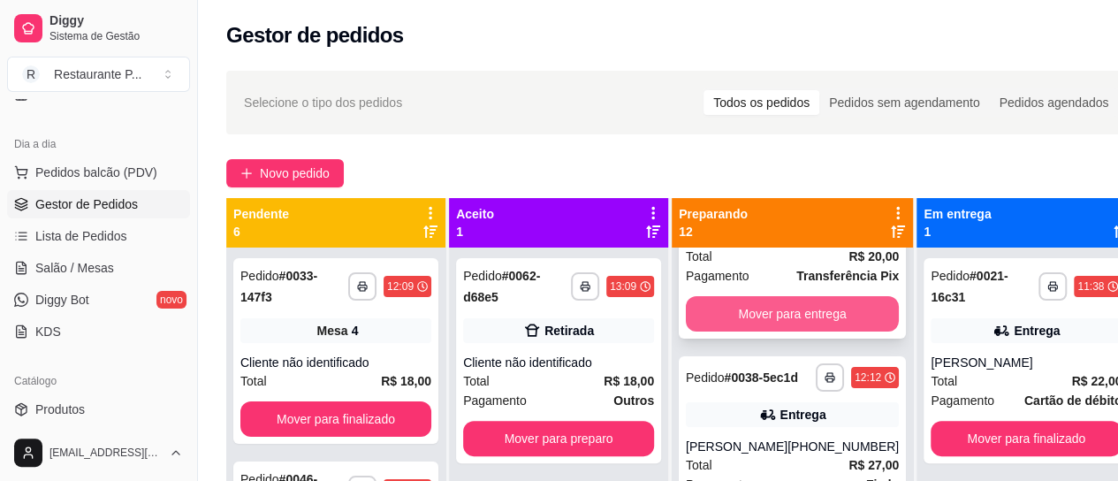
click at [842, 318] on button "Mover para entrega" at bounding box center [792, 313] width 213 height 35
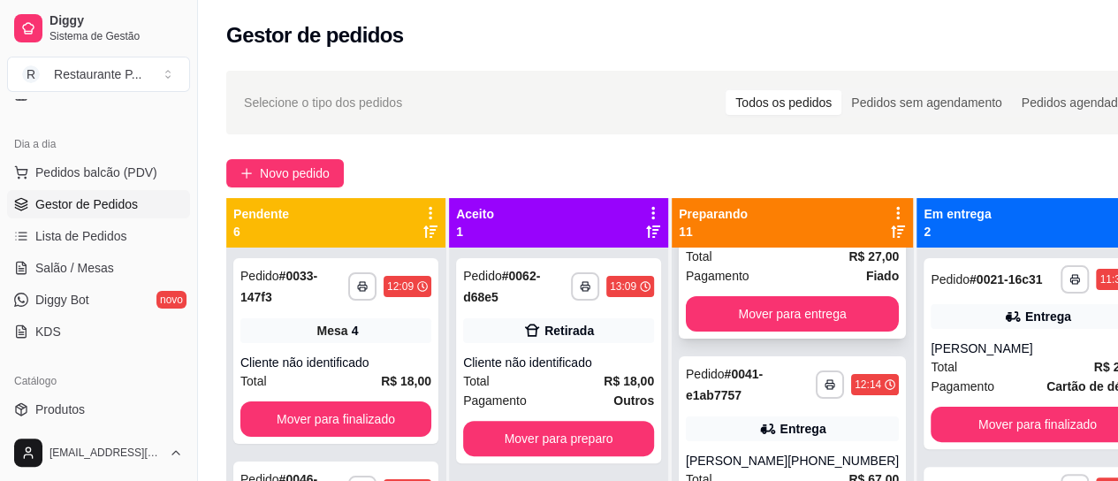
scroll to position [0, 0]
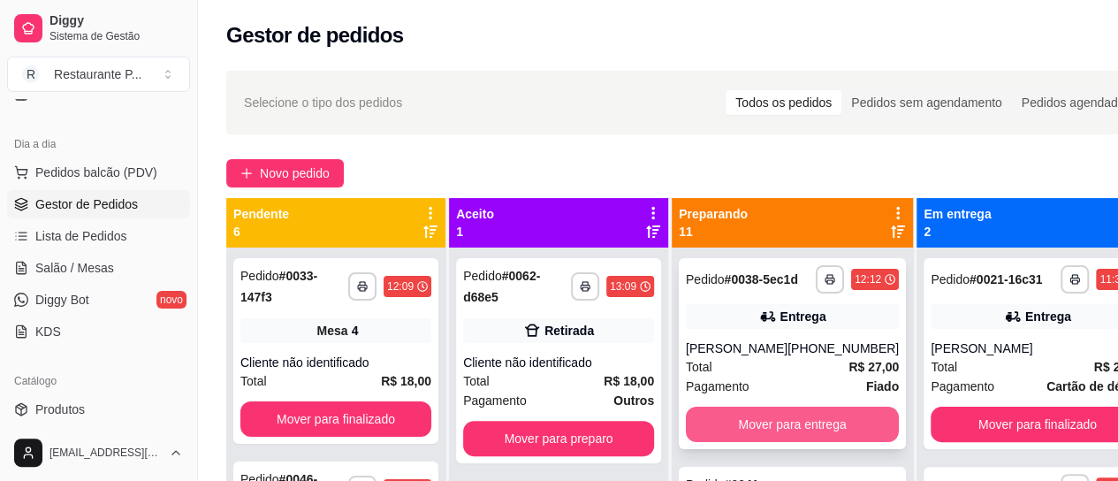
click at [760, 422] on button "Mover para entrega" at bounding box center [792, 424] width 213 height 35
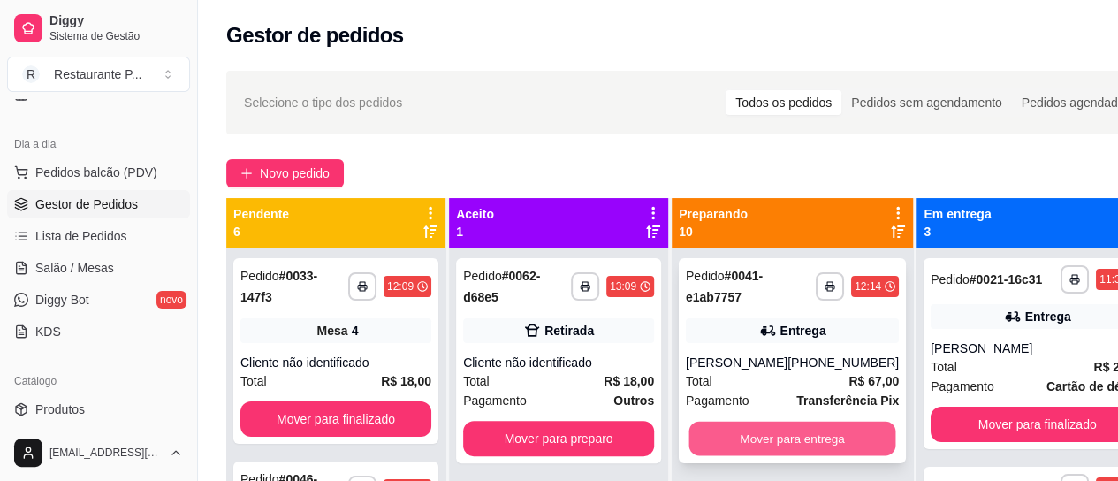
click at [765, 450] on button "Mover para entrega" at bounding box center [793, 439] width 207 height 34
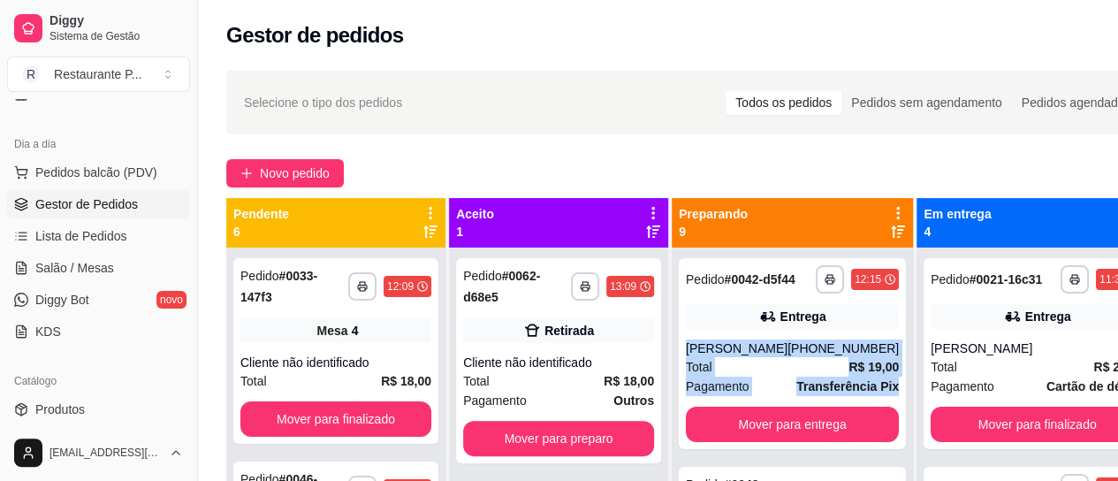
drag, startPoint x: 895, startPoint y: 310, endPoint x: 902, endPoint y: 395, distance: 85.2
click at [902, 395] on div "**********" at bounding box center [792, 488] width 241 height 481
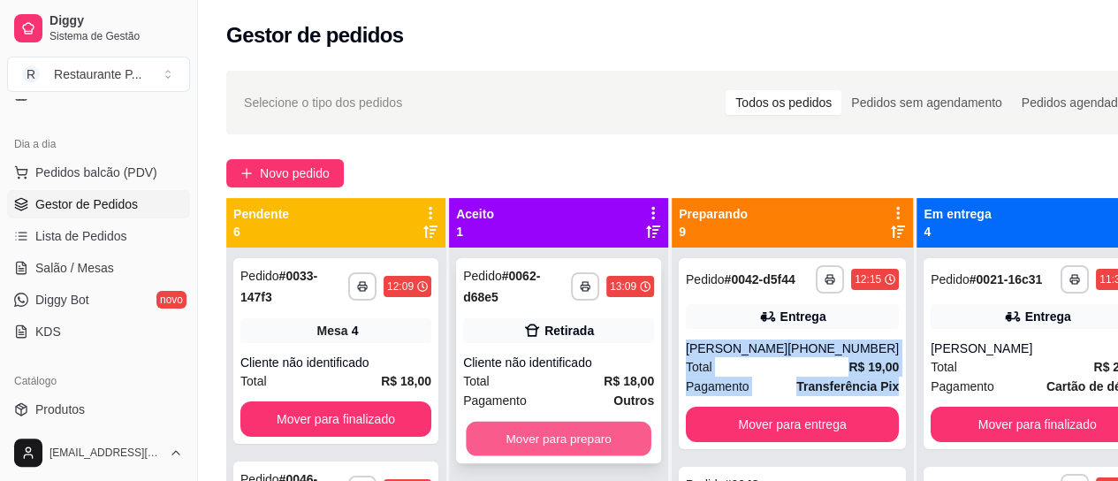
click at [568, 429] on button "Mover para preparo" at bounding box center [559, 439] width 186 height 34
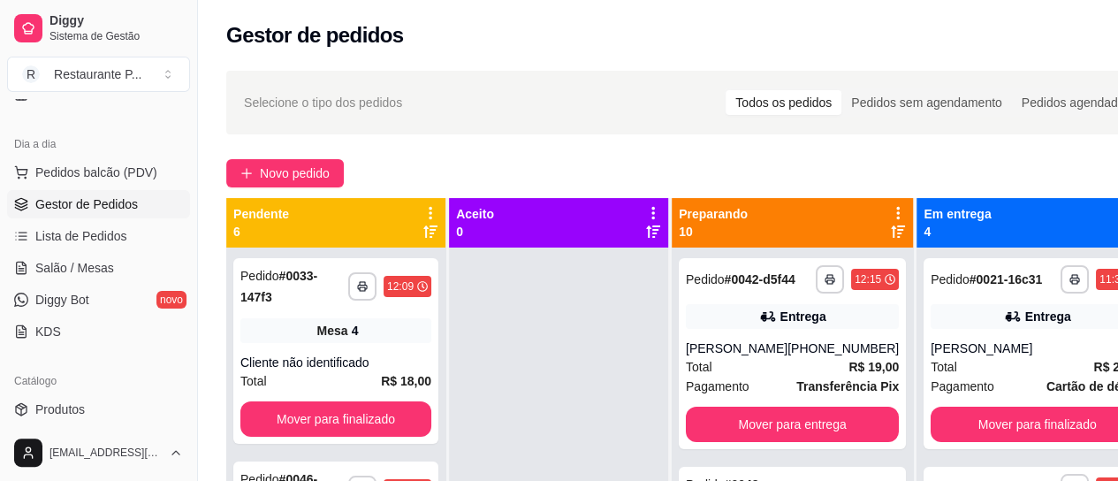
click at [891, 231] on icon at bounding box center [898, 232] width 14 height 14
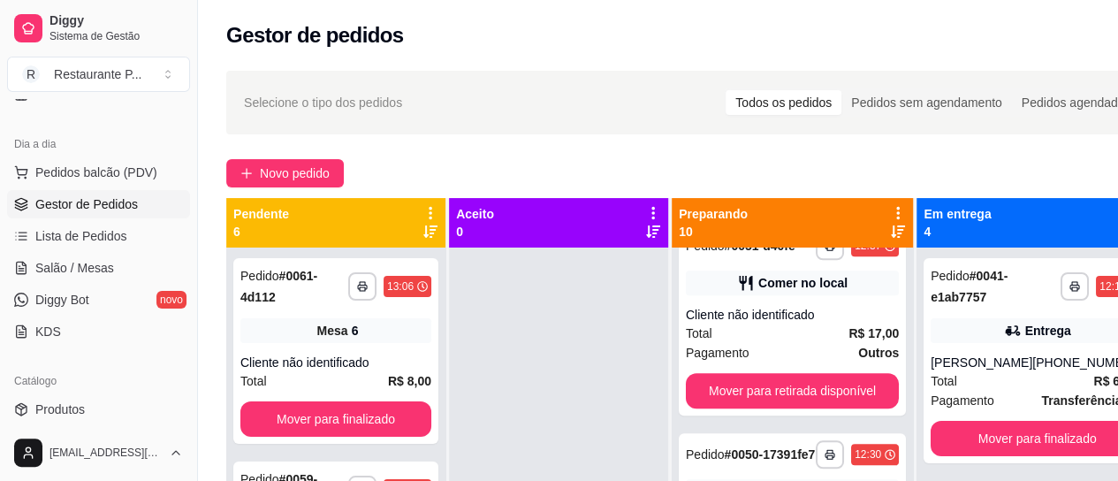
scroll to position [1033, 0]
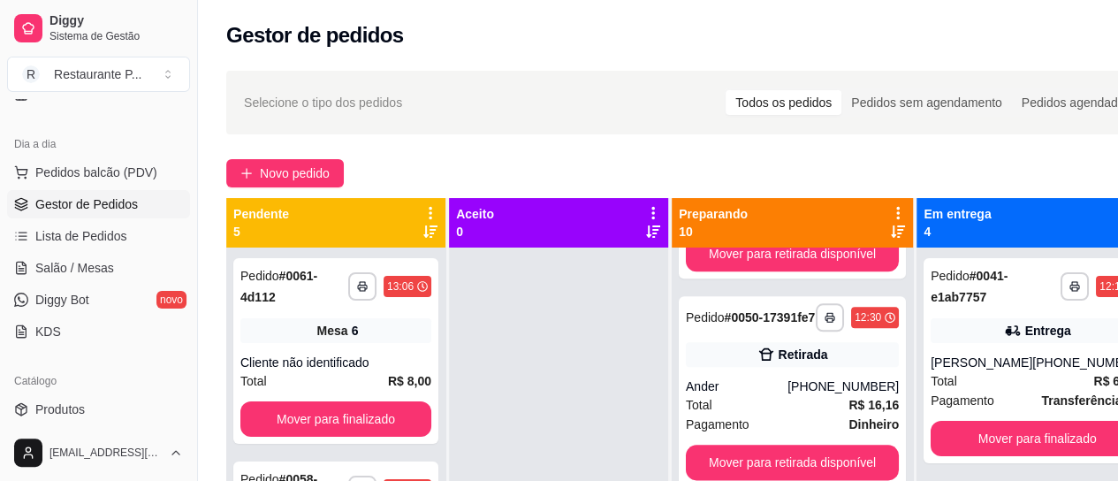
click at [896, 210] on icon at bounding box center [898, 213] width 4 height 12
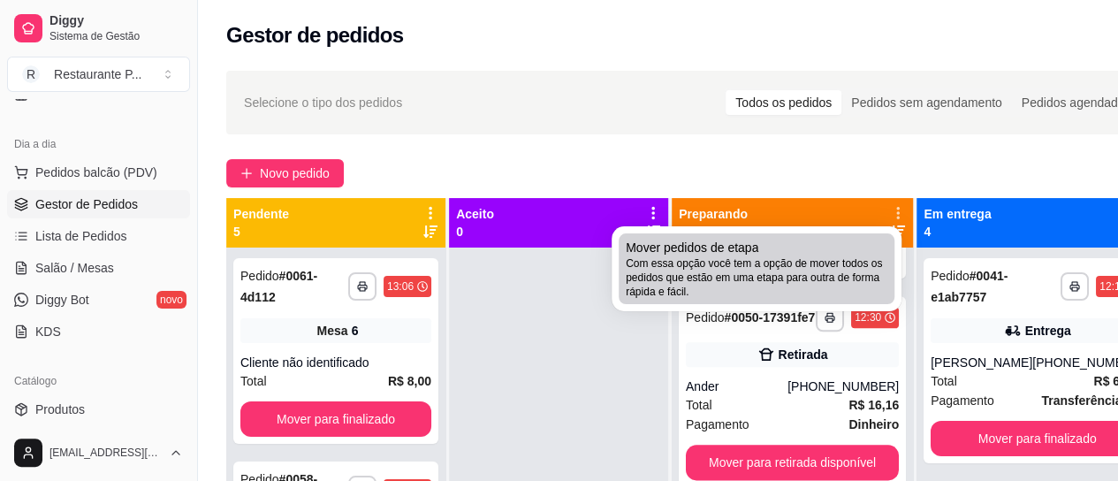
click at [665, 284] on span "Com essa opção você tem a opção de mover todos os pedidos que estão em uma etap…" at bounding box center [757, 277] width 262 height 42
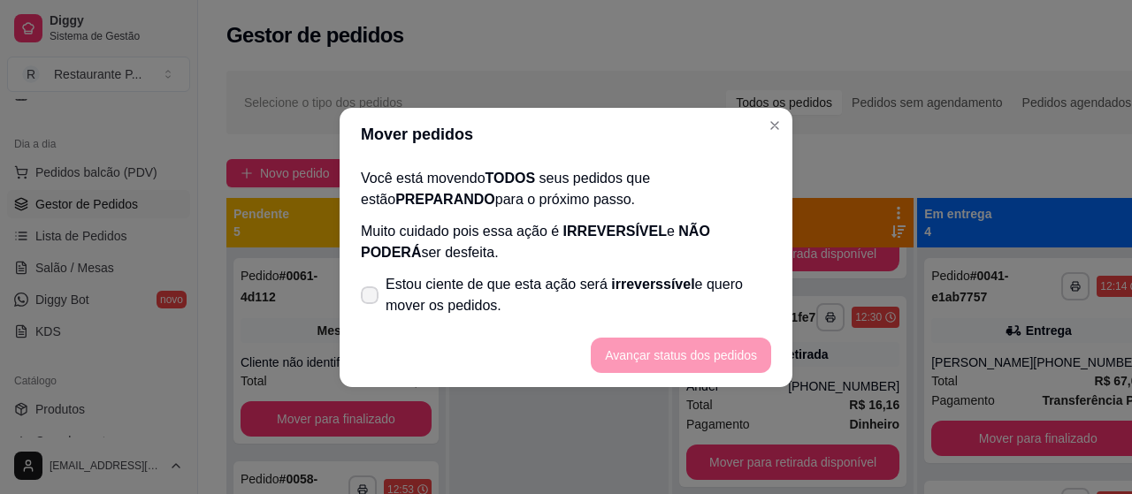
click at [364, 288] on span at bounding box center [370, 295] width 18 height 18
click at [364, 298] on input "Estou ciente de que esta ação será irreverssível e quero mover os pedidos." at bounding box center [365, 303] width 11 height 11
checkbox input "true"
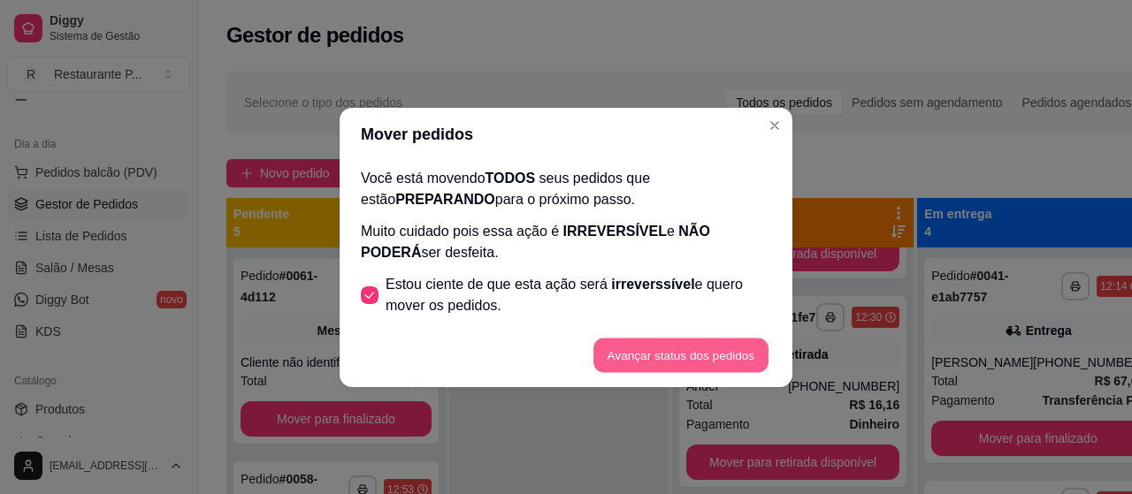
click at [653, 361] on button "Avançar status dos pedidos" at bounding box center [680, 355] width 175 height 34
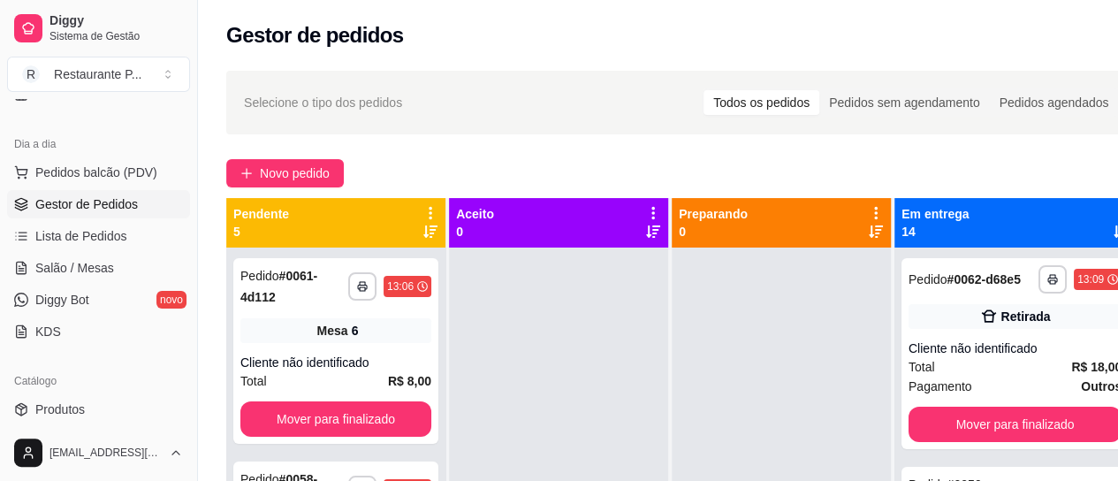
scroll to position [0, 0]
click at [1114, 231] on icon at bounding box center [1121, 231] width 14 height 12
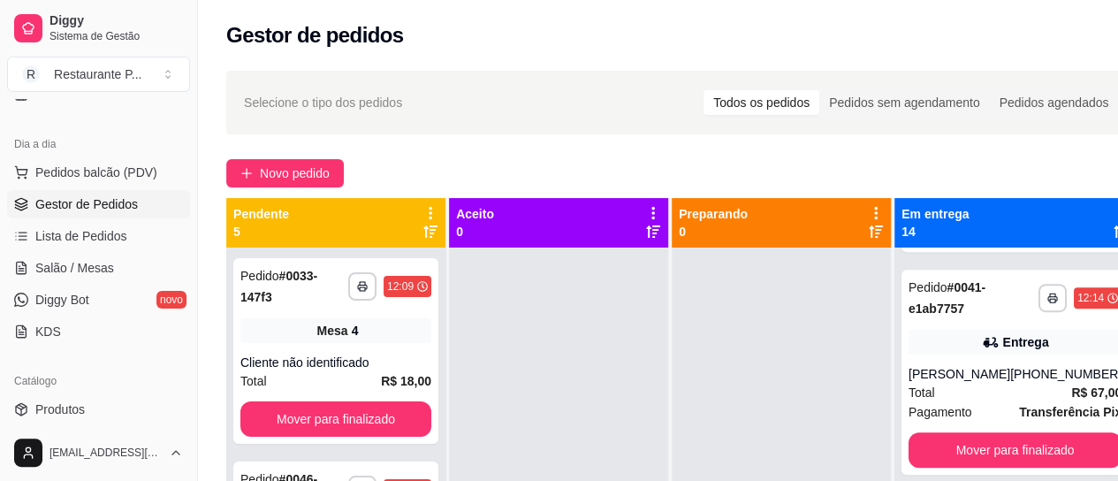
scroll to position [622, 0]
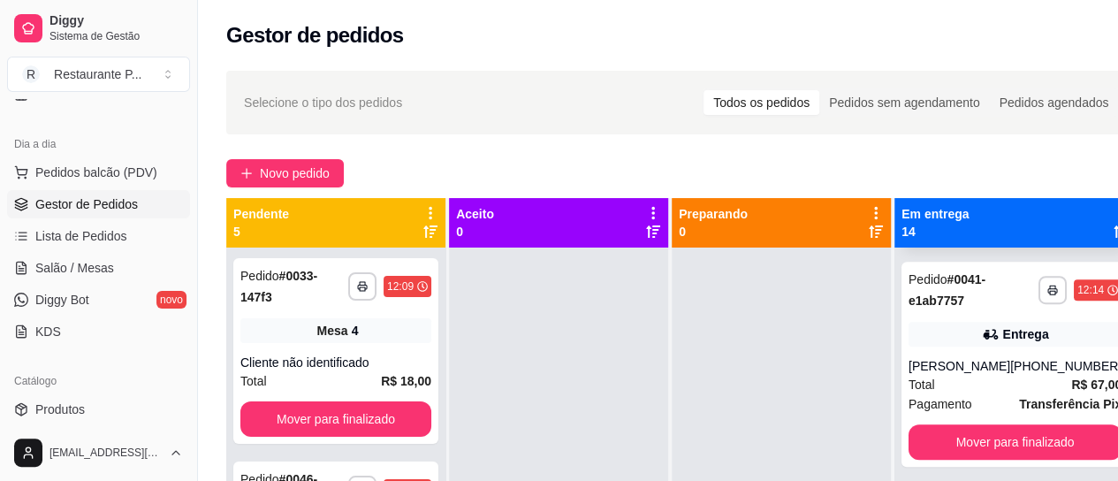
click at [1015, 237] on button "Mover para finalizado" at bounding box center [1015, 219] width 207 height 34
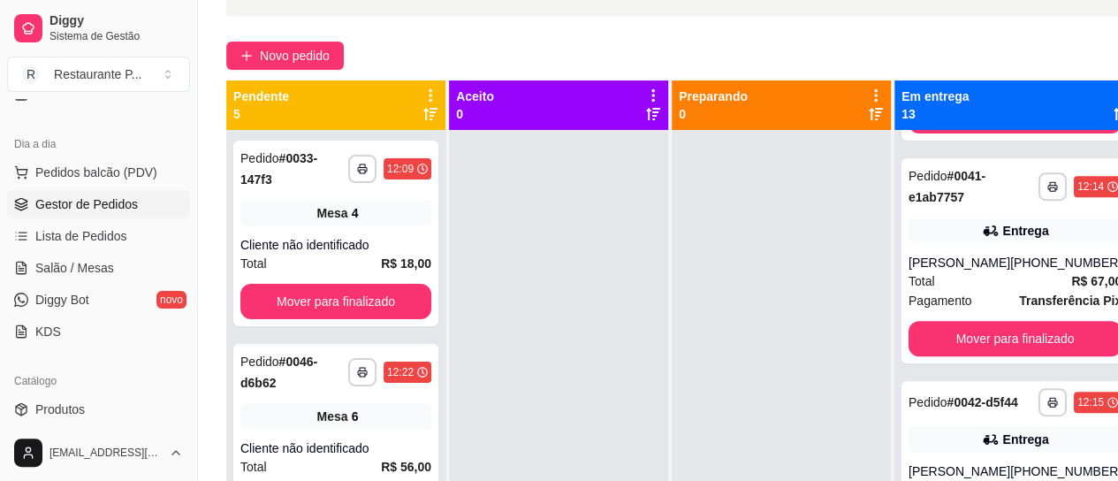
scroll to position [124, 0]
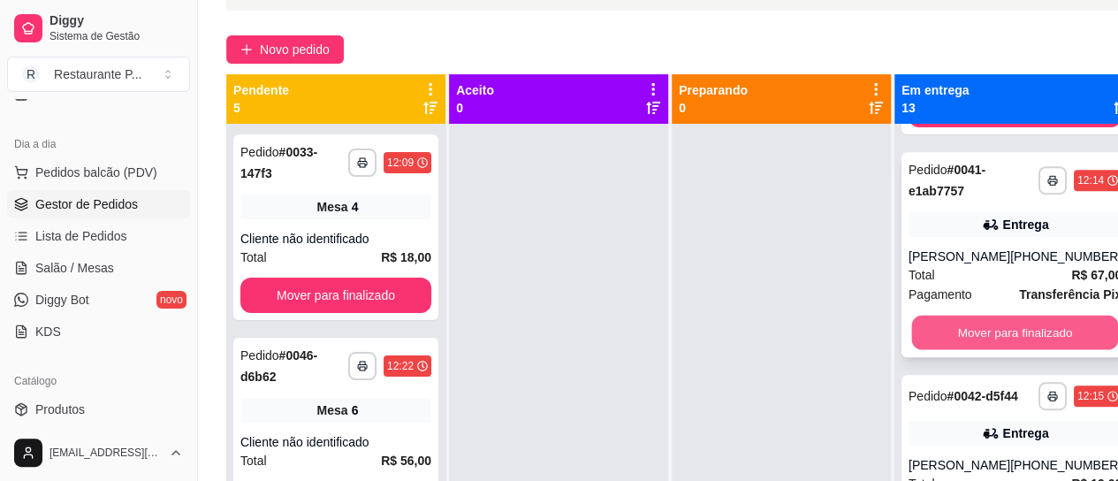
click at [975, 350] on button "Mover para finalizado" at bounding box center [1015, 333] width 207 height 34
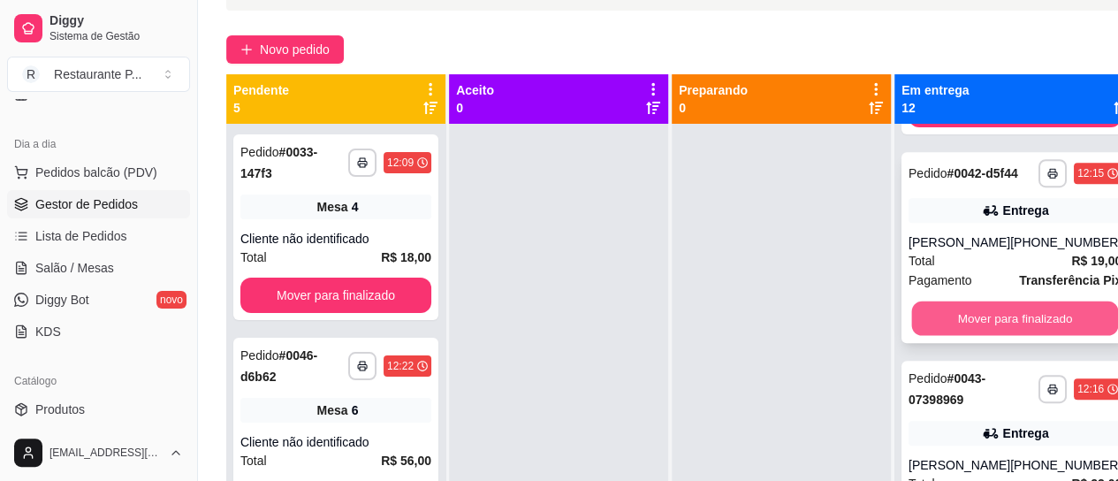
click at [1035, 336] on button "Mover para finalizado" at bounding box center [1015, 318] width 207 height 34
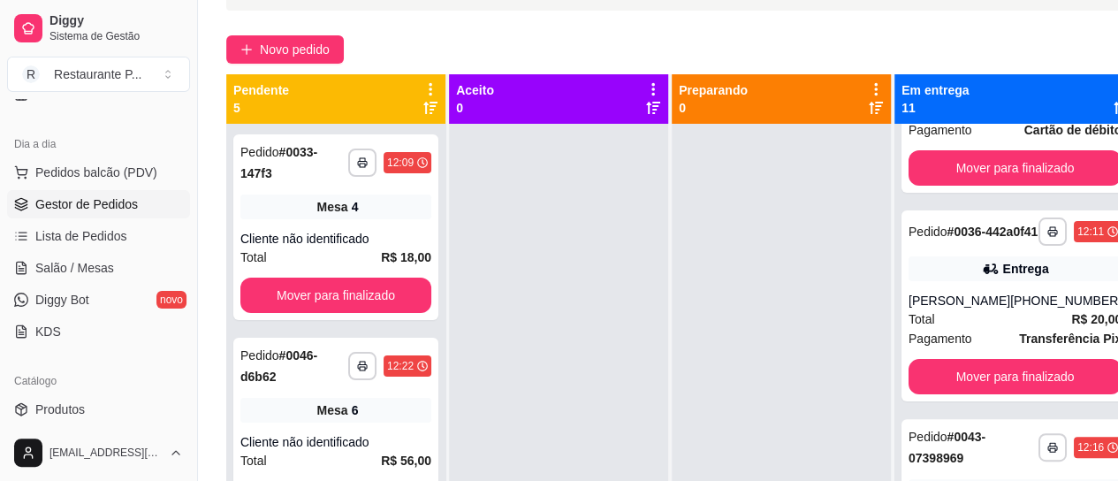
scroll to position [151, 0]
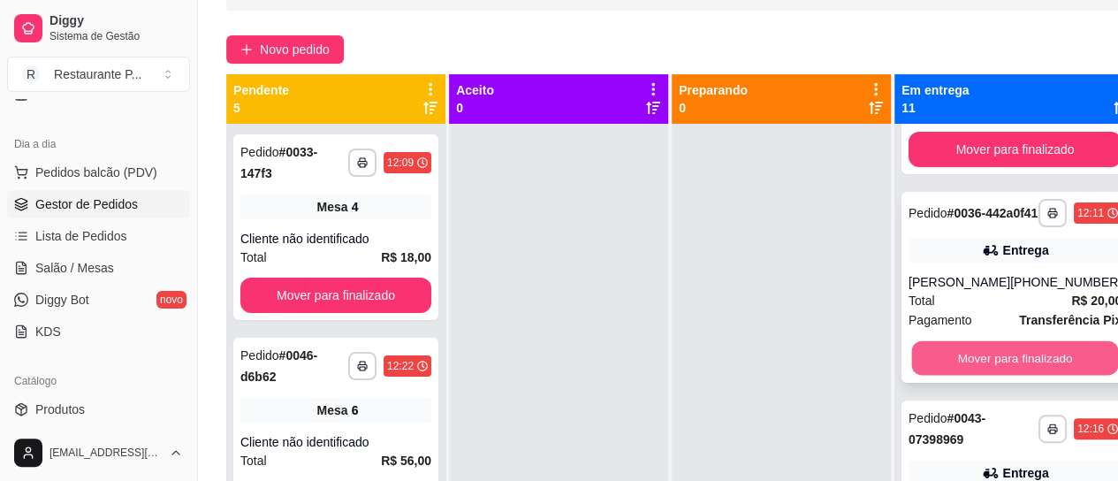
click at [969, 376] on button "Mover para finalizado" at bounding box center [1015, 358] width 207 height 34
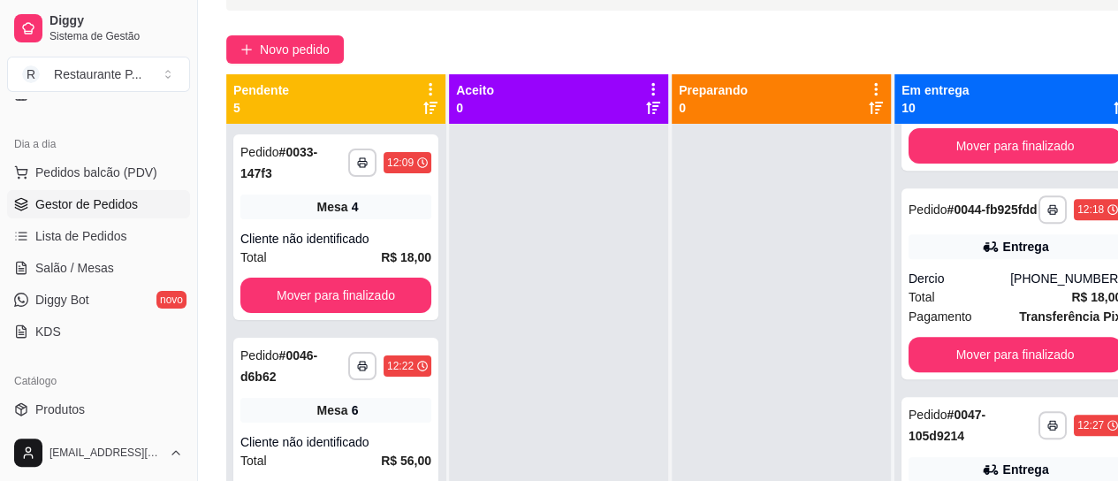
scroll to position [403, 0]
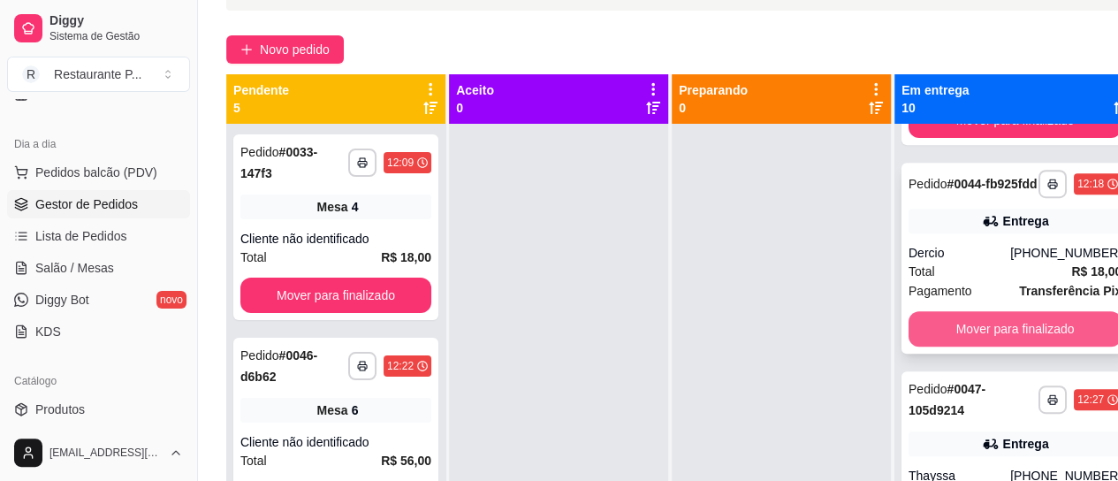
click at [1054, 347] on button "Mover para finalizado" at bounding box center [1015, 328] width 213 height 35
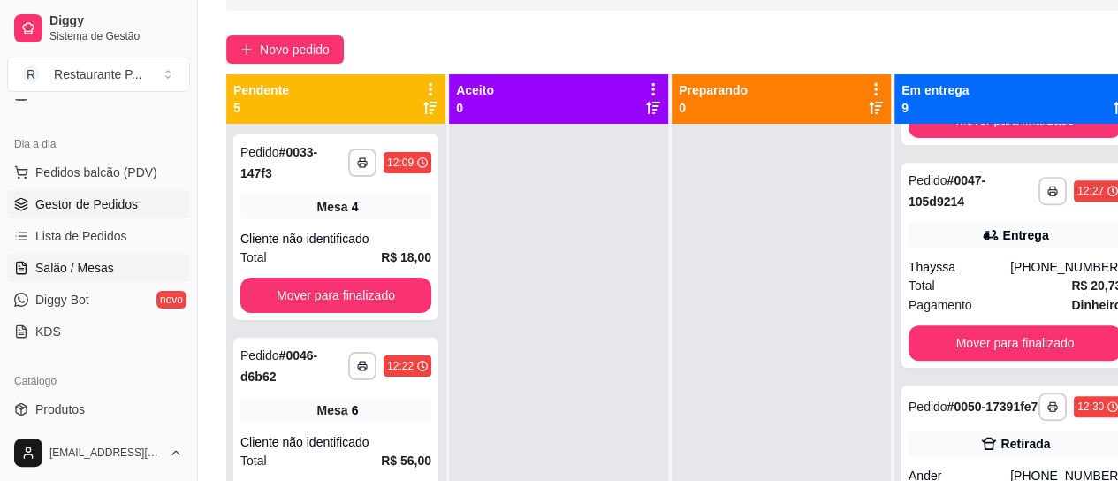
click at [86, 260] on span "Salão / Mesas" at bounding box center [74, 268] width 79 height 18
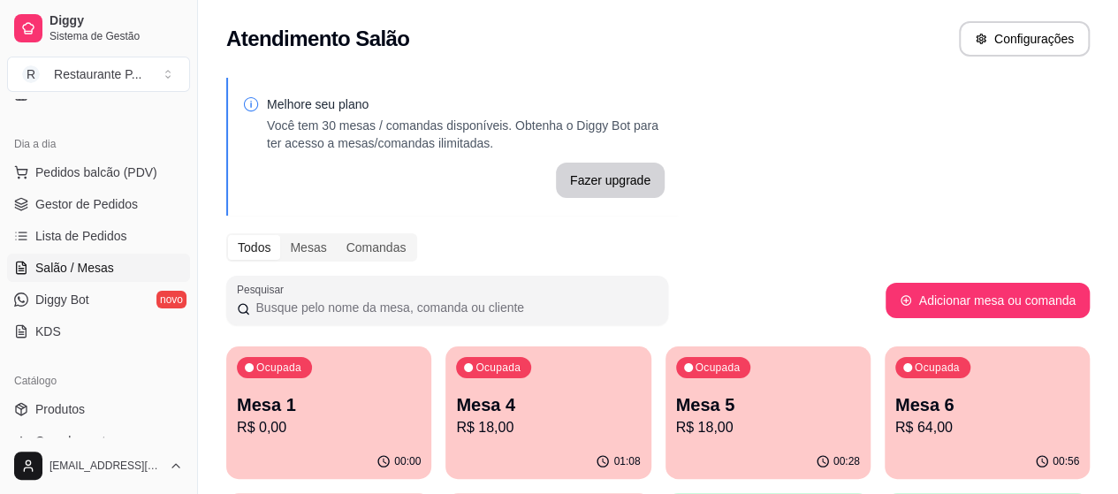
click at [676, 431] on p "R$ 18,00" at bounding box center [768, 427] width 184 height 21
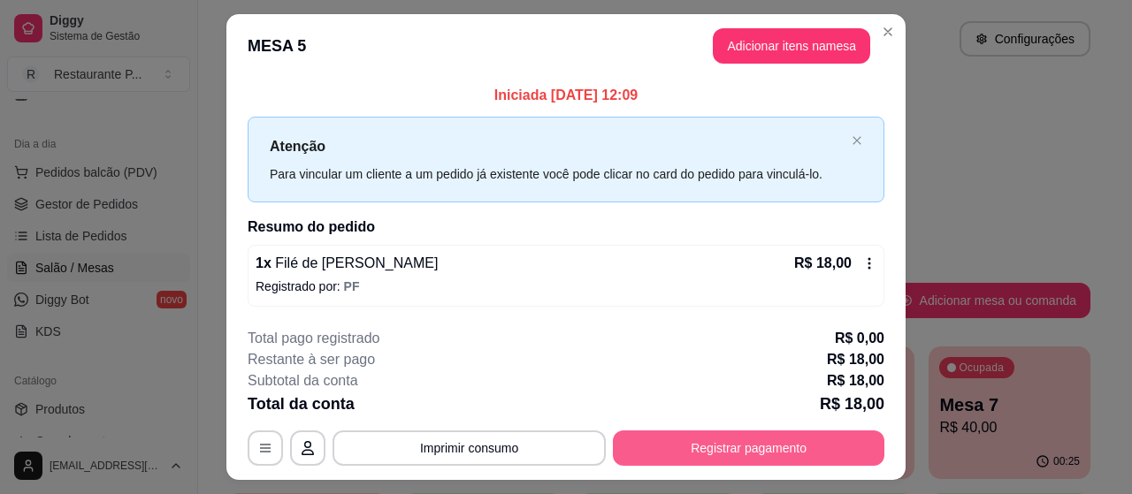
click at [705, 447] on button "Registrar pagamento" at bounding box center [748, 448] width 271 height 35
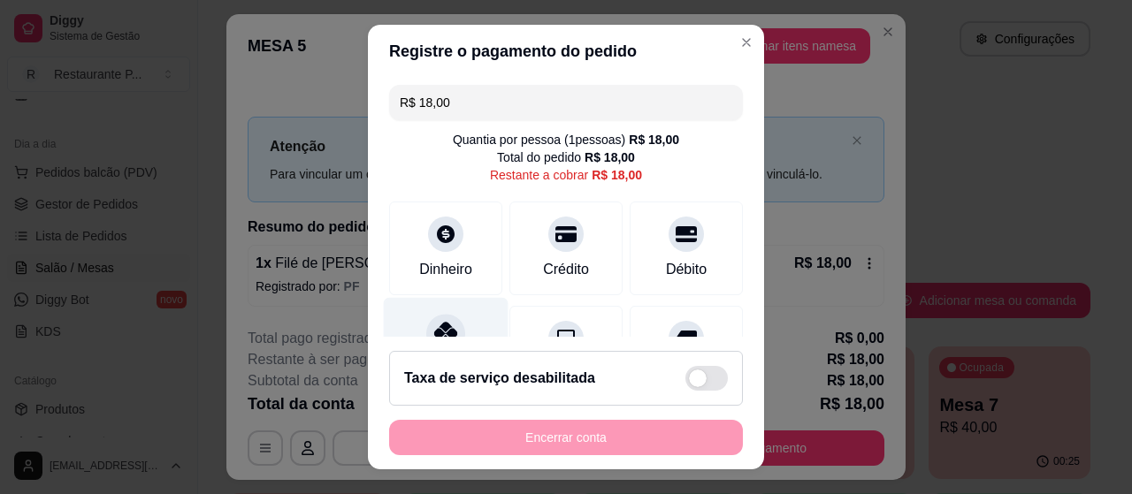
click at [438, 319] on div at bounding box center [445, 333] width 39 height 39
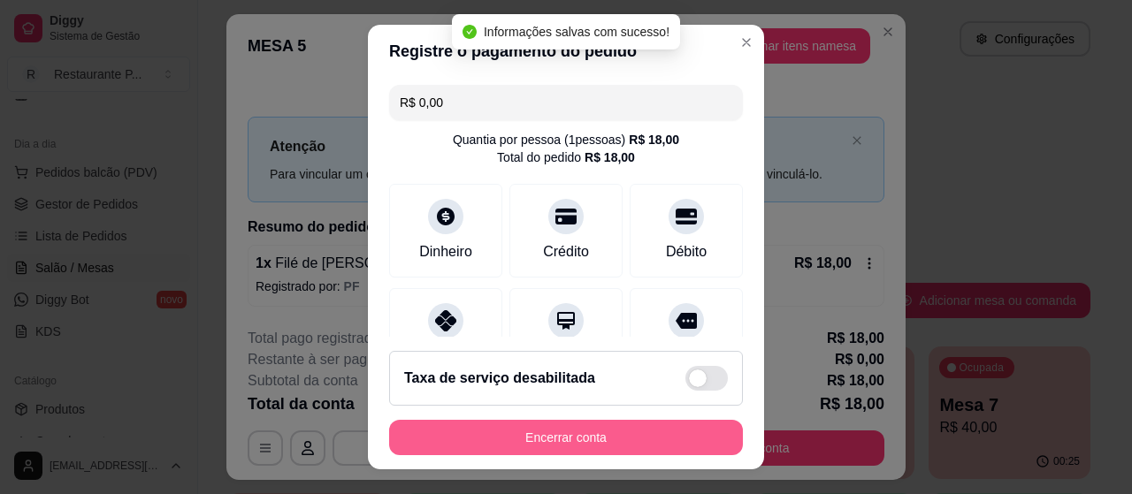
type input "R$ 0,00"
click at [628, 434] on button "Encerrar conta" at bounding box center [566, 437] width 354 height 35
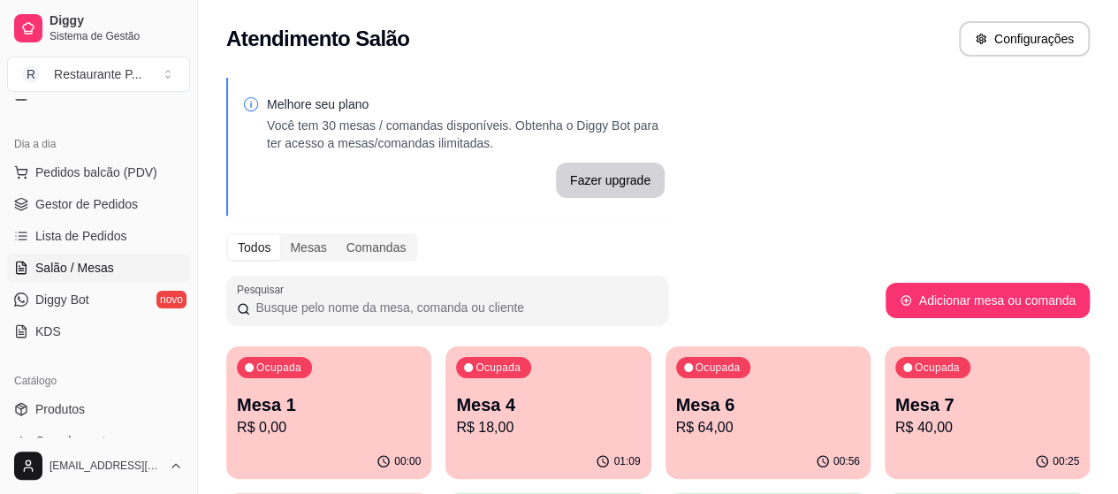
click at [676, 428] on p "R$ 64,00" at bounding box center [768, 427] width 184 height 21
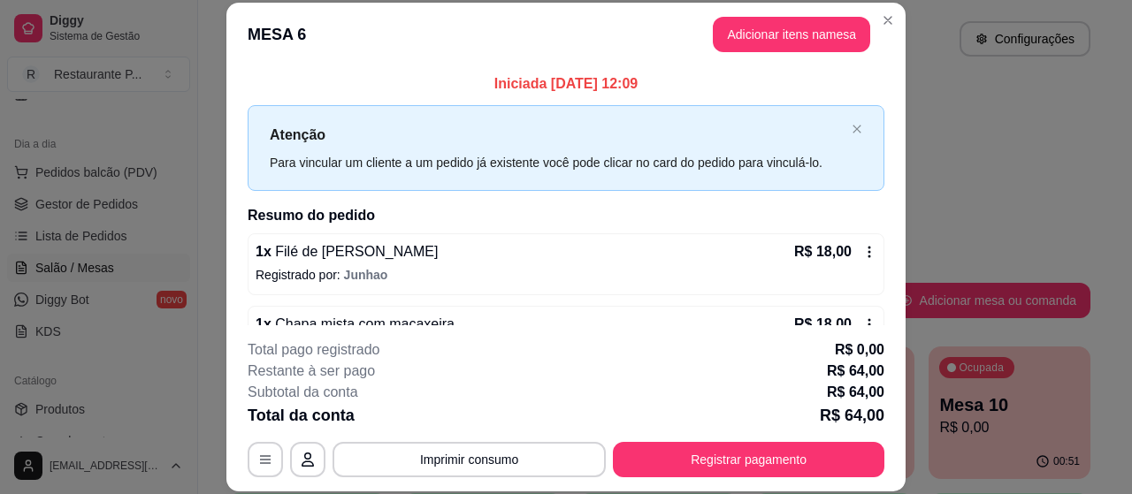
click at [682, 446] on button "Registrar pagamento" at bounding box center [748, 459] width 271 height 35
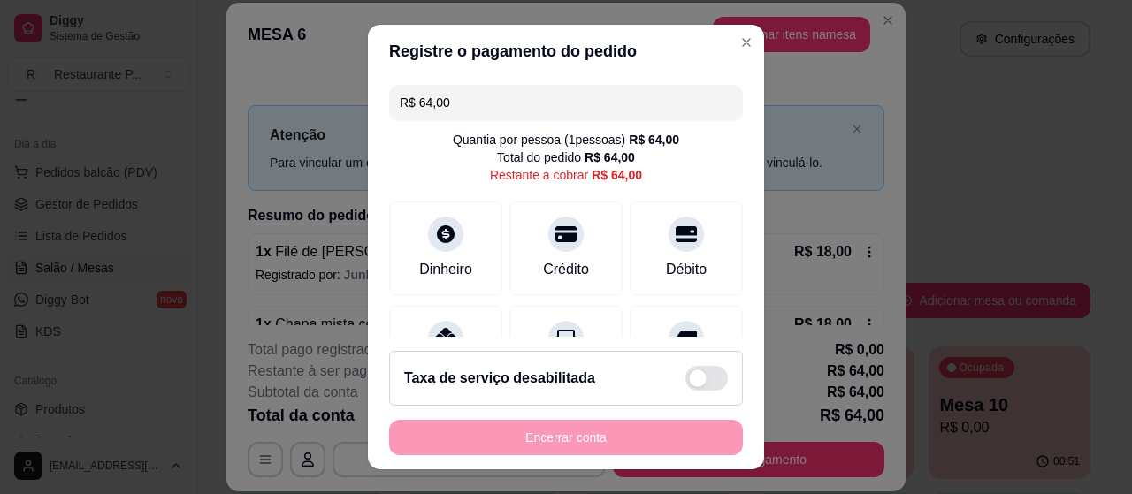
click at [462, 103] on input "R$ 64,00" at bounding box center [566, 102] width 332 height 35
click at [434, 332] on icon at bounding box center [445, 333] width 23 height 23
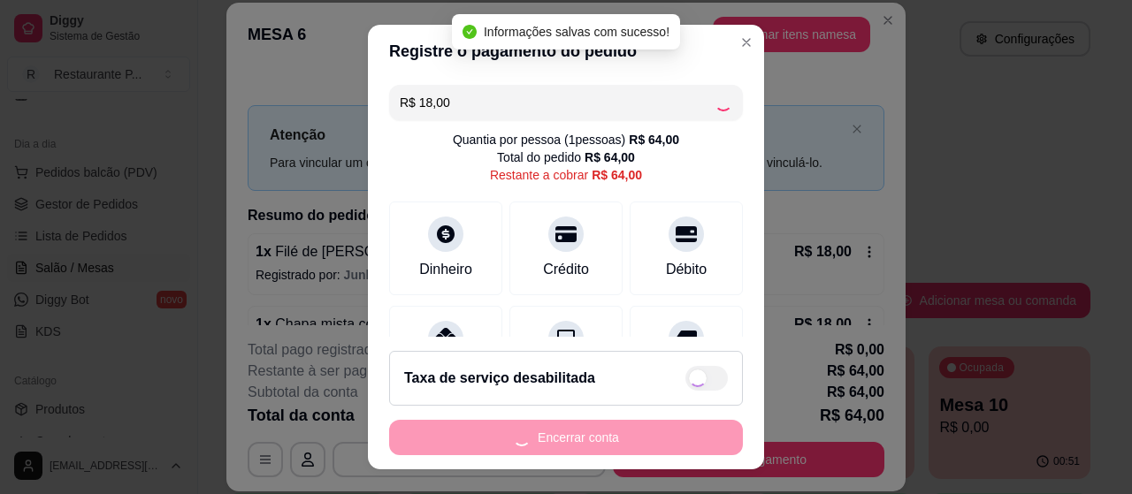
type input "R$ 46,00"
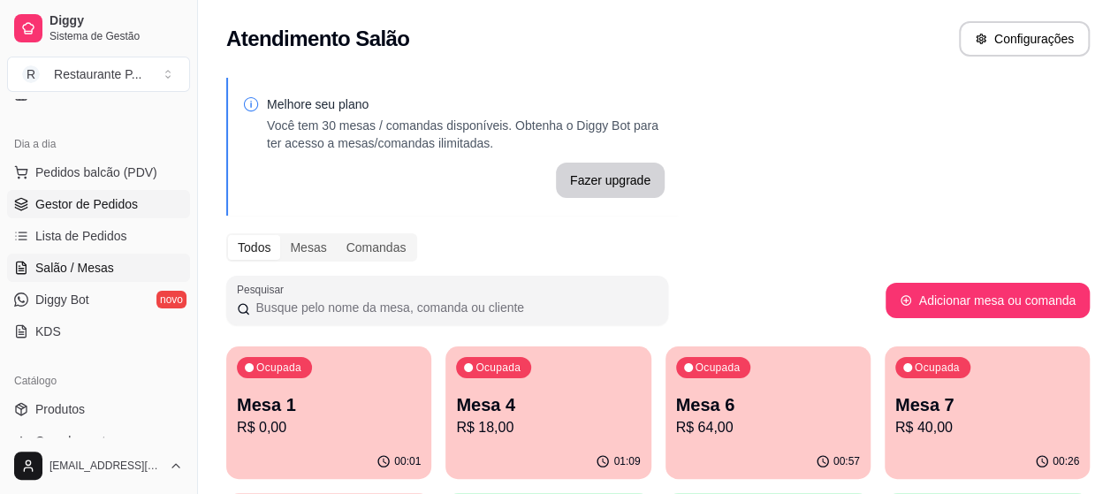
click at [95, 198] on span "Gestor de Pedidos" at bounding box center [86, 204] width 103 height 18
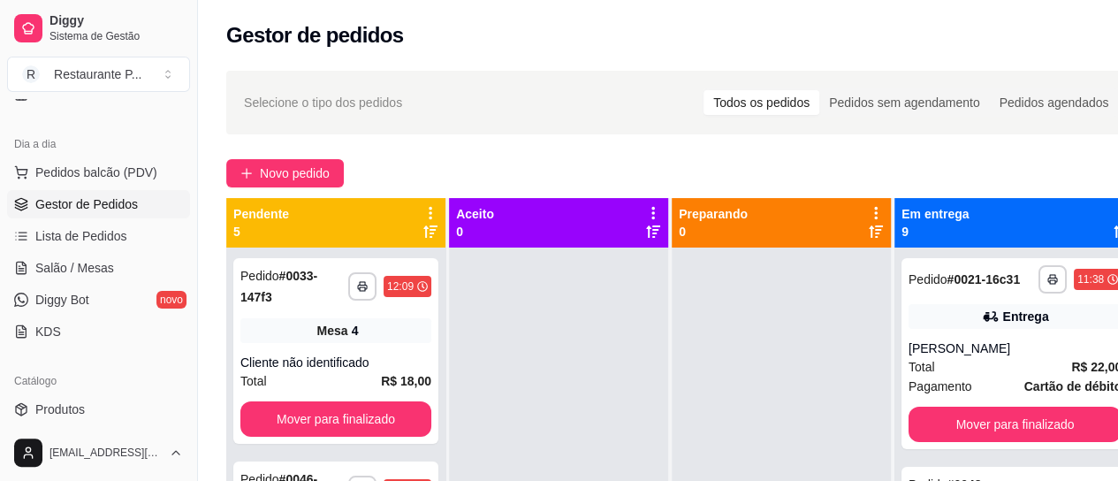
click at [1114, 229] on icon at bounding box center [1121, 231] width 14 height 12
click at [994, 357] on div "Cliente não identificado" at bounding box center [1015, 348] width 213 height 18
click at [92, 268] on span "Salão / Mesas" at bounding box center [74, 268] width 79 height 18
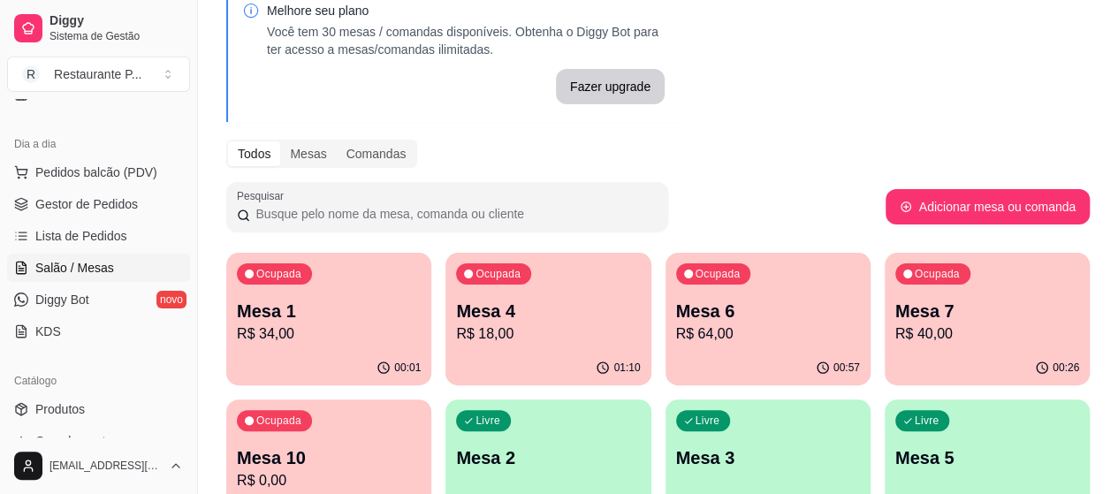
scroll to position [101, 0]
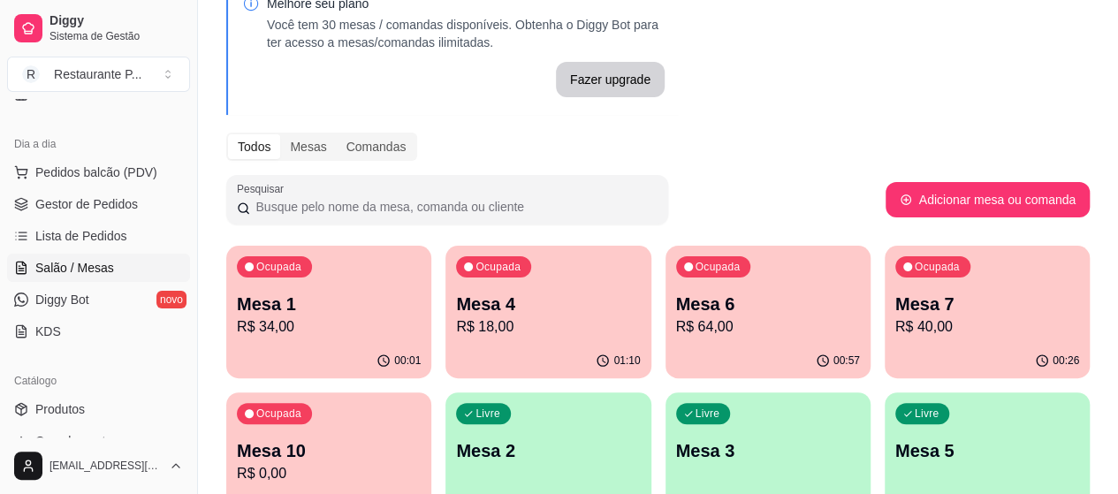
click at [262, 319] on p "R$ 34,00" at bounding box center [329, 326] width 184 height 21
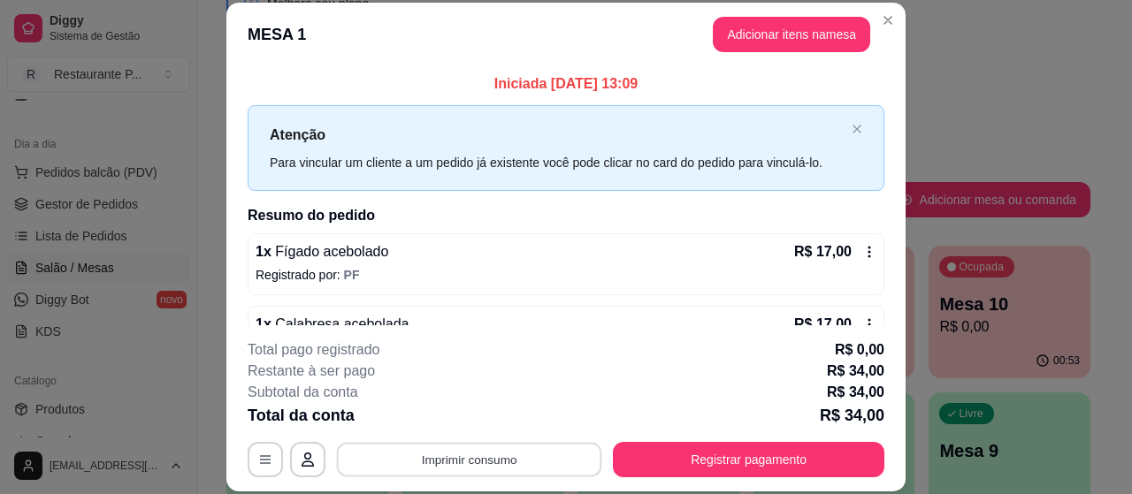
click at [557, 453] on button "Imprimir consumo" at bounding box center [469, 460] width 265 height 34
click at [449, 416] on button "Impressora" at bounding box center [468, 420] width 128 height 28
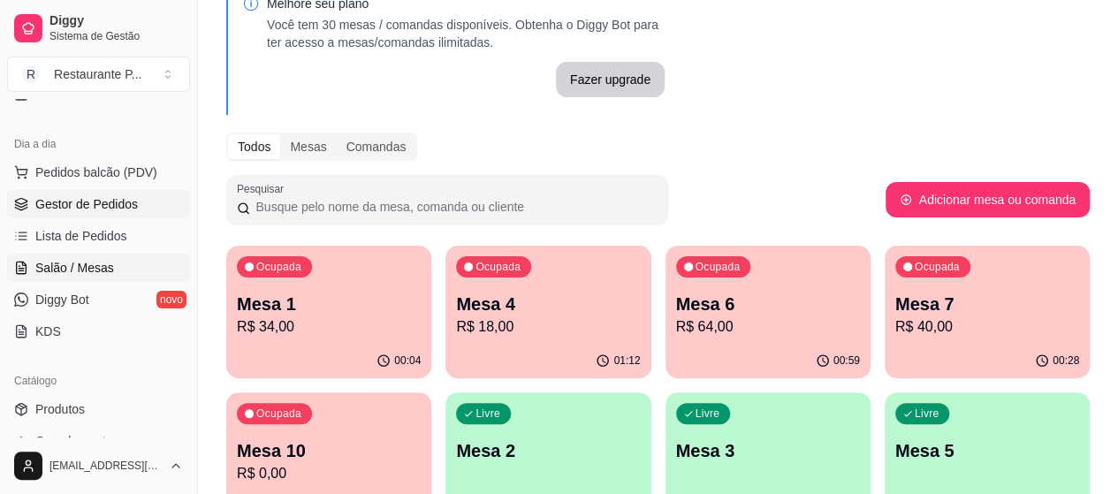
click at [89, 201] on span "Gestor de Pedidos" at bounding box center [86, 204] width 103 height 18
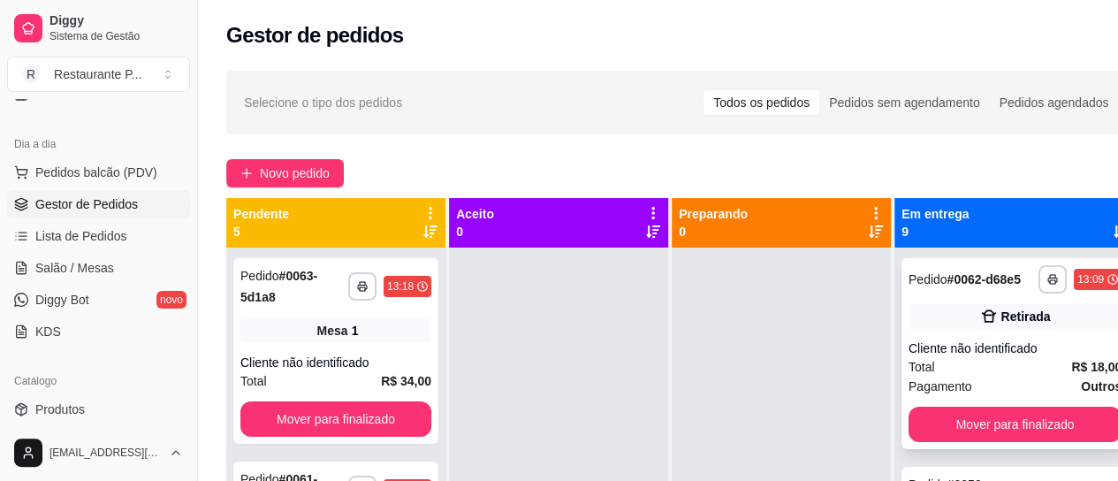
click at [984, 377] on div "Total R$ 18,00" at bounding box center [1015, 366] width 213 height 19
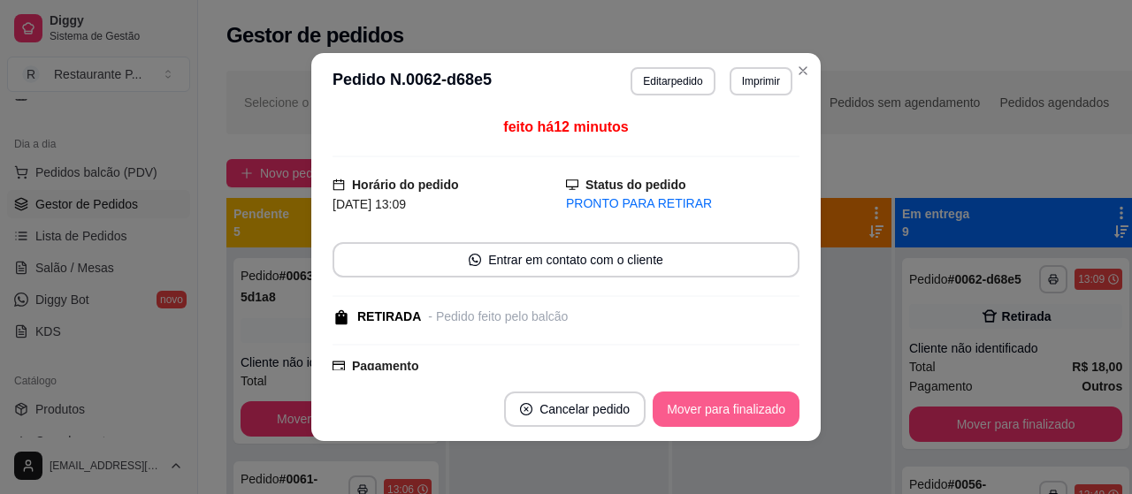
click at [745, 400] on button "Mover para finalizado" at bounding box center [725, 409] width 147 height 35
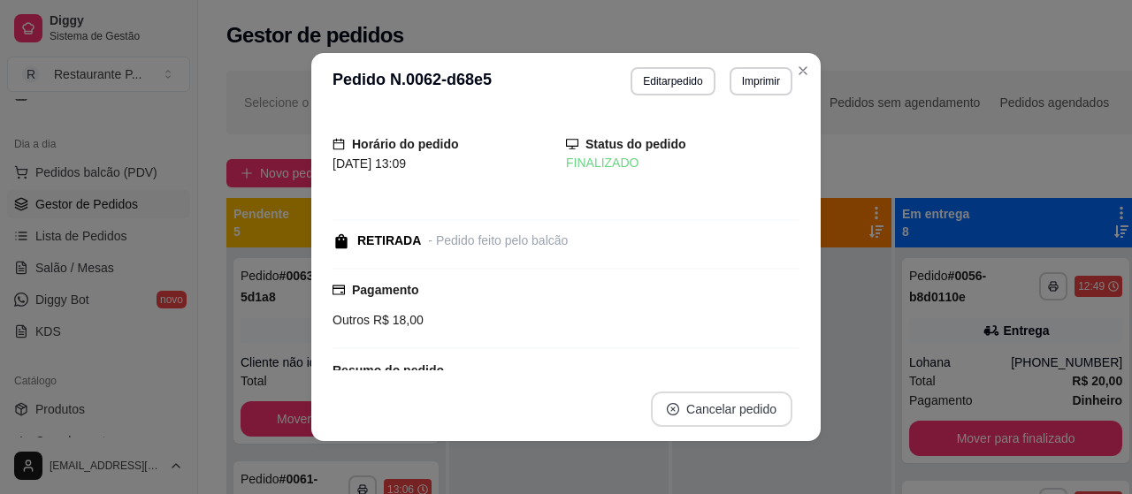
click at [741, 404] on button "Cancelar pedido" at bounding box center [721, 409] width 141 height 35
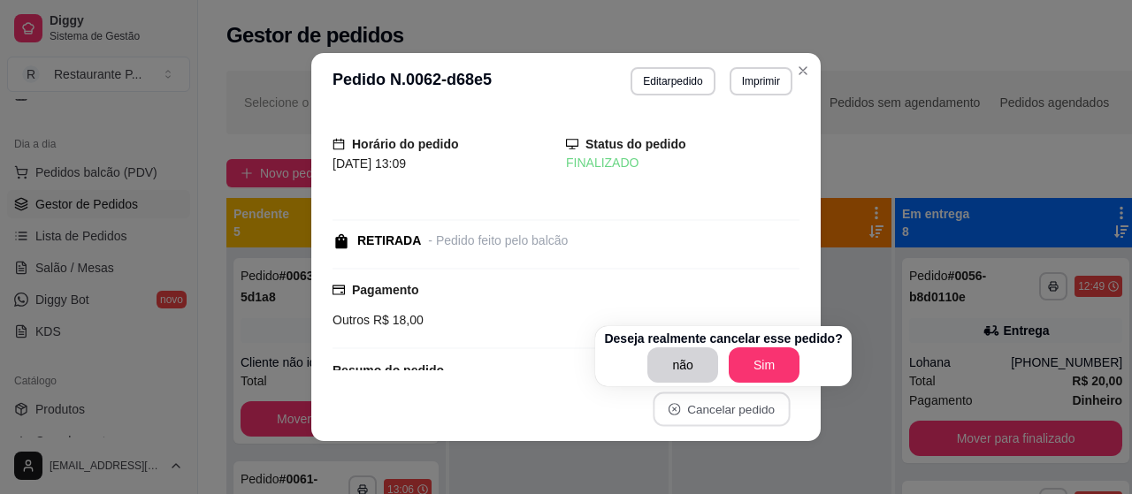
click at [705, 207] on div "Horário do pedido 24/09/2025 13:09 Status do pedido FINALIZADO RETIRADA - Pedid…" at bounding box center [565, 244] width 467 height 254
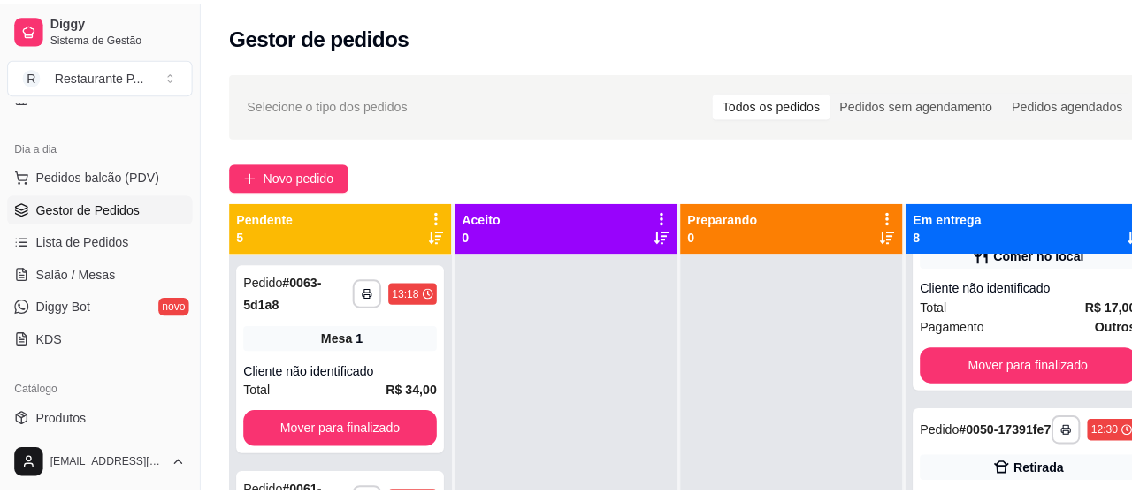
scroll to position [758, 0]
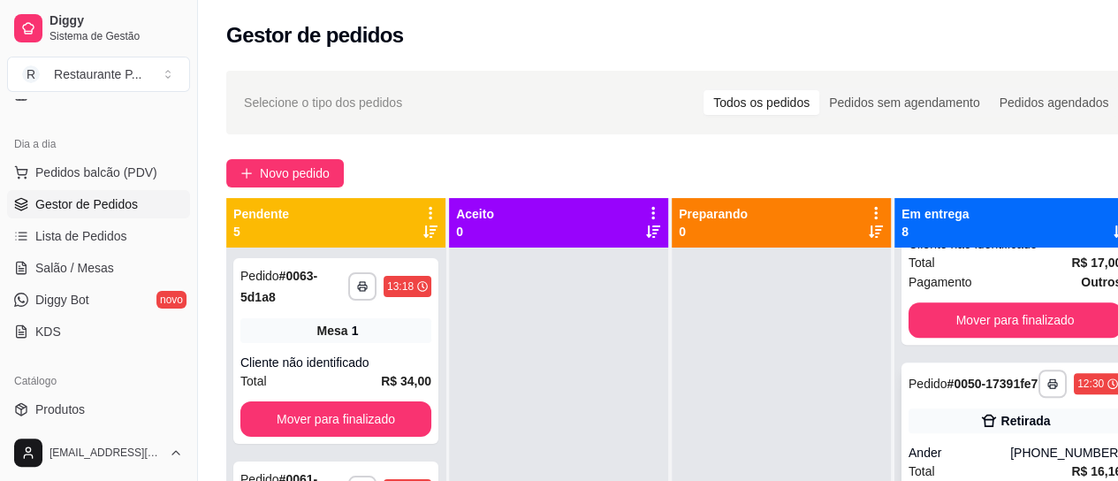
click at [976, 394] on div "Pedido # 0050-17391fe7" at bounding box center [973, 383] width 129 height 21
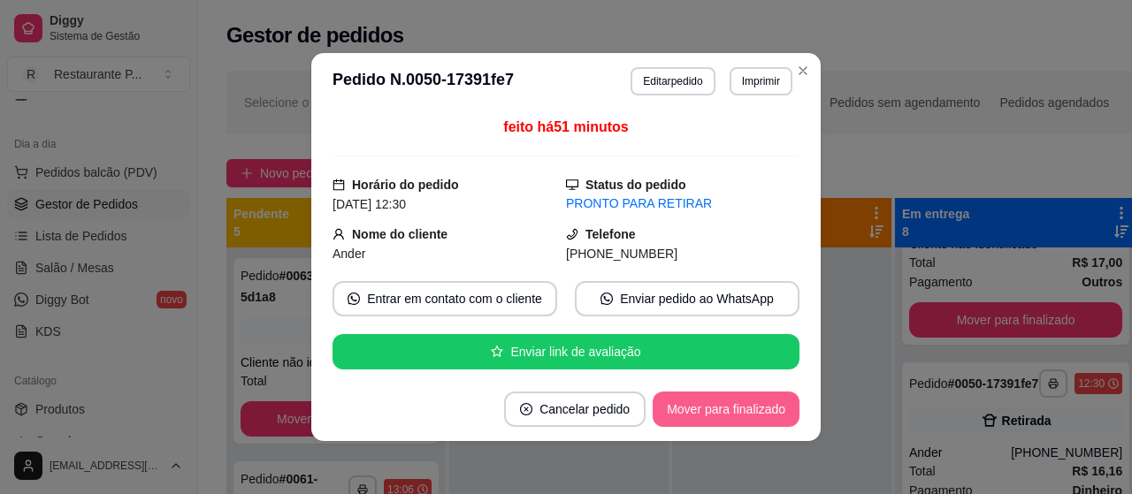
click at [744, 399] on button "Mover para finalizado" at bounding box center [725, 409] width 147 height 35
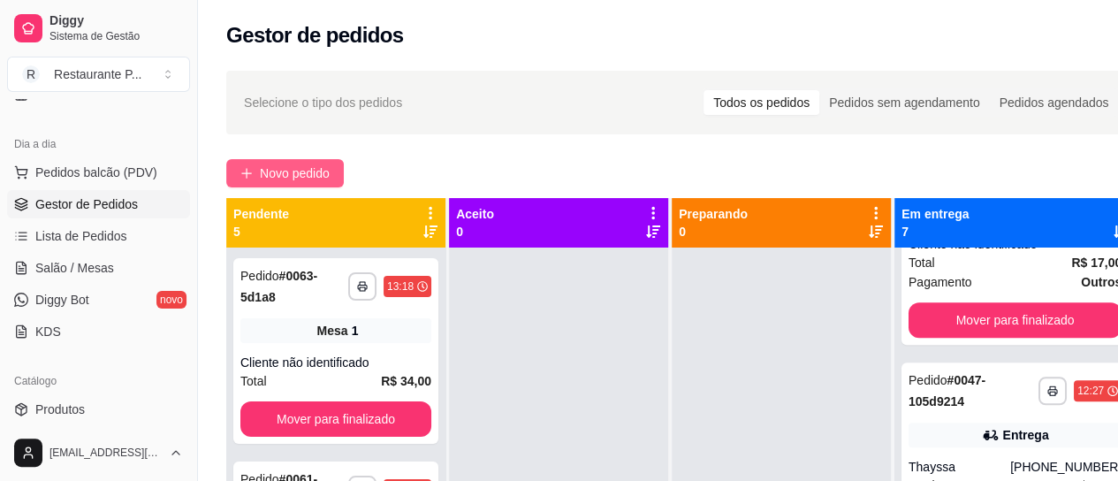
click at [297, 172] on span "Novo pedido" at bounding box center [295, 173] width 70 height 19
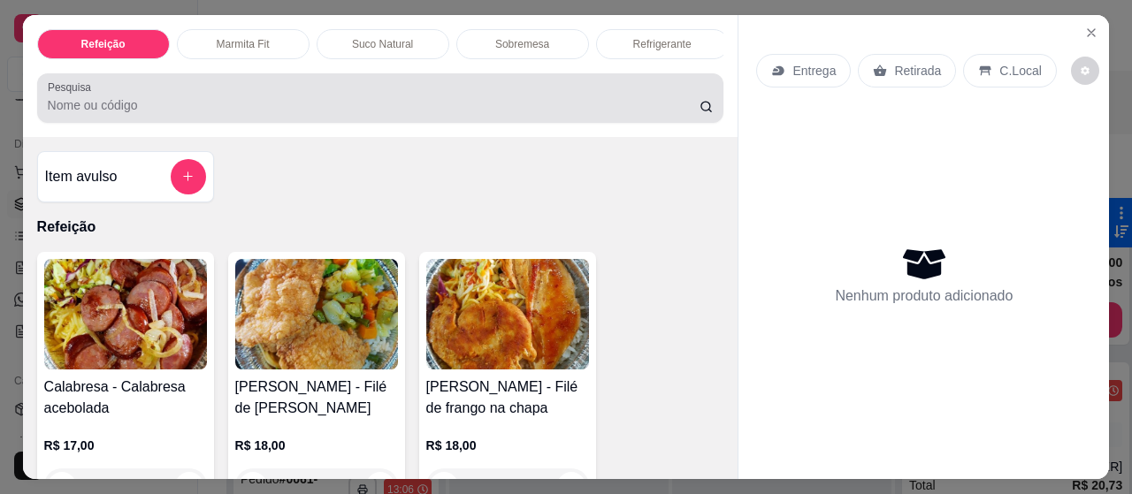
click at [124, 110] on input "Pesquisa" at bounding box center [374, 105] width 652 height 18
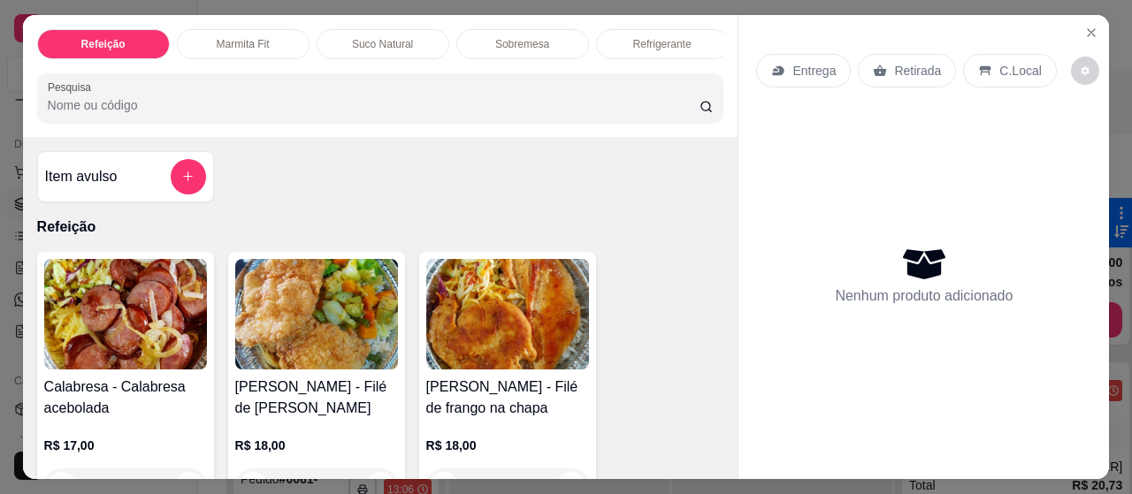
click at [181, 183] on icon "add-separate-item" at bounding box center [187, 176] width 13 height 13
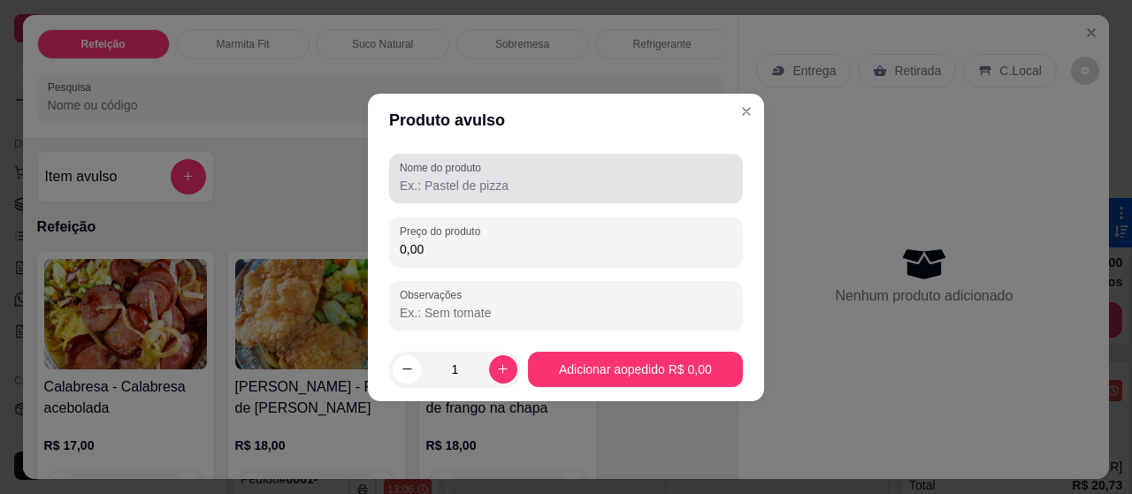
click at [485, 179] on input "Nome do produto" at bounding box center [566, 186] width 332 height 18
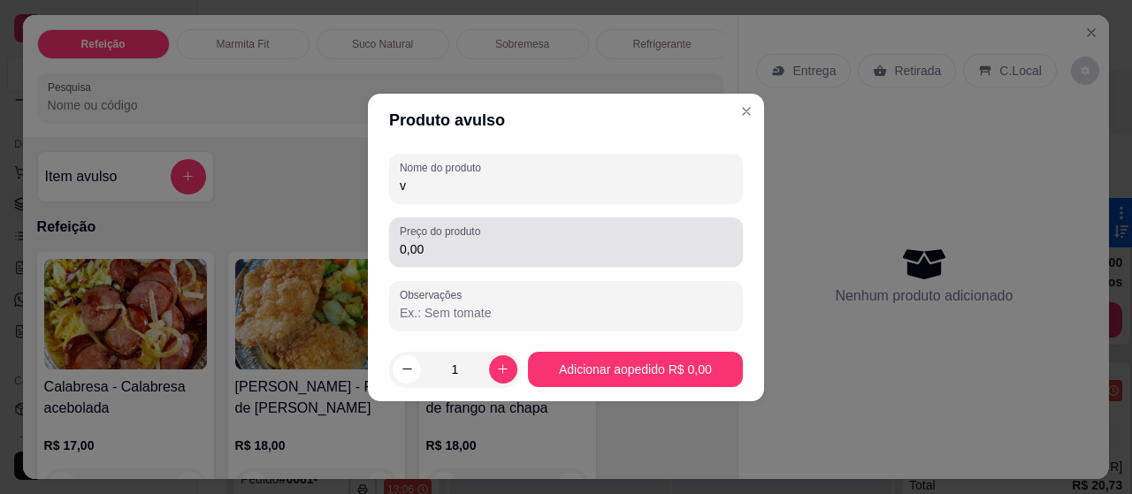
type input "v"
click at [452, 263] on div "Preço do produto 0,00" at bounding box center [566, 242] width 354 height 50
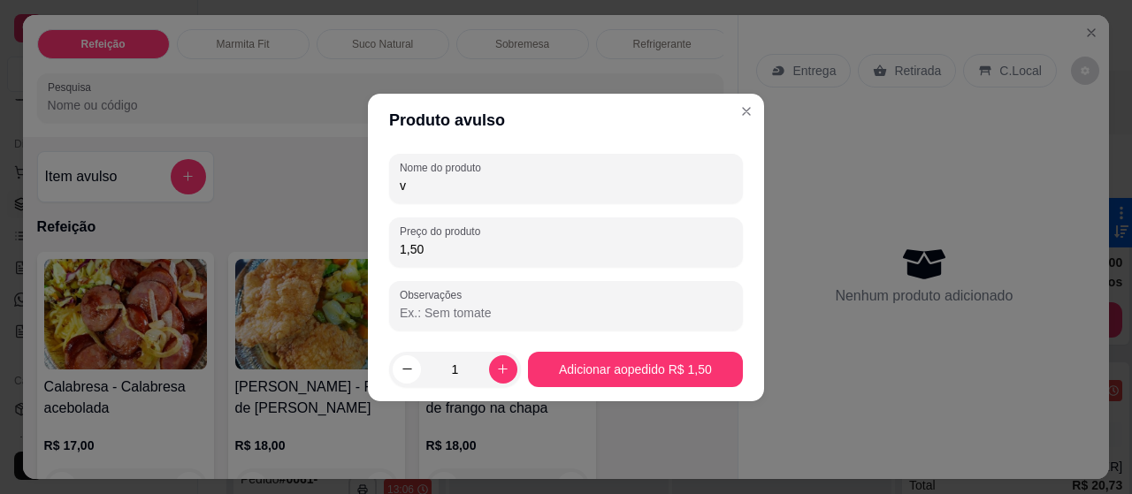
type input "15,00"
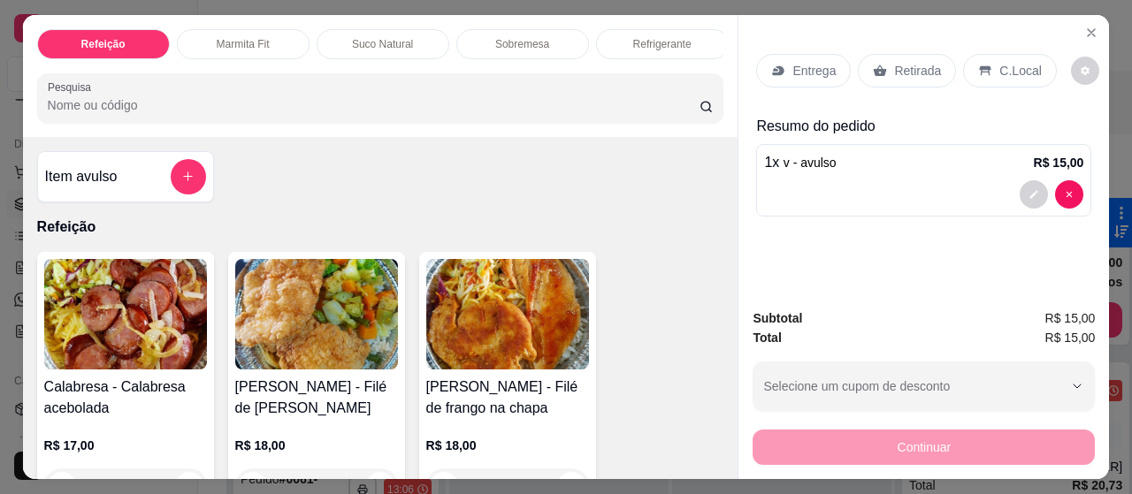
click at [931, 59] on div "Retirada" at bounding box center [906, 71] width 98 height 34
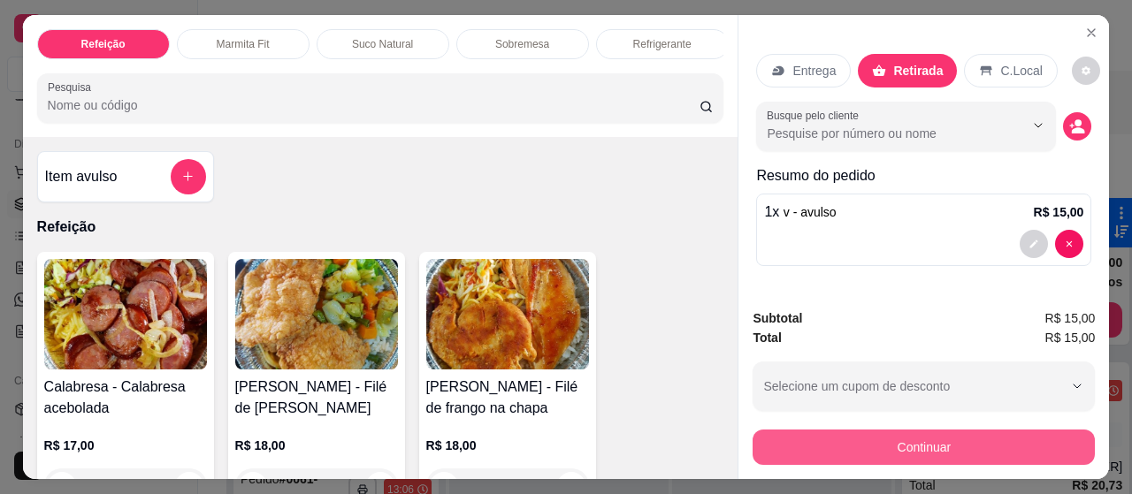
click at [947, 439] on button "Continuar" at bounding box center [923, 447] width 342 height 35
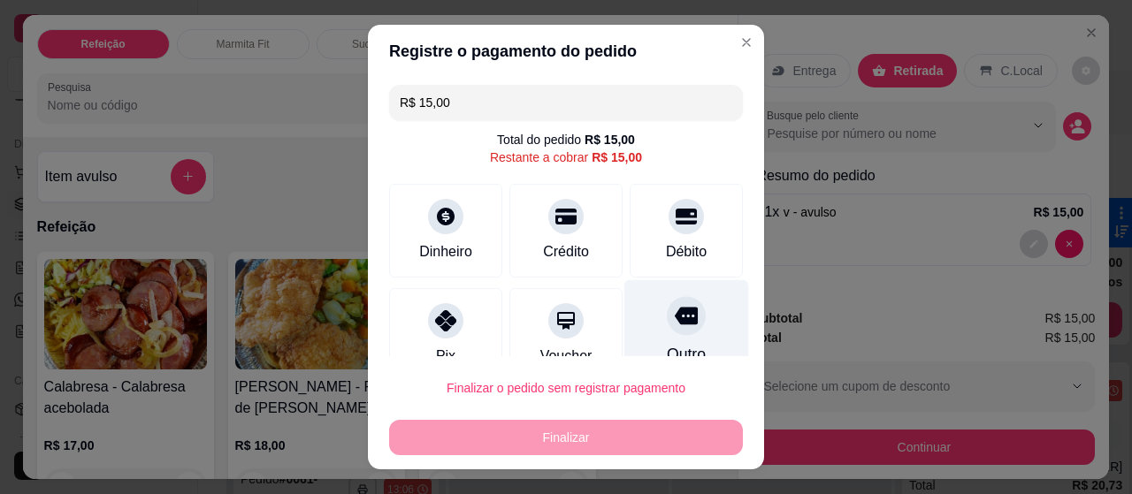
click at [657, 339] on div "Outro" at bounding box center [686, 331] width 125 height 103
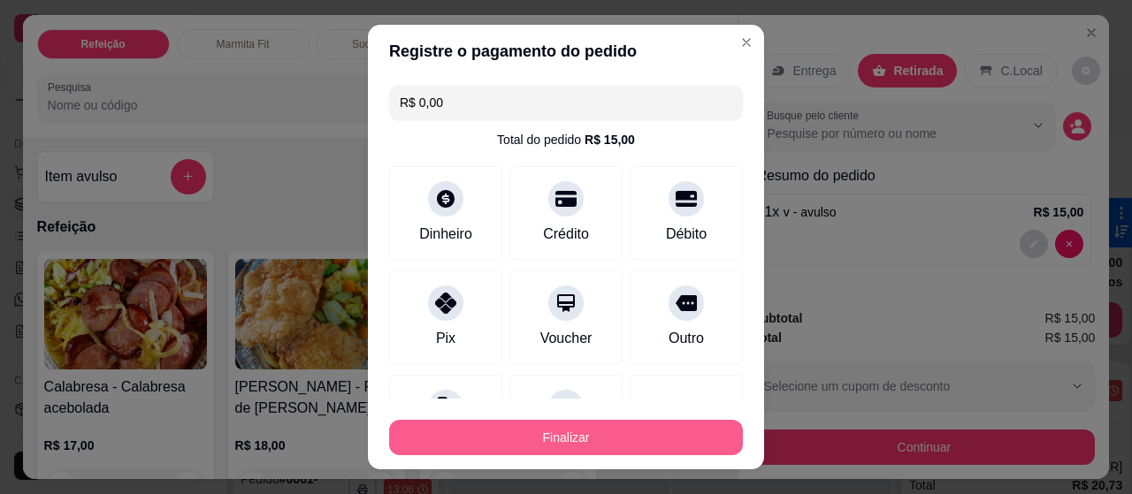
click at [620, 434] on button "Finalizar" at bounding box center [566, 437] width 354 height 35
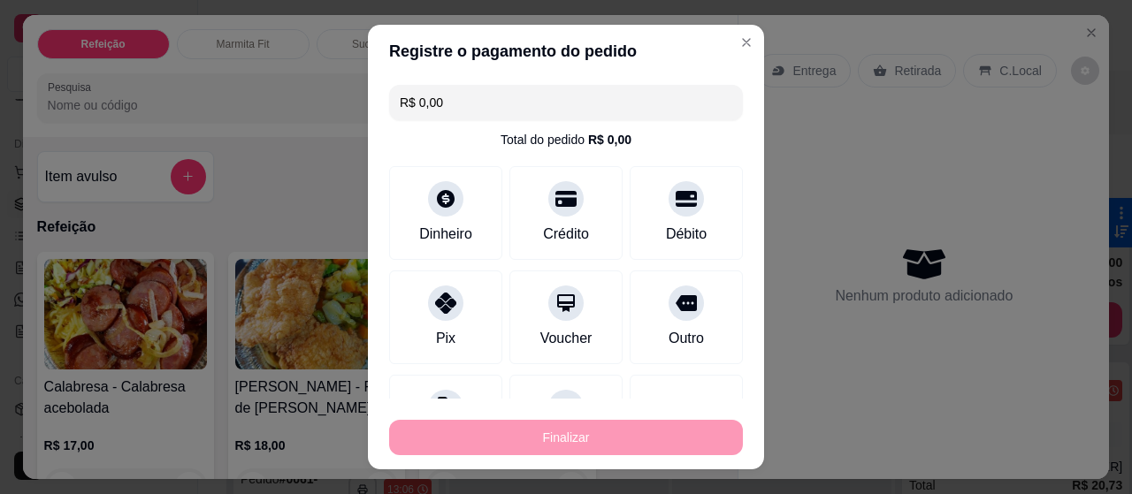
type input "-R$ 15,00"
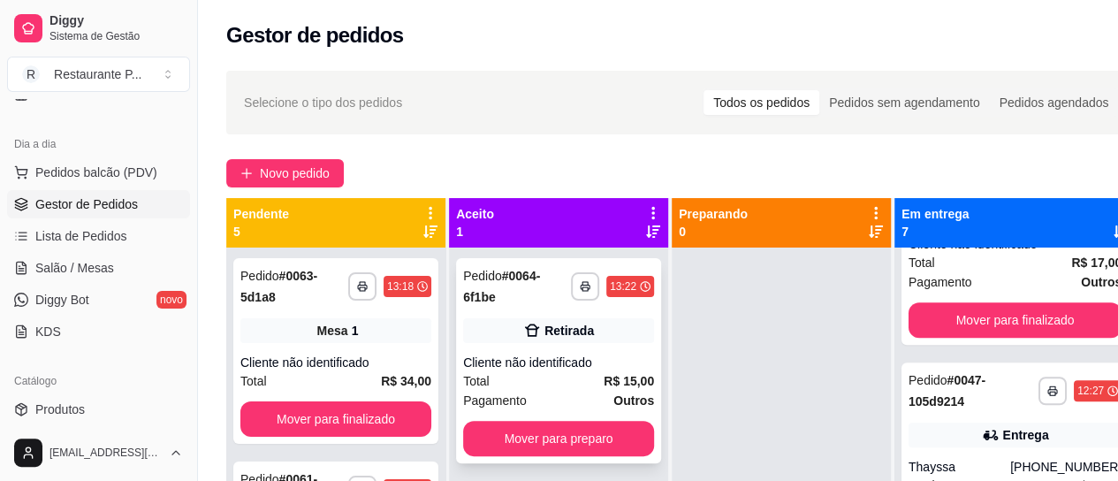
click at [508, 363] on div "Cliente não identificado" at bounding box center [558, 363] width 191 height 18
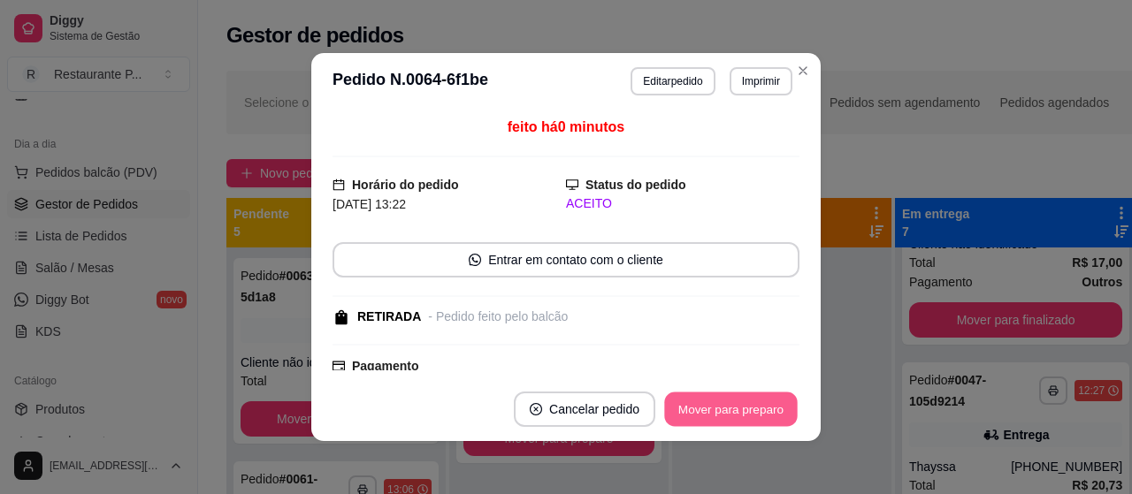
click at [758, 407] on button "Mover para preparo" at bounding box center [730, 410] width 133 height 34
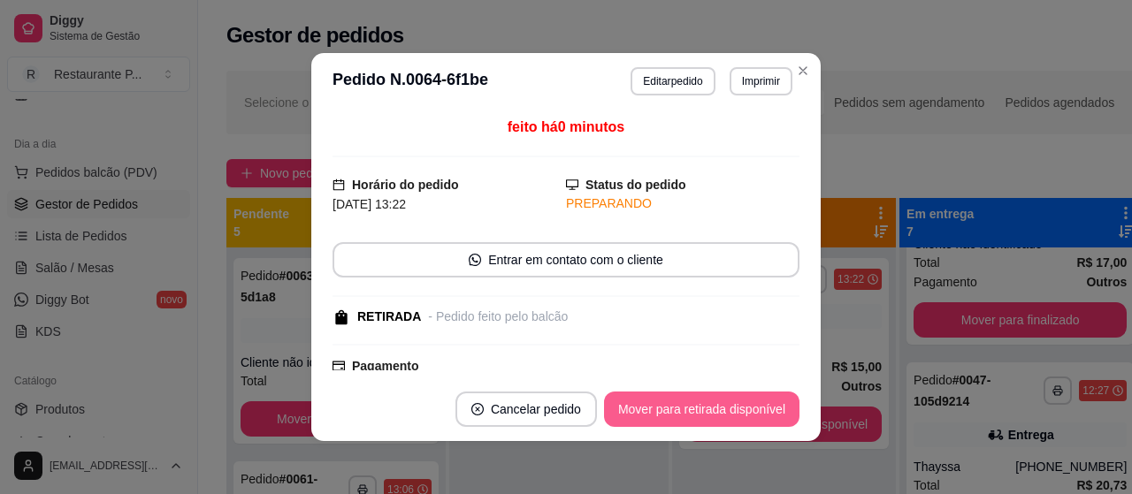
click at [758, 407] on button "Mover para retirada disponível" at bounding box center [701, 409] width 195 height 35
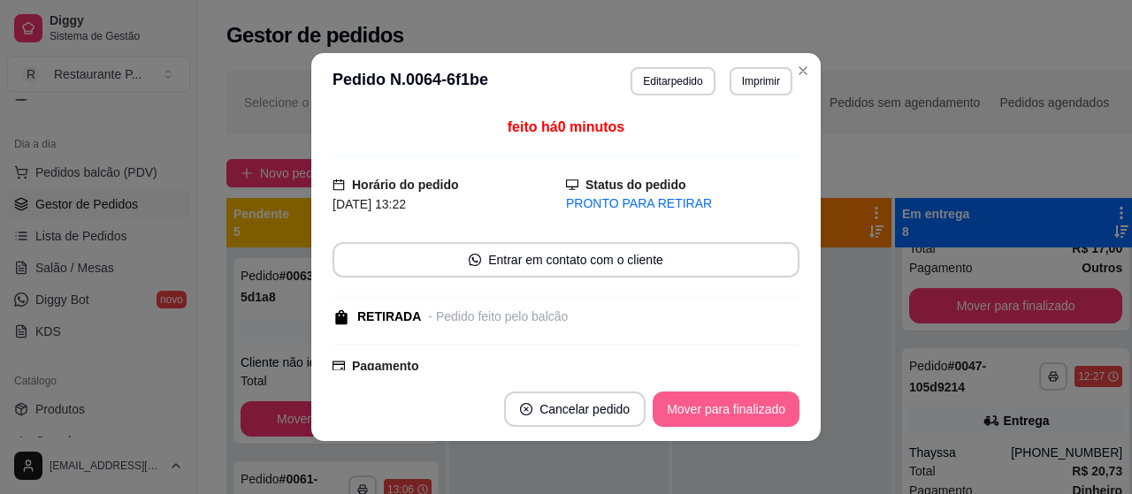
click at [758, 407] on button "Mover para finalizado" at bounding box center [725, 409] width 147 height 35
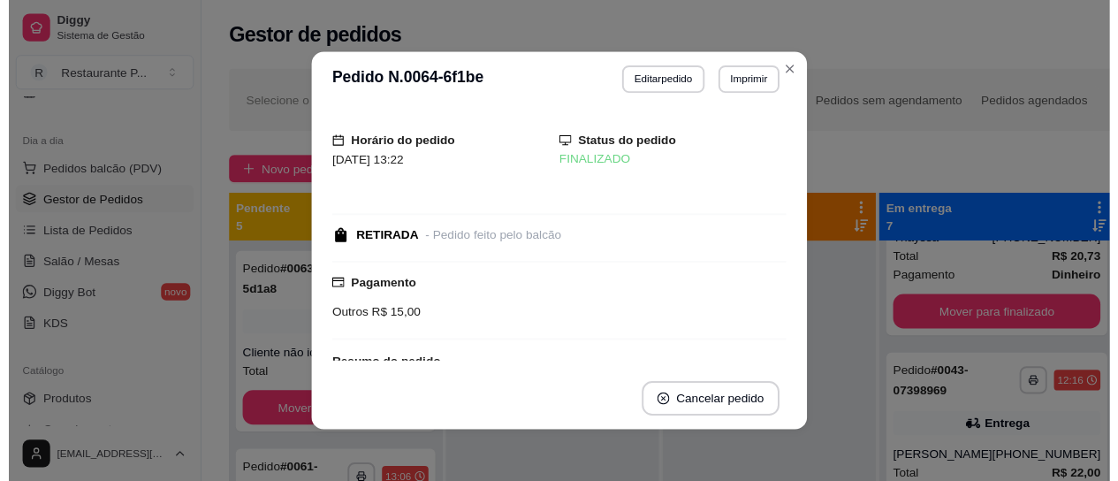
scroll to position [758, 0]
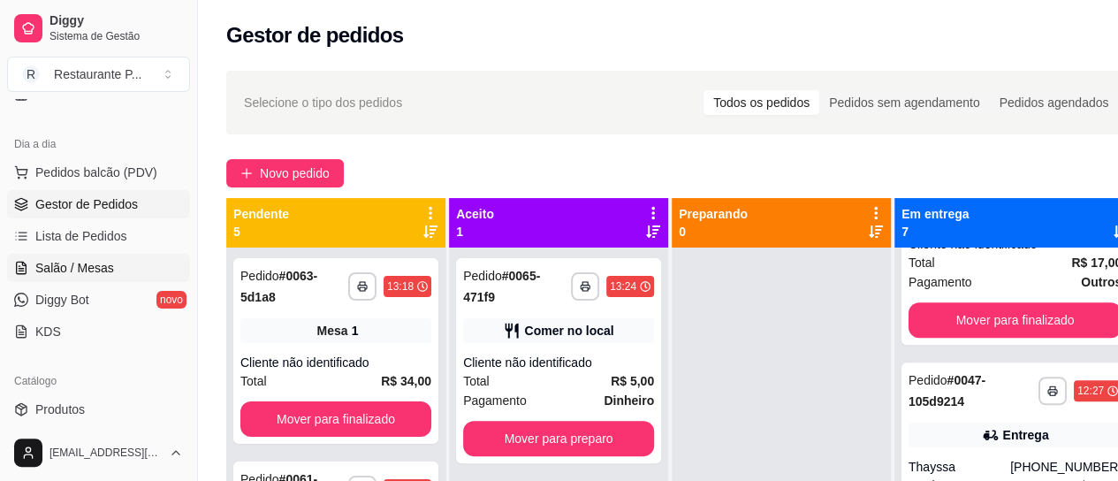
click at [111, 271] on link "Salão / Mesas" at bounding box center [98, 268] width 183 height 28
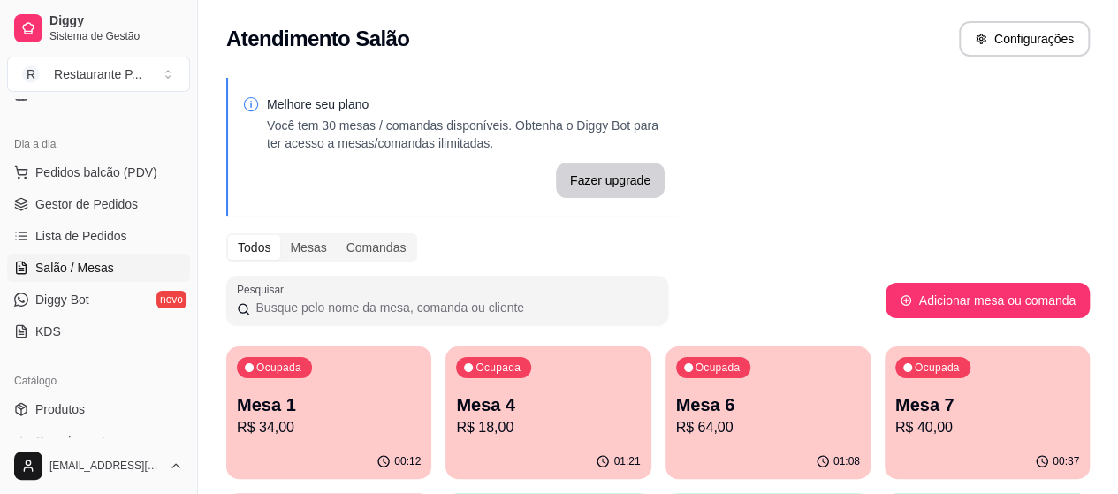
click at [458, 406] on p "Mesa 4" at bounding box center [548, 405] width 184 height 25
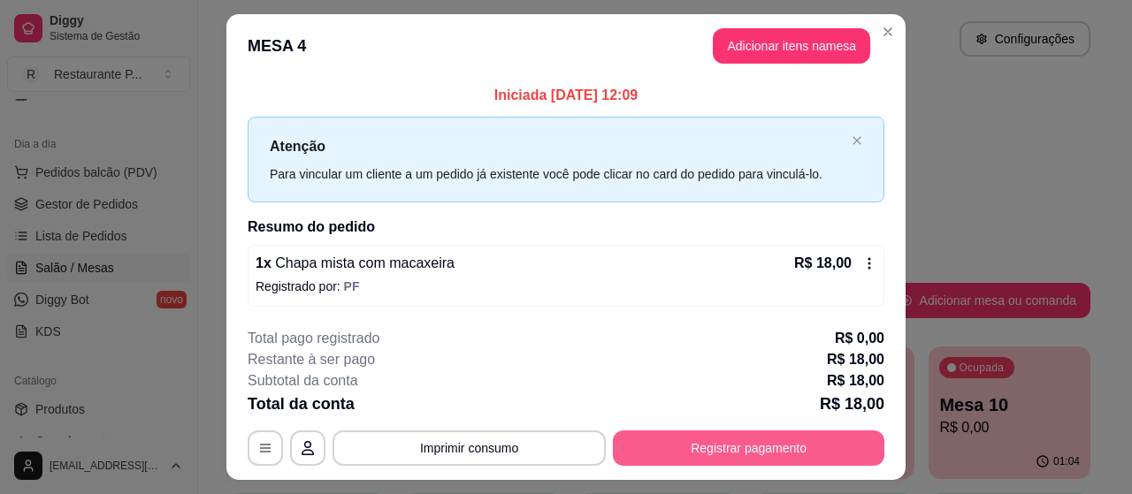
click at [707, 436] on button "Registrar pagamento" at bounding box center [748, 448] width 271 height 35
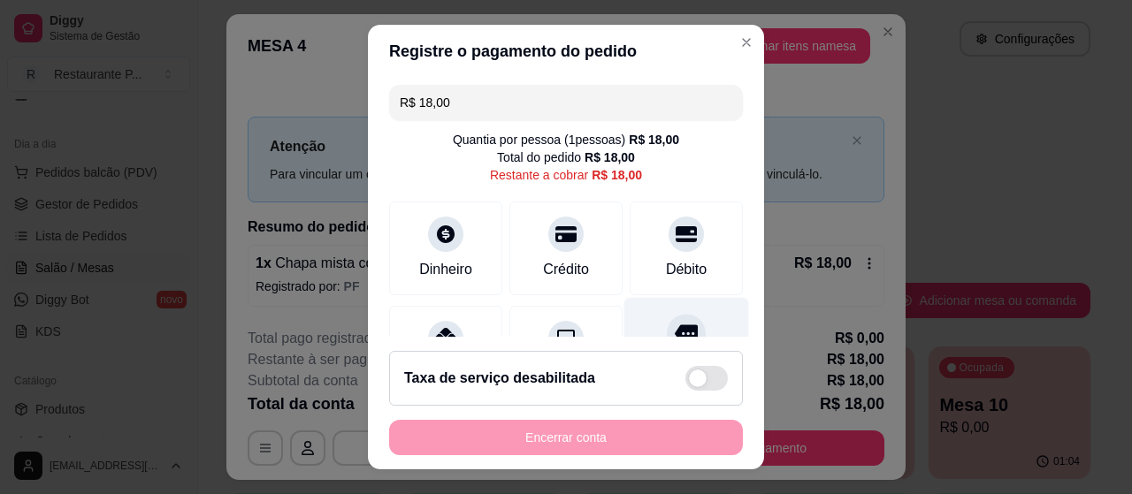
click at [675, 324] on icon at bounding box center [686, 333] width 23 height 23
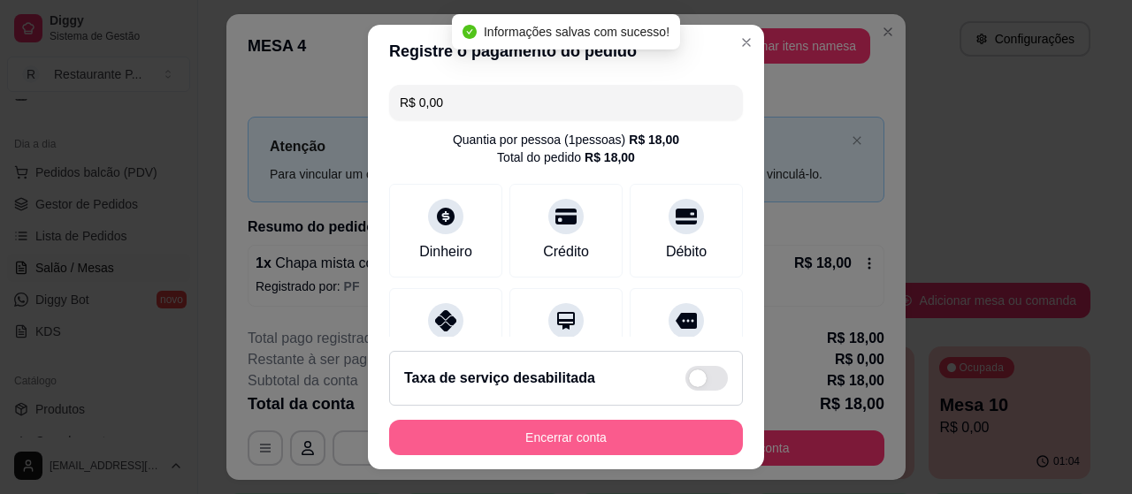
type input "R$ 0,00"
click at [677, 439] on button "Encerrar conta" at bounding box center [566, 437] width 354 height 35
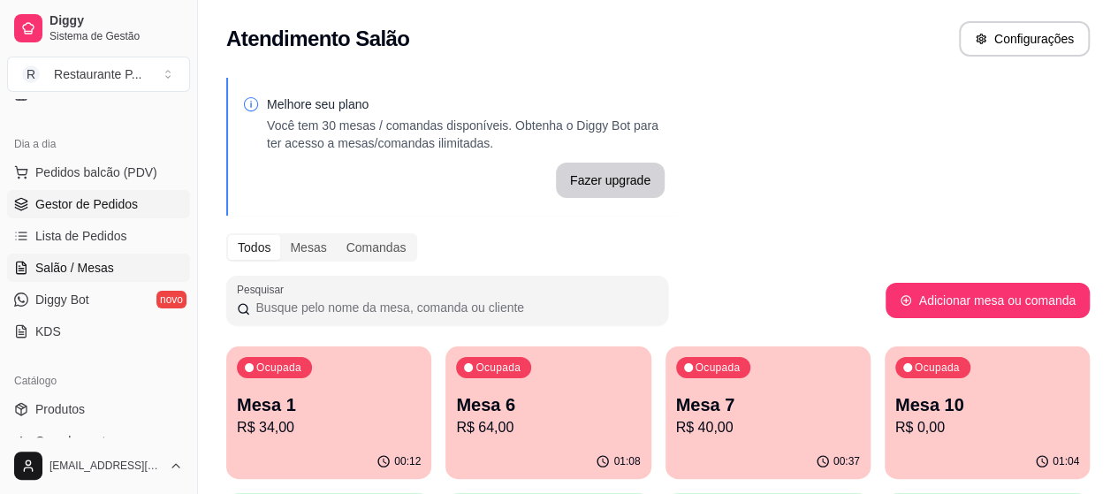
click at [100, 198] on span "Gestor de Pedidos" at bounding box center [86, 204] width 103 height 18
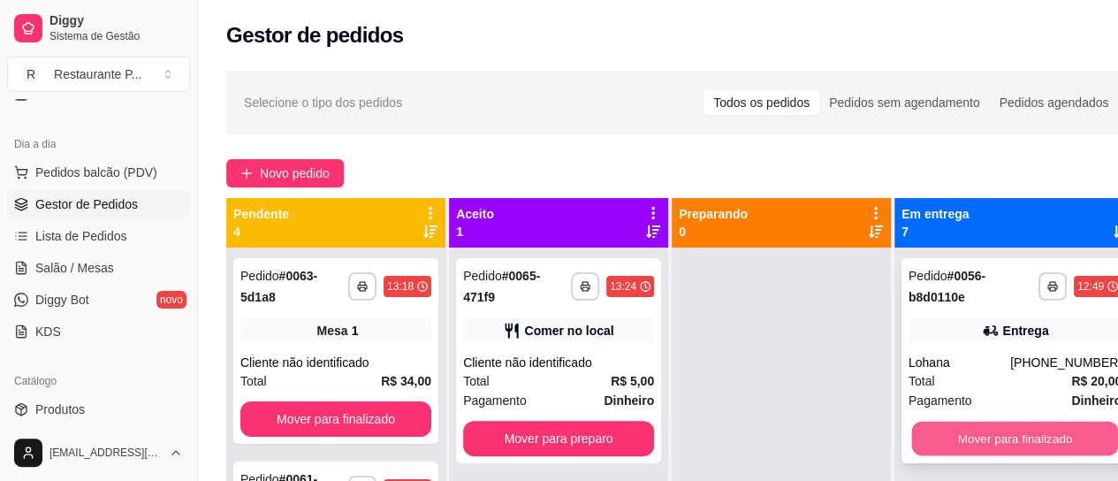
click at [979, 428] on button "Mover para finalizado" at bounding box center [1015, 439] width 207 height 34
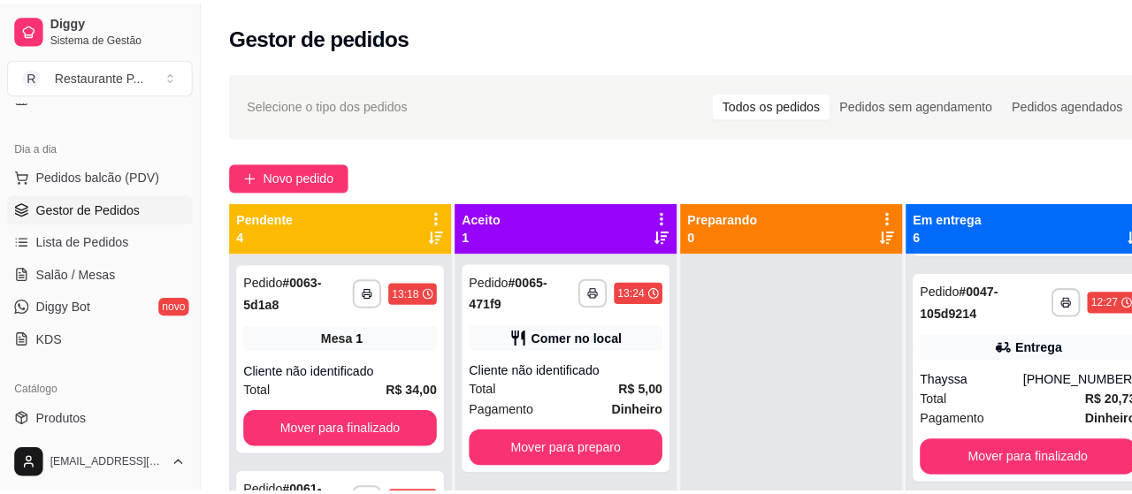
scroll to position [633, 0]
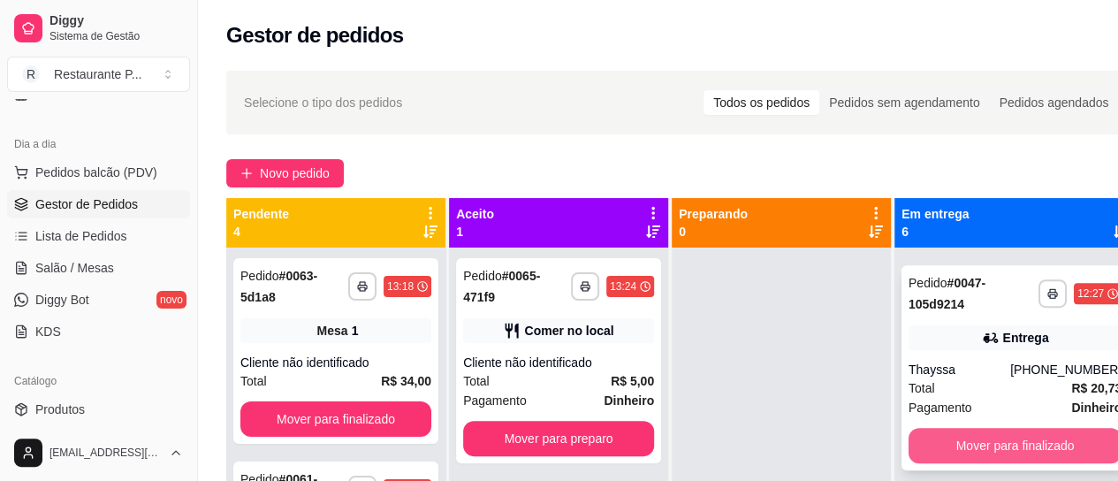
click at [1038, 463] on button "Mover para finalizado" at bounding box center [1015, 445] width 213 height 35
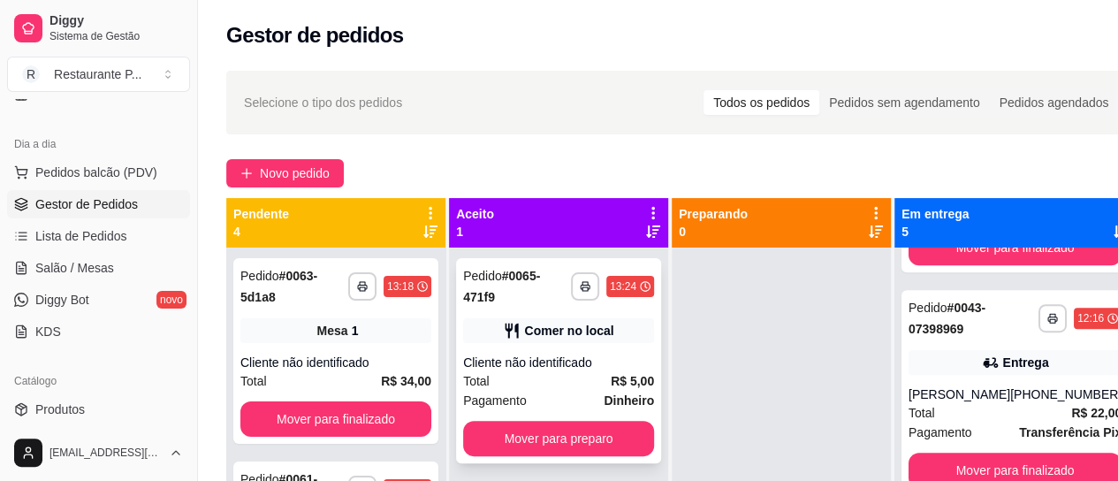
click at [507, 369] on div "Cliente não identificado" at bounding box center [558, 363] width 191 height 18
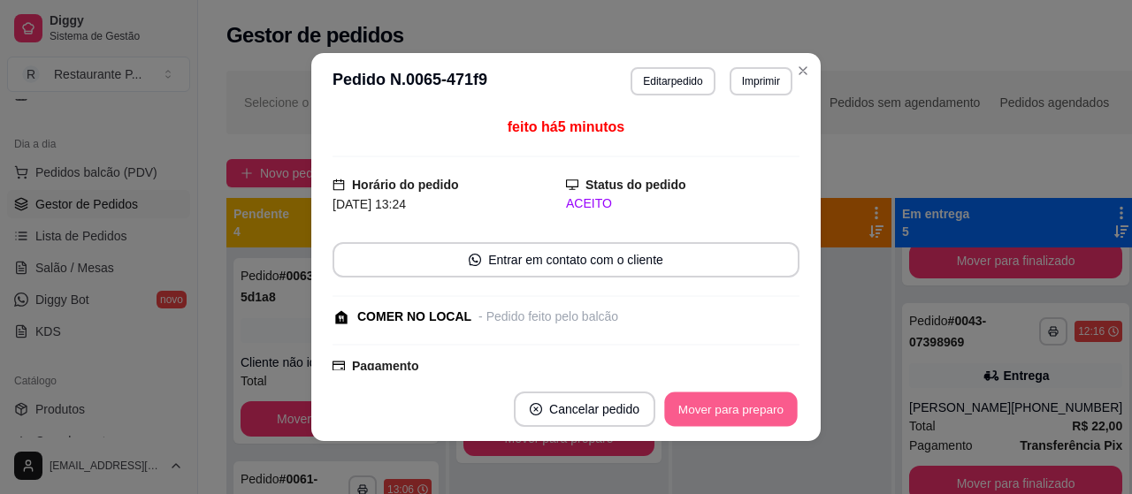
click at [728, 400] on button "Mover para preparo" at bounding box center [730, 410] width 133 height 34
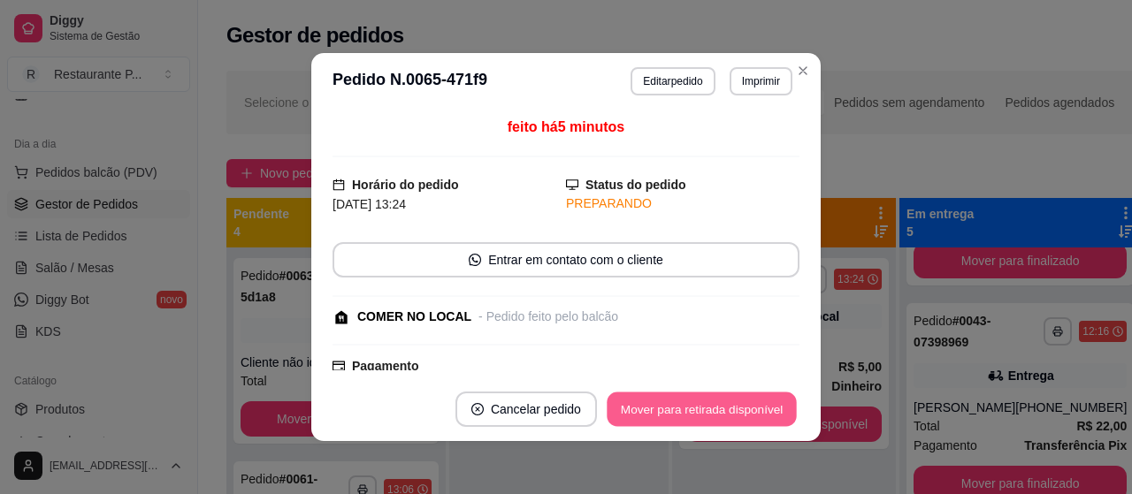
click at [724, 395] on button "Mover para retirada disponível" at bounding box center [700, 410] width 189 height 34
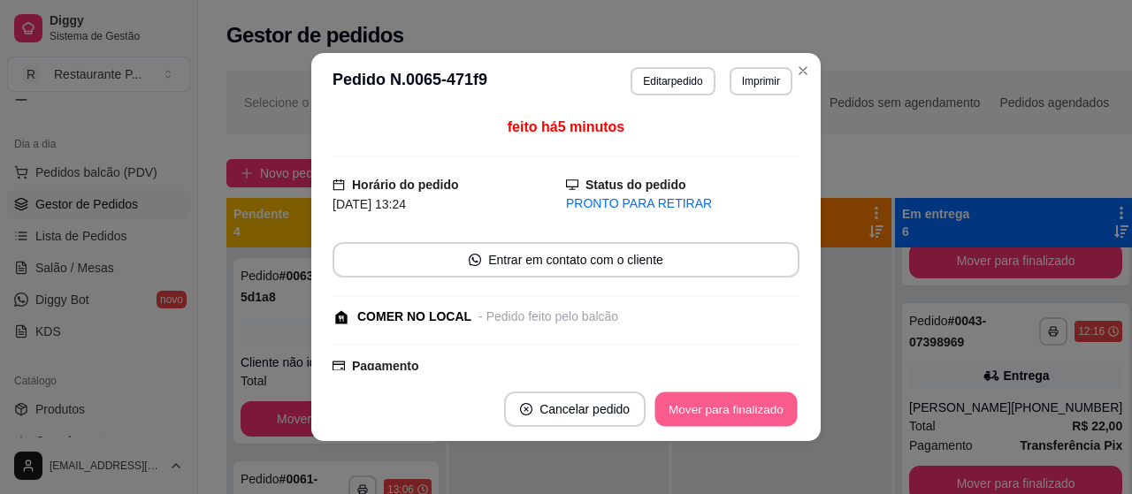
click at [724, 395] on button "Mover para finalizado" at bounding box center [726, 410] width 142 height 34
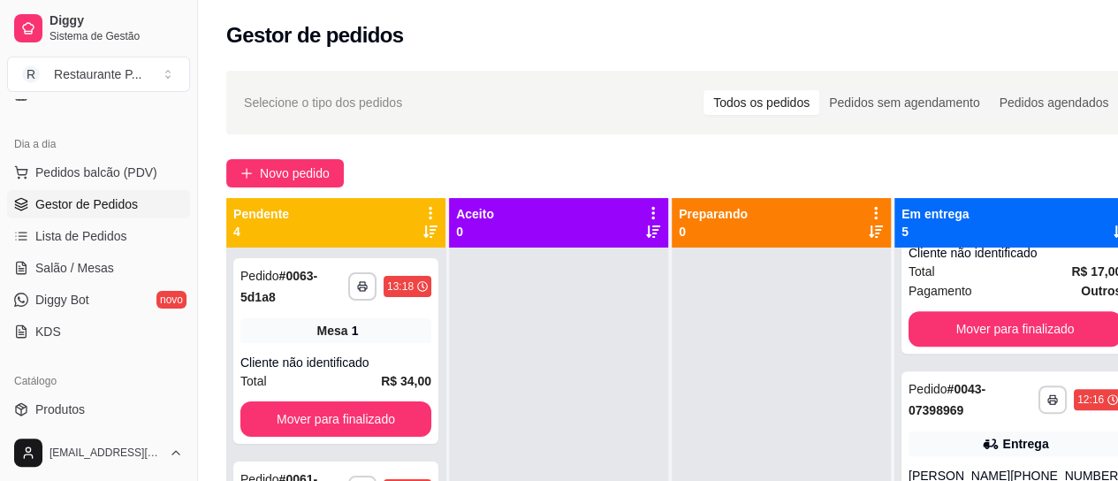
scroll to position [492, 0]
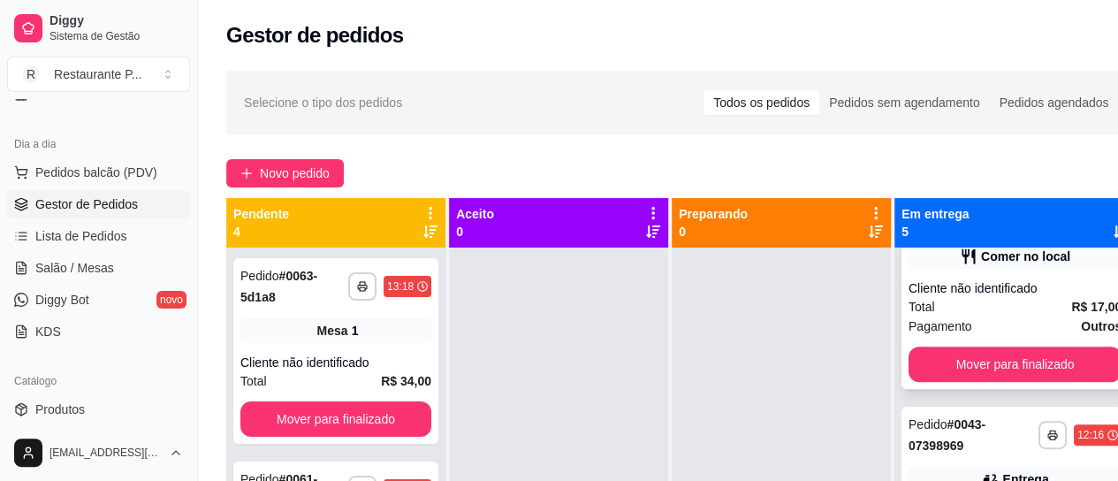
click at [1008, 297] on div "Cliente não identificado" at bounding box center [1015, 288] width 213 height 18
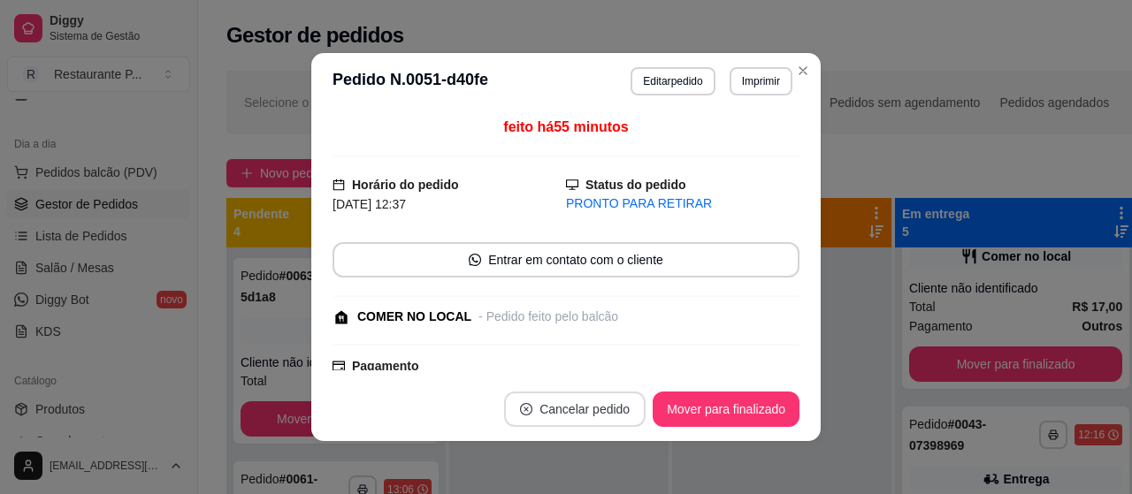
click at [552, 410] on button "Cancelar pedido" at bounding box center [574, 409] width 141 height 35
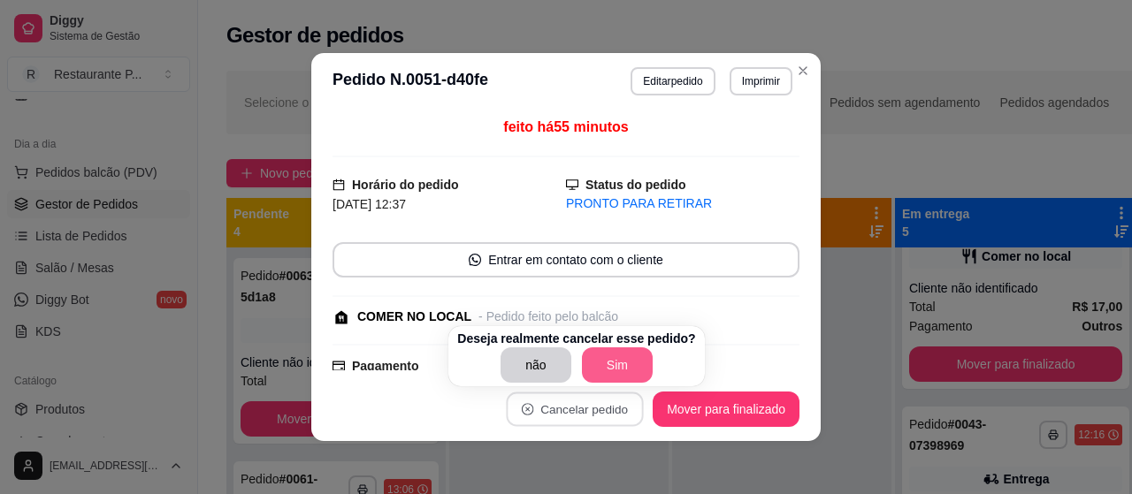
click at [604, 356] on button "Sim" at bounding box center [617, 364] width 71 height 35
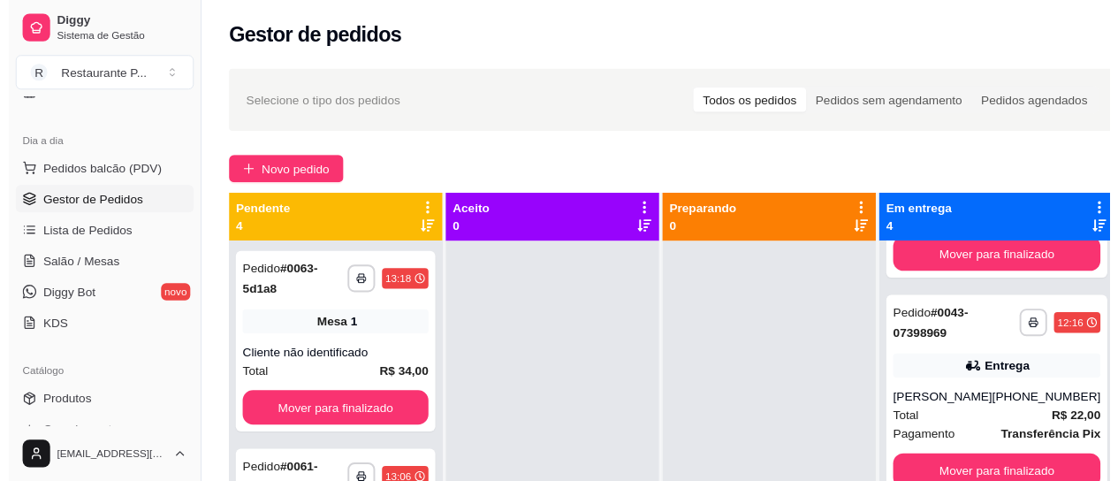
scroll to position [269, 0]
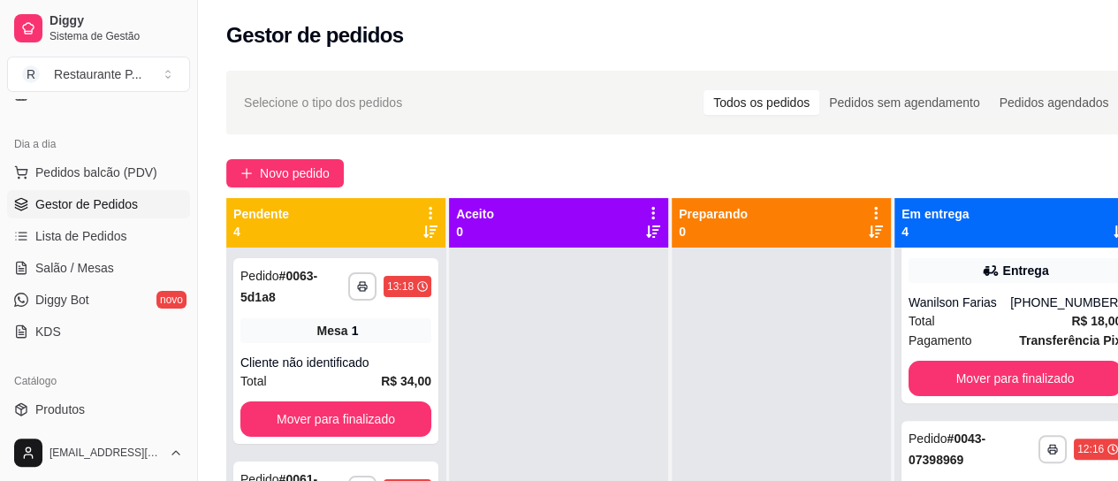
click at [1117, 480] on html "**********" at bounding box center [559, 240] width 1118 height 481
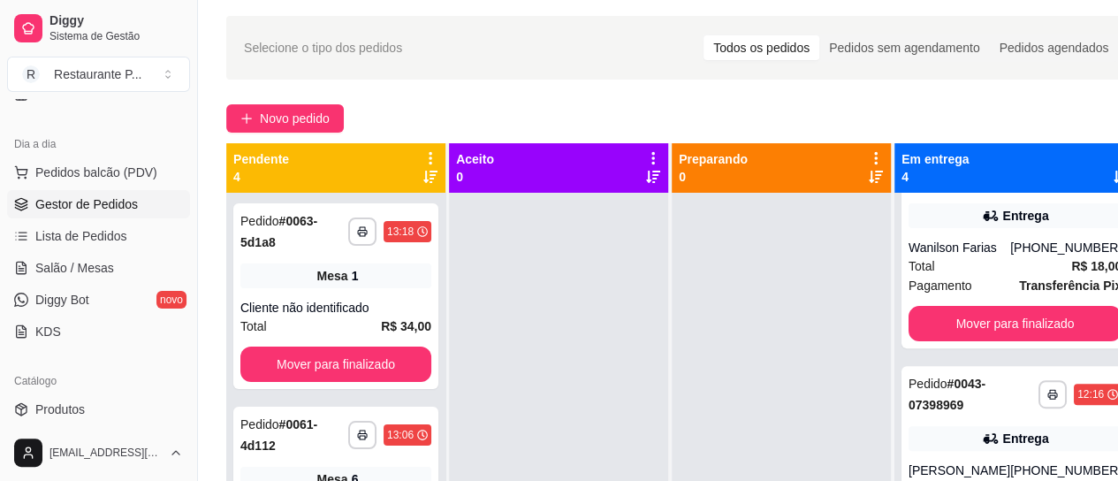
click at [1117, 426] on html "**********" at bounding box center [559, 185] width 1118 height 481
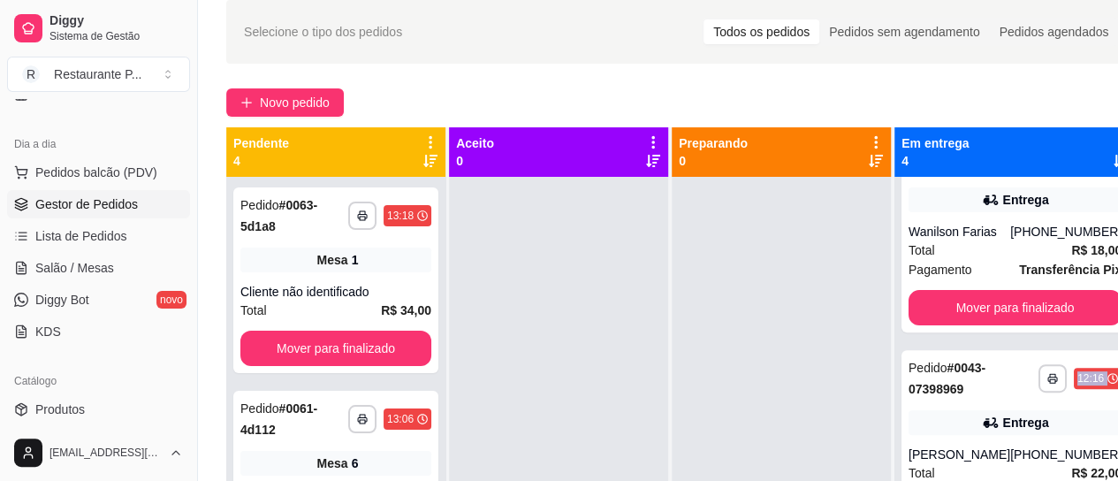
click at [1117, 410] on html "**********" at bounding box center [559, 169] width 1118 height 481
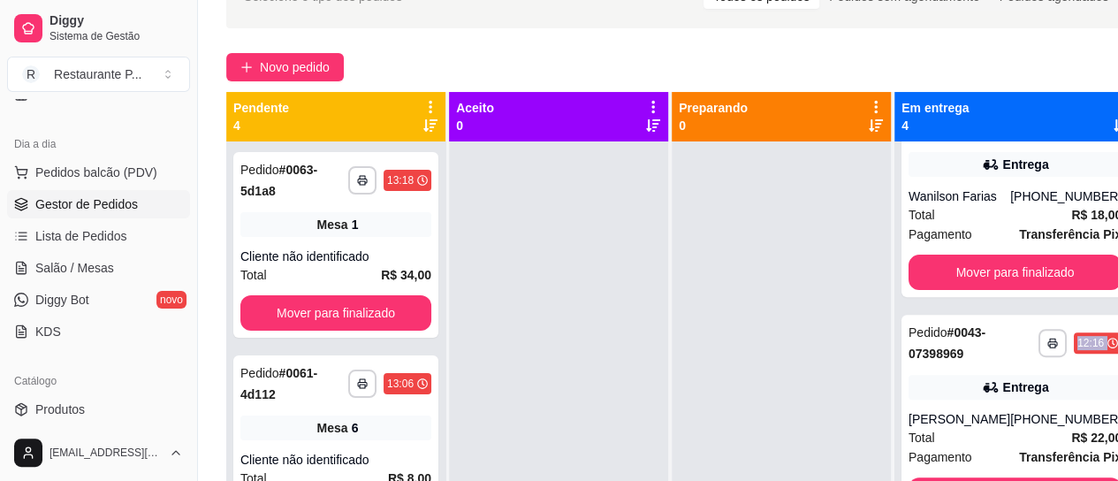
click at [1117, 375] on html "**********" at bounding box center [559, 134] width 1118 height 481
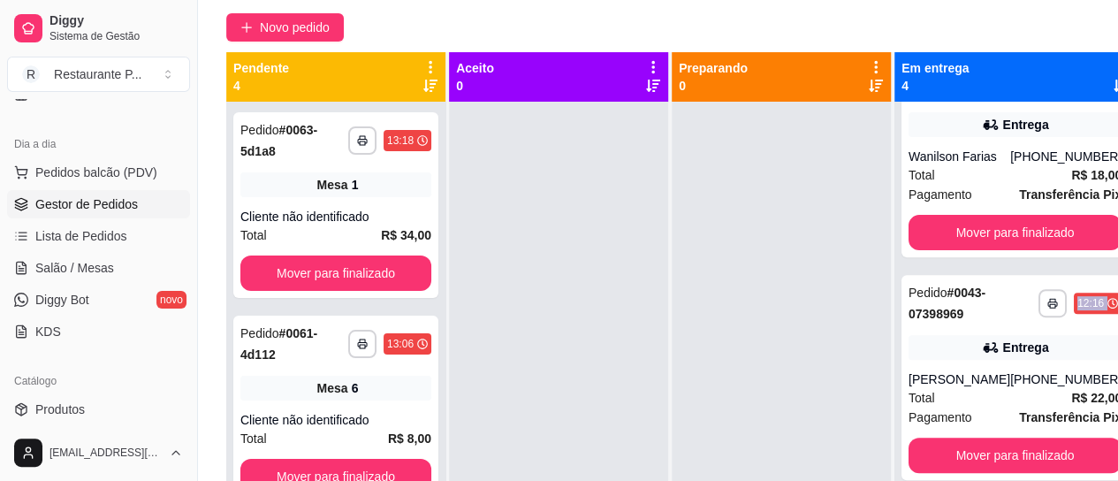
click at [1117, 335] on html "**********" at bounding box center [559, 94] width 1118 height 481
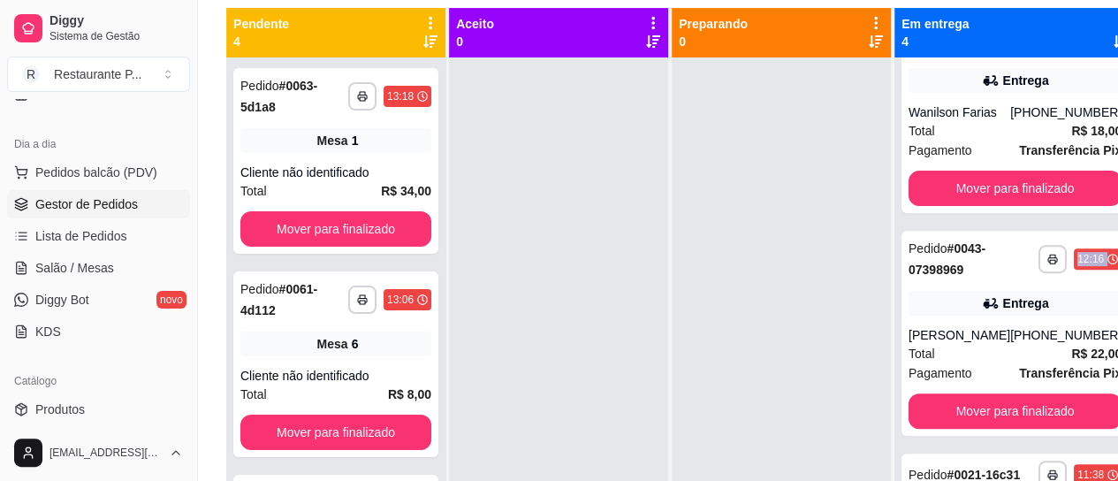
click at [1117, 291] on html "**********" at bounding box center [559, 50] width 1118 height 481
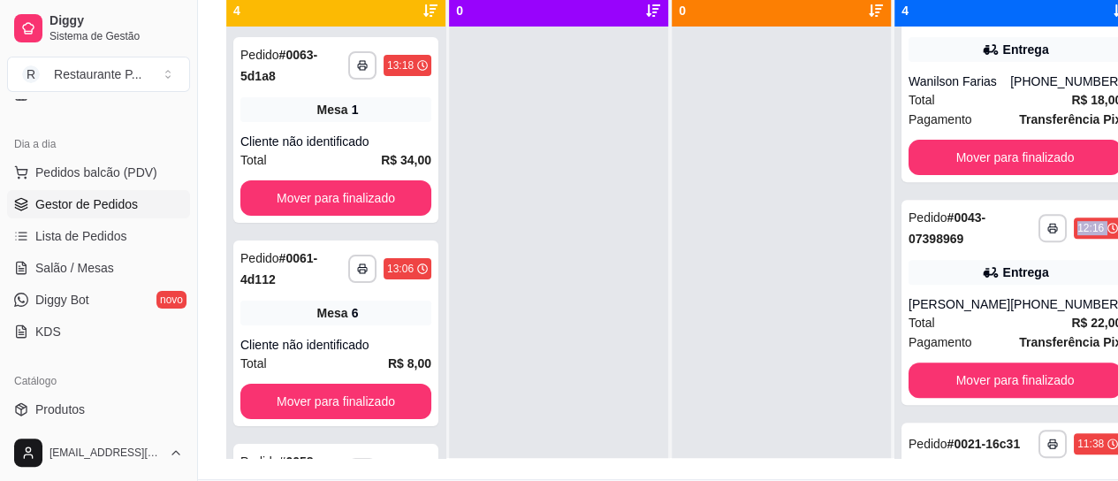
click at [1117, 260] on html "**********" at bounding box center [559, 19] width 1118 height 481
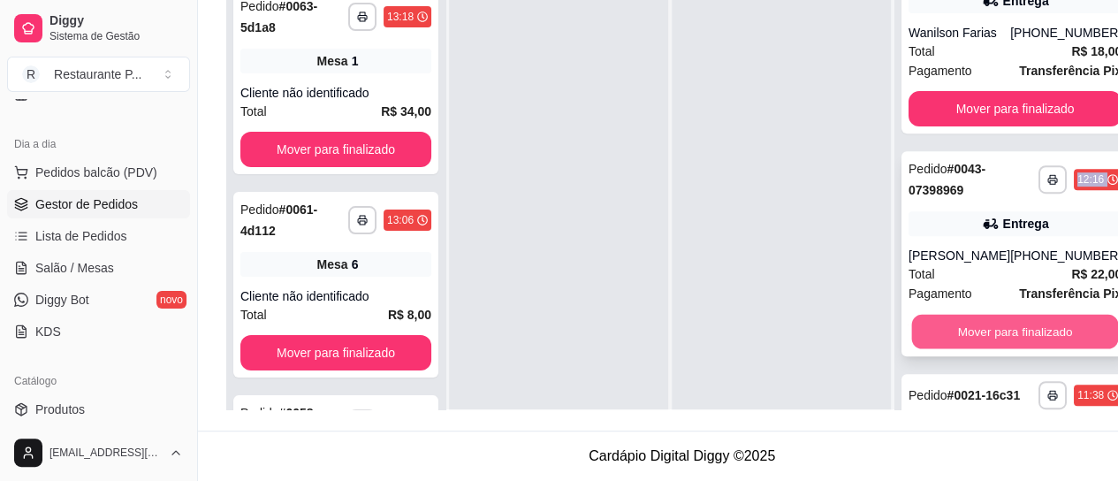
click at [1009, 347] on button "Mover para finalizado" at bounding box center [1015, 332] width 207 height 34
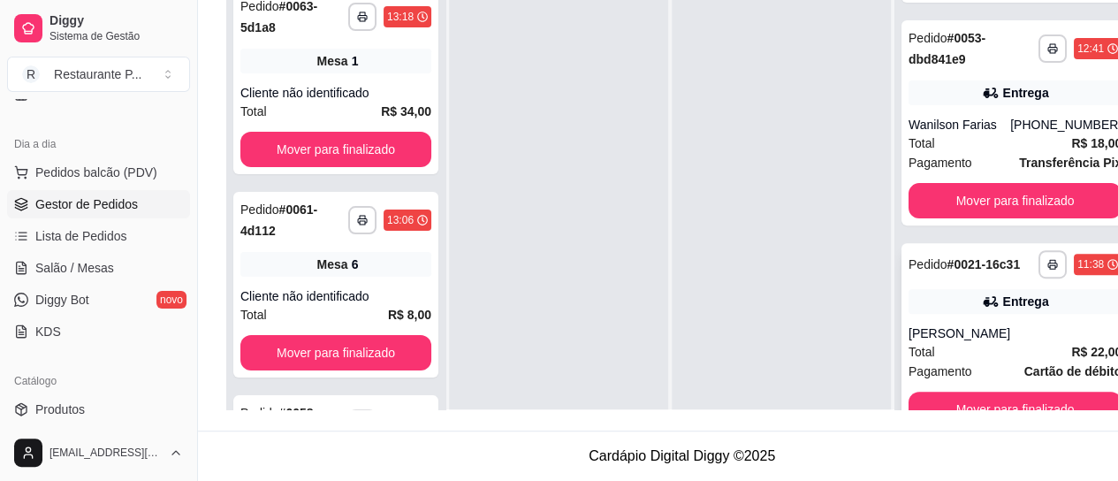
scroll to position [191, 0]
click at [1010, 396] on button "Mover para finalizado" at bounding box center [1015, 409] width 213 height 35
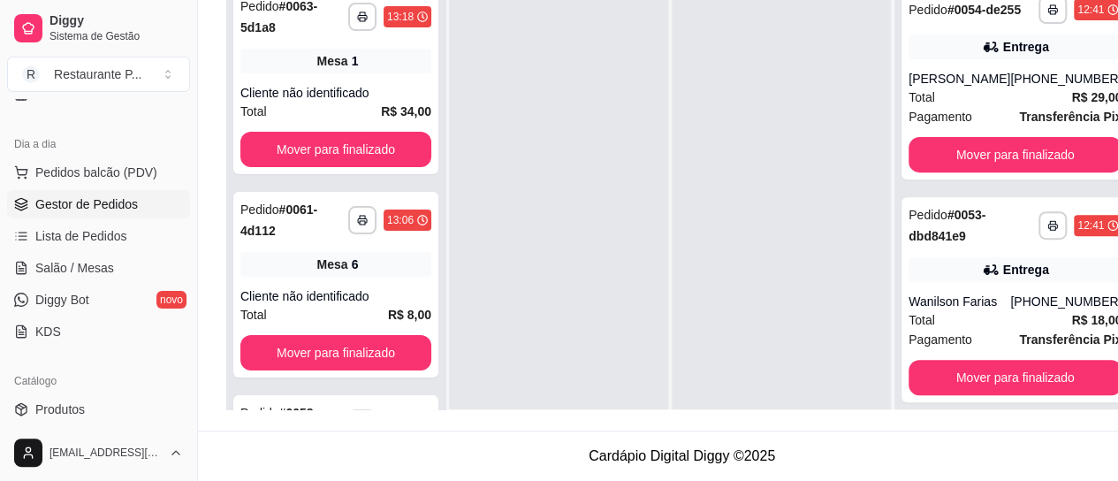
scroll to position [0, 0]
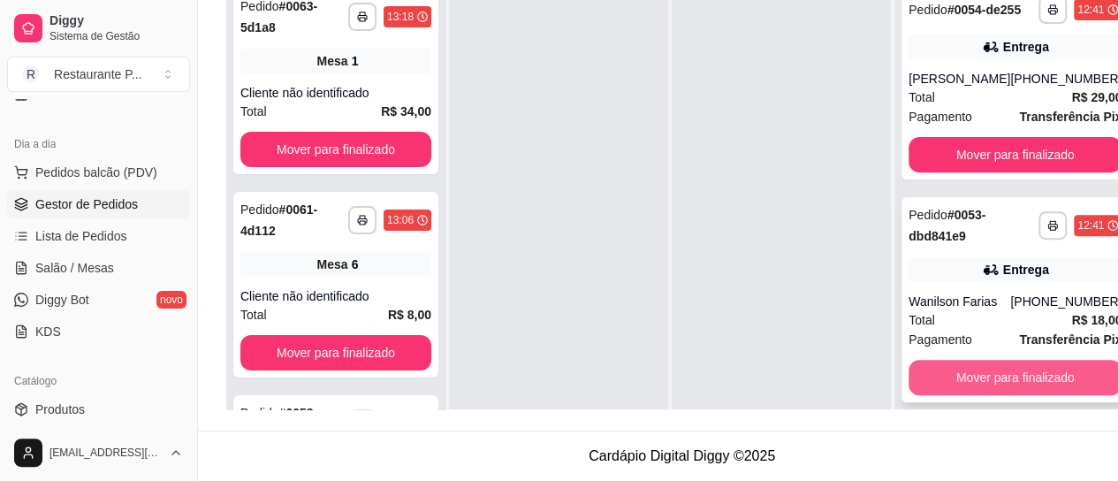
click at [1011, 370] on button "Mover para finalizado" at bounding box center [1015, 377] width 213 height 35
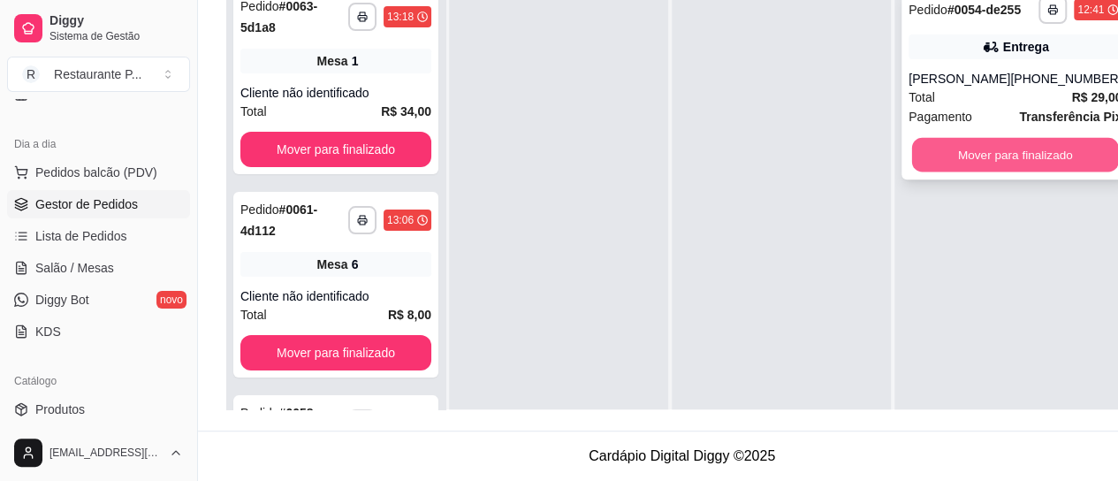
click at [1016, 140] on button "Mover para finalizado" at bounding box center [1015, 155] width 207 height 34
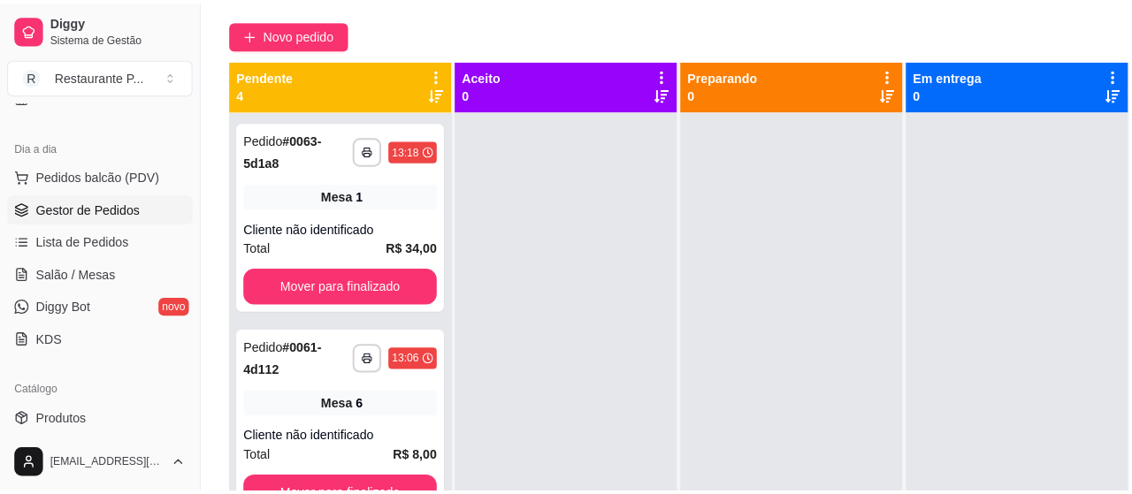
scroll to position [97, 0]
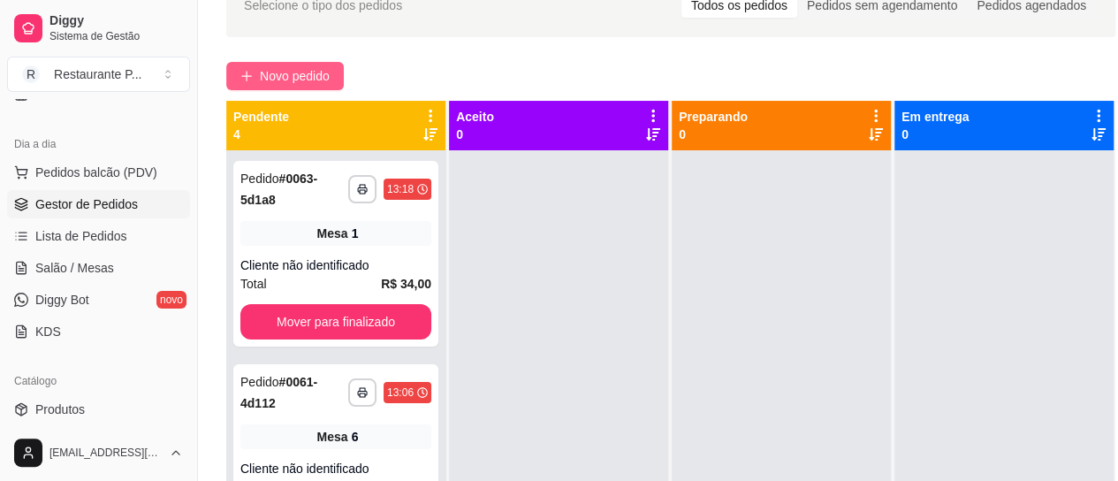
click at [271, 73] on span "Novo pedido" at bounding box center [295, 75] width 70 height 19
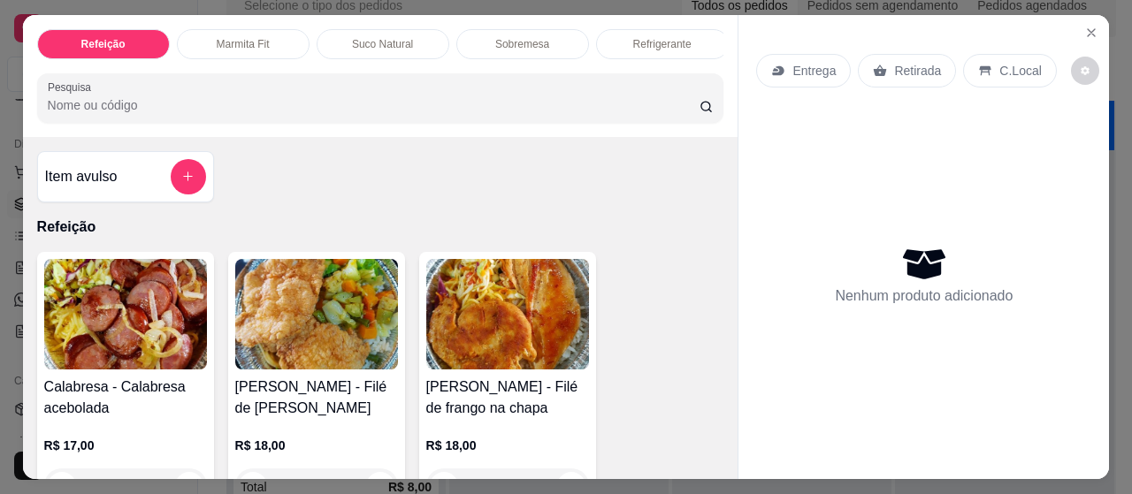
click at [232, 37] on p "Marmita Fit" at bounding box center [243, 44] width 53 height 14
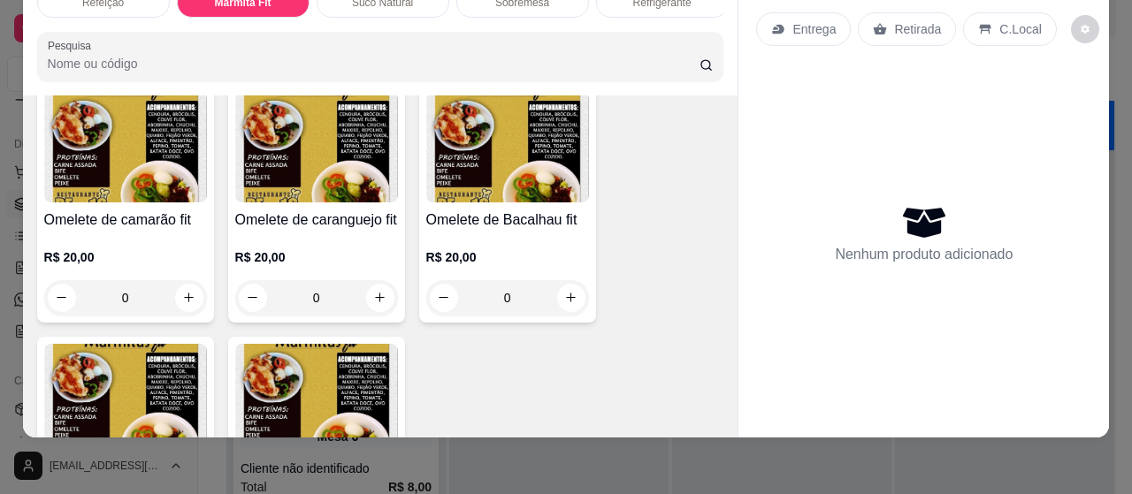
scroll to position [2249, 0]
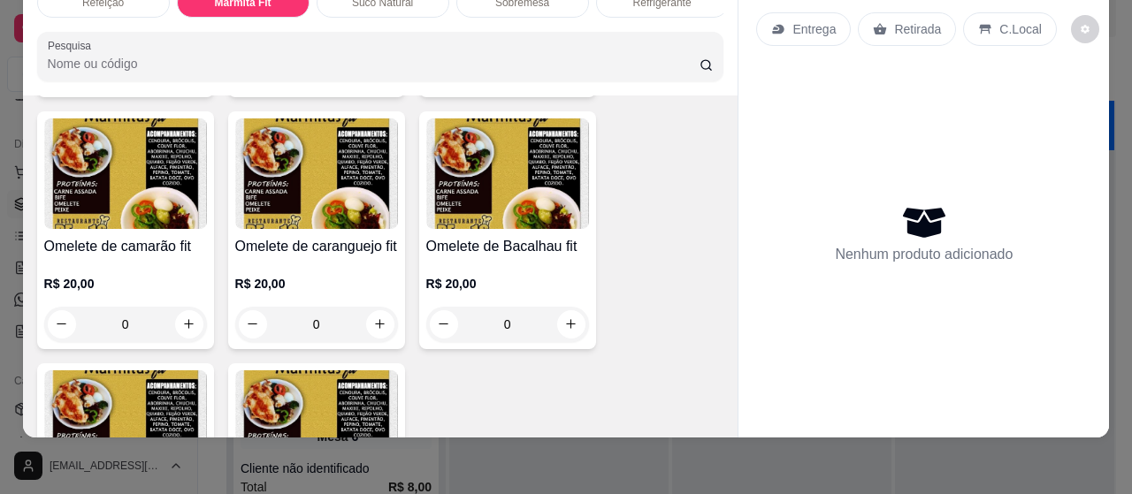
click at [492, 141] on img at bounding box center [507, 173] width 163 height 111
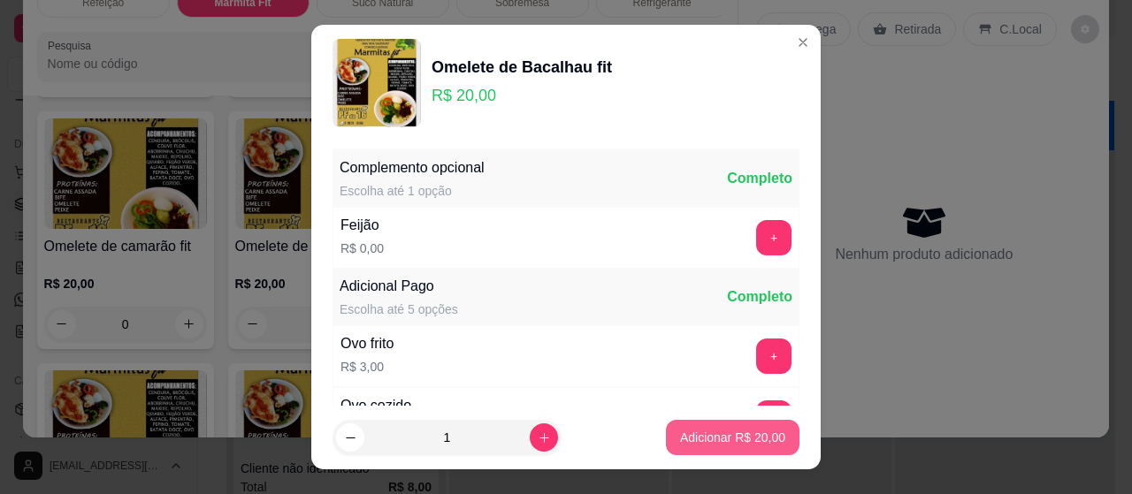
click at [691, 435] on p "Adicionar R$ 20,00" at bounding box center [732, 438] width 105 height 18
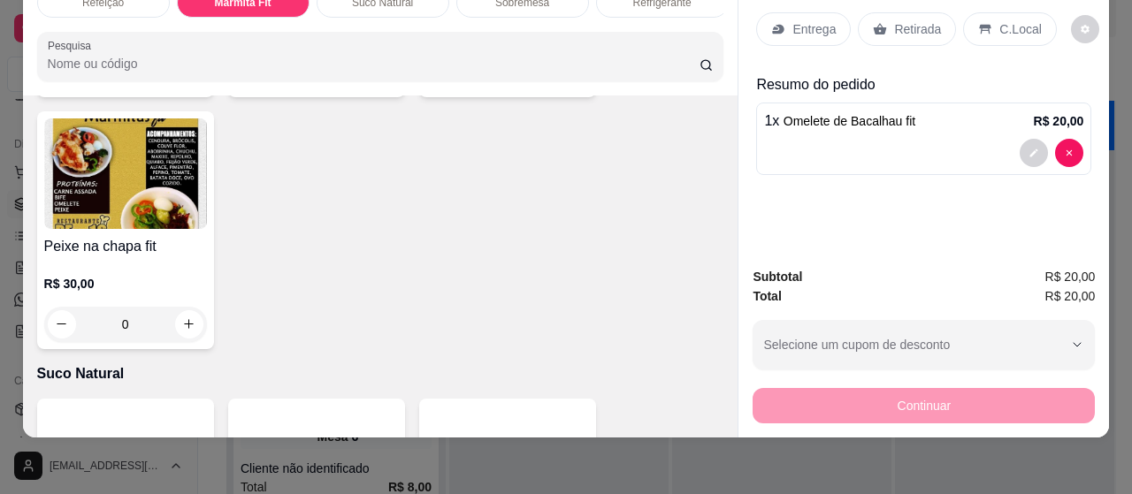
scroll to position [1998, 0]
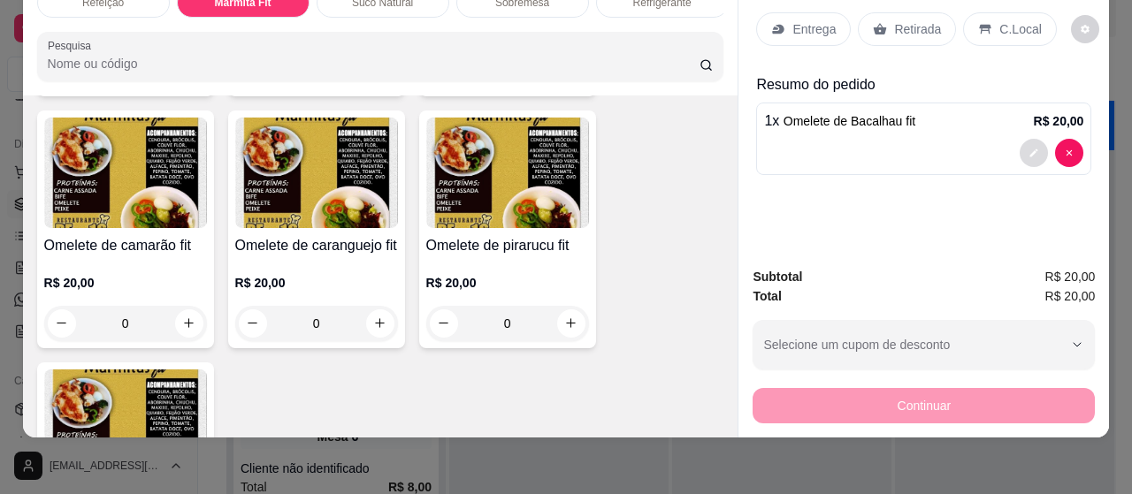
click at [1019, 139] on button "decrease-product-quantity" at bounding box center [1033, 153] width 28 height 28
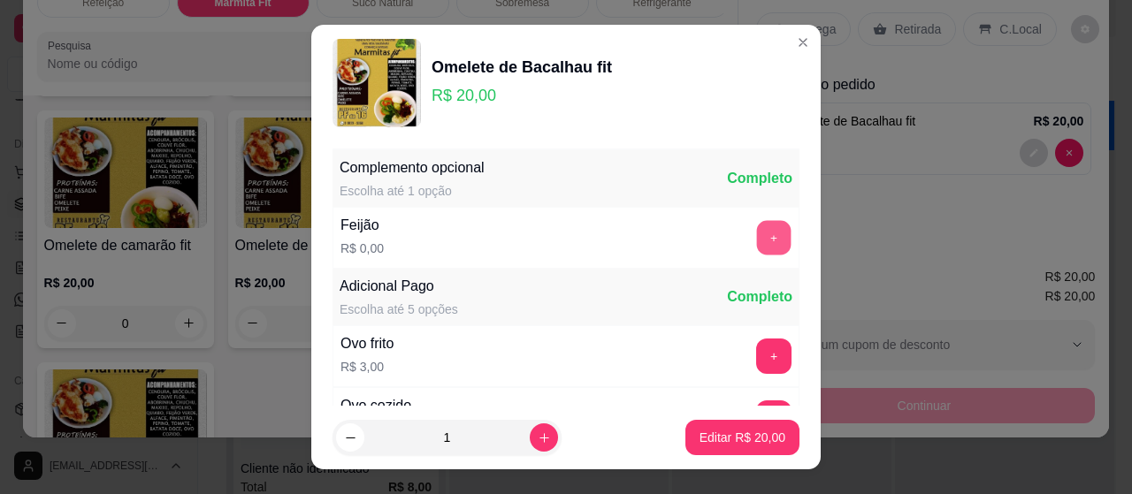
click at [757, 229] on button "+" at bounding box center [774, 238] width 34 height 34
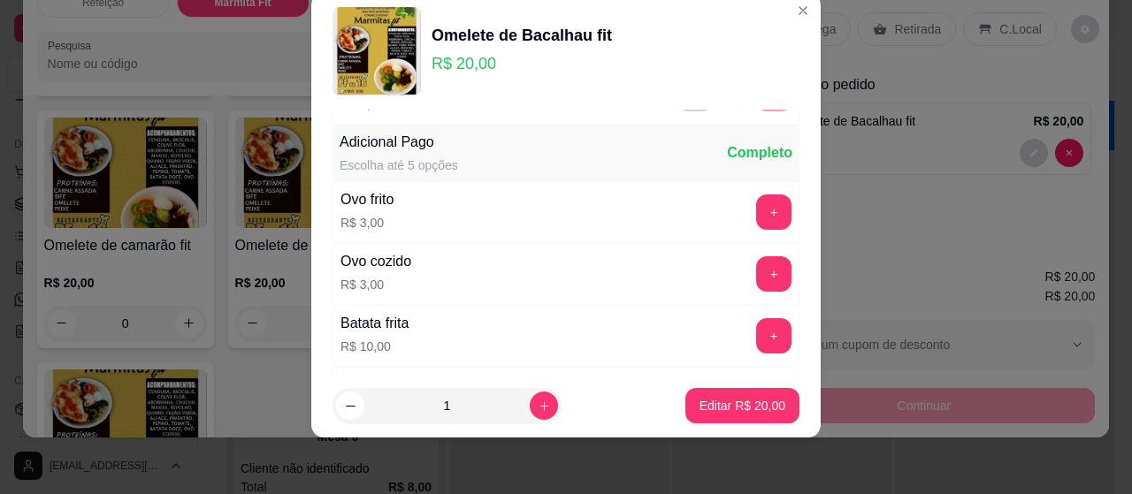
scroll to position [126, 0]
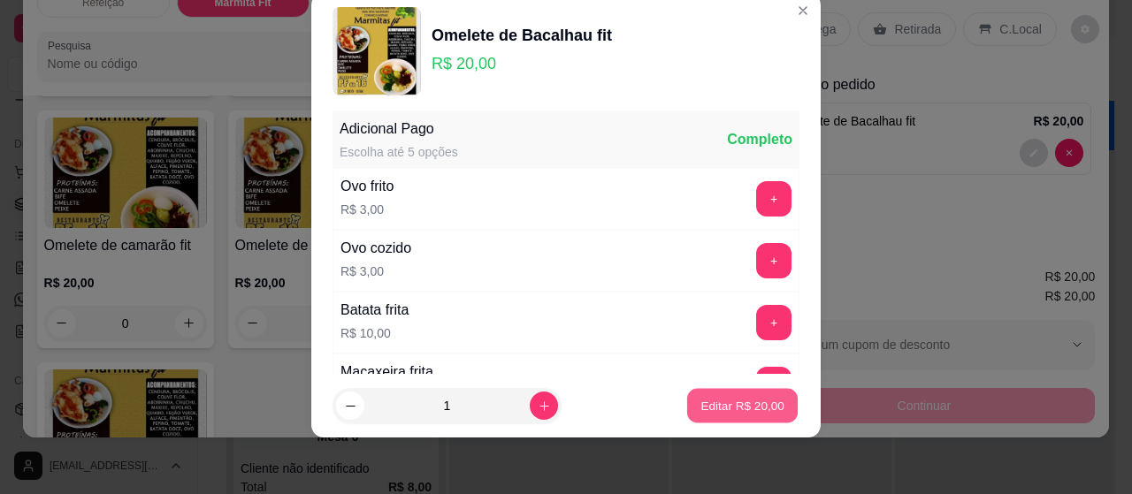
click at [748, 411] on p "Editar R$ 20,00" at bounding box center [741, 405] width 83 height 17
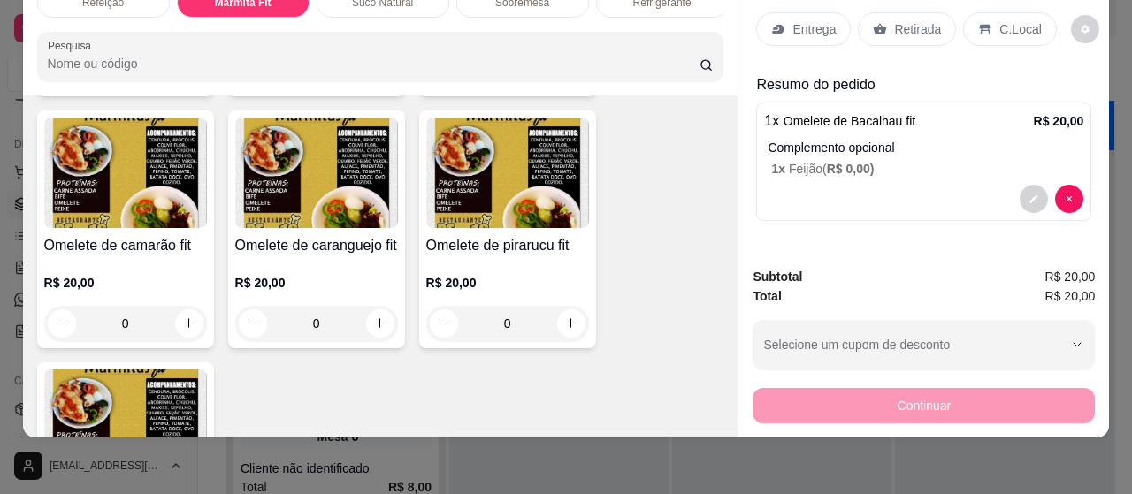
click at [809, 20] on p "Entrega" at bounding box center [813, 29] width 43 height 18
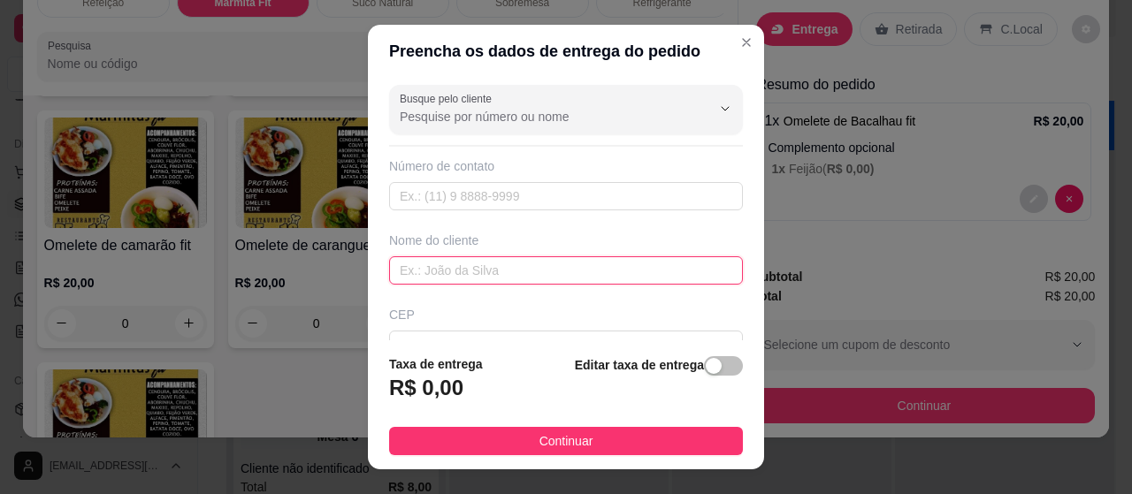
click at [451, 264] on input "text" at bounding box center [566, 270] width 354 height 28
type input "regina recepção"
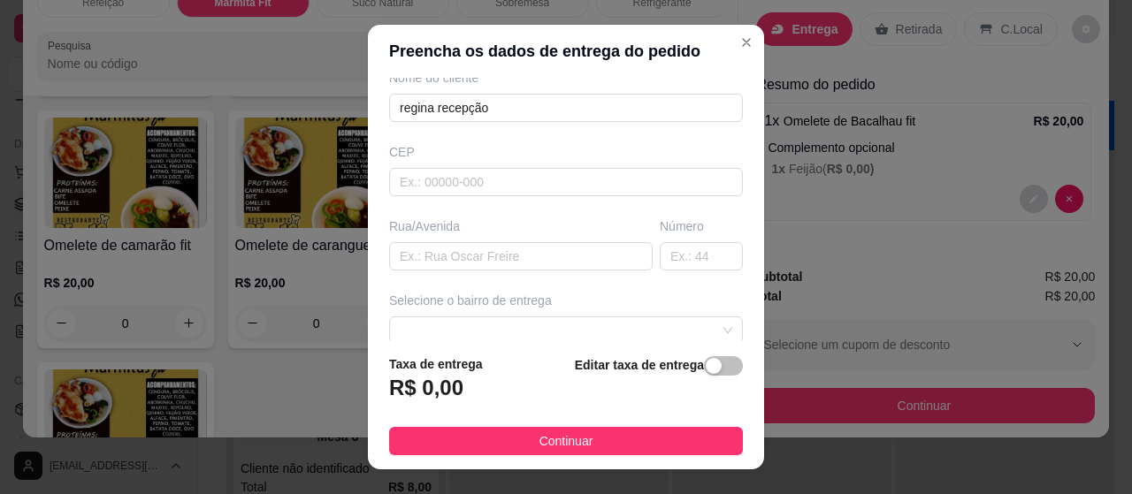
scroll to position [167, 0]
click at [504, 317] on span at bounding box center [566, 326] width 332 height 27
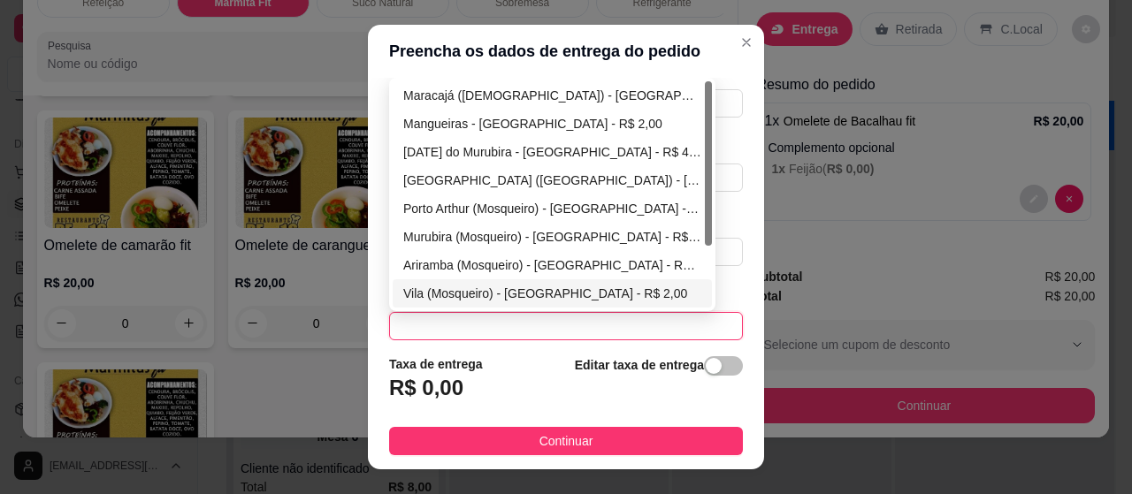
click at [469, 290] on div "Vila (Mosqueiro) - [GEOGRAPHIC_DATA] - R$ 2,00" at bounding box center [552, 293] width 298 height 19
type input "[GEOGRAPHIC_DATA]"
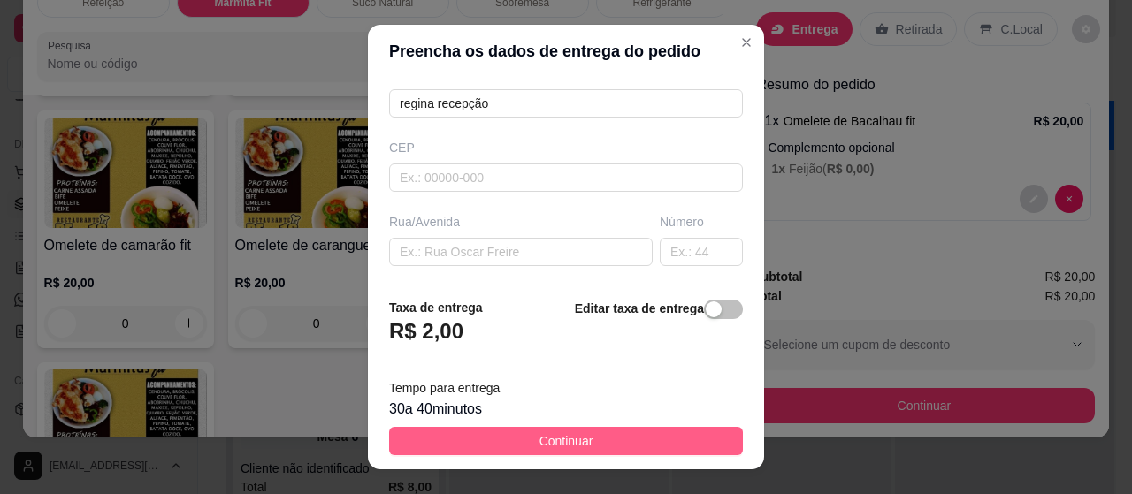
click at [506, 442] on button "Continuar" at bounding box center [566, 441] width 354 height 28
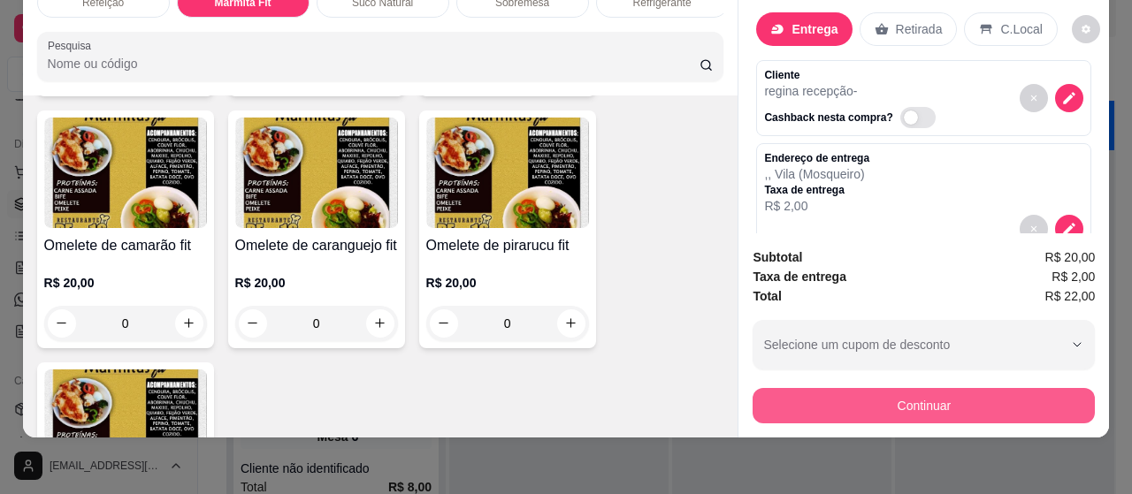
click at [807, 408] on button "Continuar" at bounding box center [923, 405] width 342 height 35
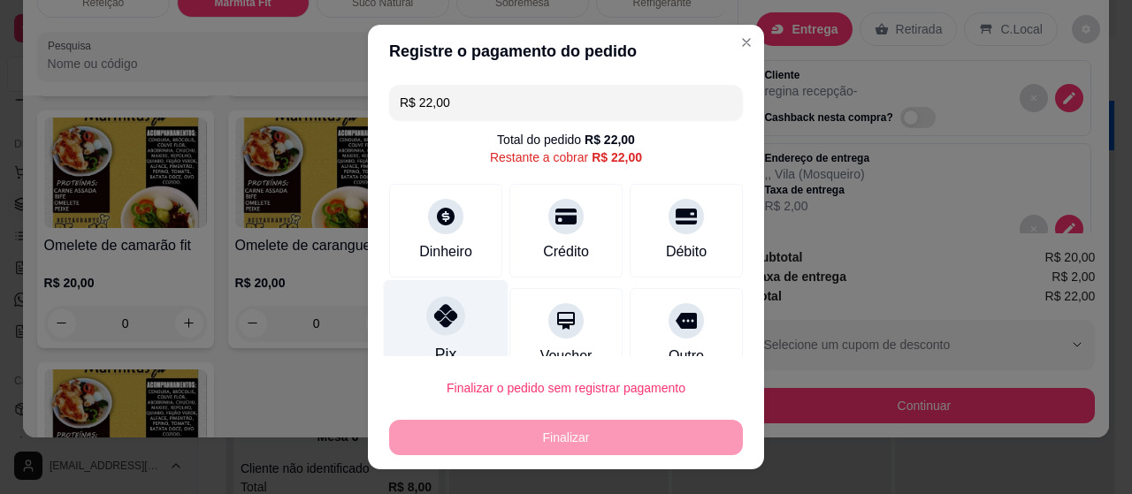
click at [454, 322] on div "Pix" at bounding box center [446, 331] width 125 height 103
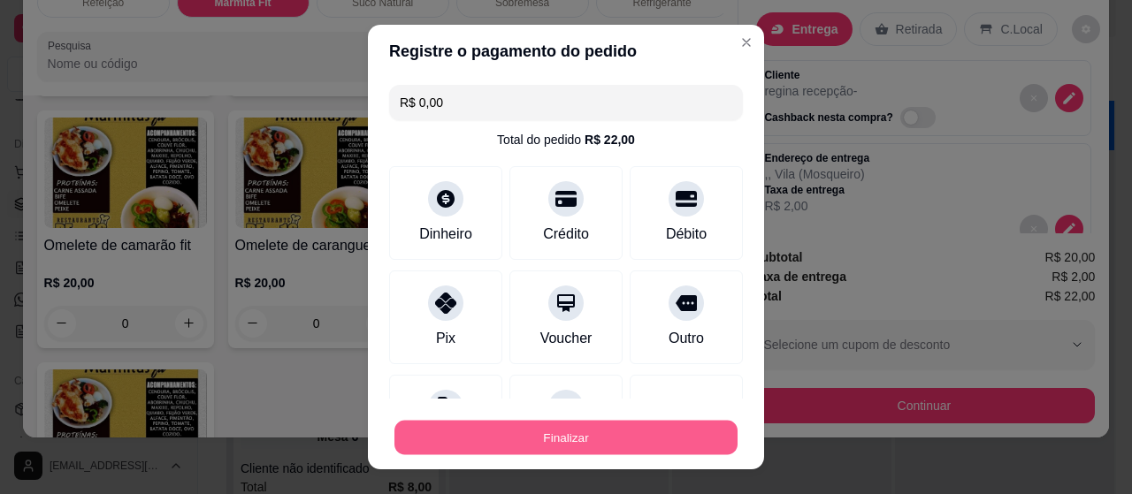
click at [521, 439] on button "Finalizar" at bounding box center [565, 438] width 343 height 34
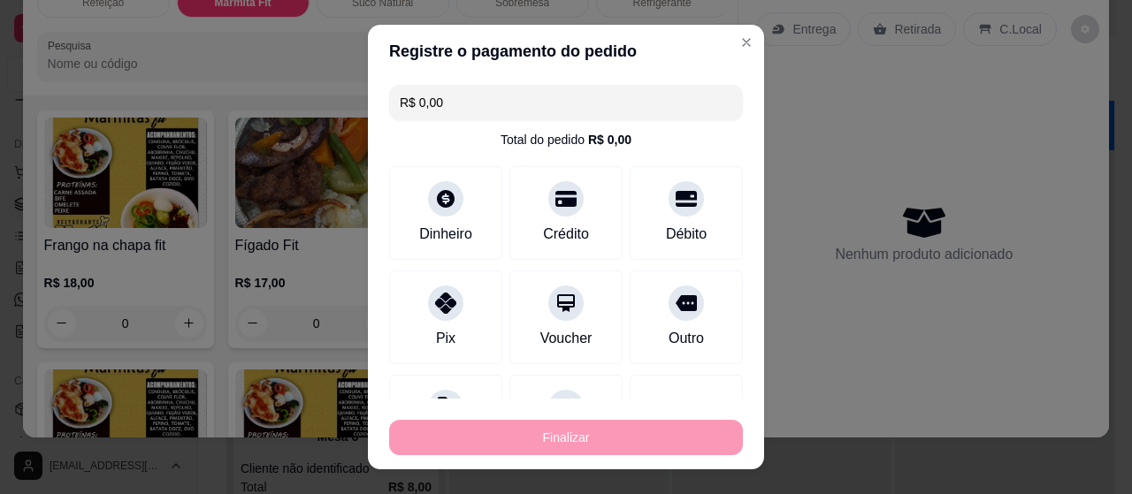
type input "-R$ 22,00"
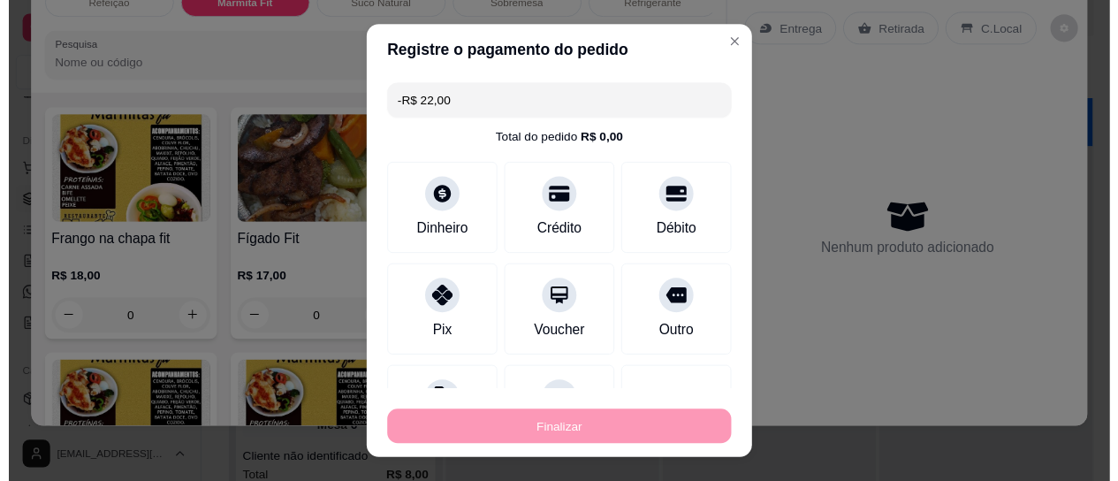
scroll to position [2249, 0]
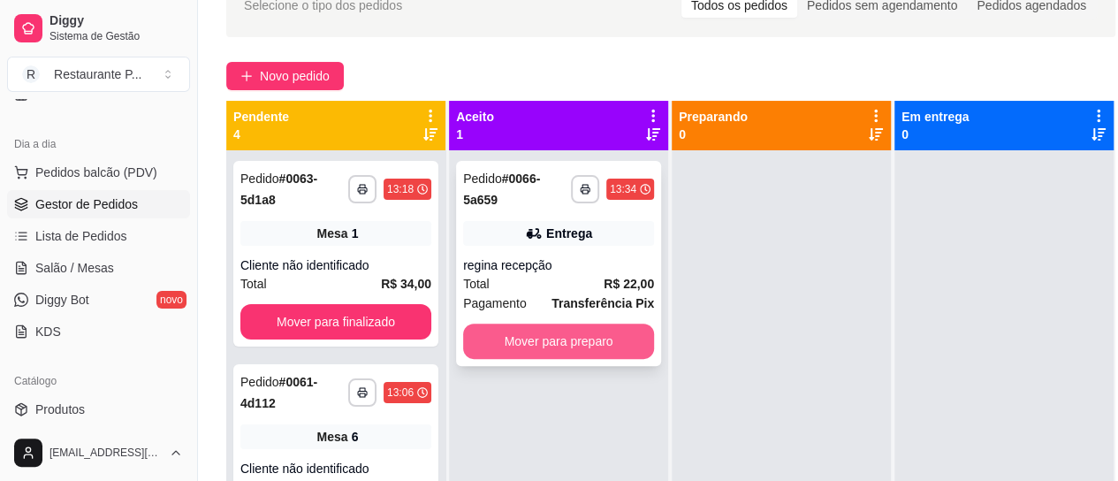
click at [569, 332] on button "Mover para preparo" at bounding box center [558, 341] width 191 height 35
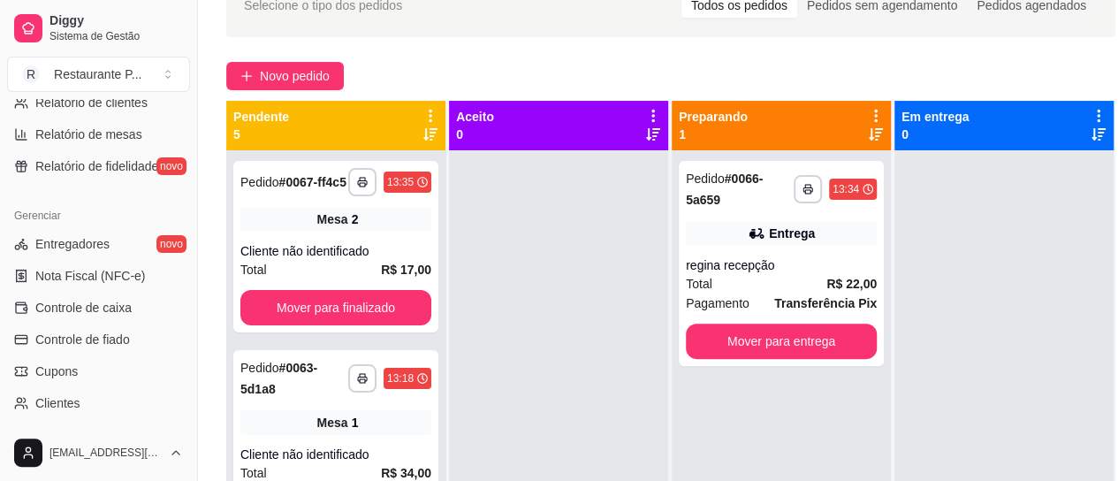
scroll to position [648, 0]
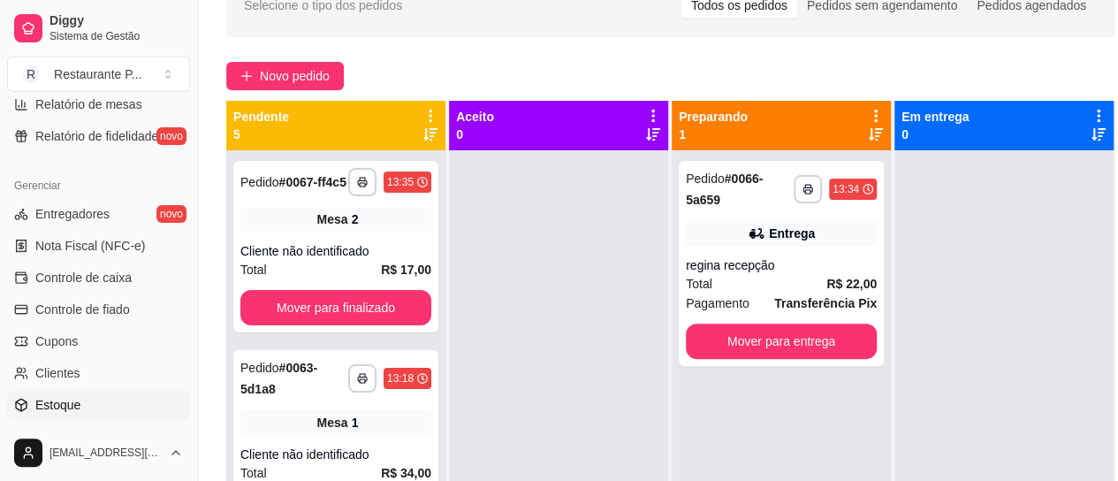
click at [69, 394] on link "Estoque" at bounding box center [98, 405] width 183 height 28
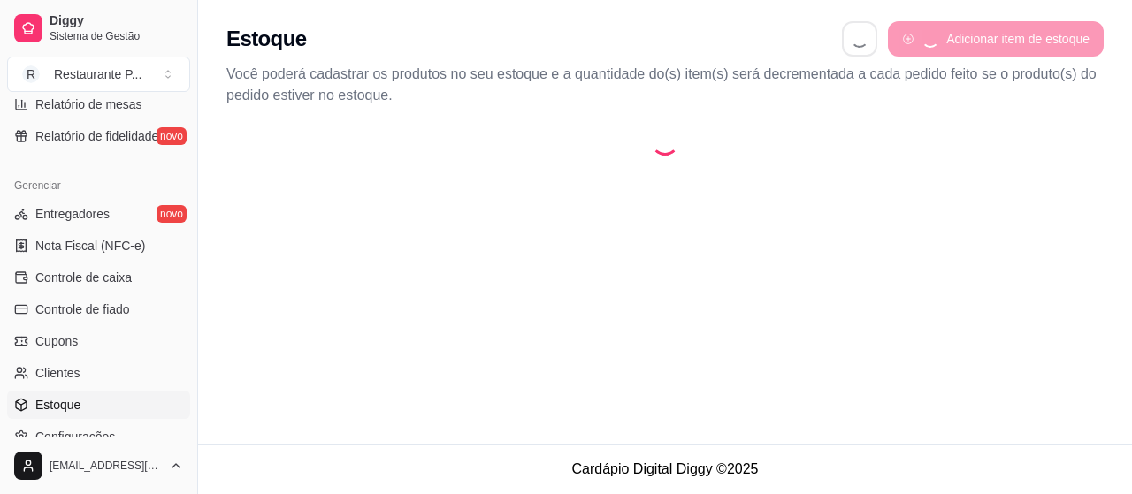
select select "QUANTITY_ORDER"
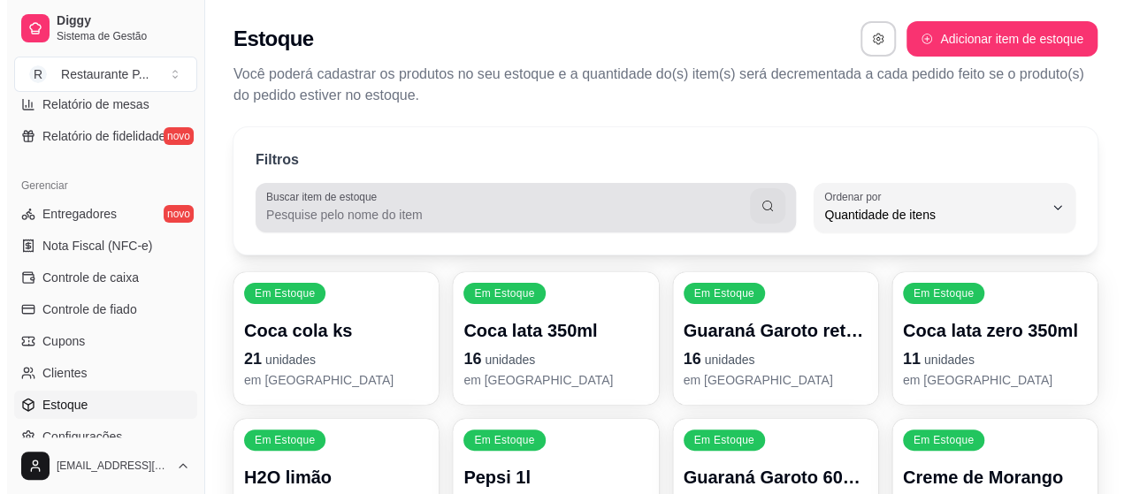
scroll to position [17, 0]
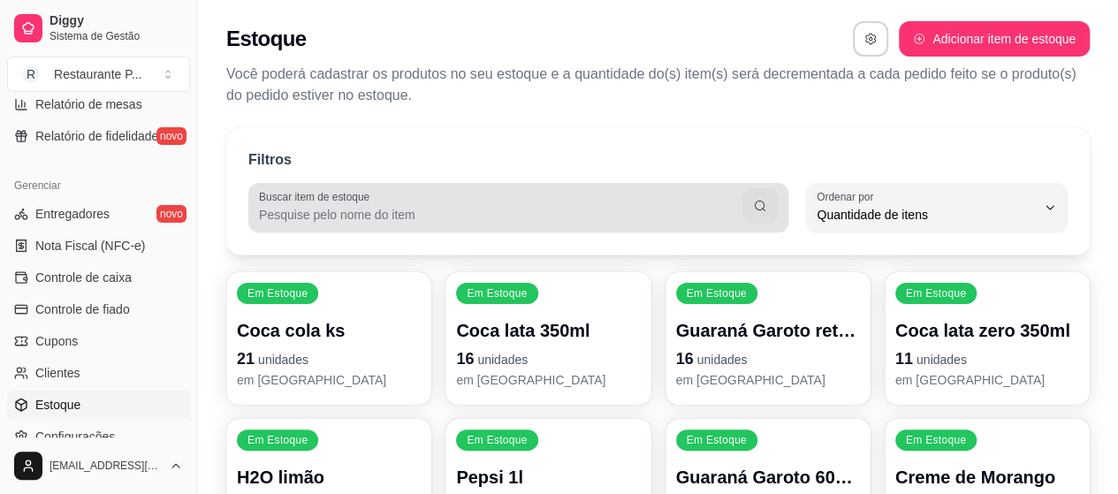
click at [334, 201] on label "Buscar item de estoque" at bounding box center [317, 196] width 117 height 15
click at [334, 206] on input "Buscar item de estoque" at bounding box center [501, 215] width 484 height 18
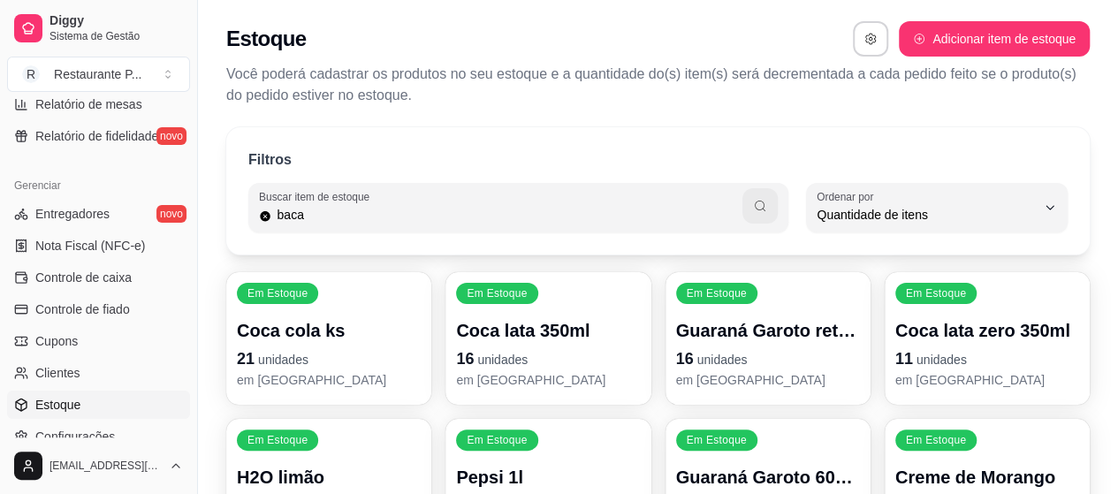
type input "baca"
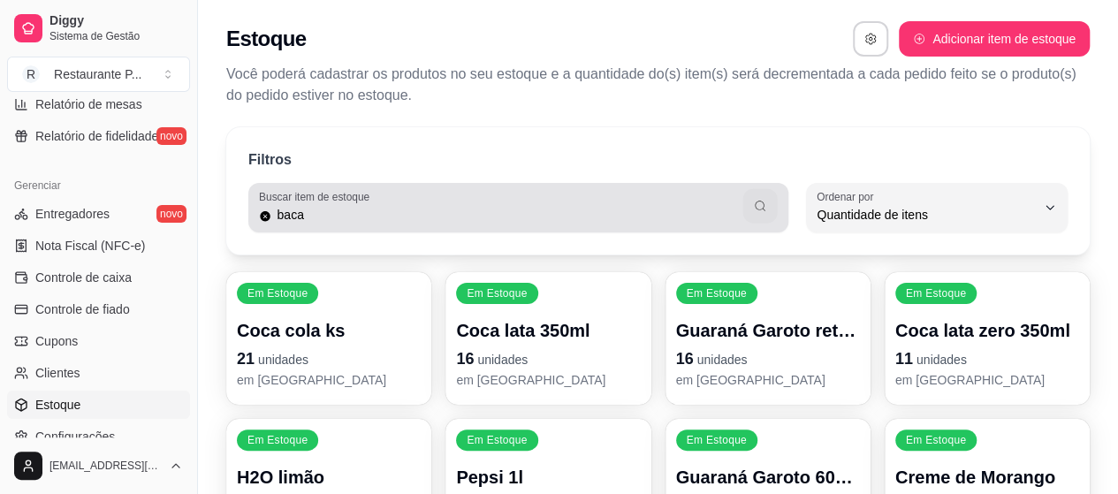
click at [760, 200] on icon "button" at bounding box center [761, 206] width 14 height 14
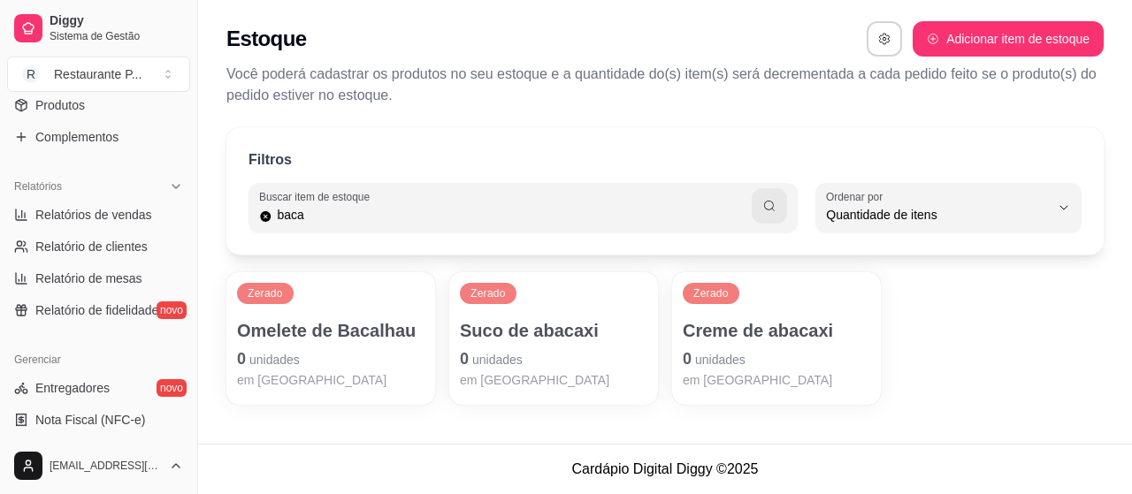
scroll to position [471, 0]
click at [194, 105] on button "Toggle Sidebar" at bounding box center [197, 247] width 14 height 494
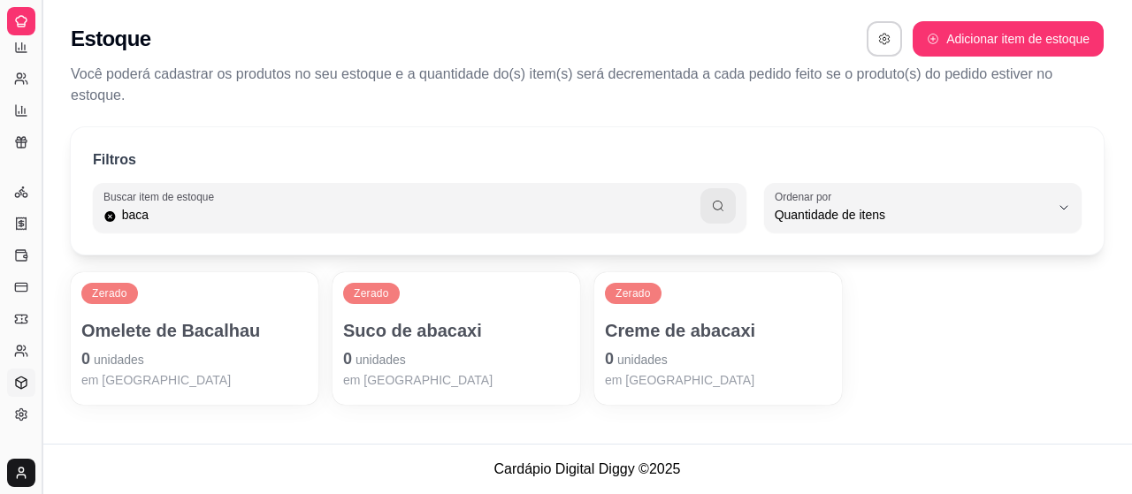
scroll to position [338, 0]
click at [194, 105] on p "Você poderá cadastrar os produtos no seu estoque e a quantidade do(s) item(s) s…" at bounding box center [587, 85] width 1033 height 42
click at [42, 118] on button "Toggle Sidebar" at bounding box center [41, 247] width 14 height 494
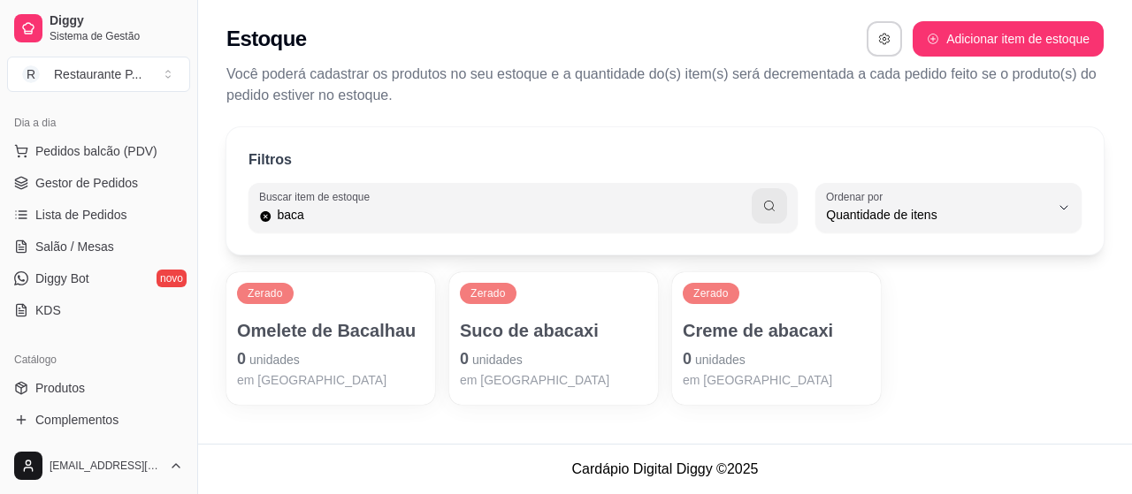
scroll to position [168, 0]
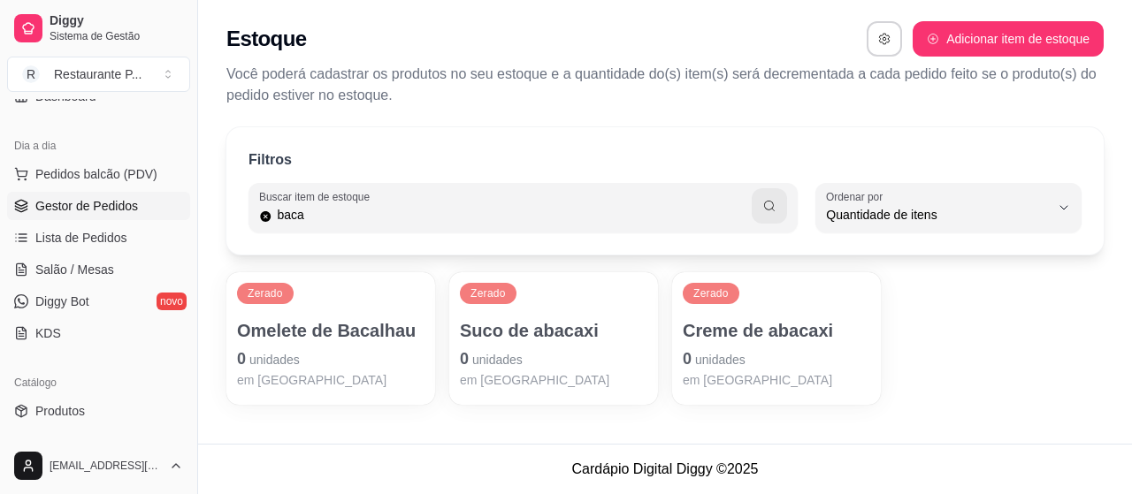
click at [147, 212] on link "Gestor de Pedidos" at bounding box center [98, 206] width 183 height 28
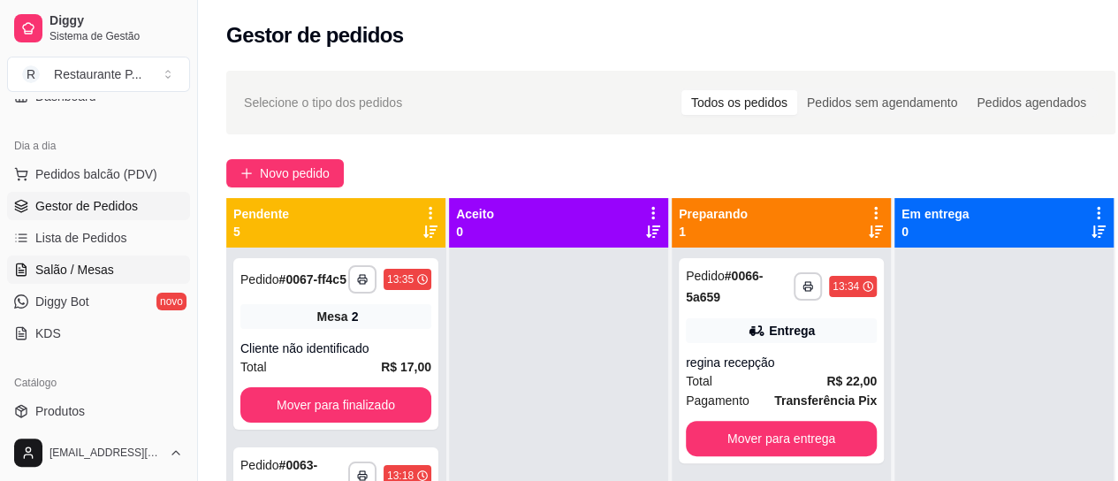
click at [57, 266] on span "Salão / Mesas" at bounding box center [74, 270] width 79 height 18
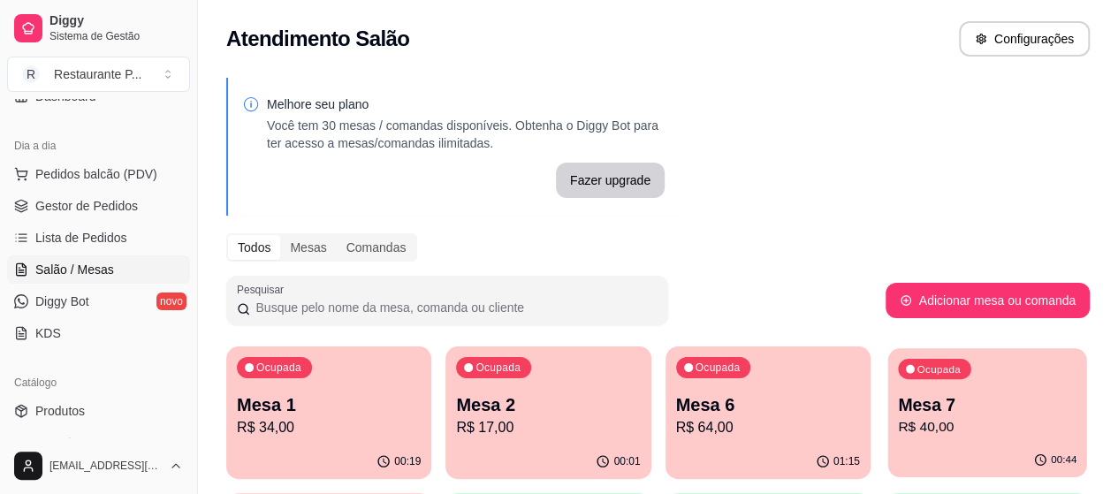
click at [898, 415] on p "Mesa 7" at bounding box center [987, 405] width 179 height 24
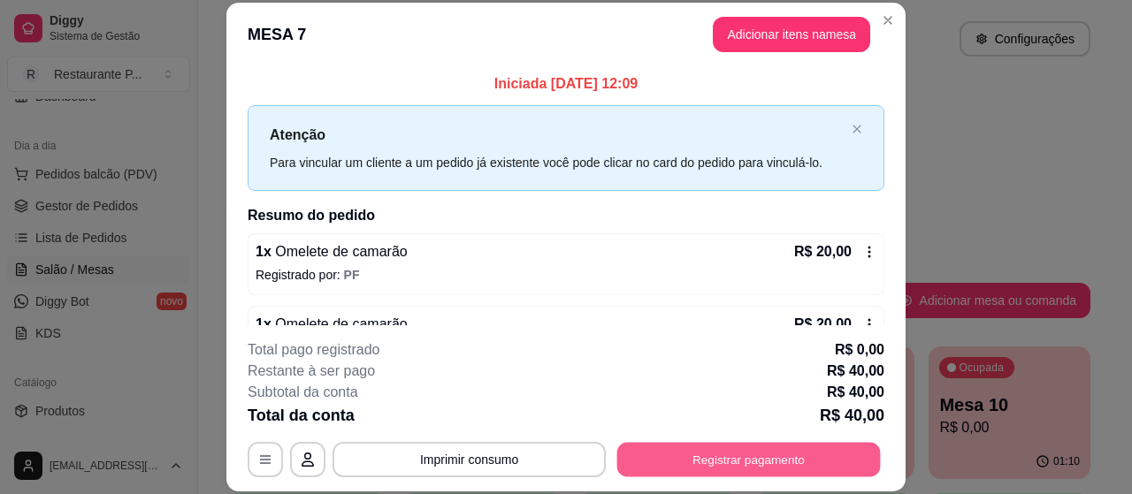
click at [712, 455] on button "Registrar pagamento" at bounding box center [748, 460] width 263 height 34
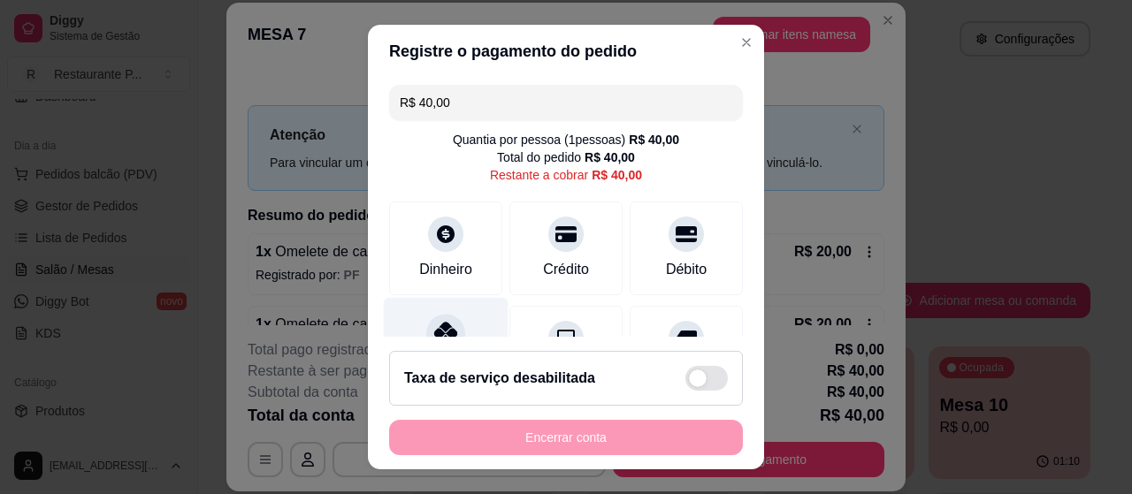
click at [444, 322] on icon at bounding box center [445, 333] width 23 height 23
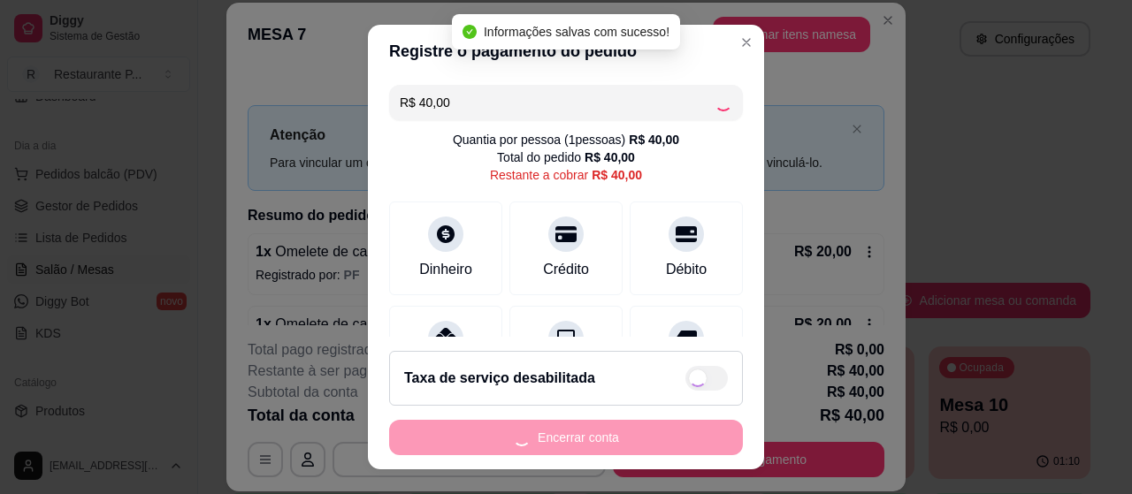
type input "R$ 0,00"
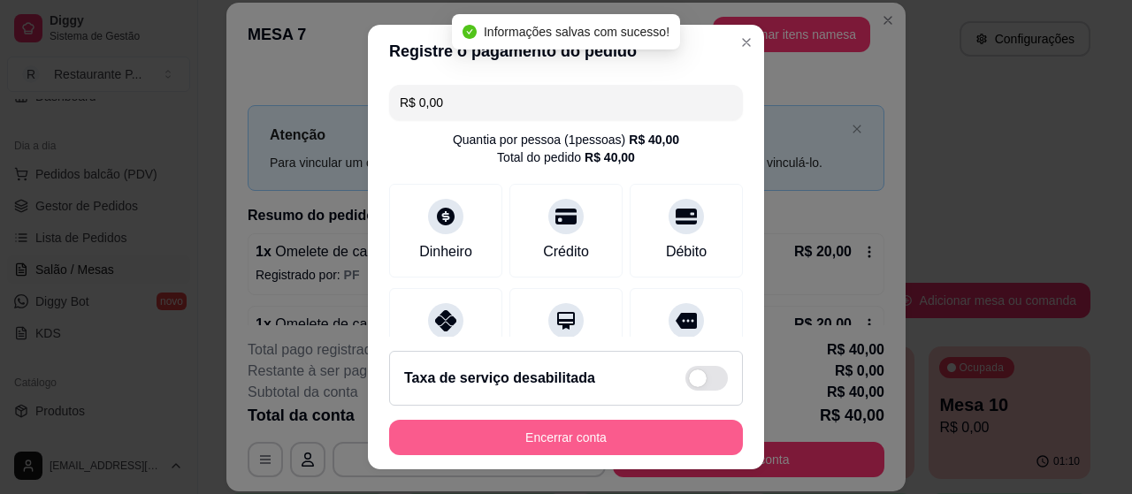
click at [587, 434] on button "Encerrar conta" at bounding box center [566, 437] width 354 height 35
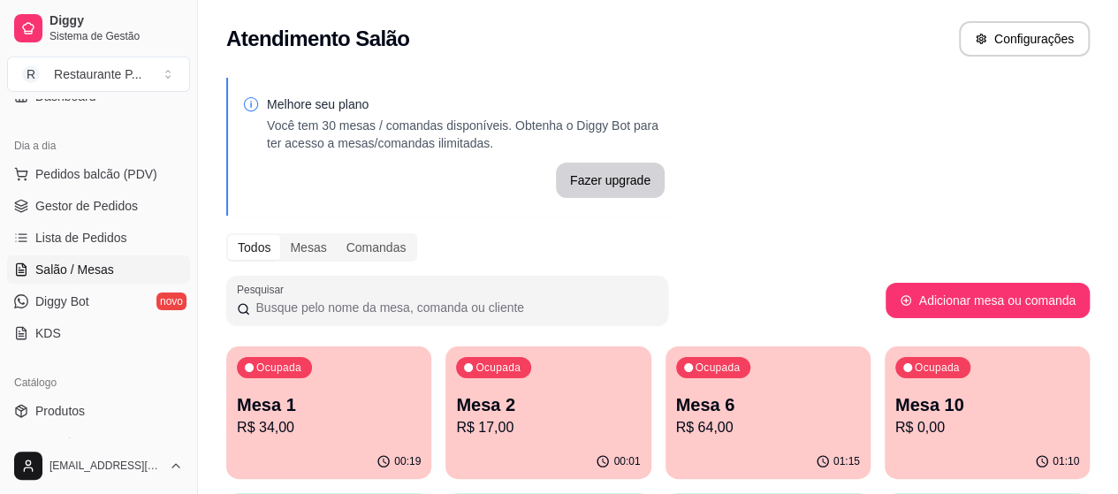
click at [676, 409] on p "Mesa 6" at bounding box center [768, 405] width 184 height 25
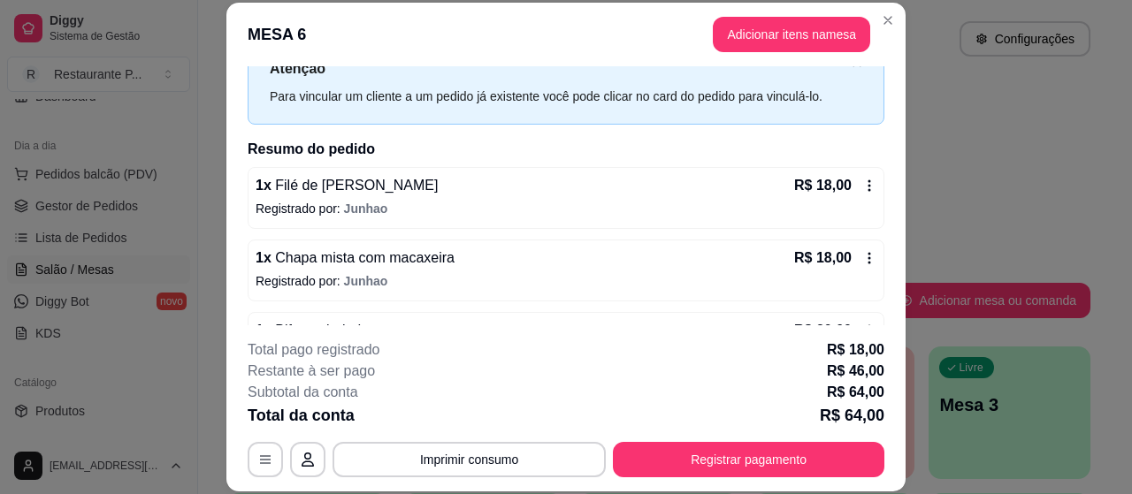
scroll to position [46, 0]
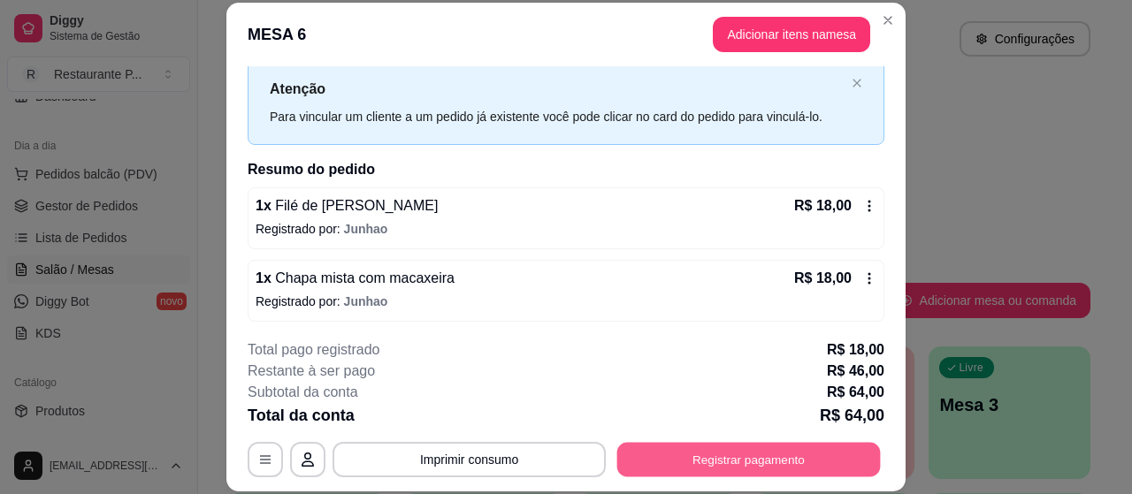
click at [778, 466] on button "Registrar pagamento" at bounding box center [748, 460] width 263 height 34
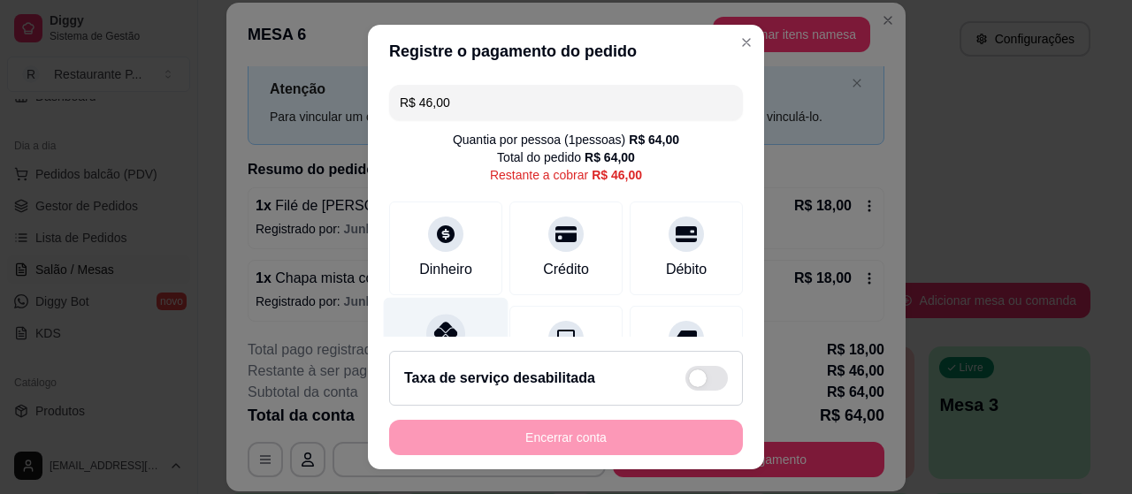
click at [429, 321] on div at bounding box center [445, 333] width 39 height 39
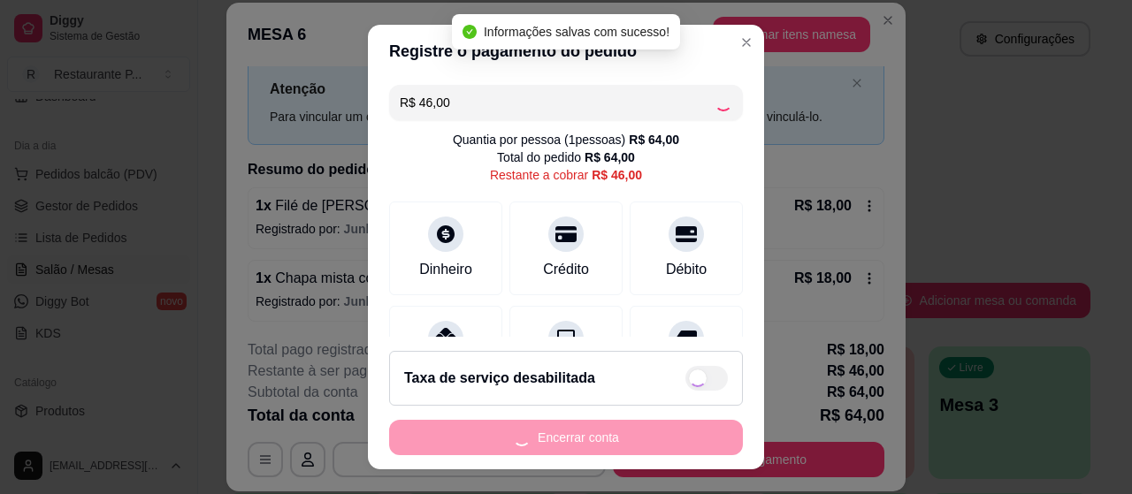
type input "R$ 0,00"
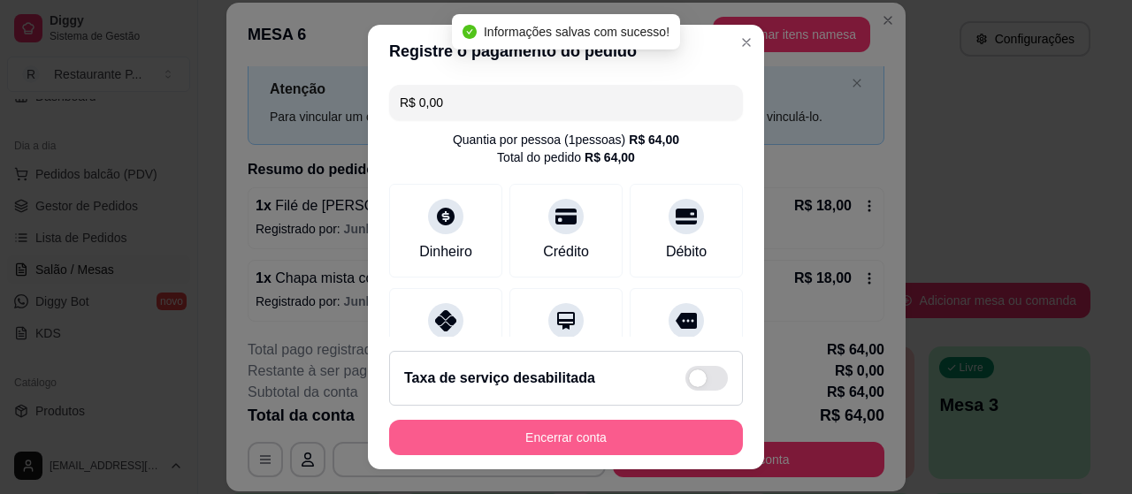
click at [609, 433] on button "Encerrar conta" at bounding box center [566, 437] width 354 height 35
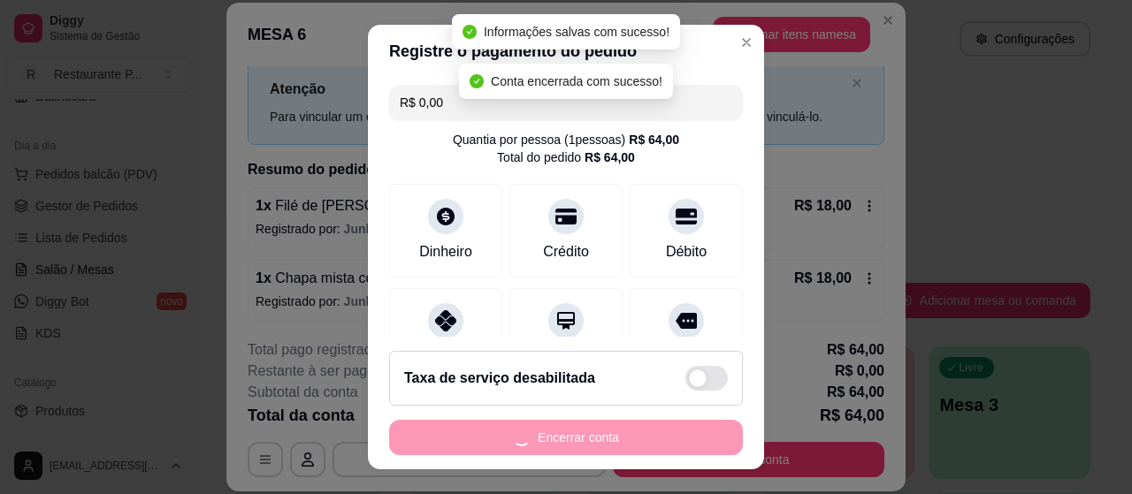
scroll to position [0, 0]
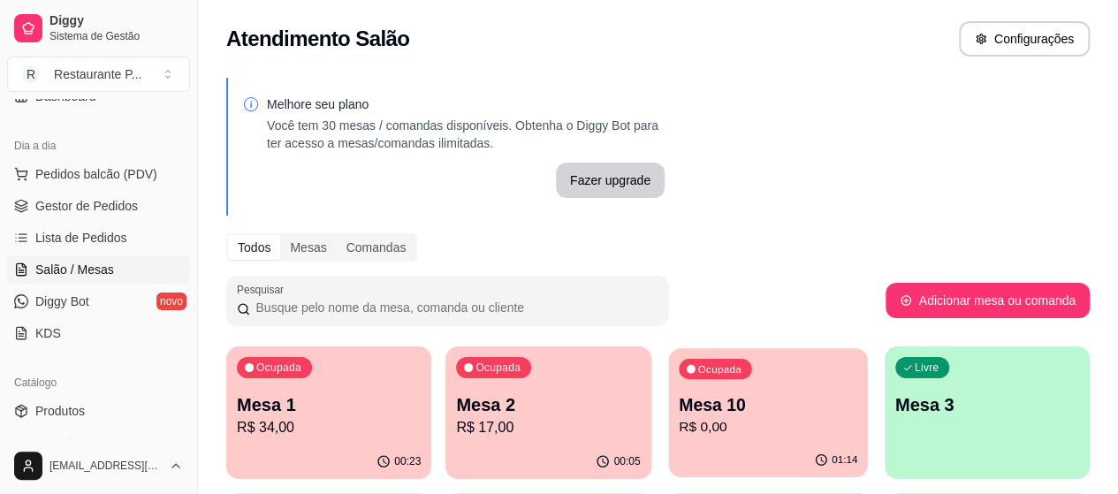
click at [679, 401] on p "Mesa 10" at bounding box center [768, 405] width 179 height 24
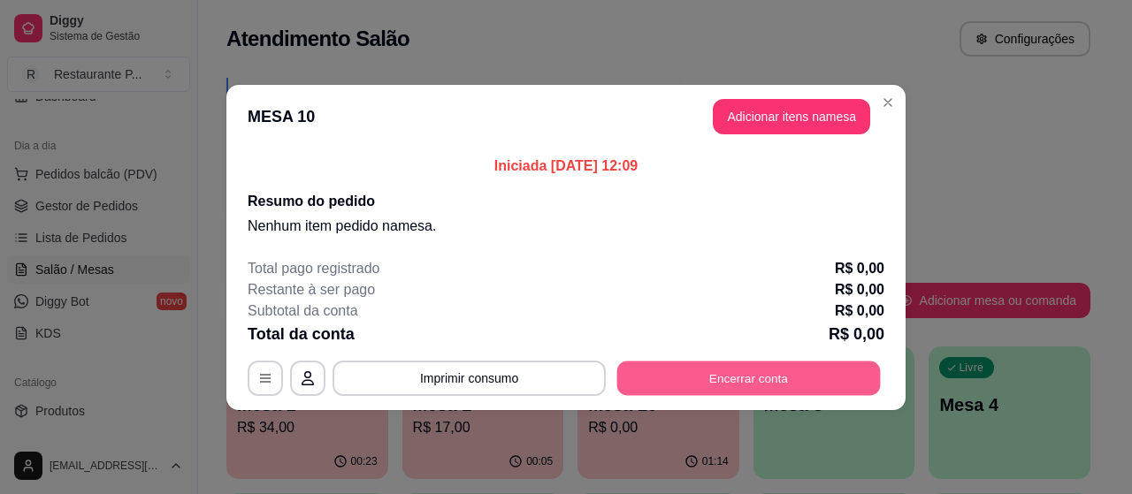
click at [709, 381] on button "Encerrar conta" at bounding box center [748, 378] width 263 height 34
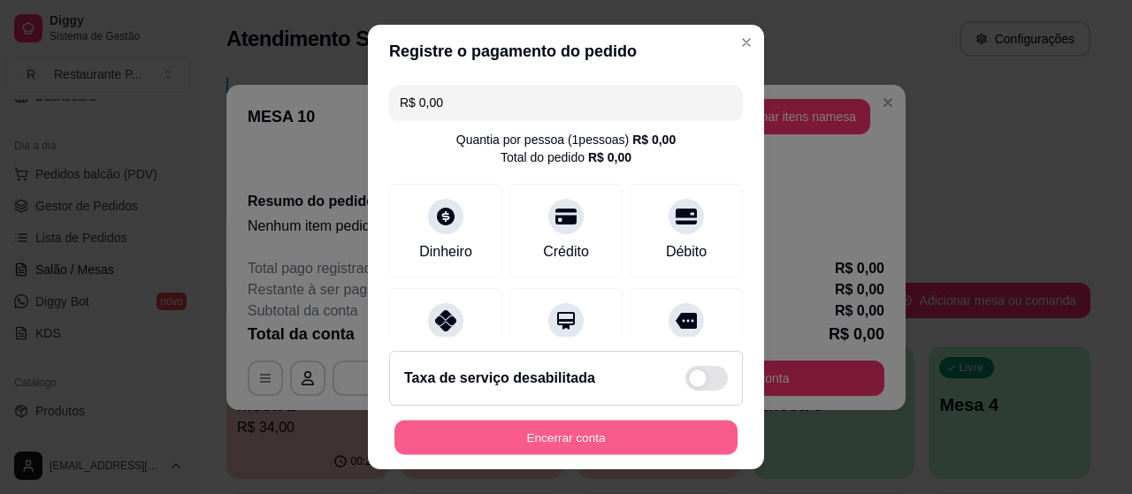
click at [630, 434] on button "Encerrar conta" at bounding box center [565, 438] width 343 height 34
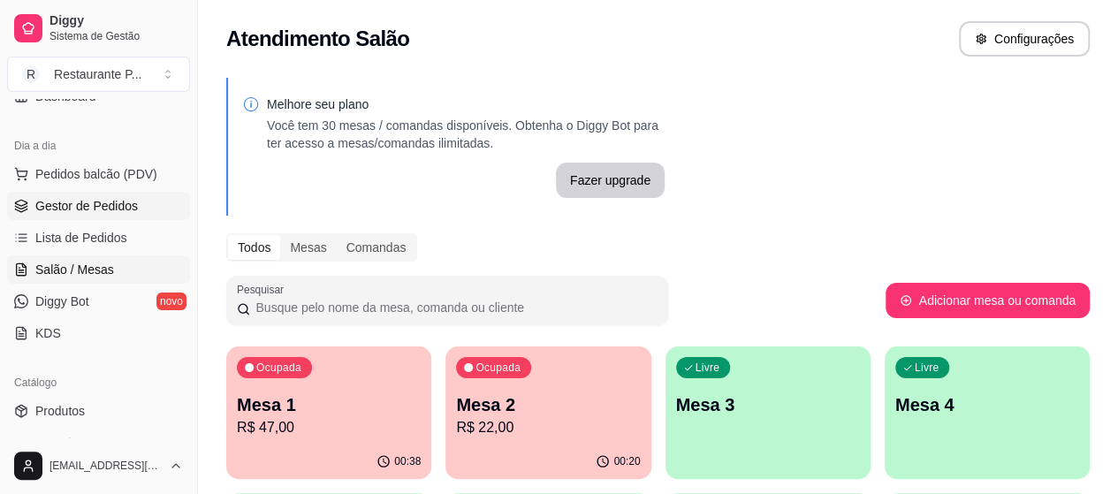
click at [89, 194] on link "Gestor de Pedidos" at bounding box center [98, 206] width 183 height 28
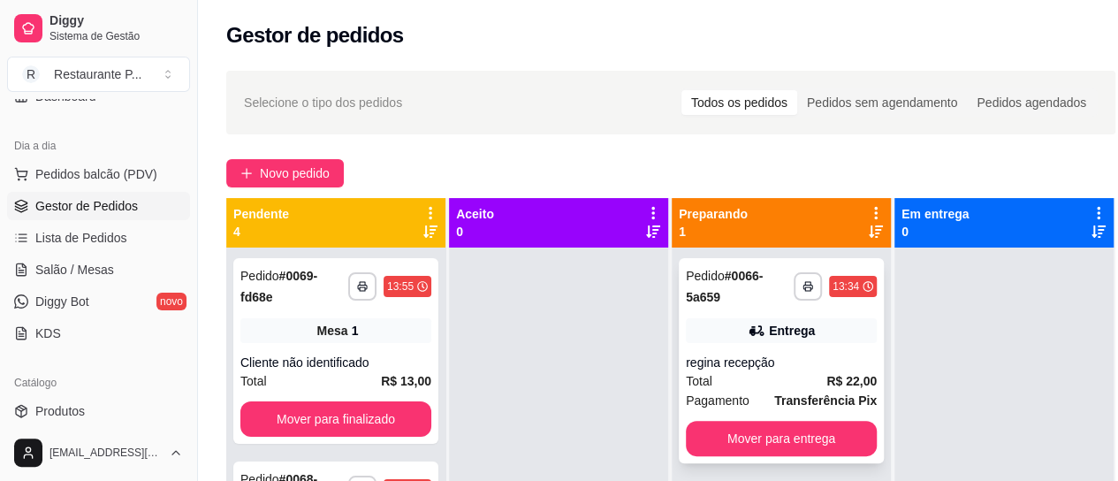
click at [728, 379] on div "Total R$ 22,00" at bounding box center [781, 380] width 191 height 19
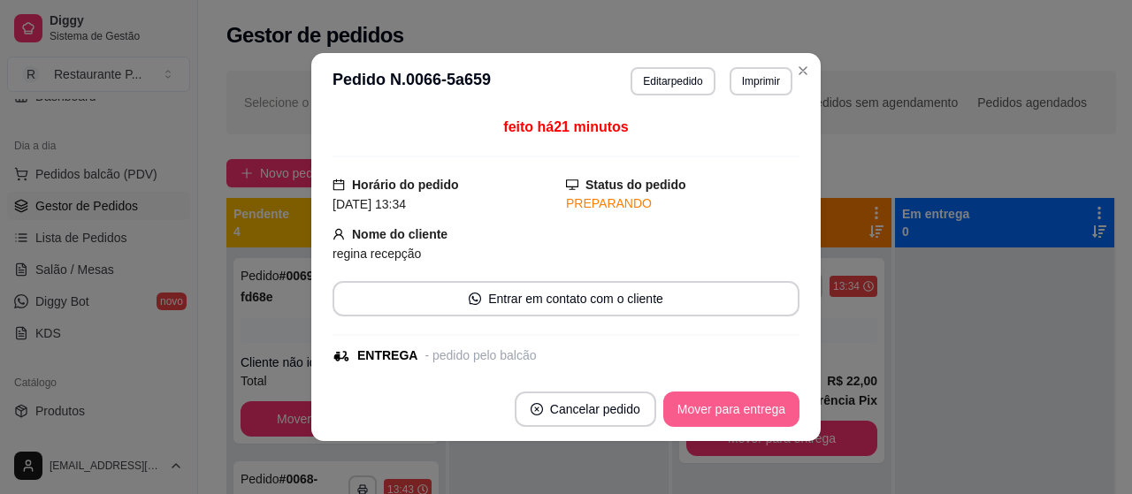
click at [674, 402] on button "Mover para entrega" at bounding box center [731, 409] width 136 height 35
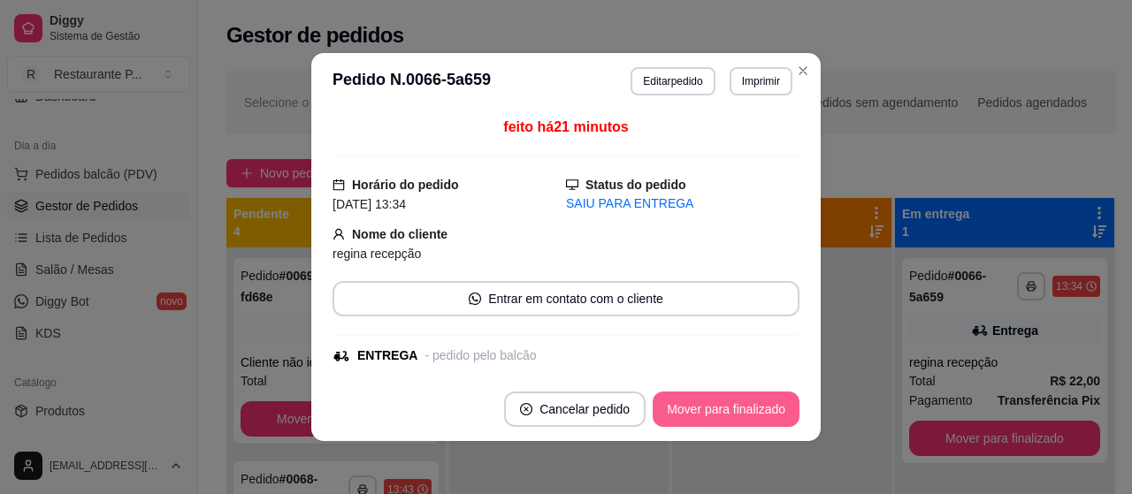
click at [725, 397] on button "Mover para finalizado" at bounding box center [725, 409] width 147 height 35
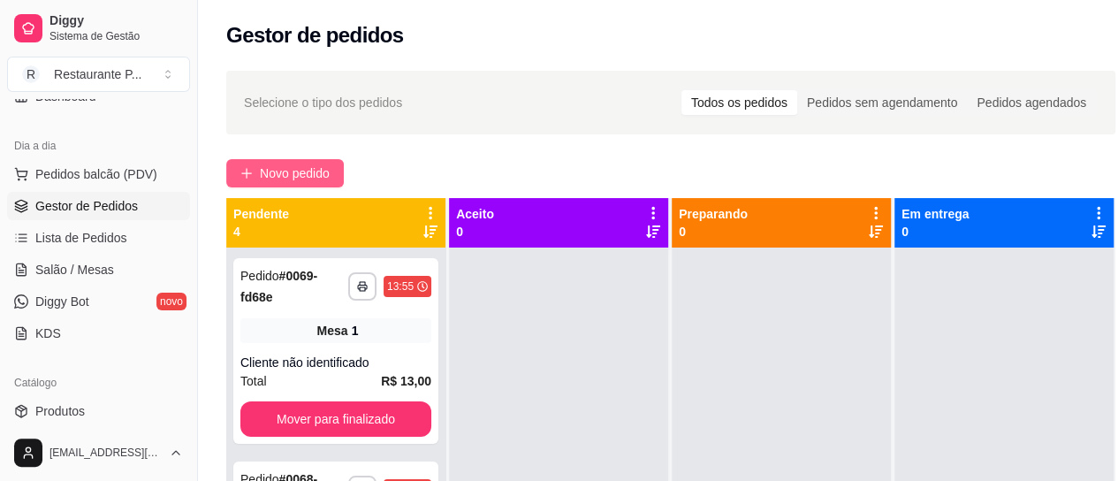
click at [262, 171] on span "Novo pedido" at bounding box center [295, 173] width 70 height 19
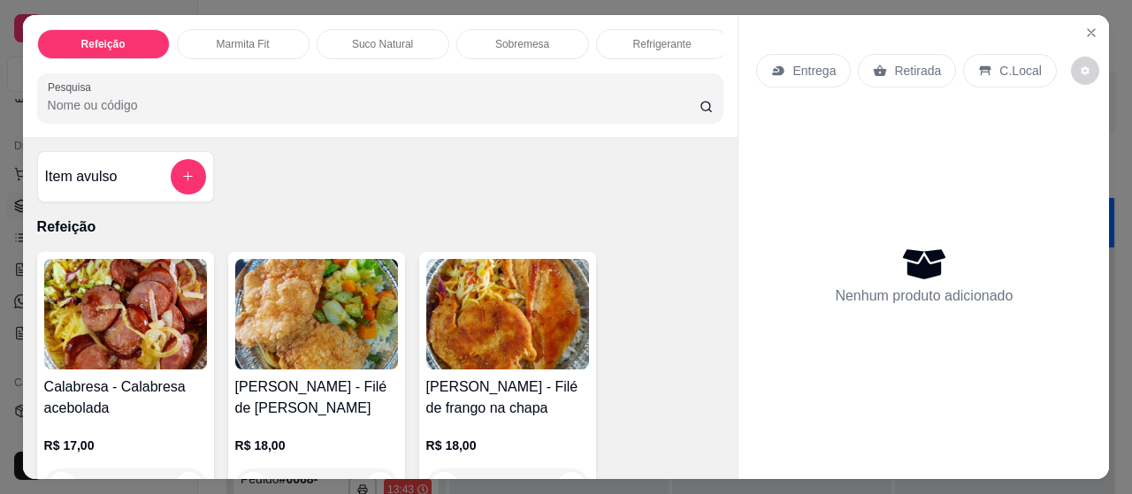
click at [367, 37] on p "Suco Natural" at bounding box center [382, 44] width 61 height 14
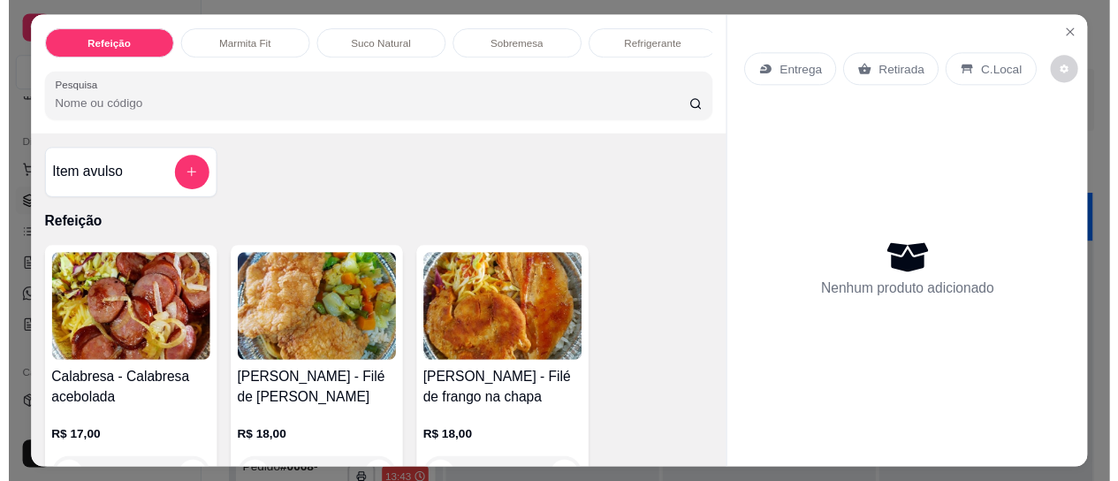
scroll to position [48, 0]
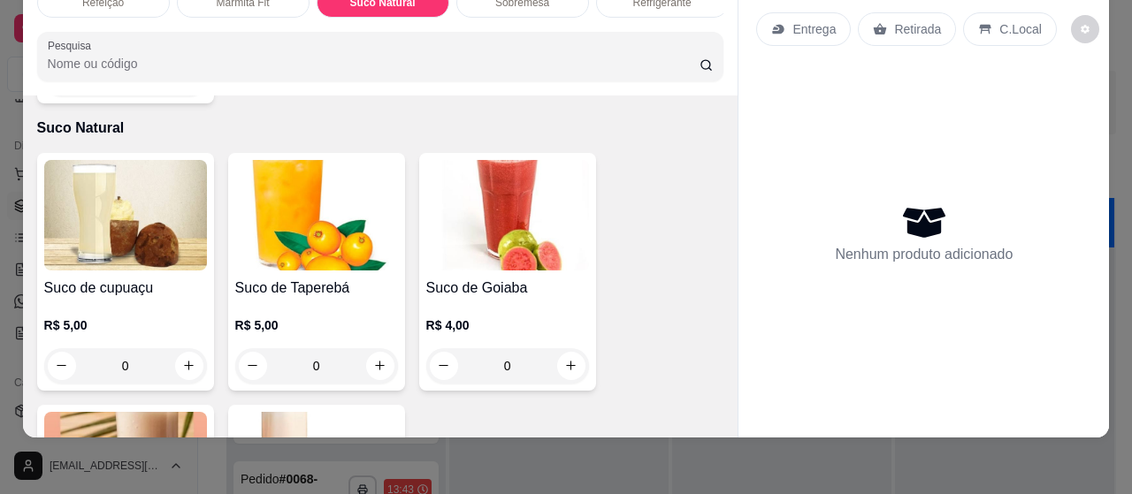
click at [354, 166] on img at bounding box center [316, 215] width 163 height 111
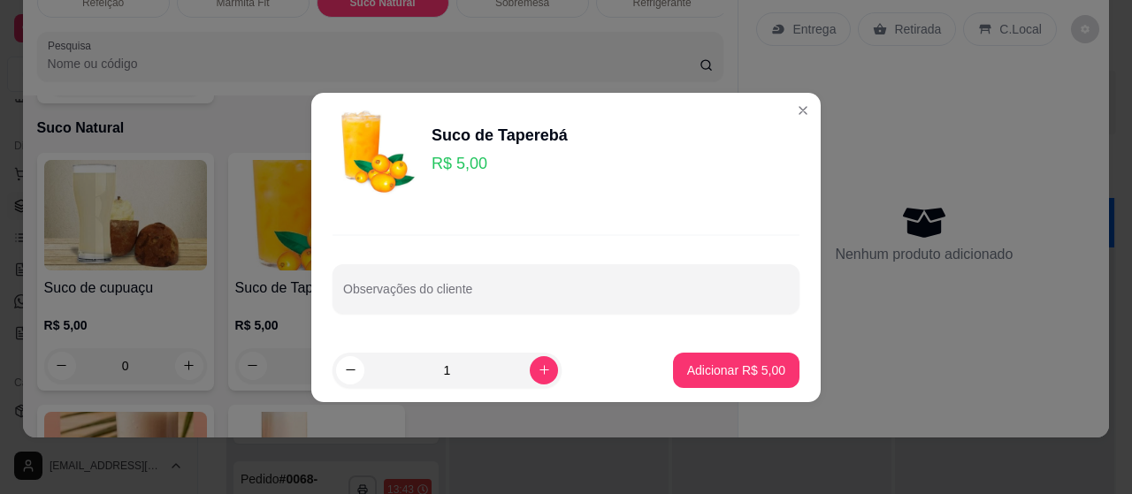
click at [700, 344] on footer "1 Adicionar R$ 5,00" at bounding box center [565, 371] width 509 height 64
click at [699, 353] on button "Adicionar R$ 5,00" at bounding box center [736, 370] width 126 height 35
type input "1"
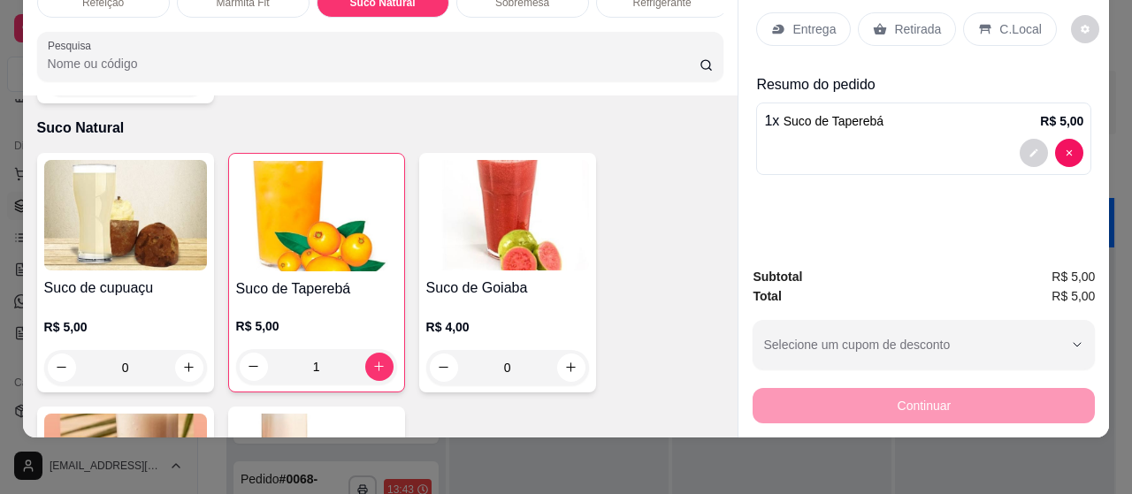
click at [999, 20] on p "C.Local" at bounding box center [1020, 29] width 42 height 18
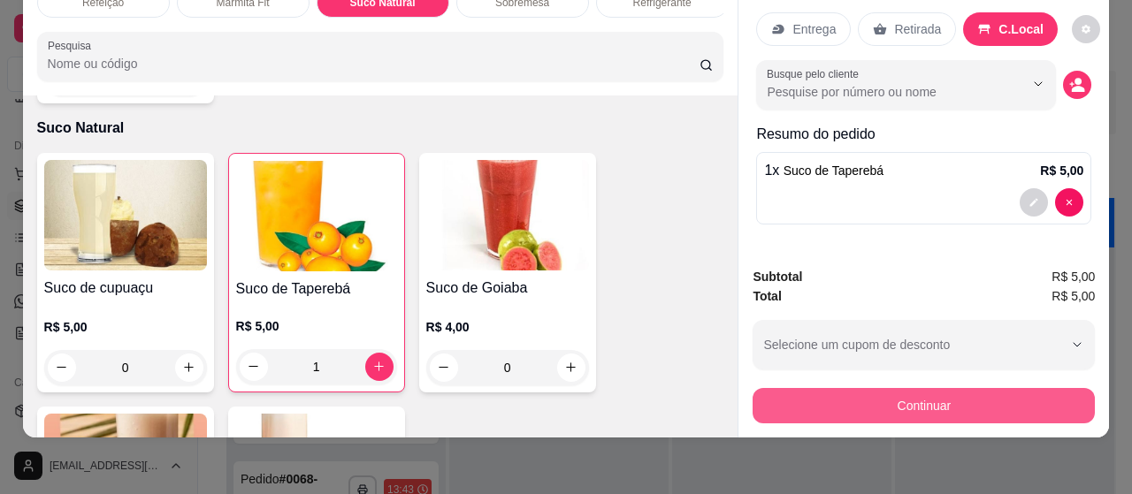
click at [978, 388] on button "Continuar" at bounding box center [923, 405] width 342 height 35
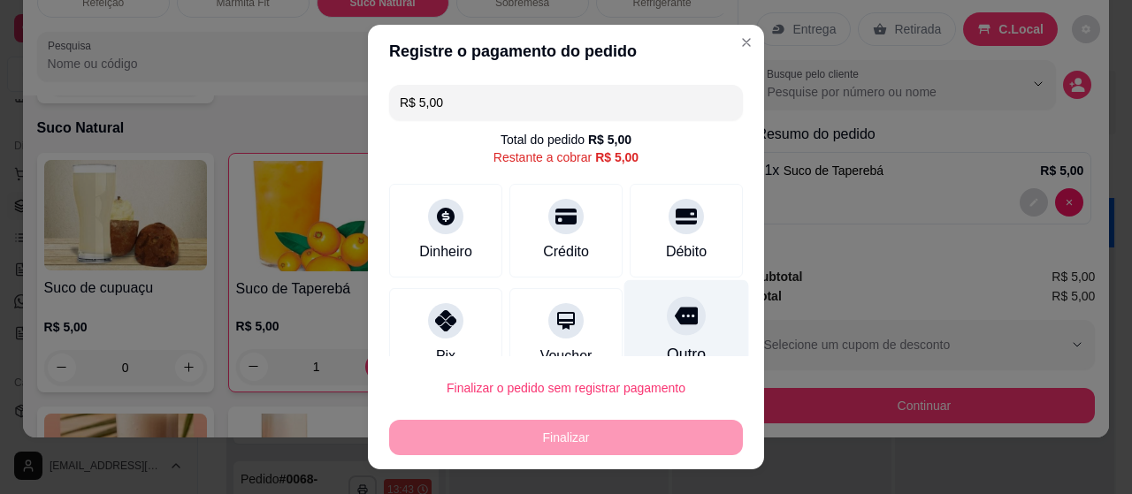
click at [667, 330] on div at bounding box center [686, 315] width 39 height 39
type input "R$ 0,00"
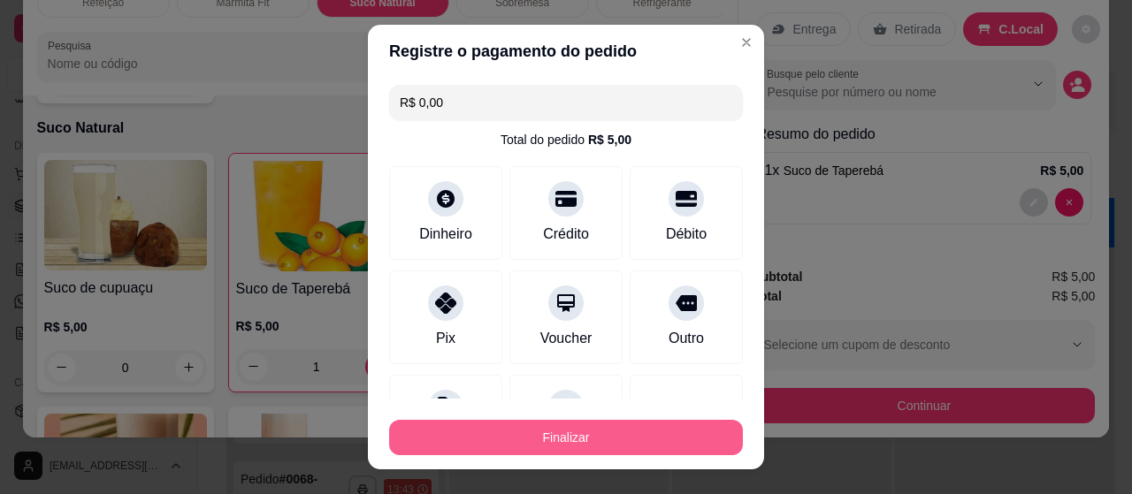
click at [635, 438] on button "Finalizar" at bounding box center [566, 437] width 354 height 35
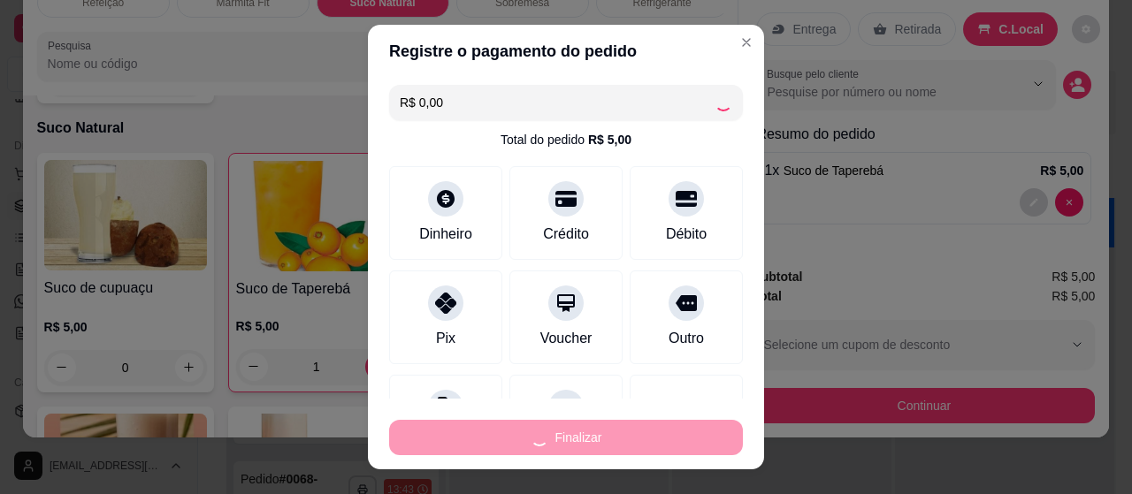
type input "0"
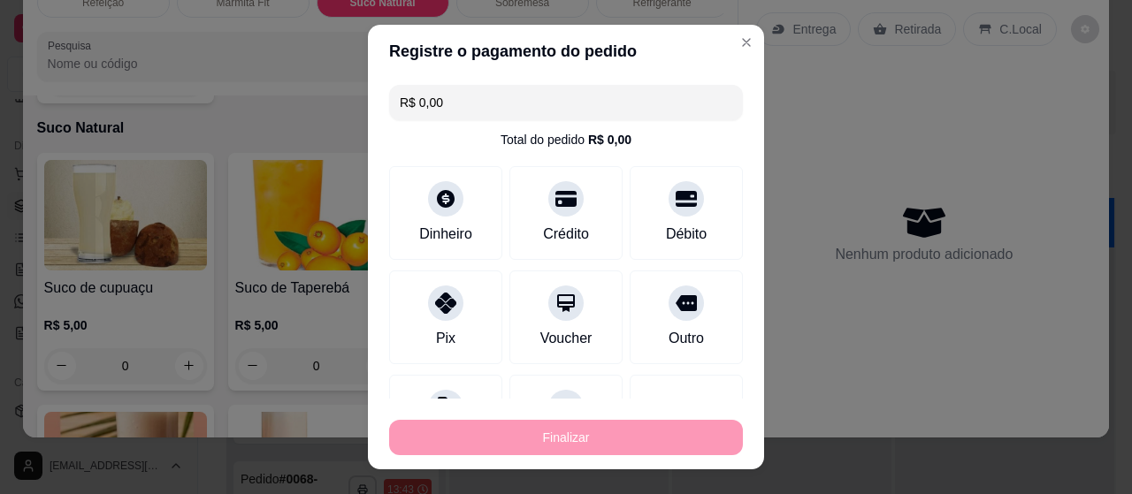
type input "-R$ 5,00"
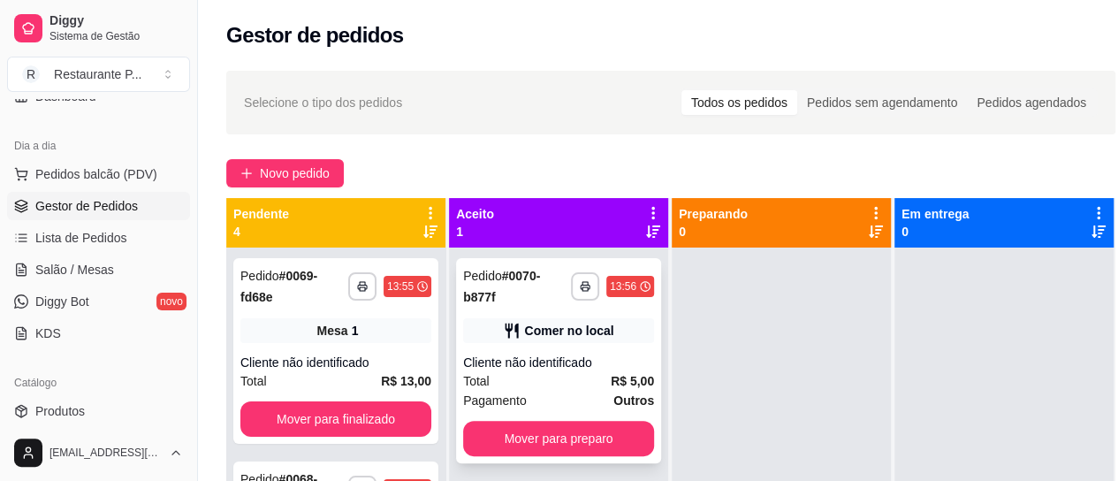
click at [580, 385] on div "Total R$ 5,00" at bounding box center [558, 380] width 191 height 19
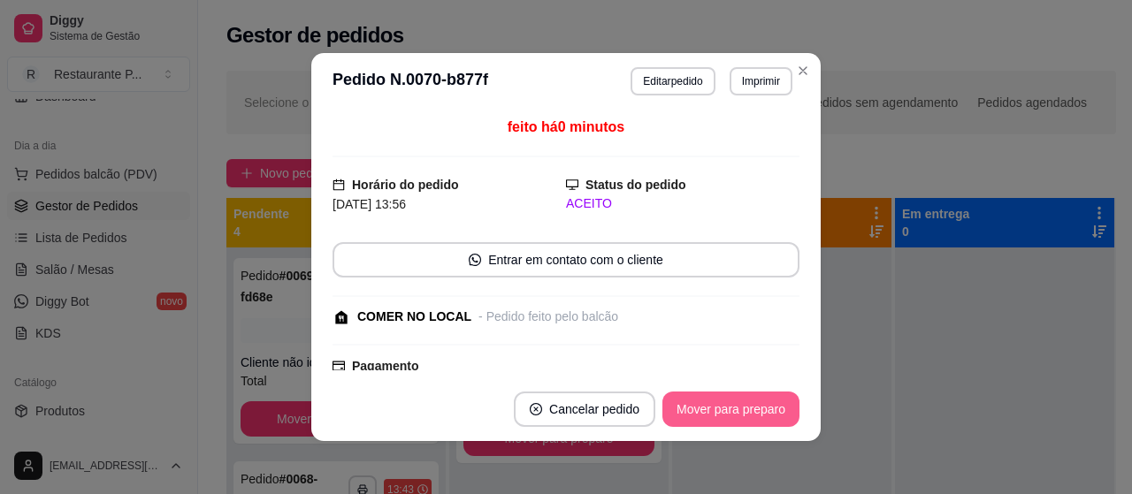
click at [721, 395] on button "Mover para preparo" at bounding box center [730, 409] width 137 height 35
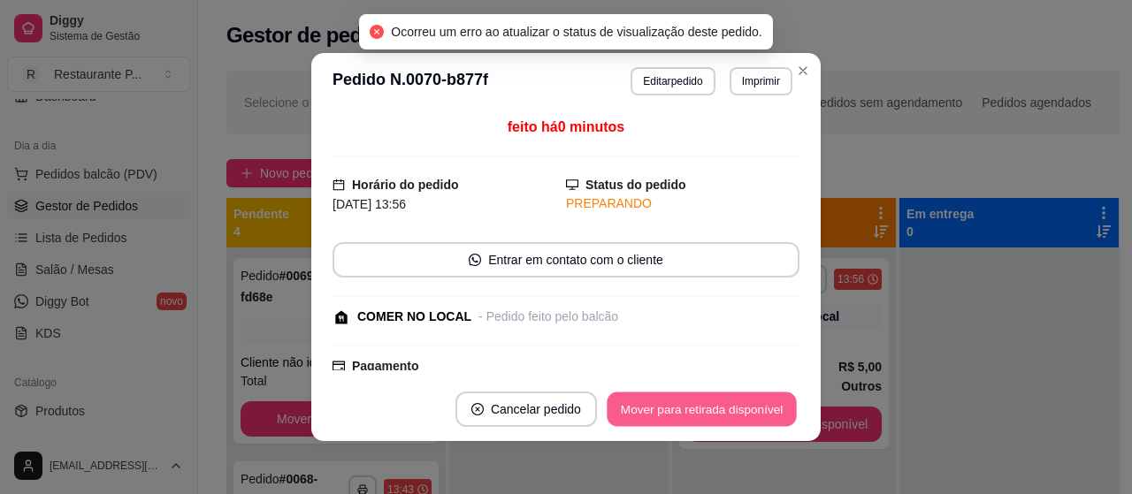
click at [729, 399] on button "Mover para retirada disponível" at bounding box center [700, 410] width 189 height 34
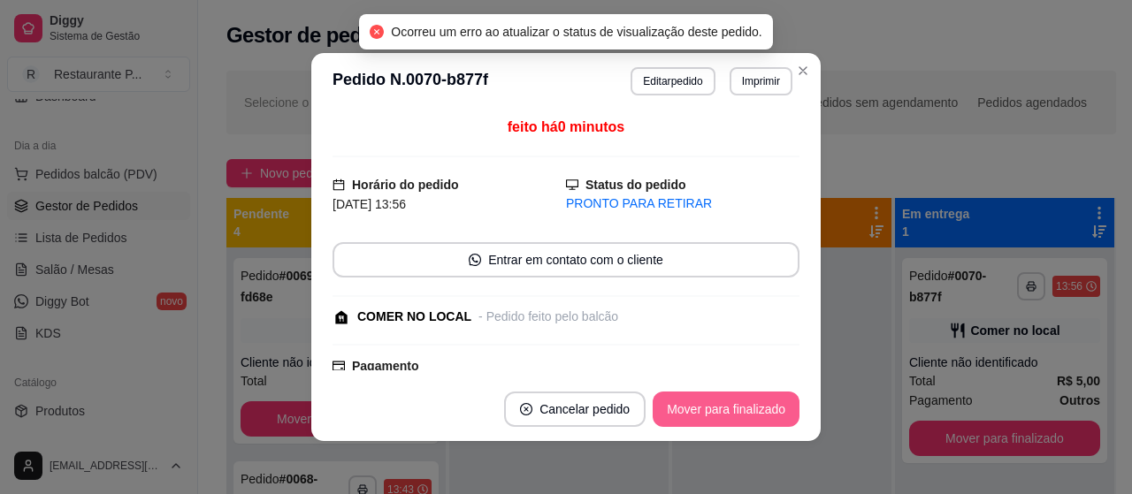
click at [729, 399] on button "Mover para finalizado" at bounding box center [725, 409] width 147 height 35
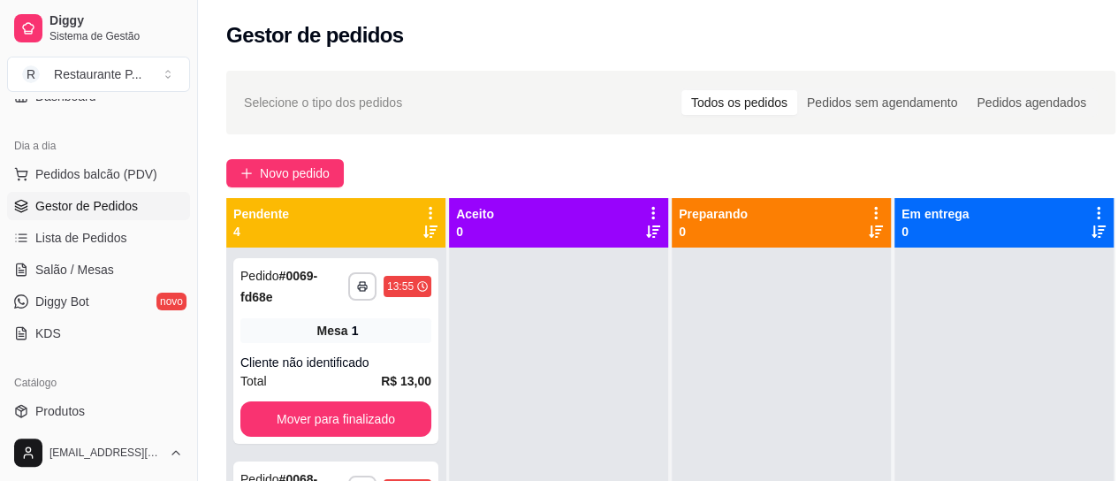
click at [194, 182] on button "Toggle Sidebar" at bounding box center [197, 240] width 14 height 481
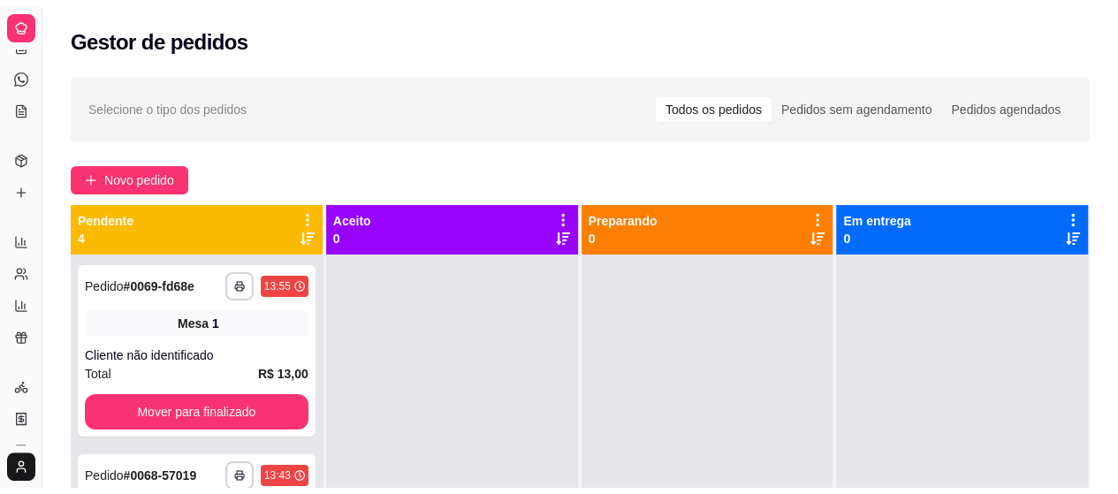
scroll to position [53, 0]
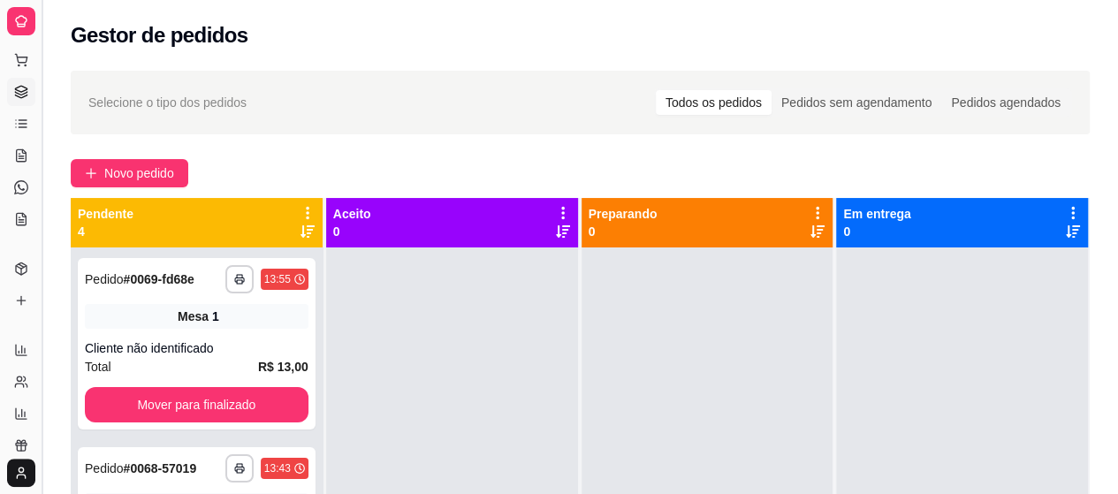
click at [42, 156] on button "Toggle Sidebar" at bounding box center [41, 247] width 14 height 494
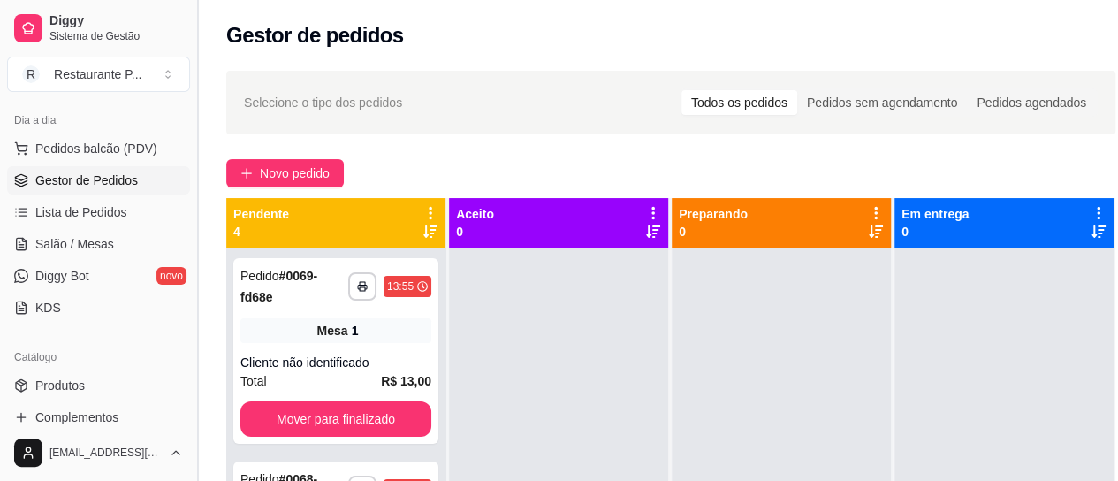
scroll to position [168, 0]
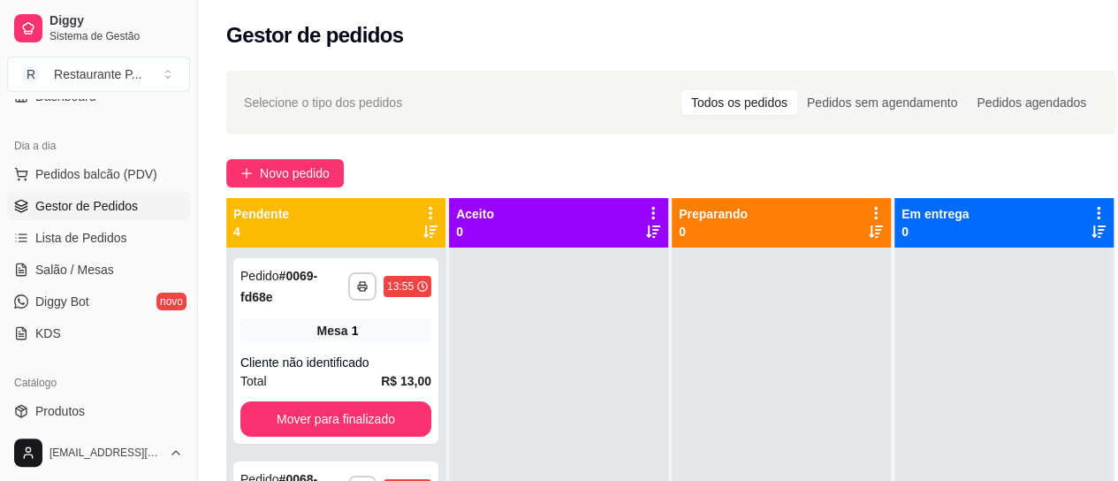
drag, startPoint x: 192, startPoint y: 211, endPoint x: 186, endPoint y: 280, distance: 69.2
click at [186, 280] on div "Diggy Sistema de Gestão R Restaurante P ... Loja aberta Diggy Pro + 30 Renovaçã…" at bounding box center [98, 240] width 197 height 481
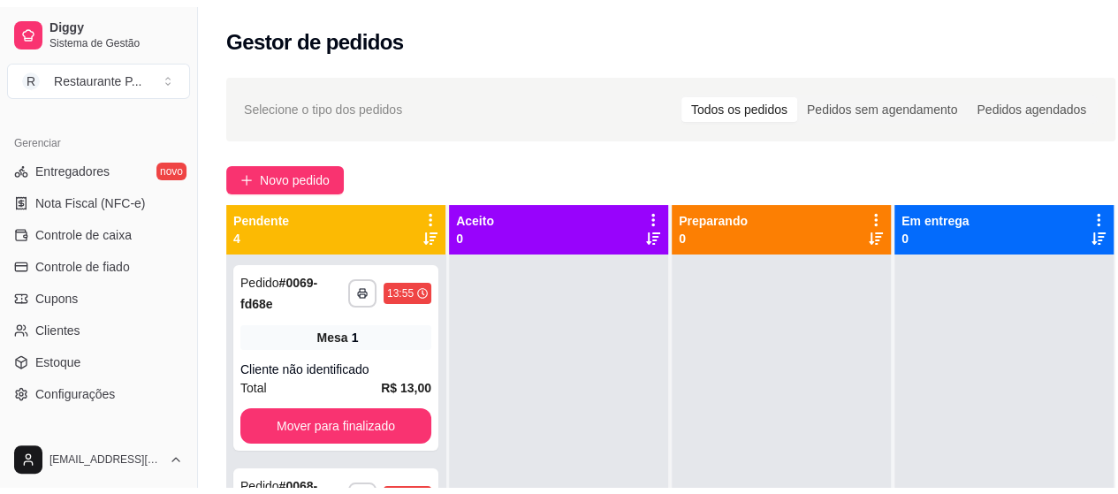
scroll to position [597, 0]
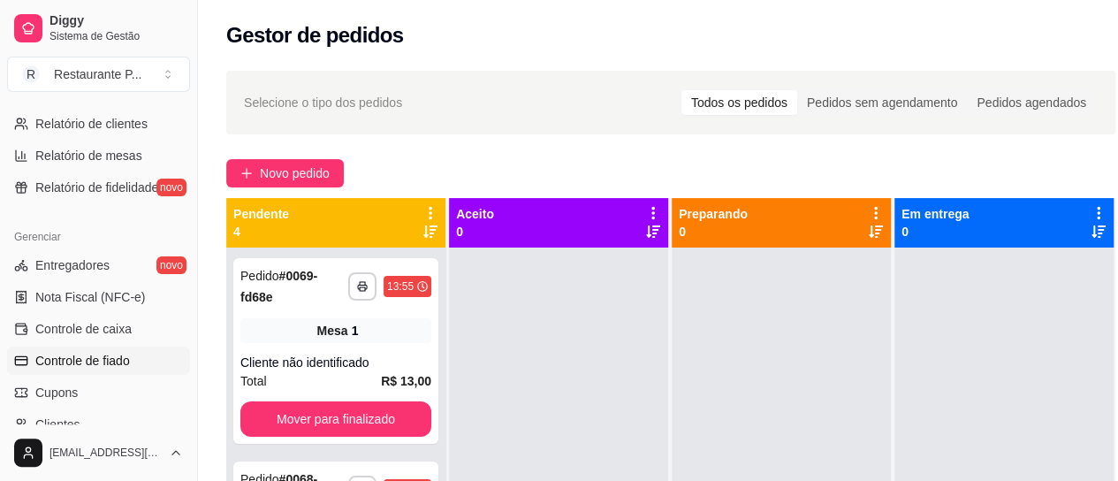
click at [141, 353] on link "Controle de fiado" at bounding box center [98, 361] width 183 height 28
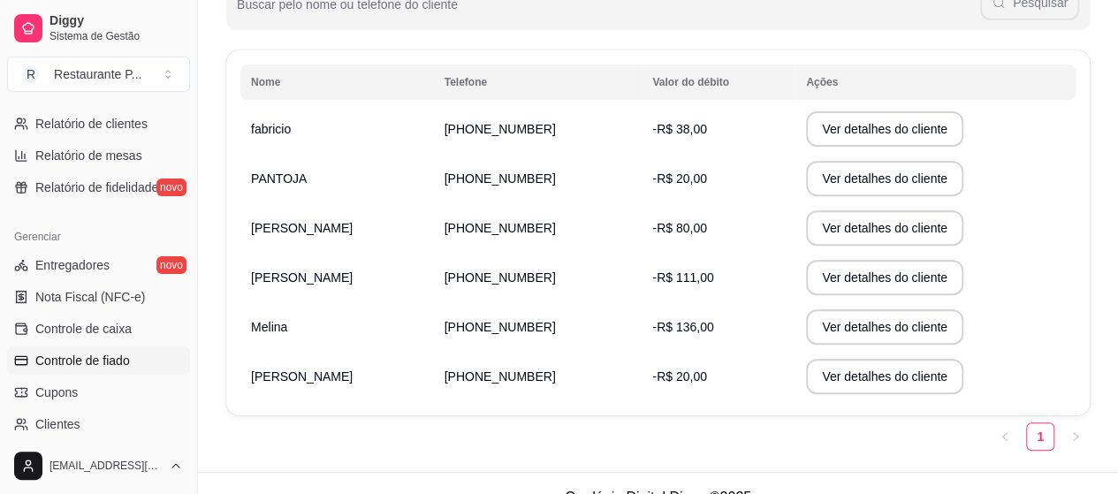
scroll to position [283, 0]
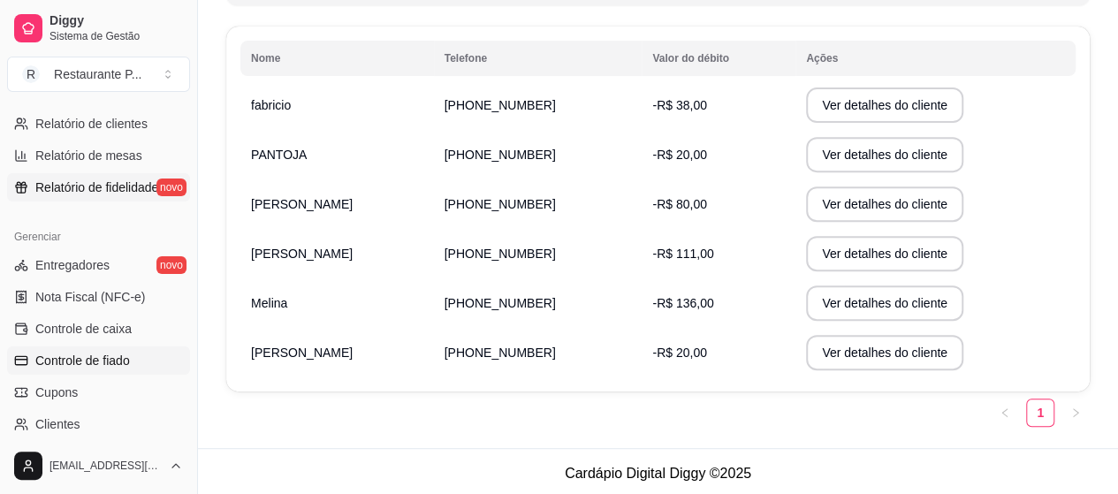
click at [133, 179] on span "Relatório de fidelidade" at bounding box center [96, 188] width 123 height 18
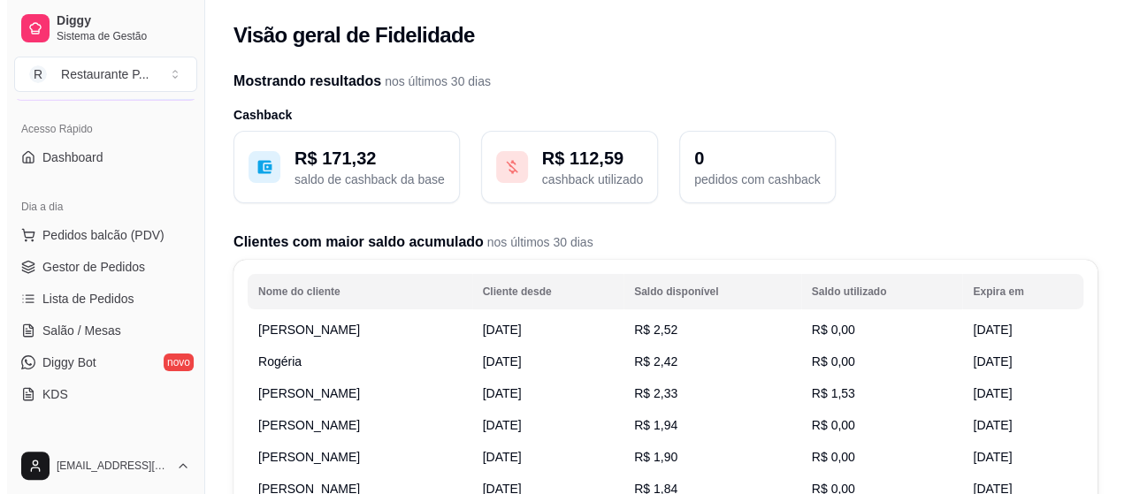
scroll to position [126, 0]
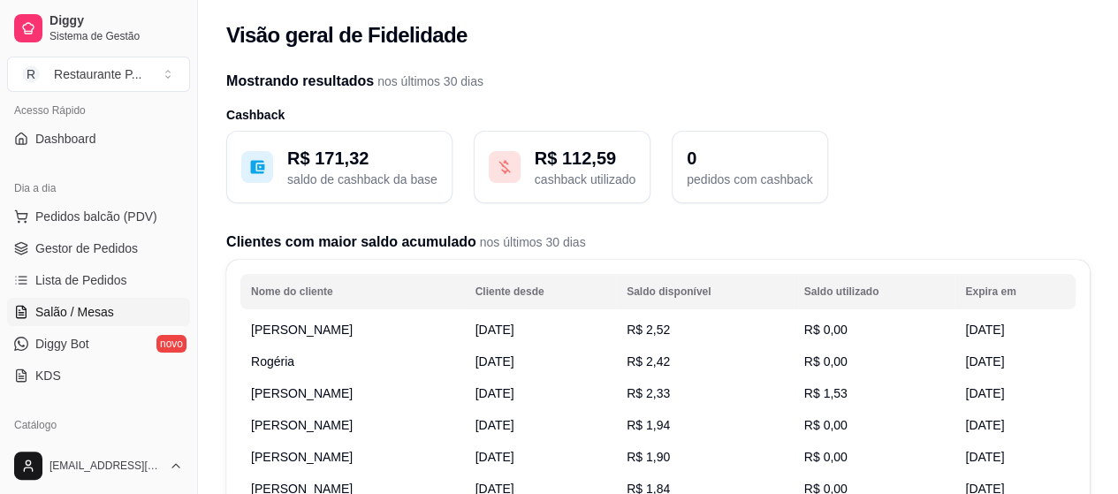
click at [83, 313] on span "Salão / Mesas" at bounding box center [74, 312] width 79 height 18
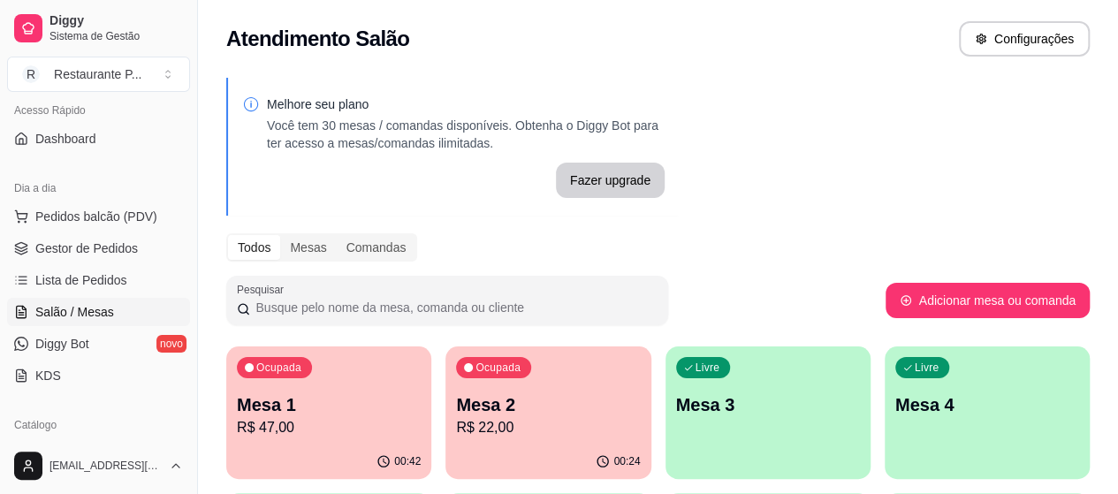
click at [467, 409] on p "Mesa 2" at bounding box center [548, 405] width 184 height 25
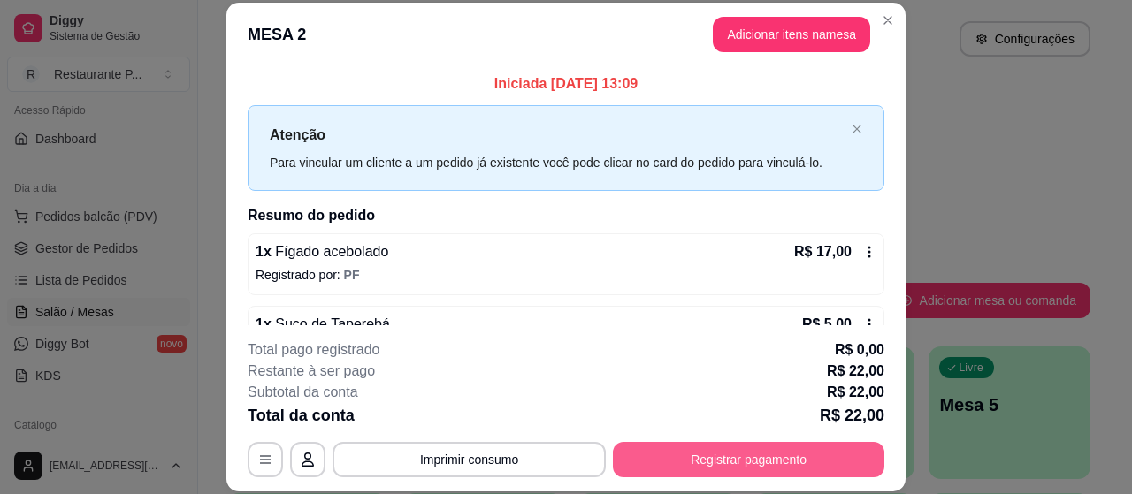
click at [751, 466] on button "Registrar pagamento" at bounding box center [748, 459] width 271 height 35
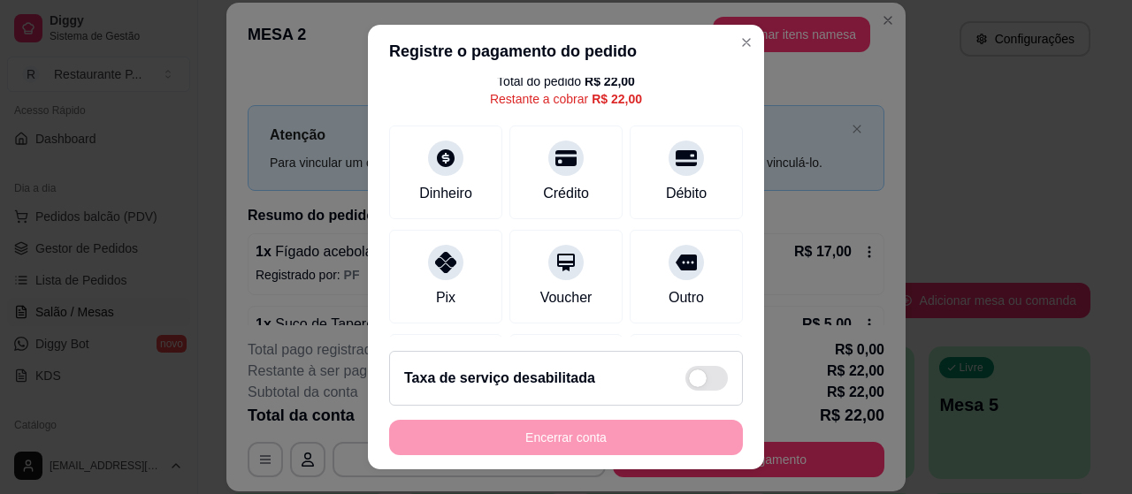
scroll to position [83, 0]
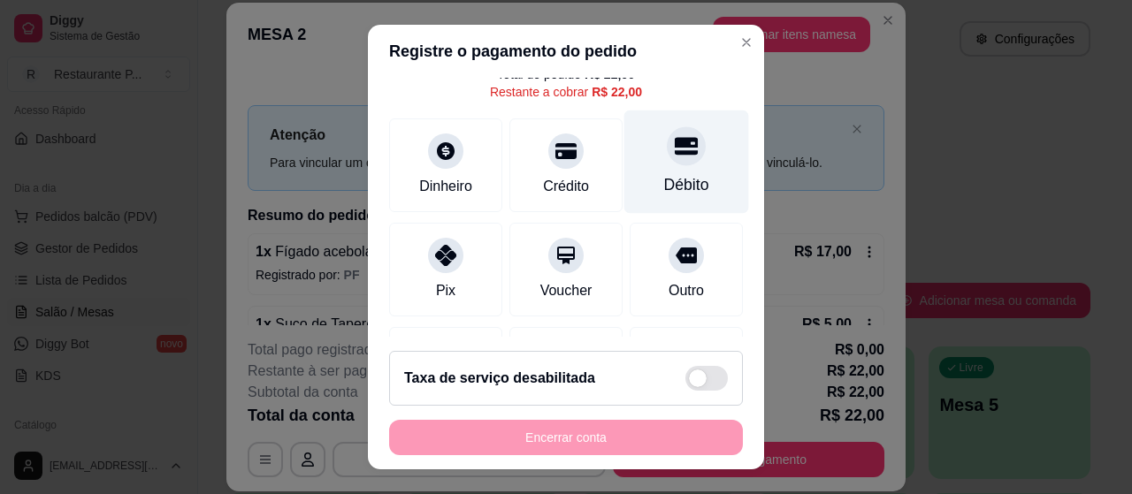
click at [658, 171] on div "Débito" at bounding box center [686, 162] width 125 height 103
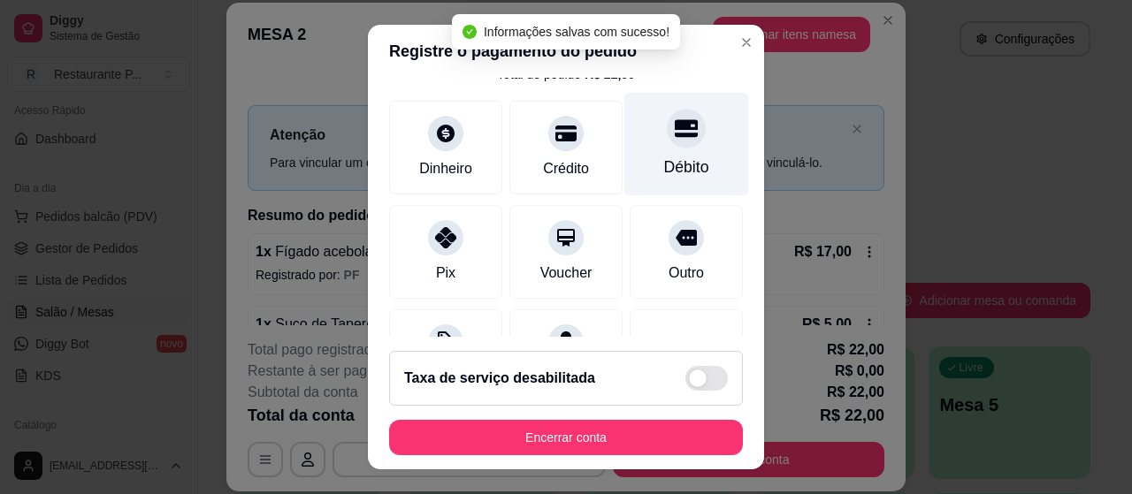
type input "R$ 0,00"
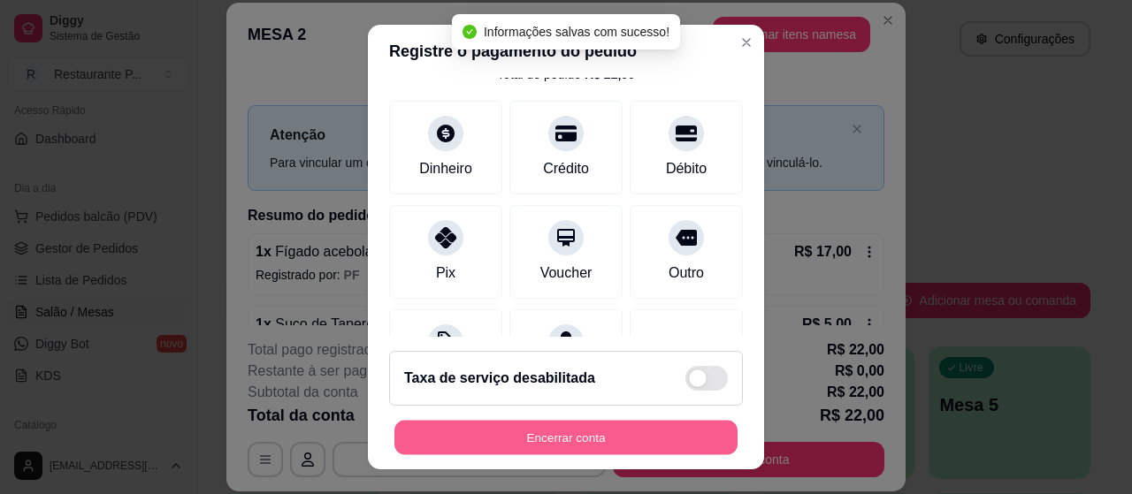
click at [533, 432] on button "Encerrar conta" at bounding box center [565, 438] width 343 height 34
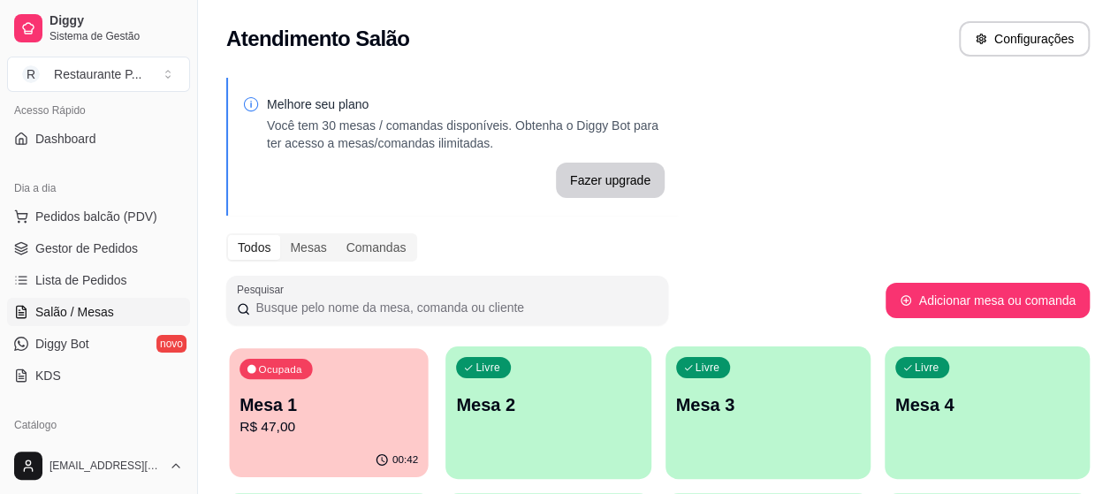
click at [290, 423] on p "R$ 47,00" at bounding box center [329, 427] width 179 height 20
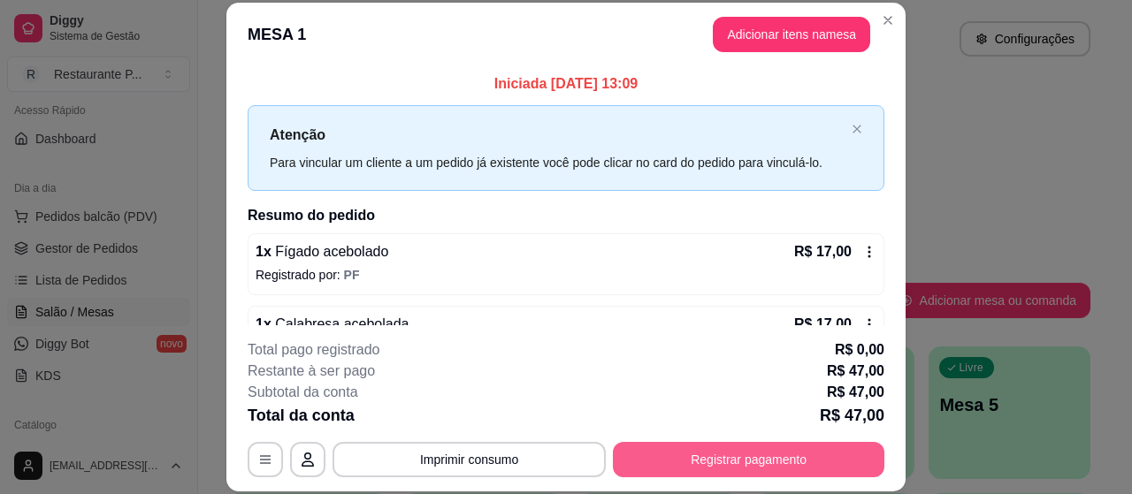
click at [720, 467] on button "Registrar pagamento" at bounding box center [748, 459] width 271 height 35
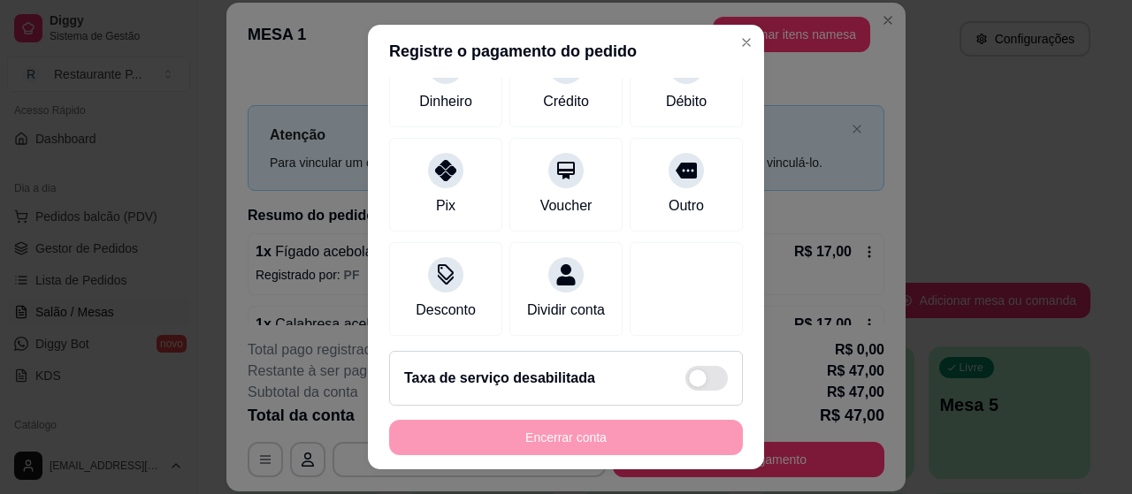
scroll to position [175, 0]
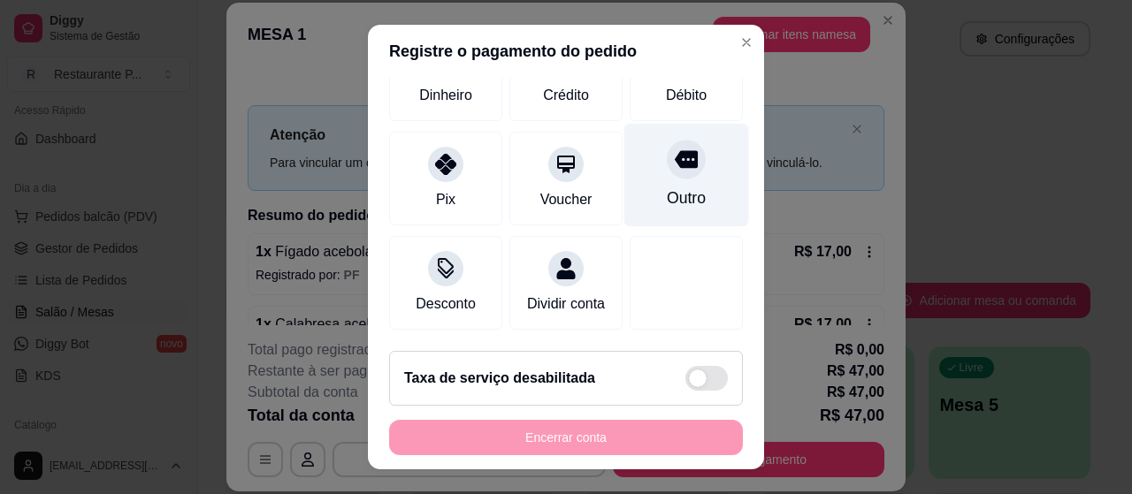
click at [675, 159] on icon at bounding box center [686, 159] width 23 height 18
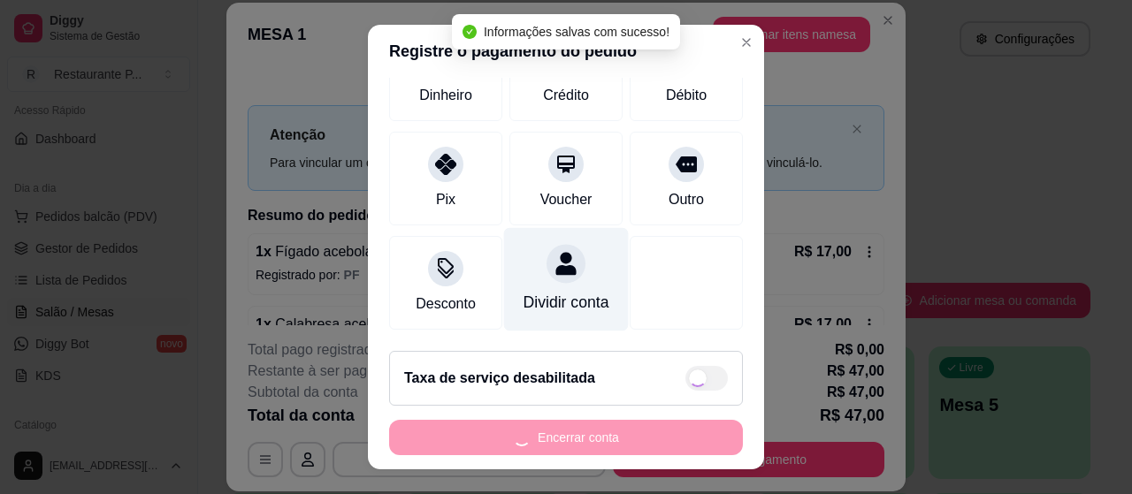
type input "R$ 0,00"
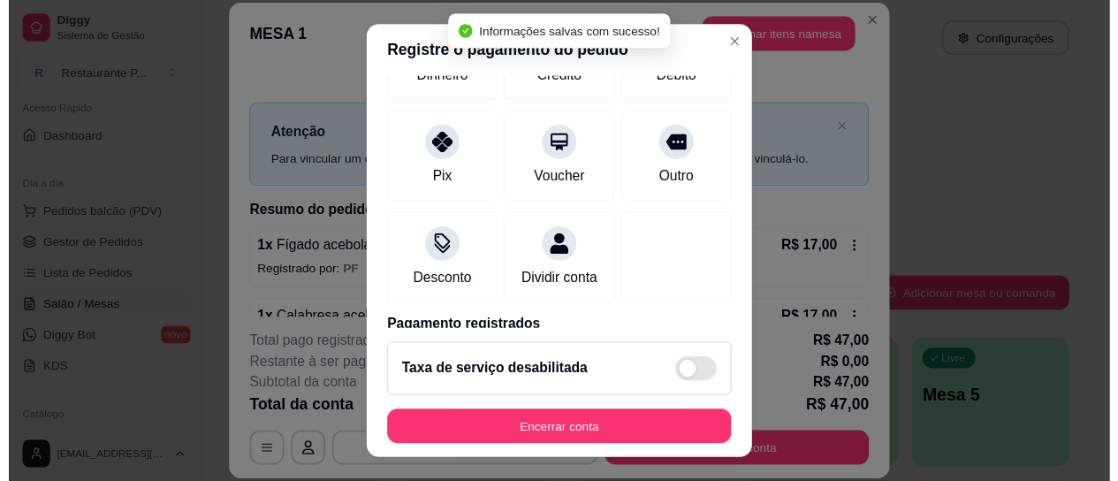
scroll to position [157, 0]
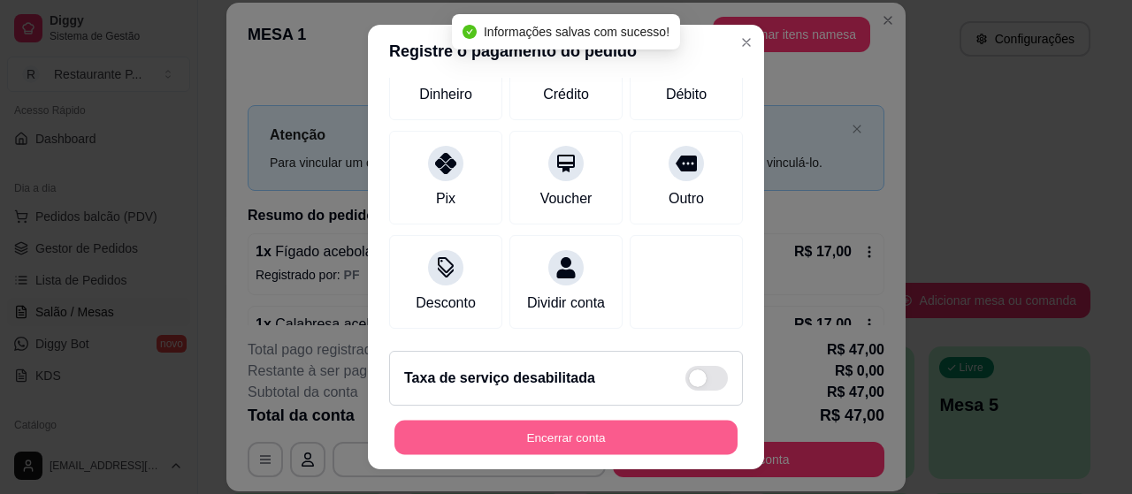
click at [598, 432] on button "Encerrar conta" at bounding box center [565, 438] width 343 height 34
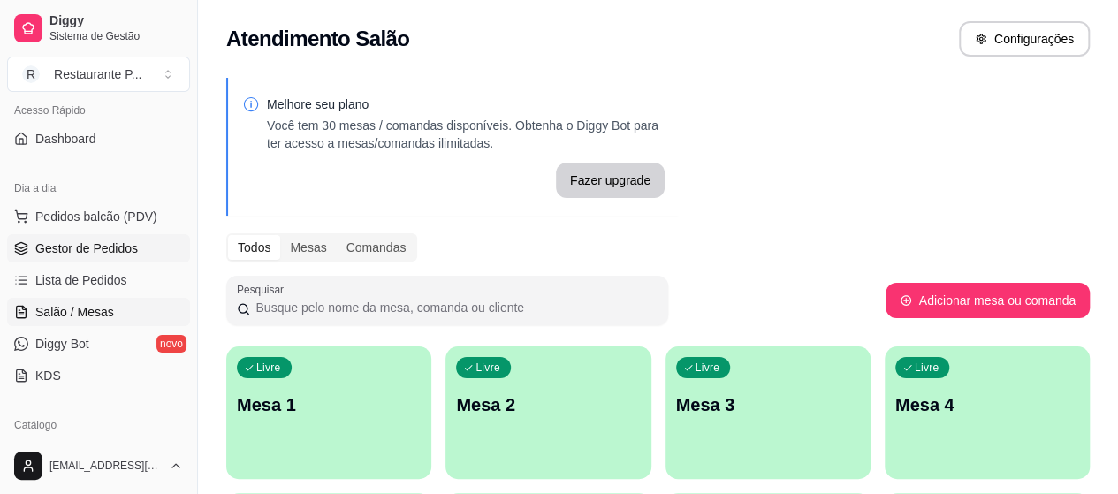
click at [88, 248] on span "Gestor de Pedidos" at bounding box center [86, 249] width 103 height 18
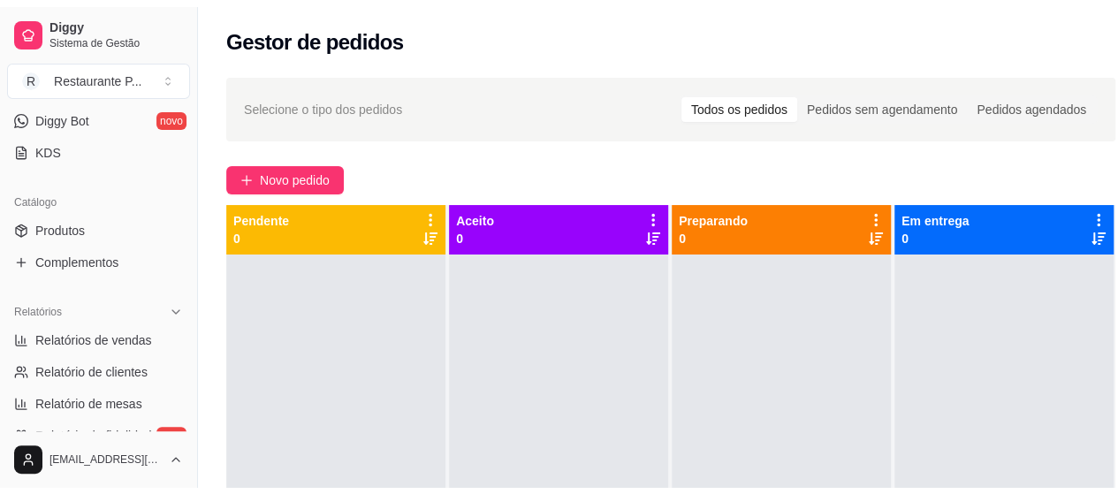
scroll to position [366, 0]
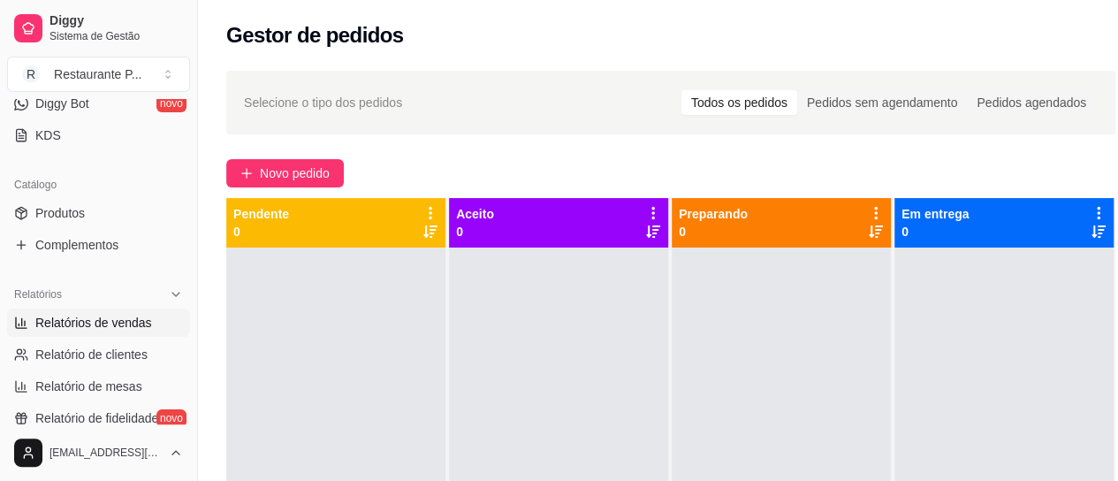
click at [104, 316] on span "Relatórios de vendas" at bounding box center [93, 323] width 117 height 18
select select "ALL"
select select "0"
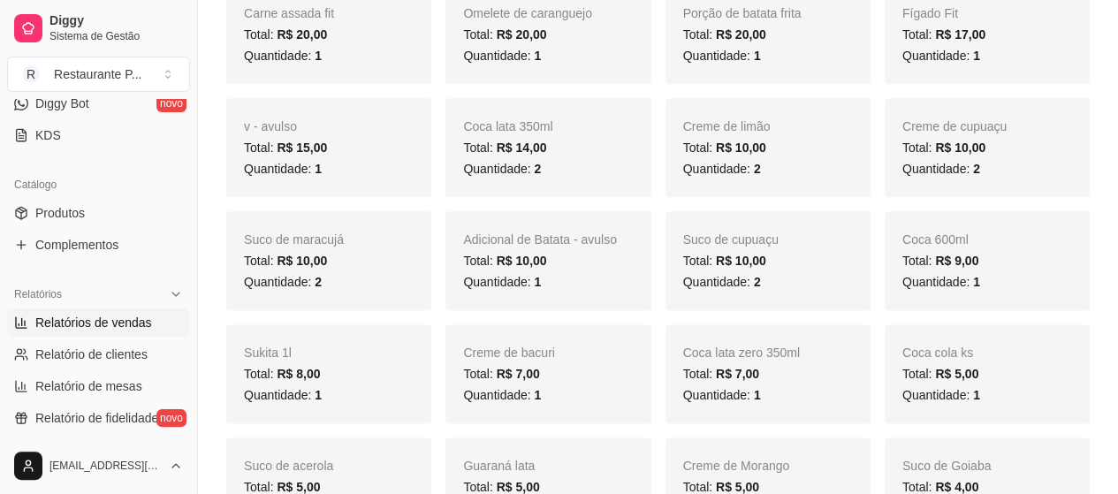
scroll to position [933, 0]
